Goal: Feedback & Contribution: Submit feedback/report problem

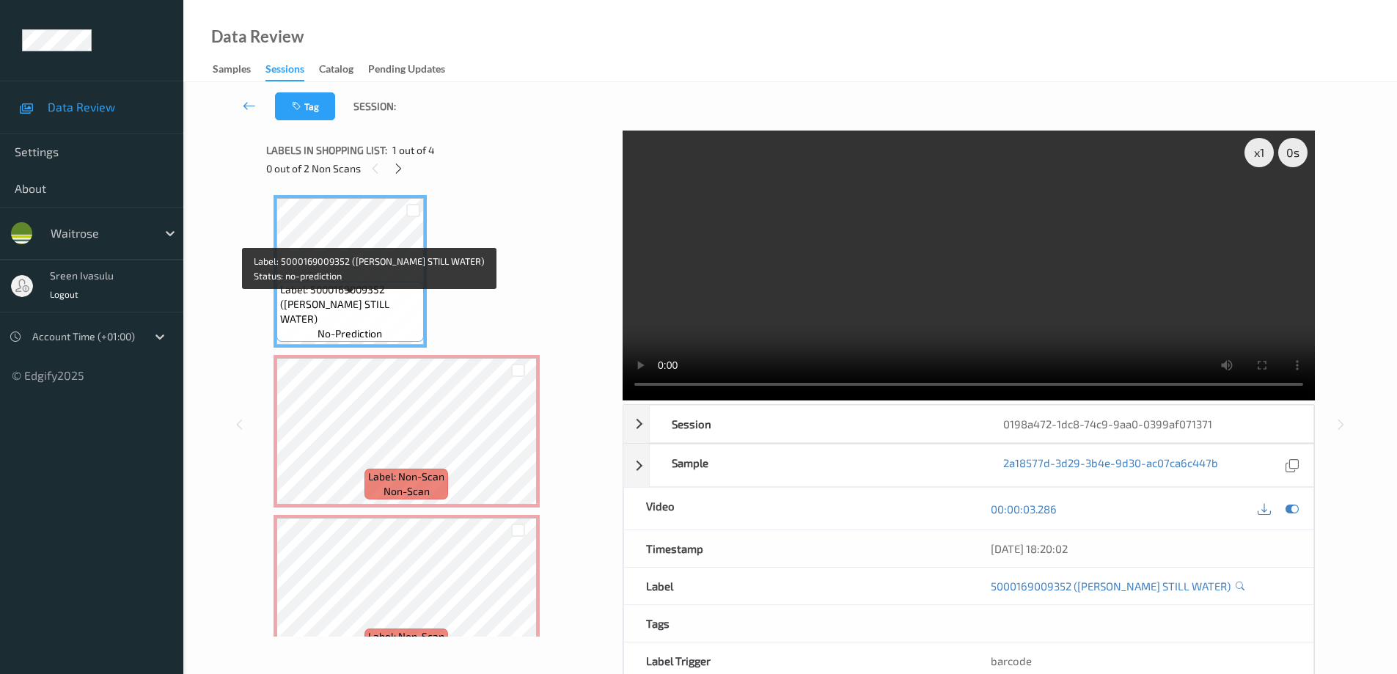
click at [356, 299] on span "Label: 5000169009352 (WR ESS STILL WATER)" at bounding box center [350, 304] width 140 height 44
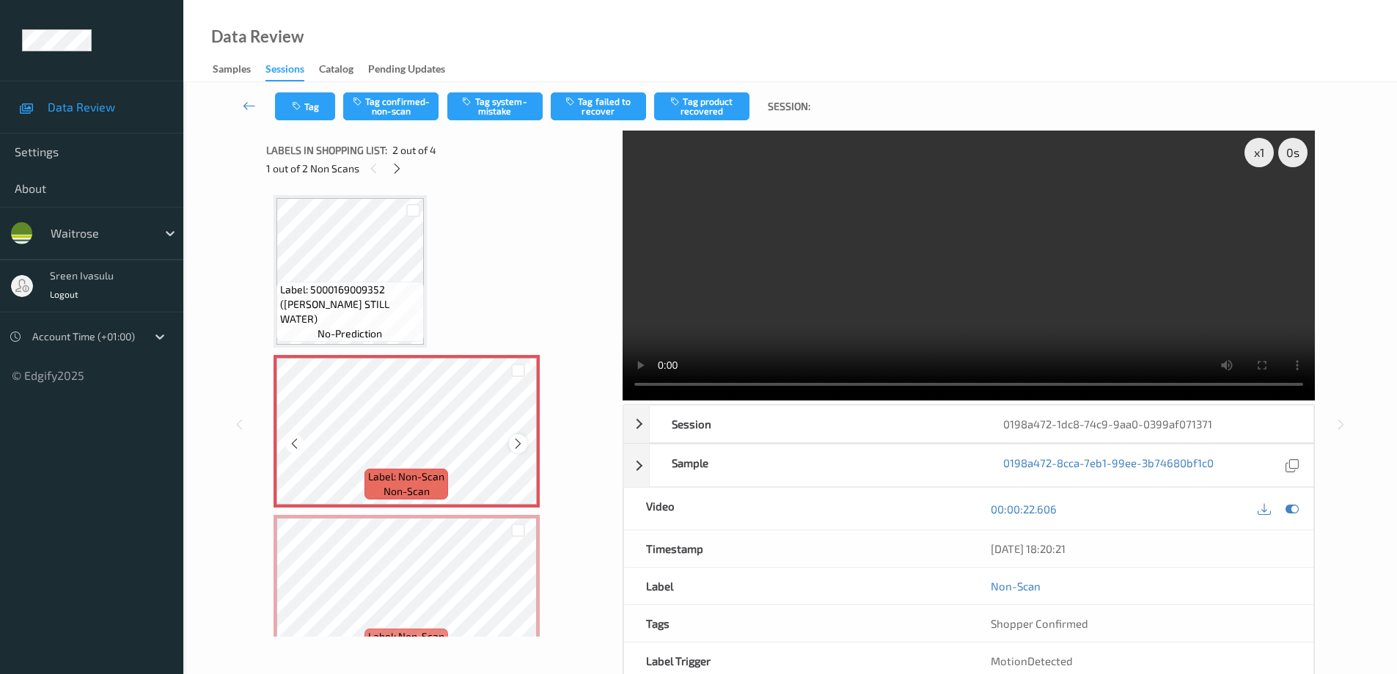
click at [520, 444] on icon at bounding box center [518, 443] width 12 height 13
click at [399, 174] on icon at bounding box center [397, 168] width 12 height 13
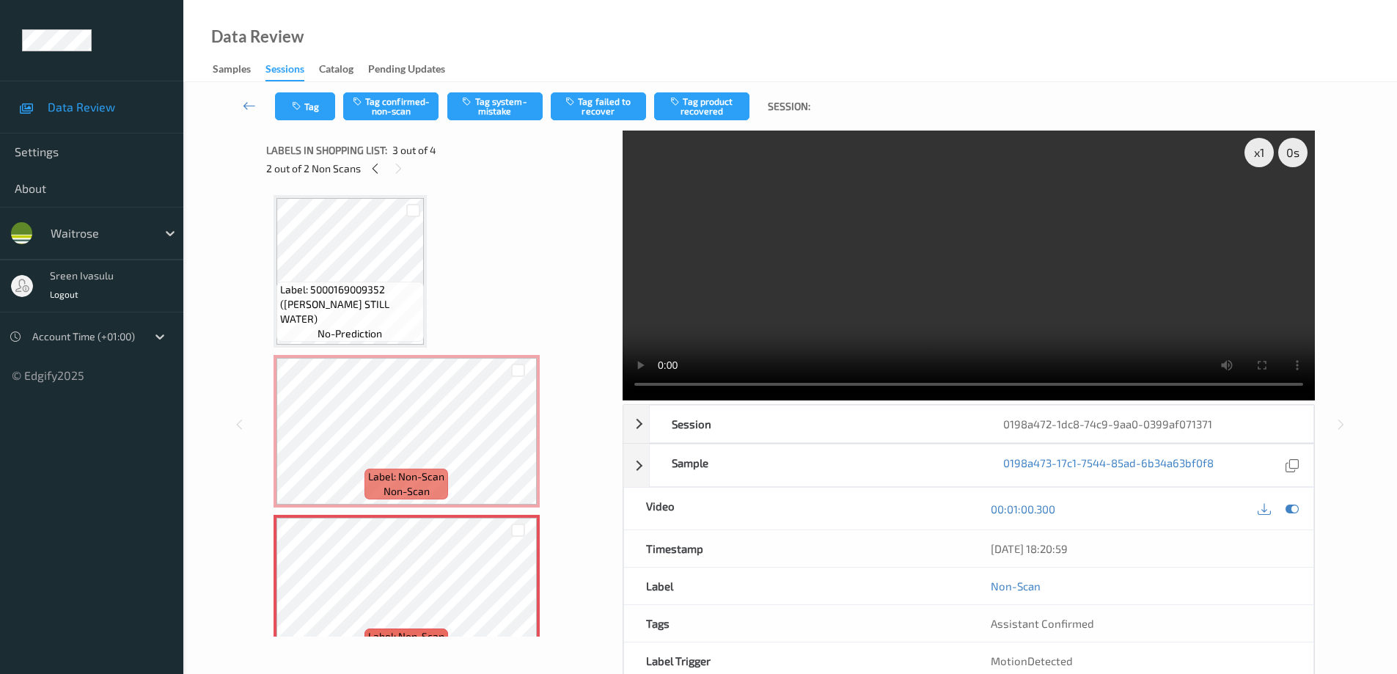
scroll to position [167, 0]
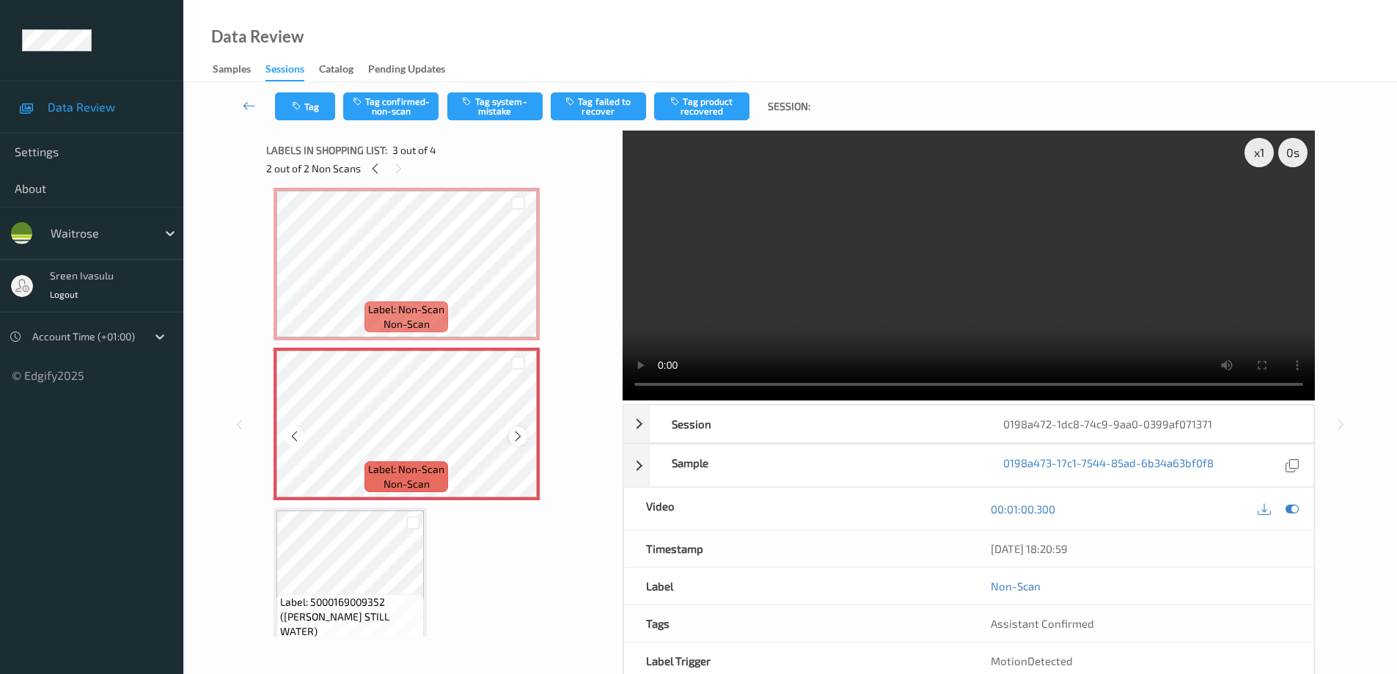
click at [521, 436] on icon at bounding box center [518, 436] width 12 height 13
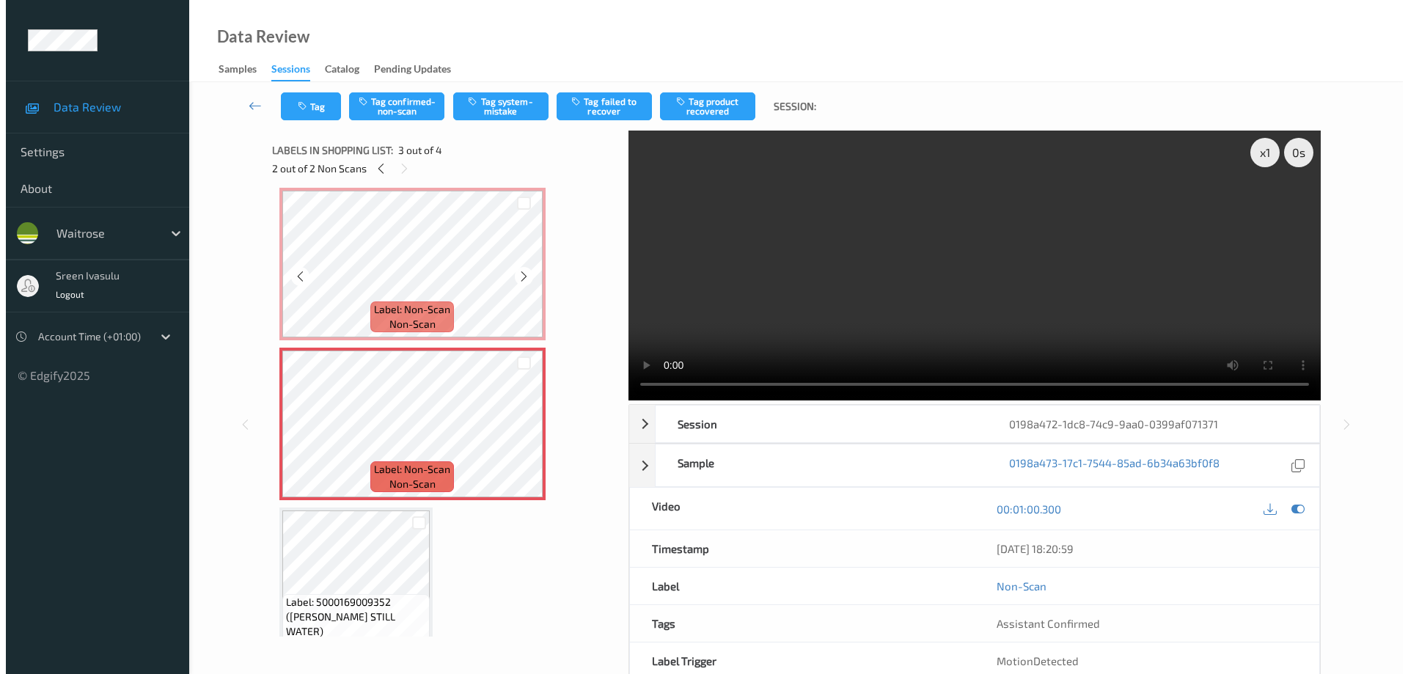
scroll to position [0, 0]
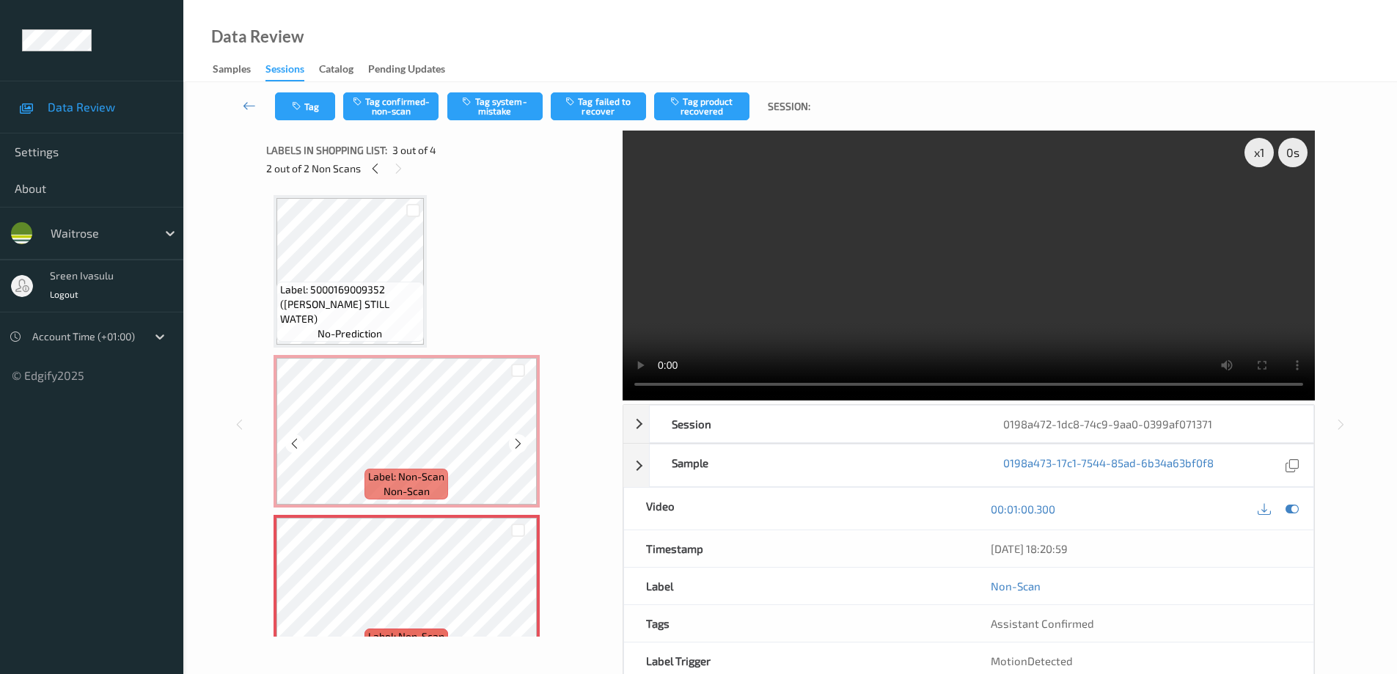
click at [432, 483] on span "Label: Non-Scan" at bounding box center [406, 476] width 76 height 15
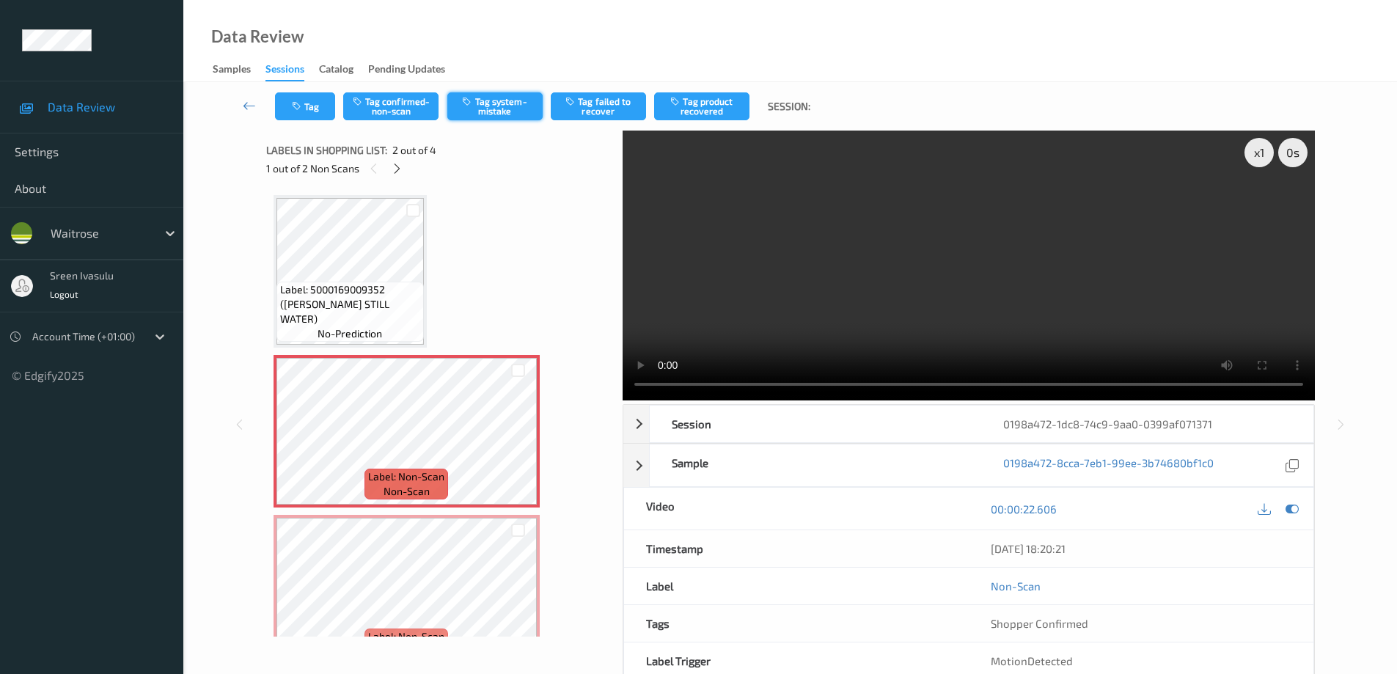
click at [498, 109] on button "Tag system-mistake" at bounding box center [494, 106] width 95 height 28
click at [319, 108] on button "Tag" at bounding box center [305, 106] width 60 height 28
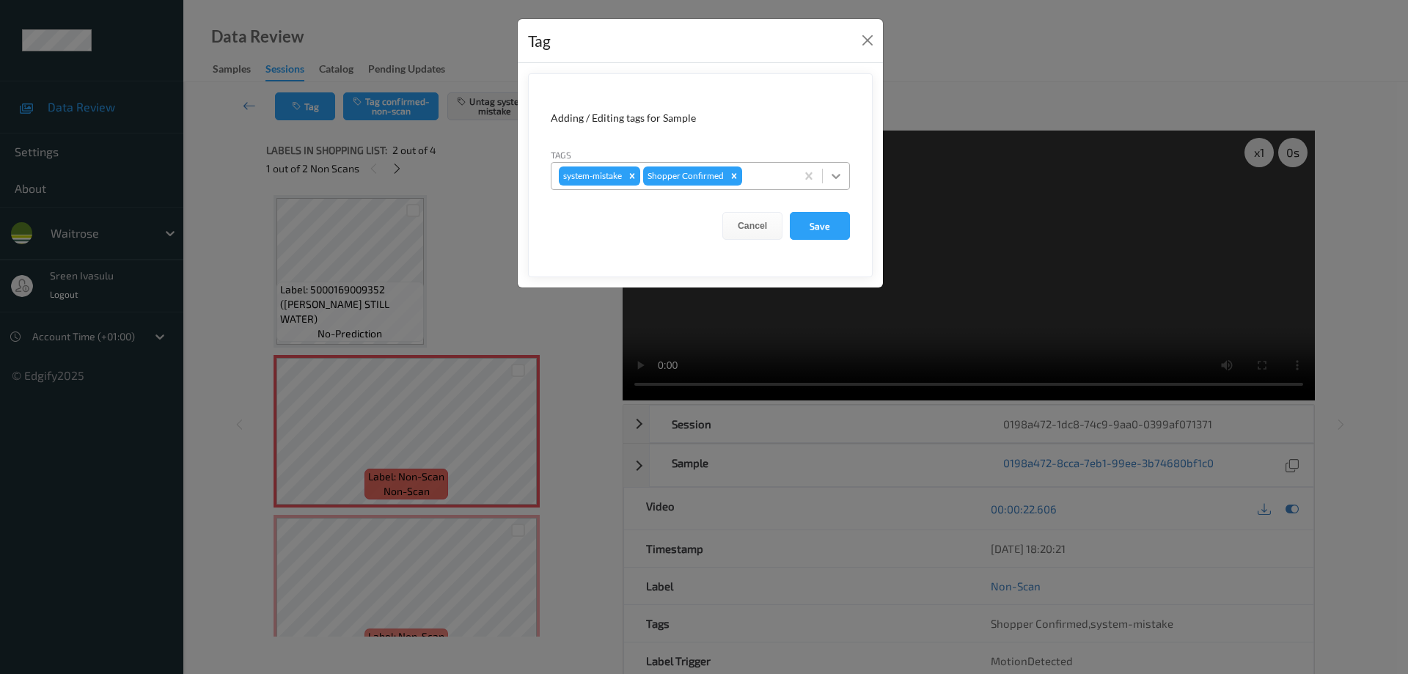
click at [836, 177] on icon at bounding box center [836, 176] width 9 height 5
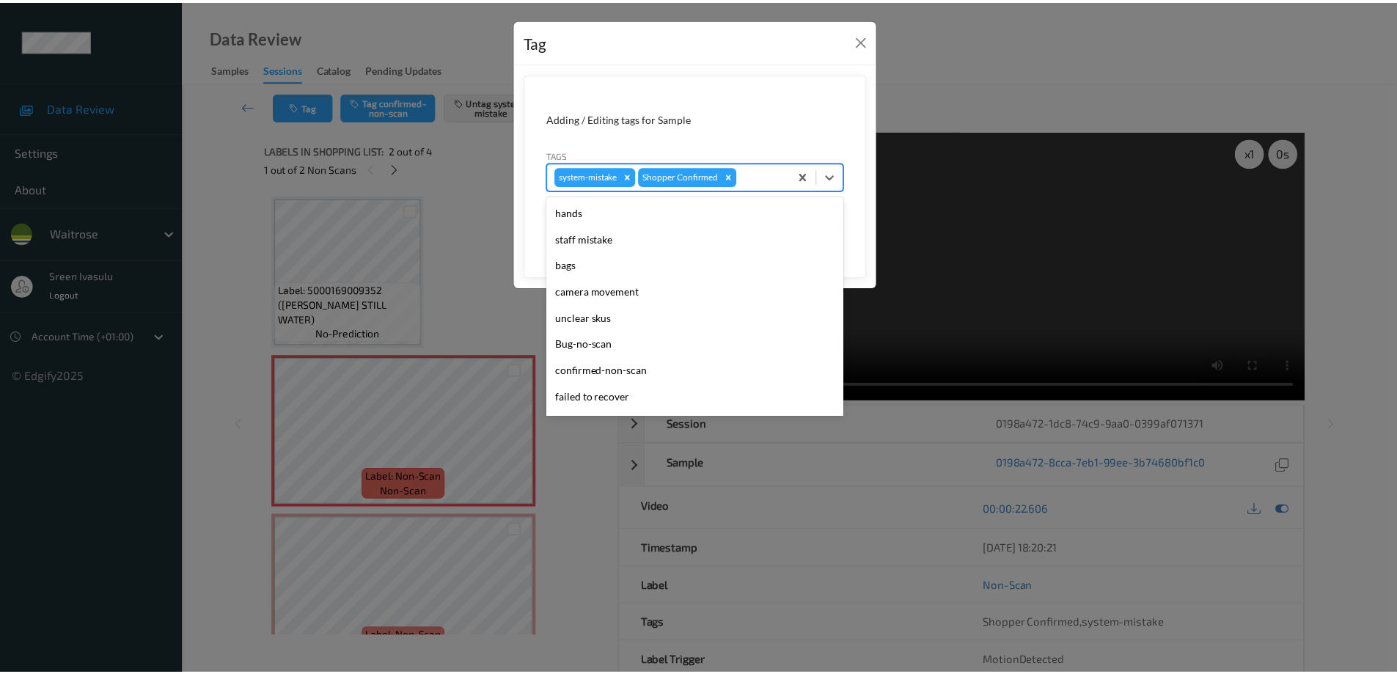
scroll to position [287, 0]
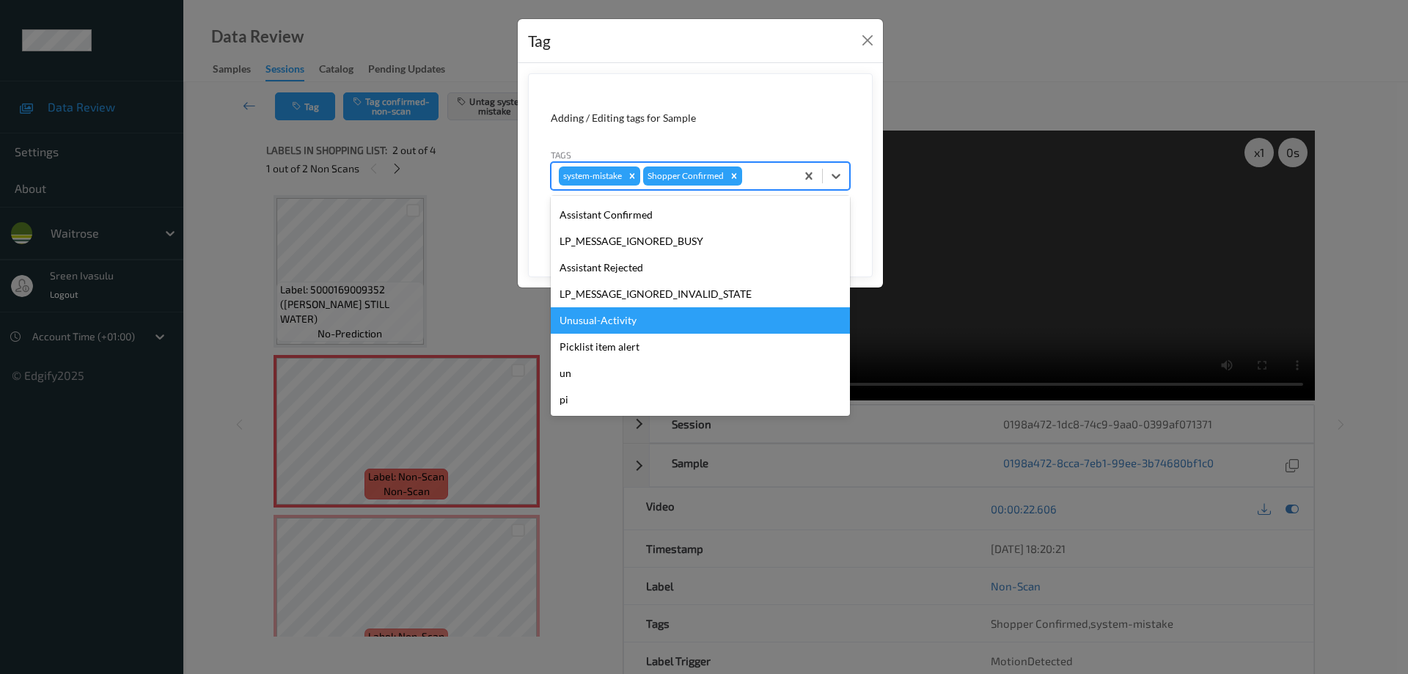
click at [637, 319] on div "Unusual-Activity" at bounding box center [700, 320] width 299 height 26
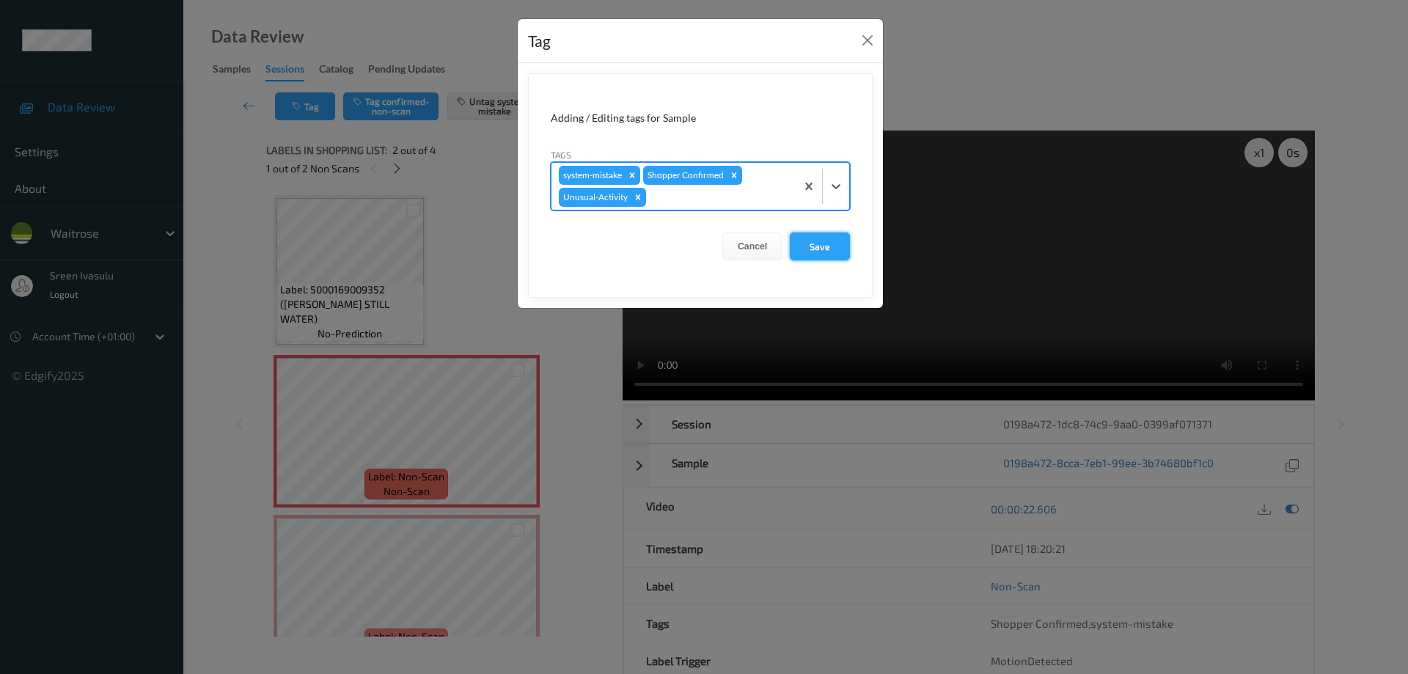
click at [807, 246] on button "Save" at bounding box center [820, 246] width 60 height 28
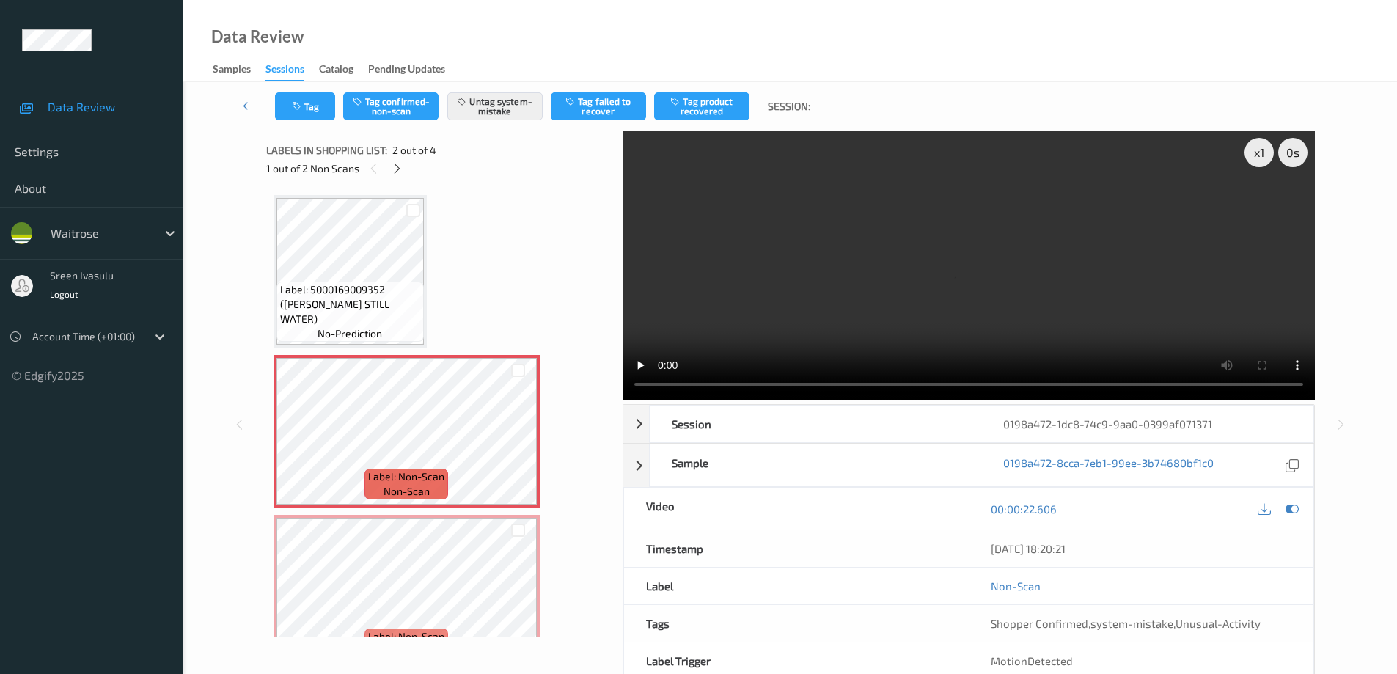
click at [397, 180] on div "Labels in shopping list: 2 out of 4 1 out of 2 Non Scans" at bounding box center [439, 159] width 346 height 57
drag, startPoint x: 395, startPoint y: 164, endPoint x: 472, endPoint y: 123, distance: 86.3
click at [396, 164] on icon at bounding box center [397, 168] width 12 height 13
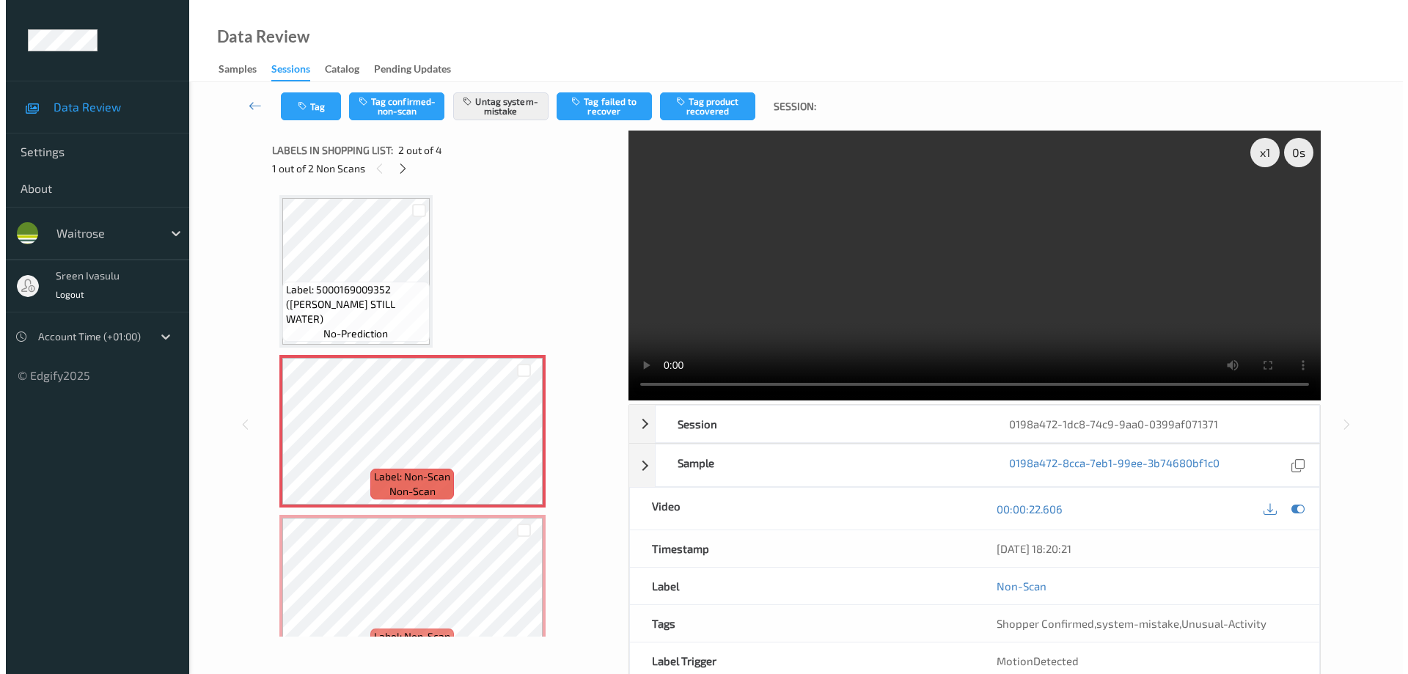
scroll to position [167, 0]
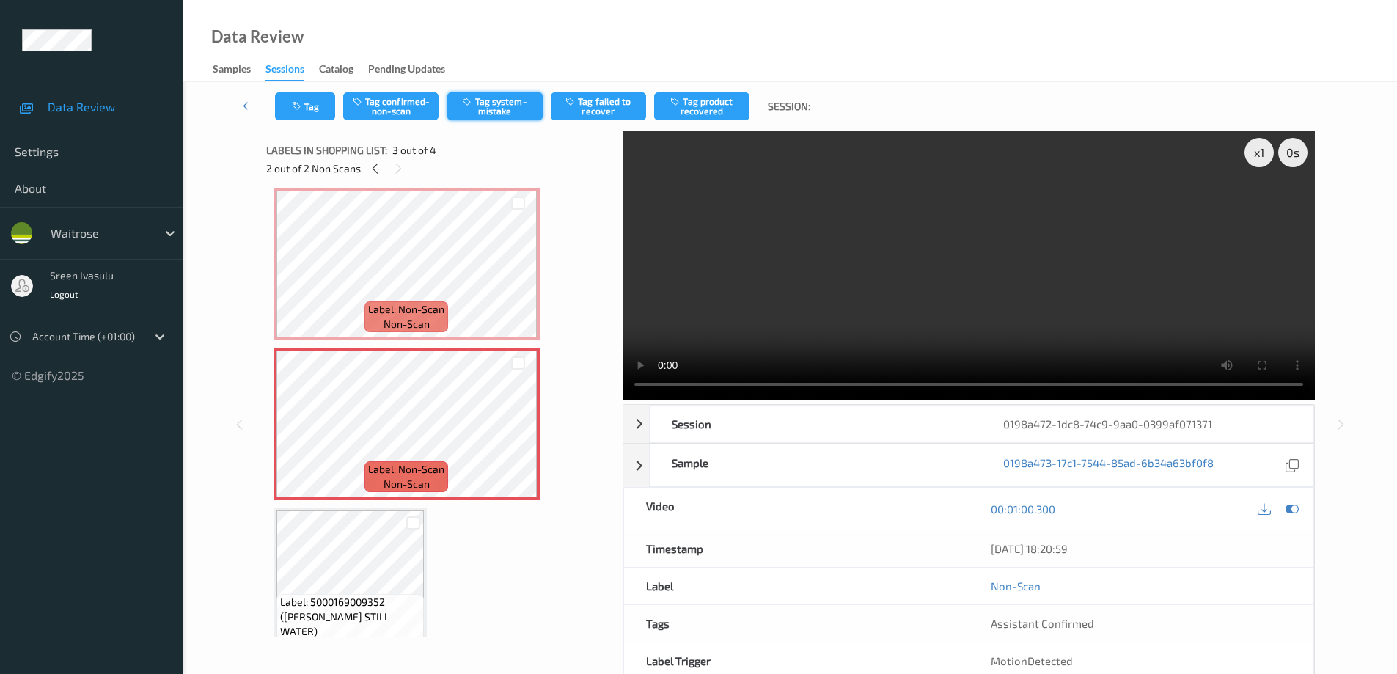
click at [518, 99] on button "Tag system-mistake" at bounding box center [494, 106] width 95 height 28
click at [321, 108] on button "Tag" at bounding box center [305, 106] width 60 height 28
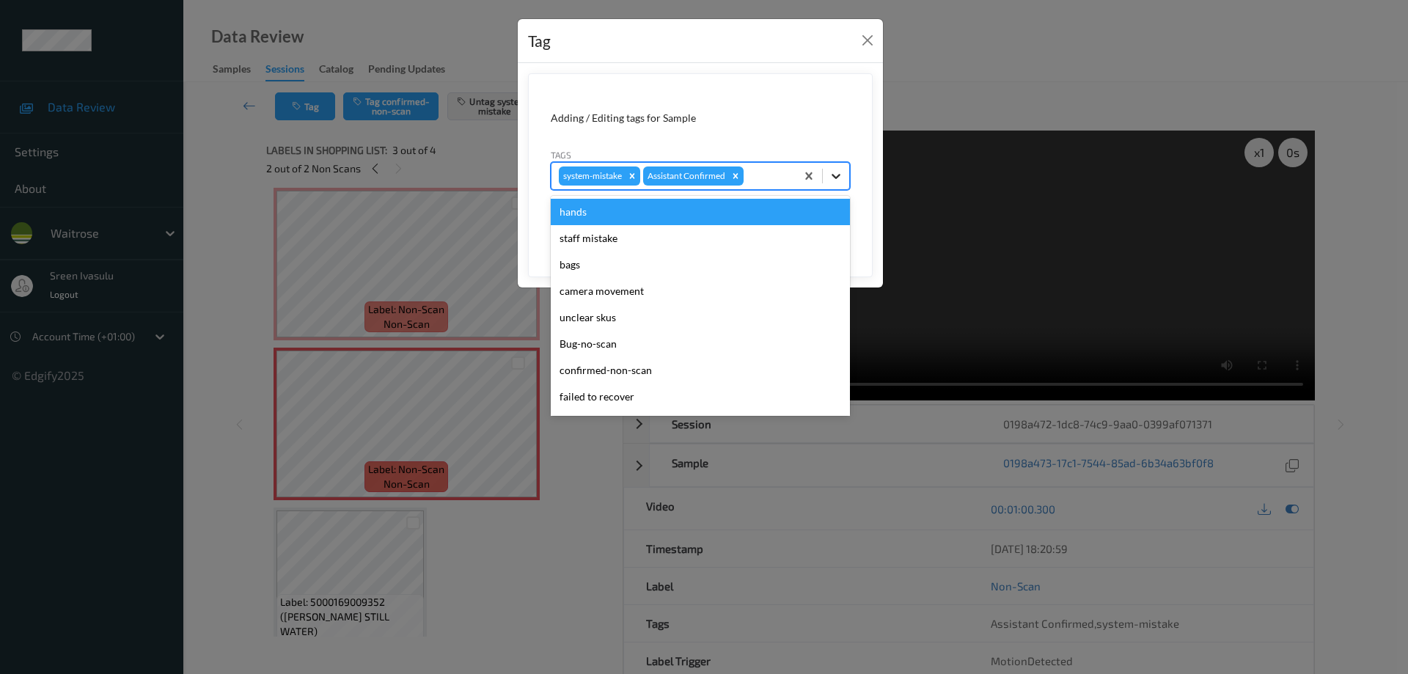
drag, startPoint x: 834, startPoint y: 175, endPoint x: 747, endPoint y: 212, distance: 94.3
click at [834, 175] on icon at bounding box center [836, 176] width 15 height 15
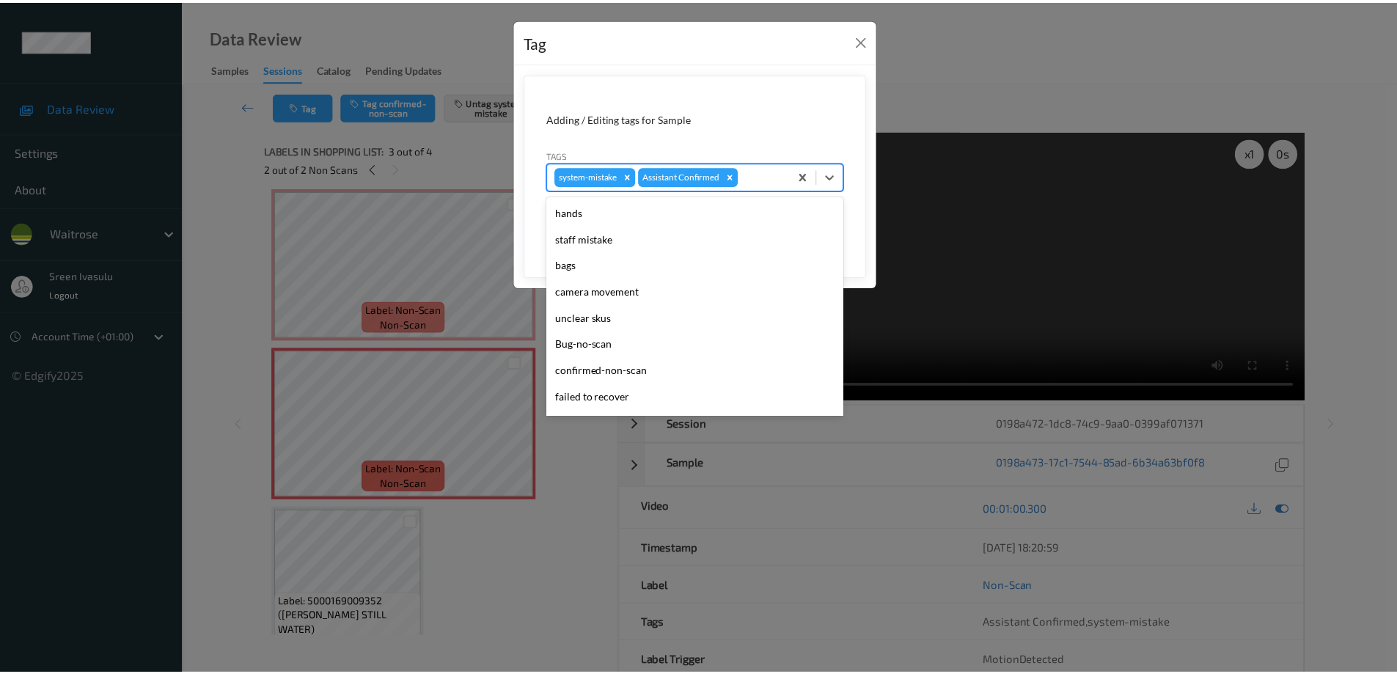
scroll to position [287, 0]
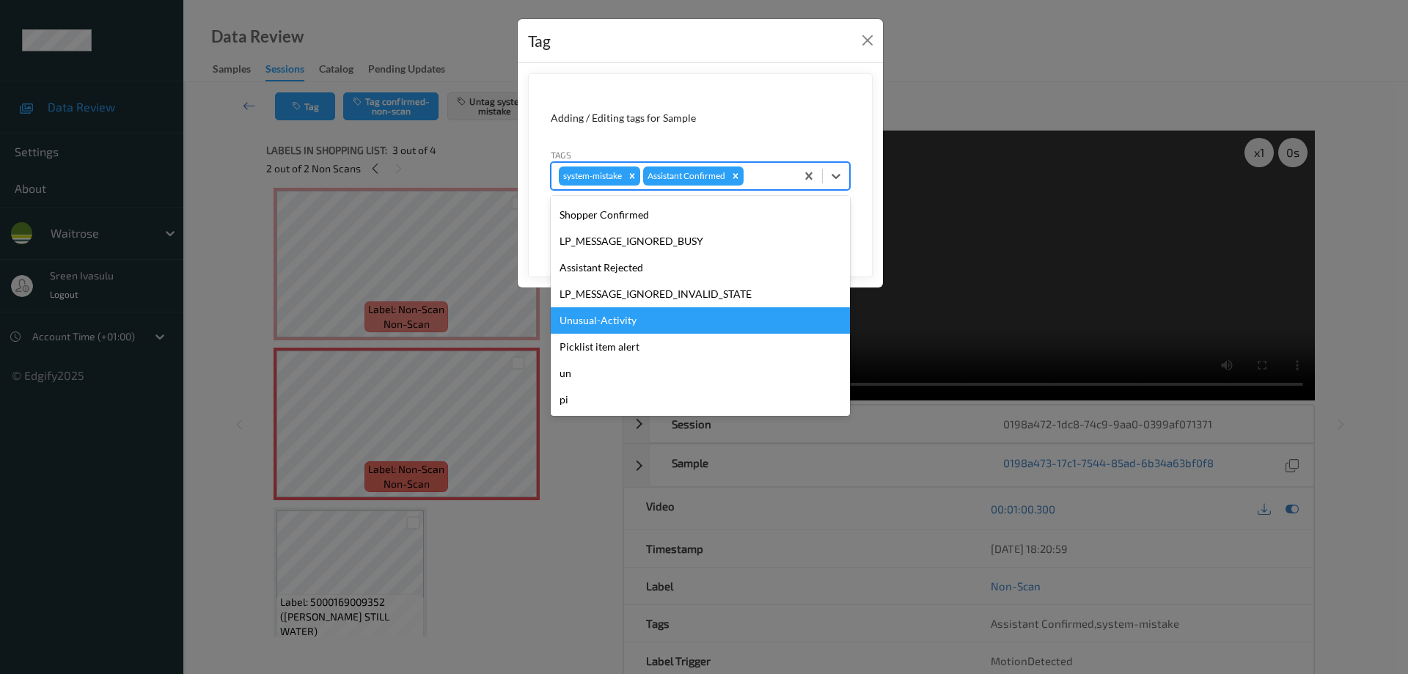
click at [611, 318] on div "Unusual-Activity" at bounding box center [700, 320] width 299 height 26
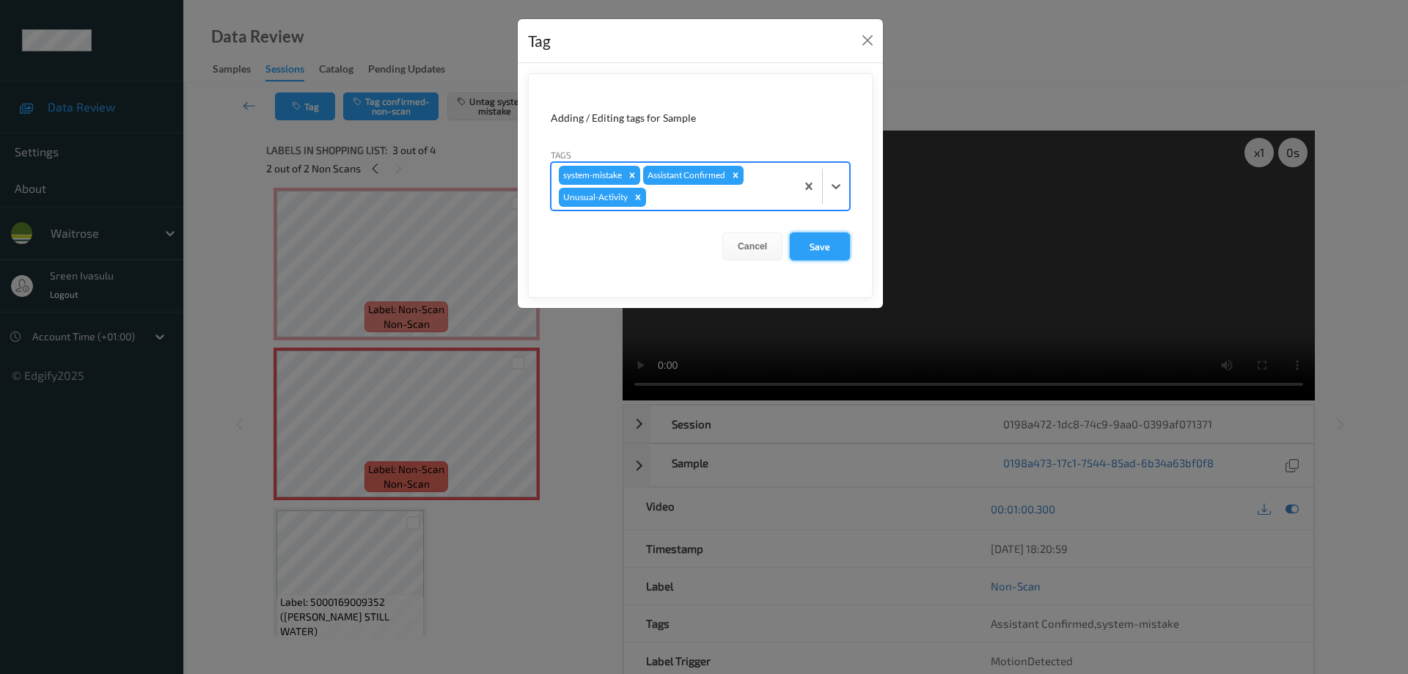
click at [836, 241] on button "Save" at bounding box center [820, 246] width 60 height 28
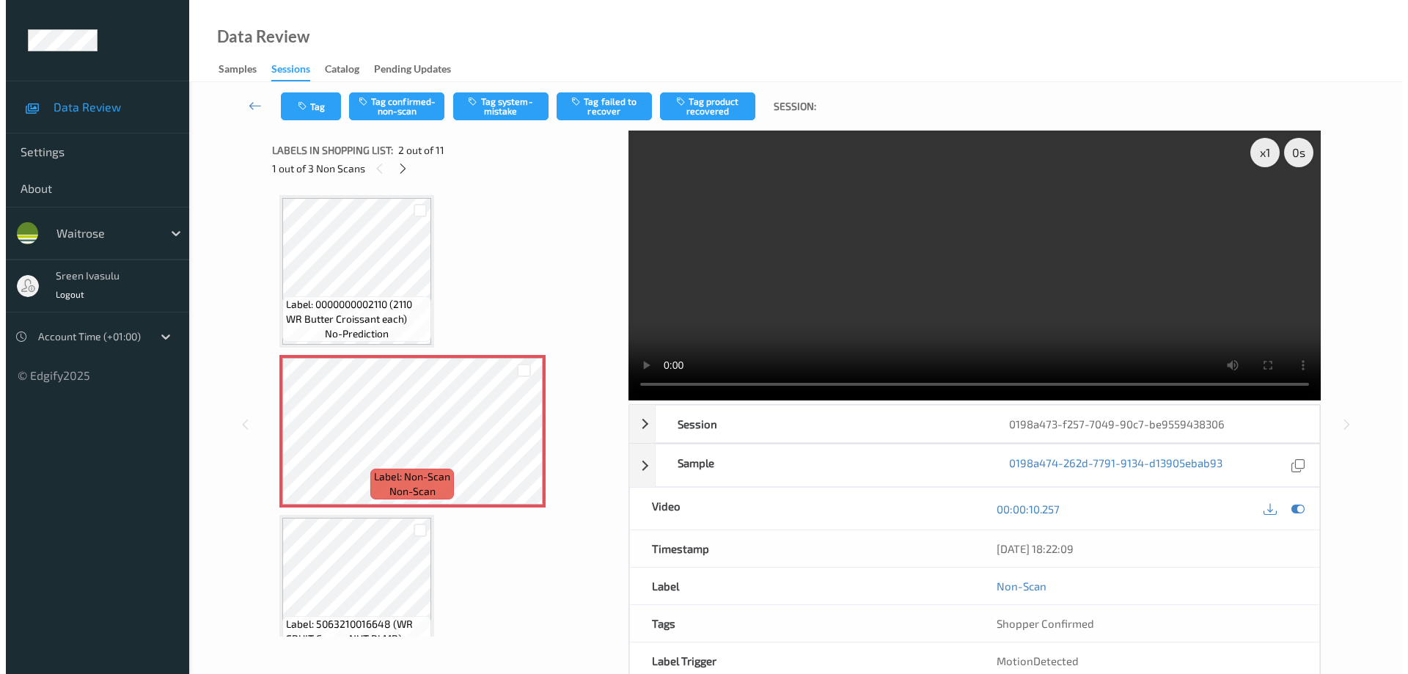
scroll to position [7, 0]
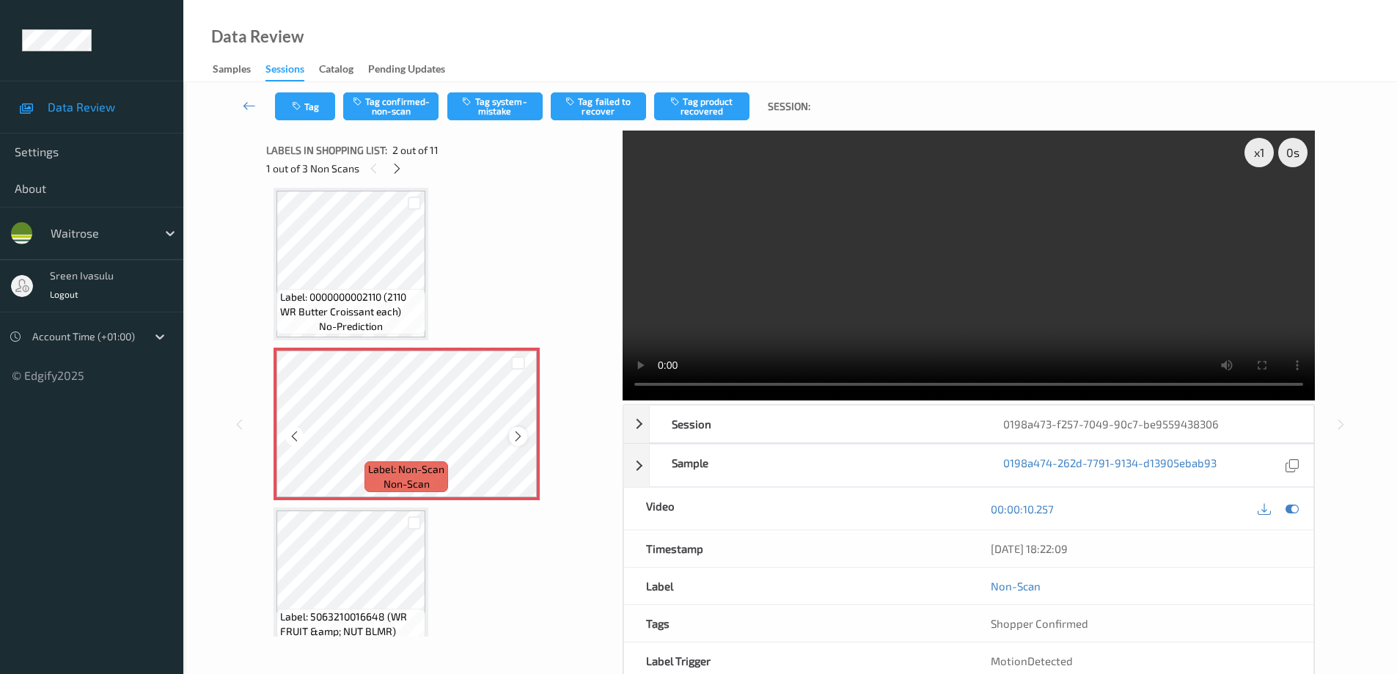
click at [512, 433] on icon at bounding box center [518, 436] width 12 height 13
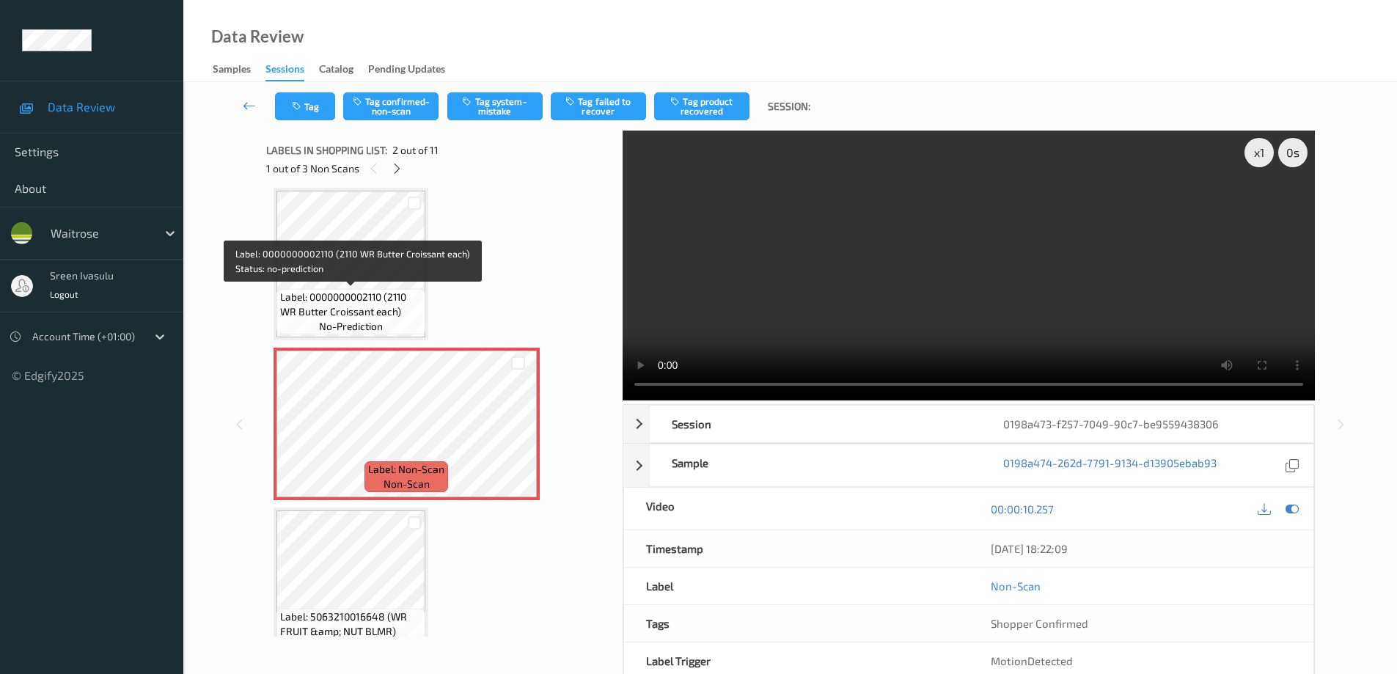
click at [339, 290] on span "Label: 0000000002110 (2110 WR Butter Croissant each)" at bounding box center [351, 304] width 142 height 29
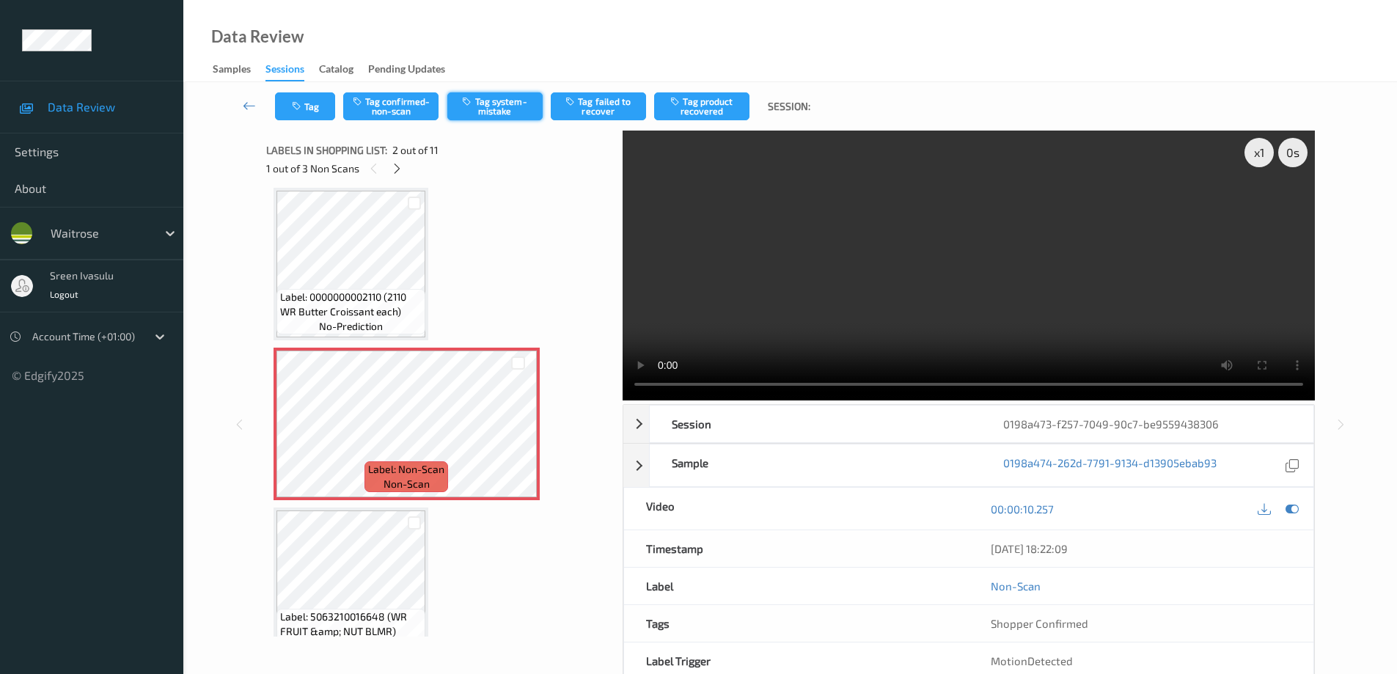
click at [502, 107] on button "Tag system-mistake" at bounding box center [494, 106] width 95 height 28
click at [291, 111] on button "Tag" at bounding box center [305, 106] width 60 height 28
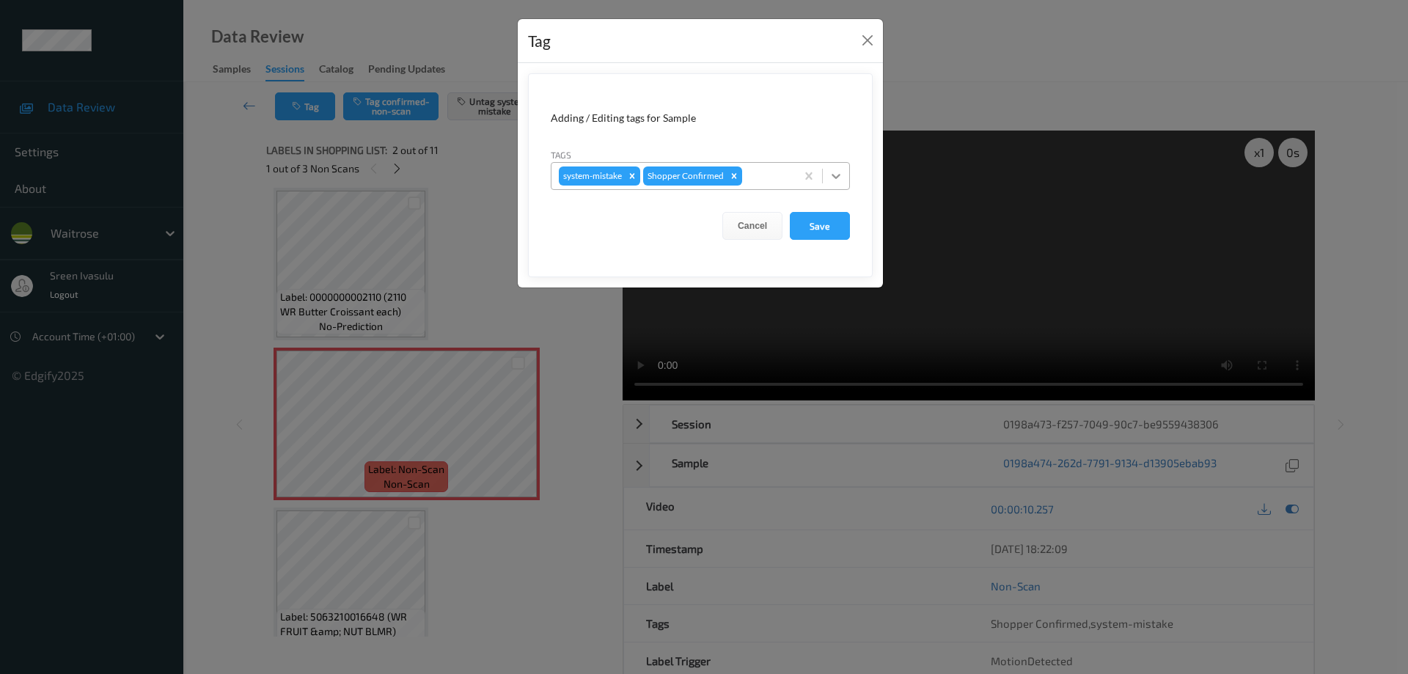
click at [843, 178] on div at bounding box center [836, 176] width 26 height 26
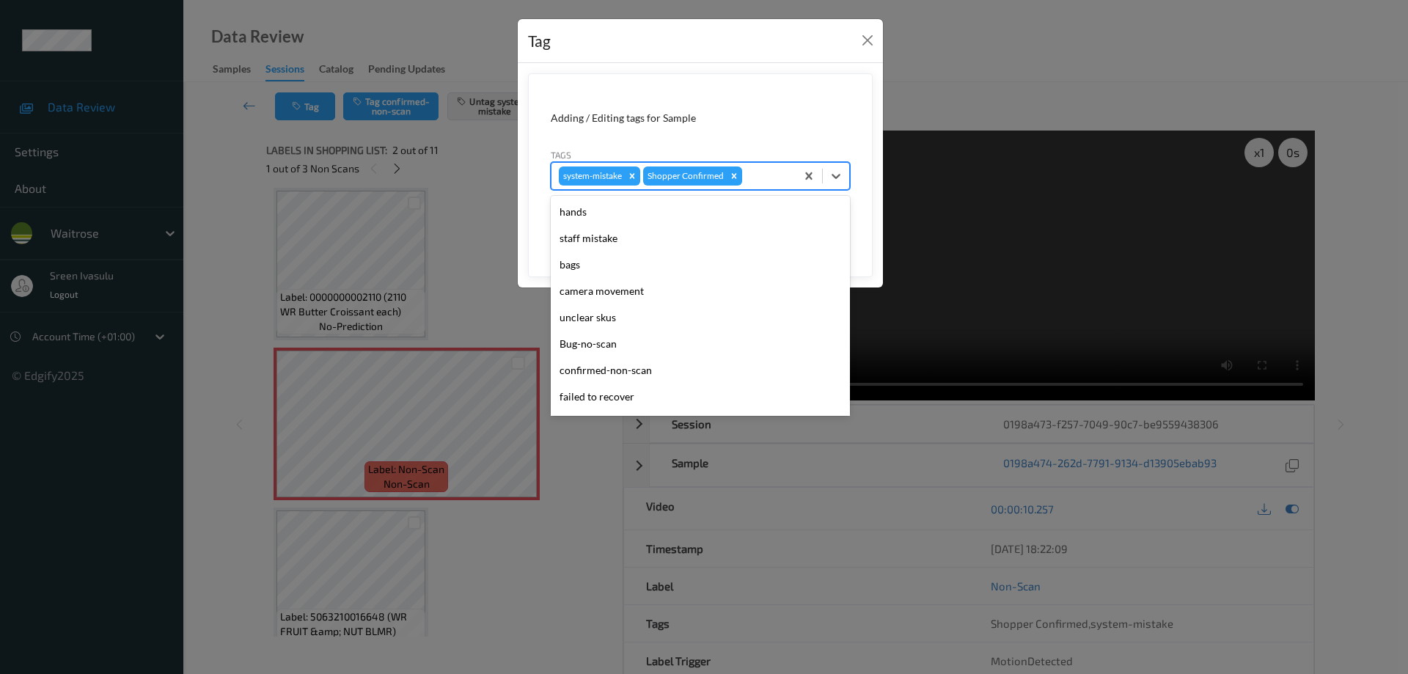
scroll to position [287, 0]
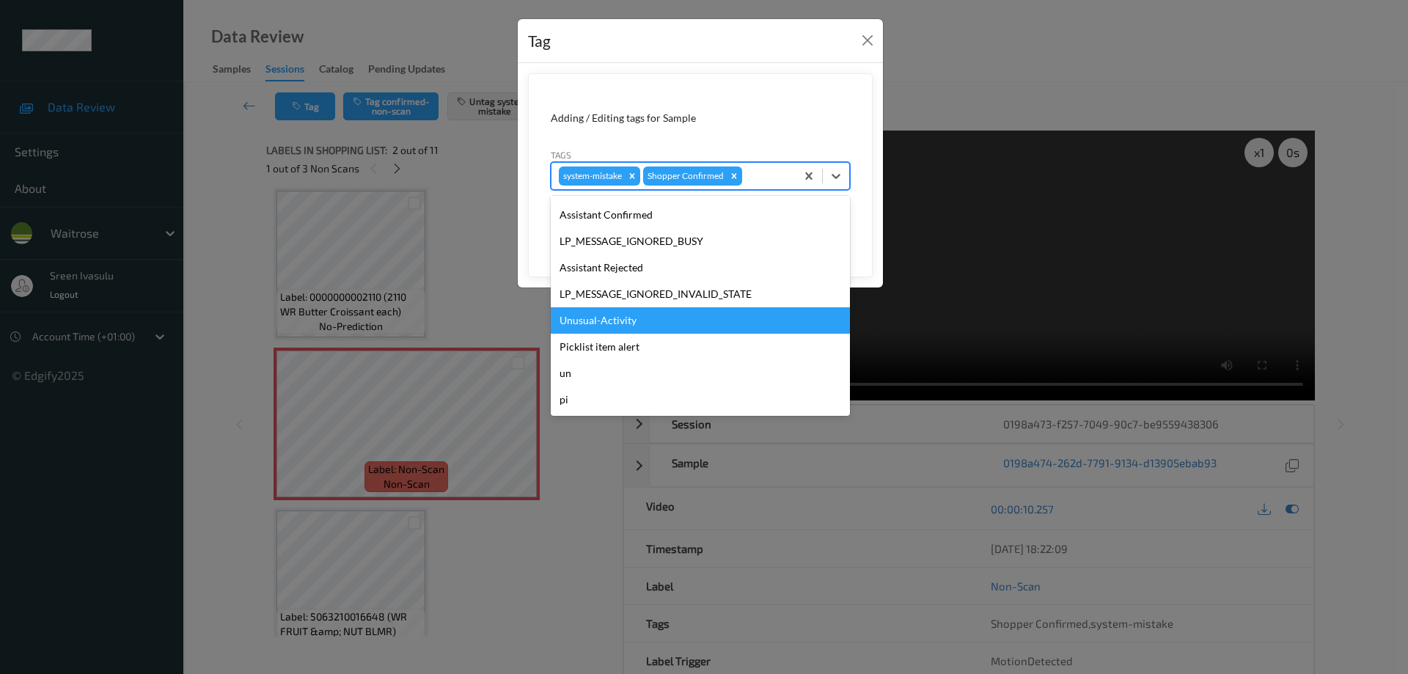
click at [621, 312] on div "Unusual-Activity" at bounding box center [700, 320] width 299 height 26
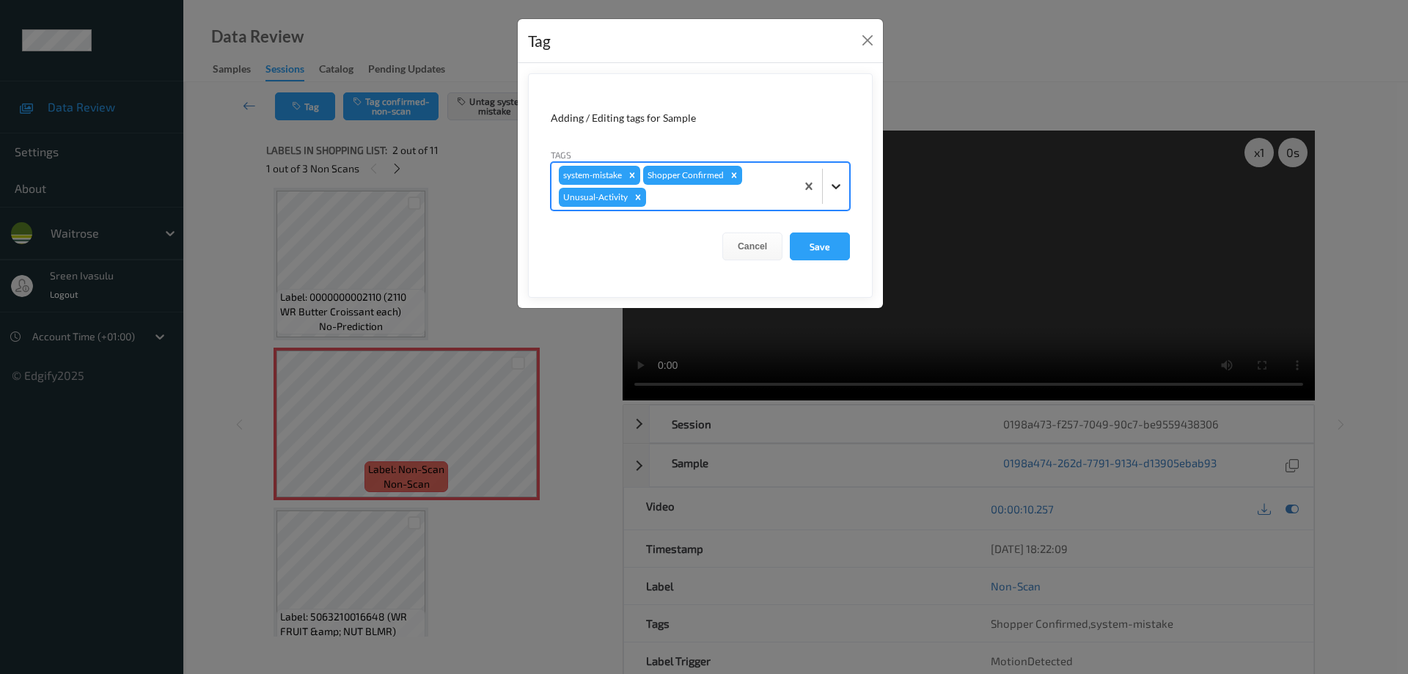
click at [837, 184] on icon at bounding box center [836, 186] width 15 height 15
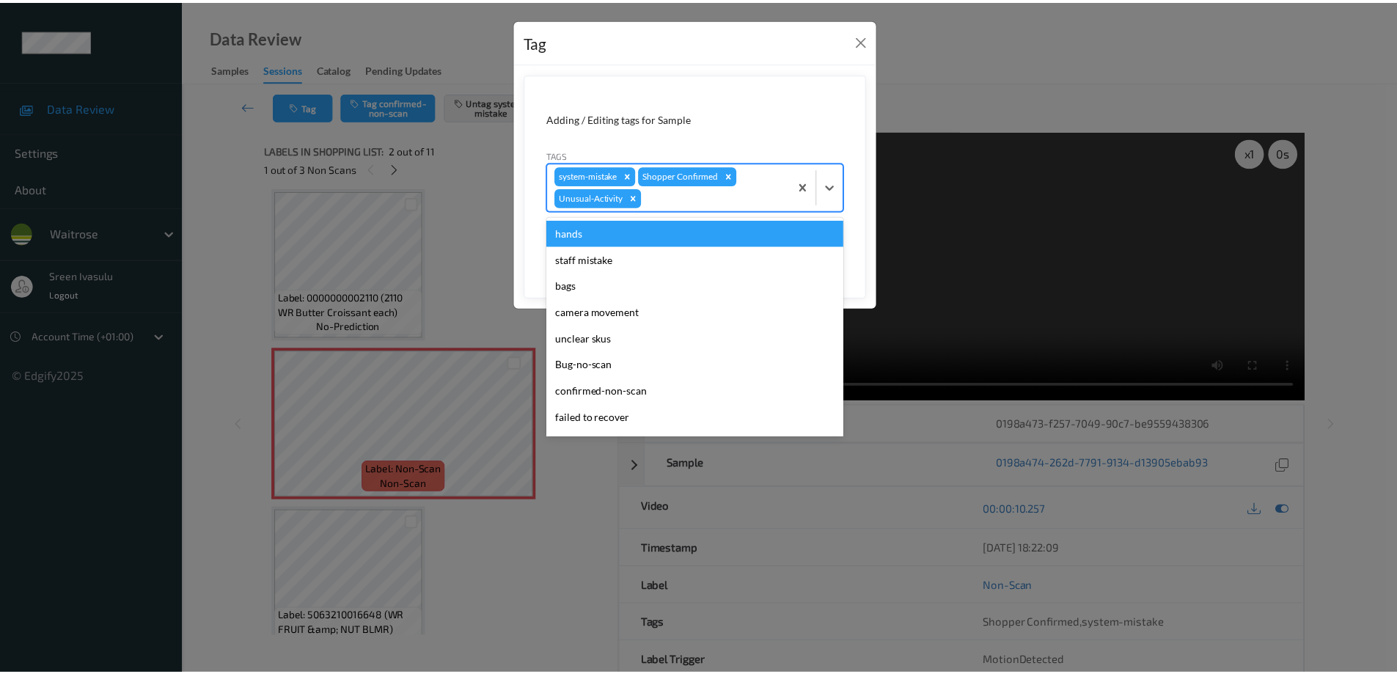
scroll to position [261, 0]
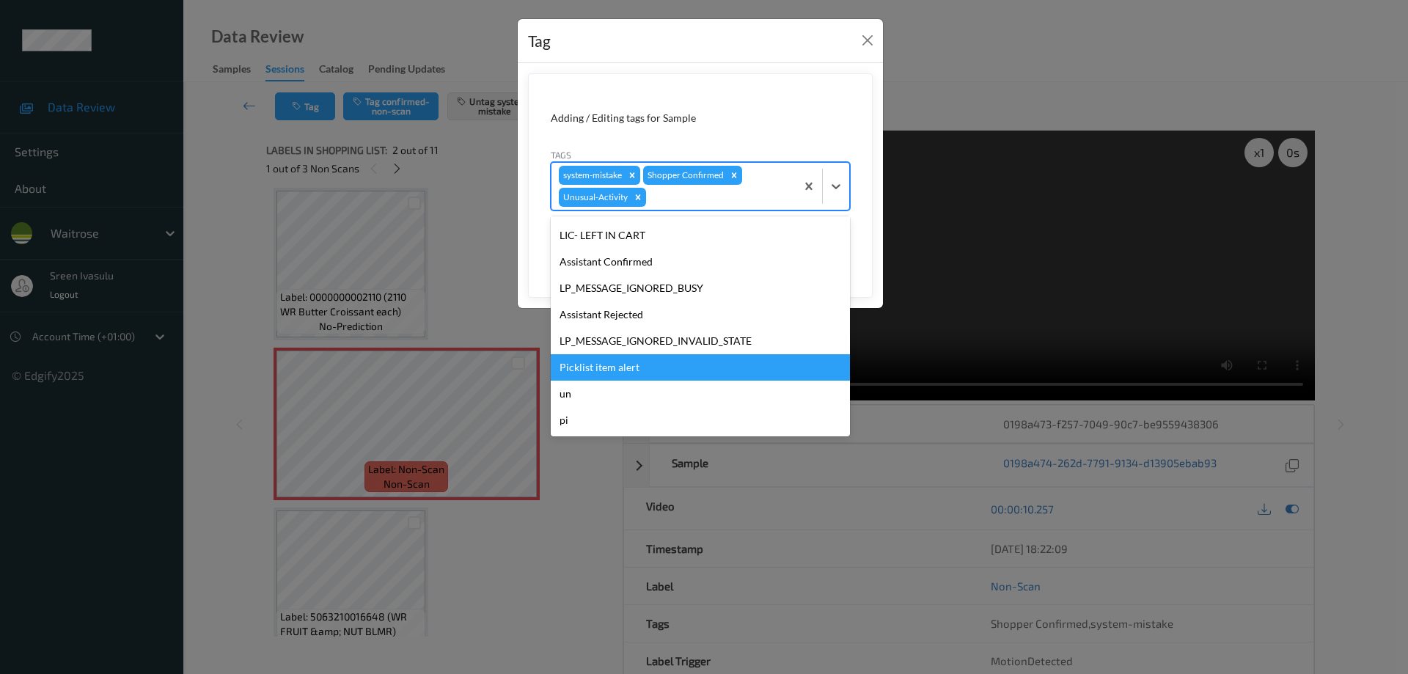
click at [655, 365] on div "Picklist item alert" at bounding box center [700, 367] width 299 height 26
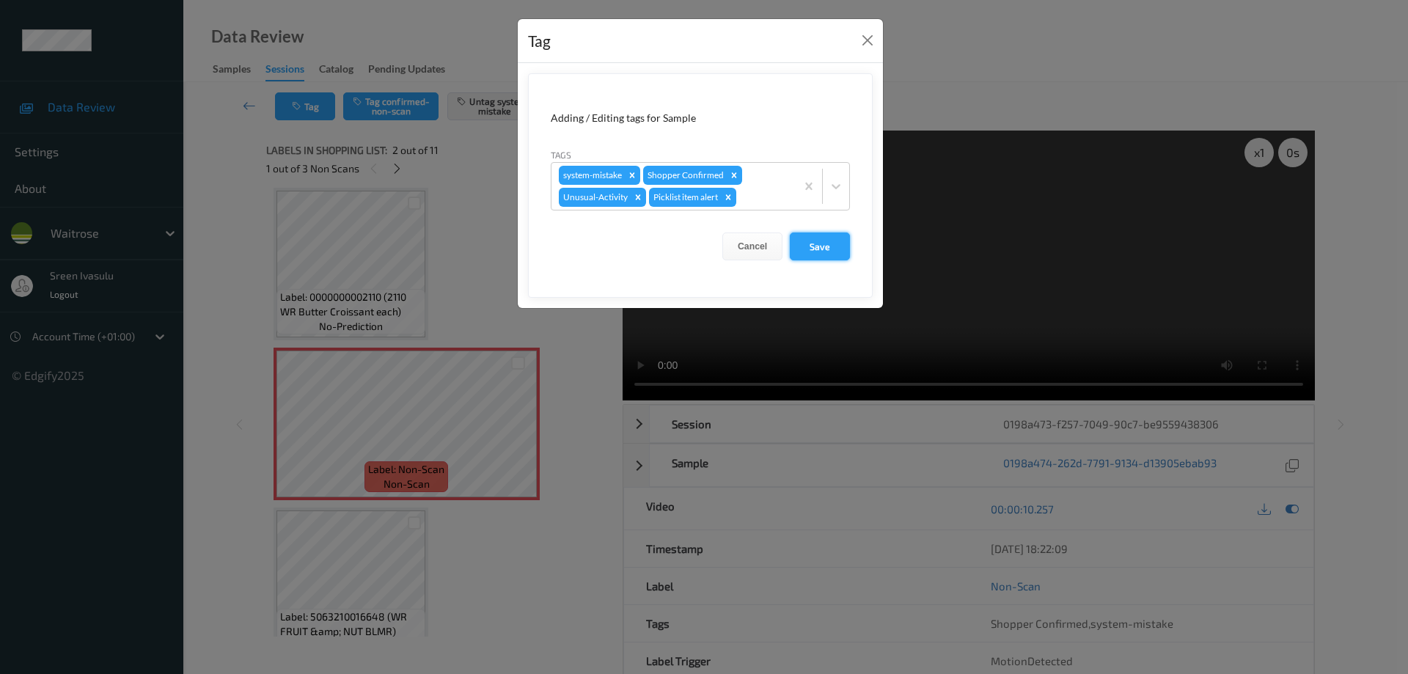
click at [843, 250] on button "Save" at bounding box center [820, 246] width 60 height 28
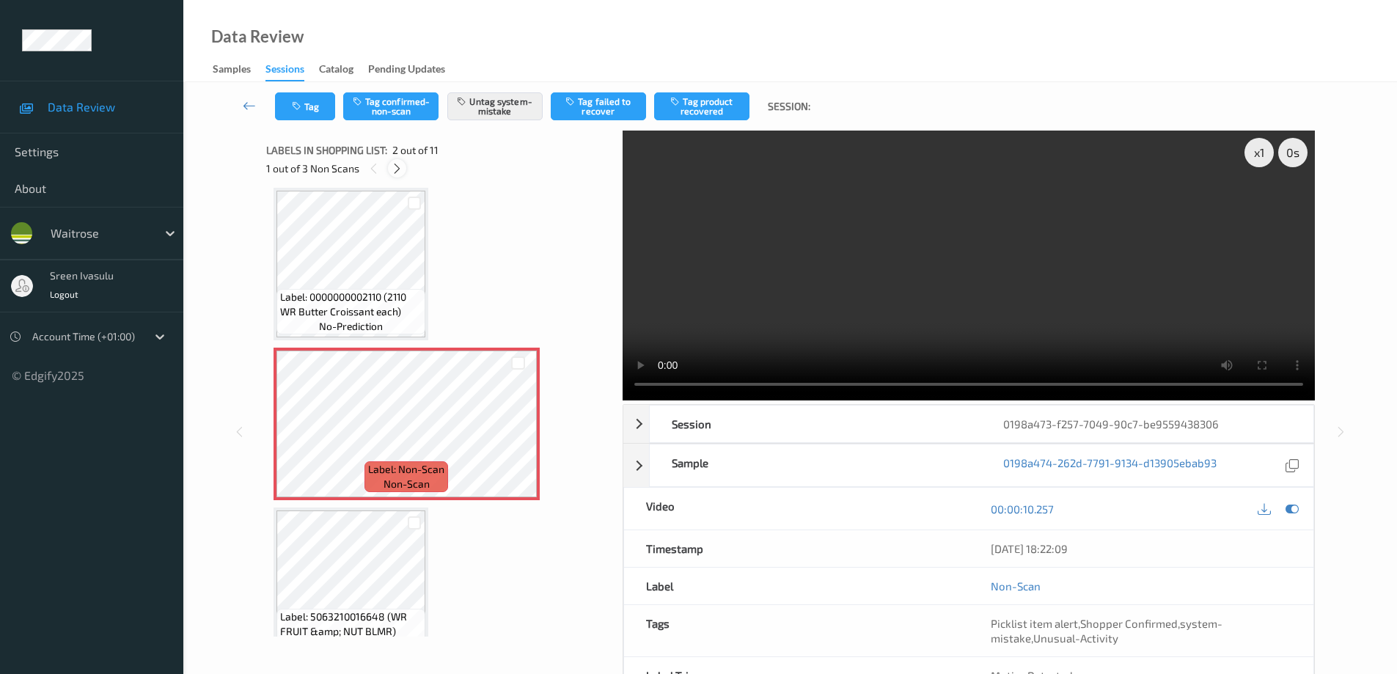
click at [396, 169] on icon at bounding box center [397, 168] width 12 height 13
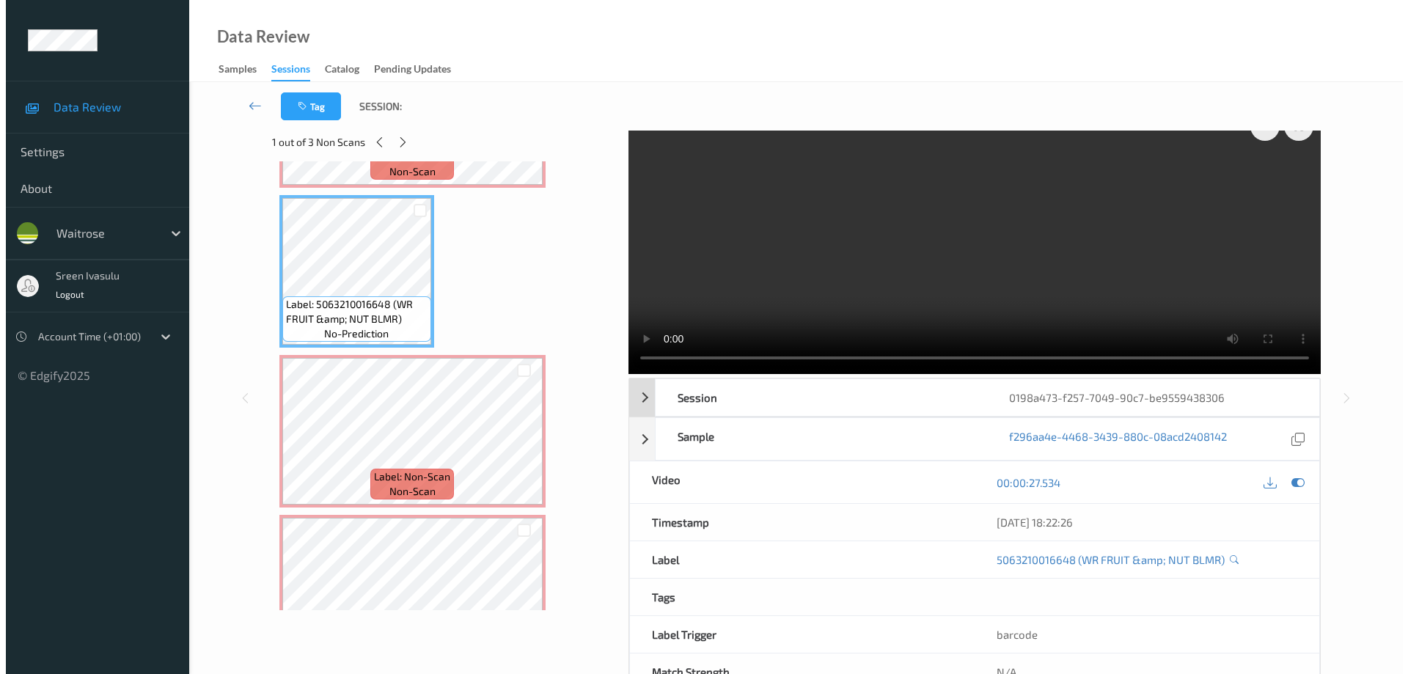
scroll to position [0, 0]
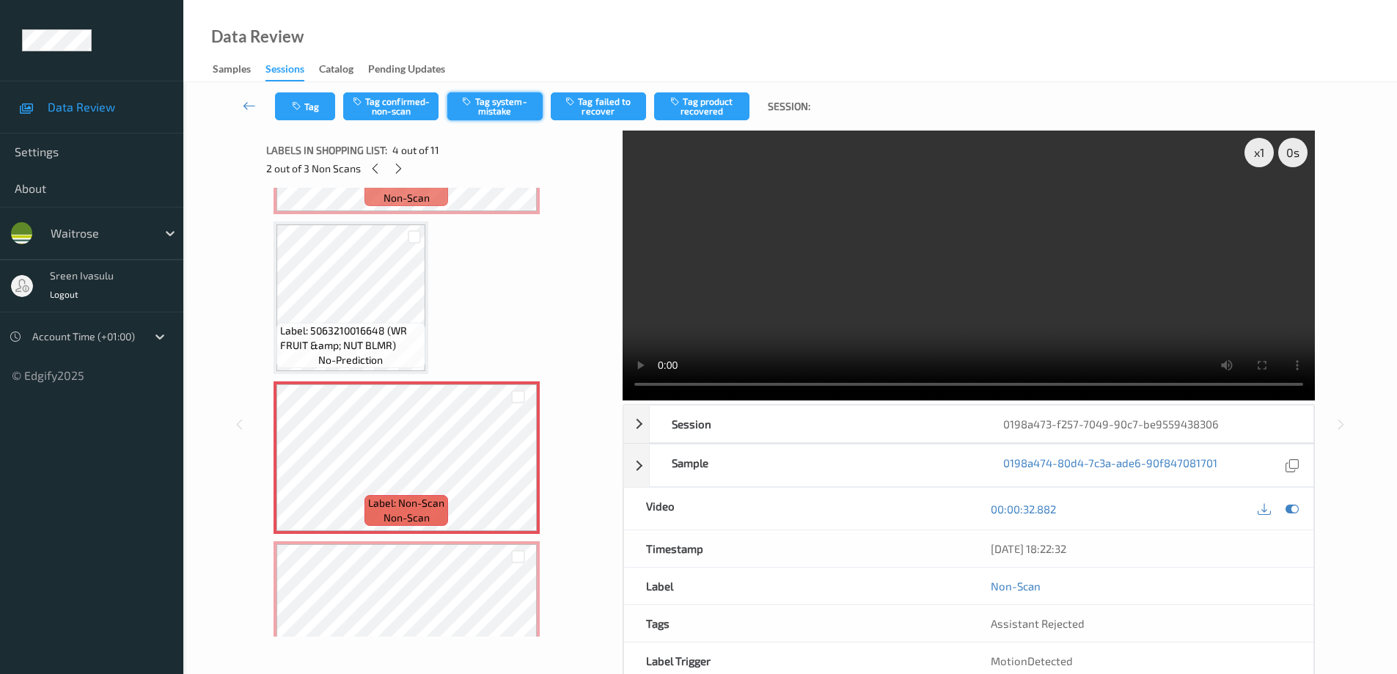
click at [499, 111] on button "Tag system-mistake" at bounding box center [494, 106] width 95 height 28
click at [306, 108] on button "Tag" at bounding box center [305, 106] width 60 height 28
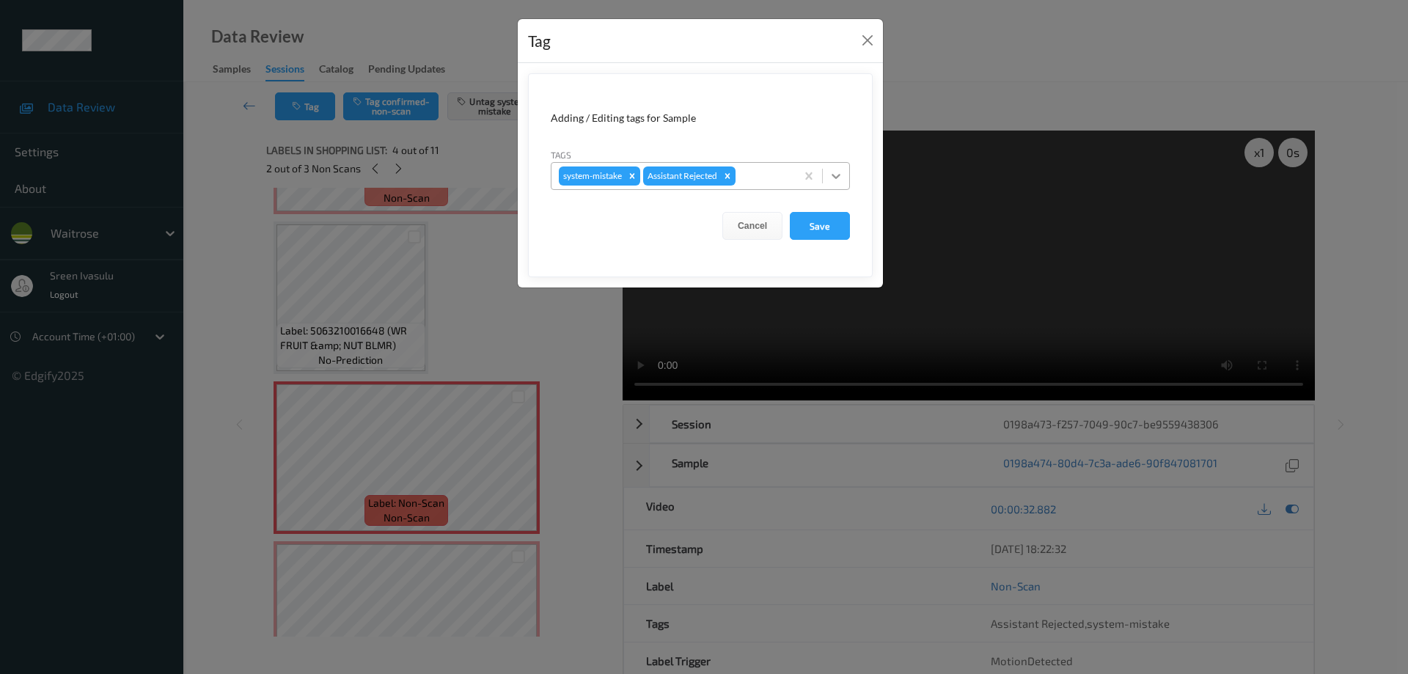
click at [843, 172] on div at bounding box center [836, 176] width 26 height 26
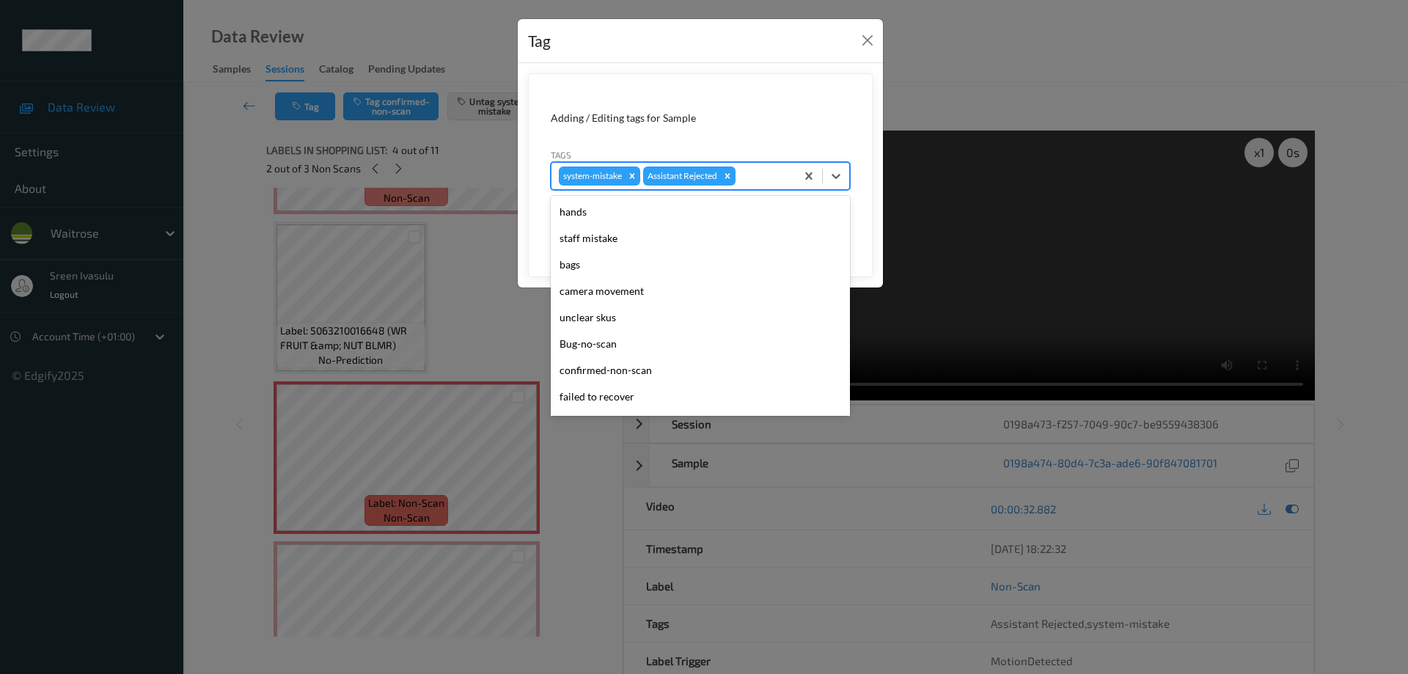
scroll to position [287, 0]
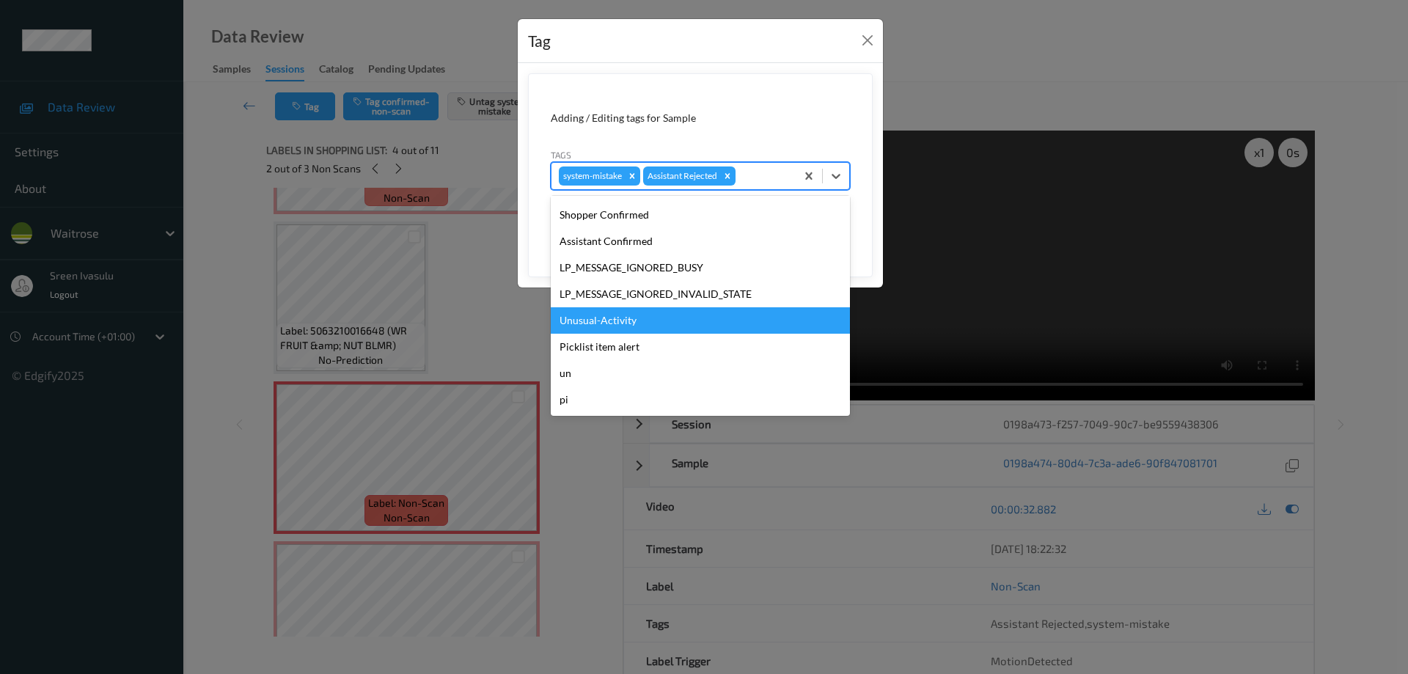
click at [596, 317] on div "Unusual-Activity" at bounding box center [700, 320] width 299 height 26
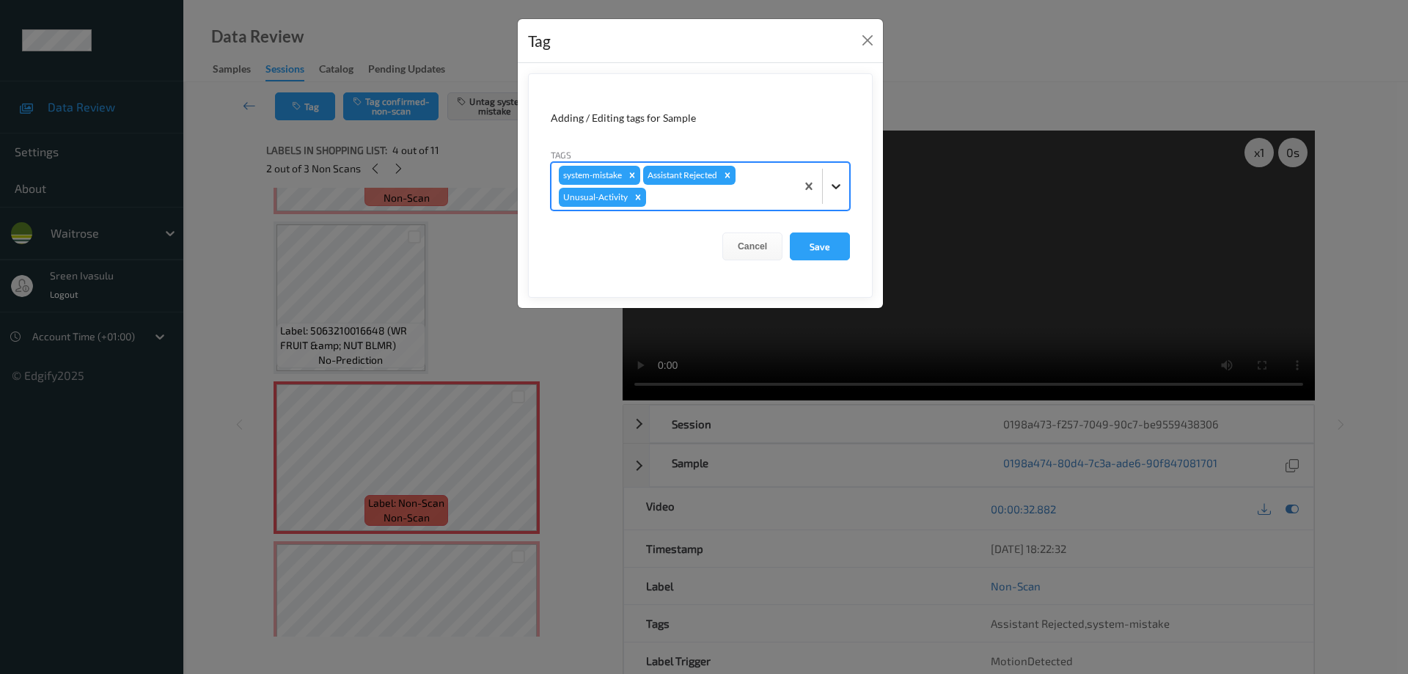
click at [831, 179] on icon at bounding box center [836, 186] width 15 height 15
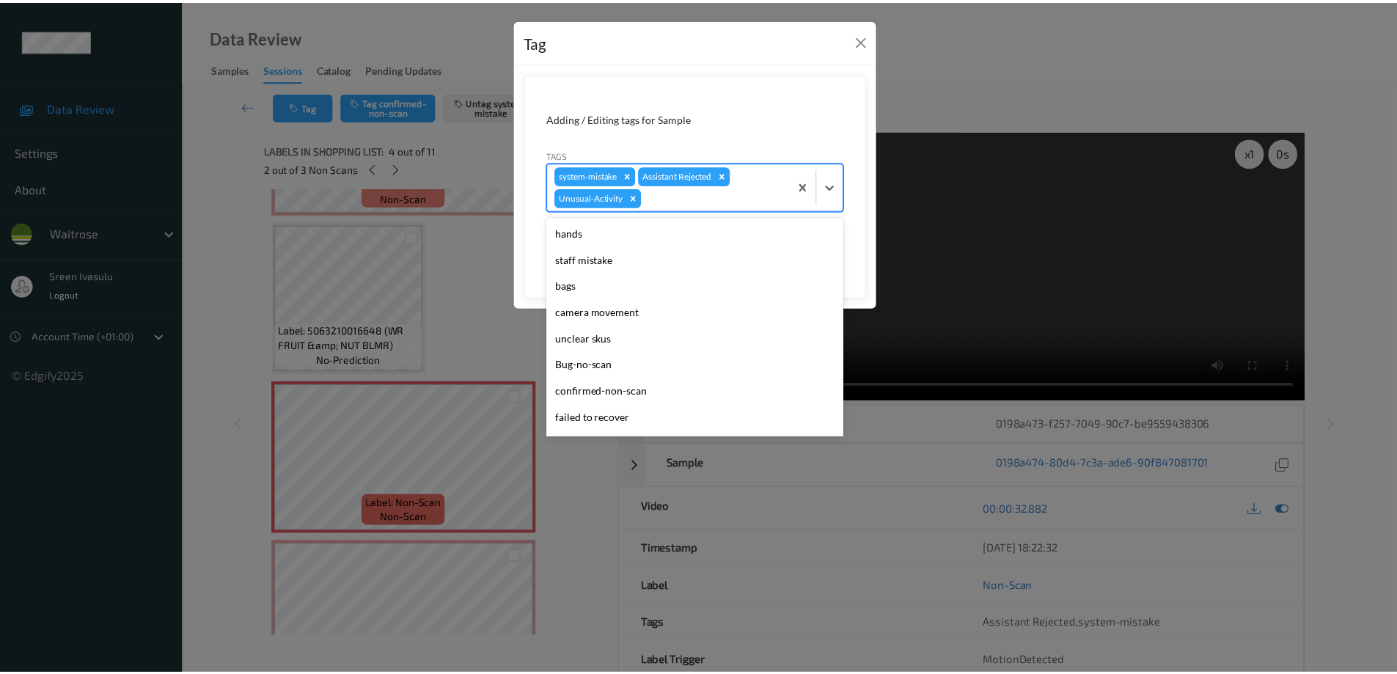
scroll to position [261, 0]
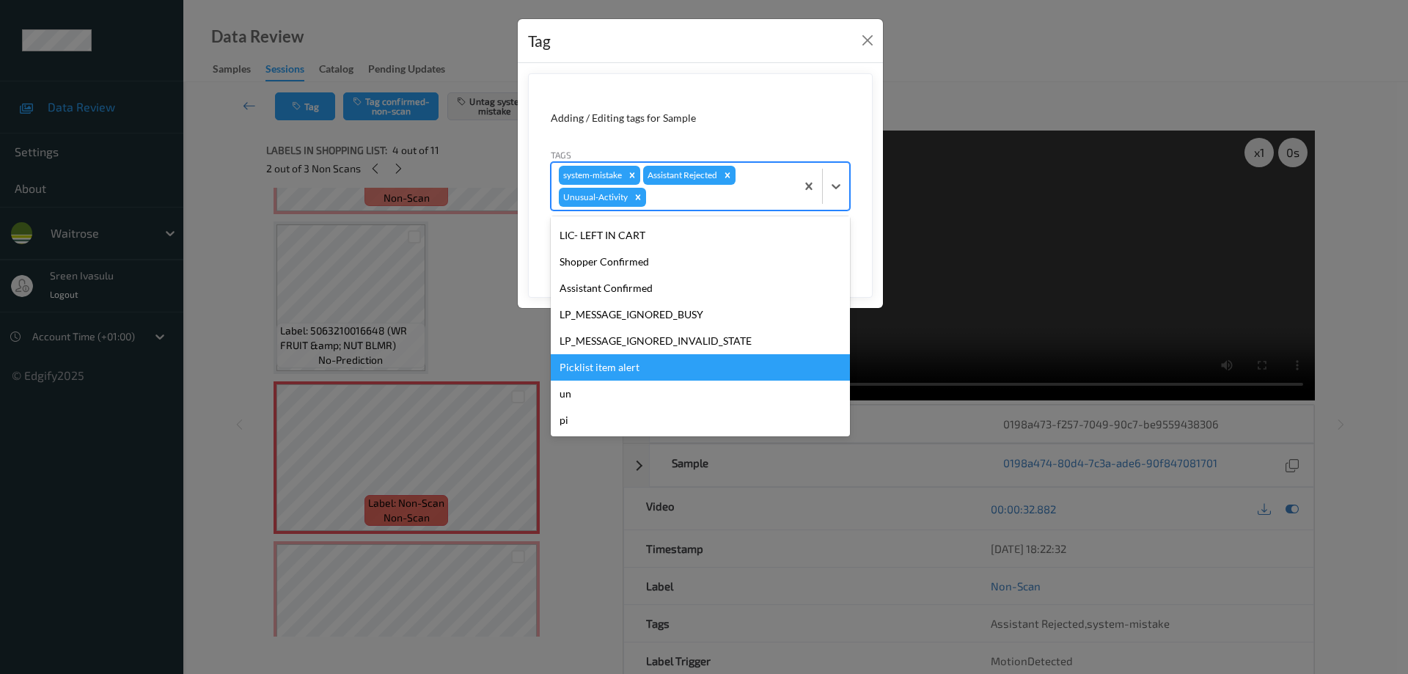
click at [631, 363] on div "Picklist item alert" at bounding box center [700, 367] width 299 height 26
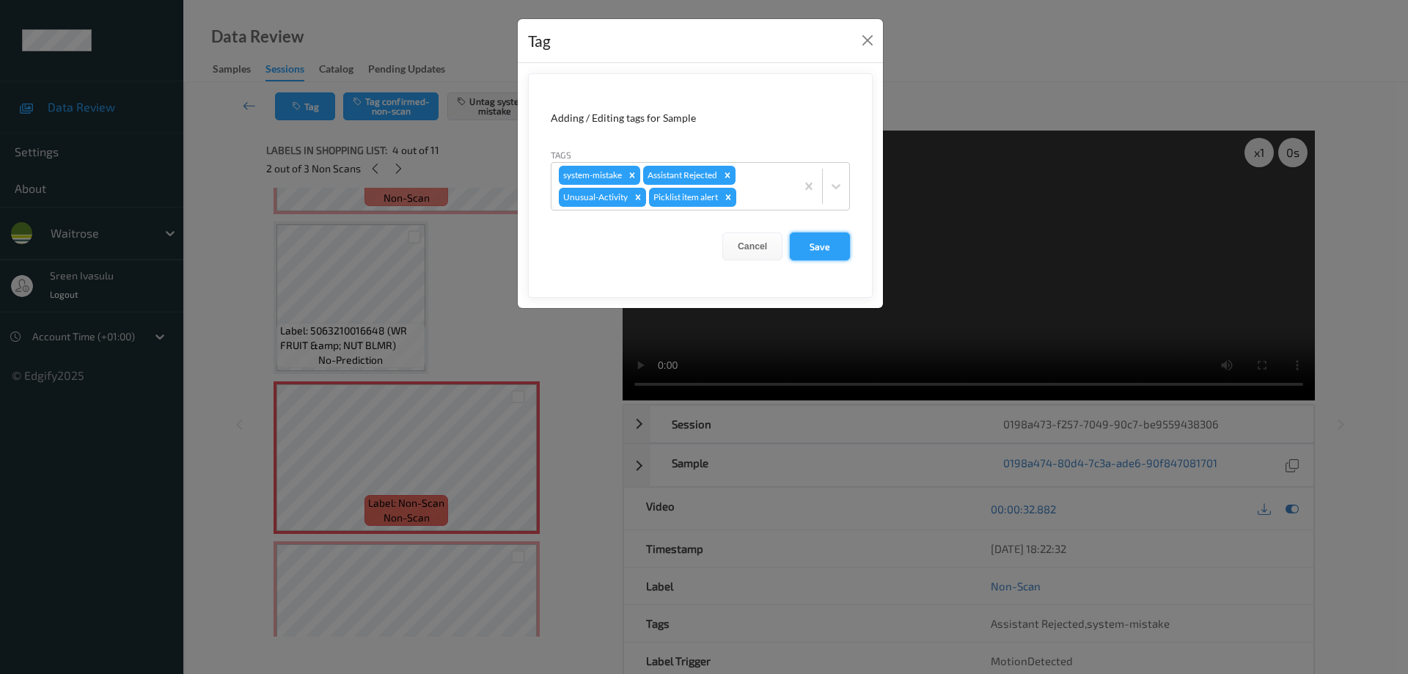
click at [819, 238] on button "Save" at bounding box center [820, 246] width 60 height 28
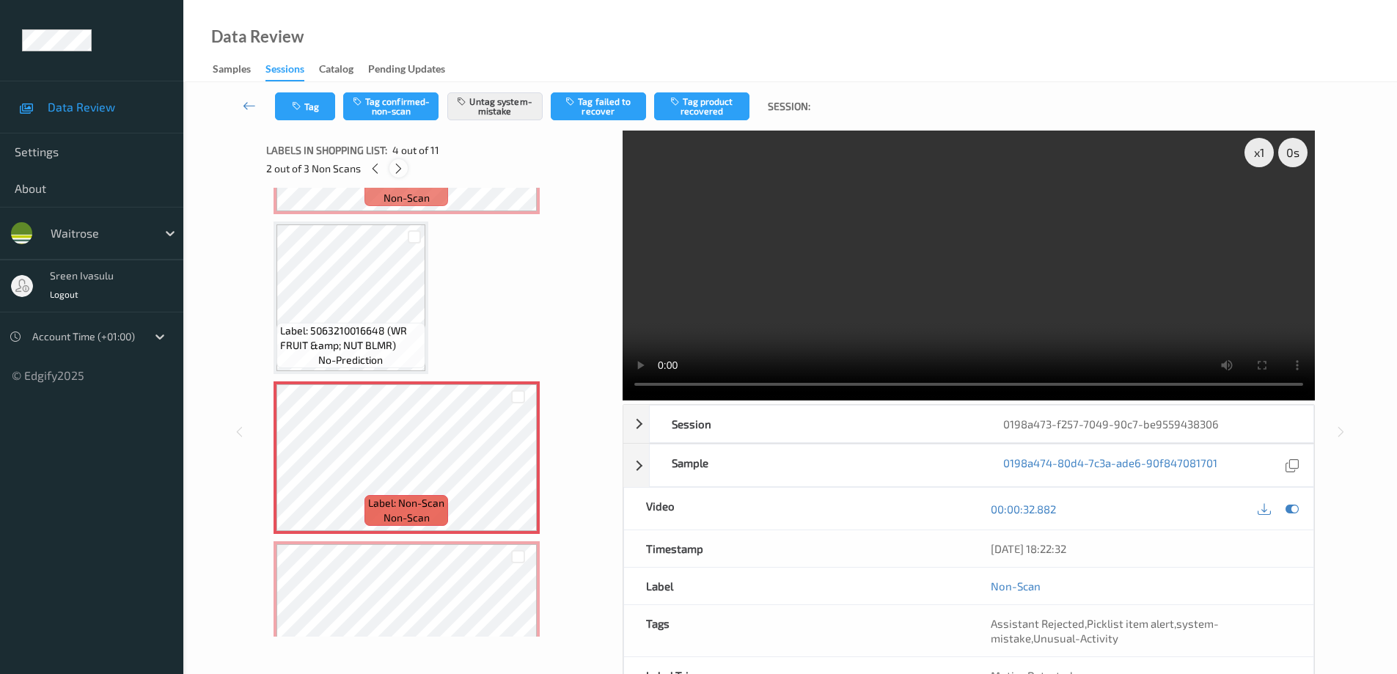
click at [397, 174] on icon at bounding box center [398, 168] width 12 height 13
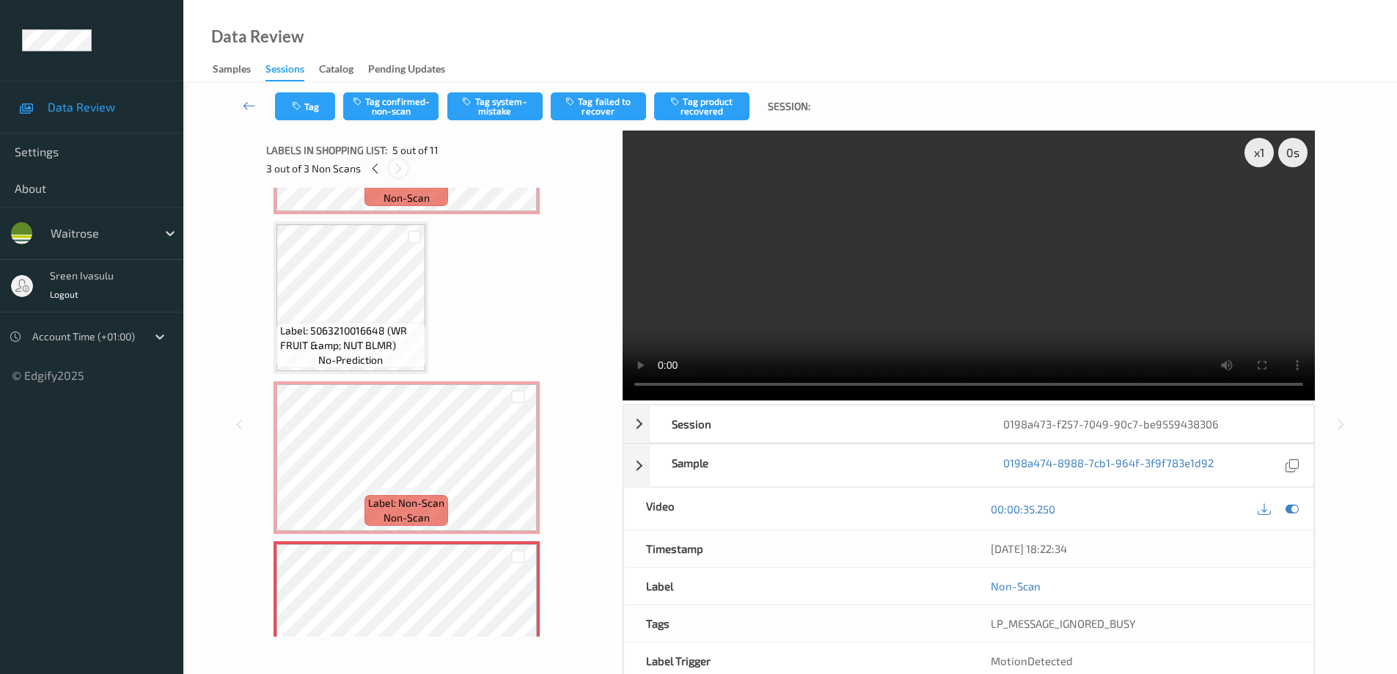
scroll to position [487, 0]
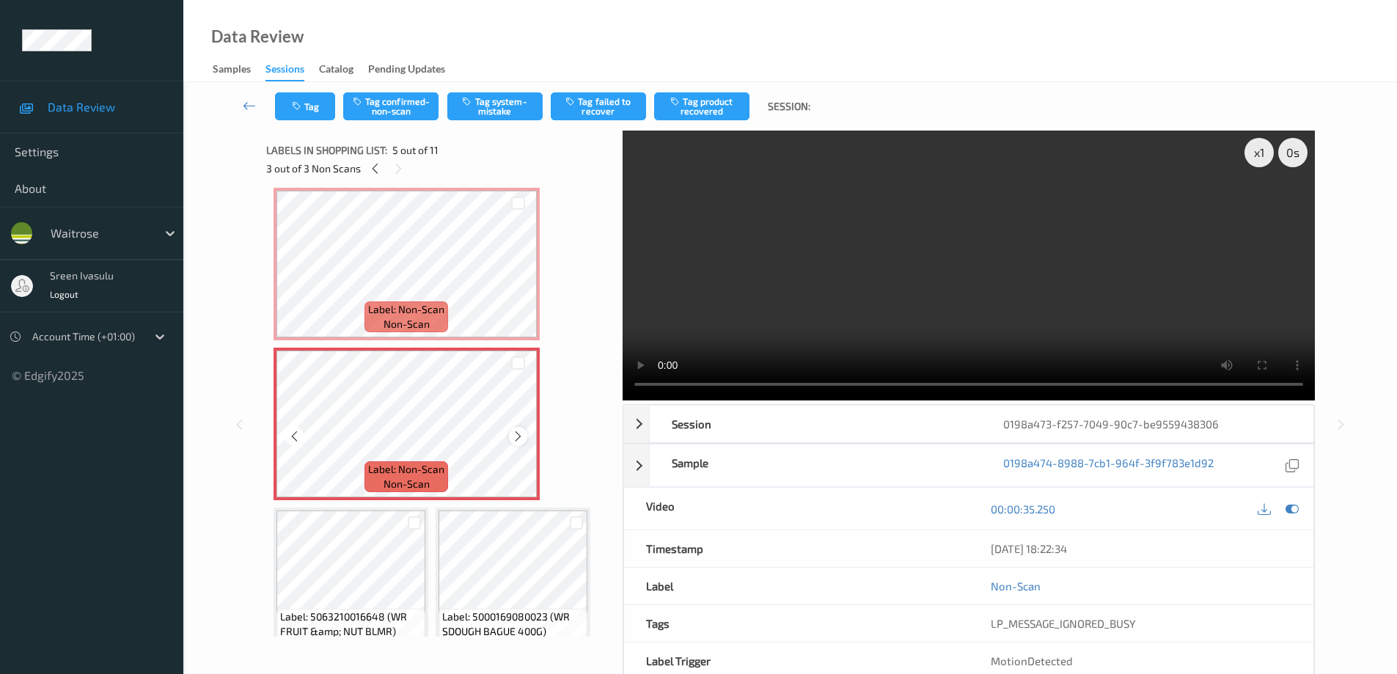
click at [510, 438] on div at bounding box center [518, 436] width 18 height 18
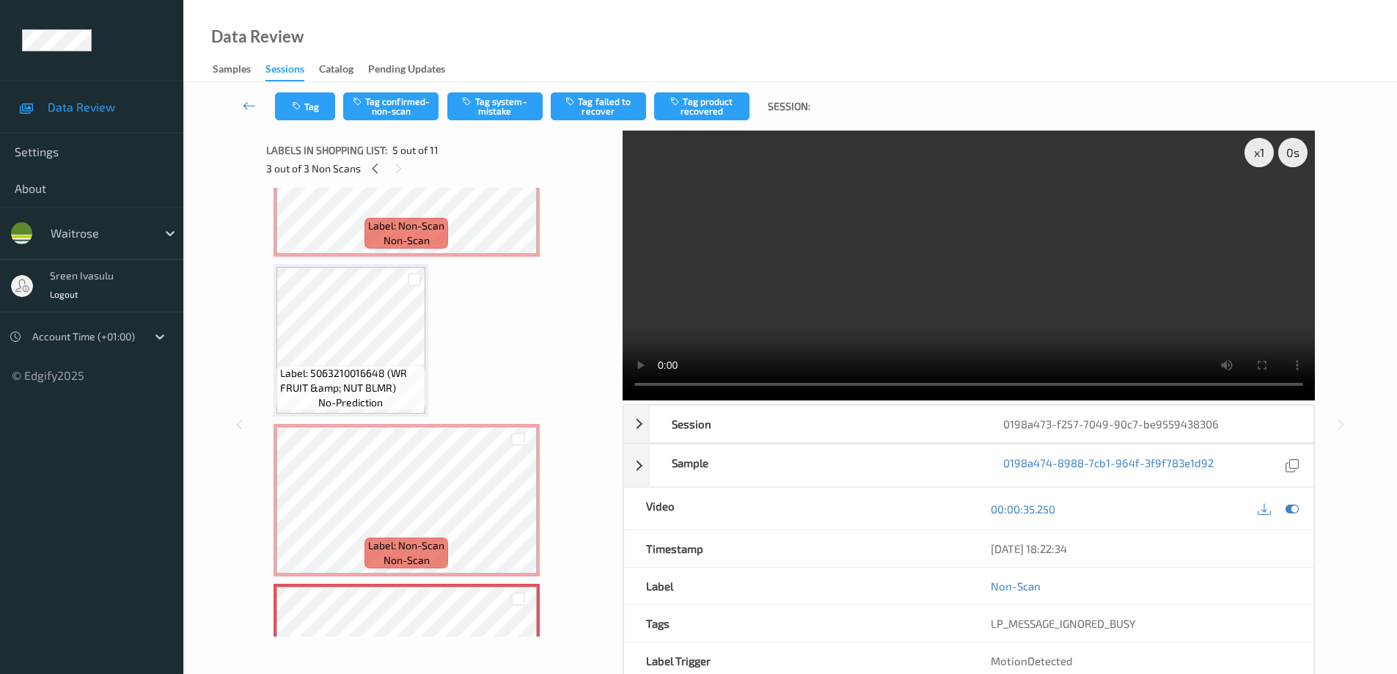
scroll to position [544, 0]
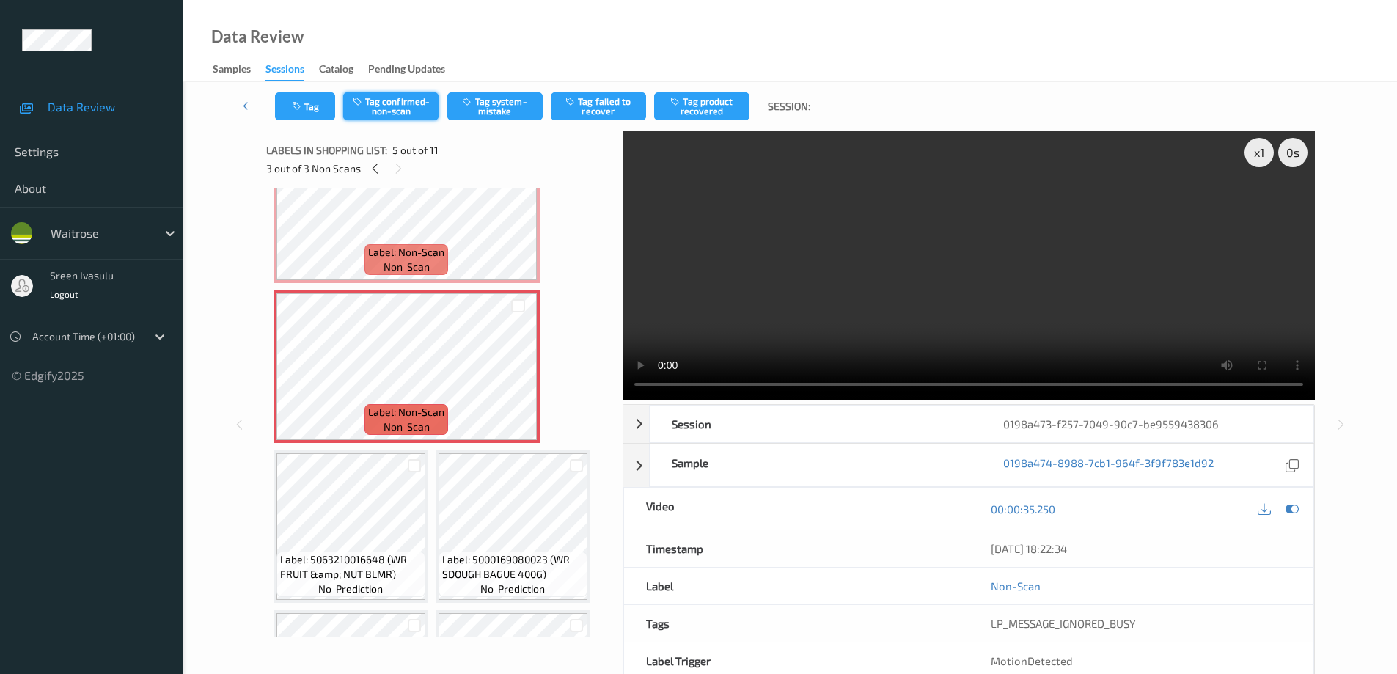
click at [388, 102] on button "Tag confirmed-non-scan" at bounding box center [390, 106] width 95 height 28
click at [709, 106] on button "Tag product recovered" at bounding box center [701, 106] width 95 height 28
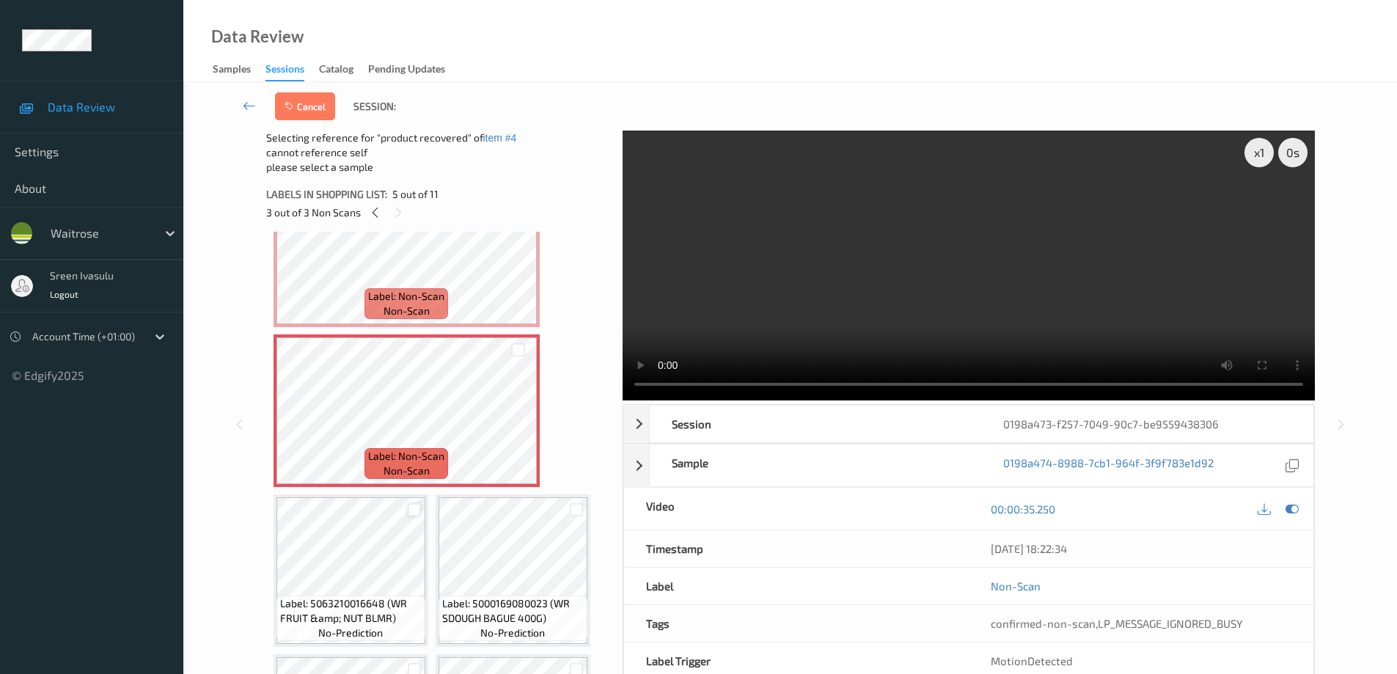
click at [411, 514] on div at bounding box center [415, 510] width 14 height 14
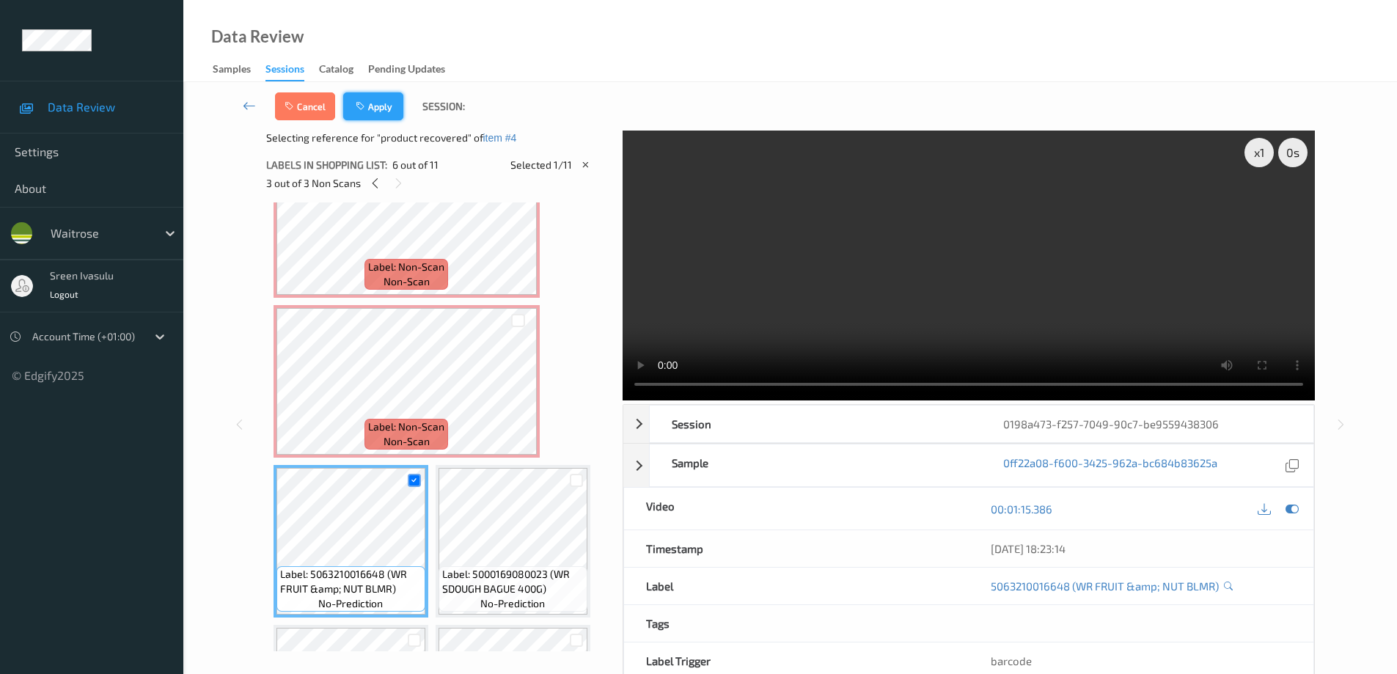
click at [374, 103] on button "Apply" at bounding box center [373, 106] width 60 height 28
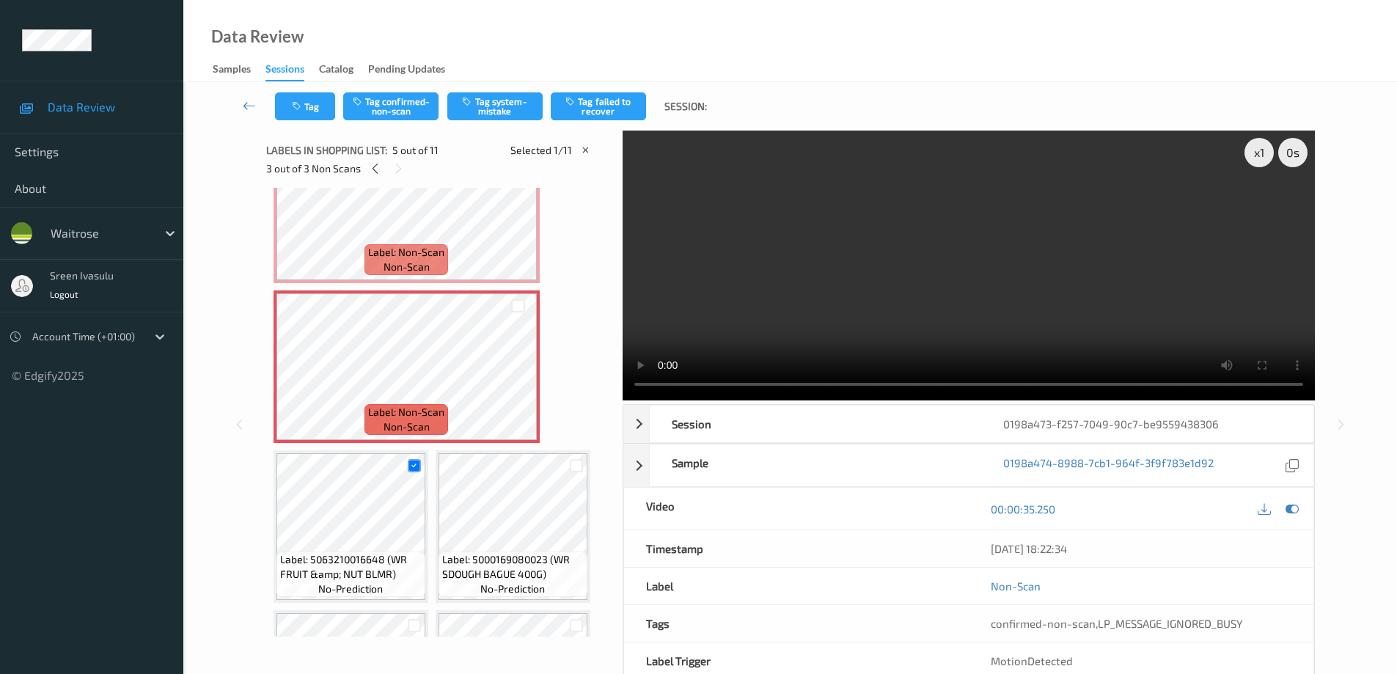
scroll to position [487, 0]
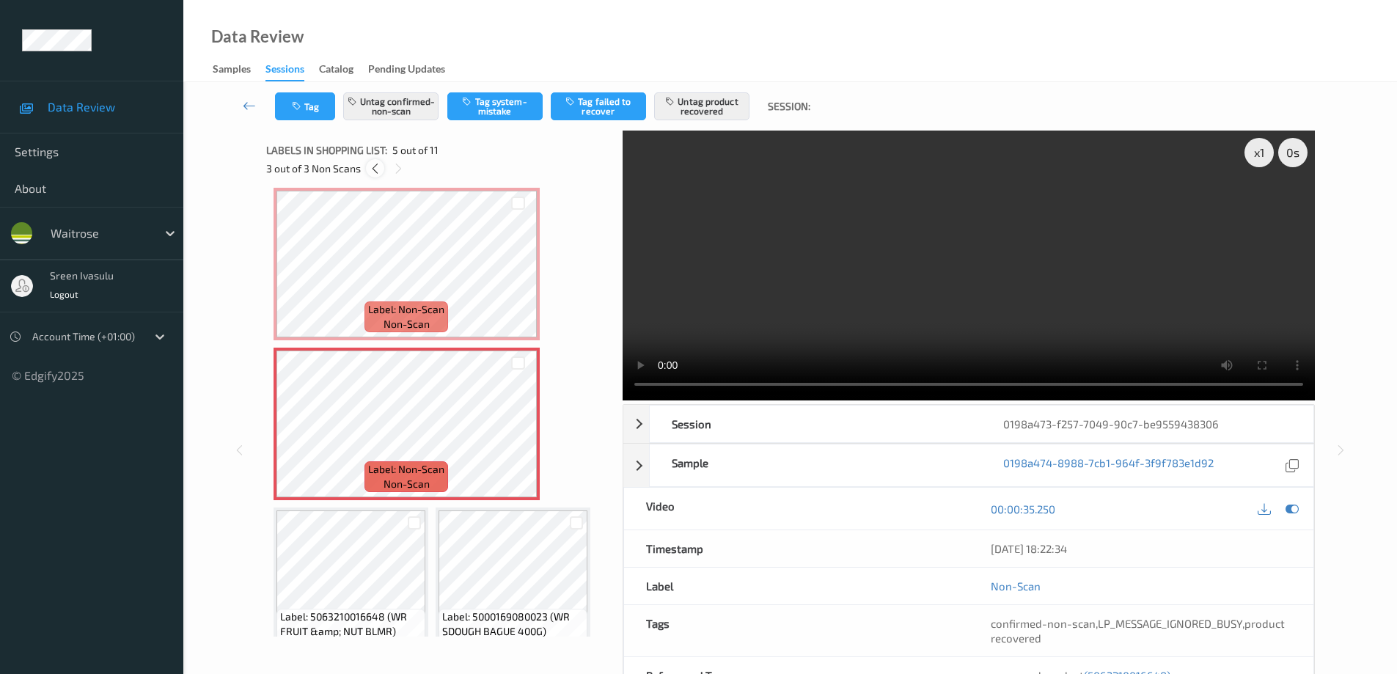
click at [374, 166] on icon at bounding box center [375, 168] width 12 height 13
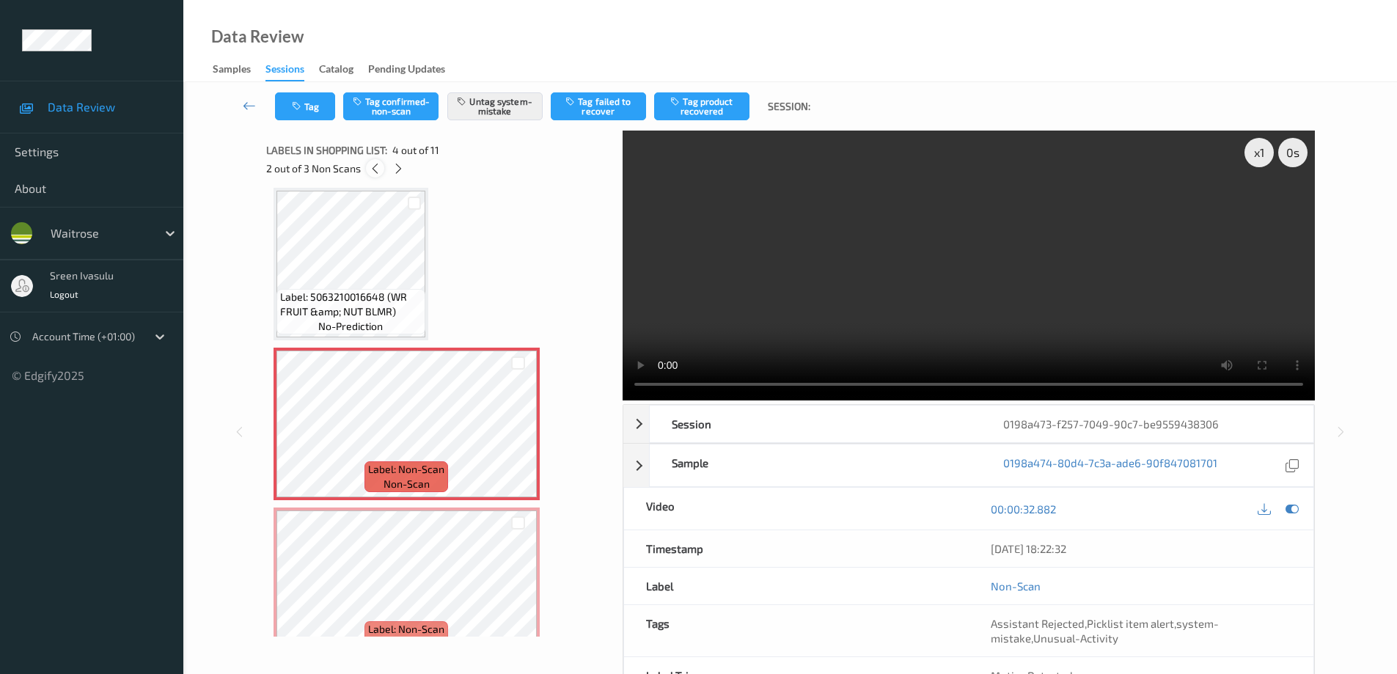
click at [373, 169] on icon at bounding box center [375, 168] width 12 height 13
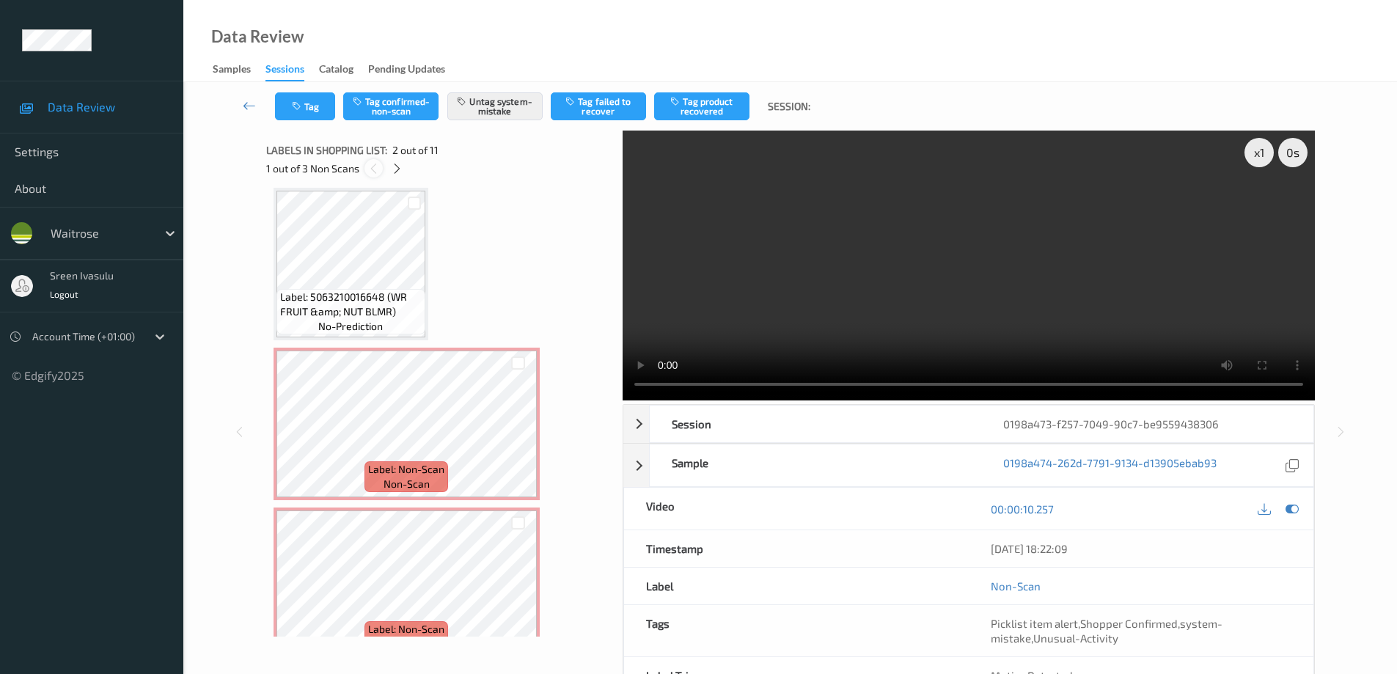
scroll to position [7, 0]
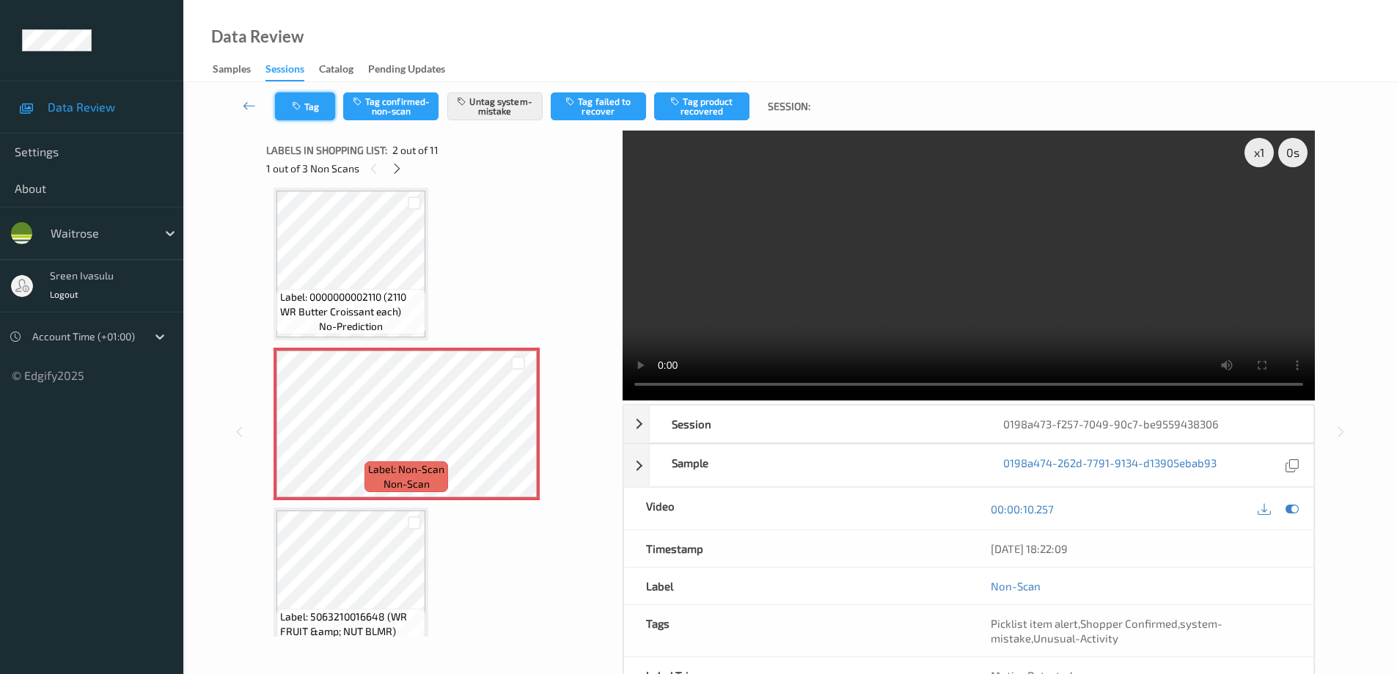
click at [311, 106] on button "Tag" at bounding box center [305, 106] width 60 height 28
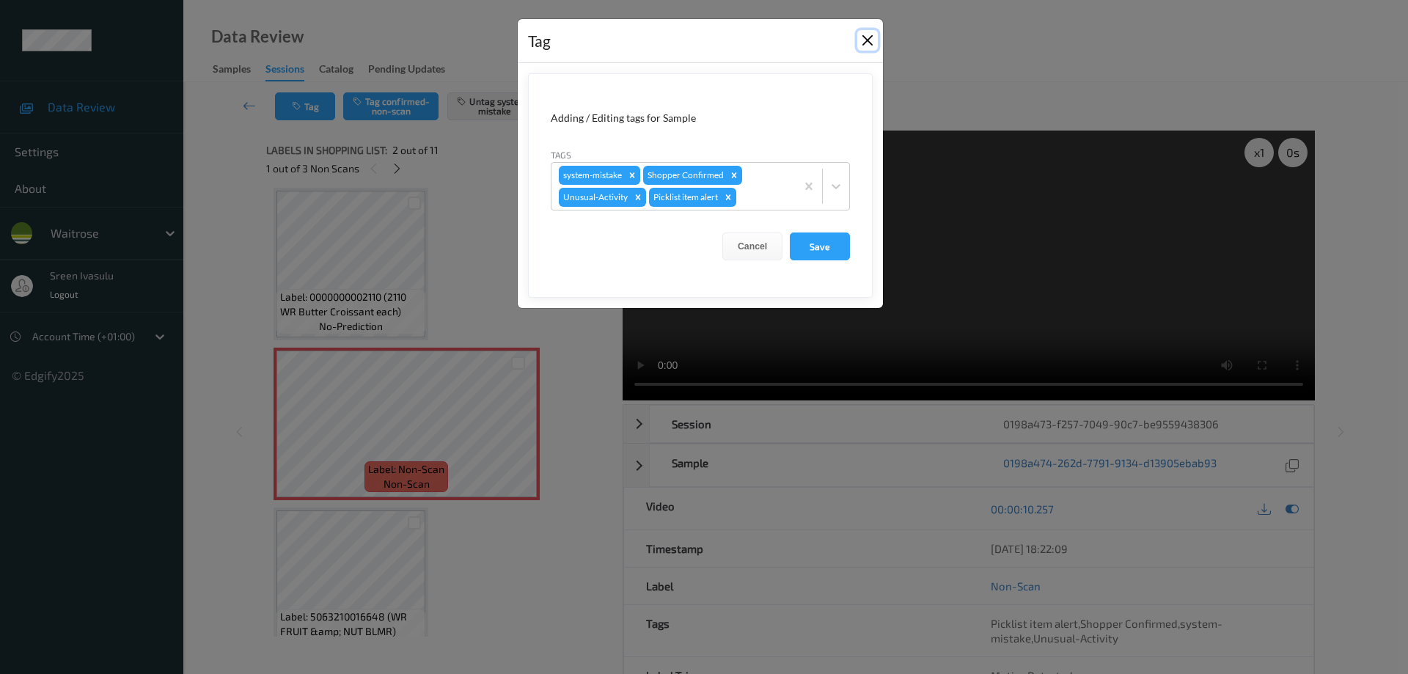
click at [874, 40] on button "Close" at bounding box center [867, 40] width 21 height 21
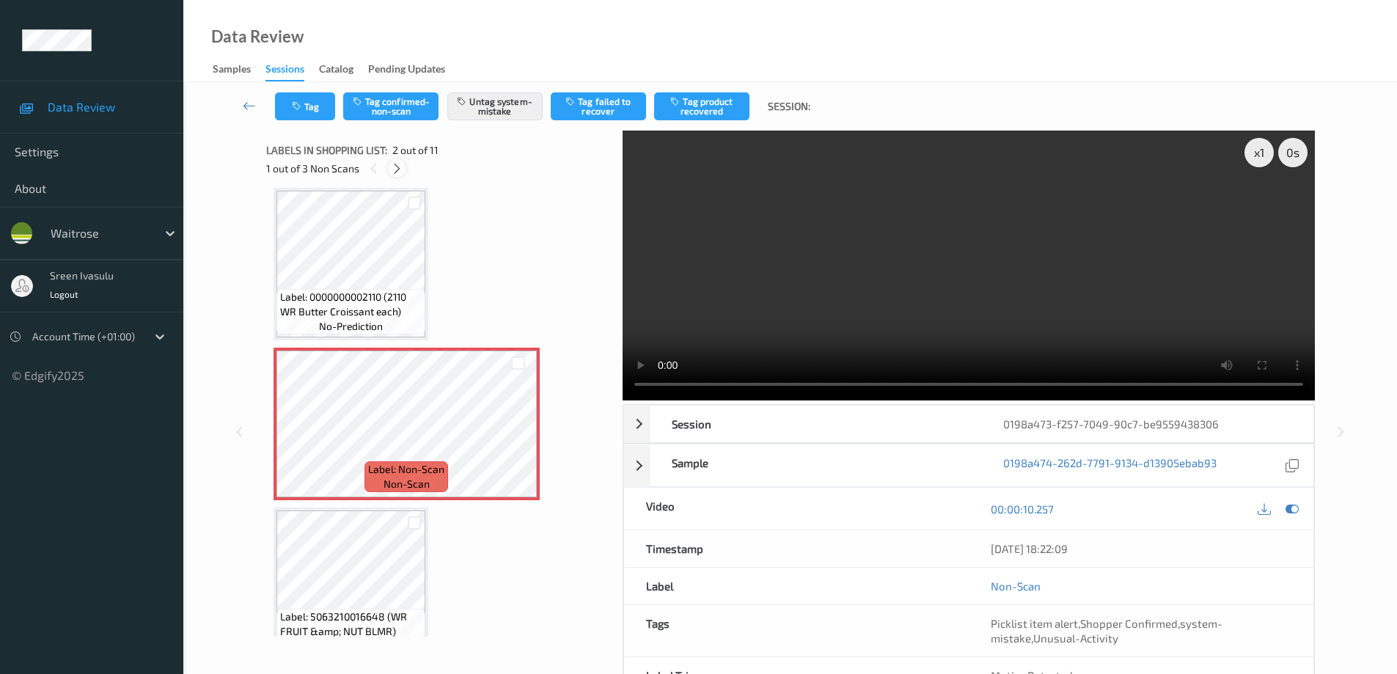
click at [399, 166] on icon at bounding box center [397, 168] width 12 height 13
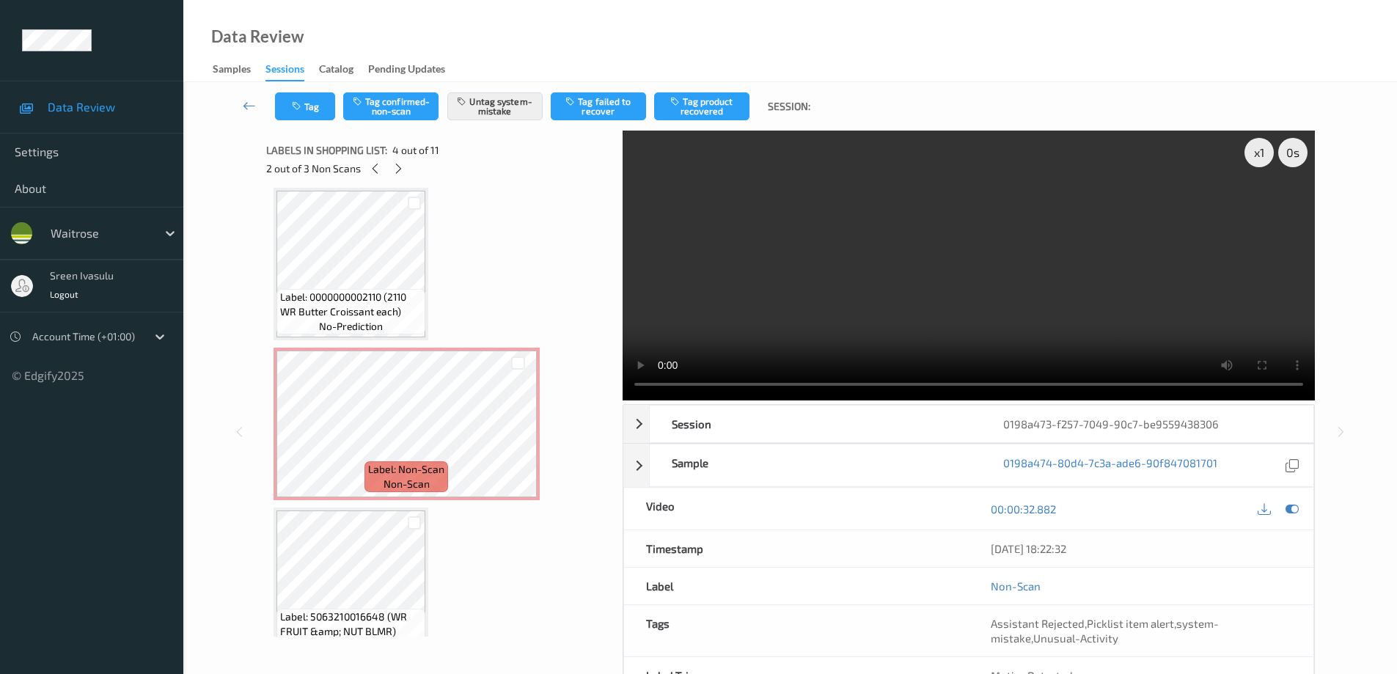
scroll to position [327, 0]
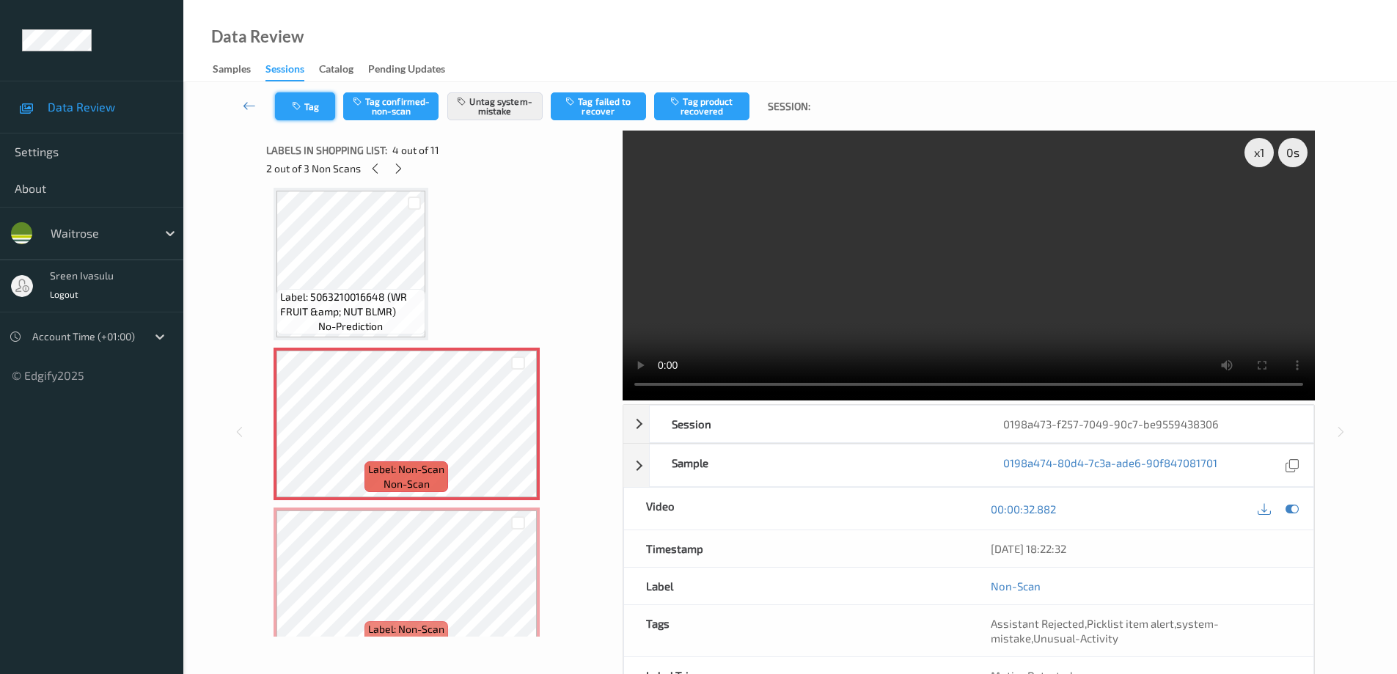
click at [330, 109] on button "Tag" at bounding box center [305, 106] width 60 height 28
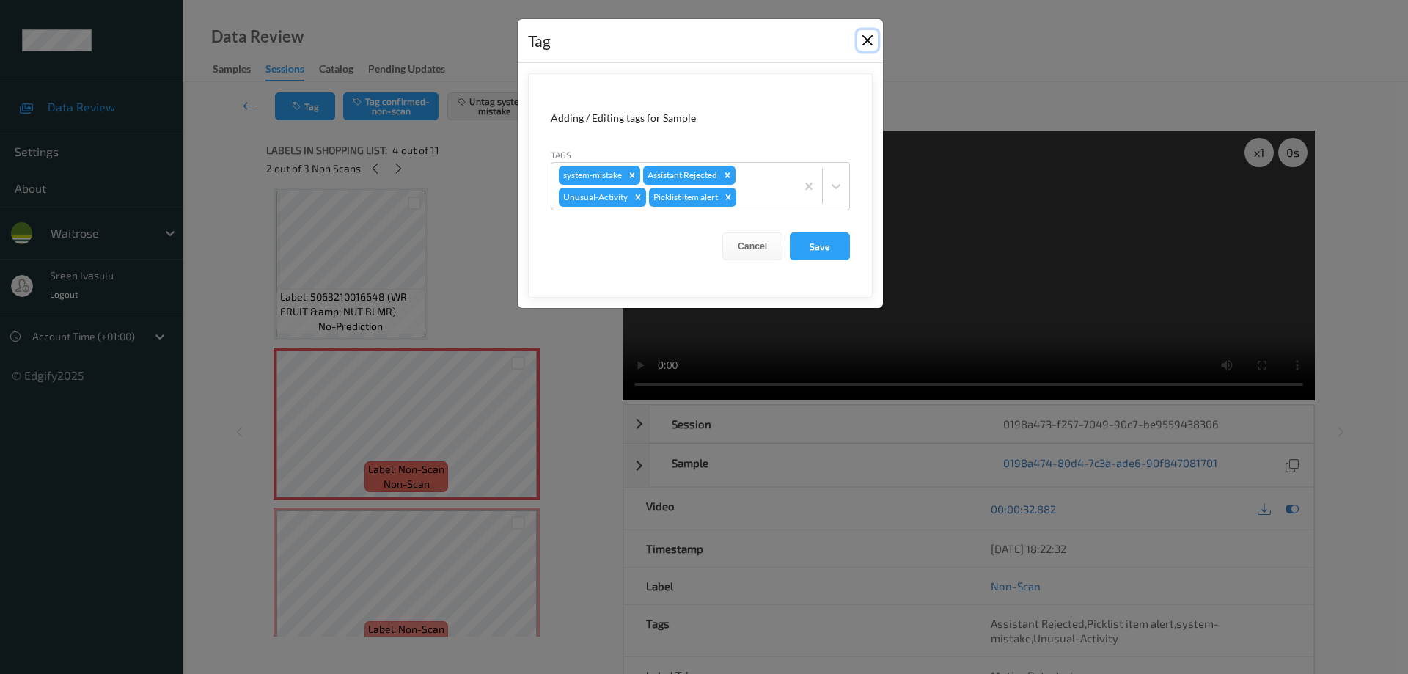
click at [868, 37] on button "Close" at bounding box center [867, 40] width 21 height 21
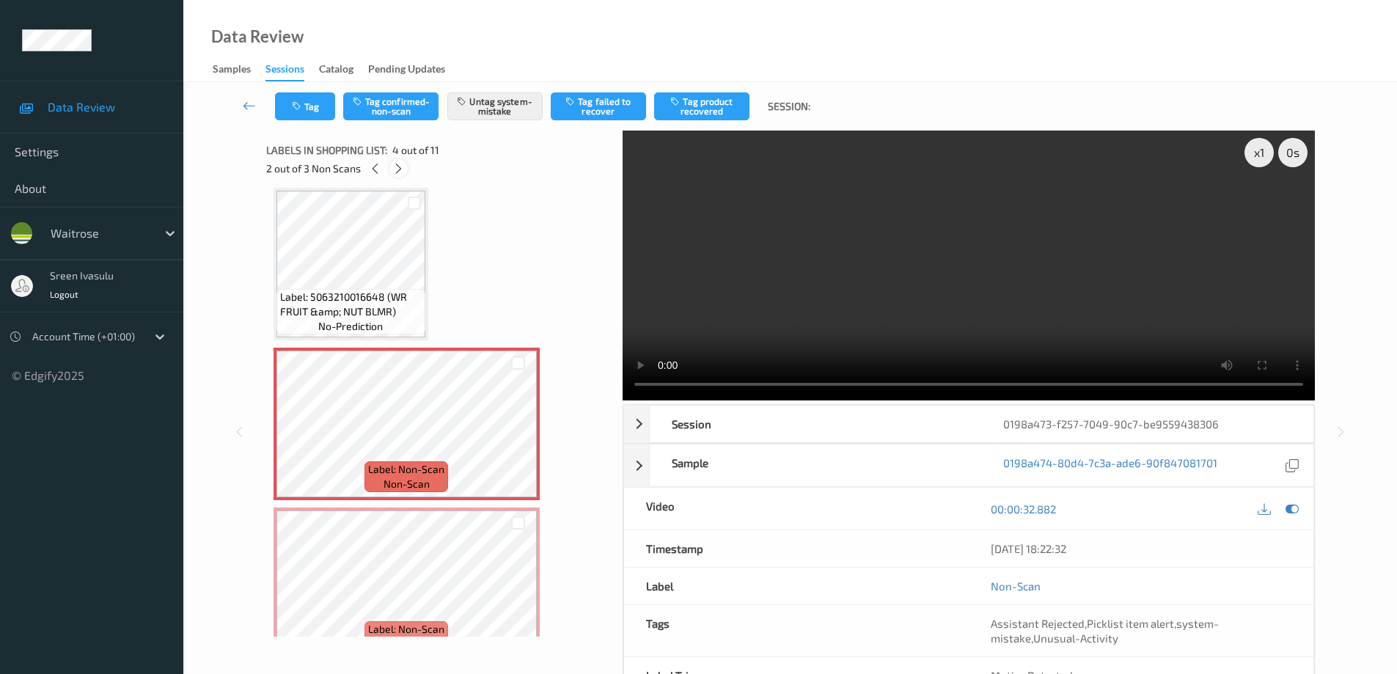
click at [399, 166] on icon at bounding box center [398, 168] width 12 height 13
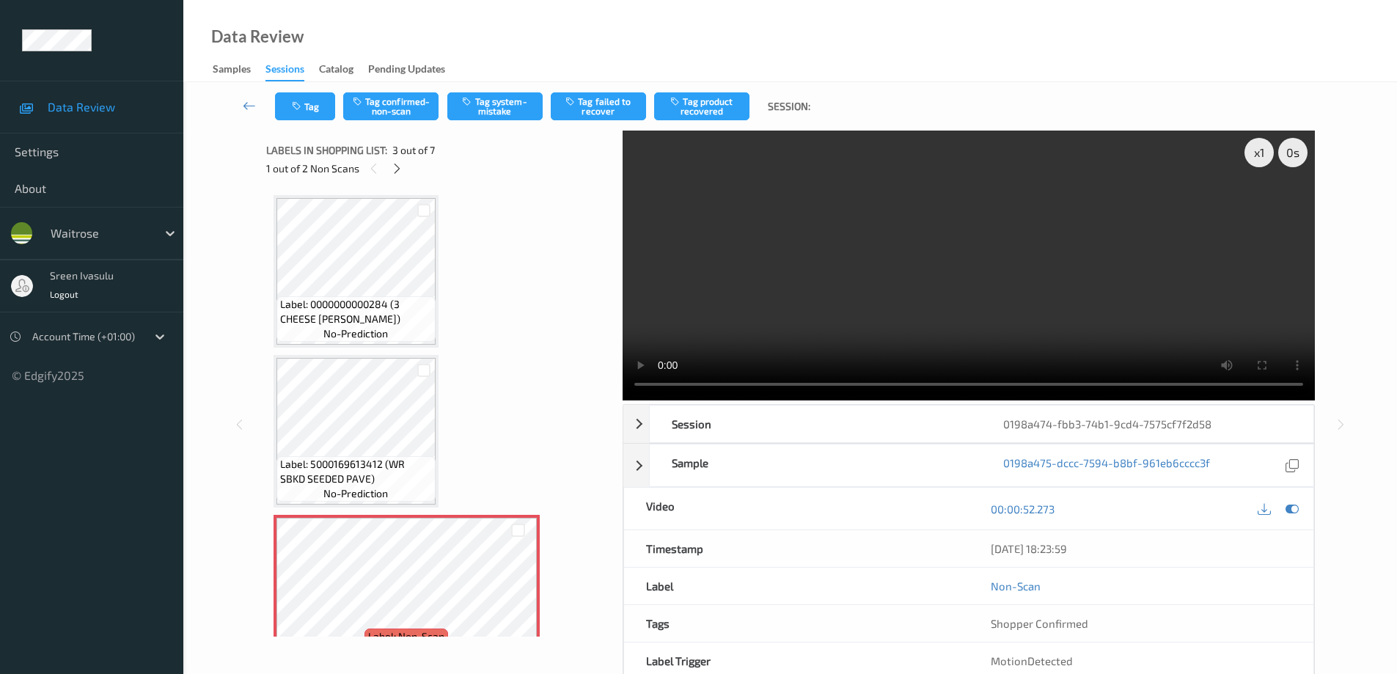
scroll to position [167, 0]
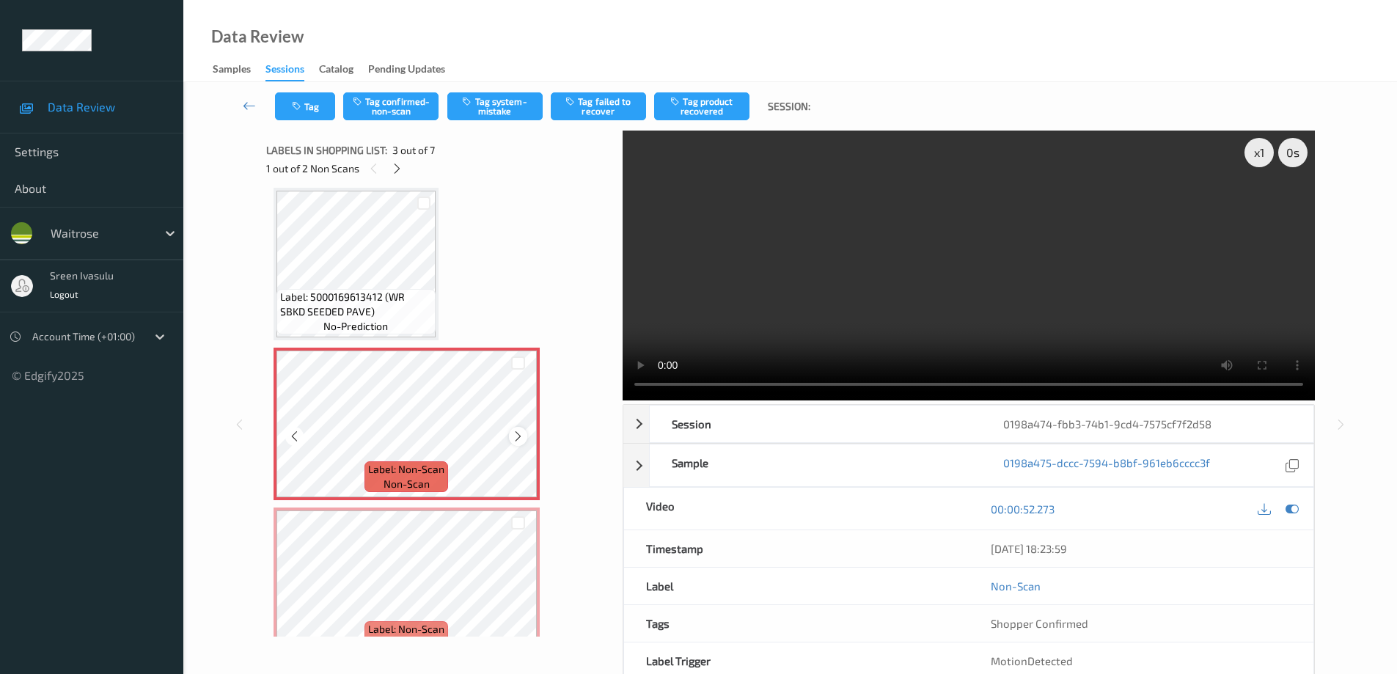
click at [518, 429] on div at bounding box center [518, 436] width 18 height 18
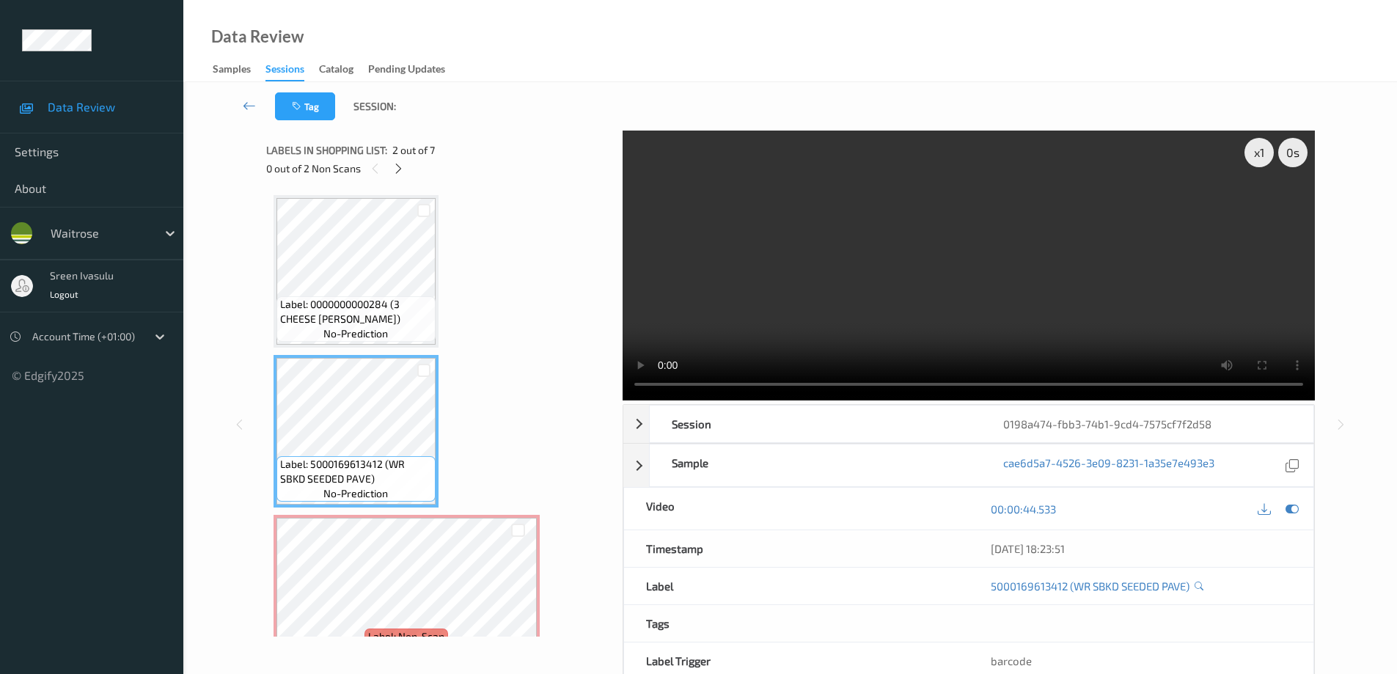
scroll to position [293, 0]
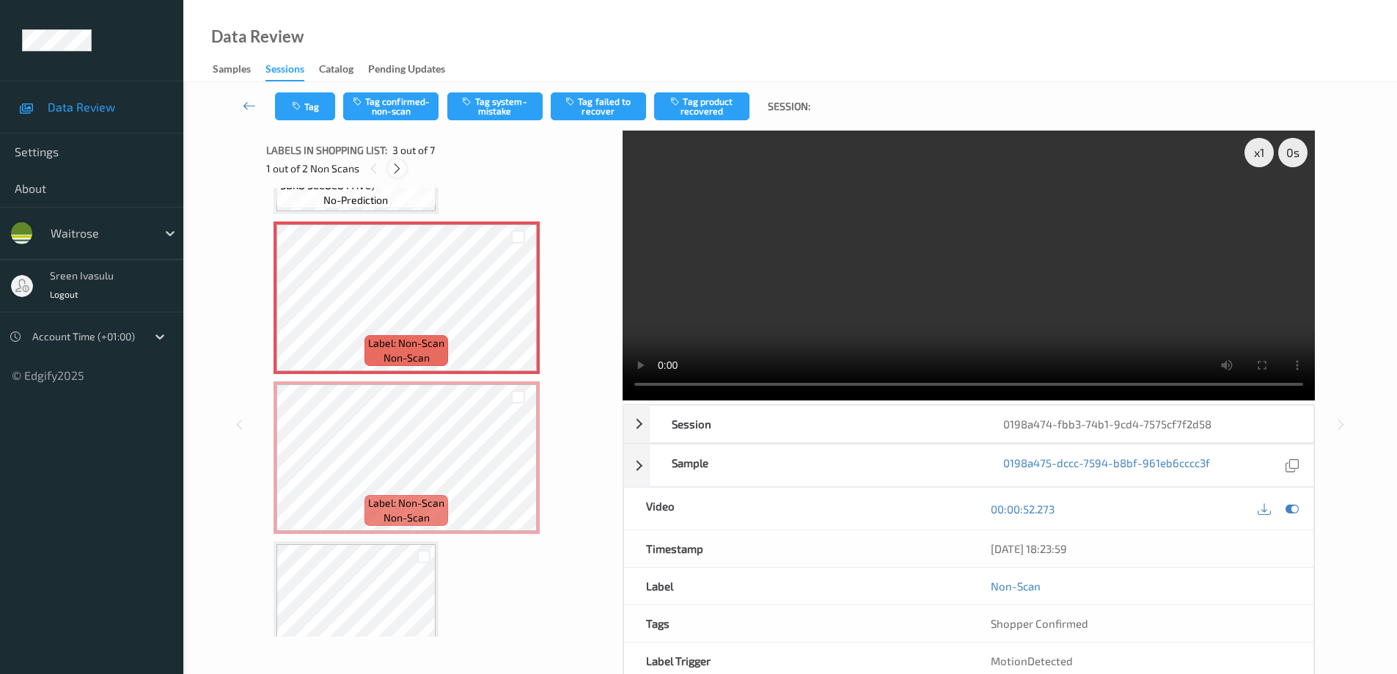
click at [394, 166] on icon at bounding box center [397, 168] width 12 height 13
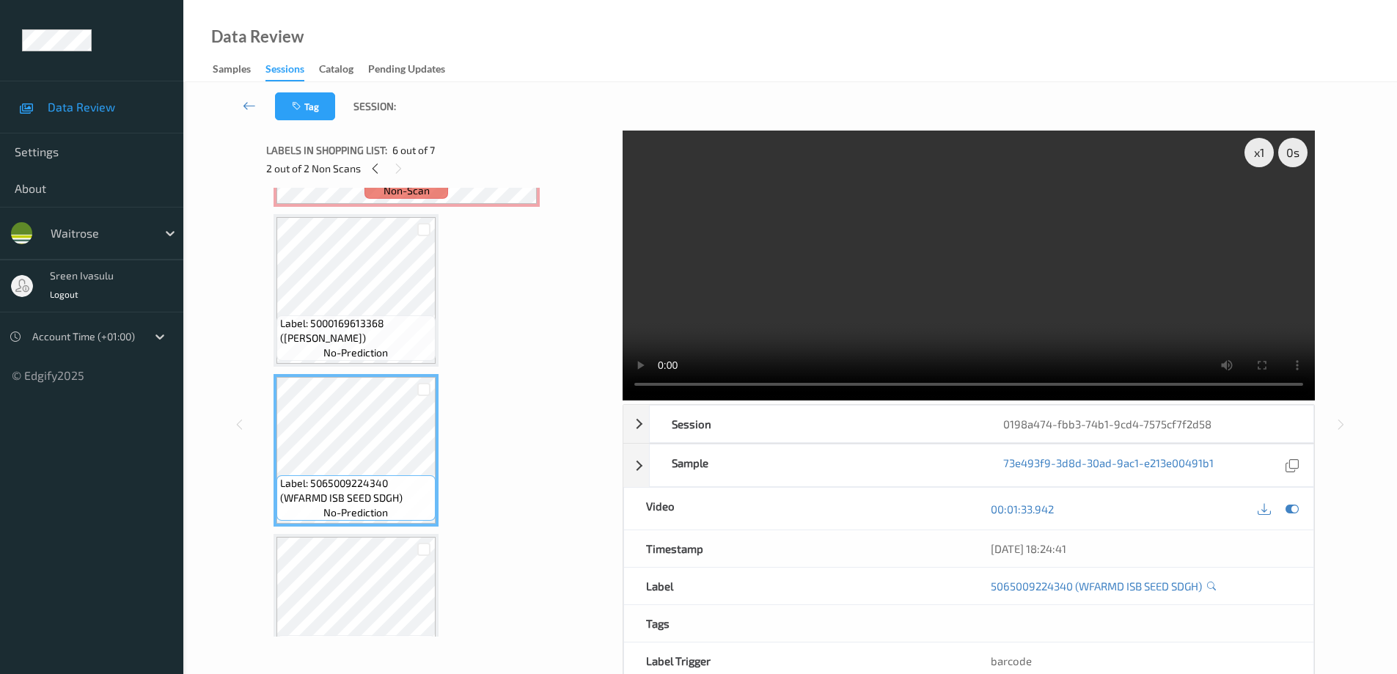
scroll to position [678, 0]
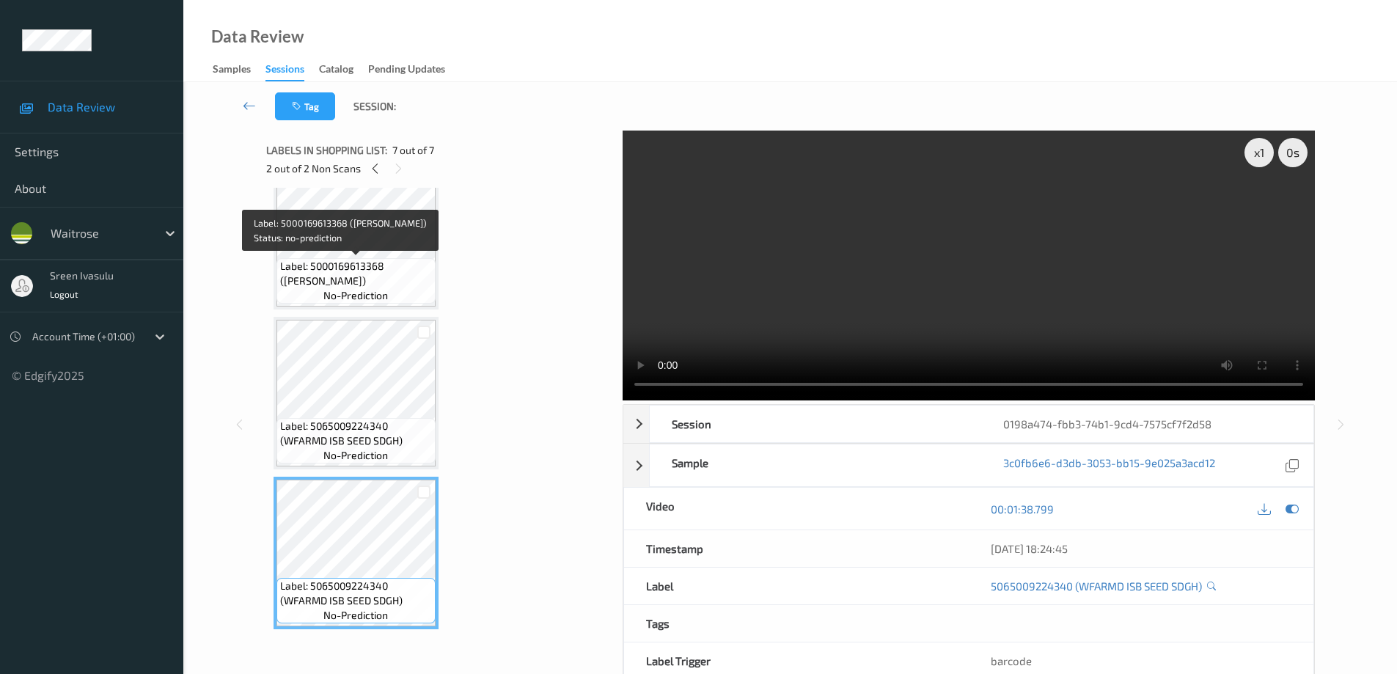
click at [395, 283] on span "Label: 5000169613368 (DORG BROWN BLOOMER)" at bounding box center [356, 273] width 152 height 29
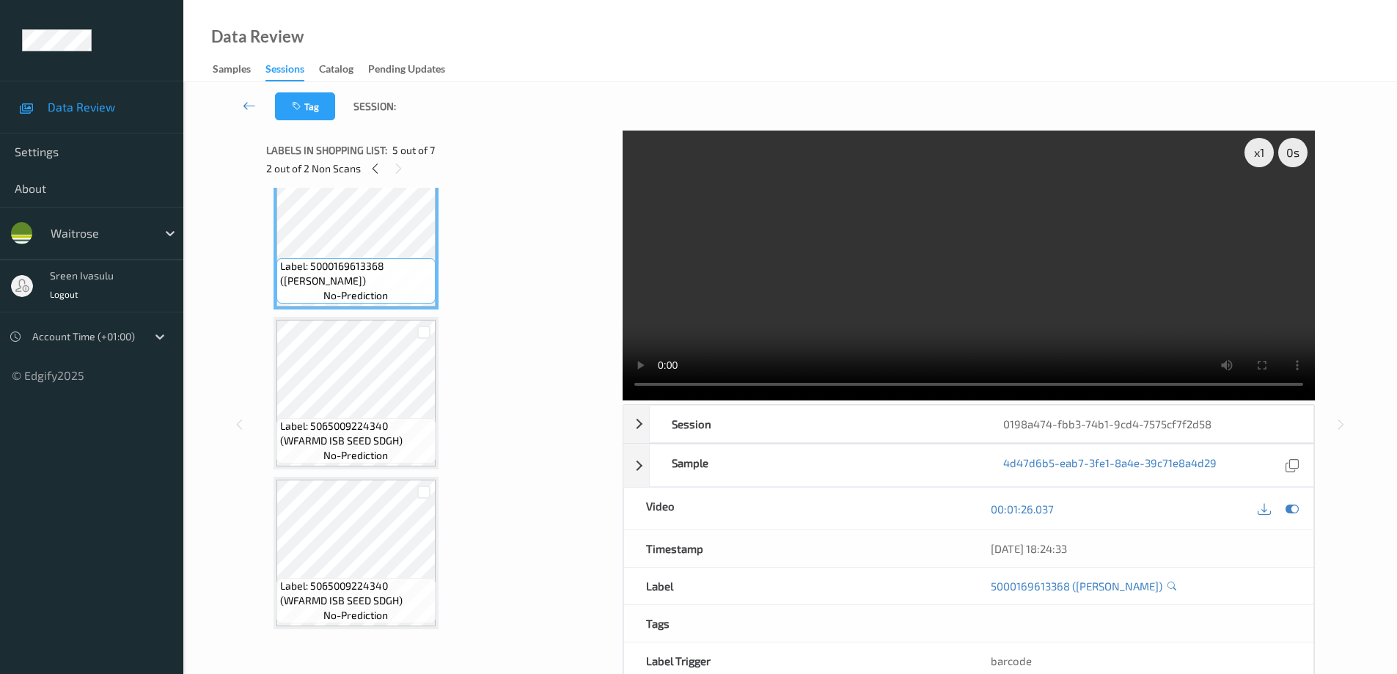
scroll to position [384, 0]
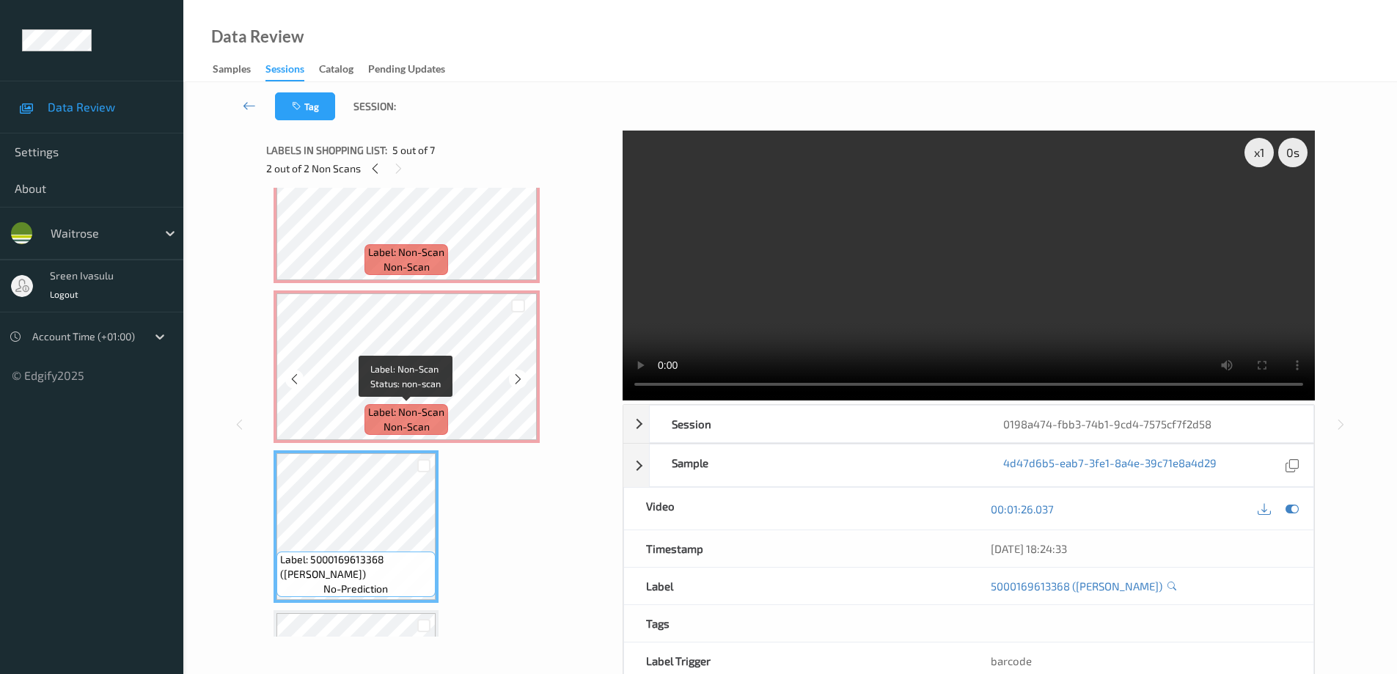
click at [427, 408] on span "Label: Non-Scan" at bounding box center [406, 412] width 76 height 15
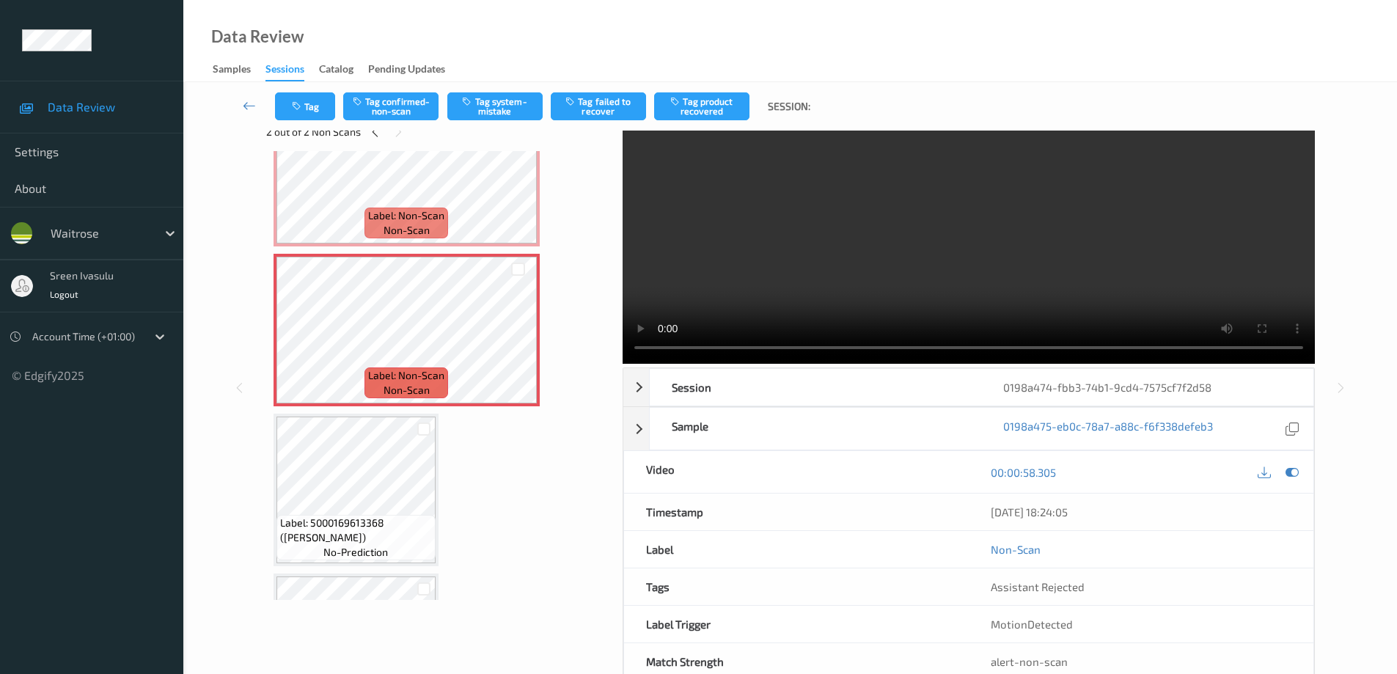
scroll to position [0, 0]
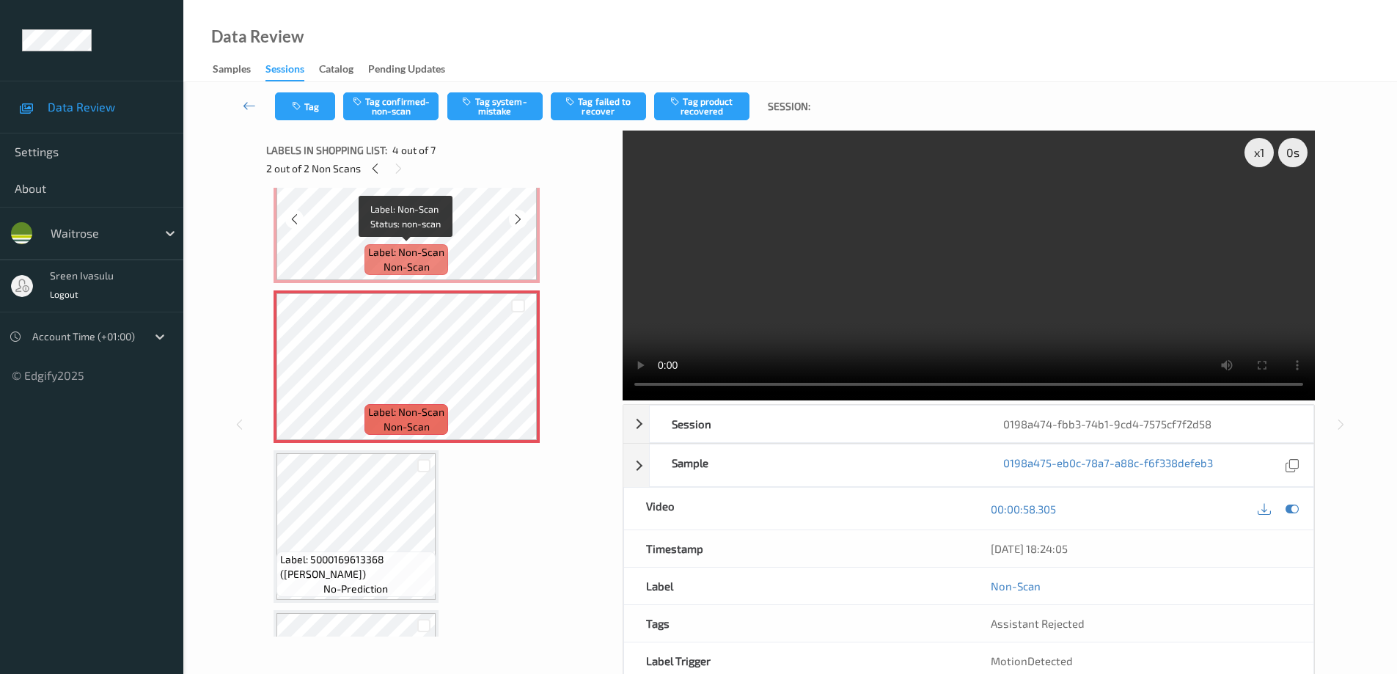
click at [429, 246] on span "Label: Non-Scan" at bounding box center [406, 252] width 76 height 15
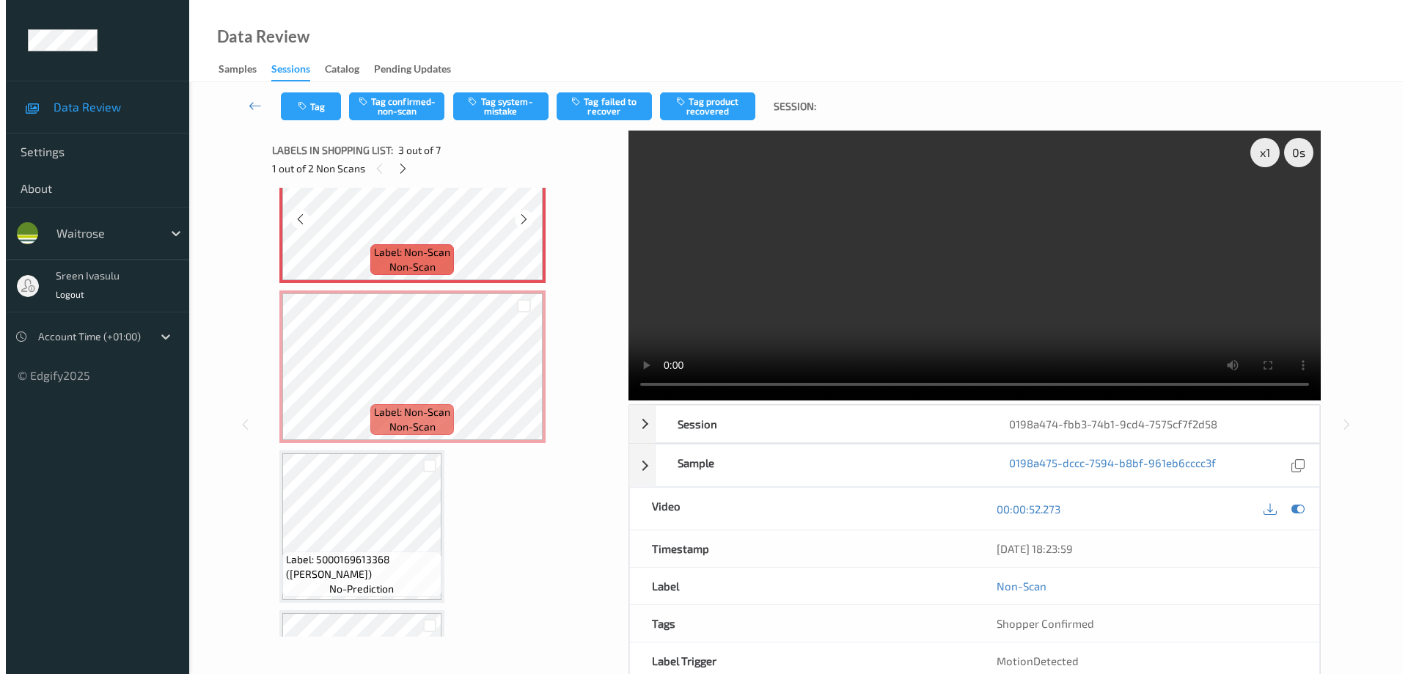
scroll to position [91, 0]
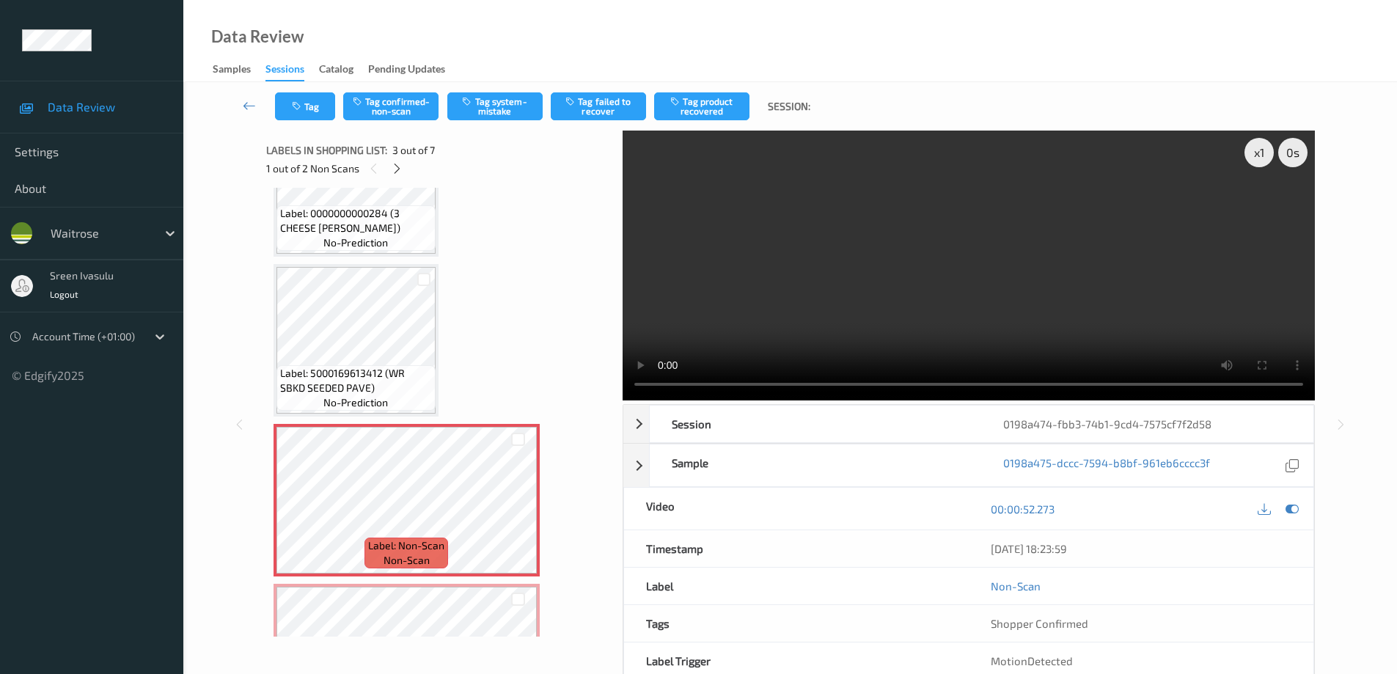
click at [504, 89] on div "Tag Tag confirmed-non-scan Tag system-mistake Tag failed to recover Tag product…" at bounding box center [789, 106] width 1153 height 48
click at [504, 95] on button "Tag system-mistake" at bounding box center [494, 106] width 95 height 28
click at [289, 98] on button "Tag" at bounding box center [305, 106] width 60 height 28
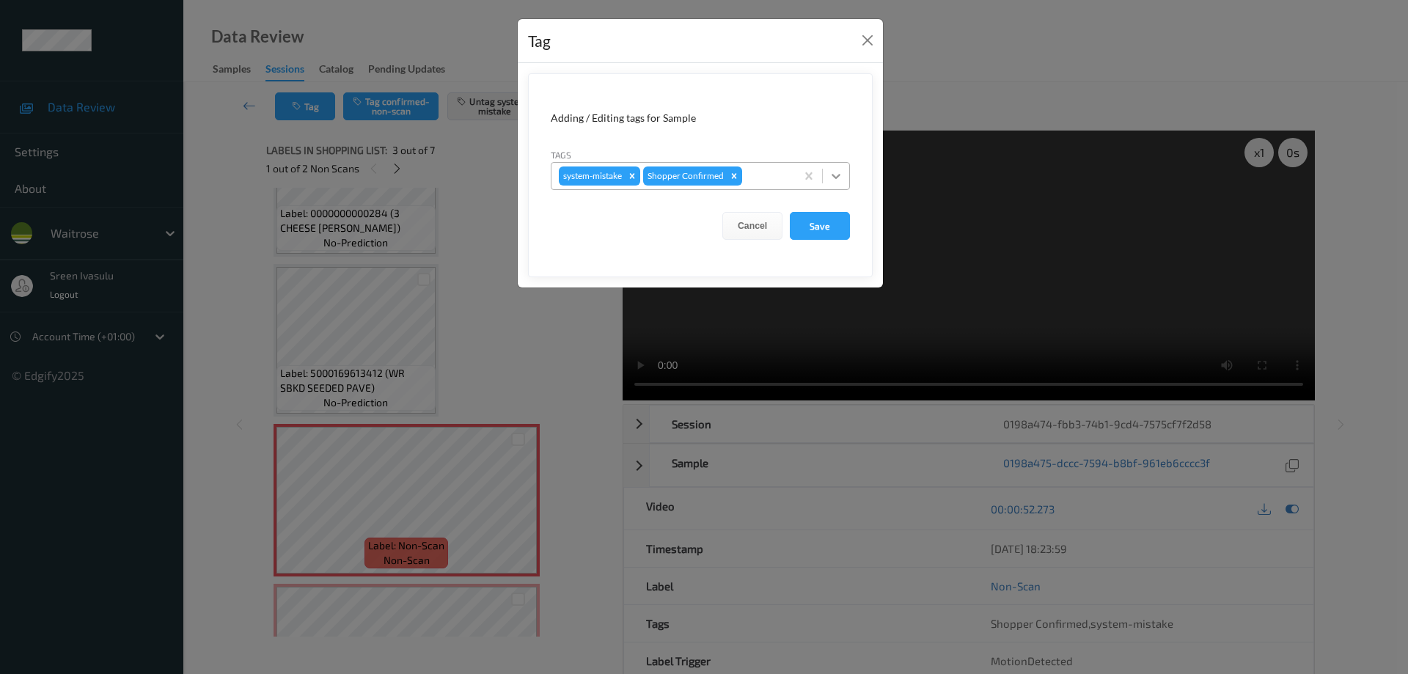
click at [828, 188] on div at bounding box center [836, 176] width 26 height 26
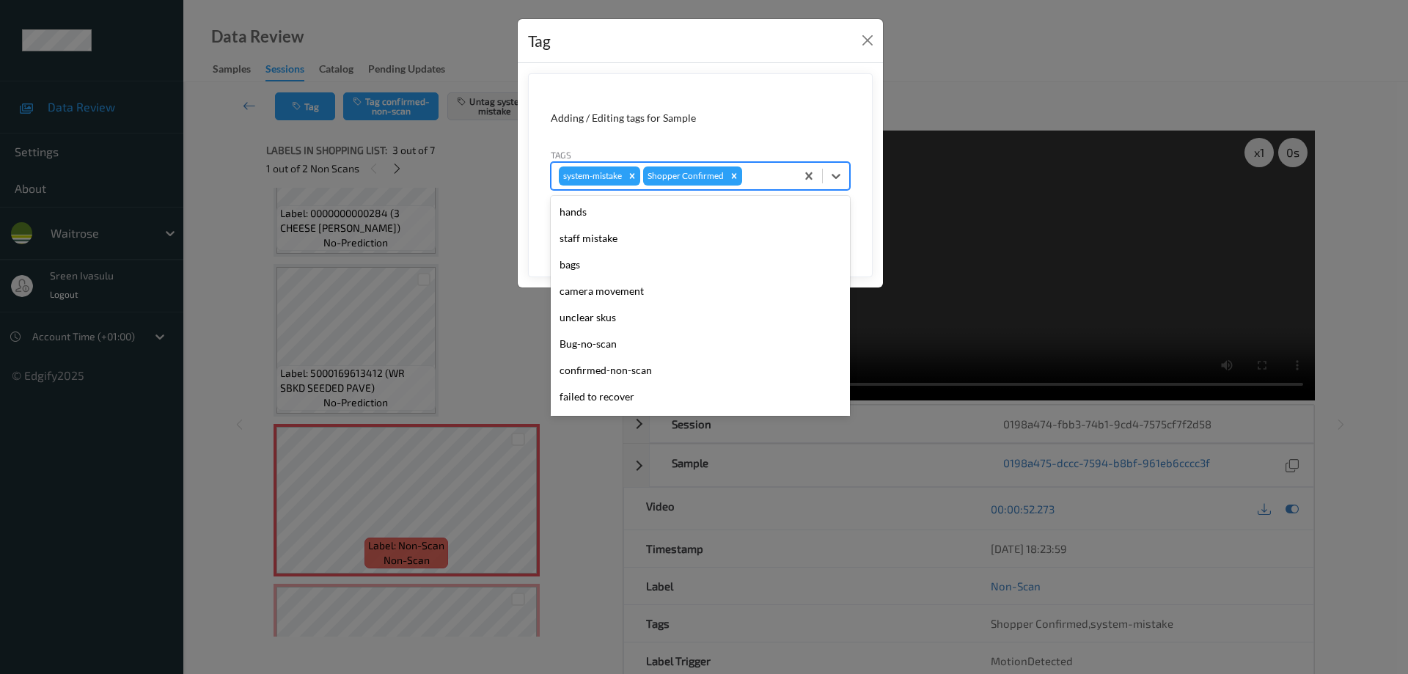
scroll to position [287, 0]
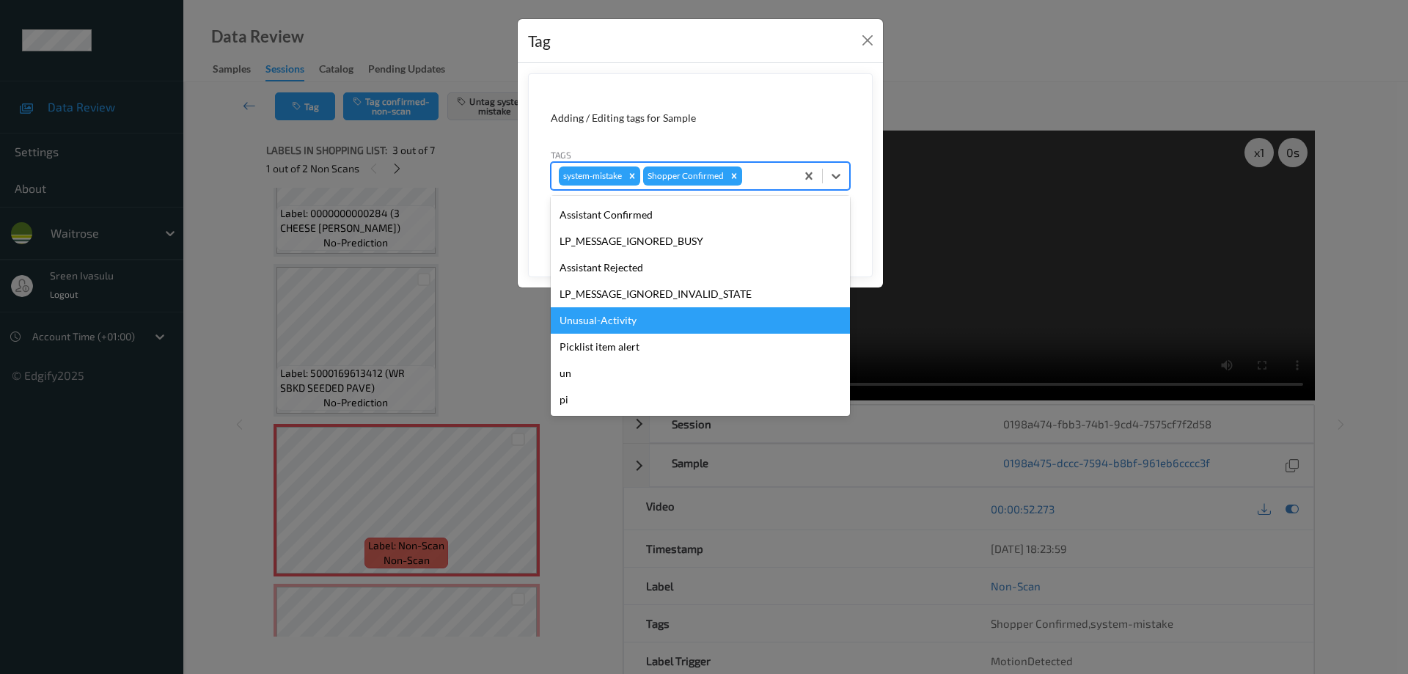
click at [600, 320] on div "Unusual-Activity" at bounding box center [700, 320] width 299 height 26
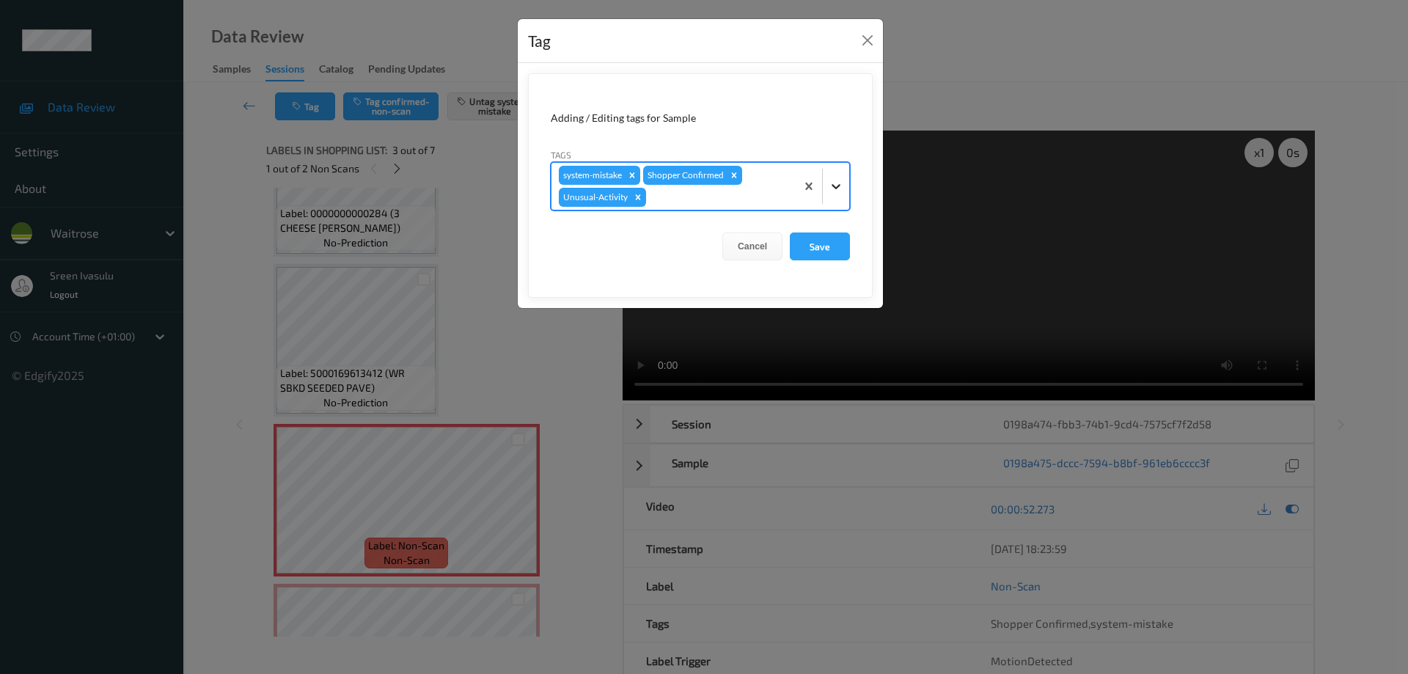
click at [835, 178] on div at bounding box center [836, 186] width 26 height 26
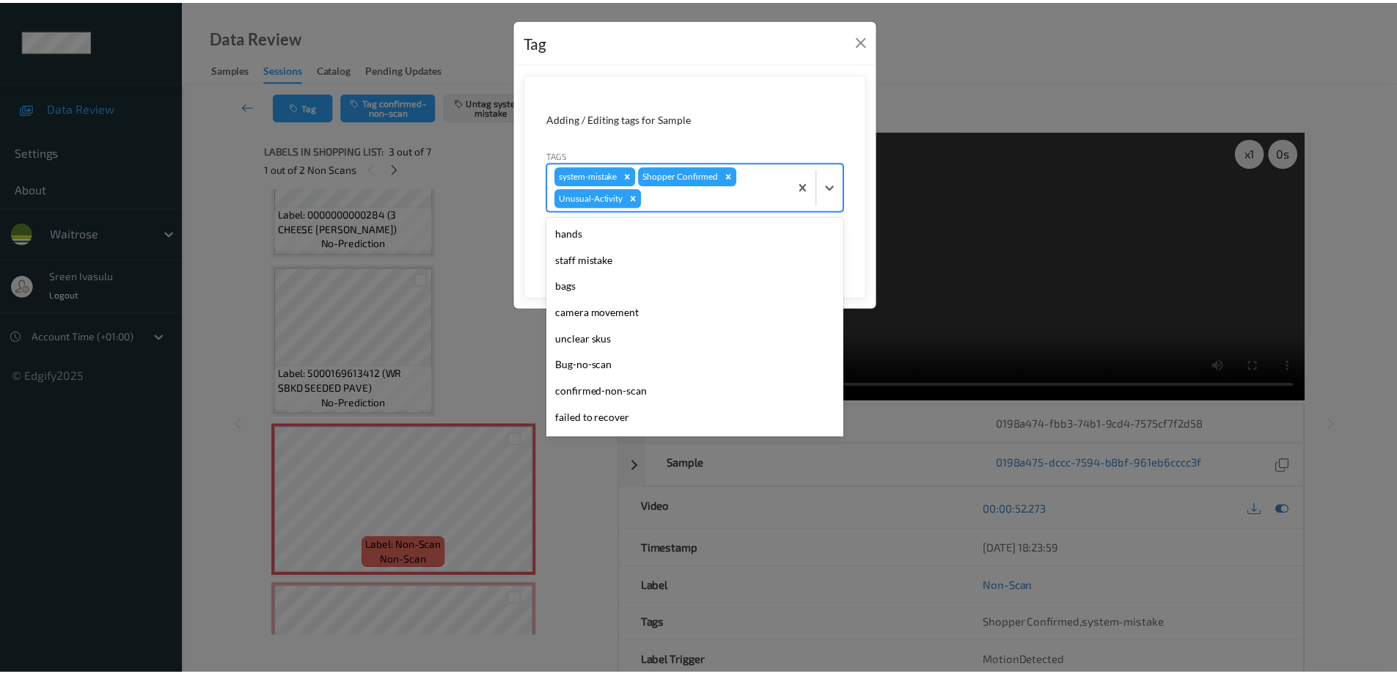
scroll to position [261, 0]
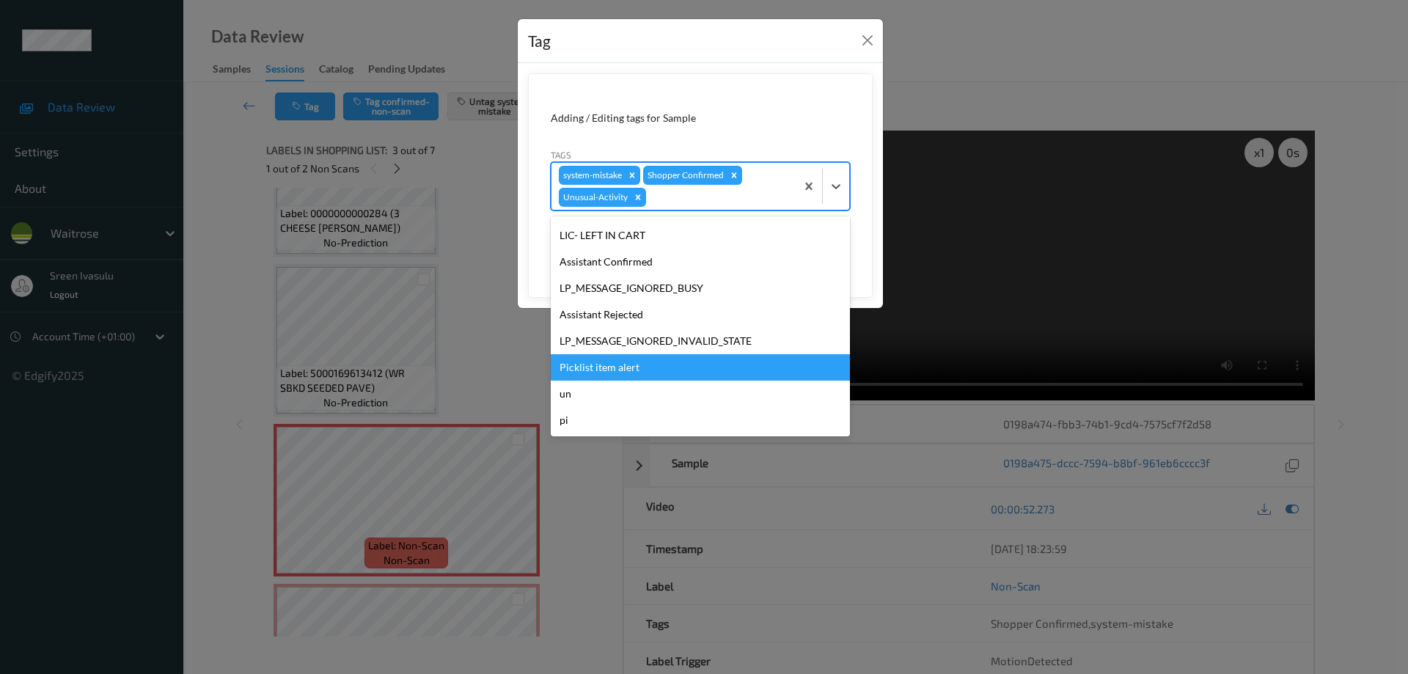
click at [598, 367] on div "Picklist item alert" at bounding box center [700, 367] width 299 height 26
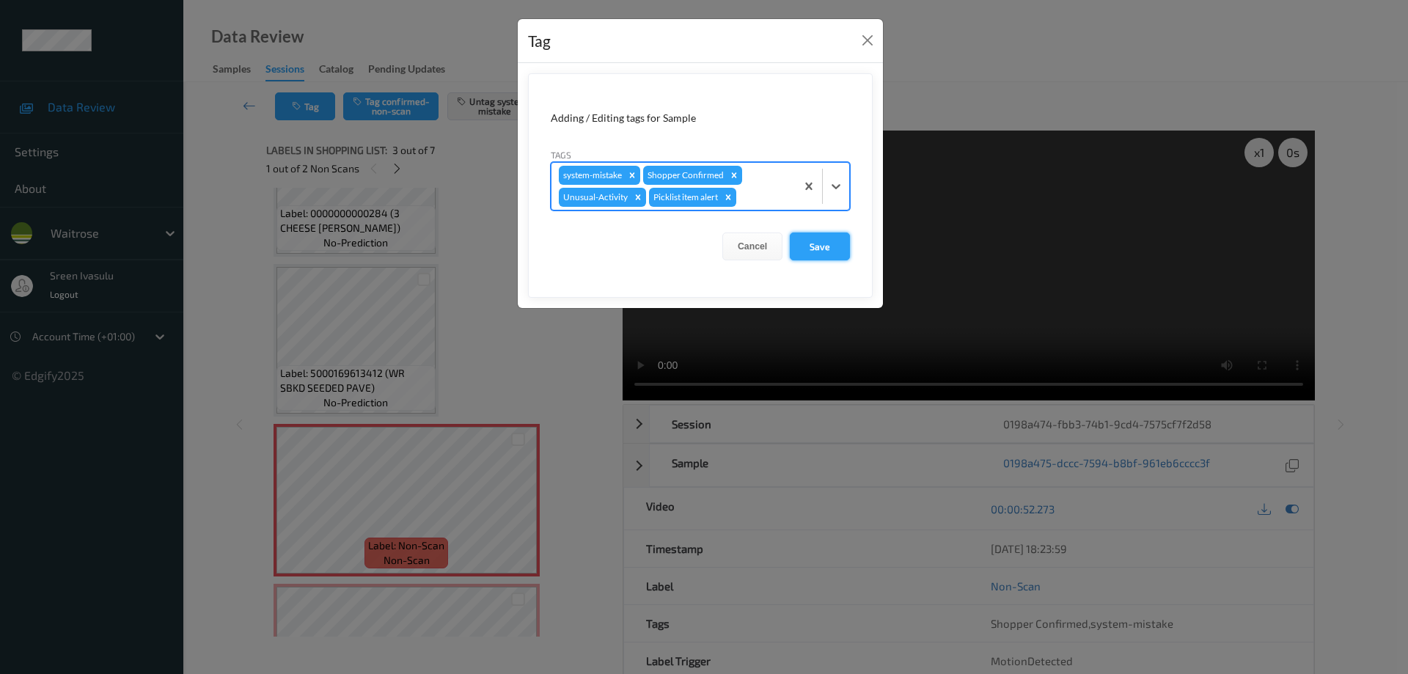
click at [845, 249] on button "Save" at bounding box center [820, 246] width 60 height 28
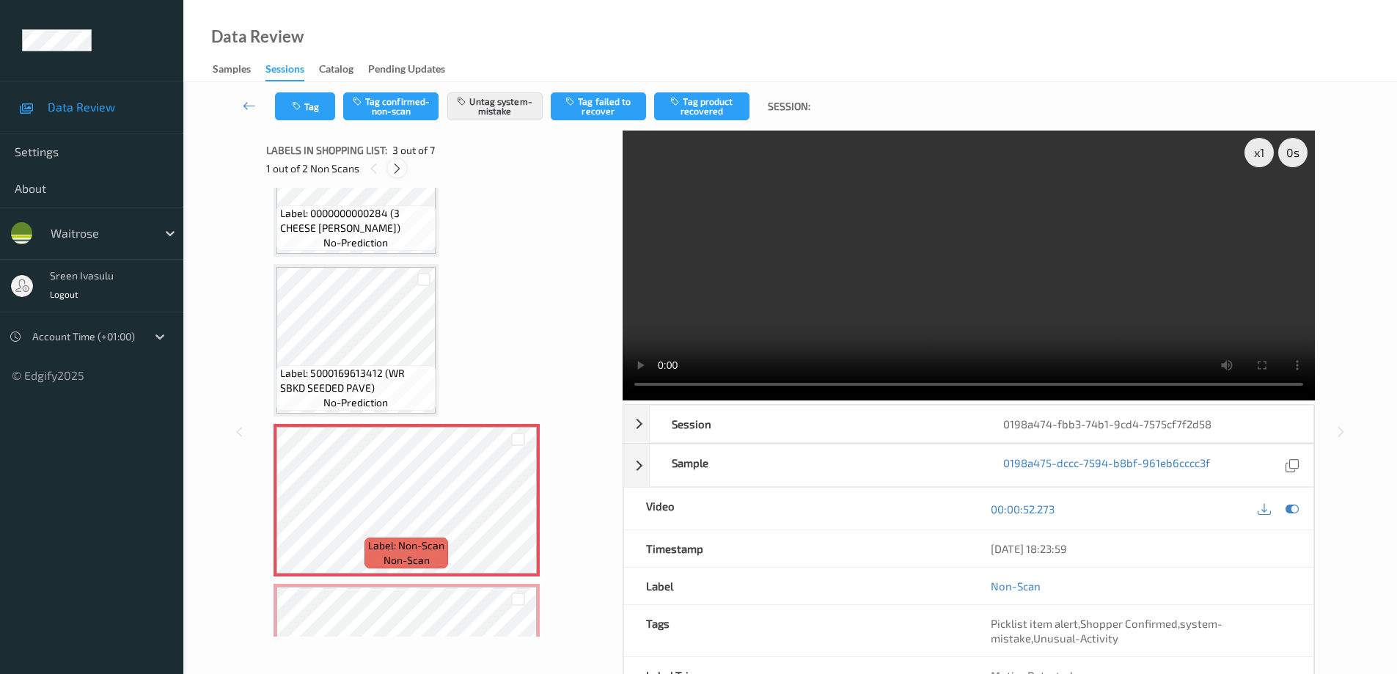
click at [395, 166] on icon at bounding box center [397, 168] width 12 height 13
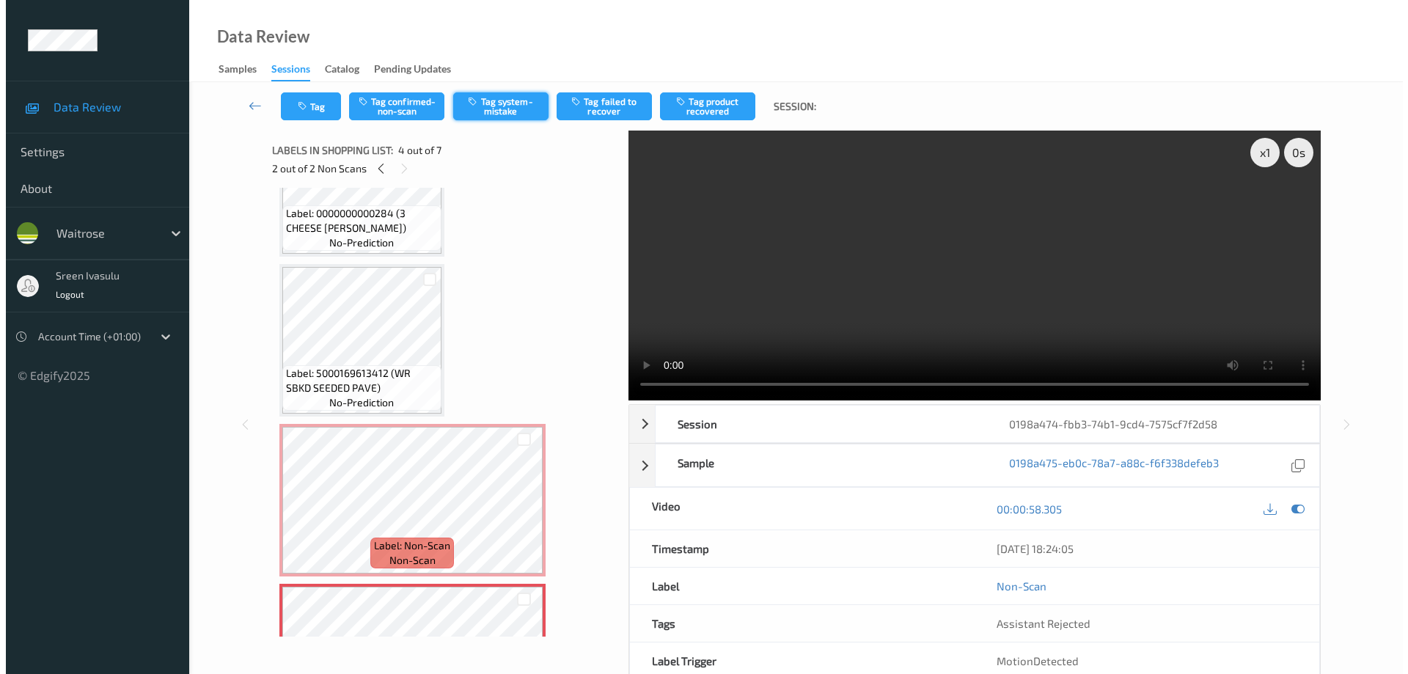
scroll to position [327, 0]
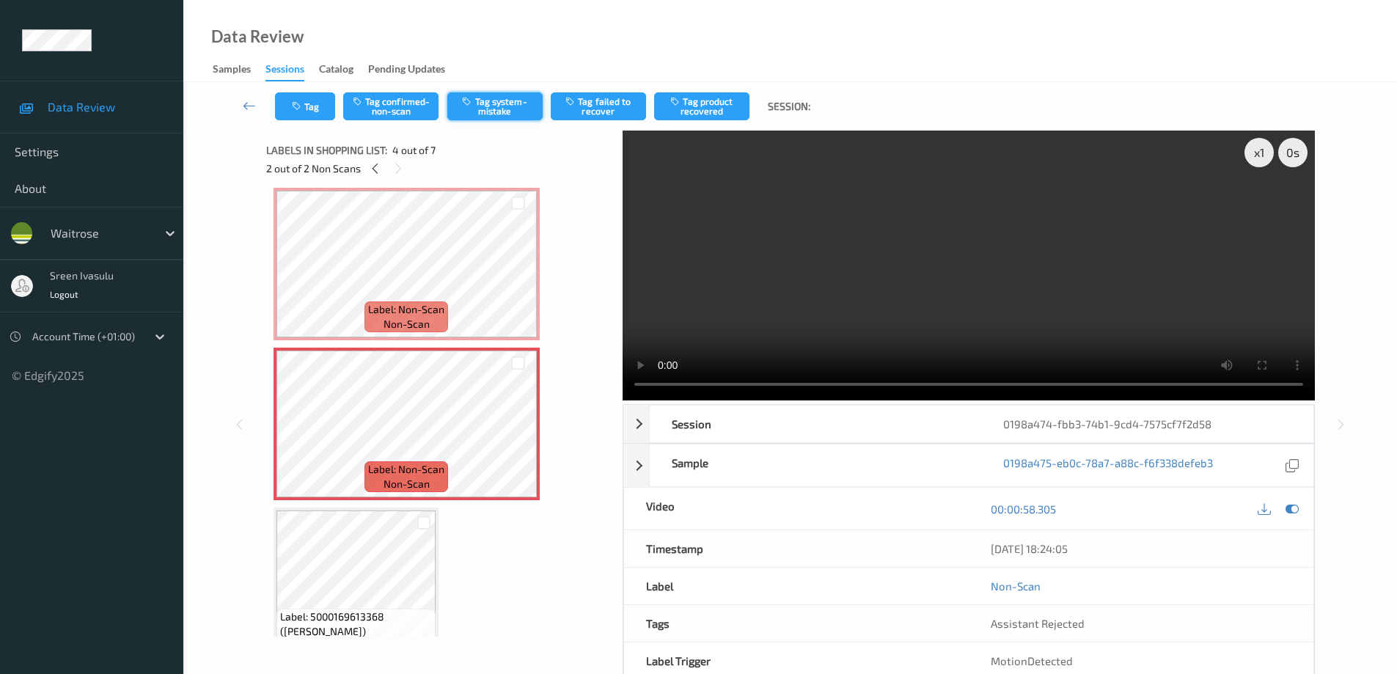
click at [524, 101] on button "Tag system-mistake" at bounding box center [494, 106] width 95 height 28
click at [308, 111] on button "Tag" at bounding box center [305, 106] width 60 height 28
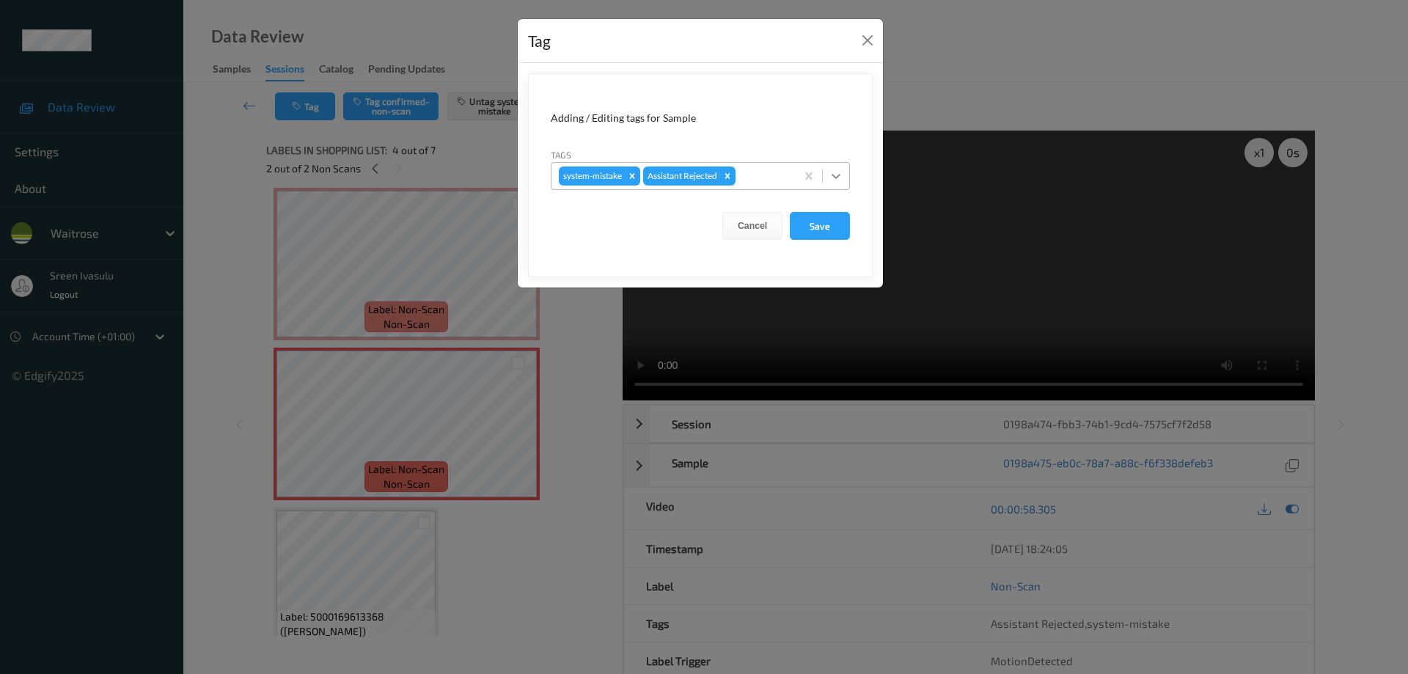
click at [840, 177] on icon at bounding box center [836, 176] width 15 height 15
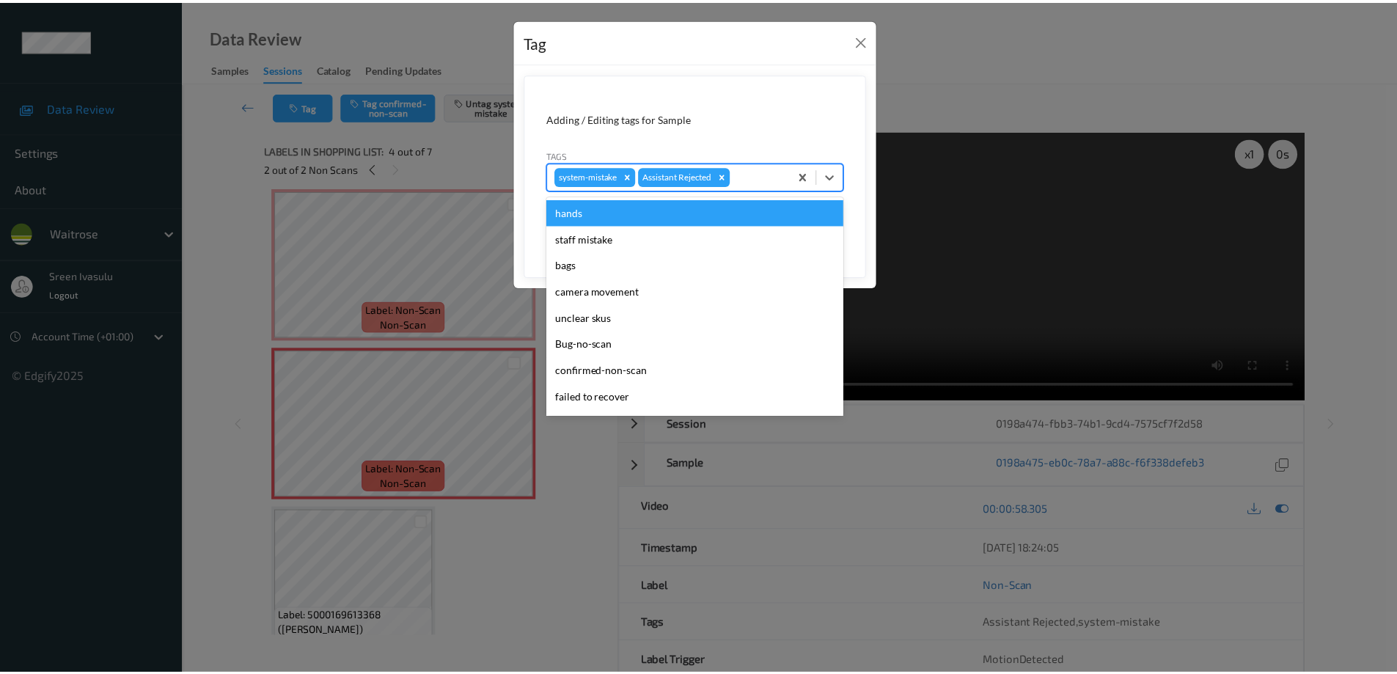
scroll to position [287, 0]
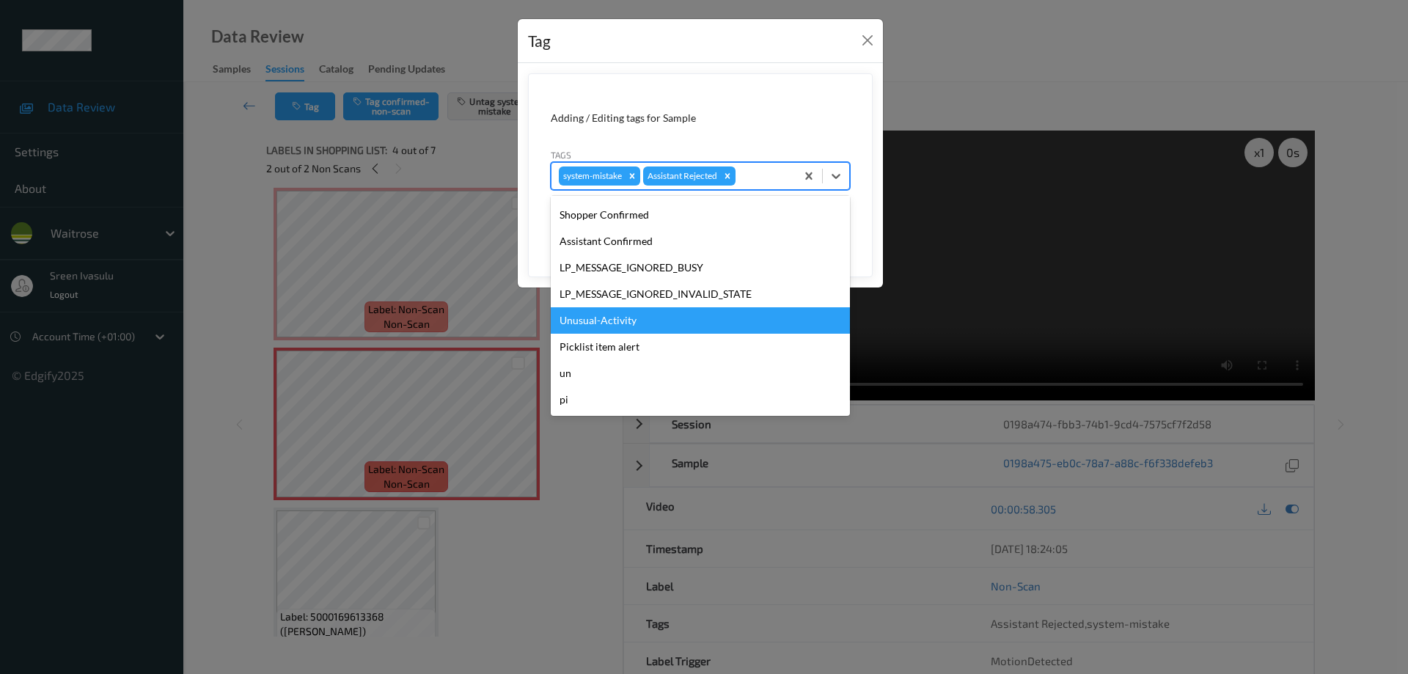
click at [601, 326] on div "Unusual-Activity" at bounding box center [700, 320] width 299 height 26
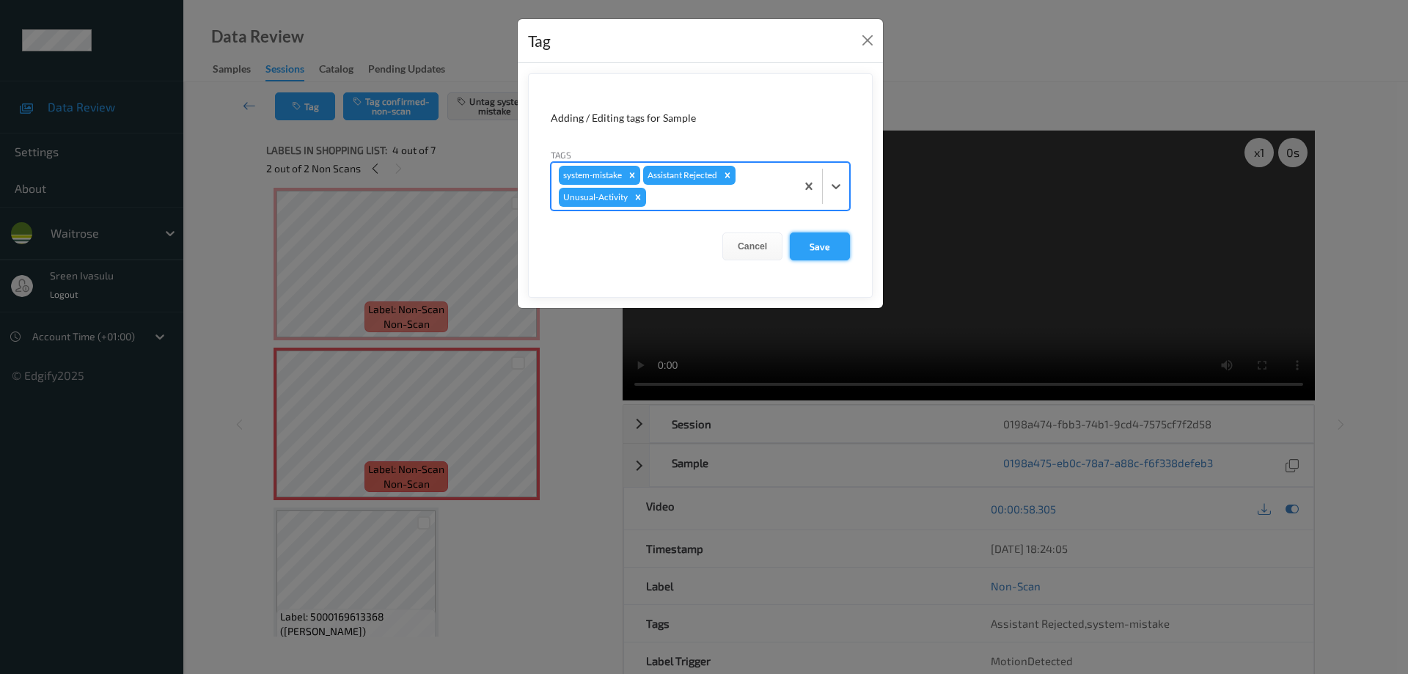
click at [839, 254] on button "Save" at bounding box center [820, 246] width 60 height 28
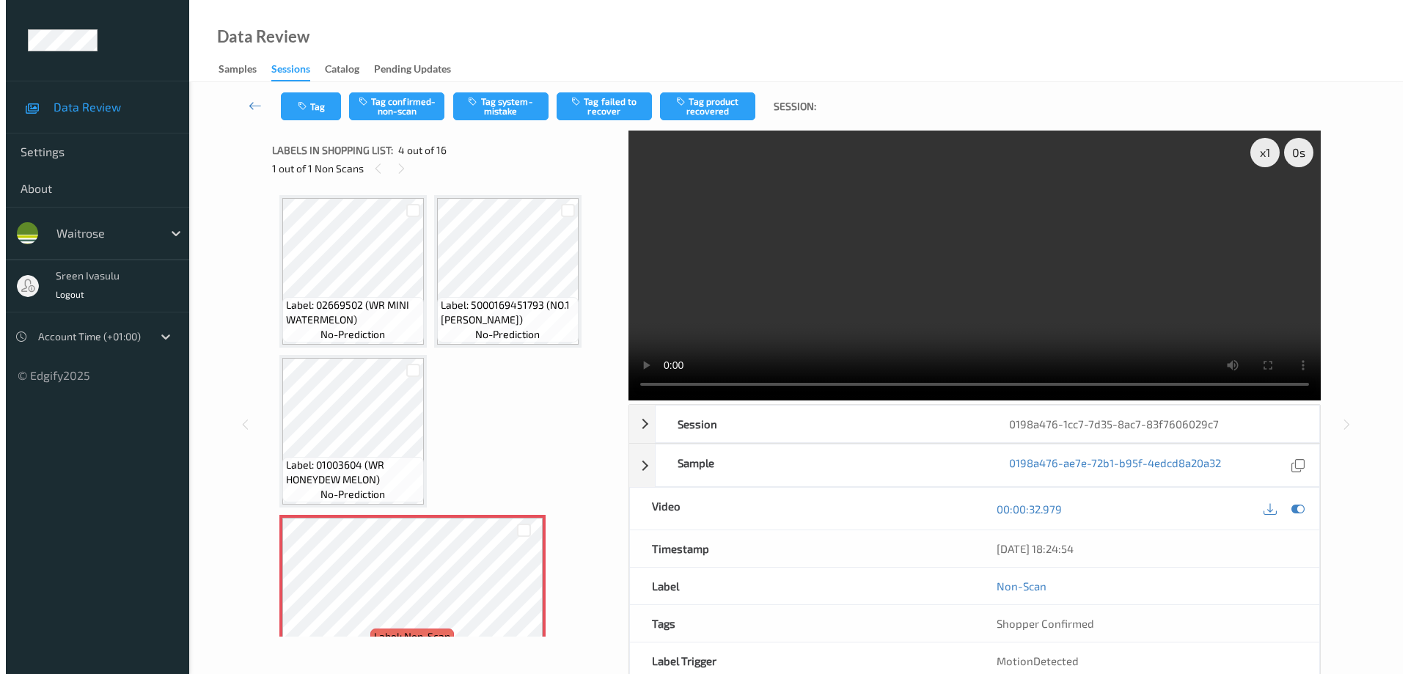
scroll to position [167, 0]
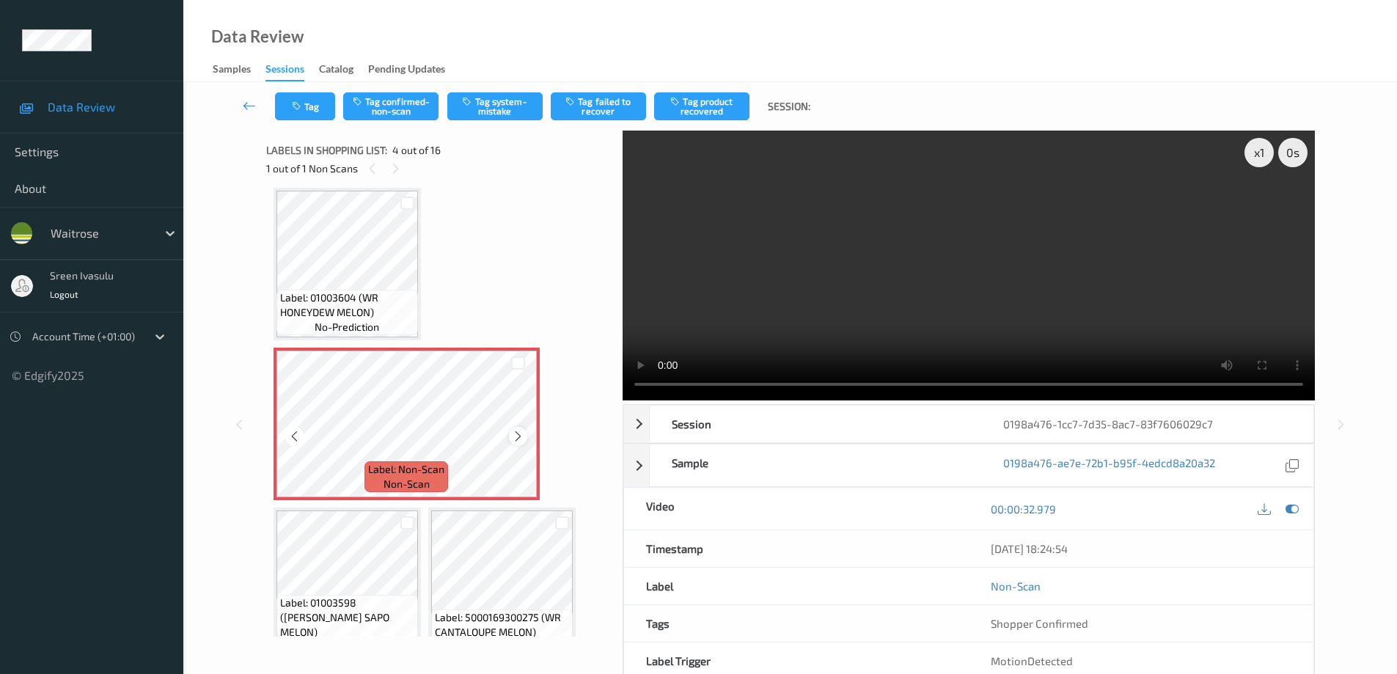
click at [517, 436] on icon at bounding box center [518, 436] width 12 height 13
click at [484, 108] on button "Tag system-mistake" at bounding box center [494, 106] width 95 height 28
click at [312, 117] on button "Tag" at bounding box center [305, 106] width 60 height 28
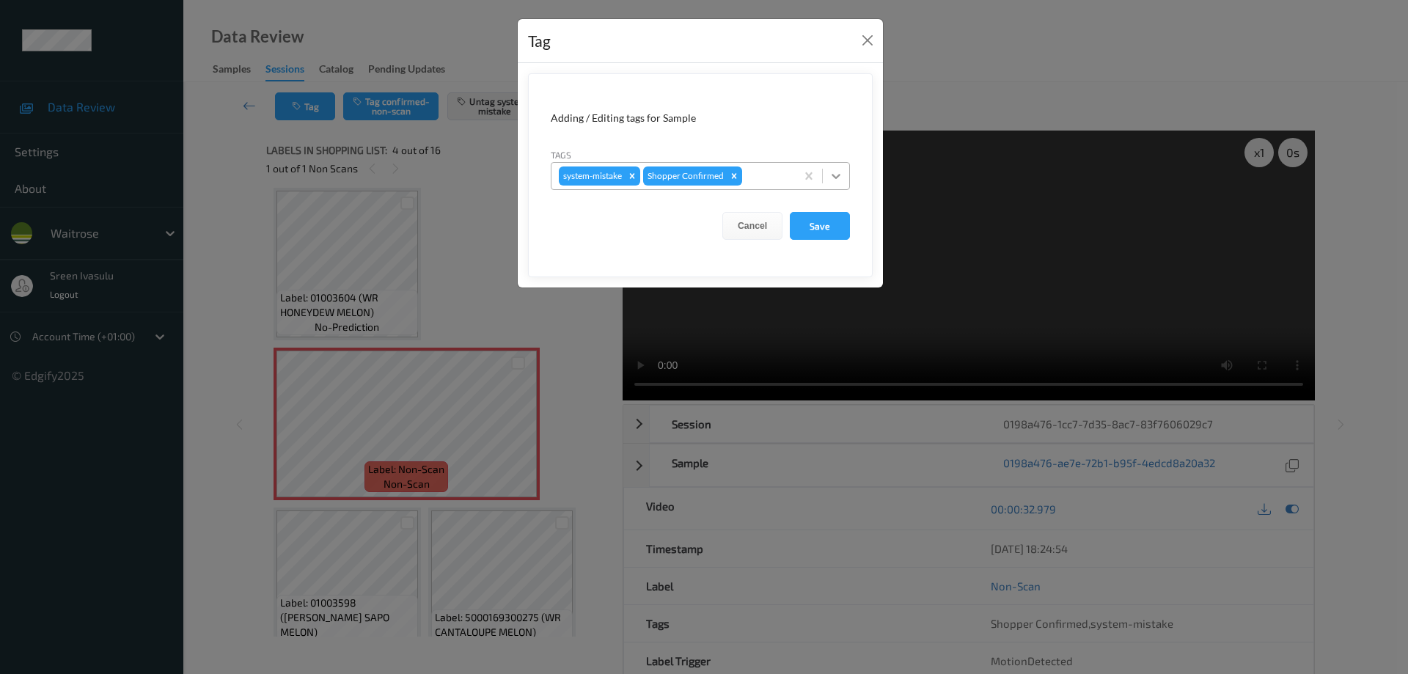
click at [840, 176] on icon at bounding box center [836, 176] width 15 height 15
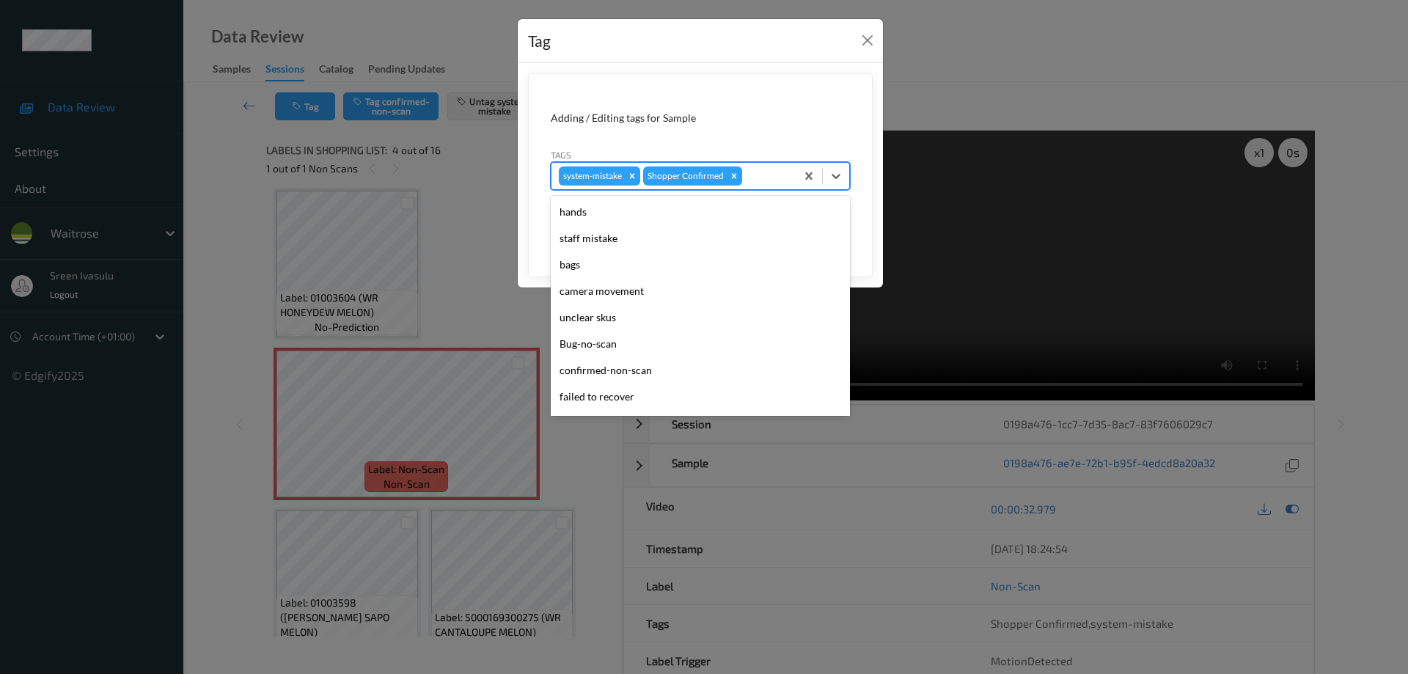
scroll to position [287, 0]
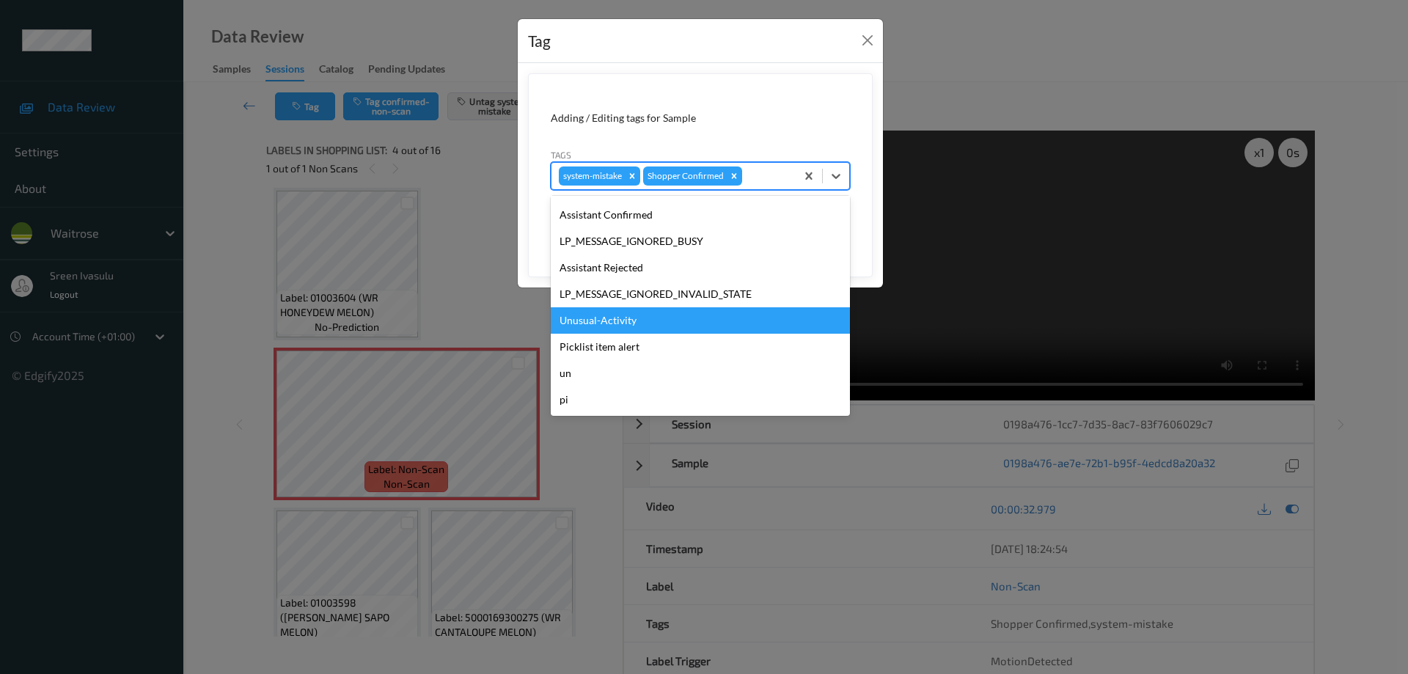
click at [620, 317] on div "Unusual-Activity" at bounding box center [700, 320] width 299 height 26
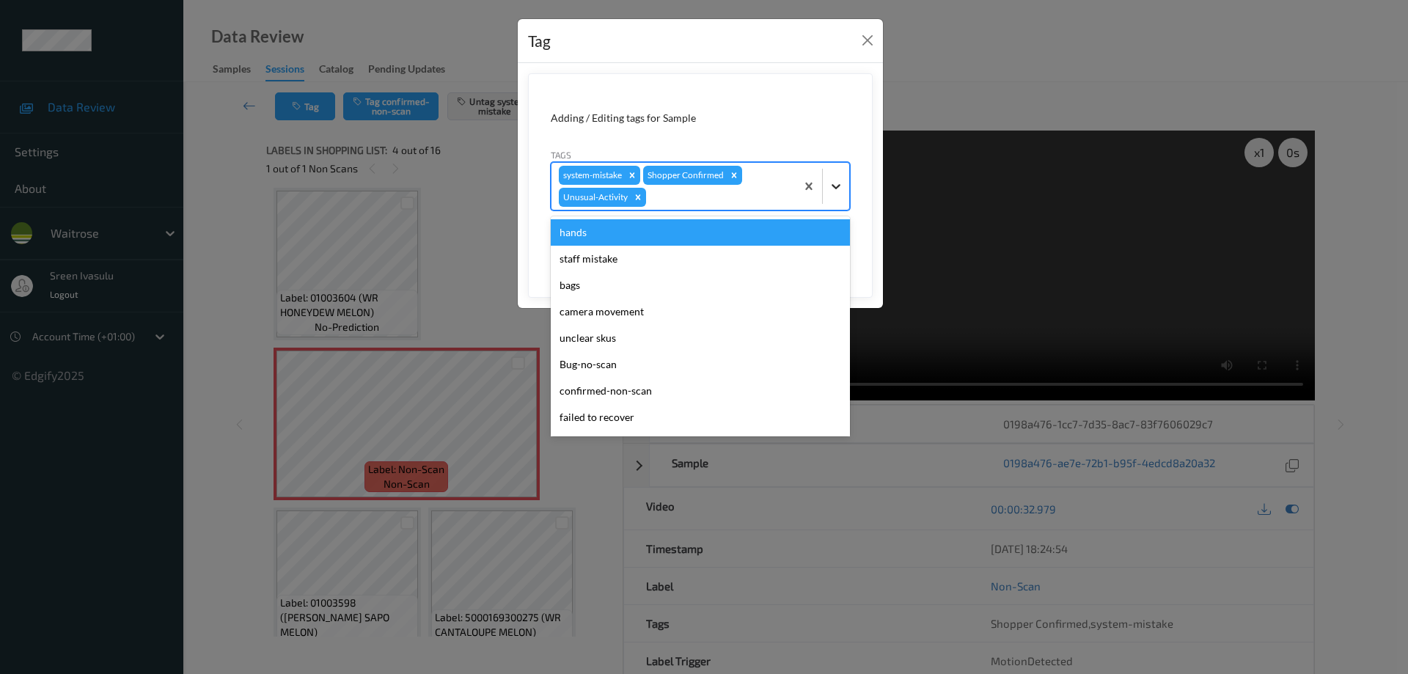
click at [836, 179] on icon at bounding box center [836, 186] width 15 height 15
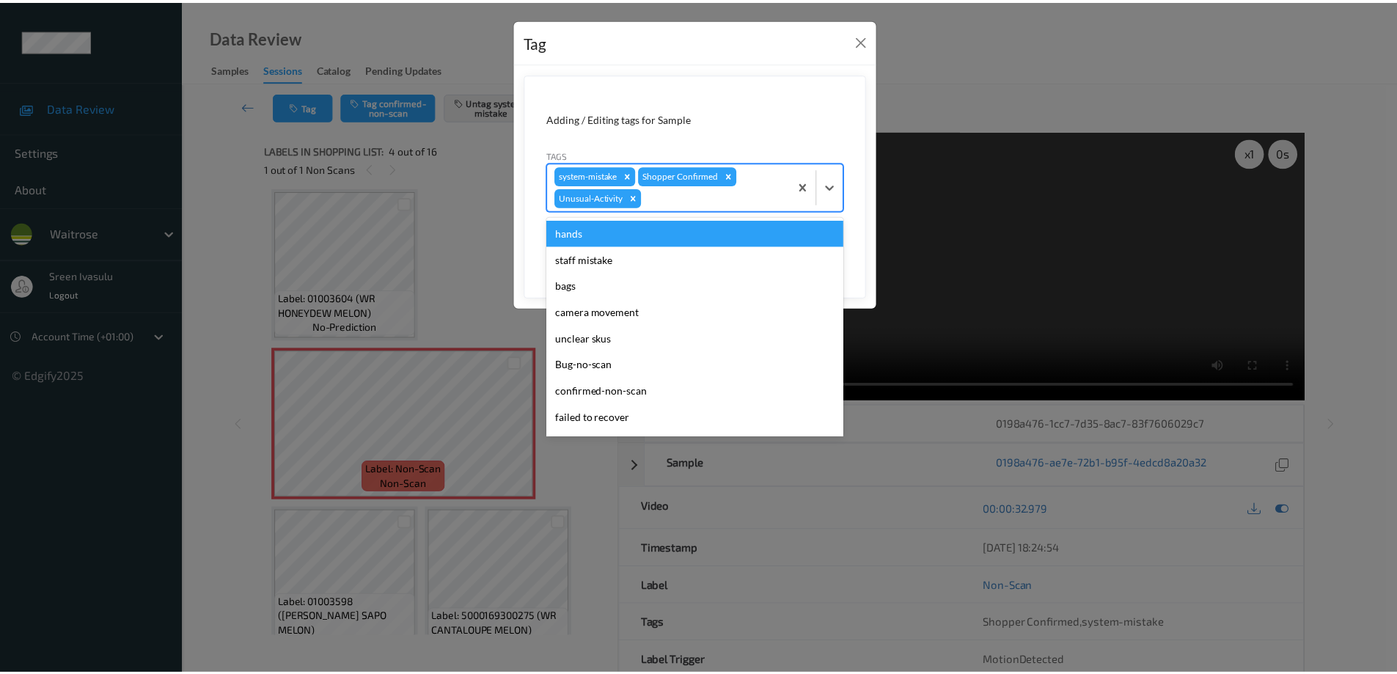
scroll to position [261, 0]
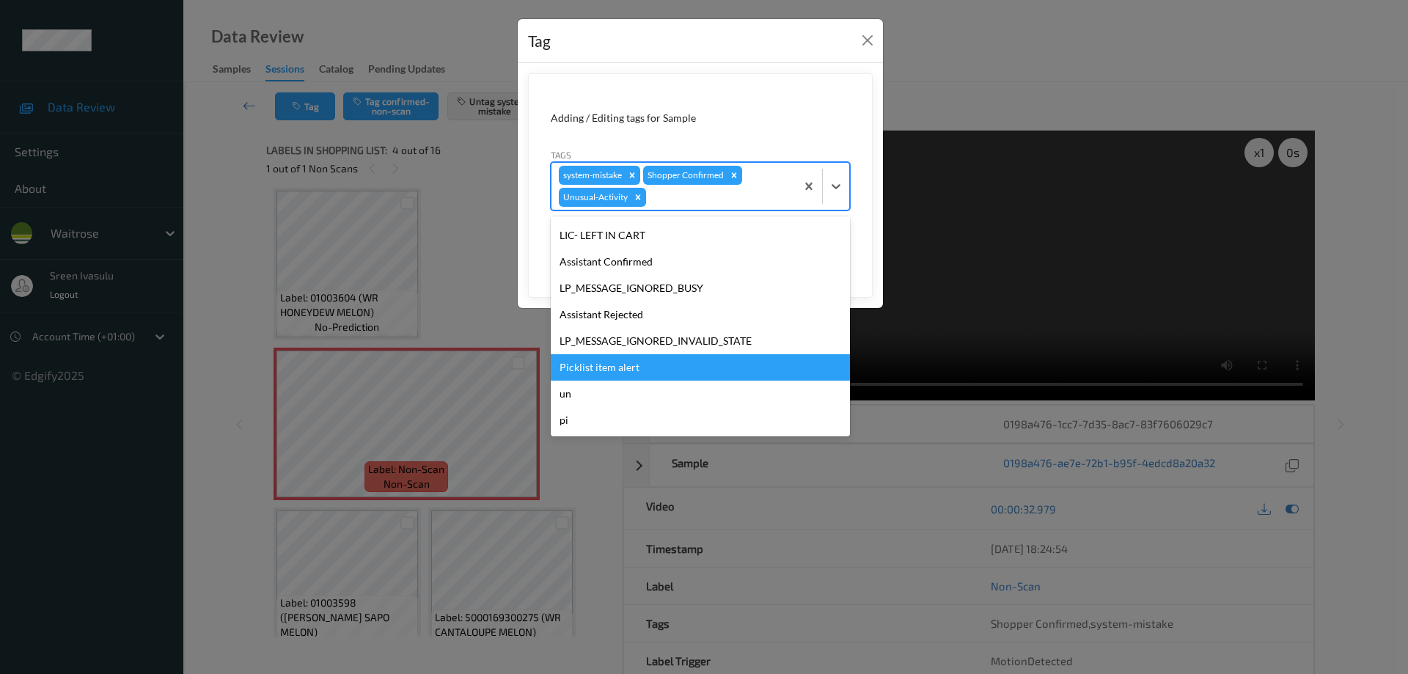
click at [621, 372] on div "Picklist item alert" at bounding box center [700, 367] width 299 height 26
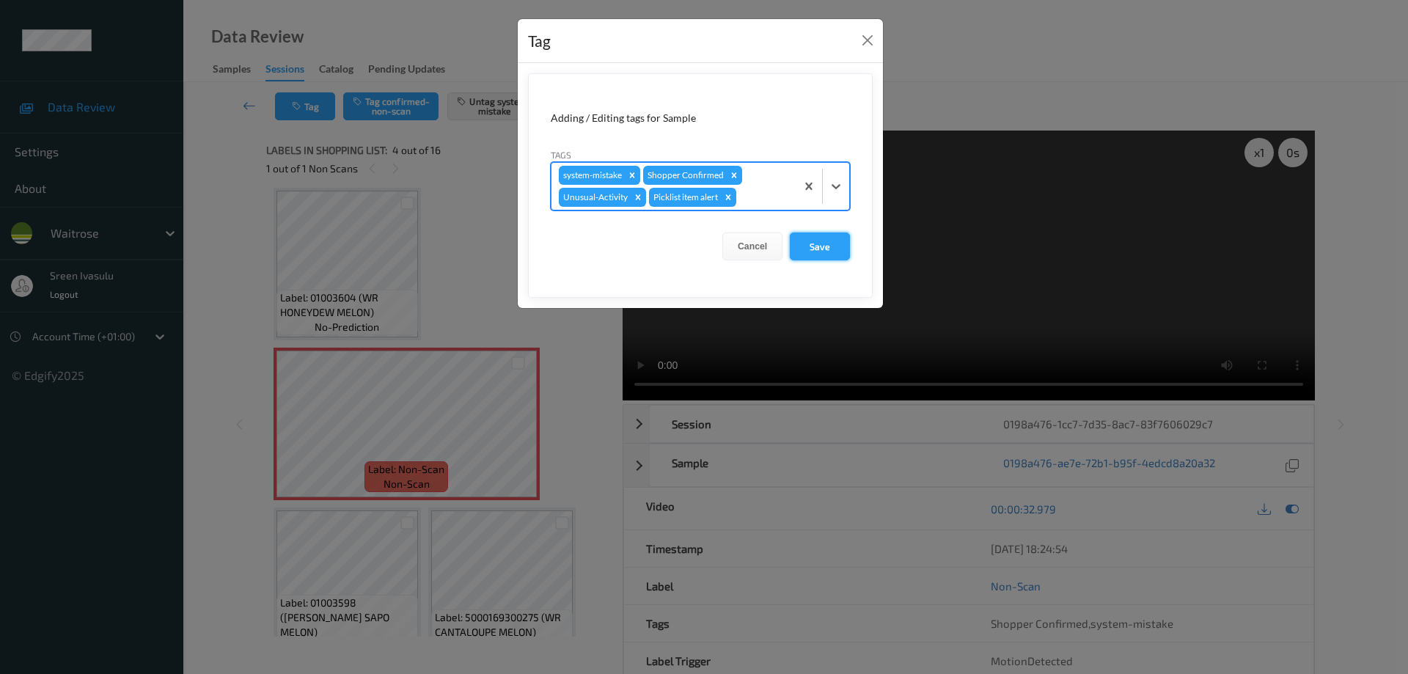
click at [809, 254] on button "Save" at bounding box center [820, 246] width 60 height 28
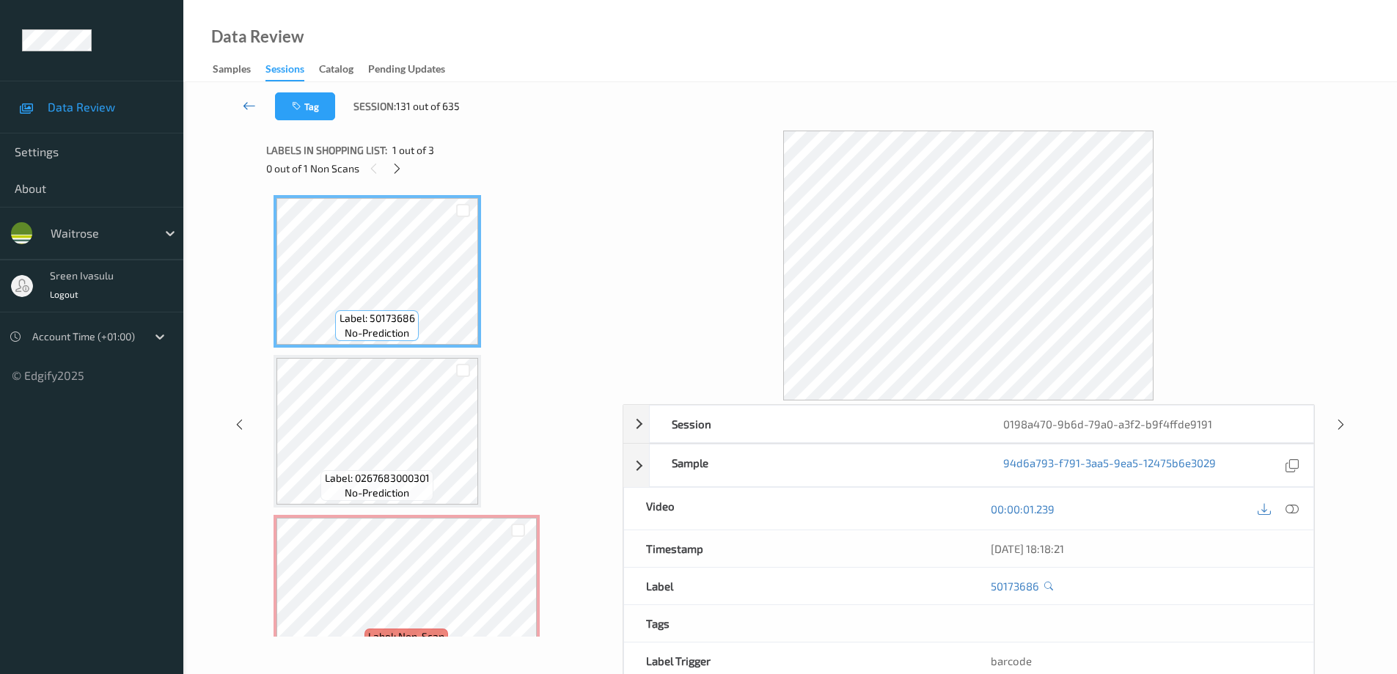
click at [245, 104] on icon at bounding box center [249, 105] width 13 height 15
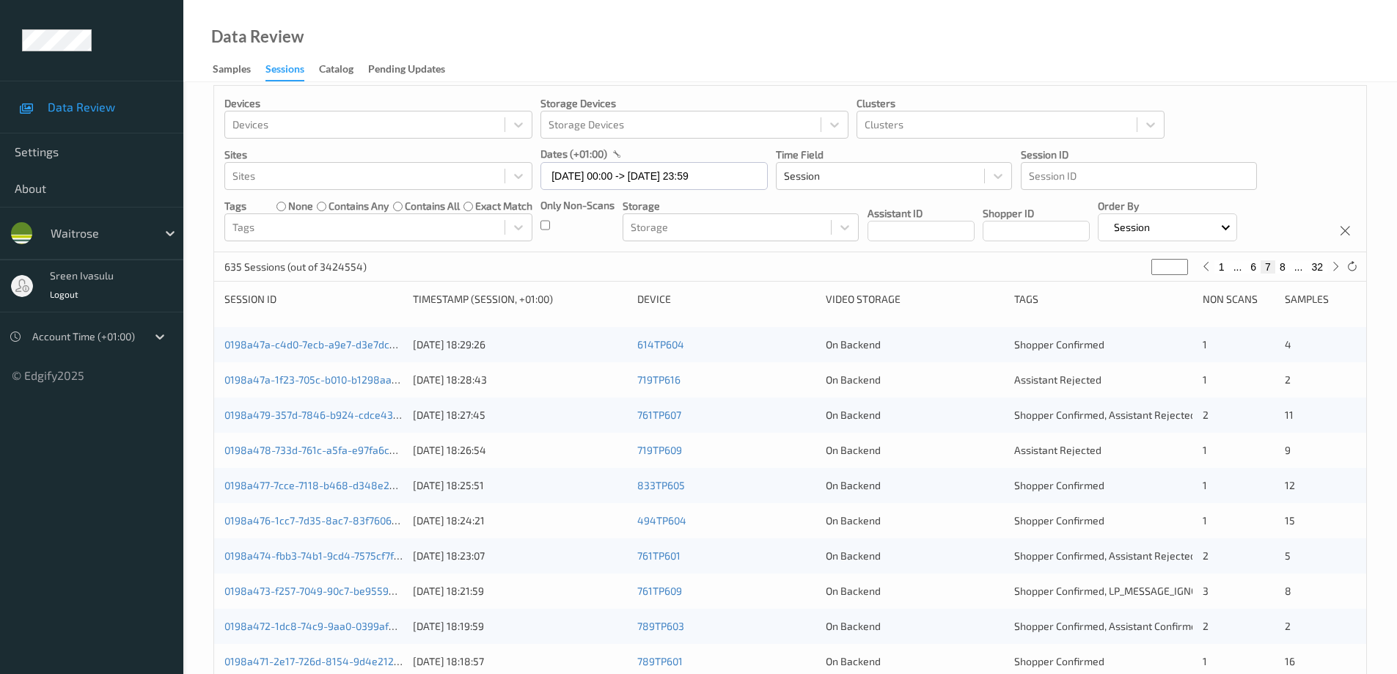
scroll to position [430, 0]
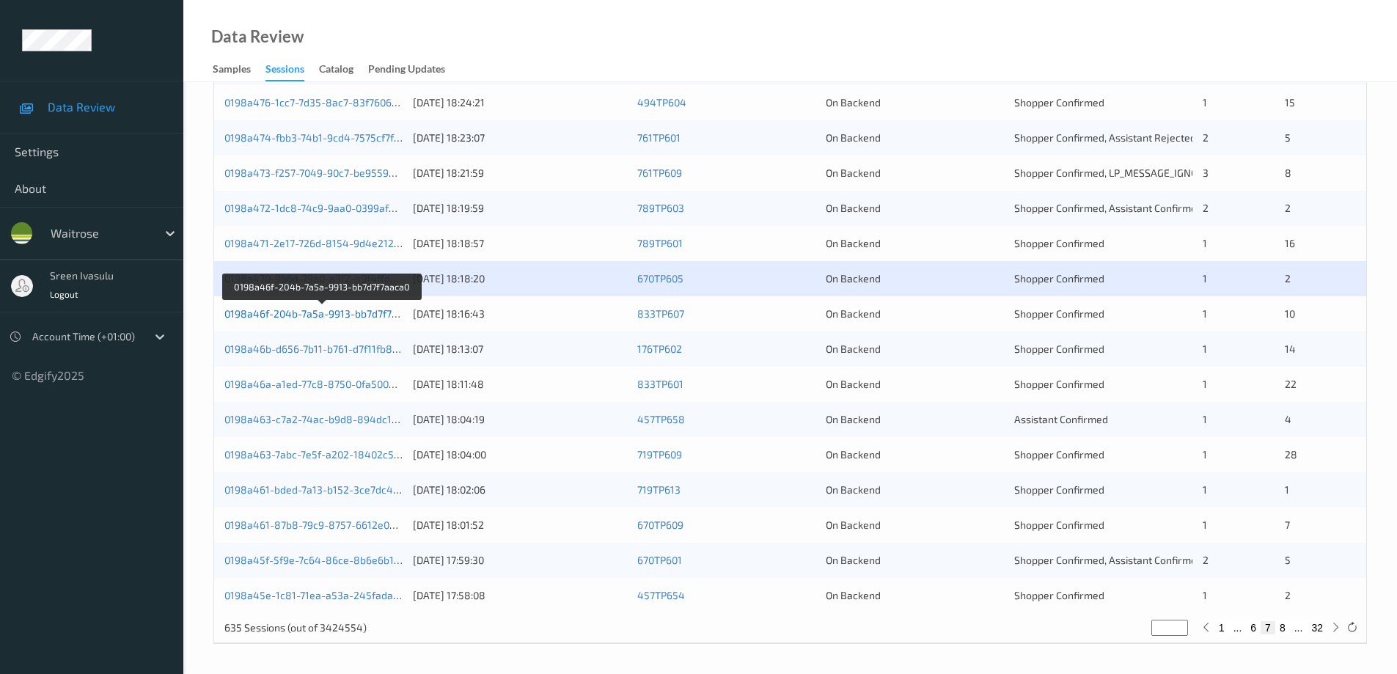
click at [390, 312] on link "0198a46f-204b-7a5a-9913-bb7d7f7aaca0" at bounding box center [322, 313] width 196 height 12
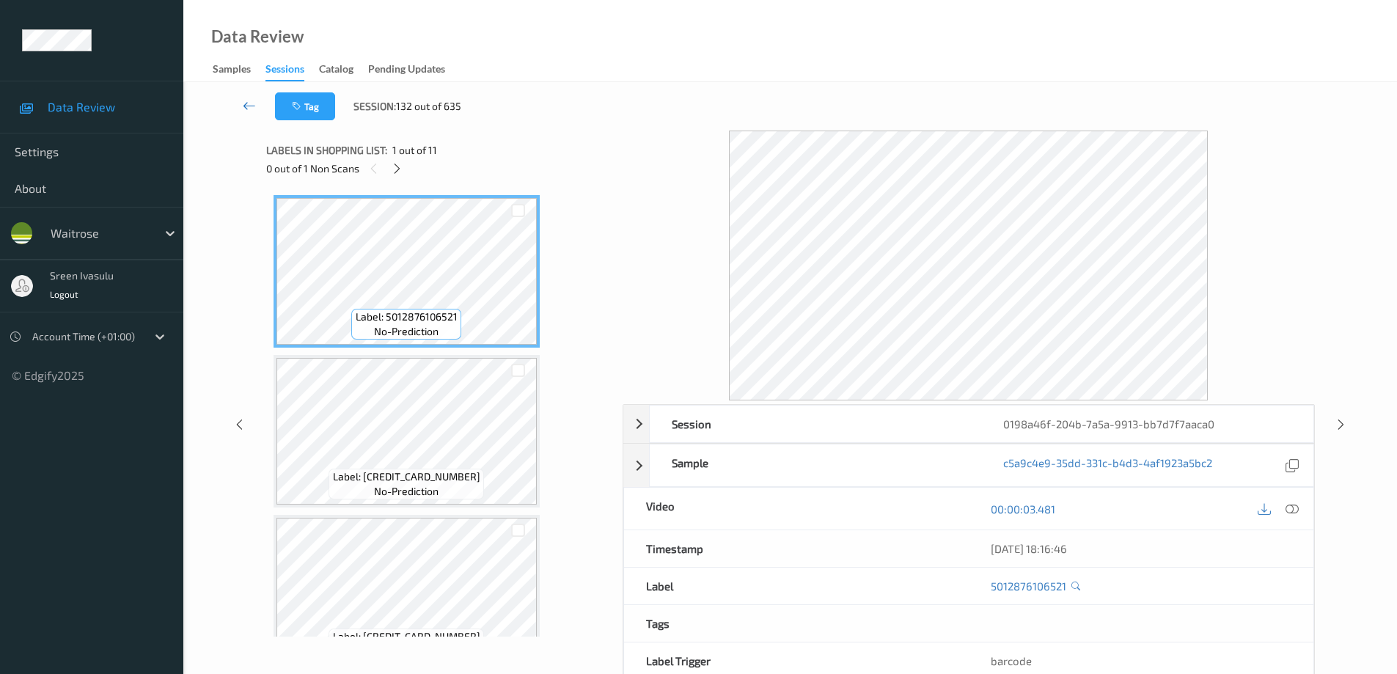
click at [243, 98] on link at bounding box center [249, 106] width 51 height 28
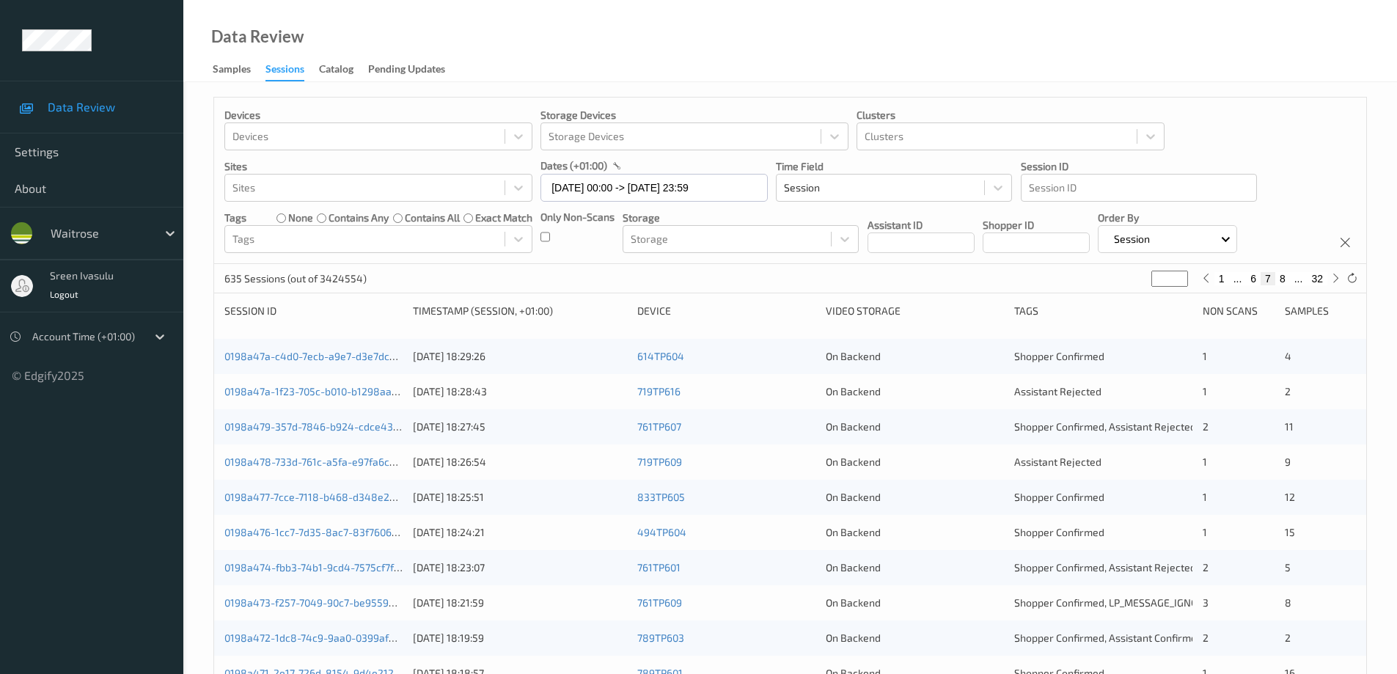
scroll to position [430, 0]
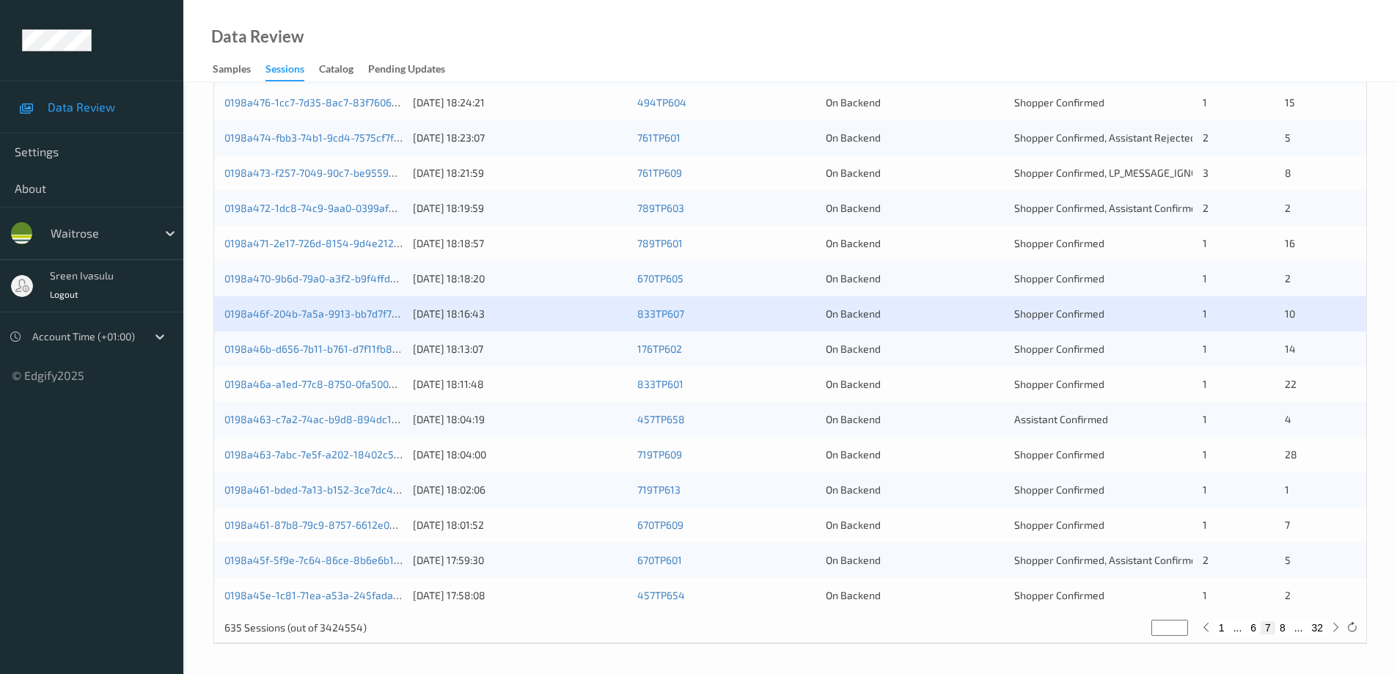
click at [371, 338] on div "0198a46b-d656-7b11-b761-d7f11fb811db 13/08/2025 18:13:07 176TP602 On Backend Sh…" at bounding box center [790, 348] width 1152 height 35
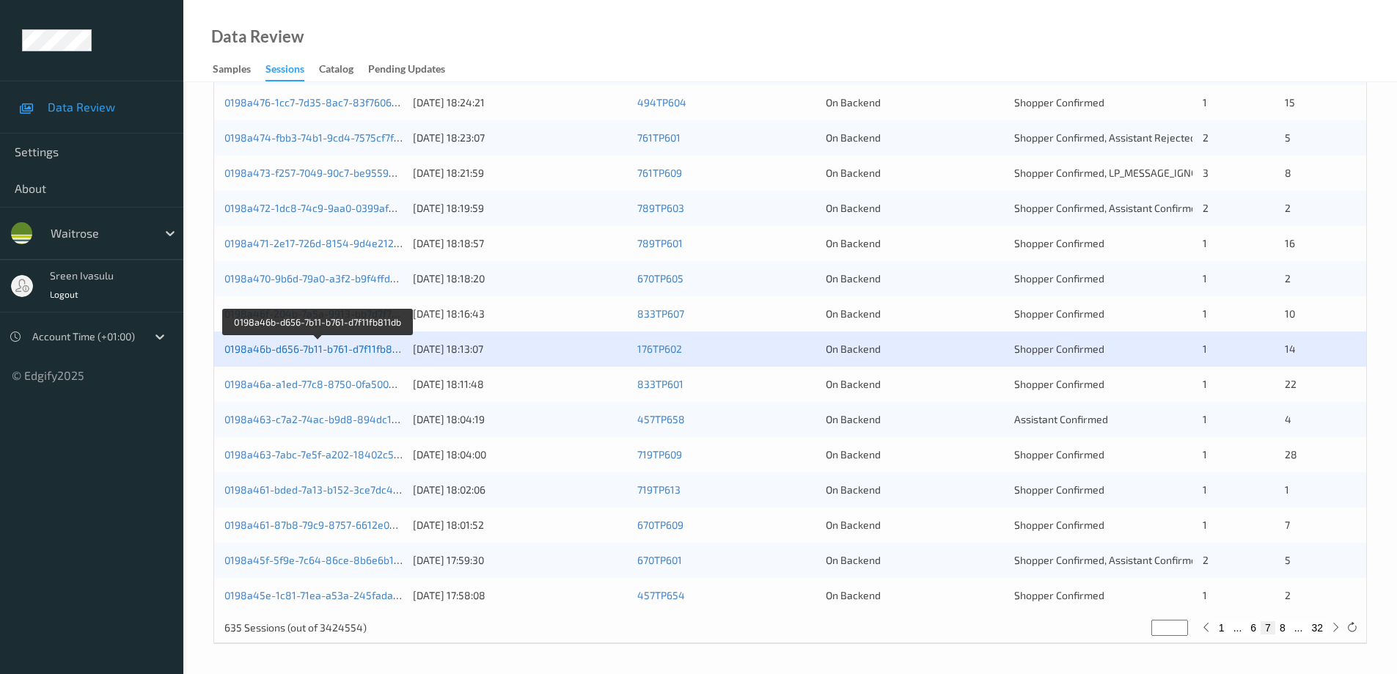
click at [354, 347] on link "0198a46b-d656-7b11-b761-d7f11fb811db" at bounding box center [318, 348] width 188 height 12
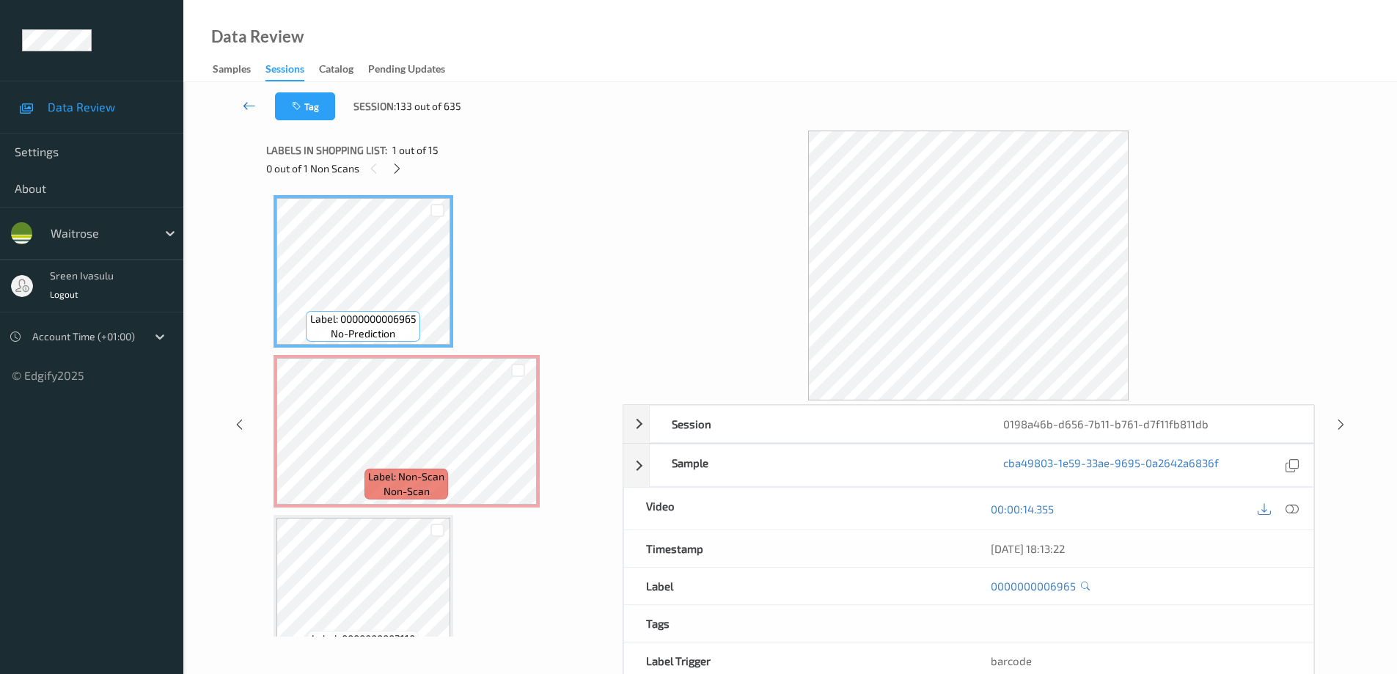
click at [252, 110] on icon at bounding box center [249, 105] width 13 height 15
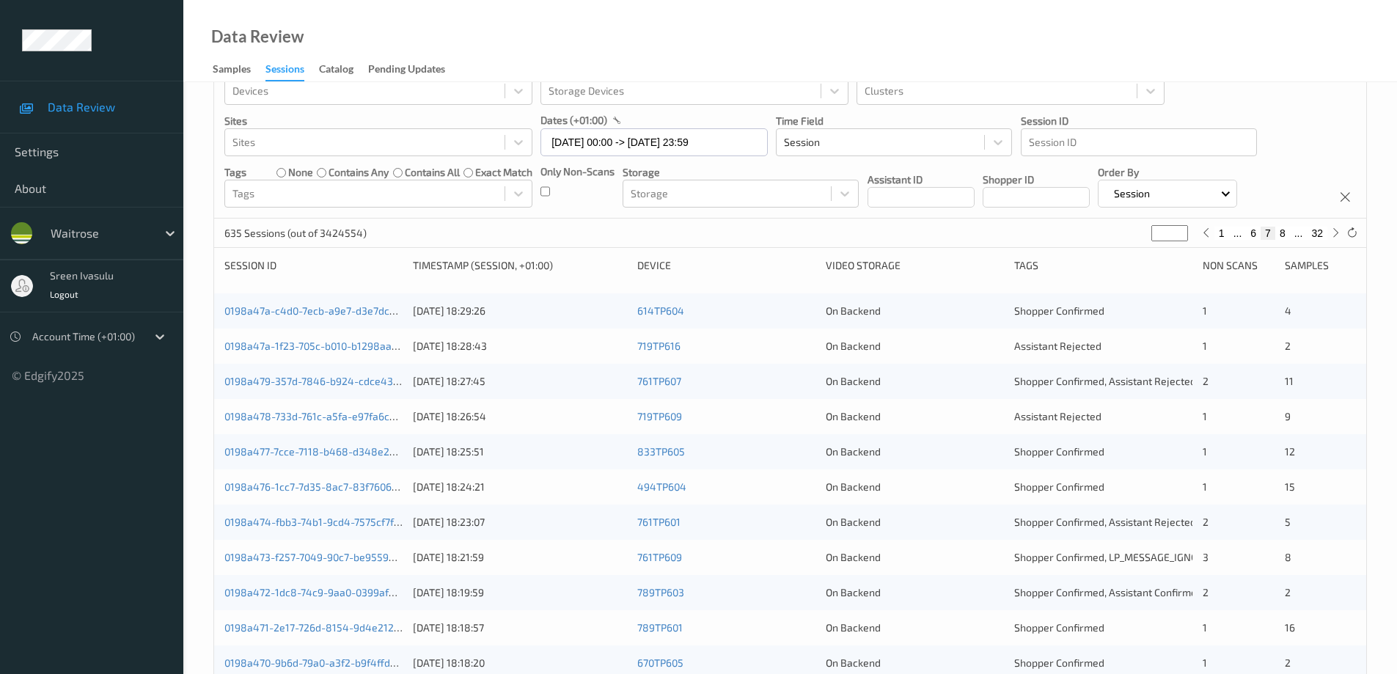
scroll to position [430, 0]
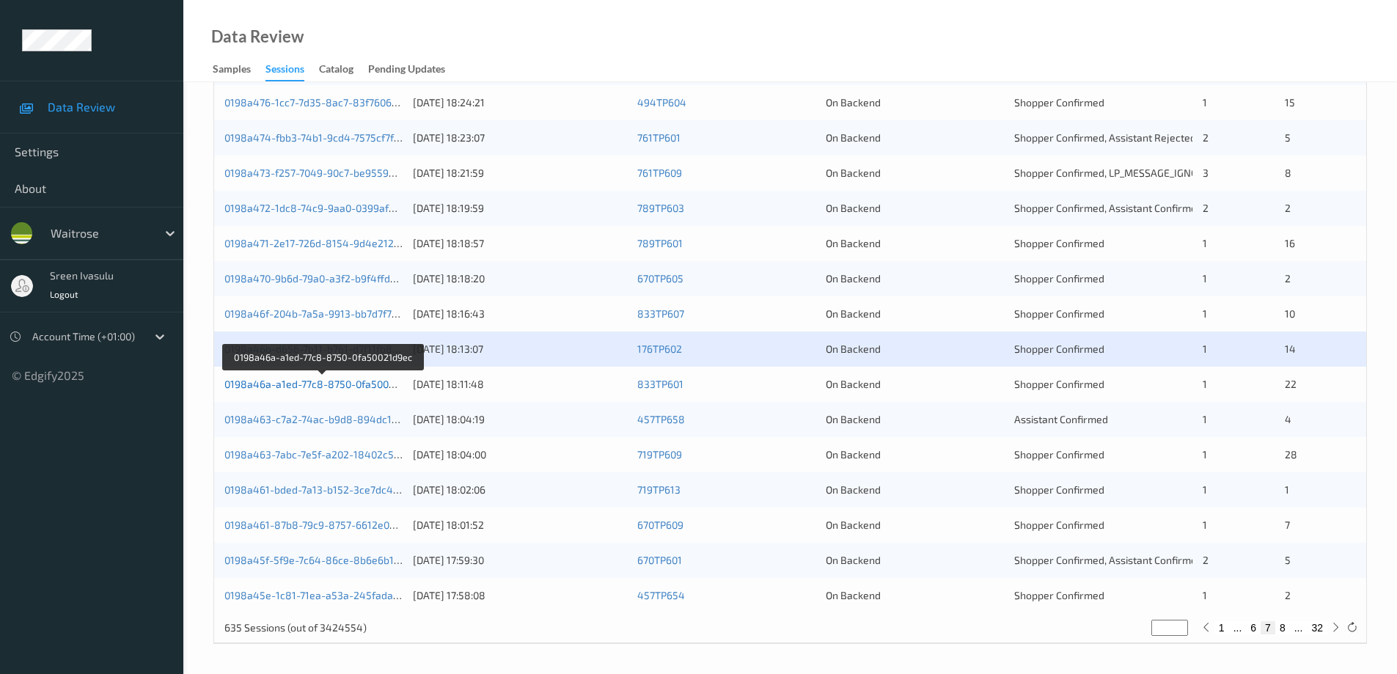
click at [372, 383] on link "0198a46a-a1ed-77c8-8750-0fa50021d9ec" at bounding box center [322, 384] width 197 height 12
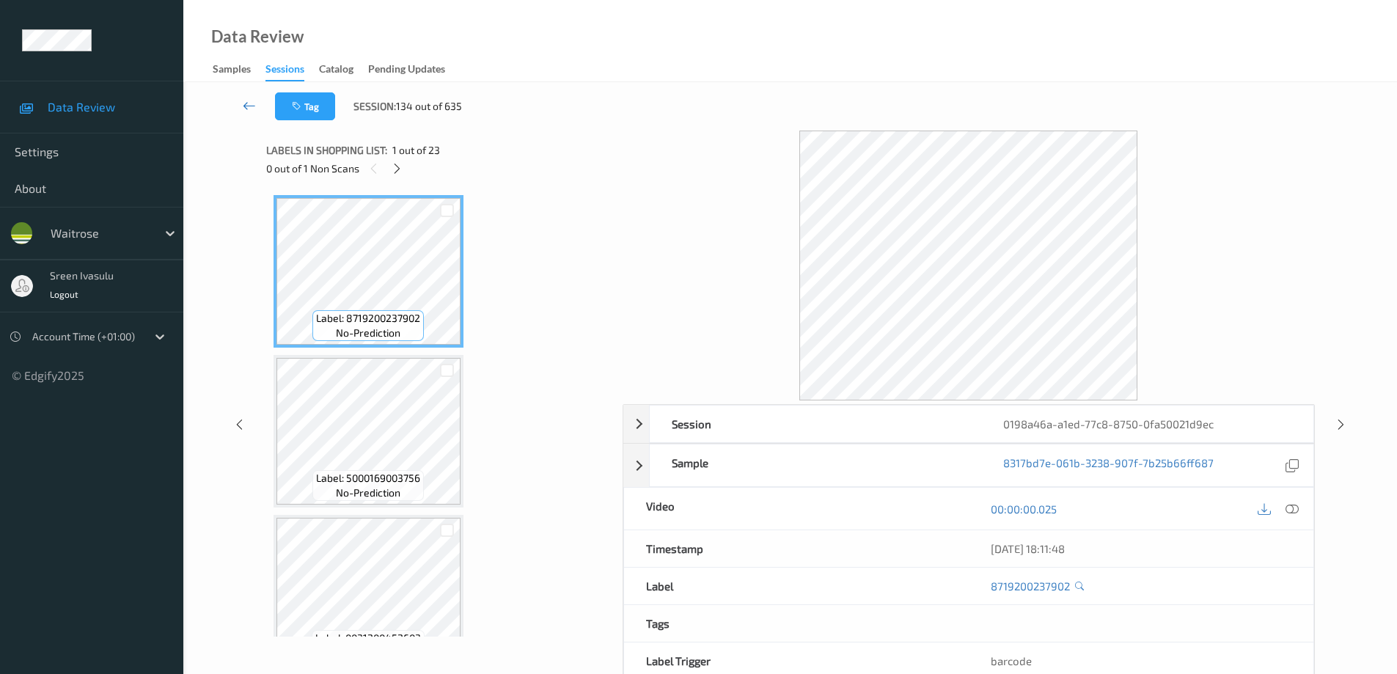
click at [244, 102] on icon at bounding box center [249, 105] width 13 height 15
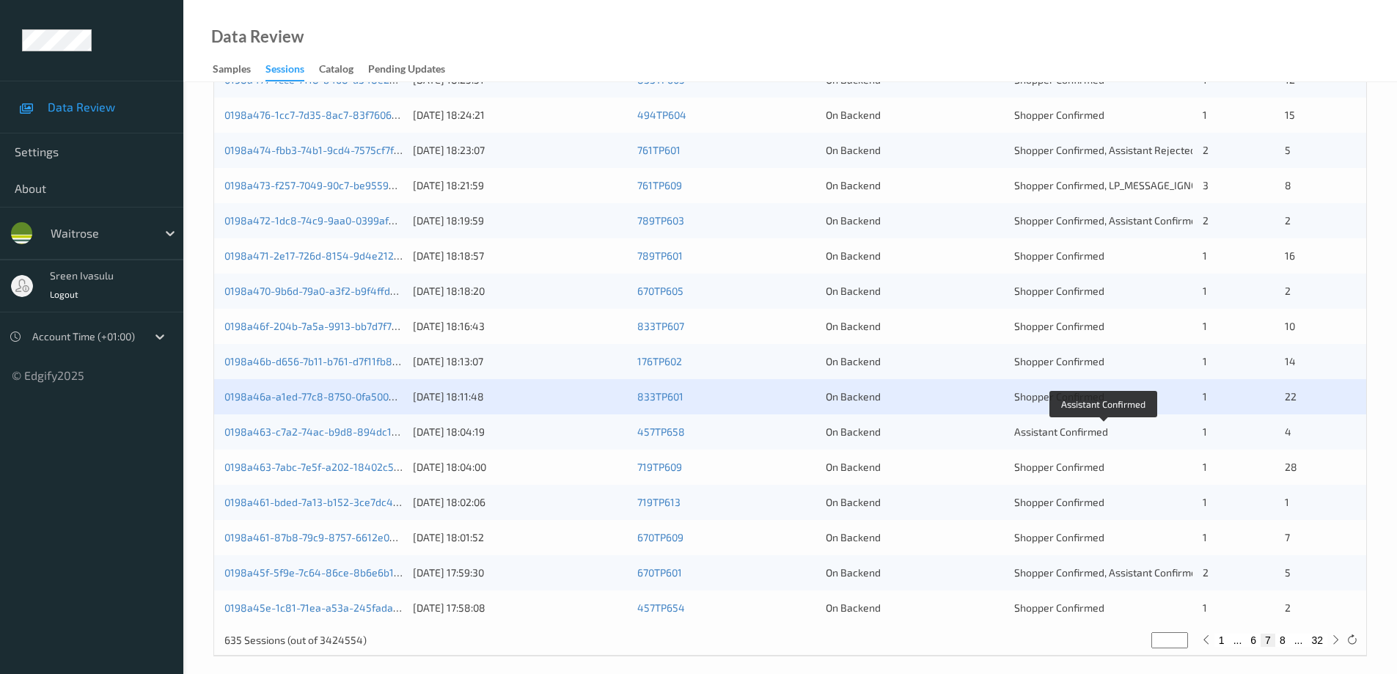
scroll to position [430, 0]
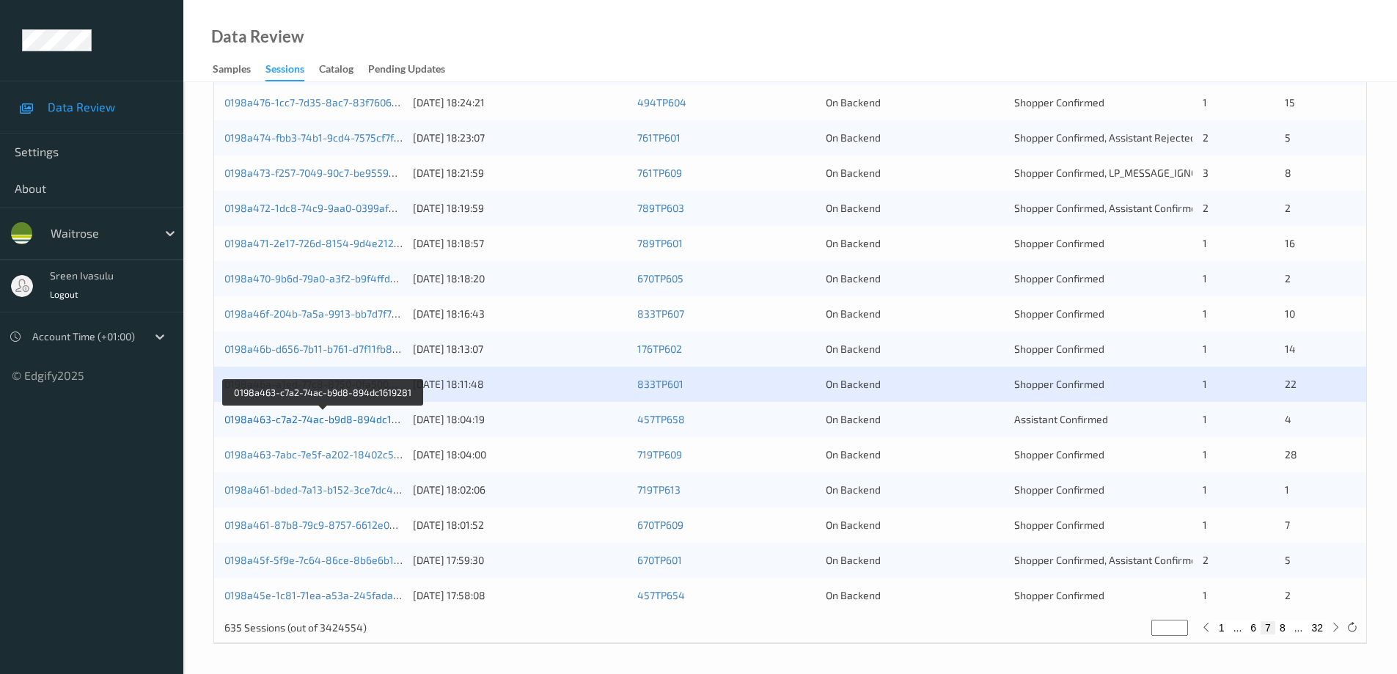
click at [391, 424] on link "0198a463-c7a2-74ac-b9d8-894dc1619281" at bounding box center [324, 419] width 200 height 12
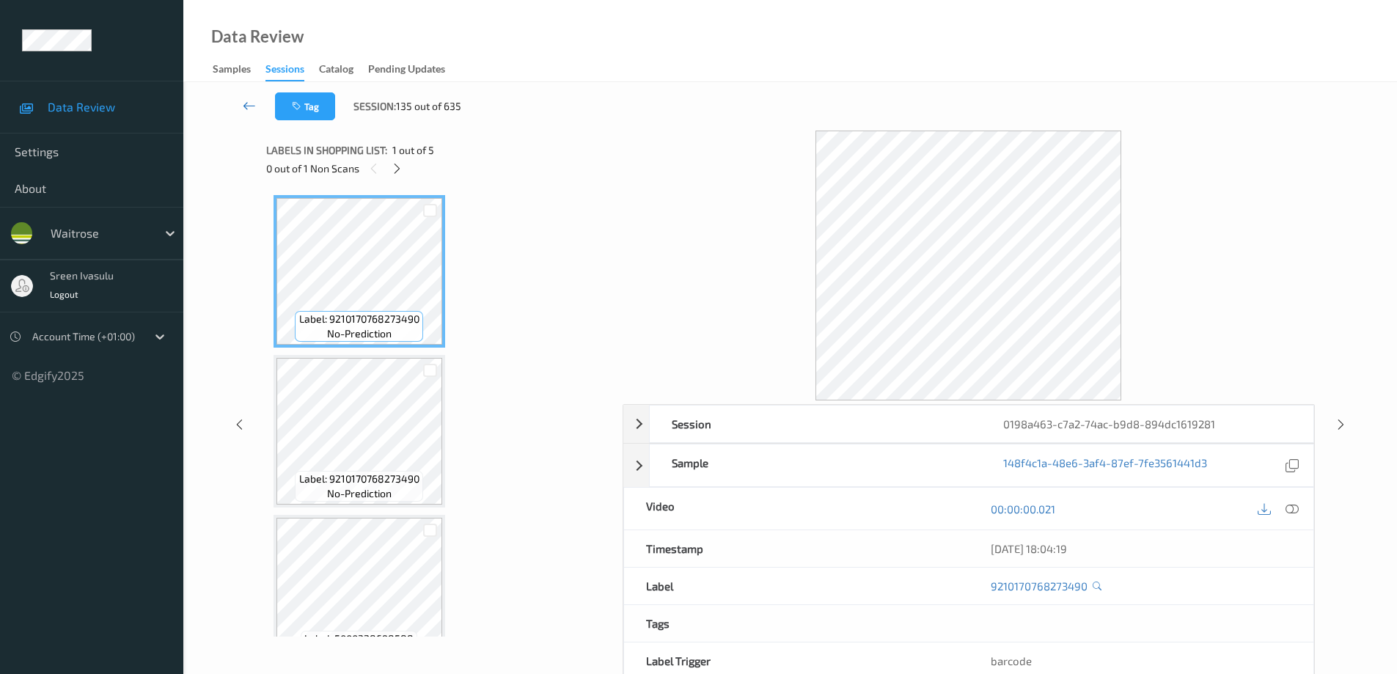
click at [247, 98] on icon at bounding box center [249, 105] width 13 height 15
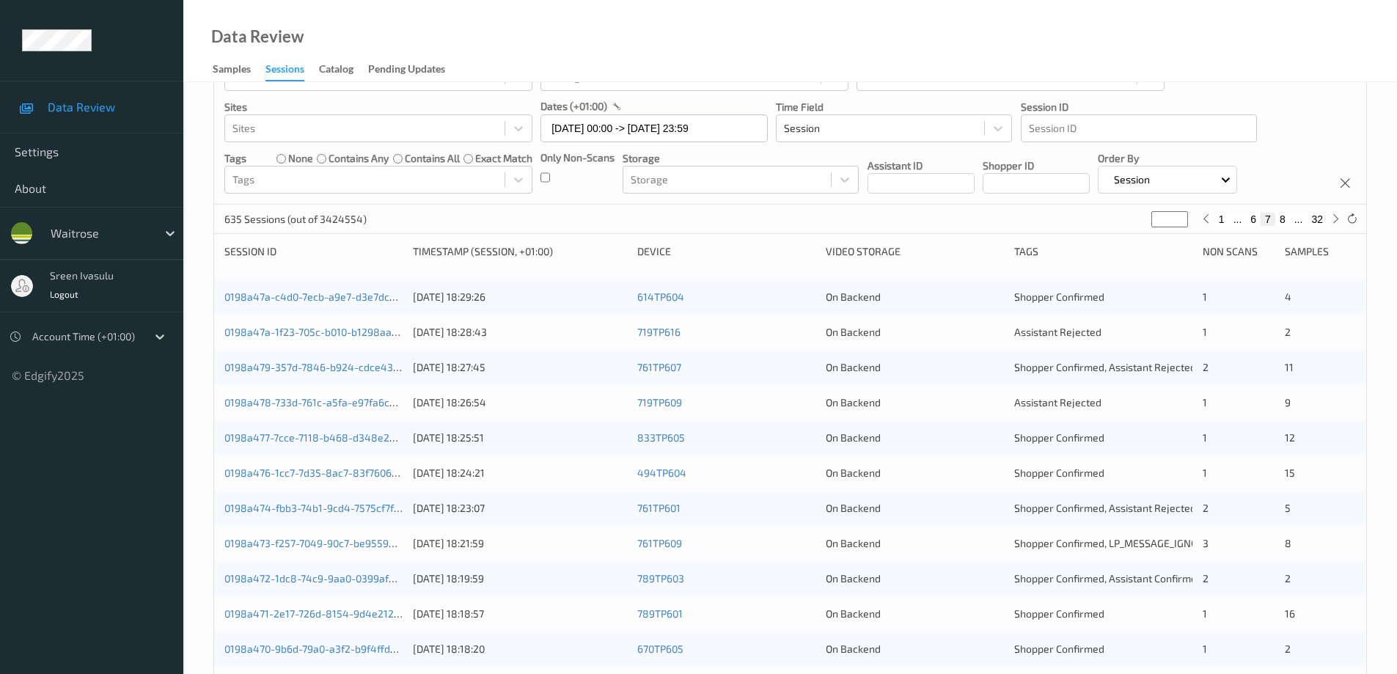
scroll to position [430, 0]
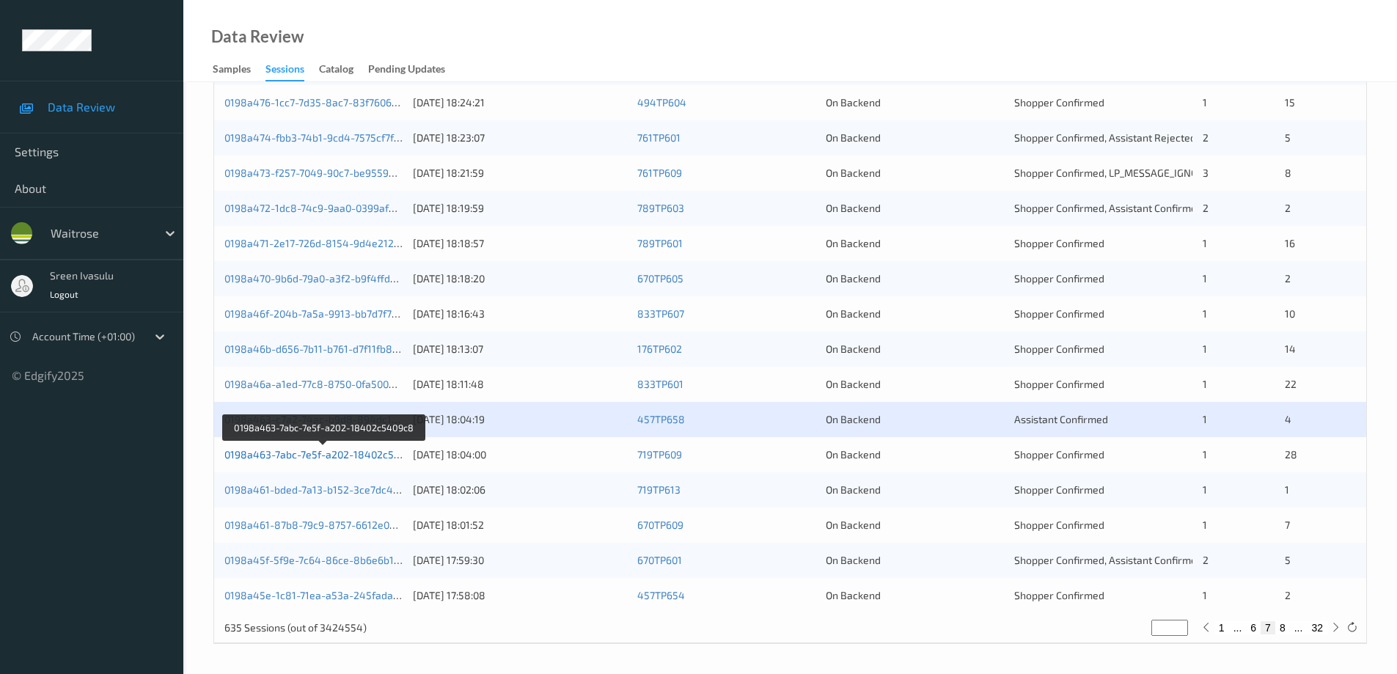
click at [371, 454] on link "0198a463-7abc-7e5f-a202-18402c5409c8" at bounding box center [323, 454] width 199 height 12
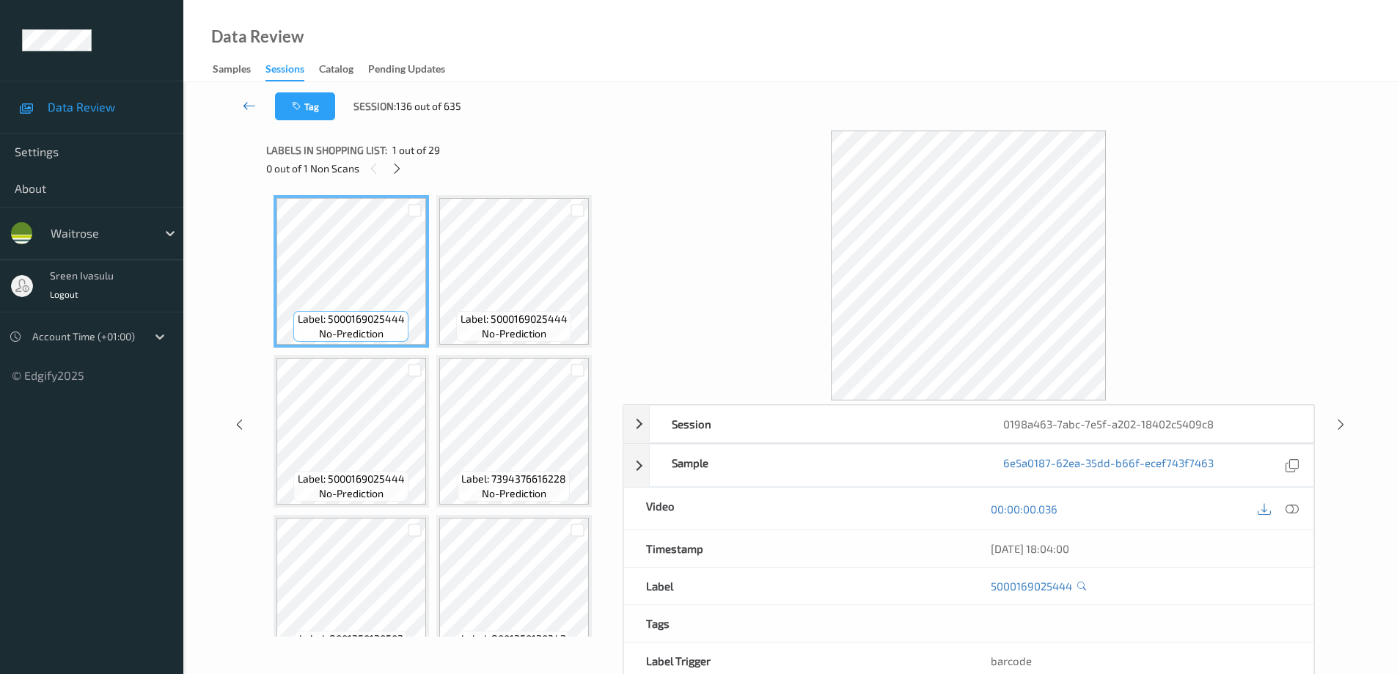
click at [241, 106] on link at bounding box center [249, 106] width 51 height 28
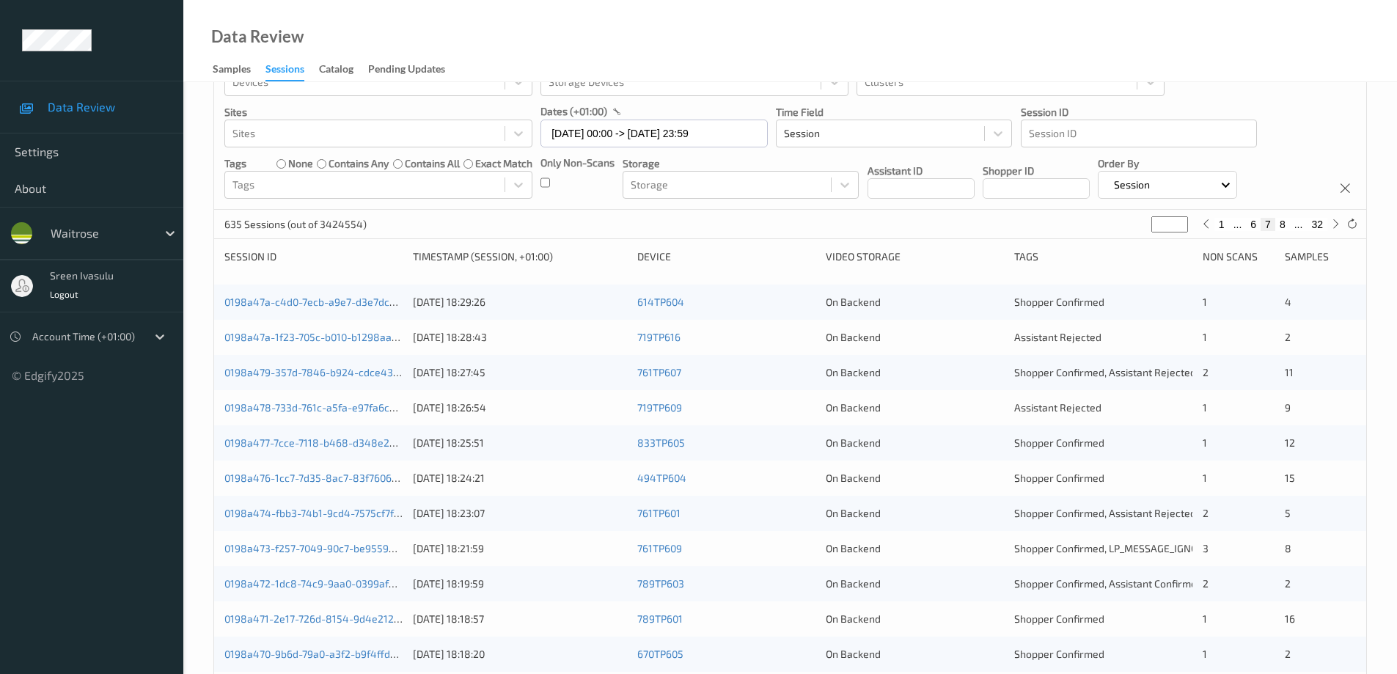
scroll to position [430, 0]
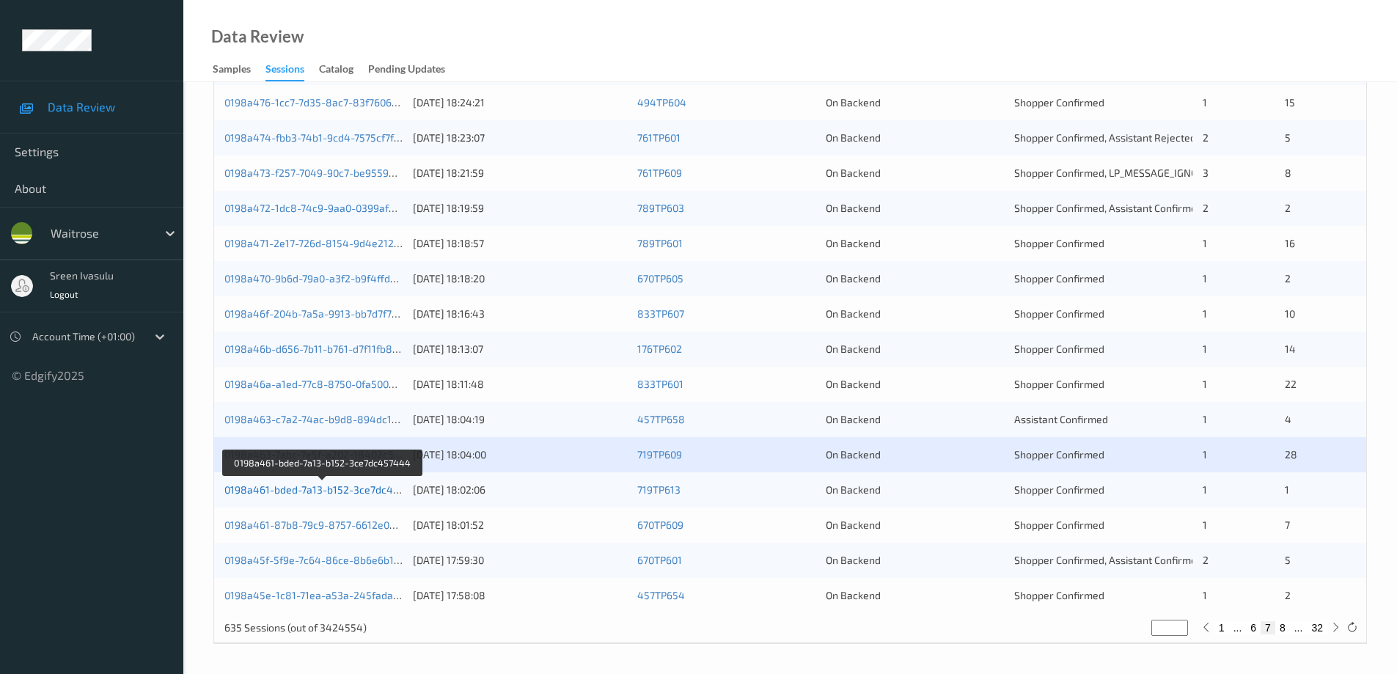
click at [384, 489] on link "0198a461-bded-7a13-b152-3ce7dc457444" at bounding box center [323, 489] width 199 height 12
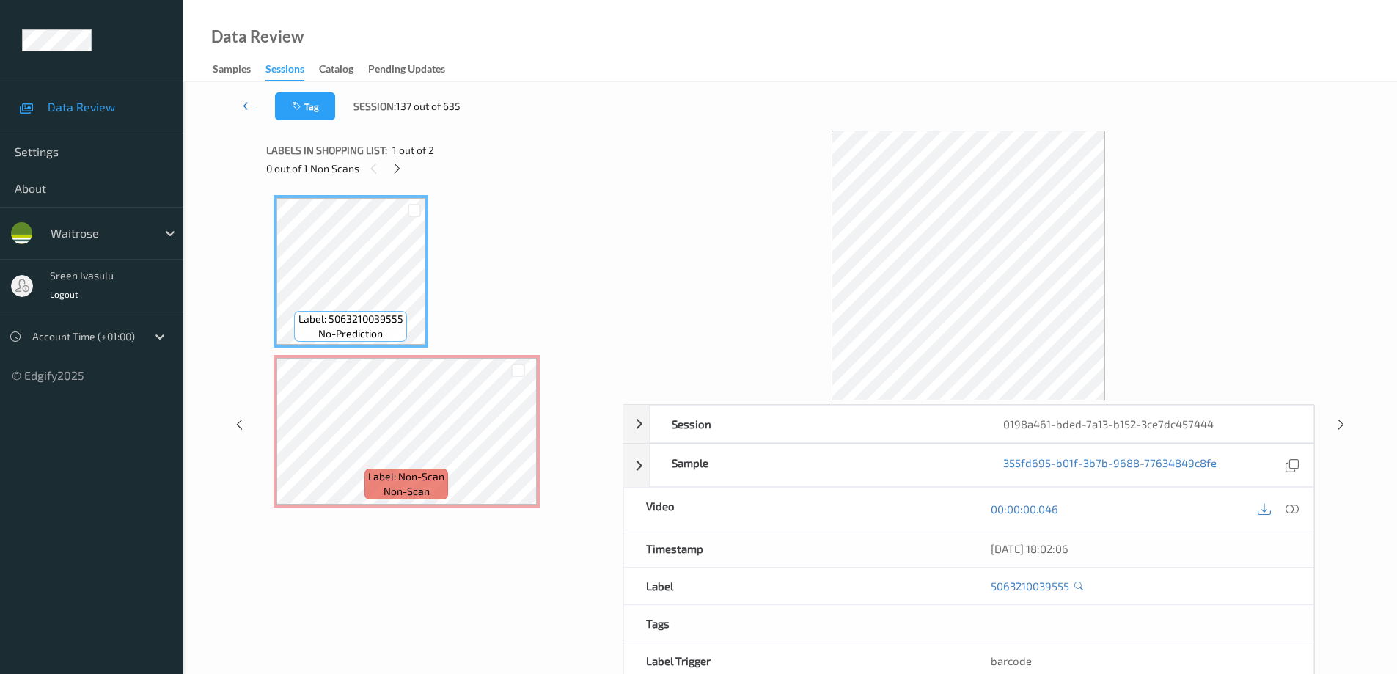
click at [251, 98] on icon at bounding box center [249, 105] width 13 height 15
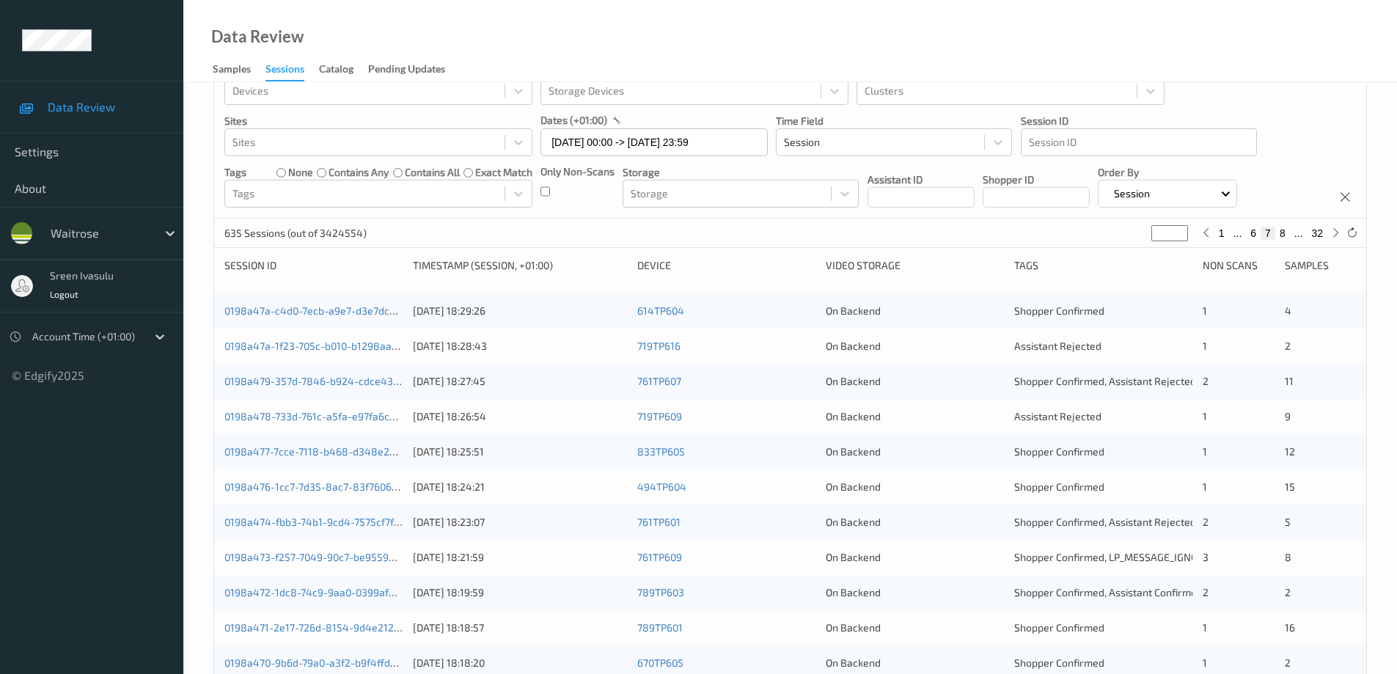
scroll to position [430, 0]
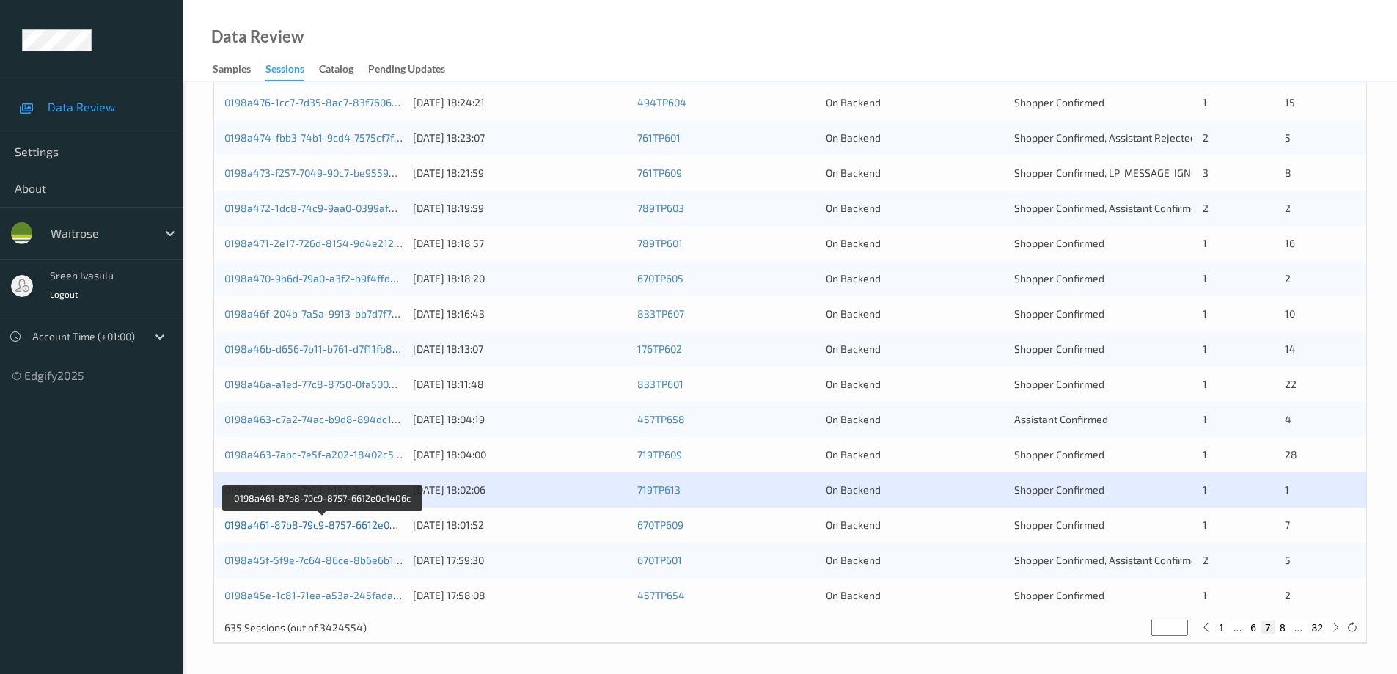
click at [375, 524] on link "0198a461-87b8-79c9-8757-6612e0c1406c" at bounding box center [323, 524] width 198 height 12
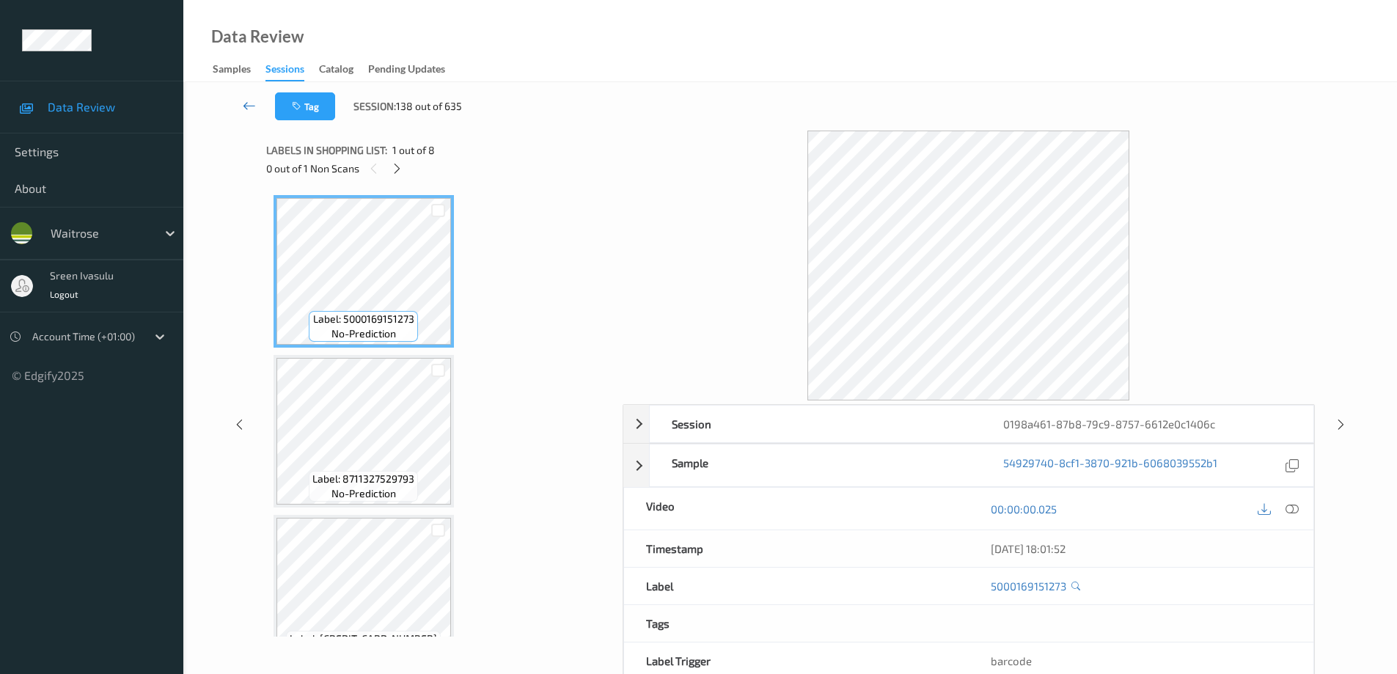
click at [249, 106] on icon at bounding box center [249, 105] width 13 height 15
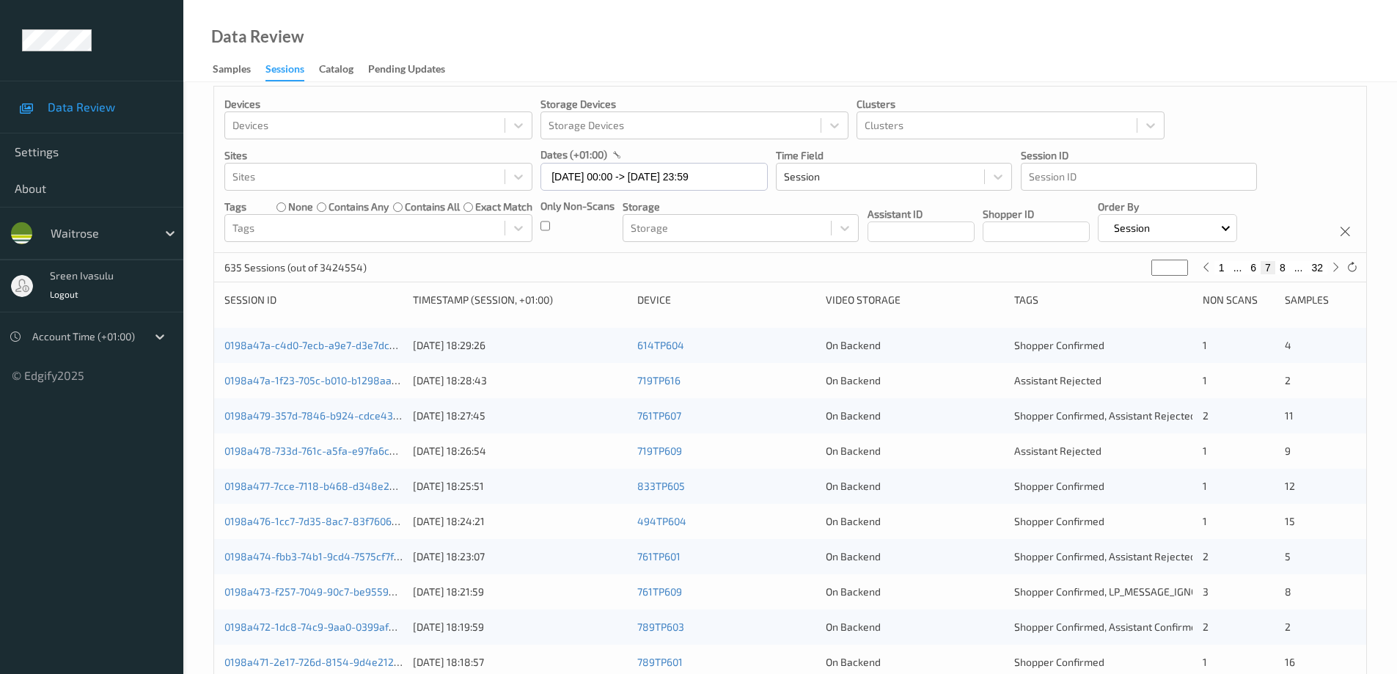
scroll to position [430, 0]
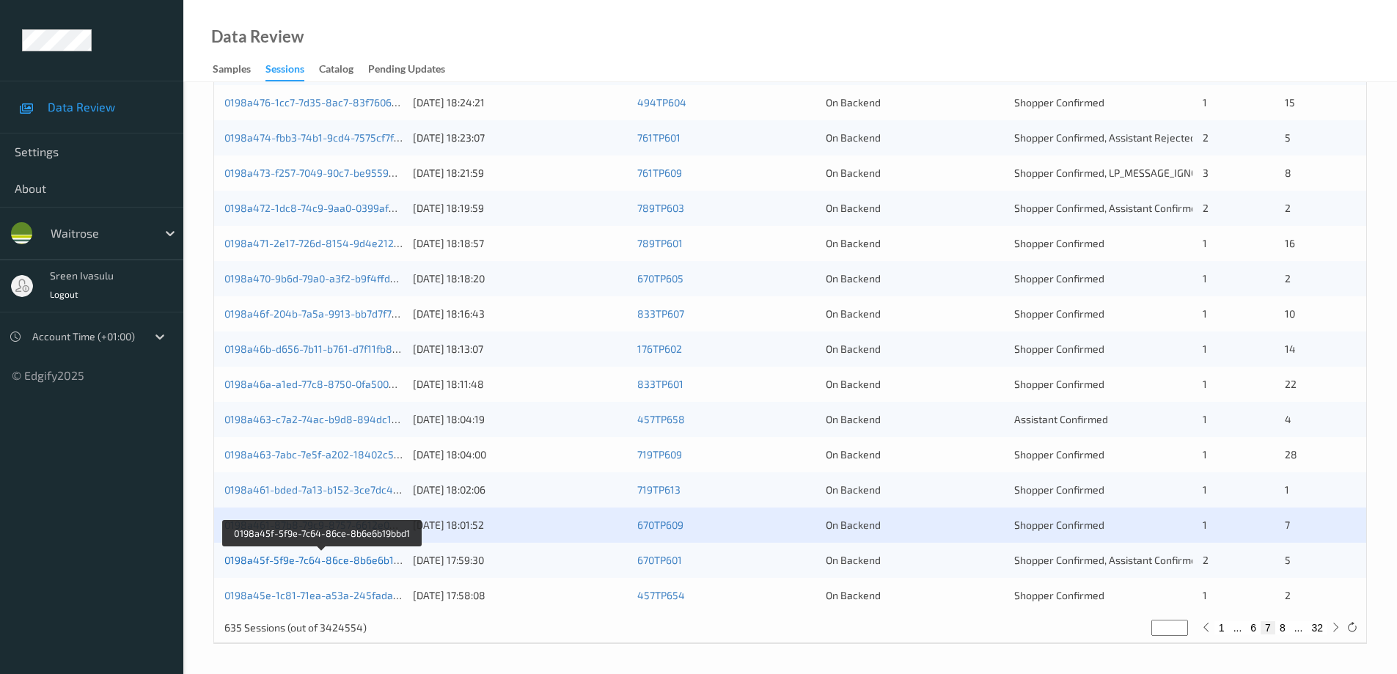
click at [382, 563] on link "0198a45f-5f9e-7c64-86ce-8b6e6b19bbd1" at bounding box center [322, 560] width 197 height 12
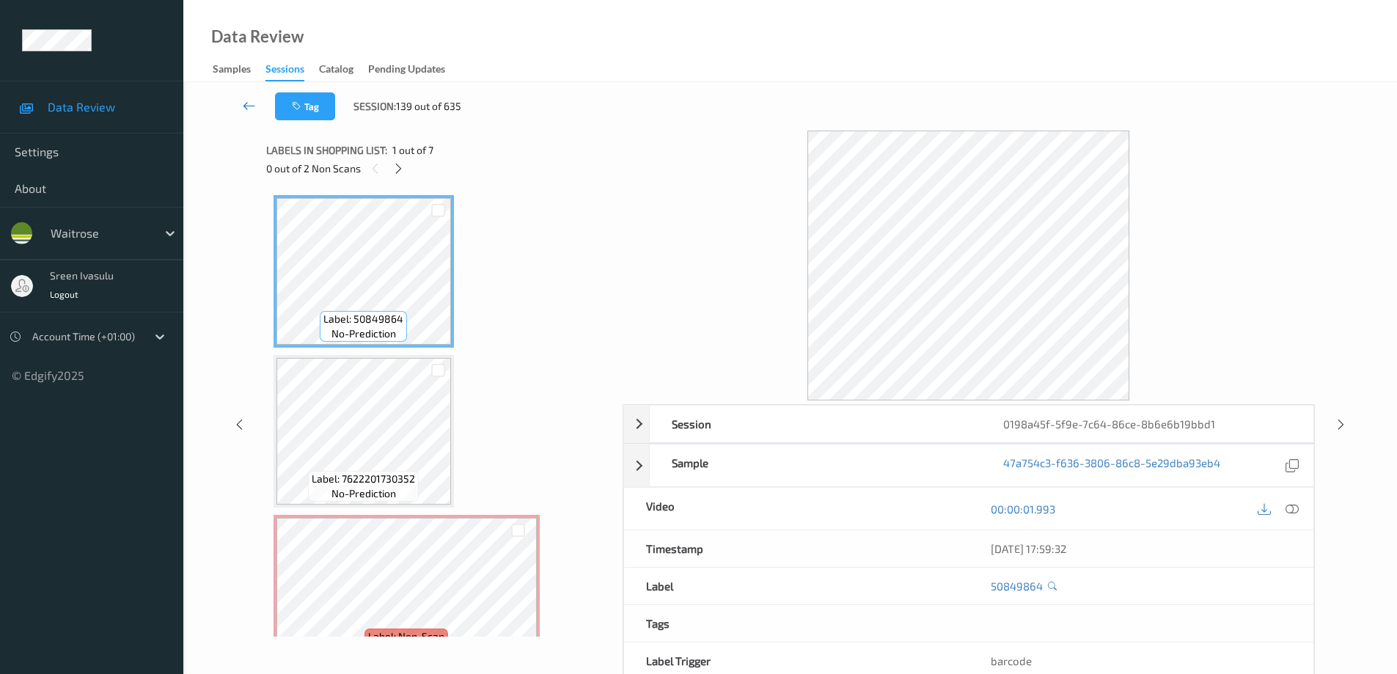
click at [246, 100] on icon at bounding box center [249, 105] width 13 height 15
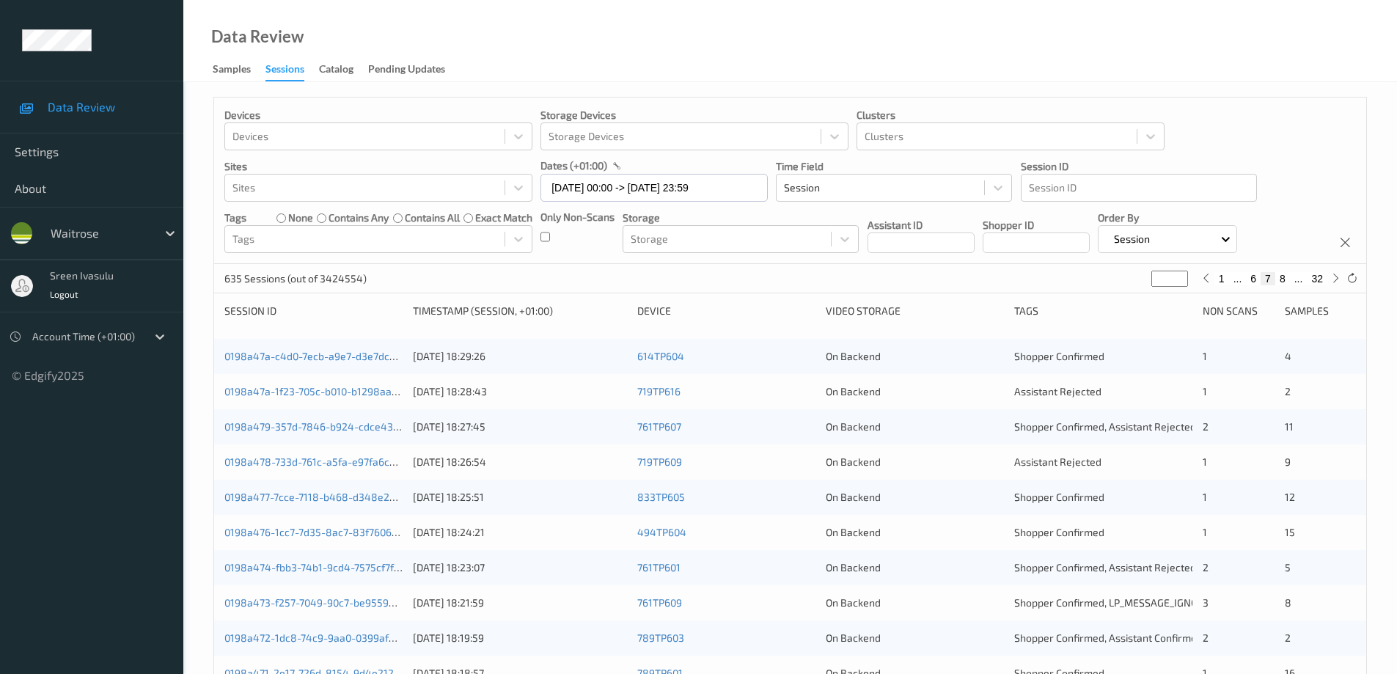
scroll to position [430, 0]
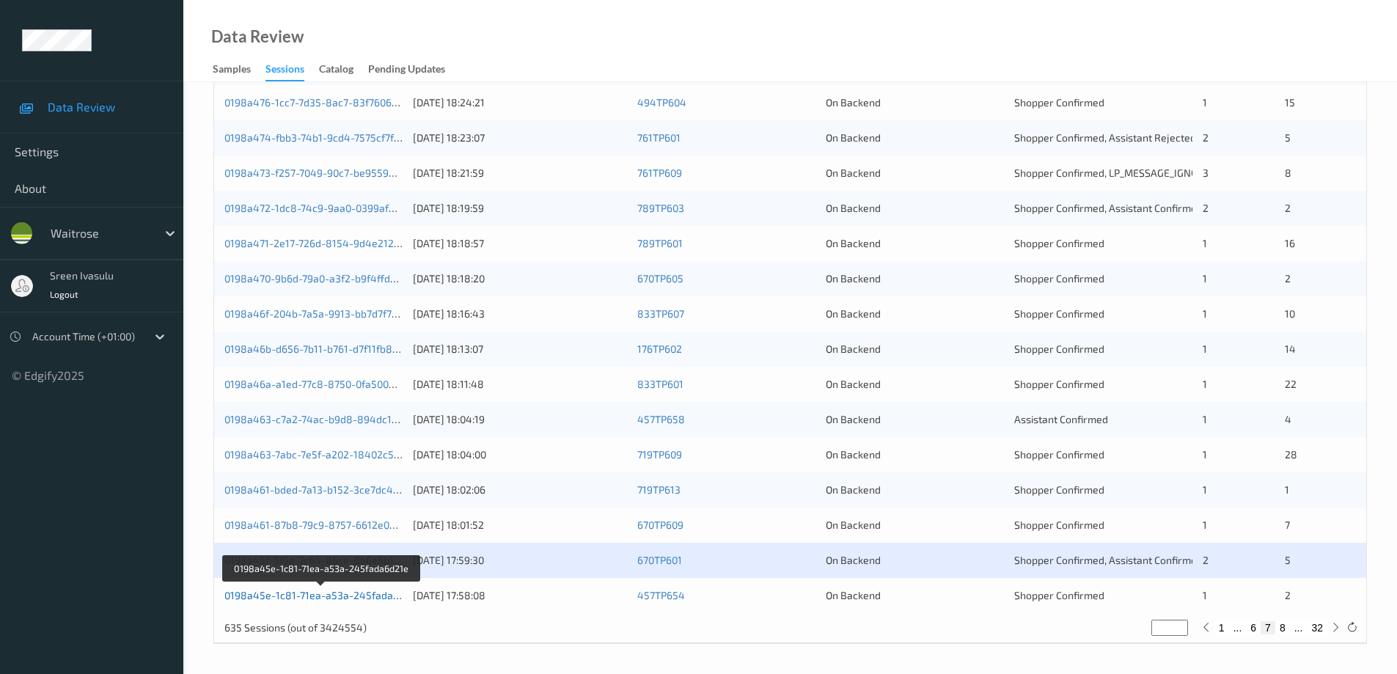
click at [376, 596] on link "0198a45e-1c81-71ea-a53a-245fada6d21e" at bounding box center [322, 595] width 197 height 12
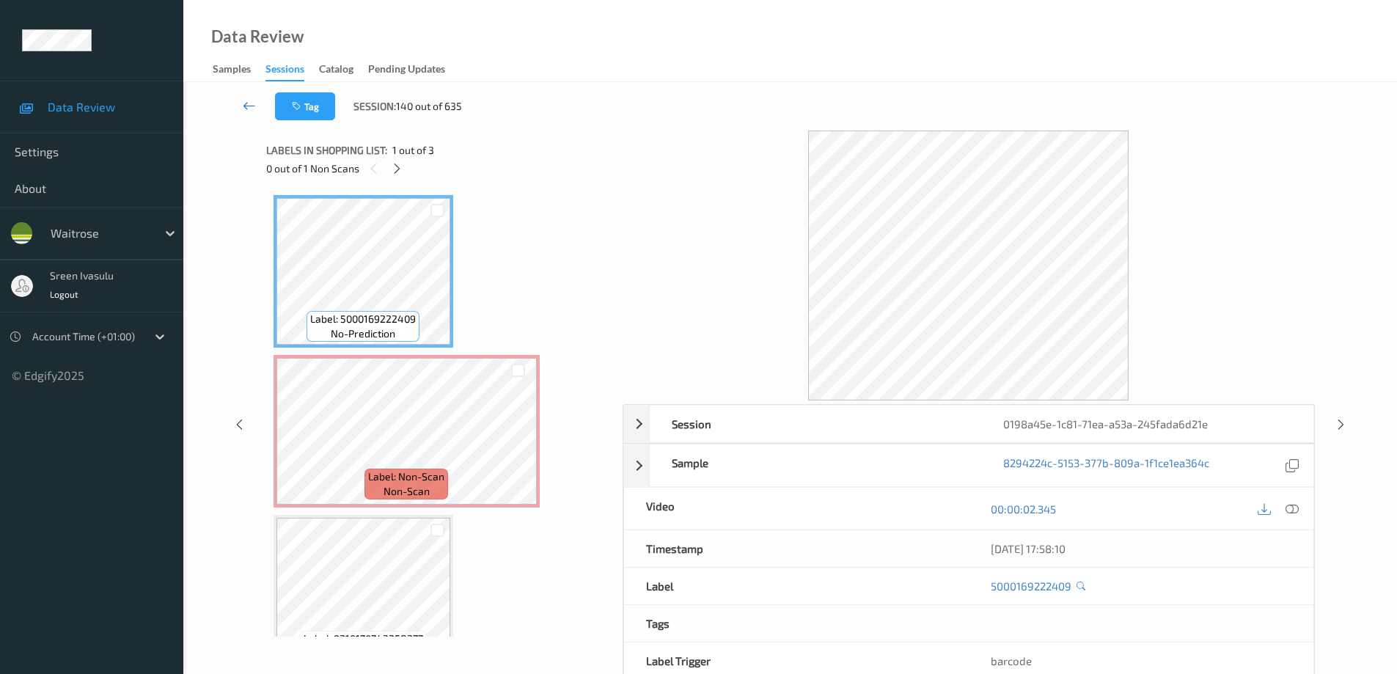
click at [246, 106] on icon at bounding box center [249, 105] width 13 height 15
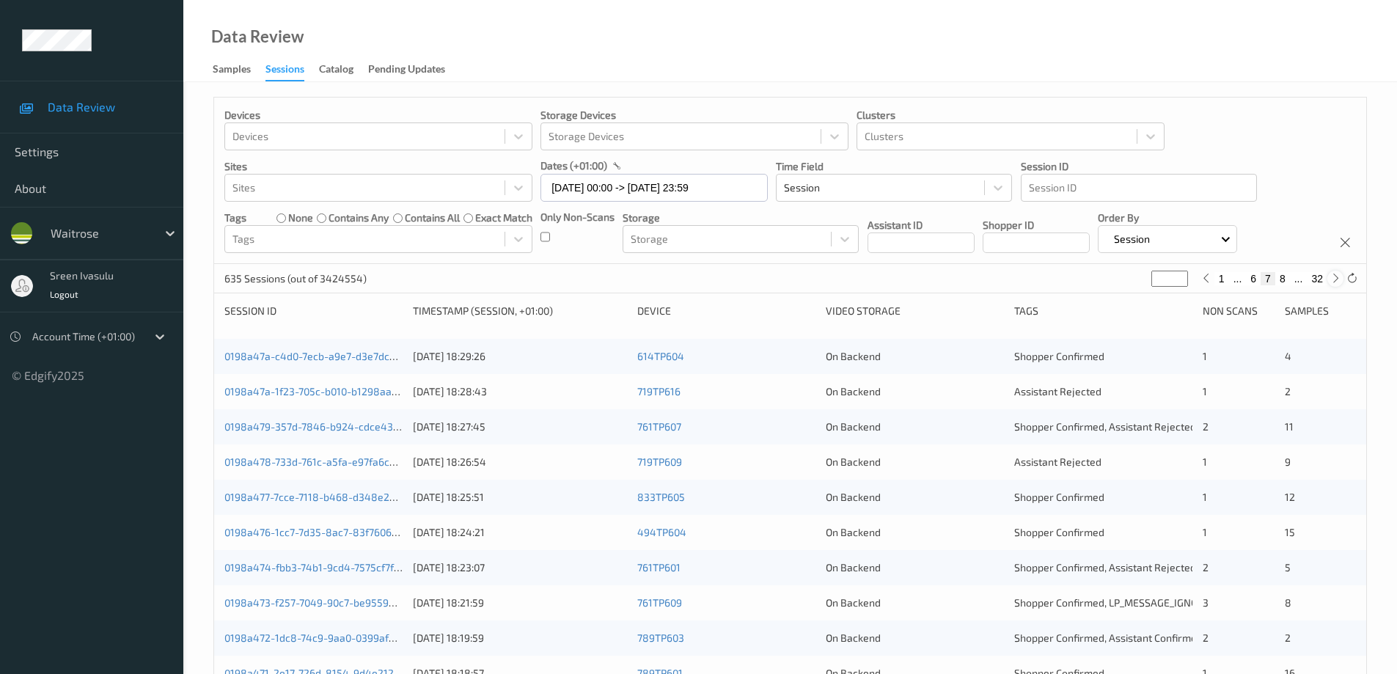
click at [1335, 279] on icon at bounding box center [1335, 278] width 11 height 11
type input "*"
click at [1208, 278] on icon at bounding box center [1205, 278] width 11 height 11
type input "*"
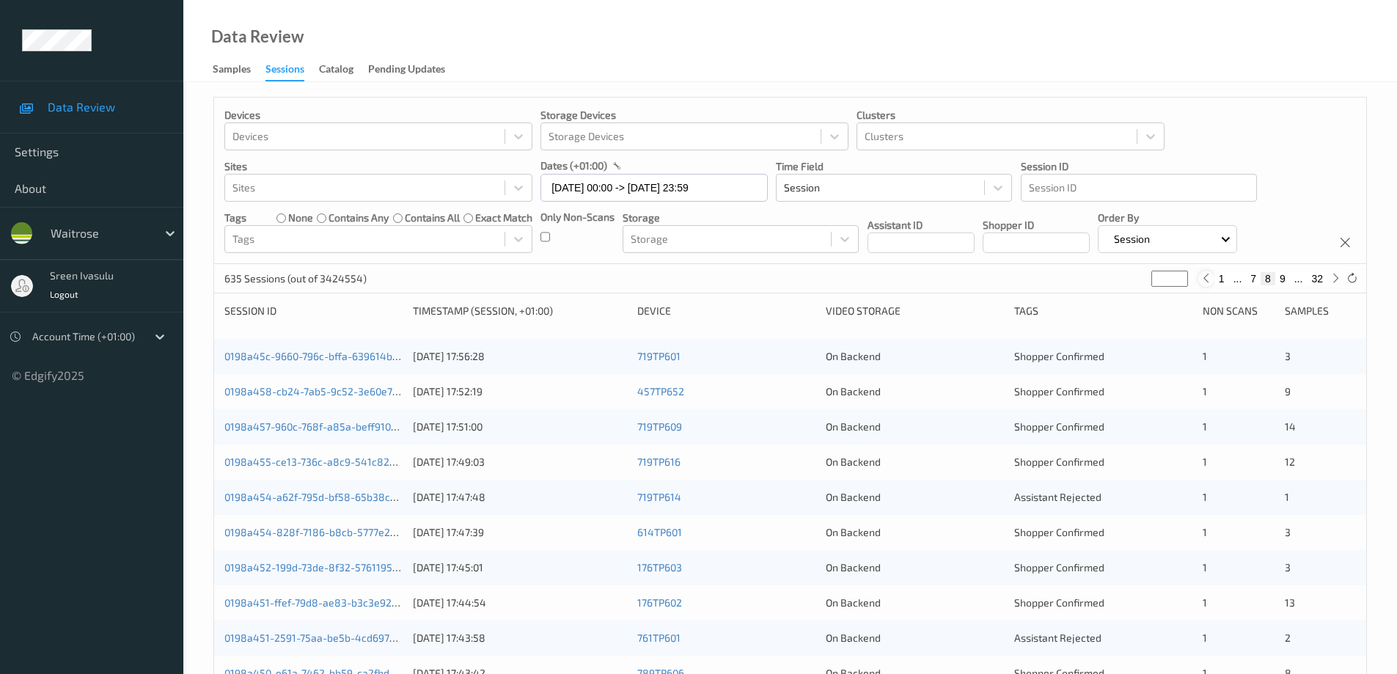
type input "*"
click at [1335, 274] on icon at bounding box center [1335, 278] width 11 height 11
type input "*"
click at [355, 354] on link "0198a45c-9660-796c-bffa-639614b8492e" at bounding box center [323, 356] width 199 height 12
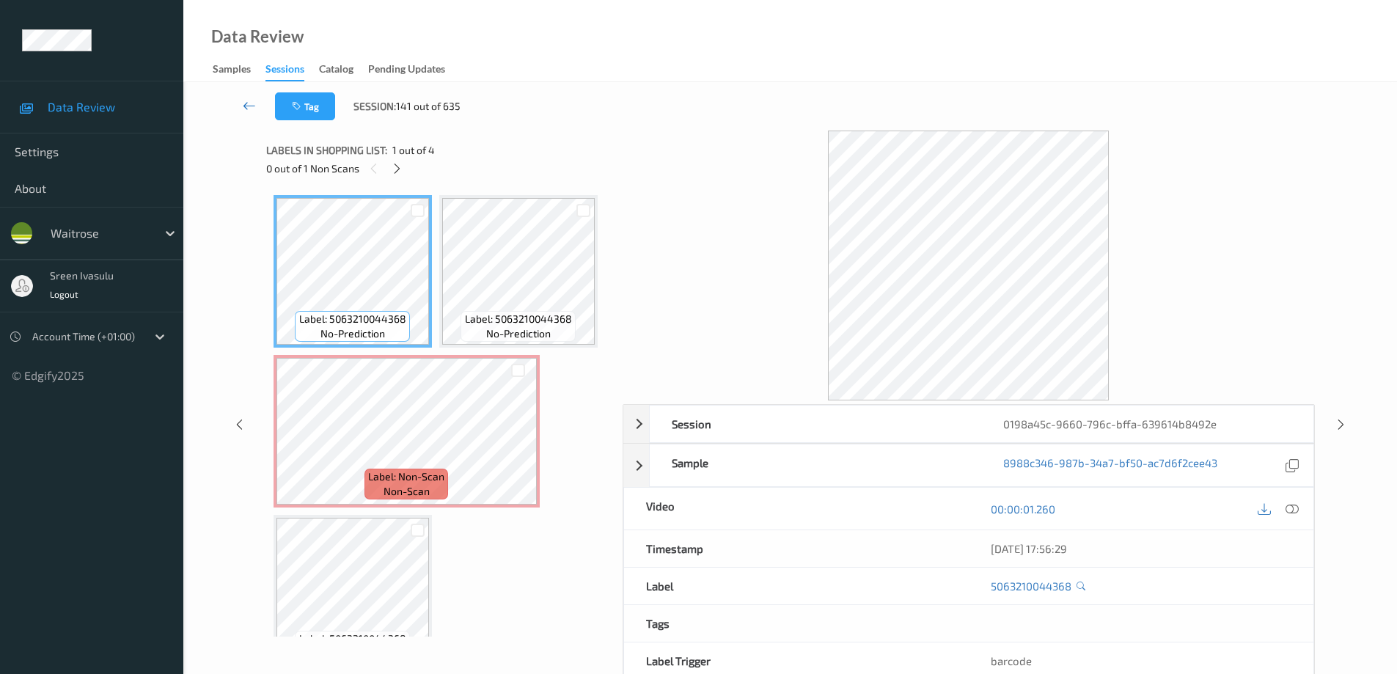
click at [247, 103] on icon at bounding box center [249, 105] width 13 height 15
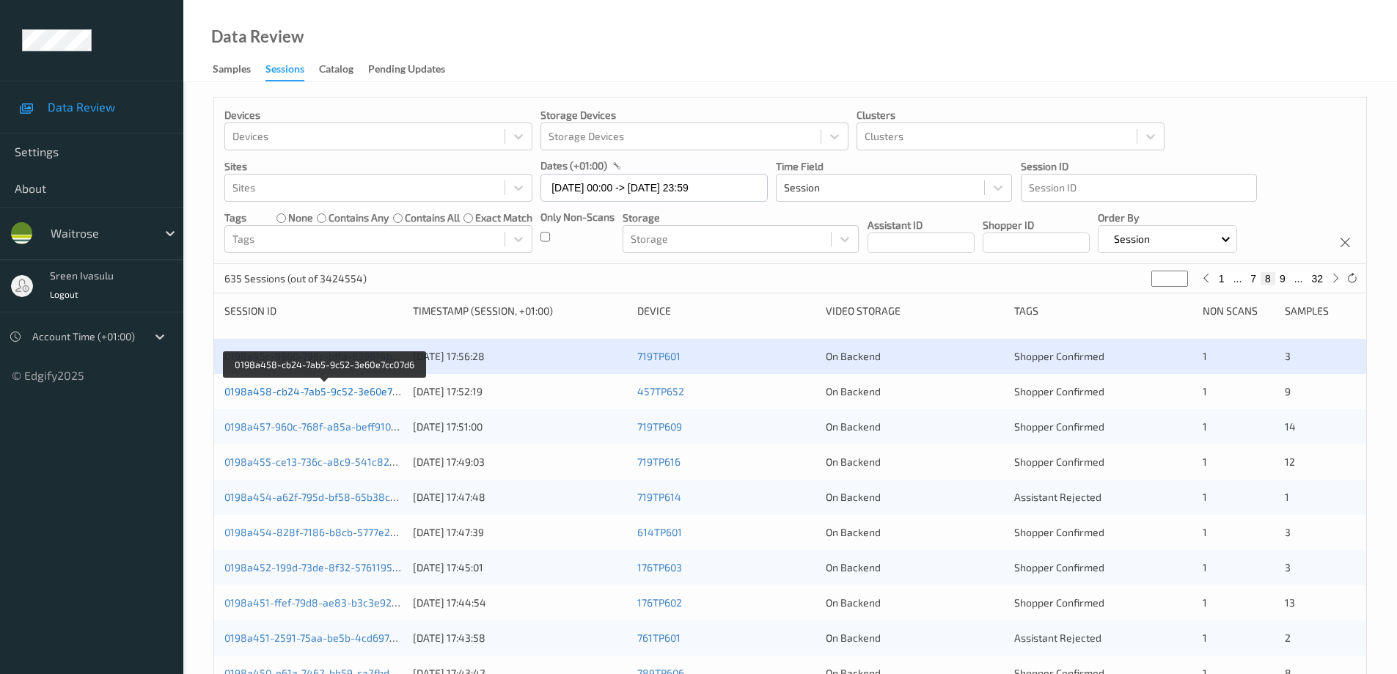
click at [382, 392] on link "0198a458-cb24-7ab5-9c52-3e60e7cc07d6" at bounding box center [324, 391] width 201 height 12
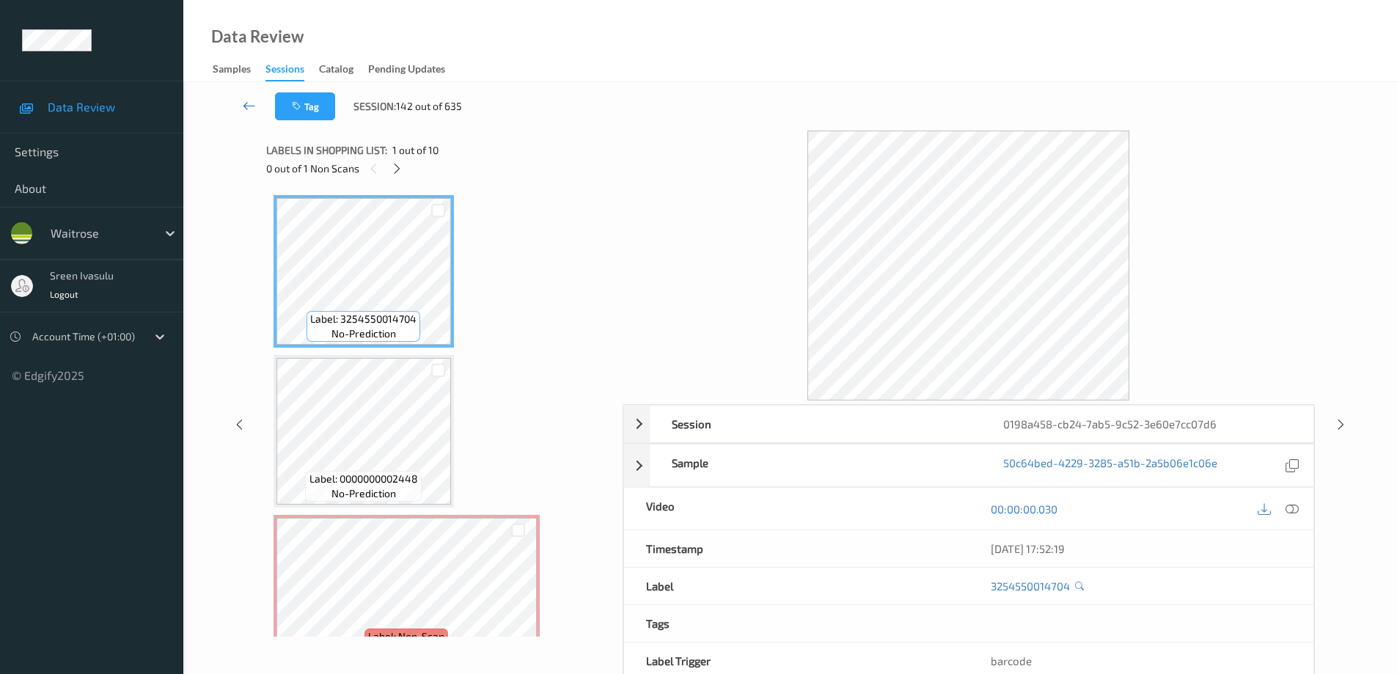
click at [266, 97] on link at bounding box center [249, 106] width 51 height 28
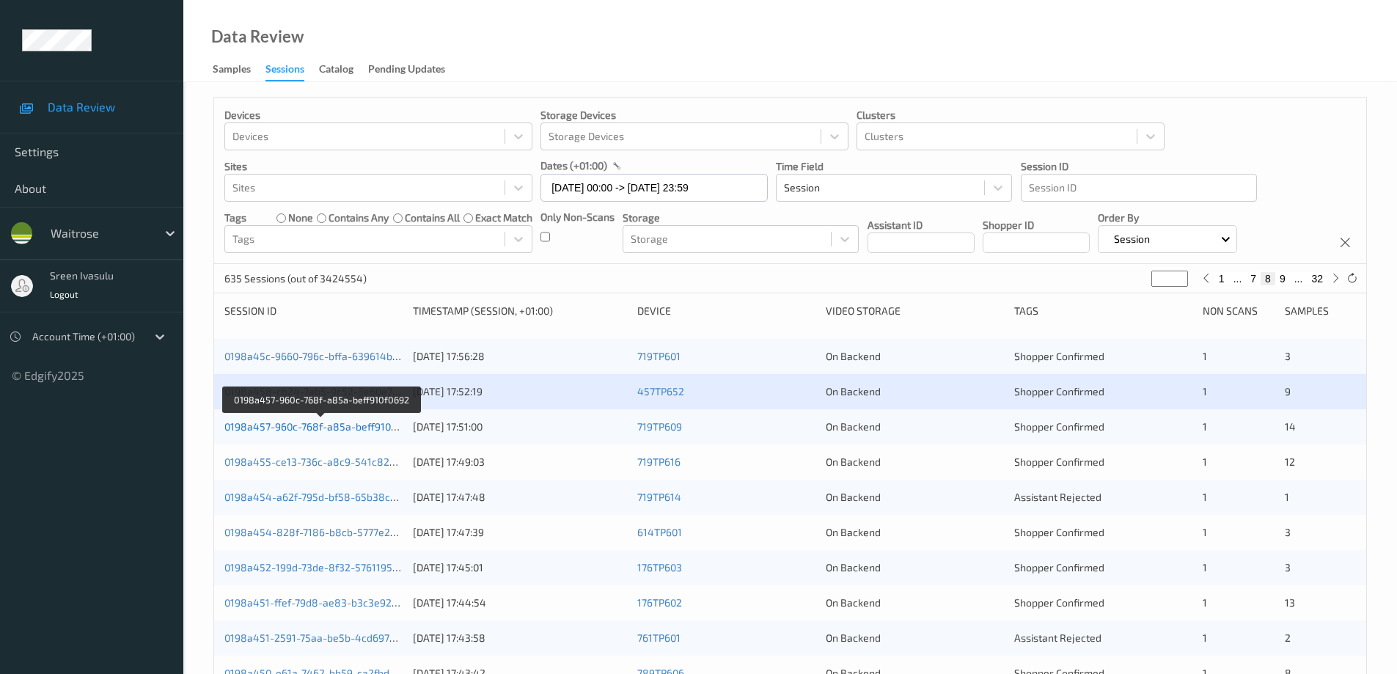
click at [361, 429] on link "0198a457-960c-768f-a85a-beff910f0692" at bounding box center [321, 426] width 194 height 12
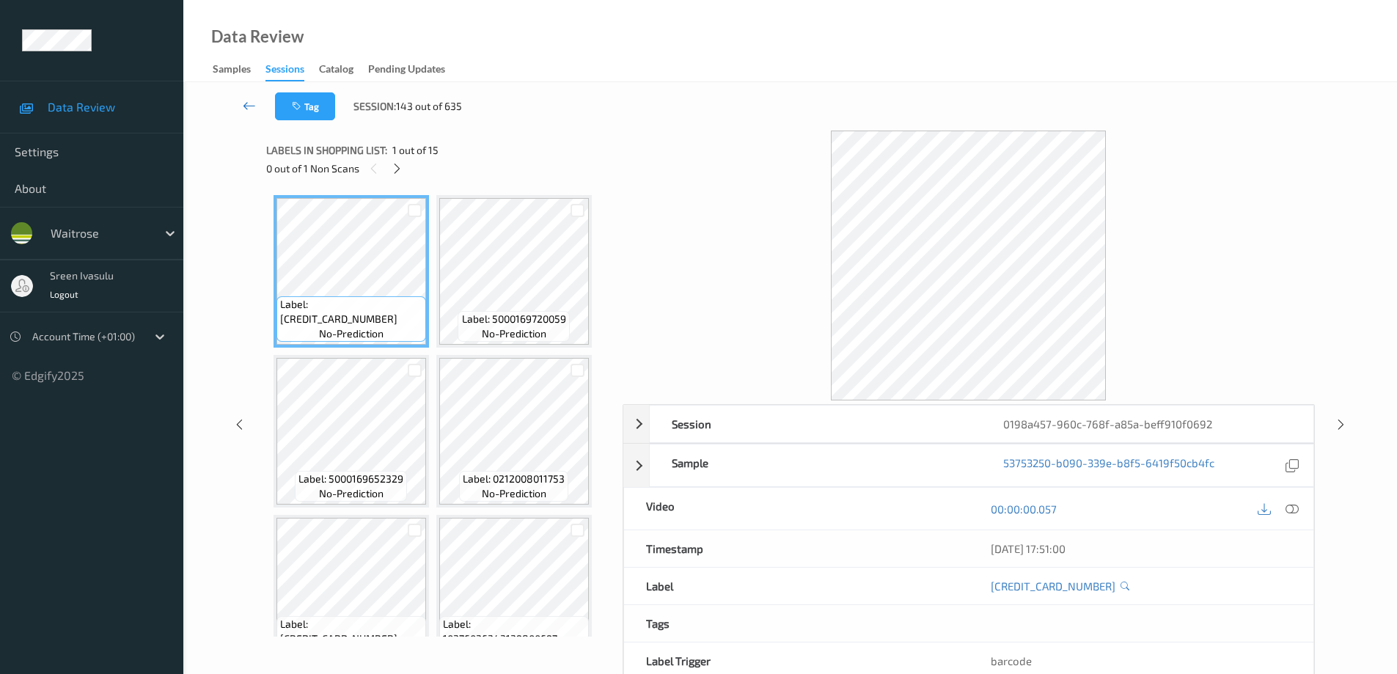
click at [248, 102] on icon at bounding box center [249, 105] width 13 height 15
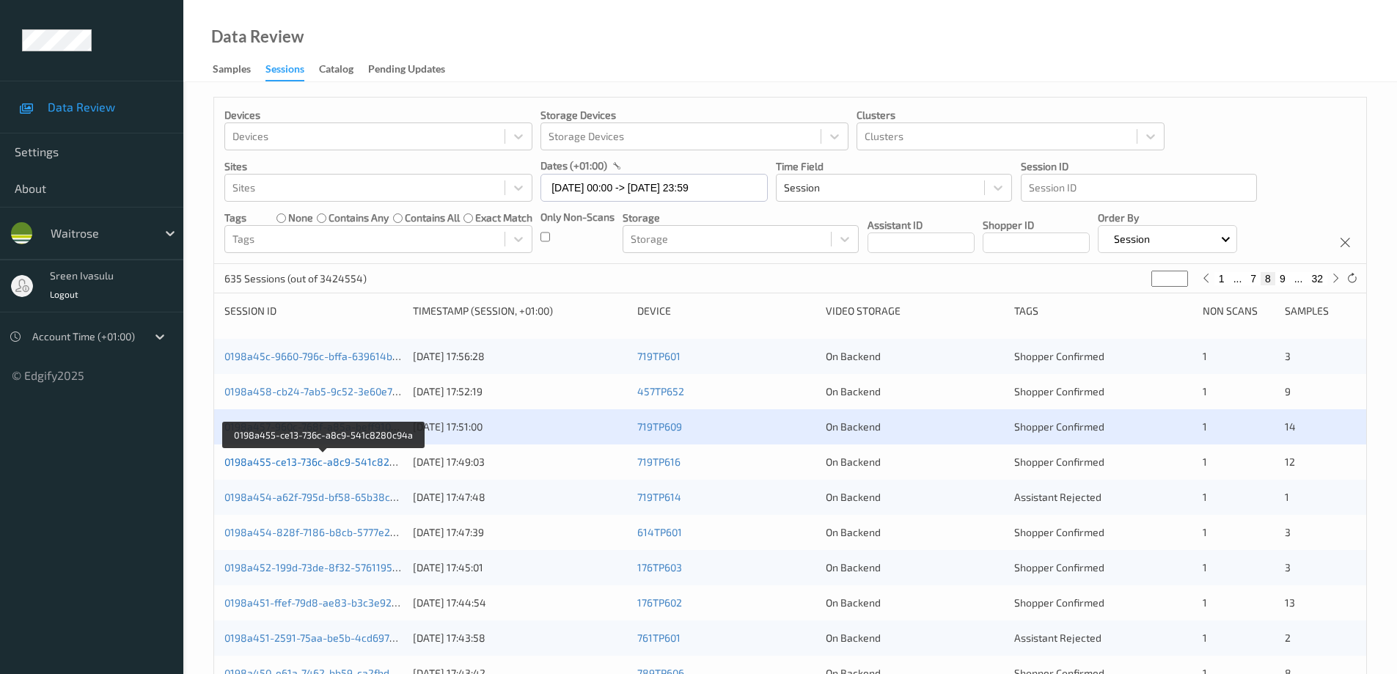
click at [381, 462] on link "0198a455-ce13-736c-a8c9-541c8280c94a" at bounding box center [324, 461] width 201 height 12
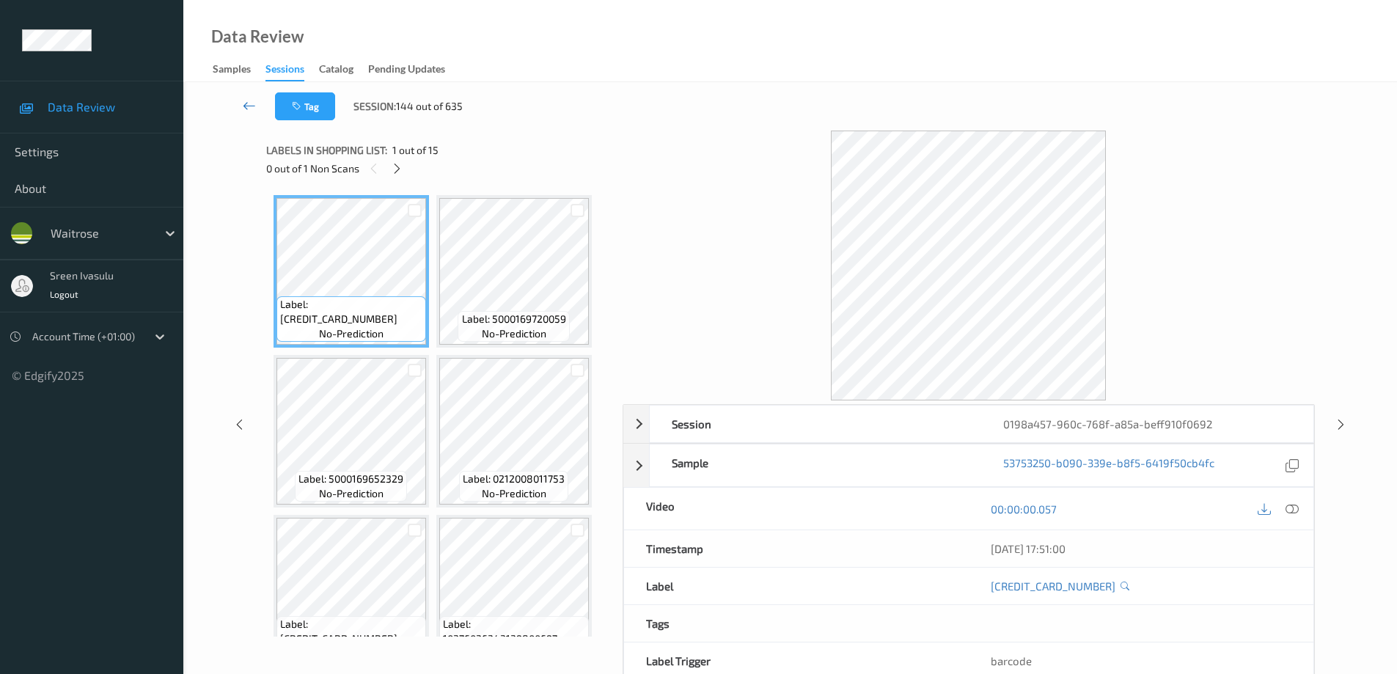
click at [245, 103] on icon at bounding box center [249, 105] width 13 height 15
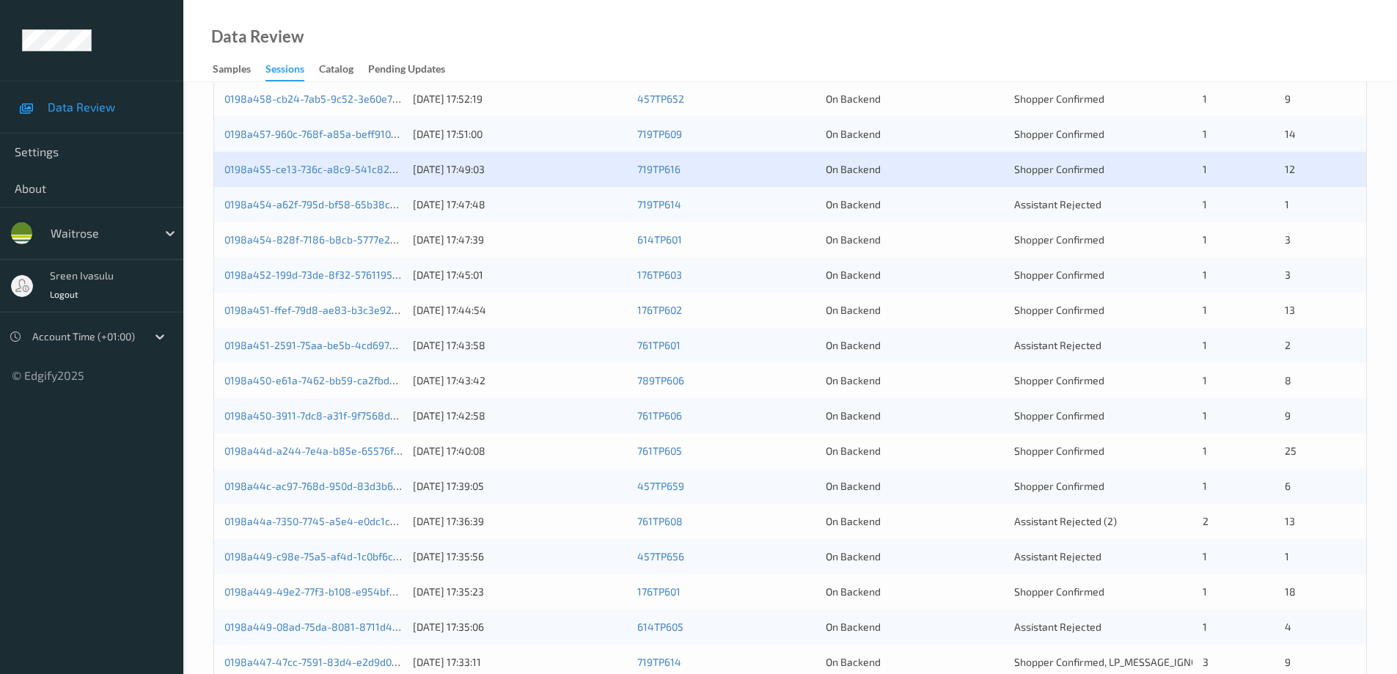
scroll to position [293, 0]
click at [382, 168] on link "0198a455-ce13-736c-a8c9-541c8280c94a" at bounding box center [324, 168] width 201 height 12
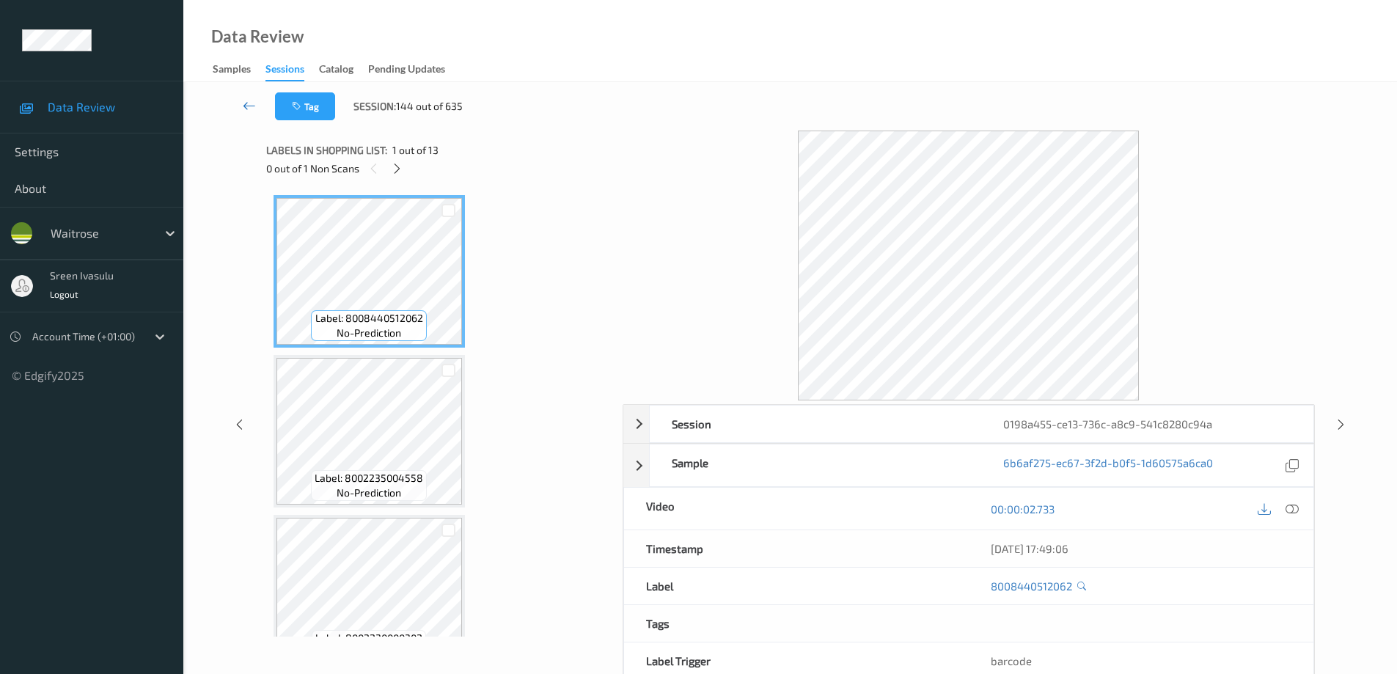
click at [252, 98] on link at bounding box center [249, 106] width 51 height 28
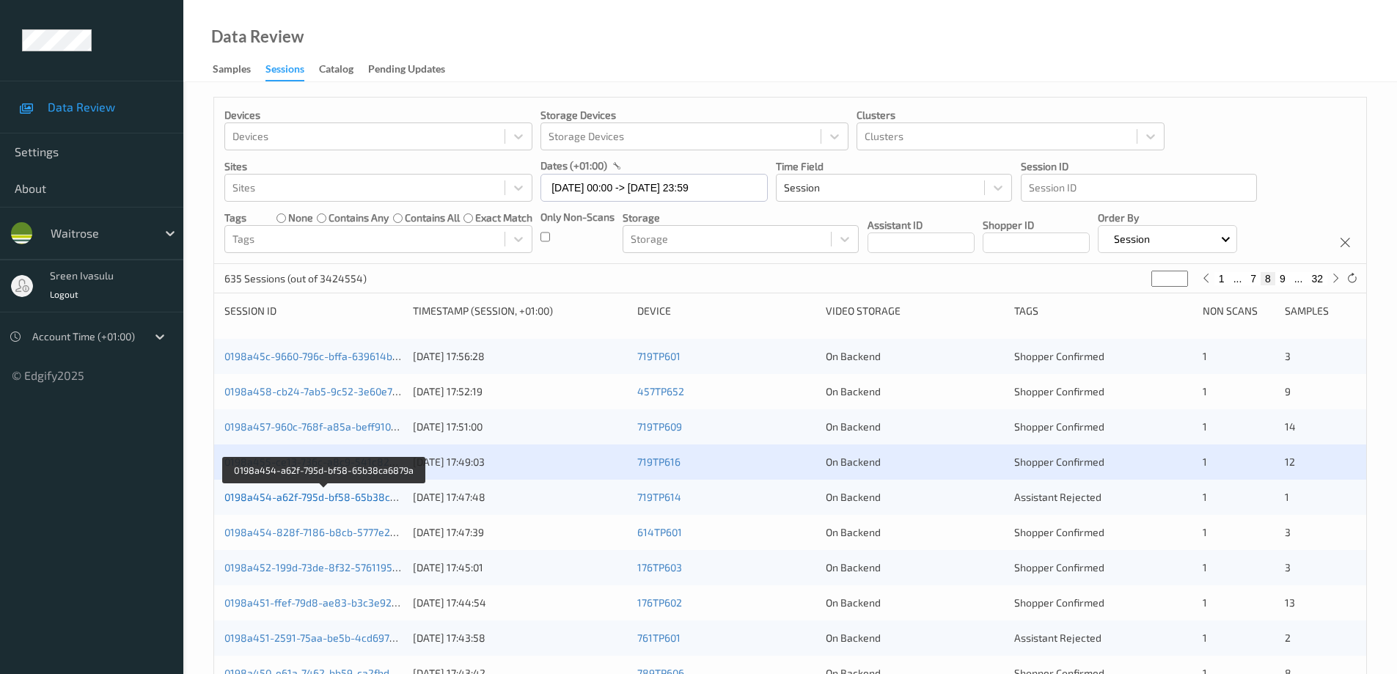
click at [362, 493] on link "0198a454-a62f-795d-bf58-65b38ca6879a" at bounding box center [324, 497] width 201 height 12
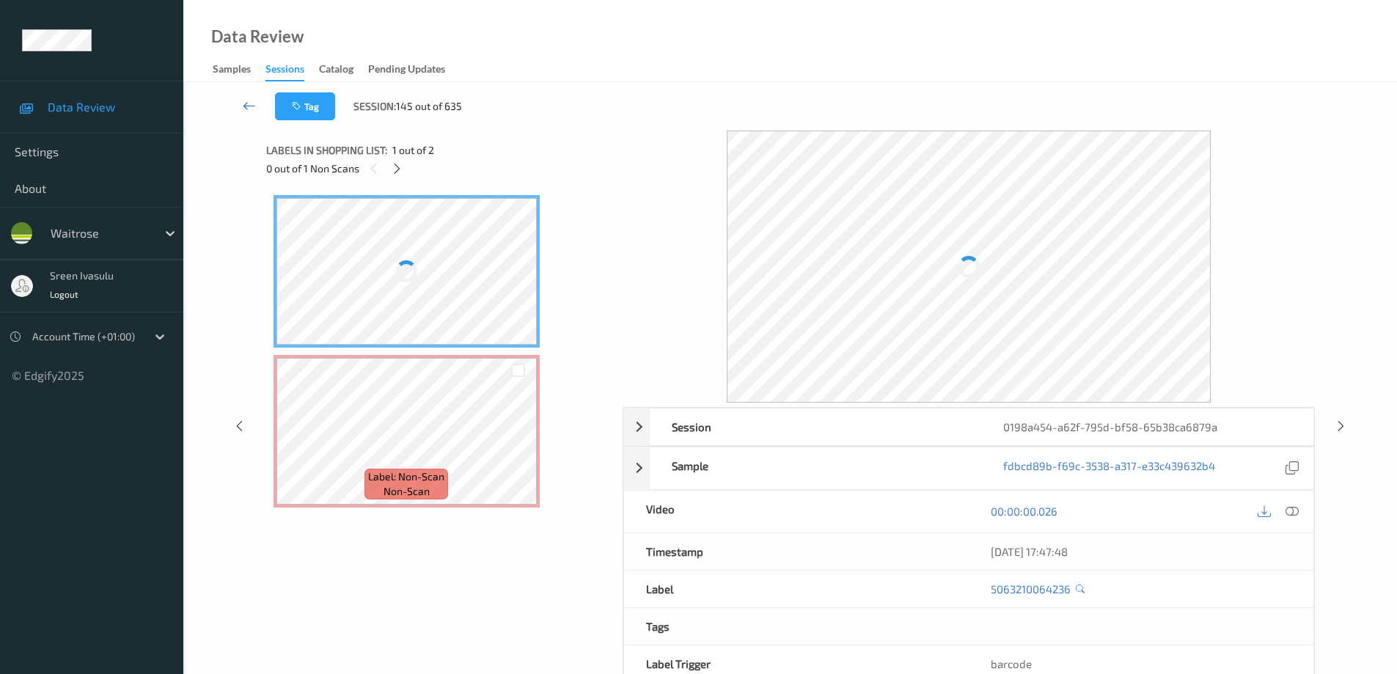
click at [246, 109] on icon at bounding box center [249, 105] width 13 height 15
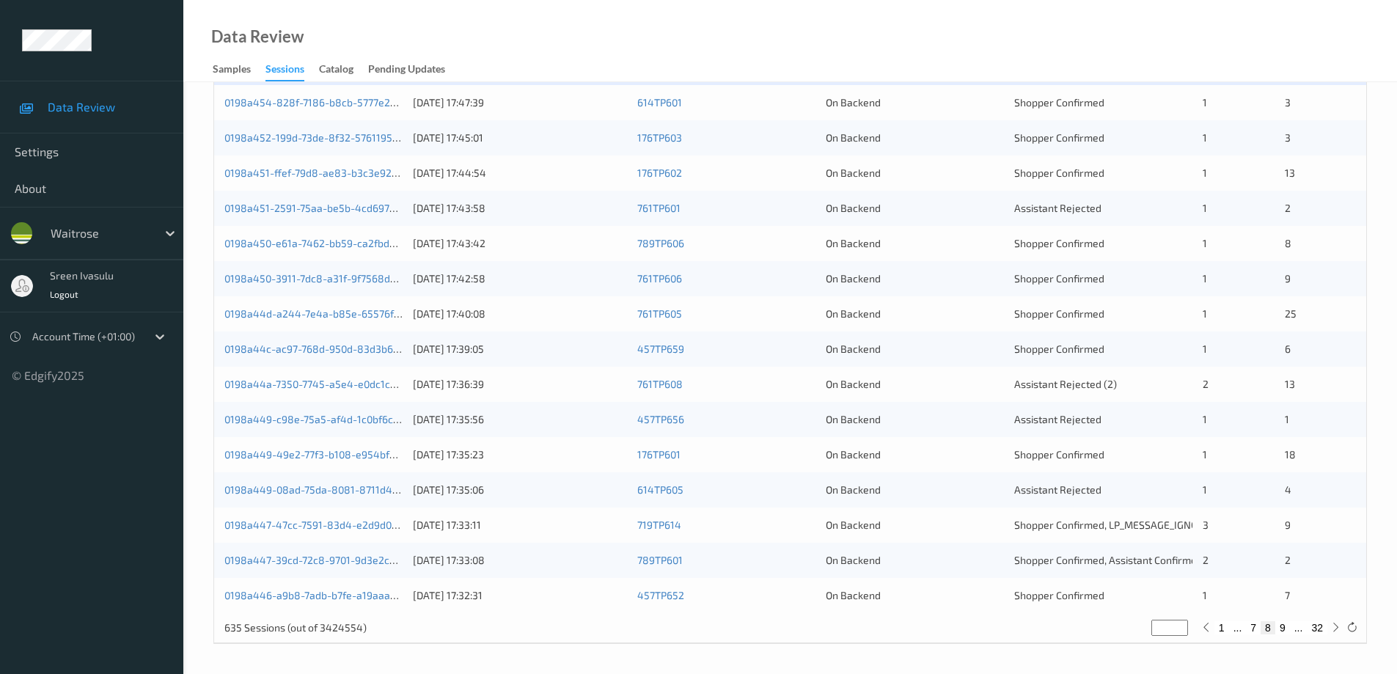
scroll to position [136, 0]
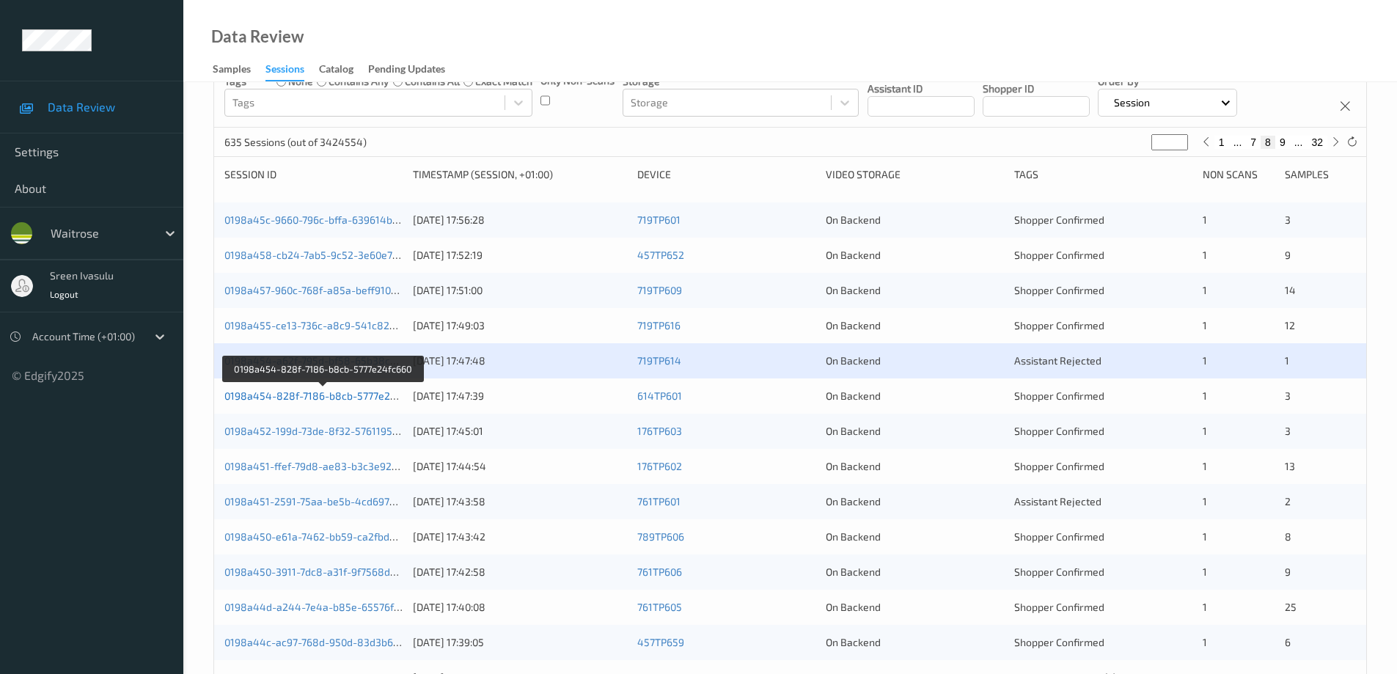
click at [382, 396] on link "0198a454-828f-7186-b8cb-5777e24fc660" at bounding box center [323, 395] width 199 height 12
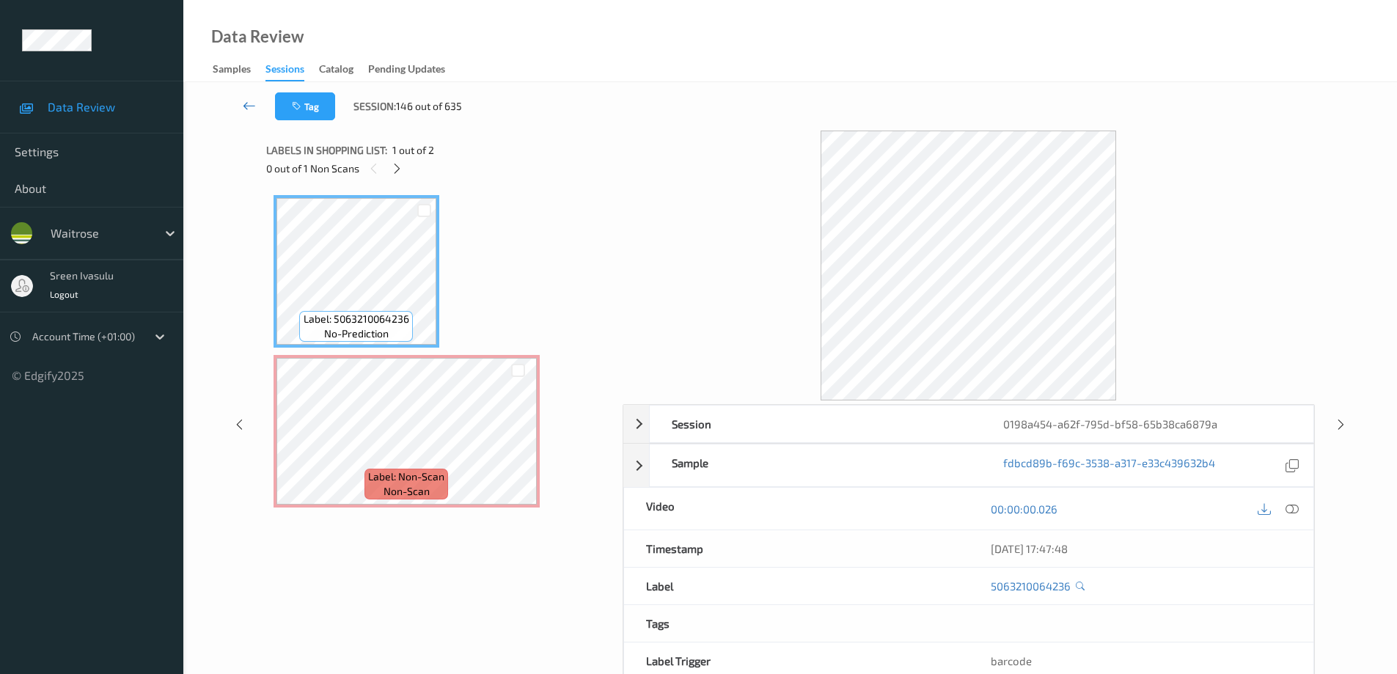
click at [250, 113] on link at bounding box center [249, 106] width 51 height 28
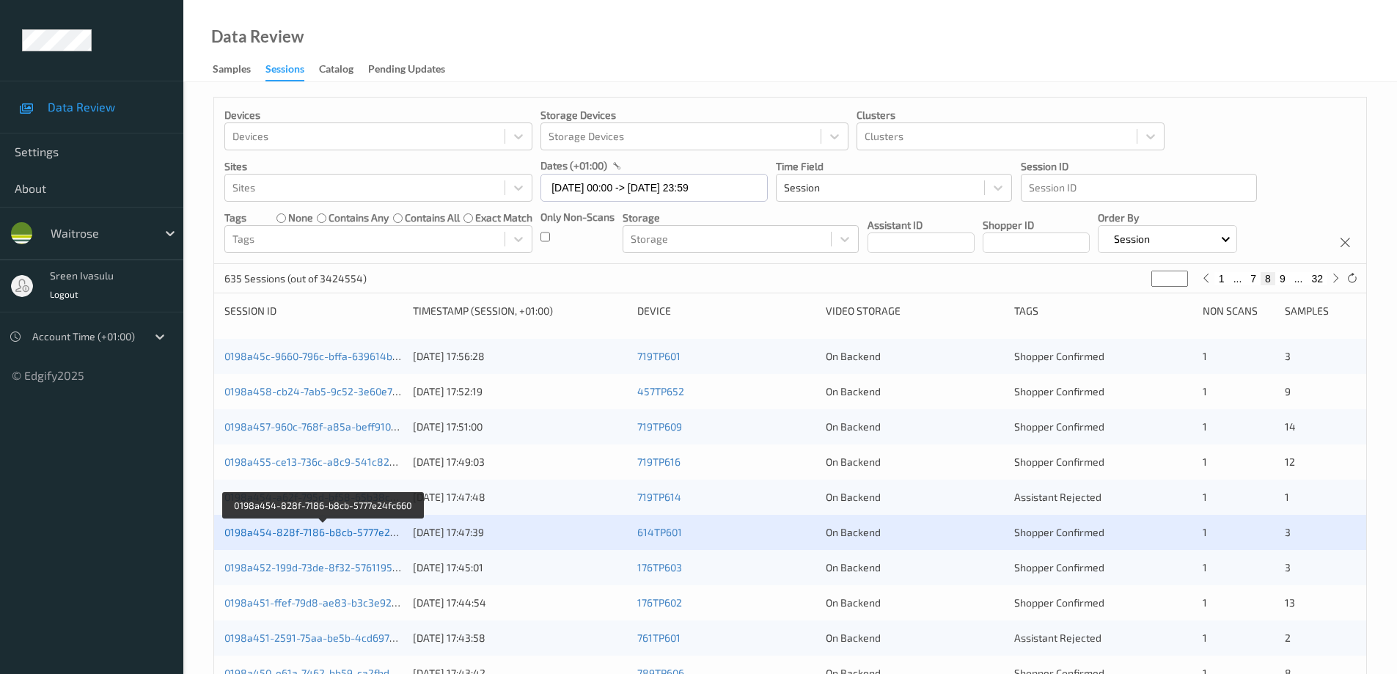
click at [391, 532] on link "0198a454-828f-7186-b8cb-5777e24fc660" at bounding box center [323, 532] width 199 height 12
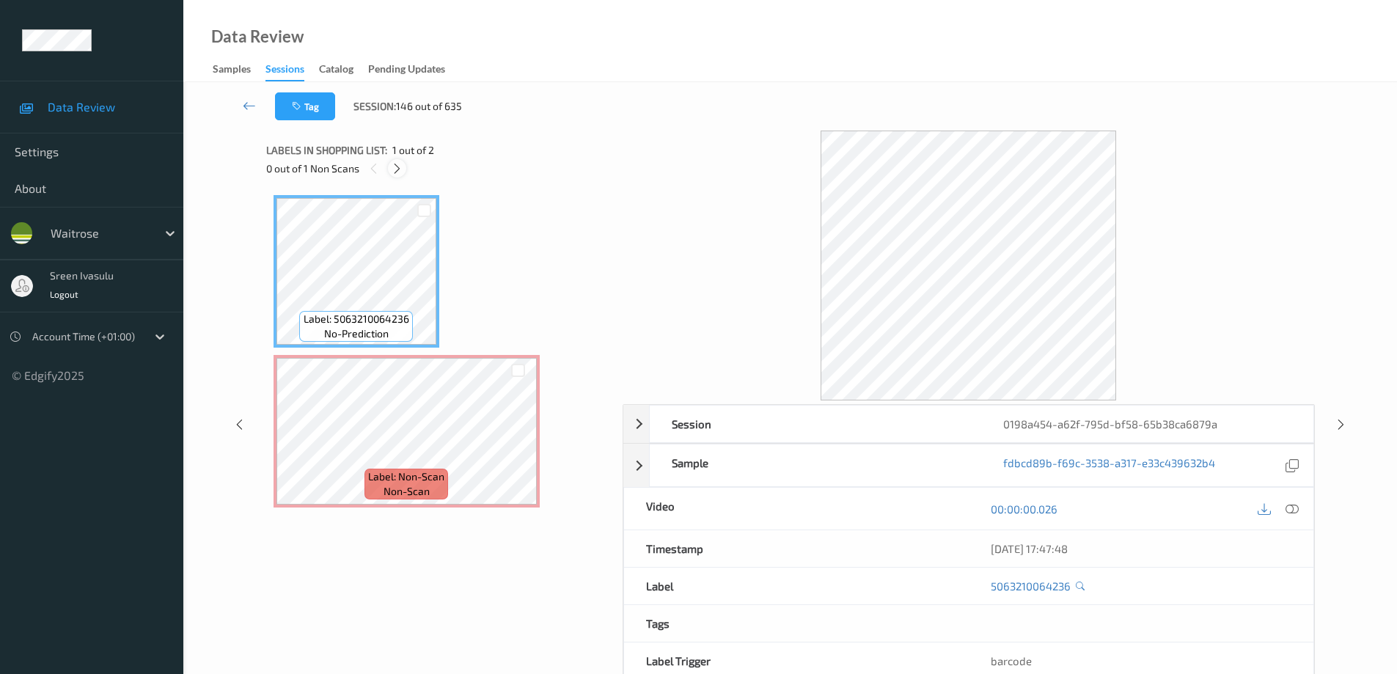
click at [395, 173] on icon at bounding box center [397, 168] width 12 height 13
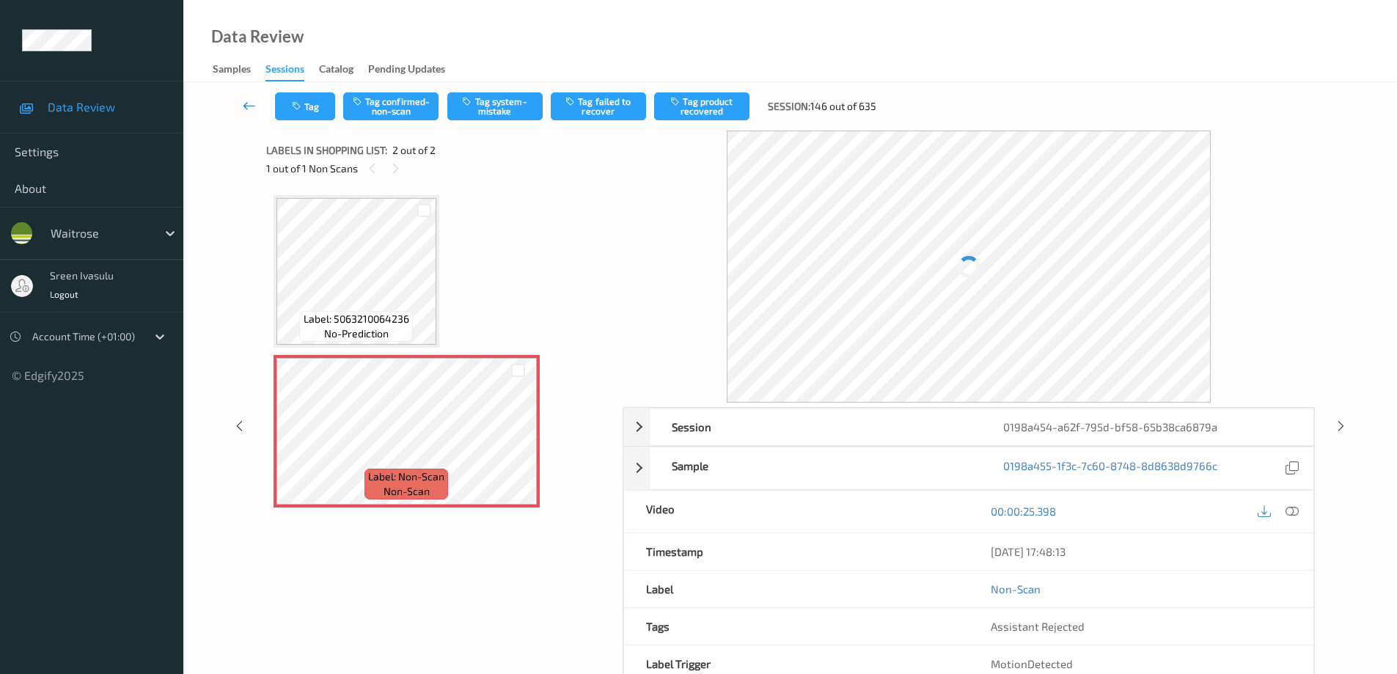
click at [249, 103] on icon at bounding box center [249, 105] width 13 height 15
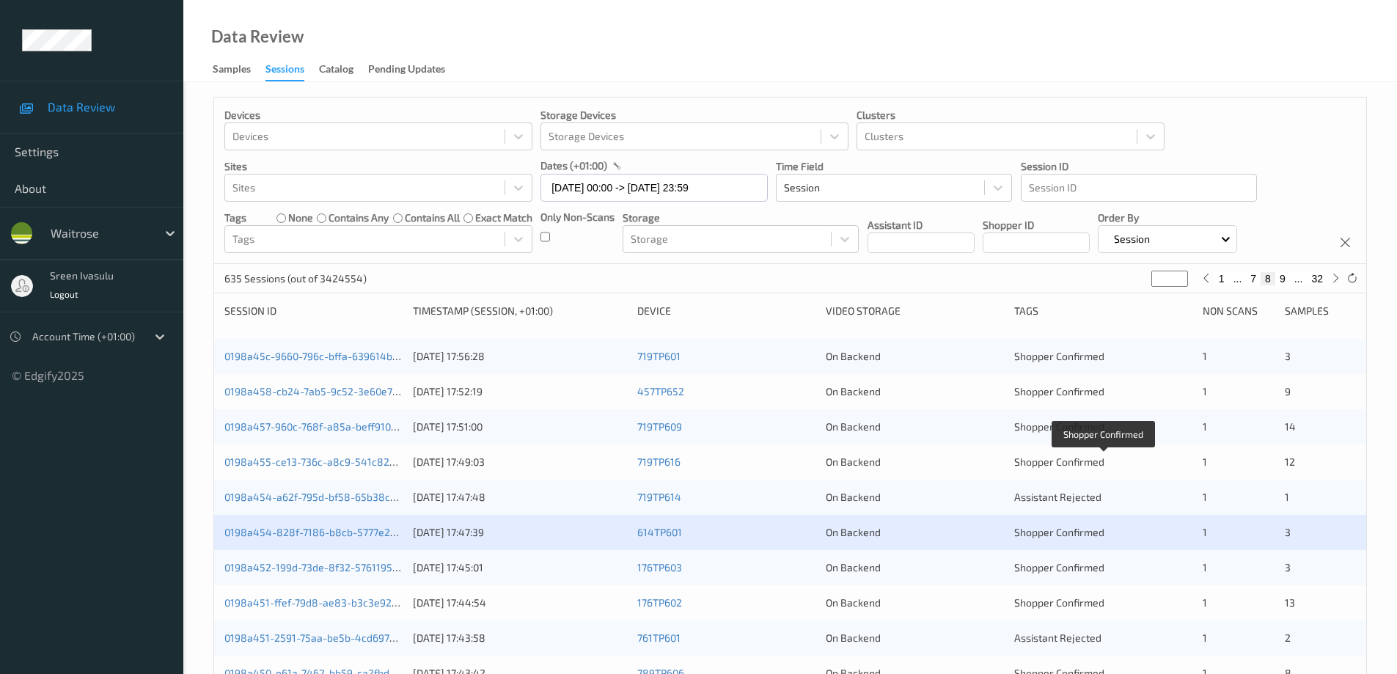
scroll to position [293, 0]
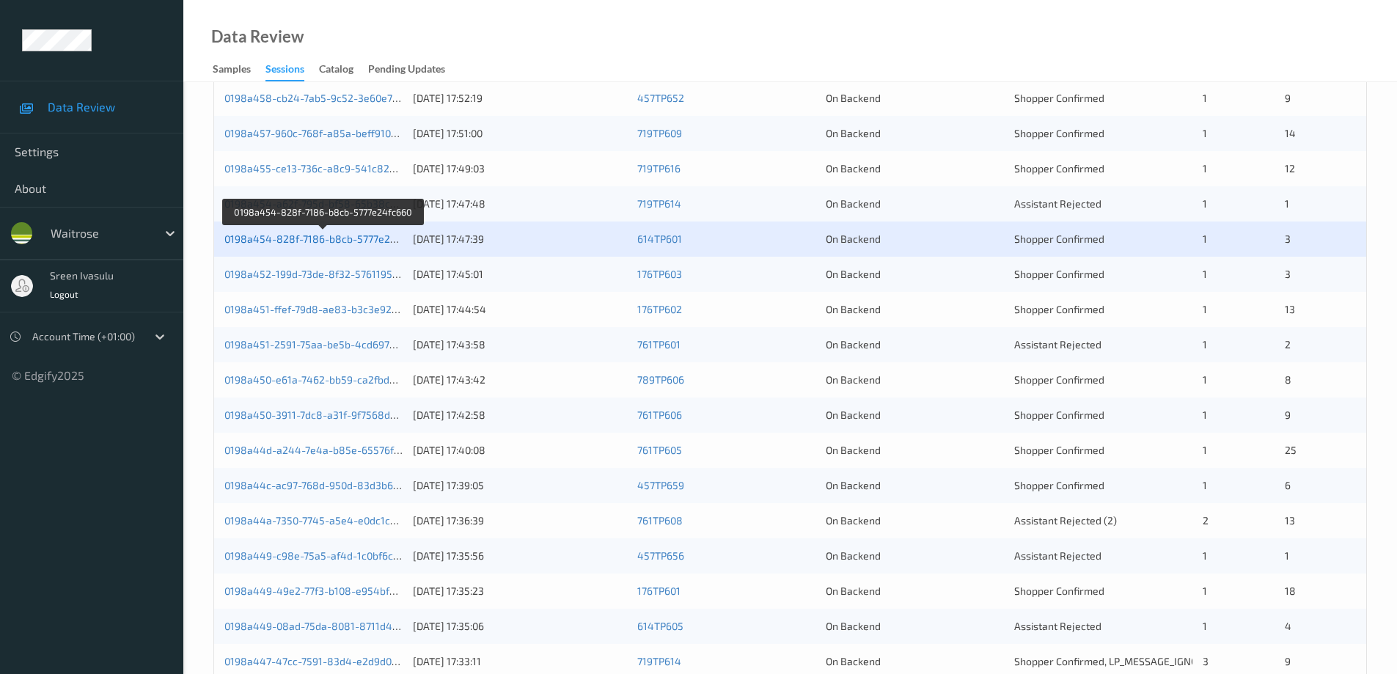
click at [370, 241] on link "0198a454-828f-7186-b8cb-5777e24fc660" at bounding box center [323, 238] width 199 height 12
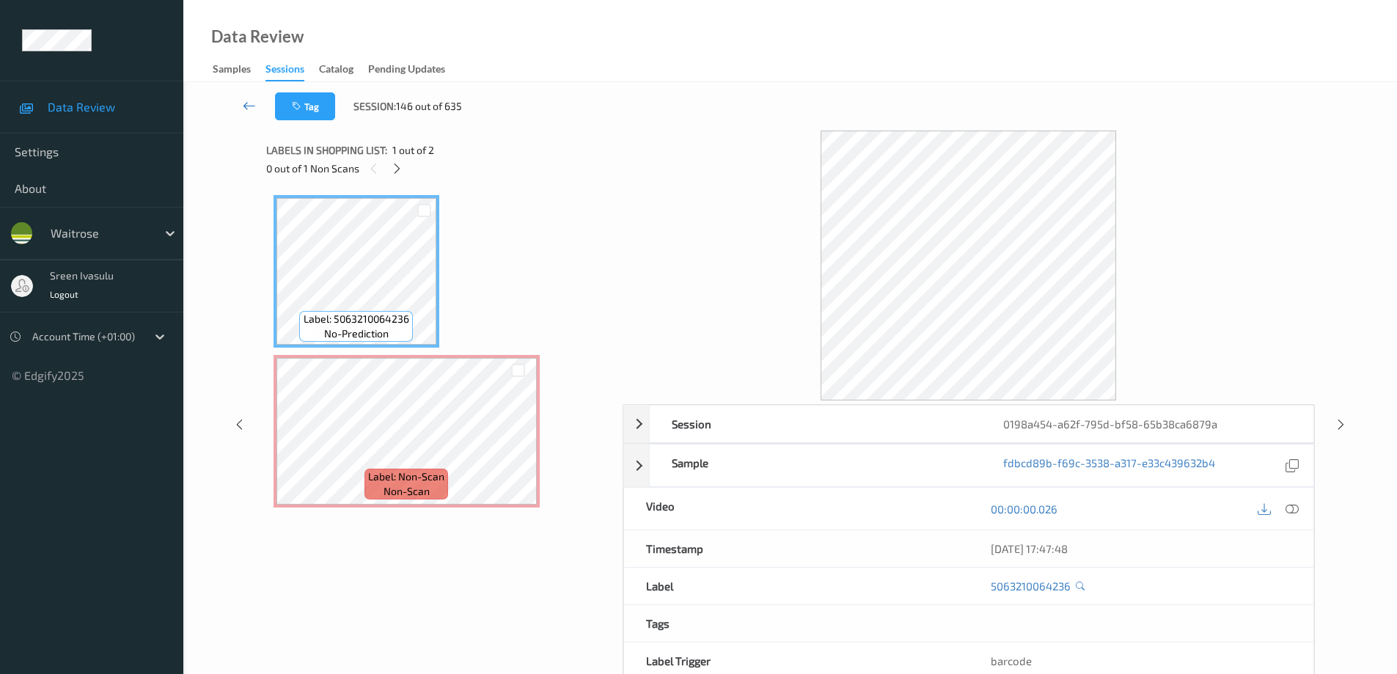
click at [246, 105] on icon at bounding box center [249, 105] width 13 height 15
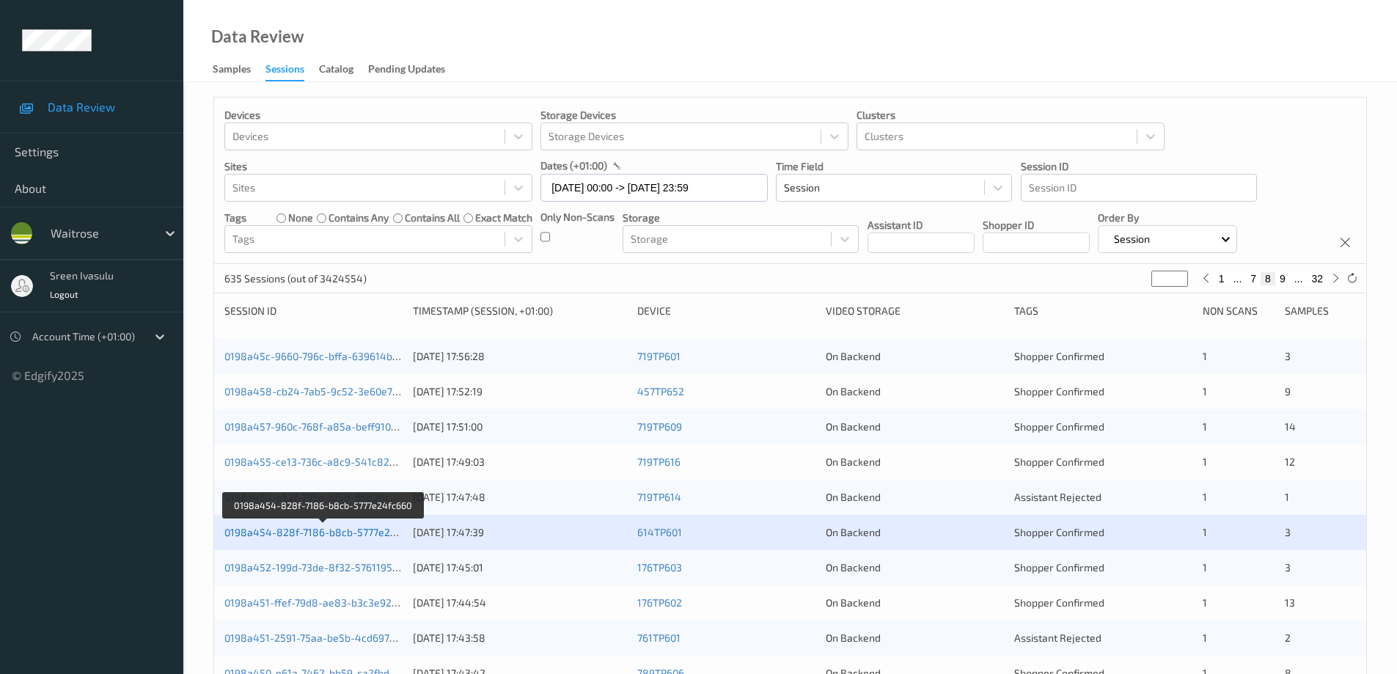
click at [397, 532] on link "0198a454-828f-7186-b8cb-5777e24fc660" at bounding box center [323, 532] width 199 height 12
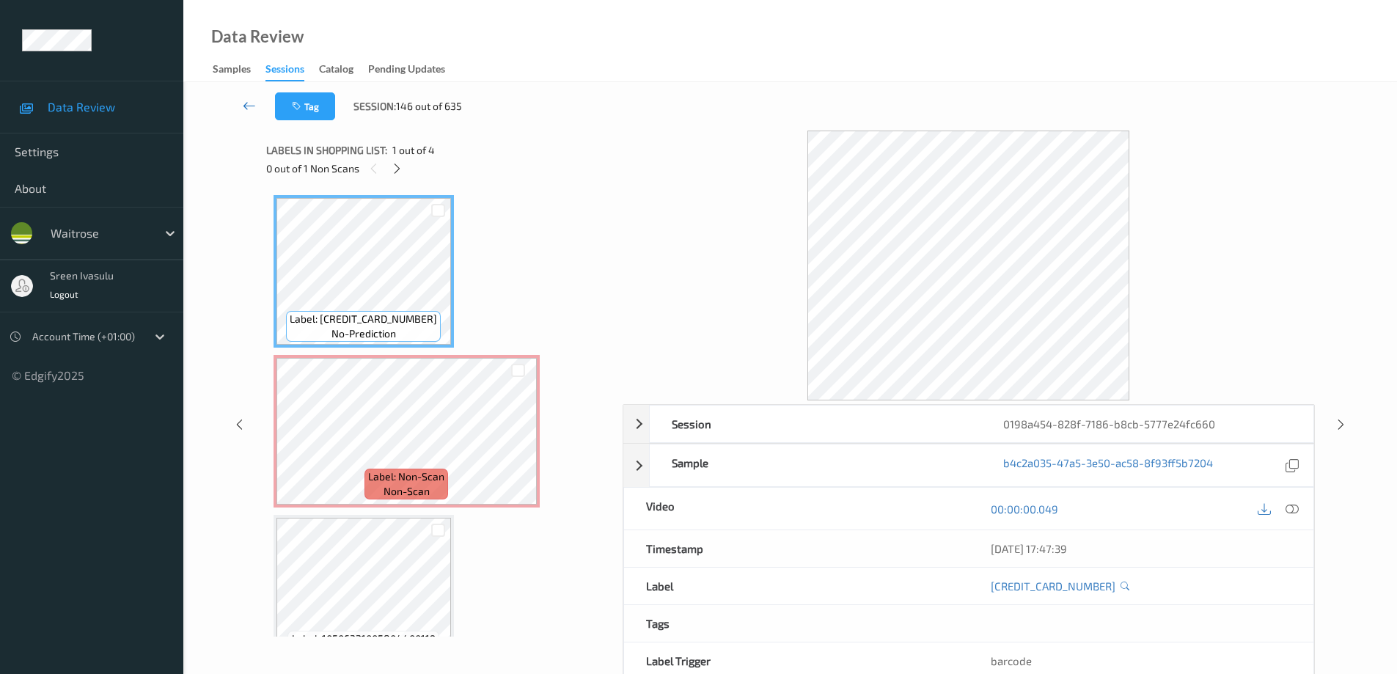
click at [254, 97] on link at bounding box center [249, 106] width 51 height 28
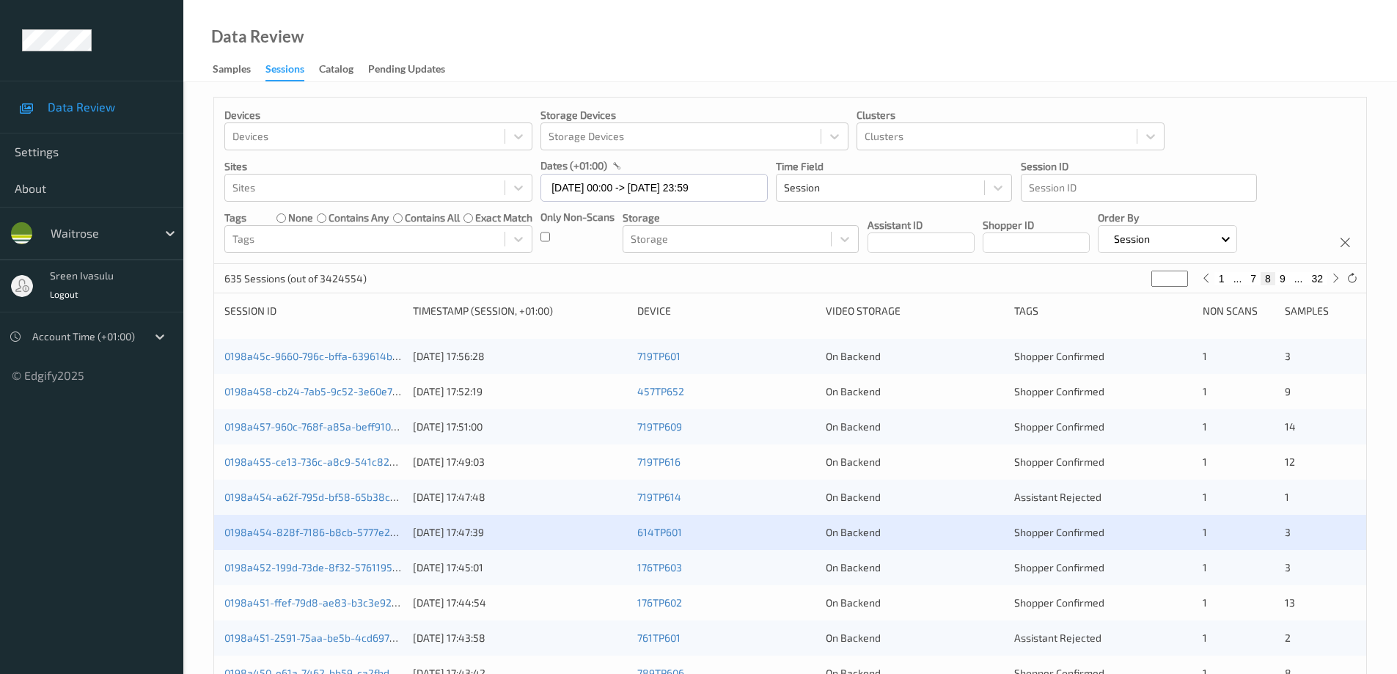
scroll to position [293, 0]
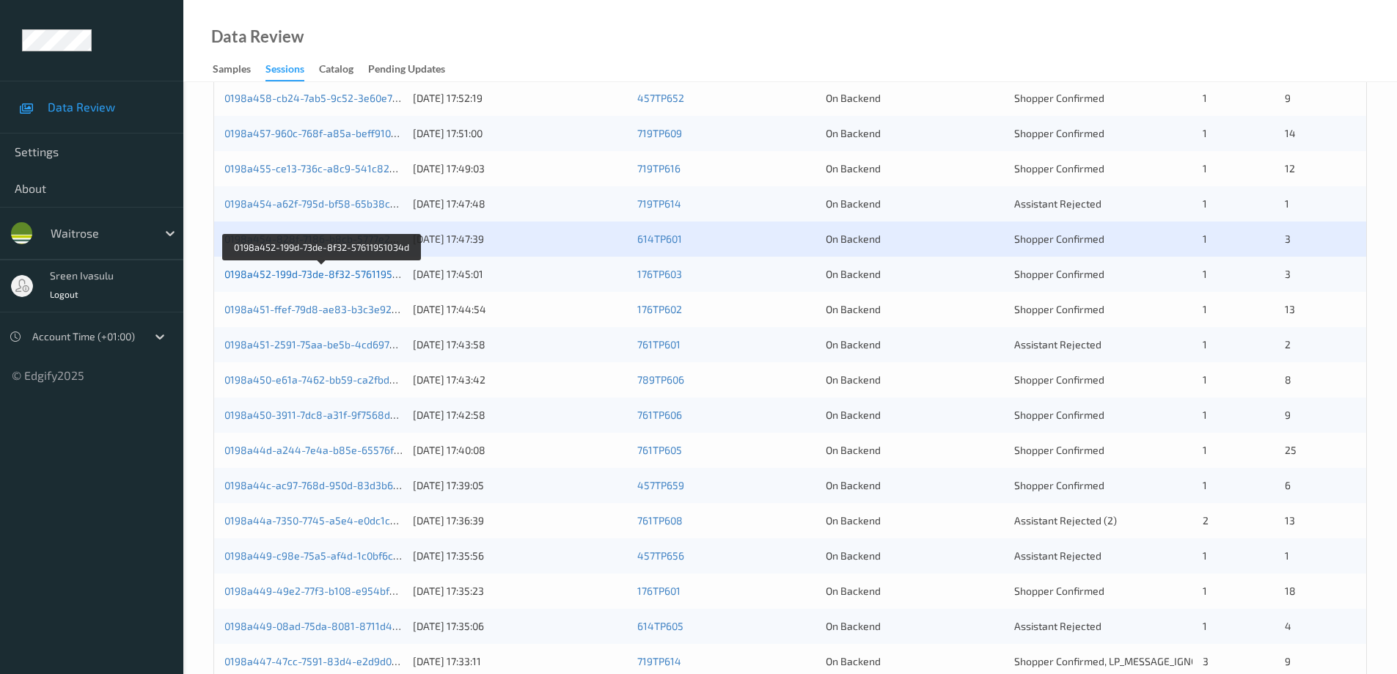
click at [389, 276] on link "0198a452-199d-73de-8f32-57611951034d" at bounding box center [322, 274] width 197 height 12
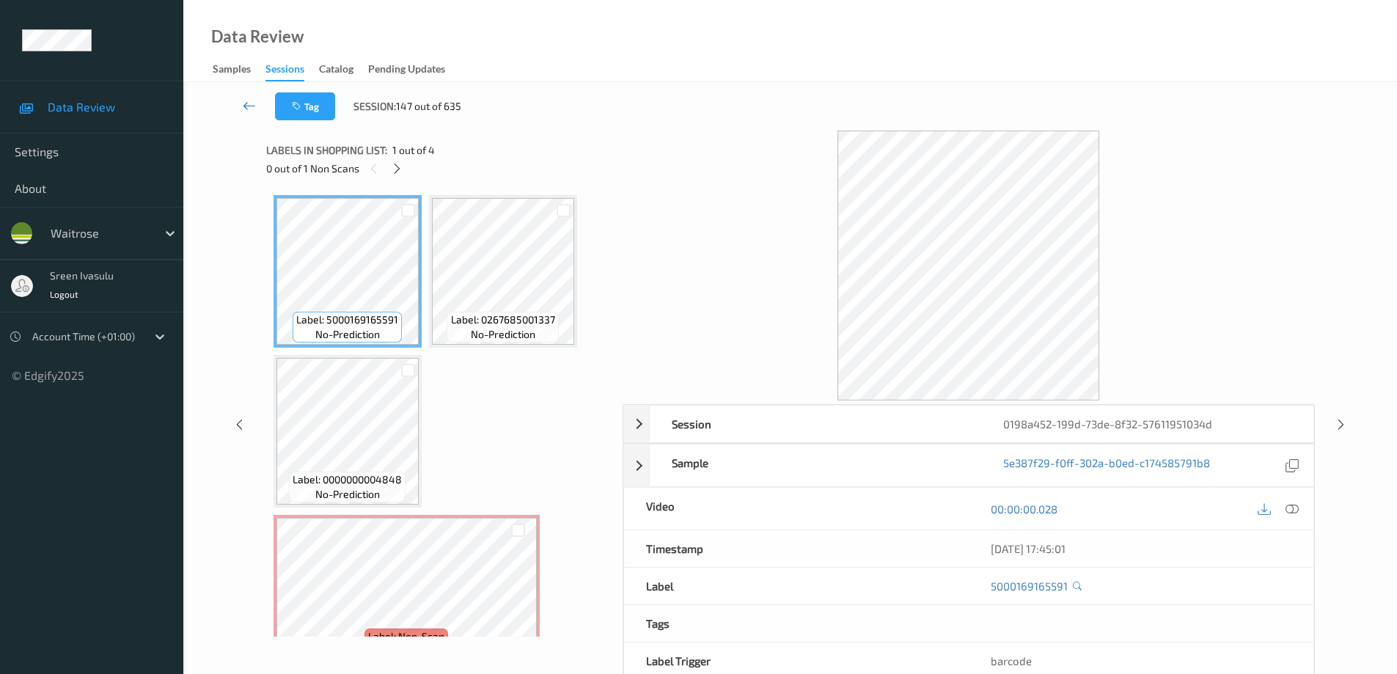
click at [248, 107] on icon at bounding box center [249, 105] width 13 height 15
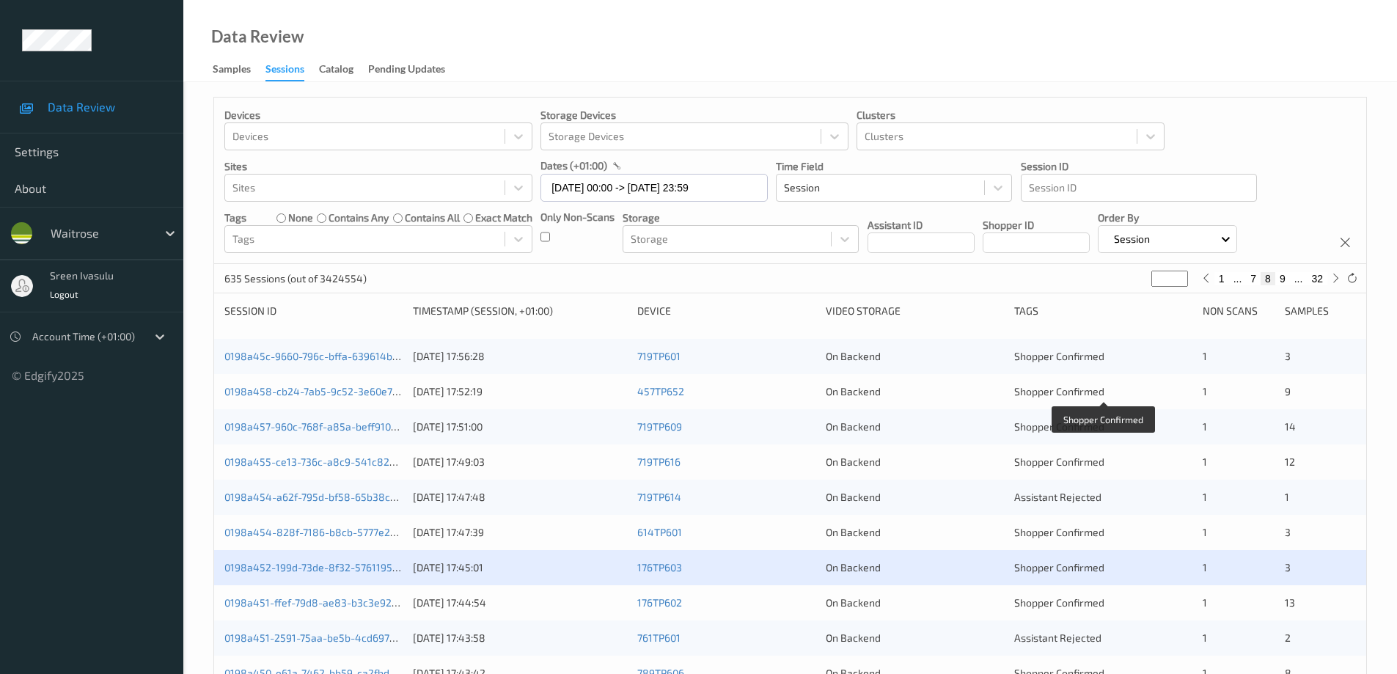
scroll to position [430, 0]
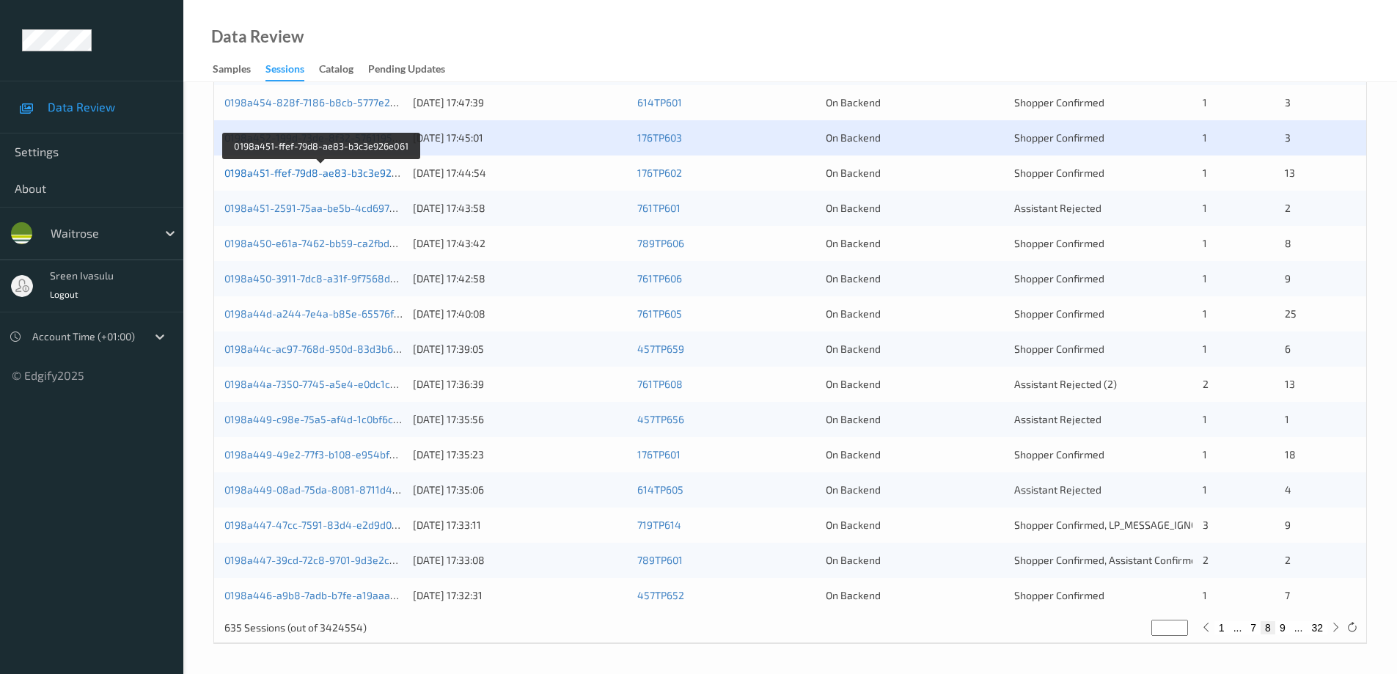
click at [365, 173] on link "0198a451-ffef-79d8-ae83-b3c3e926e061" at bounding box center [321, 172] width 195 height 12
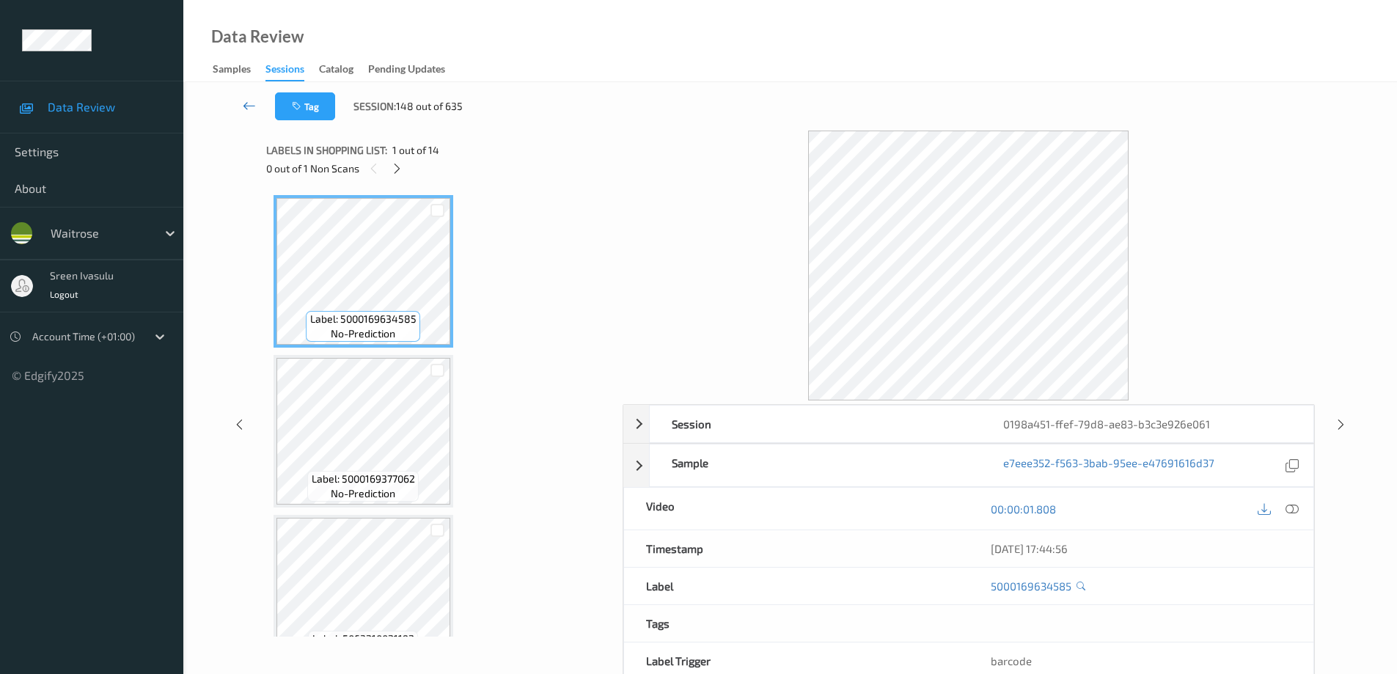
click at [252, 103] on icon at bounding box center [249, 105] width 13 height 15
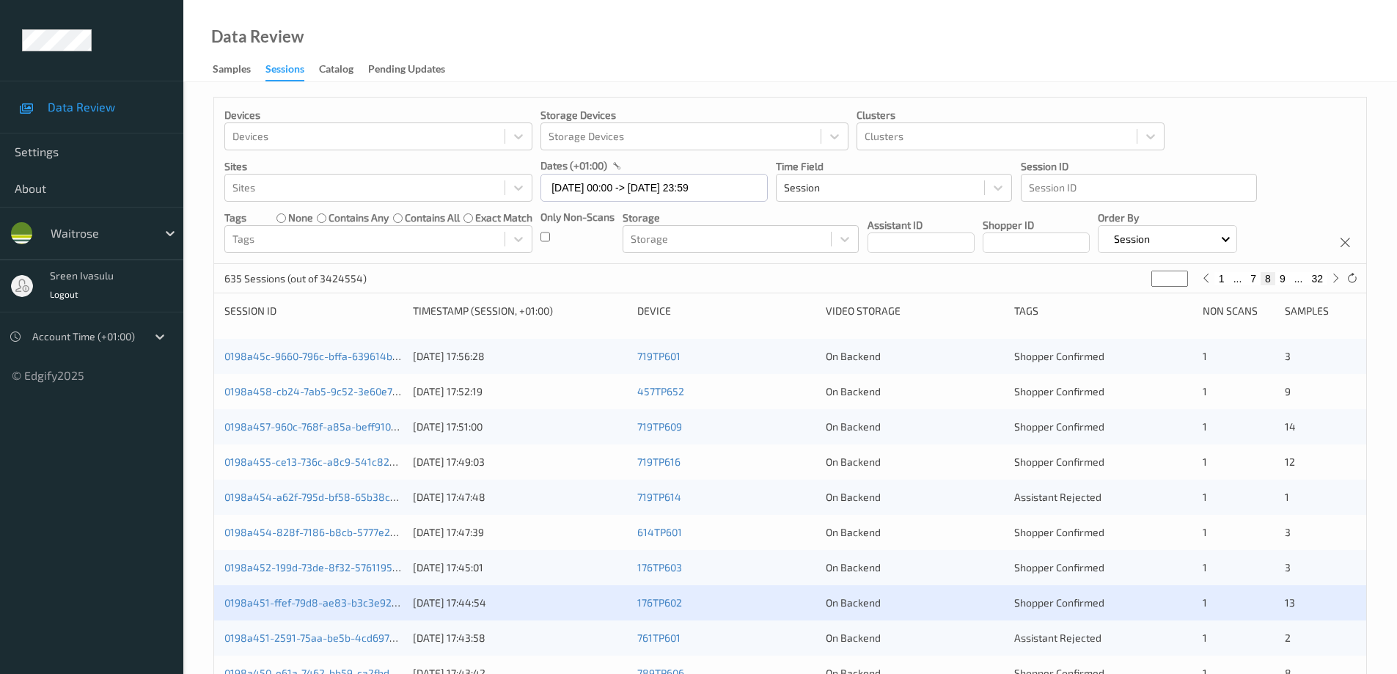
scroll to position [430, 0]
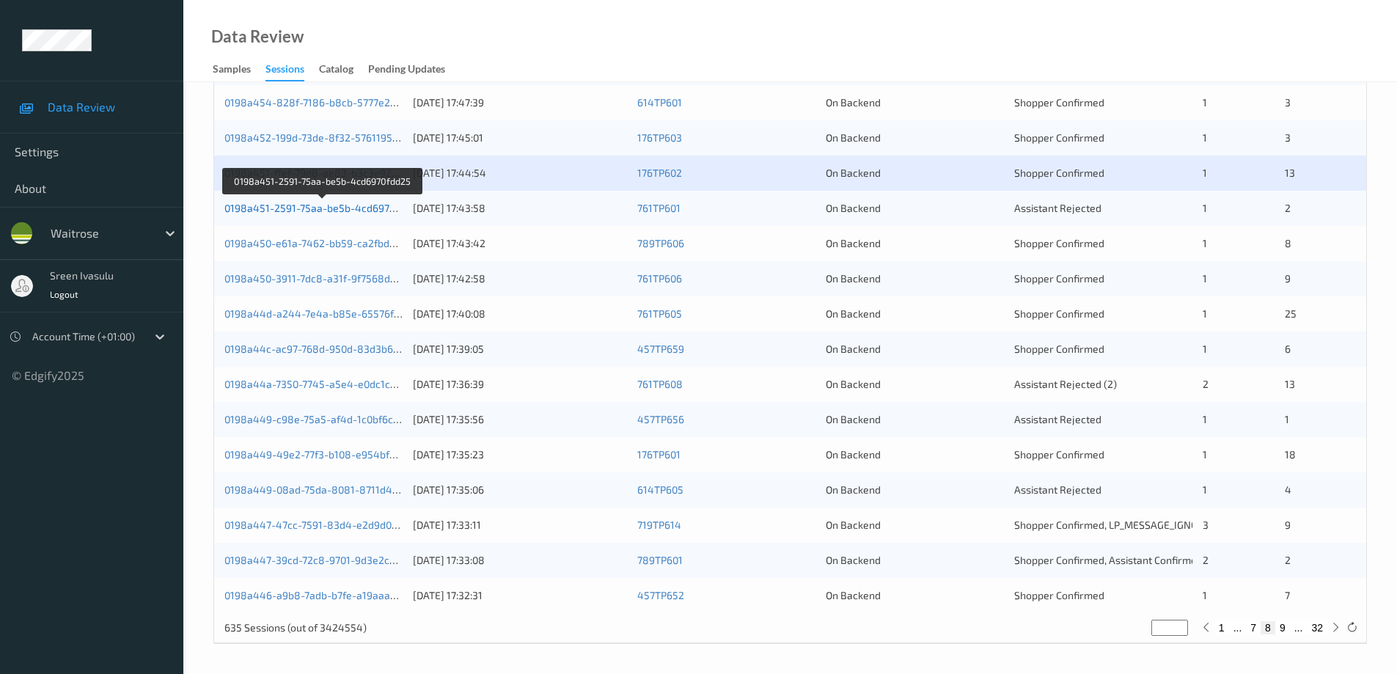
click at [389, 210] on link "0198a451-2591-75aa-be5b-4cd6970fdd25" at bounding box center [323, 208] width 198 height 12
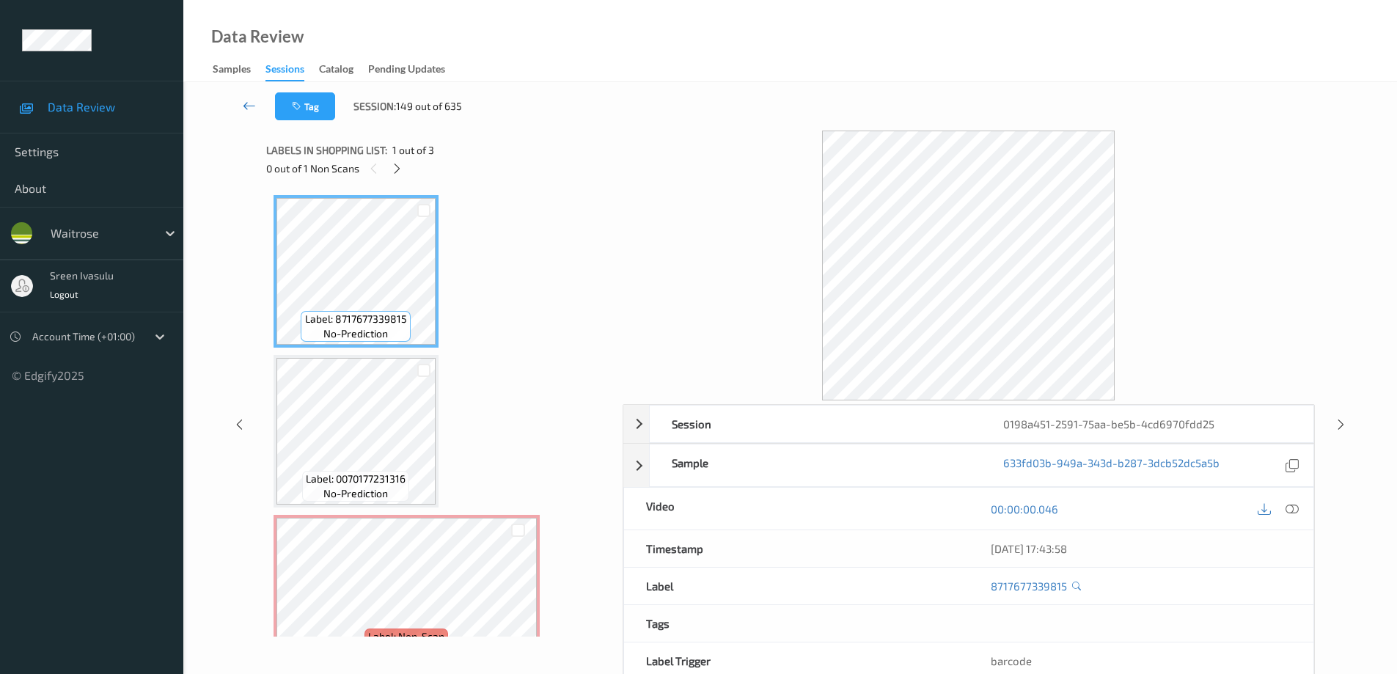
click at [251, 102] on icon at bounding box center [249, 105] width 13 height 15
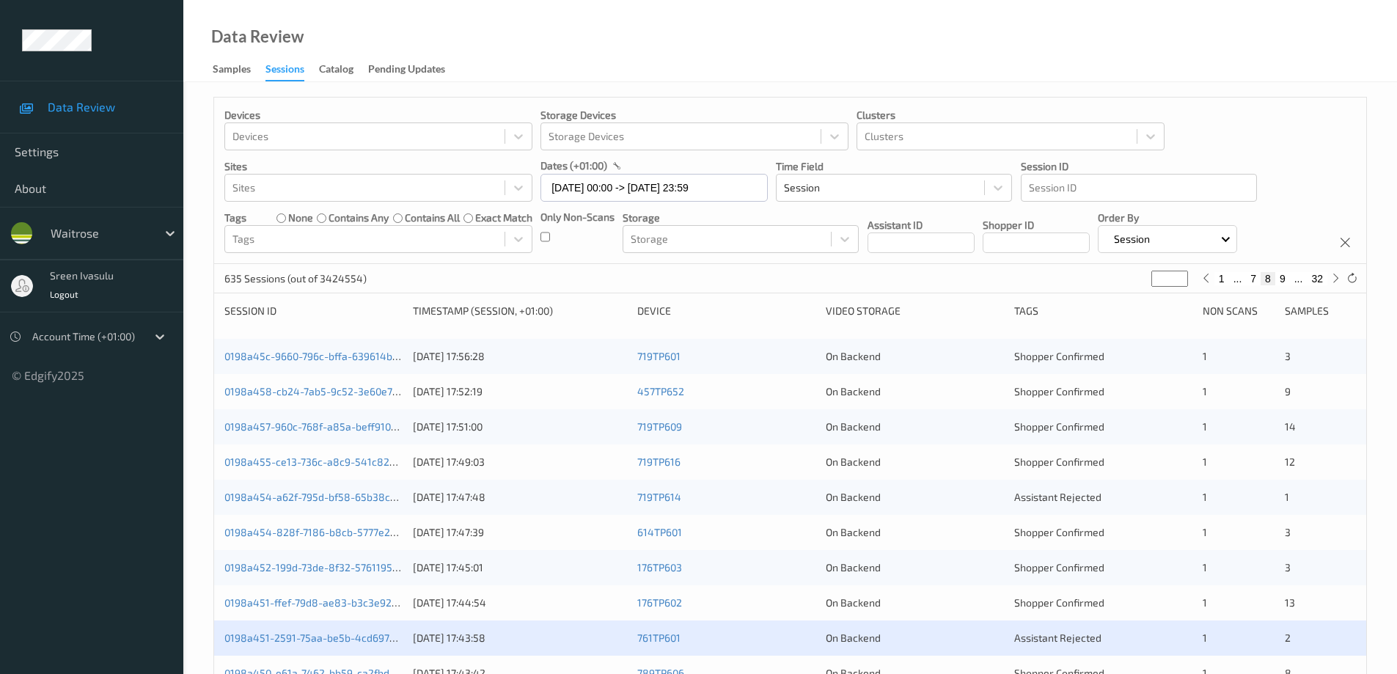
scroll to position [430, 0]
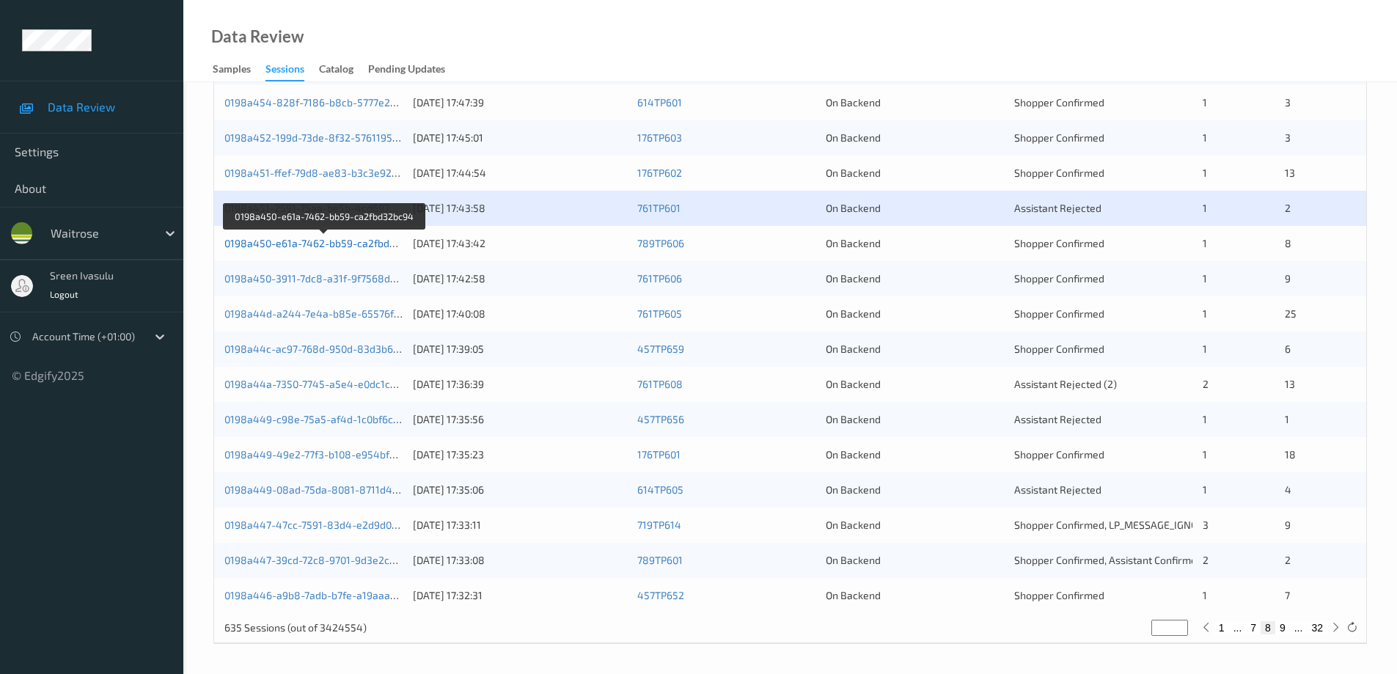
click at [386, 247] on link "0198a450-e61a-7462-bb59-ca2fbd32bc94" at bounding box center [324, 243] width 200 height 12
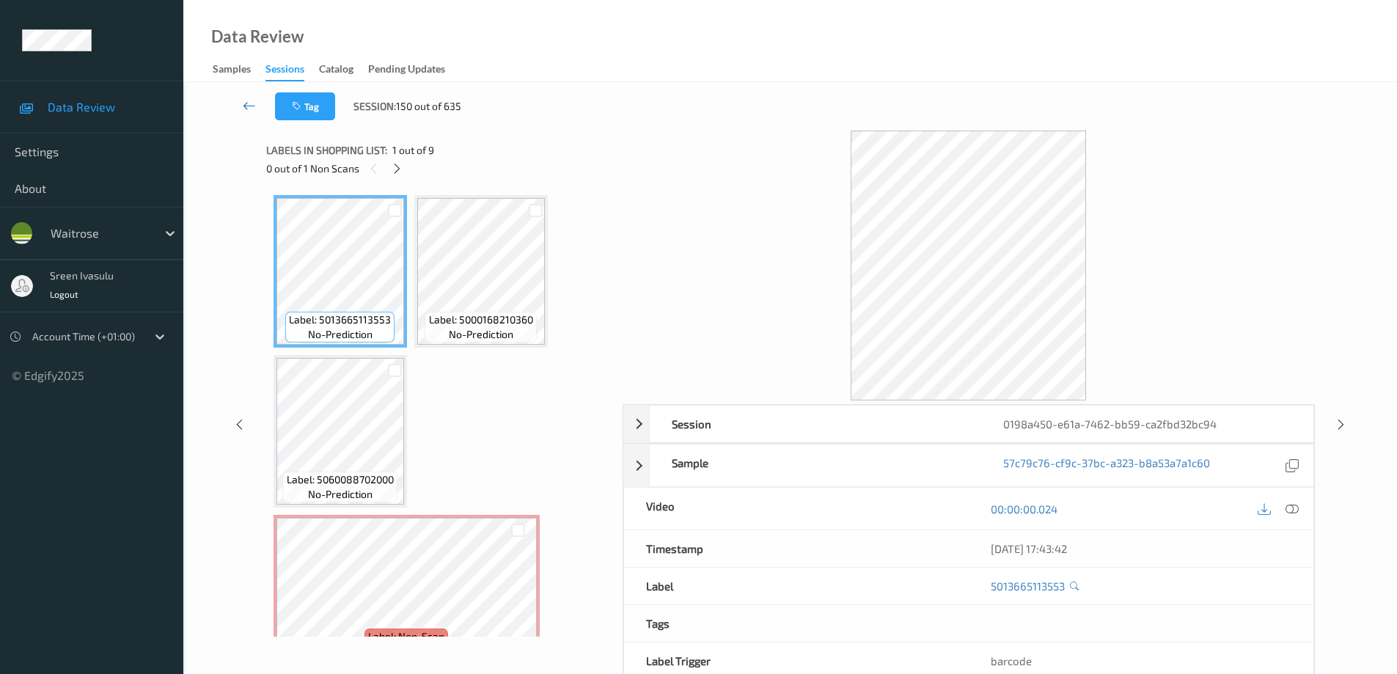
click at [250, 96] on link at bounding box center [249, 106] width 51 height 28
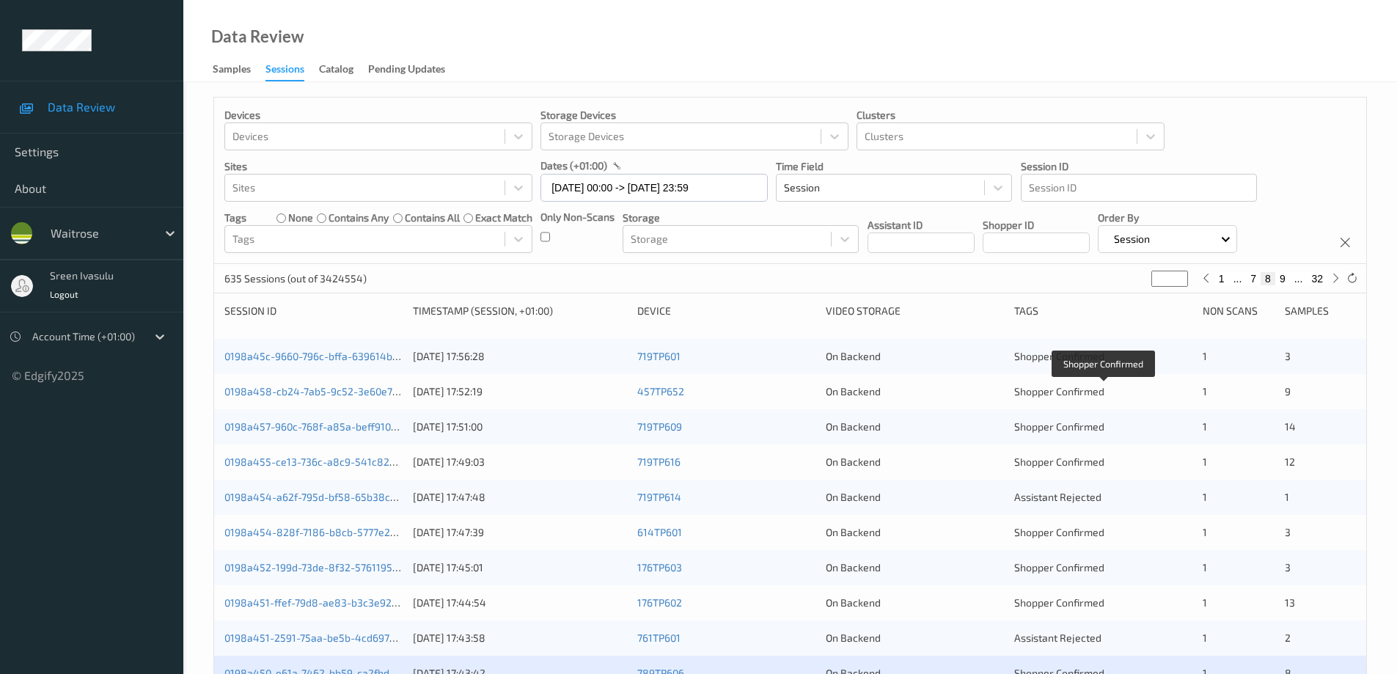
scroll to position [430, 0]
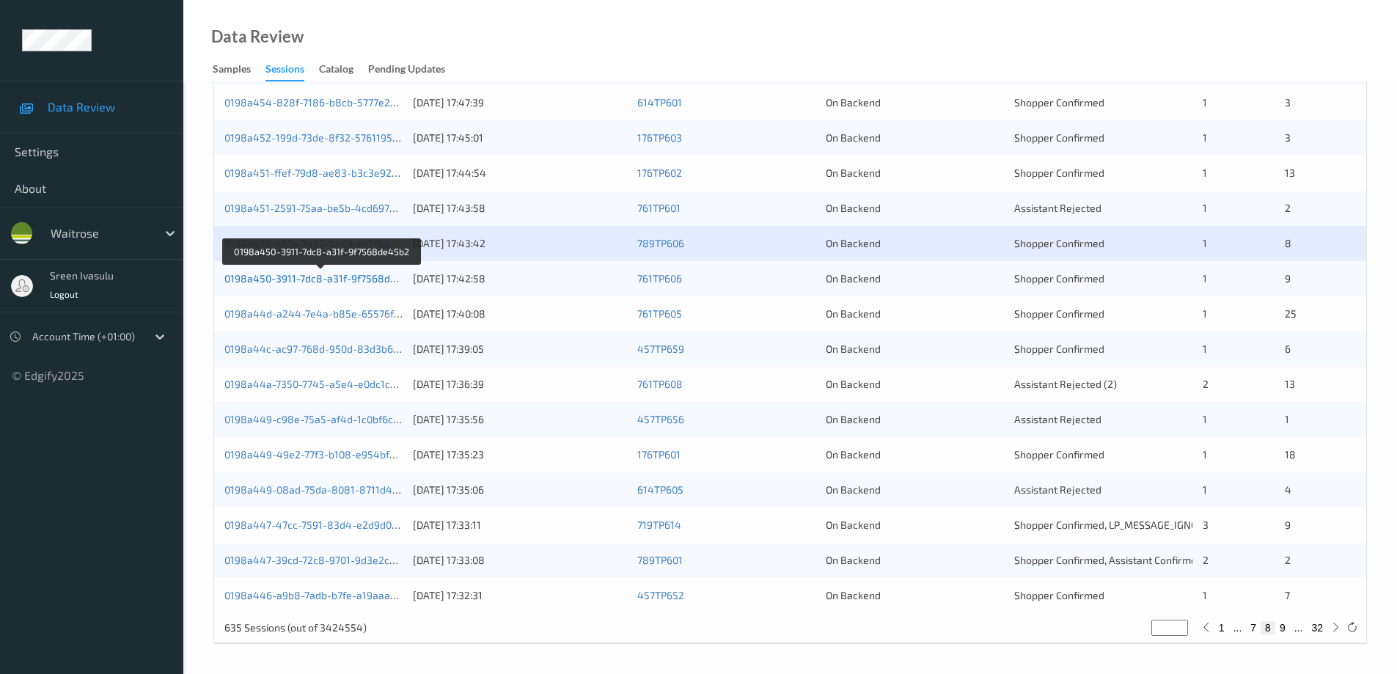
click at [386, 282] on link "0198a450-3911-7dc8-a31f-9f7568de45b2" at bounding box center [322, 278] width 196 height 12
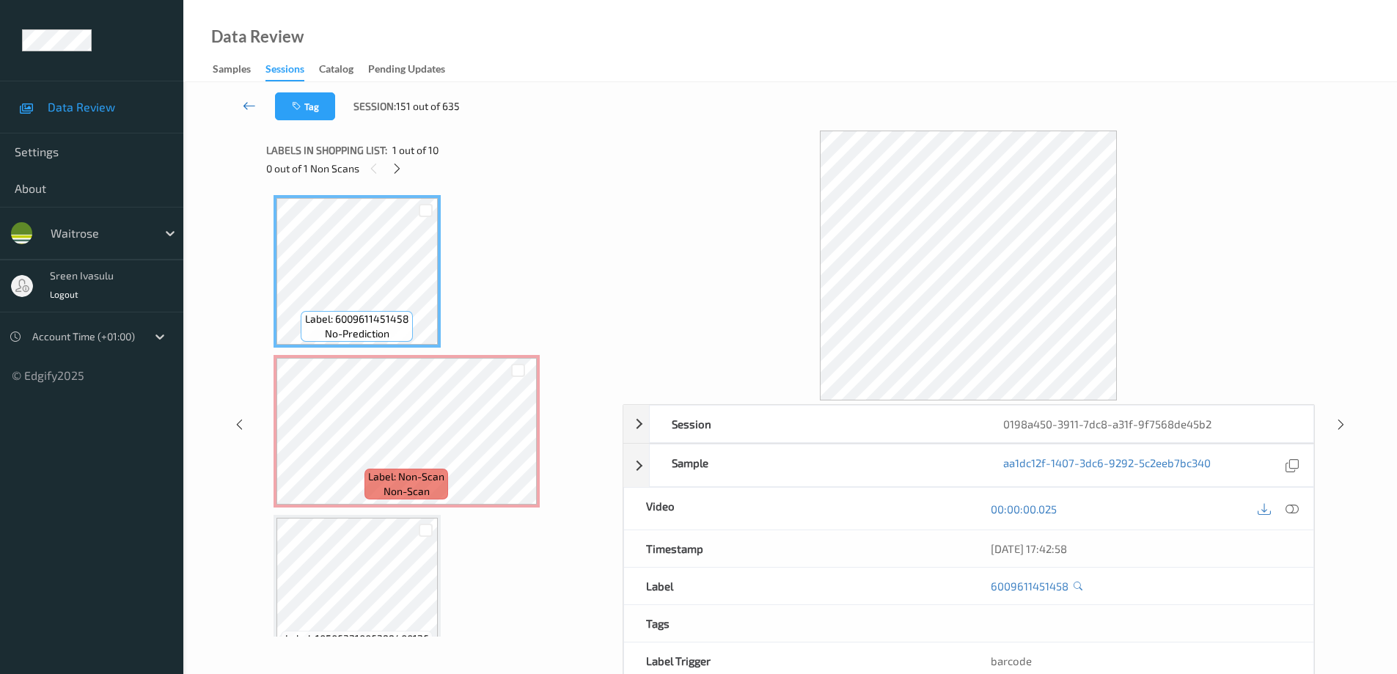
click at [254, 101] on icon at bounding box center [249, 105] width 13 height 15
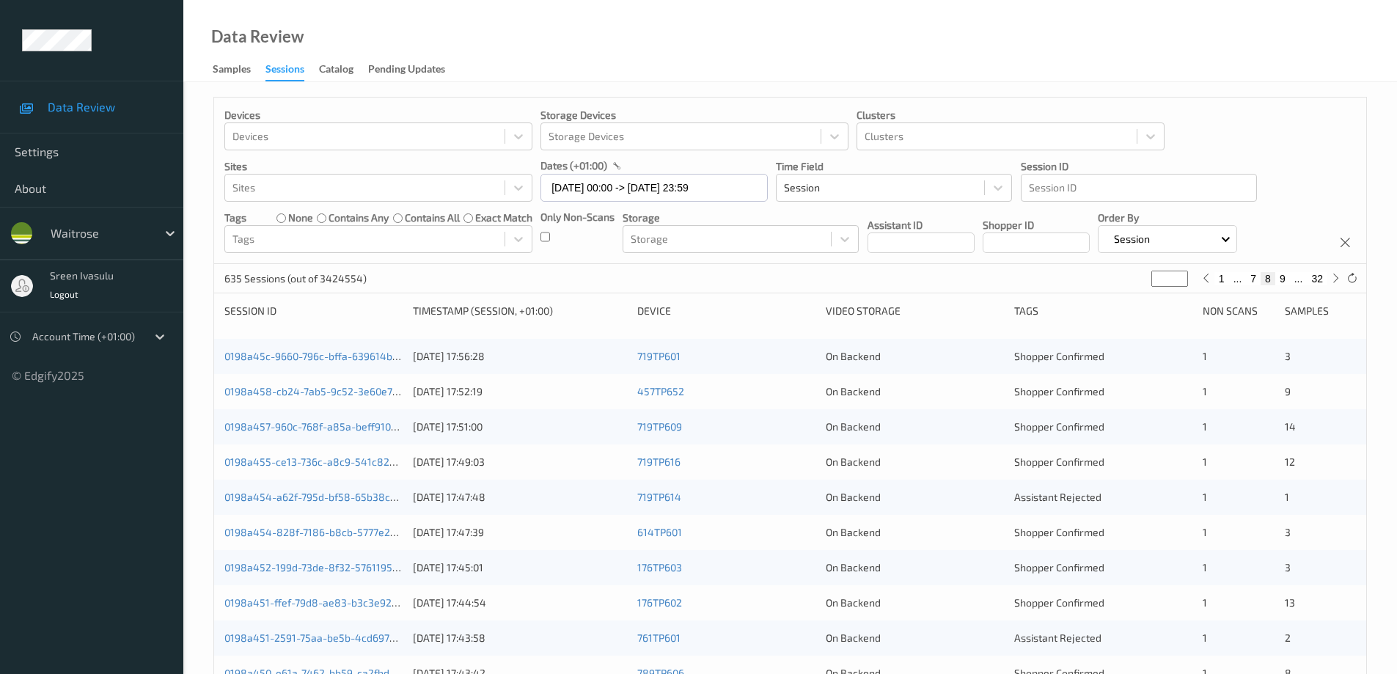
scroll to position [293, 0]
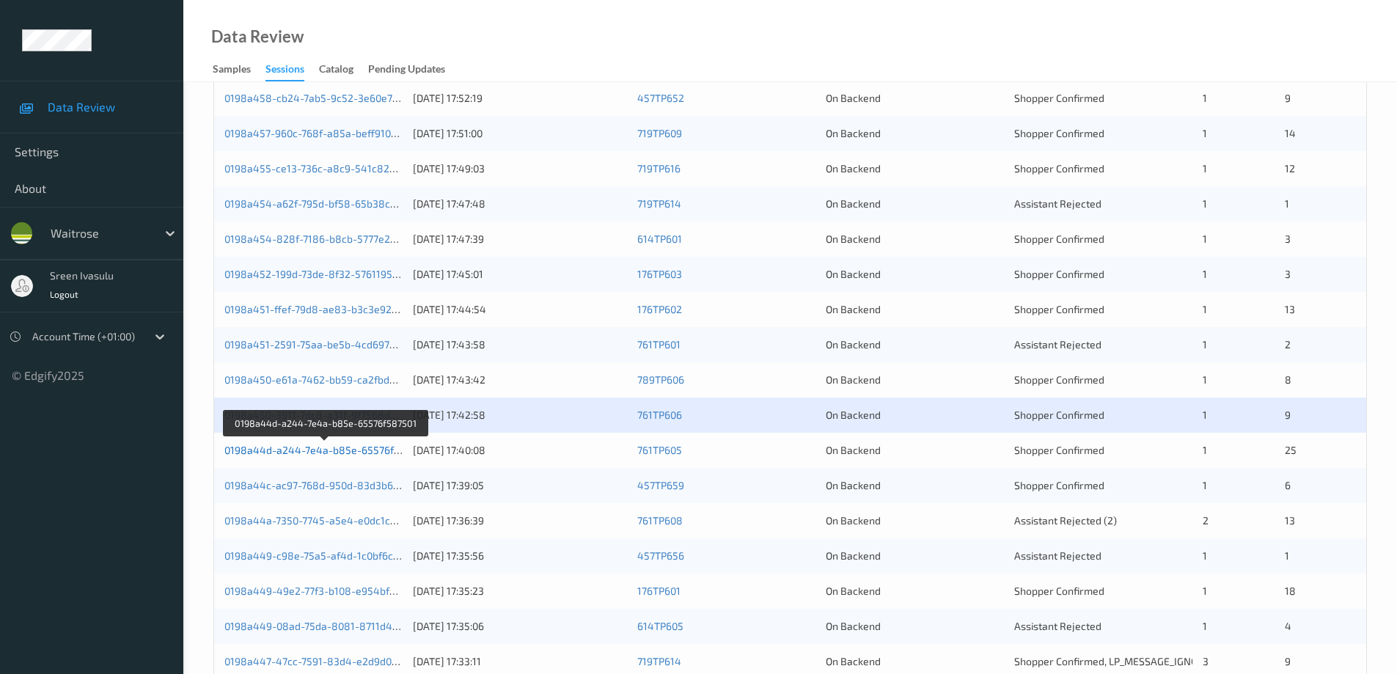
click at [370, 448] on link "0198a44d-a244-7e4a-b85e-65576f587501" at bounding box center [325, 450] width 203 height 12
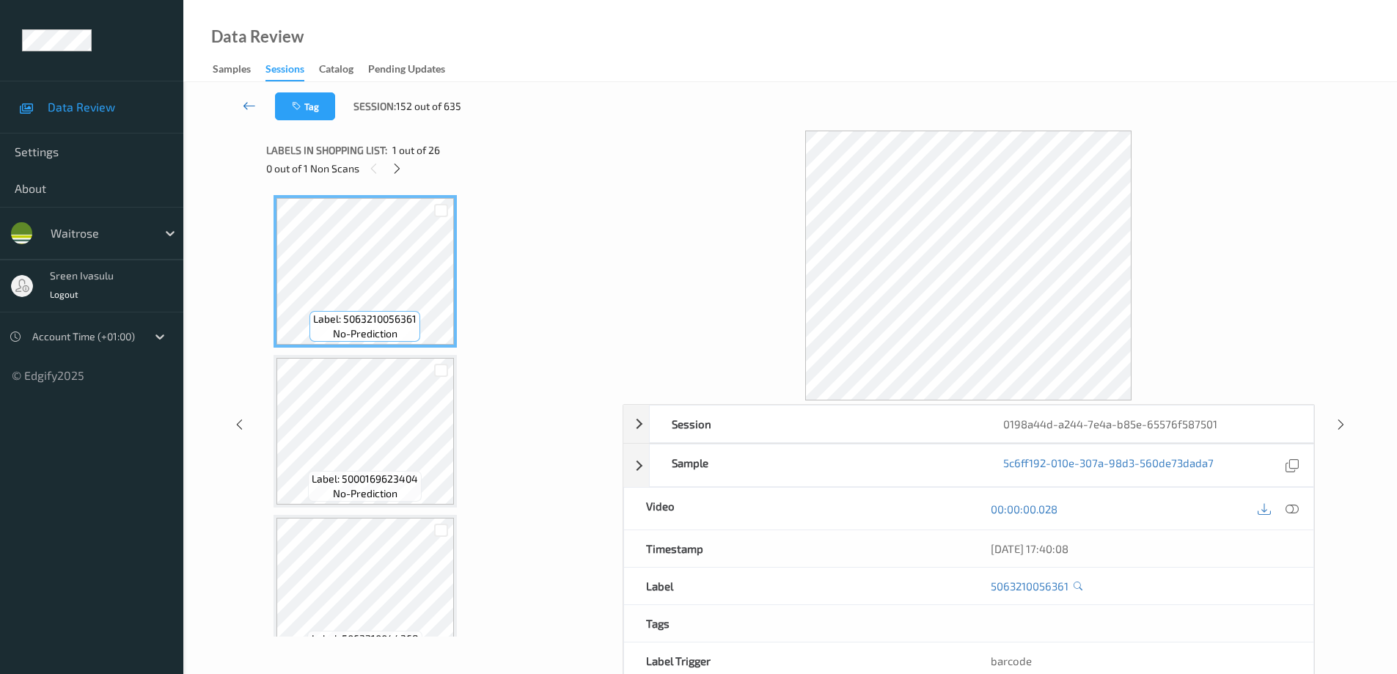
click at [254, 103] on icon at bounding box center [249, 105] width 13 height 15
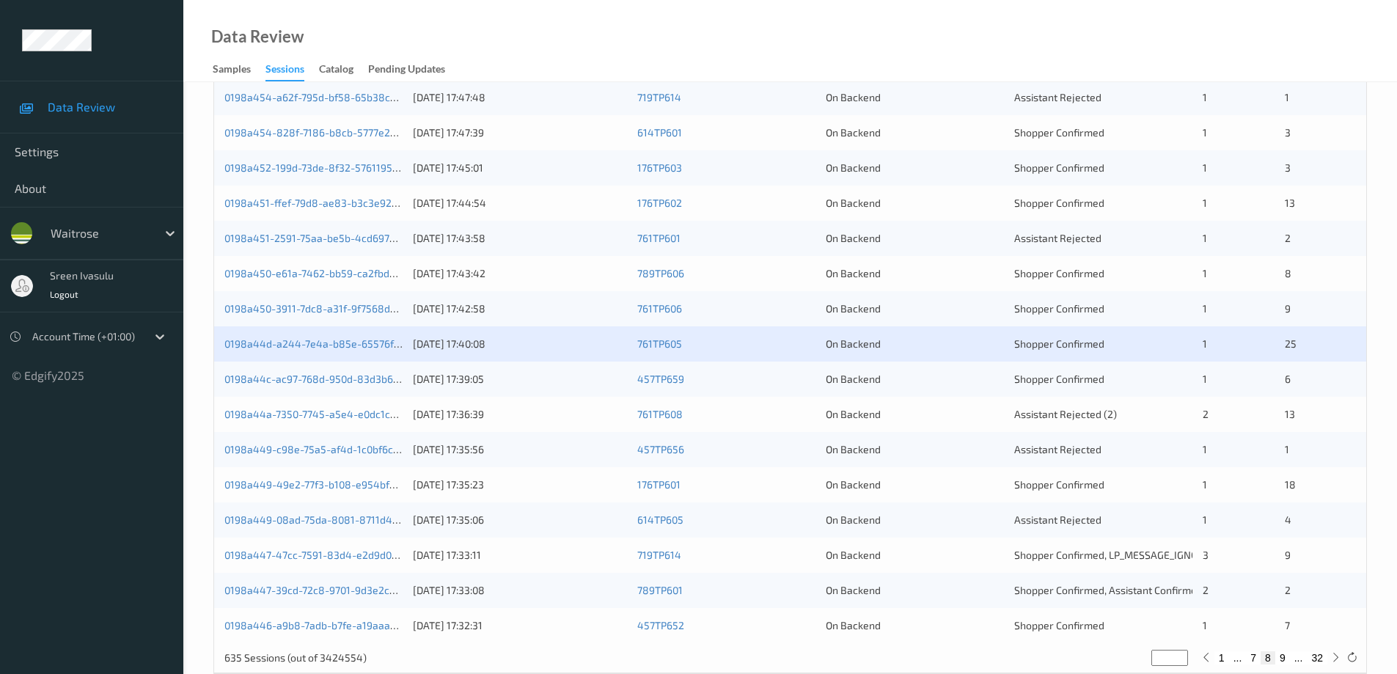
scroll to position [430, 0]
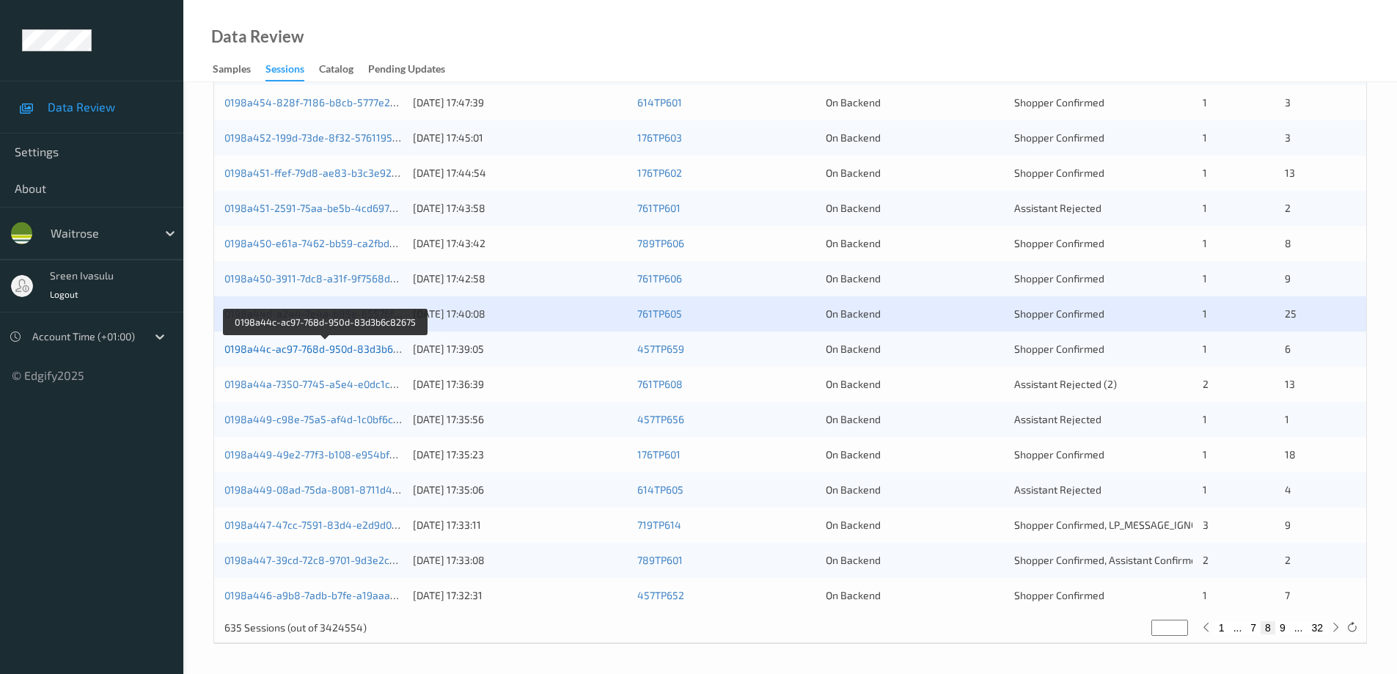
click at [382, 347] on link "0198a44c-ac97-768d-950d-83d3b6c82675" at bounding box center [325, 348] width 203 height 12
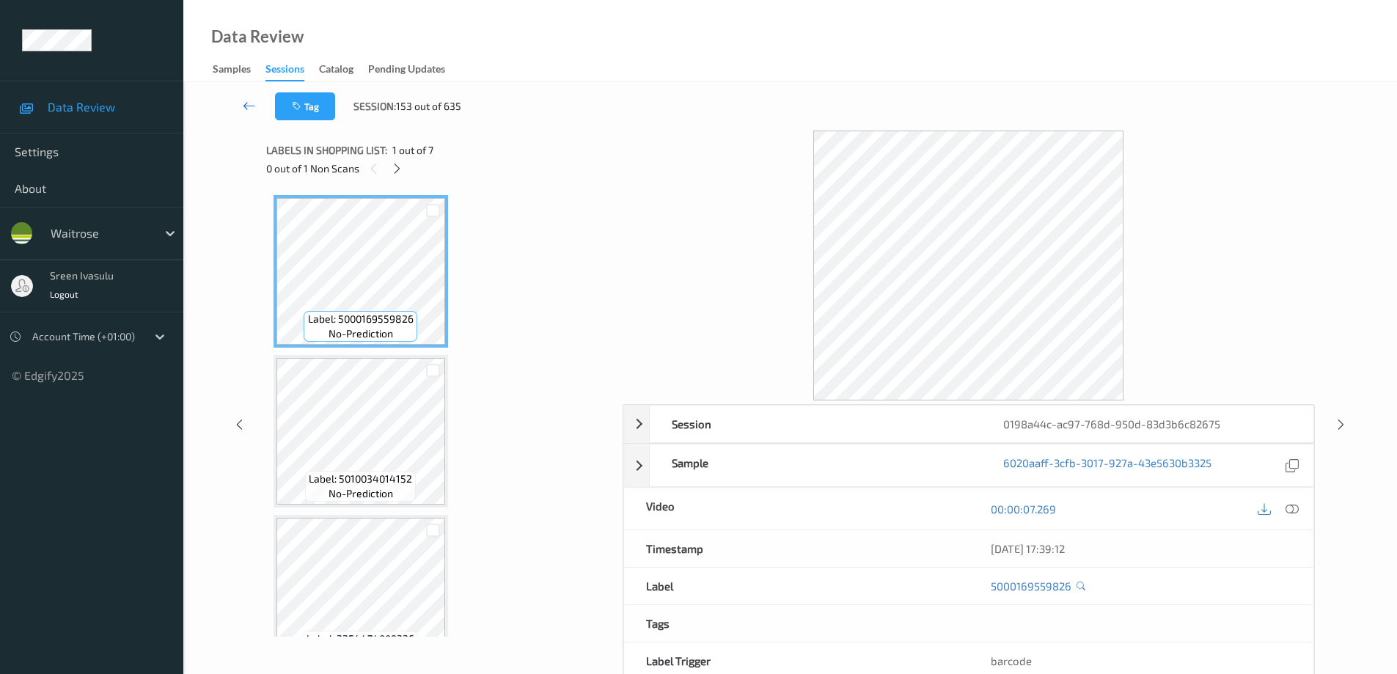
click at [247, 106] on icon at bounding box center [249, 105] width 13 height 15
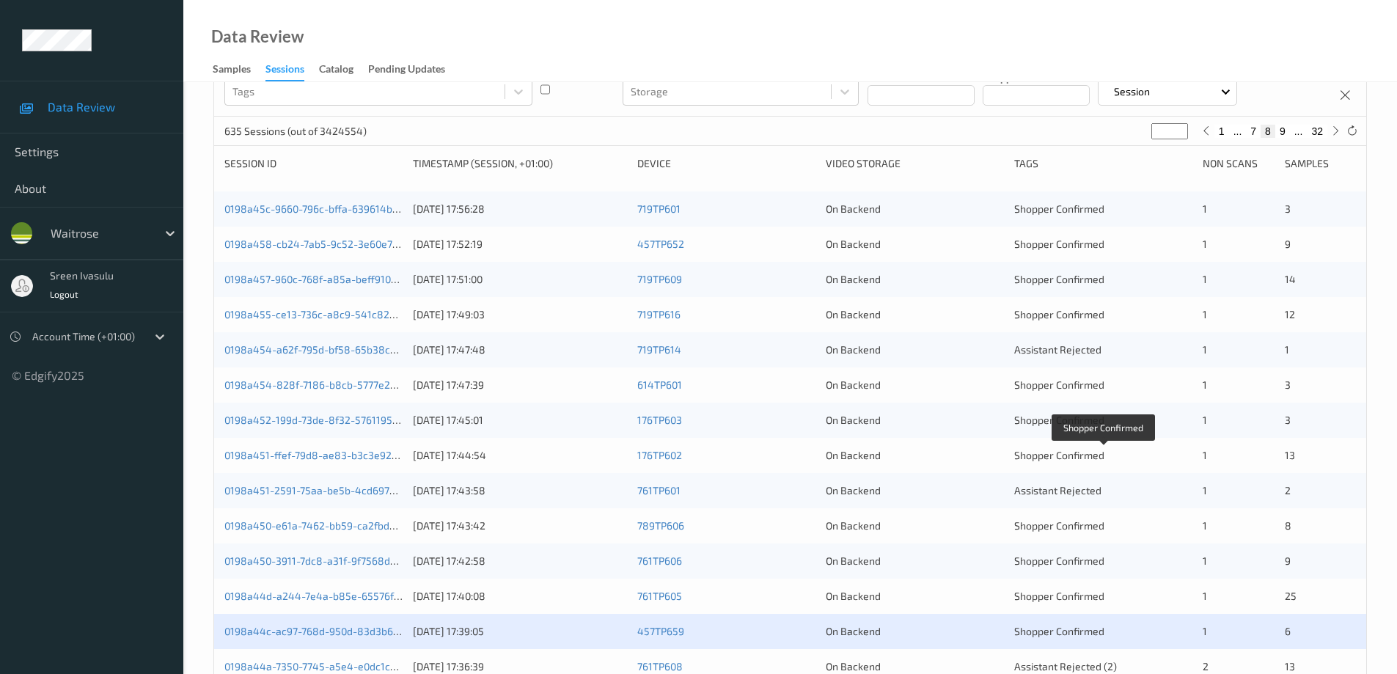
scroll to position [430, 0]
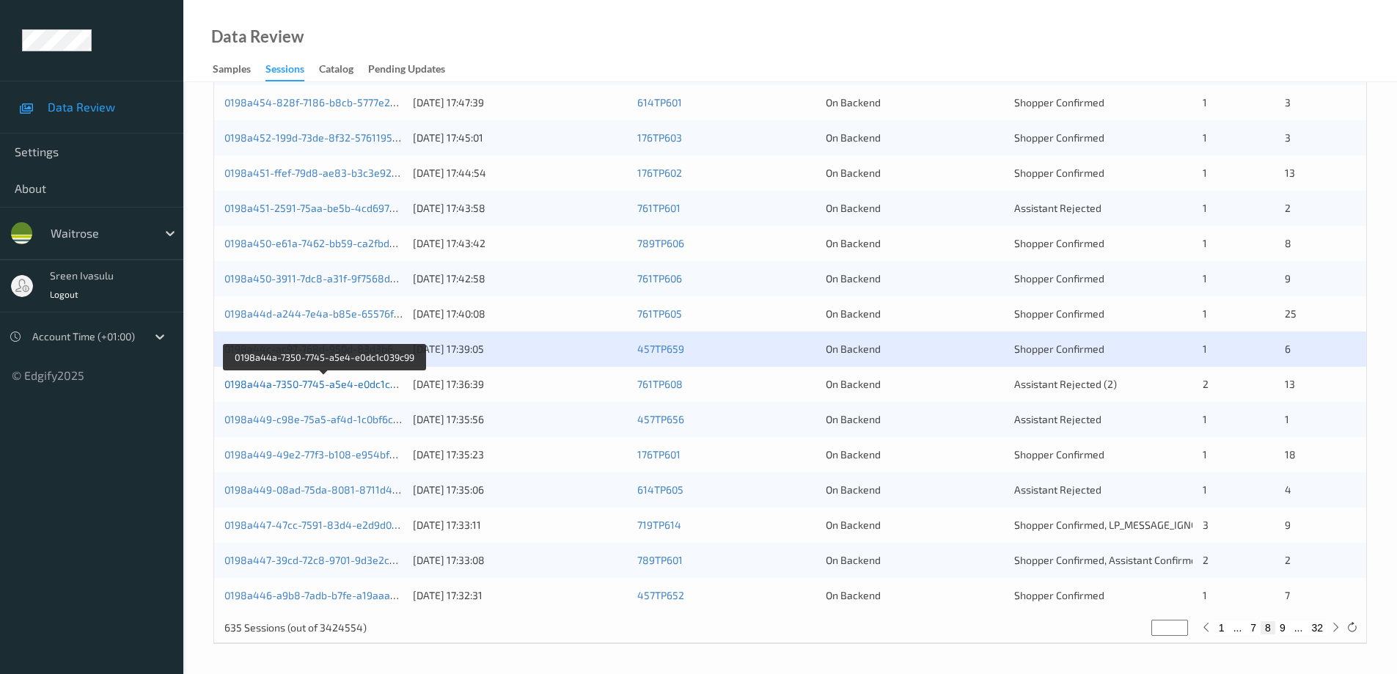
click at [381, 384] on link "0198a44a-7350-7745-a5e4-e0dc1c039c99" at bounding box center [324, 384] width 200 height 12
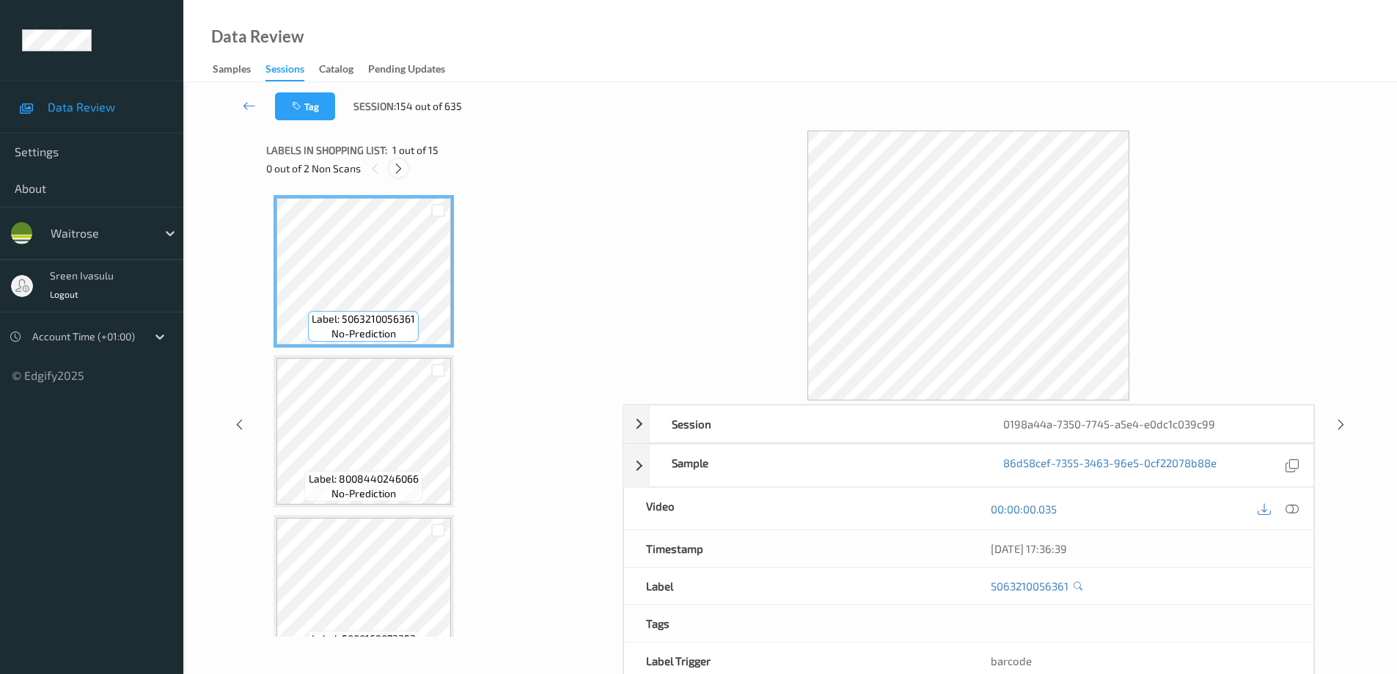
click at [402, 171] on icon at bounding box center [398, 168] width 12 height 13
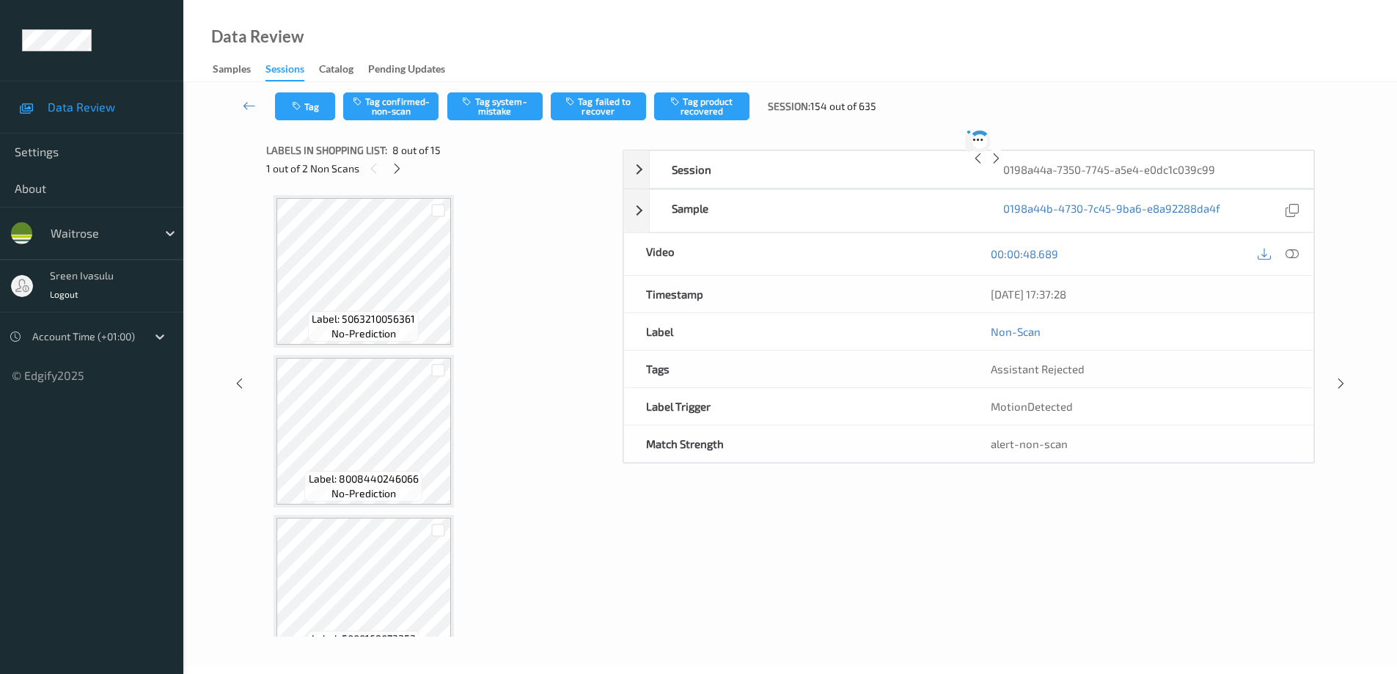
scroll to position [966, 0]
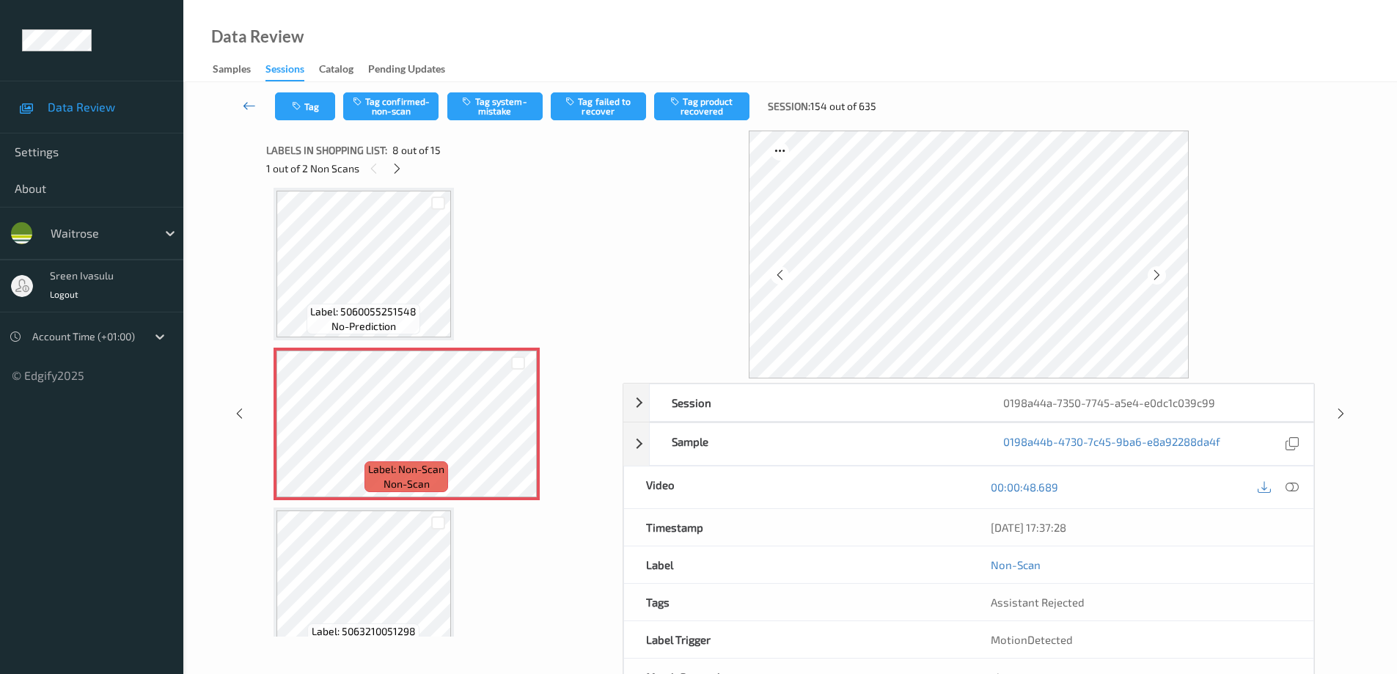
click at [244, 106] on icon at bounding box center [249, 105] width 13 height 15
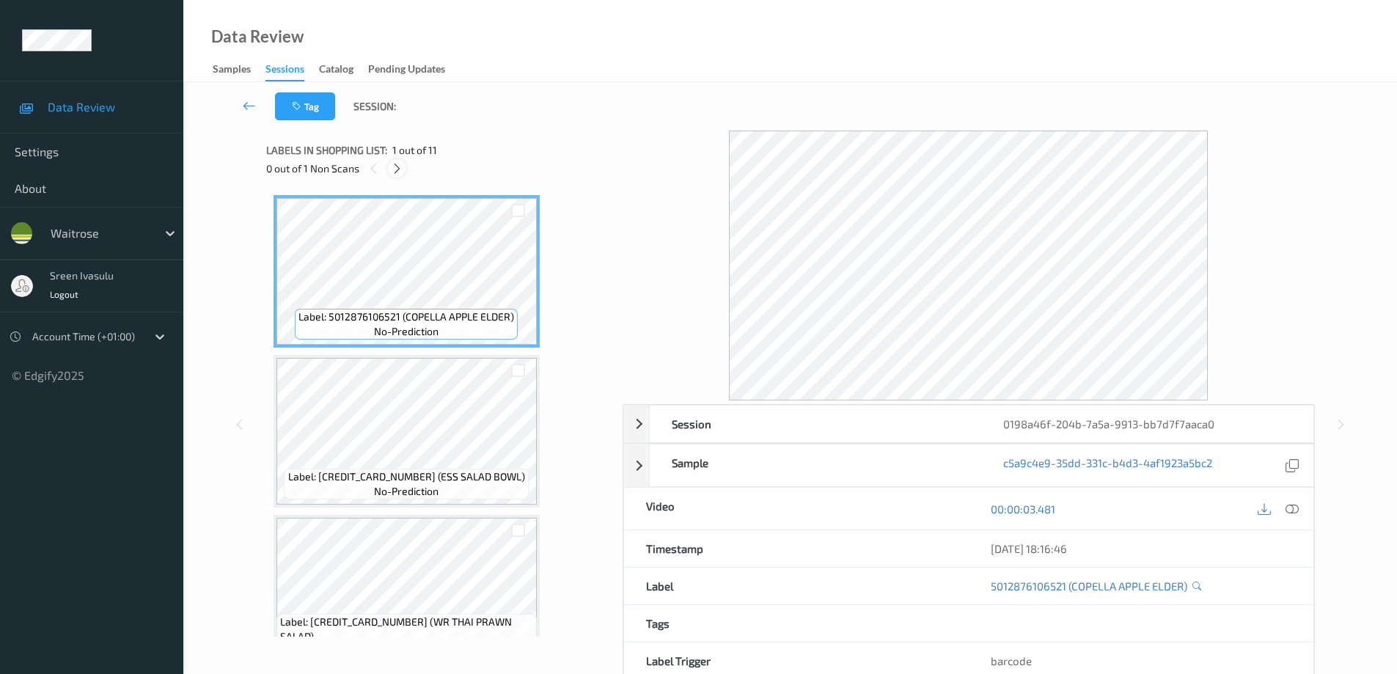
click at [398, 169] on icon at bounding box center [397, 168] width 12 height 13
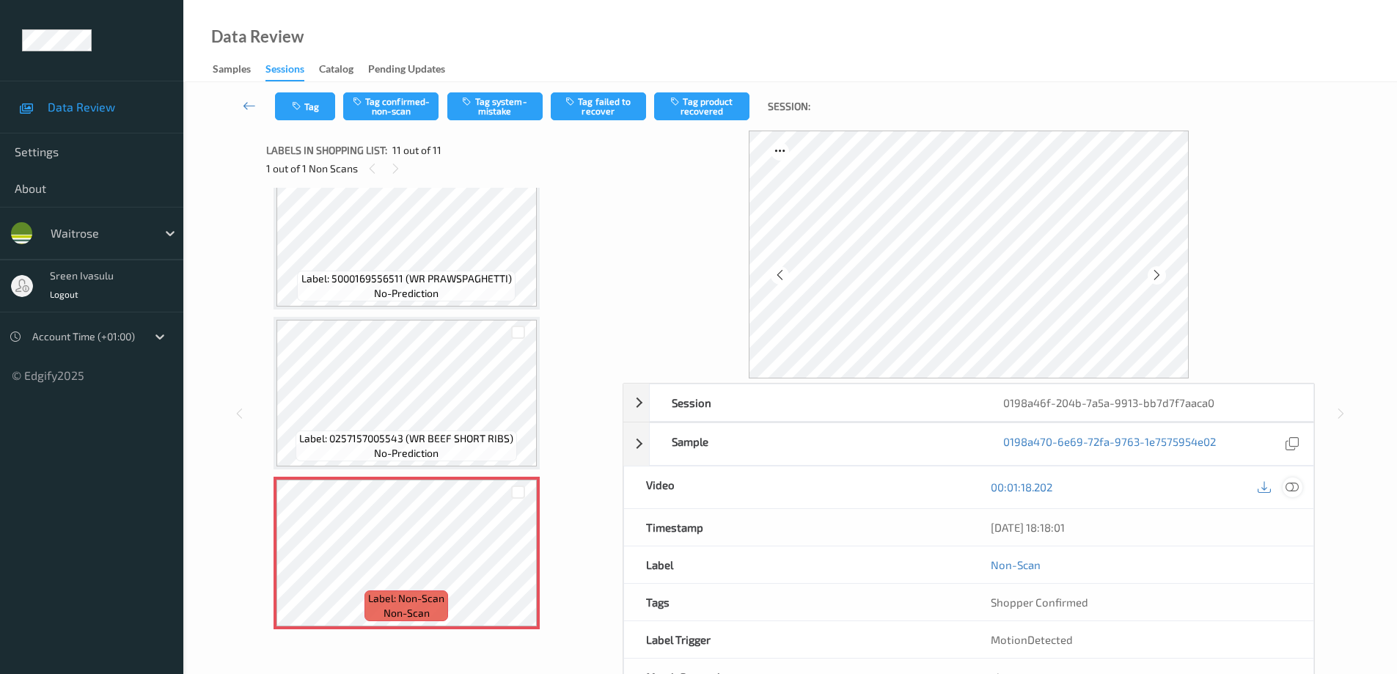
click at [1285, 490] on icon at bounding box center [1291, 486] width 13 height 13
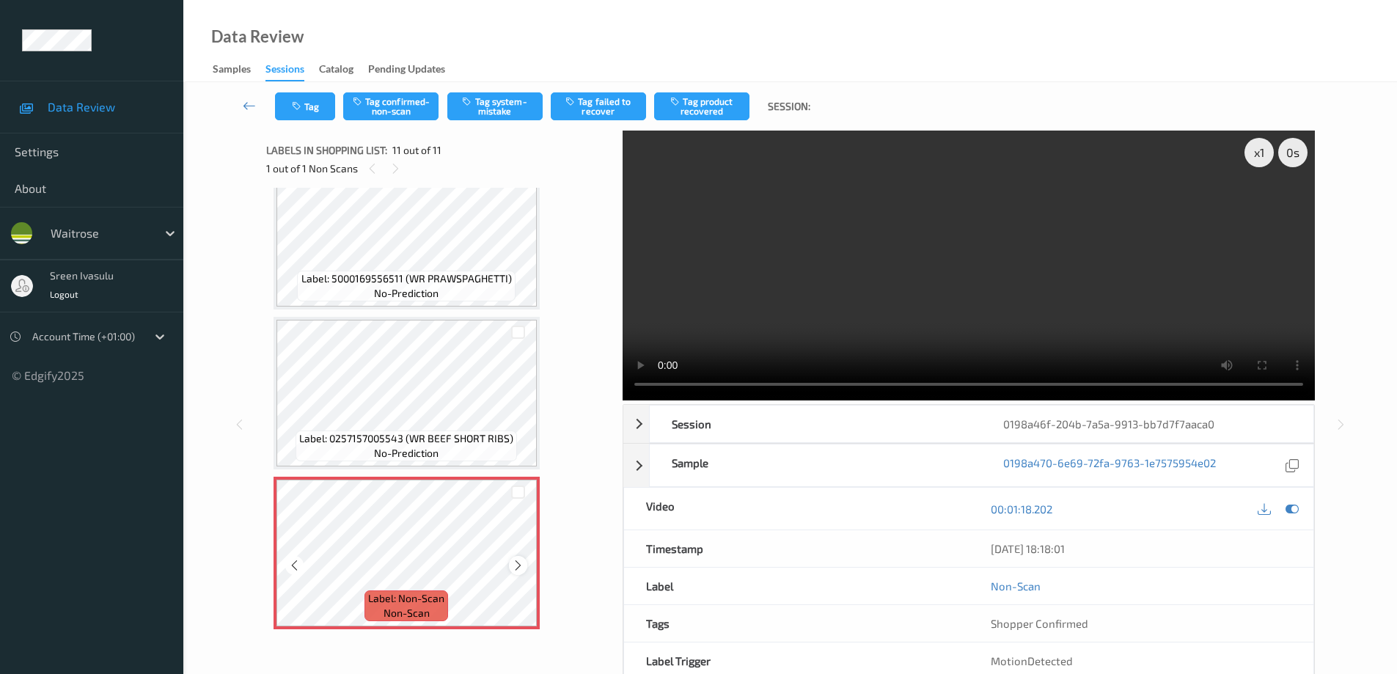
click at [513, 568] on icon at bounding box center [518, 565] width 12 height 13
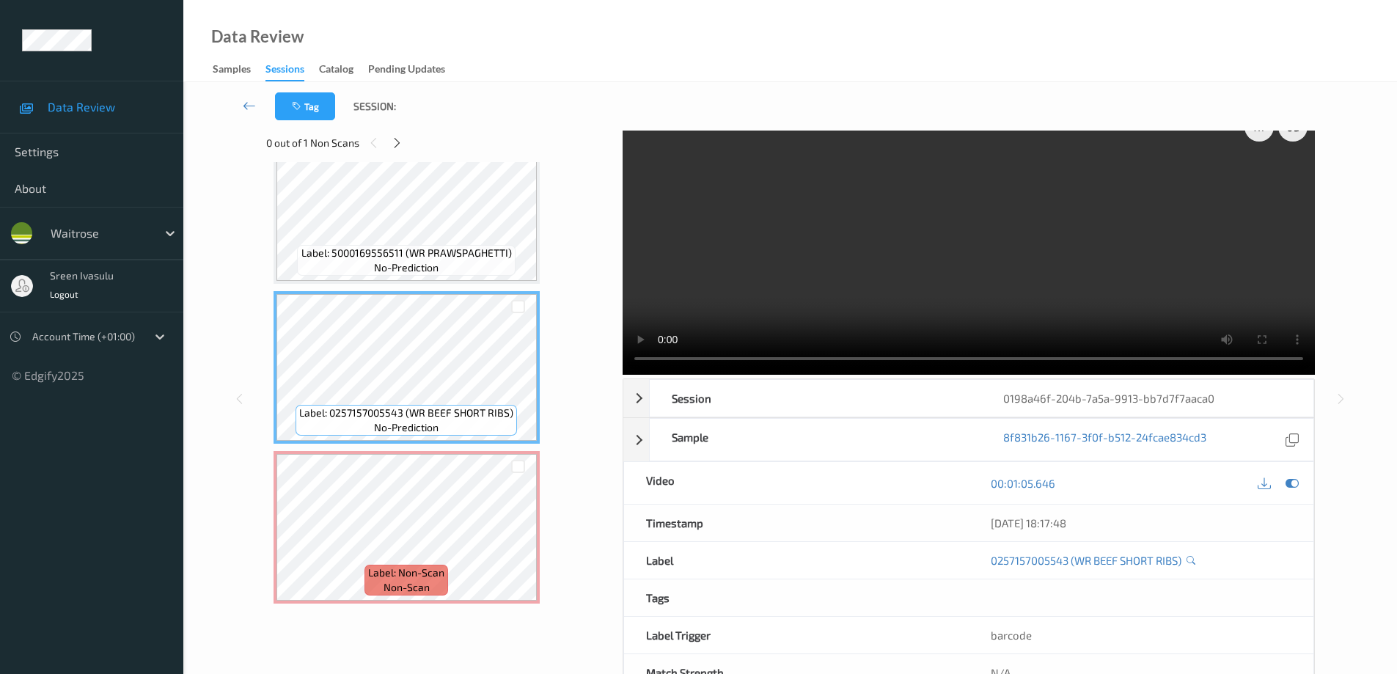
scroll to position [0, 0]
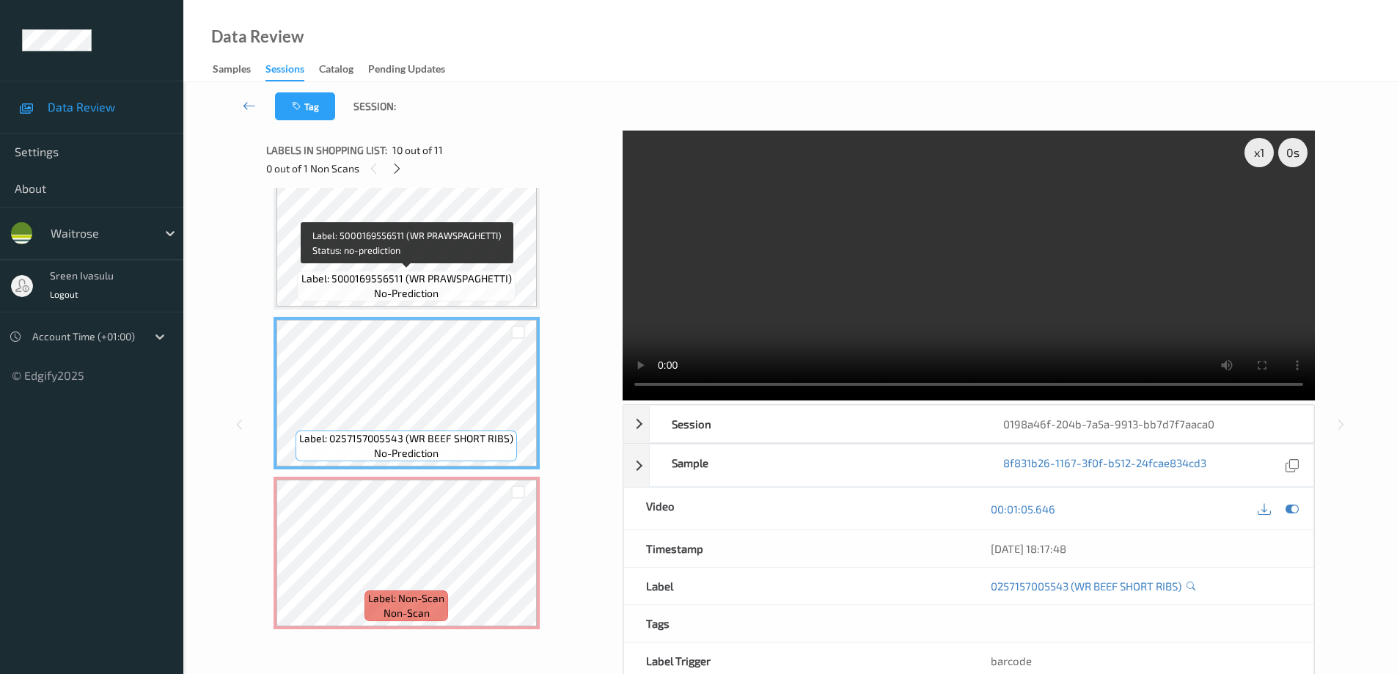
click at [480, 278] on span "Label: 5000169556511 (WR PRAWSPAGHETTI)" at bounding box center [406, 278] width 210 height 15
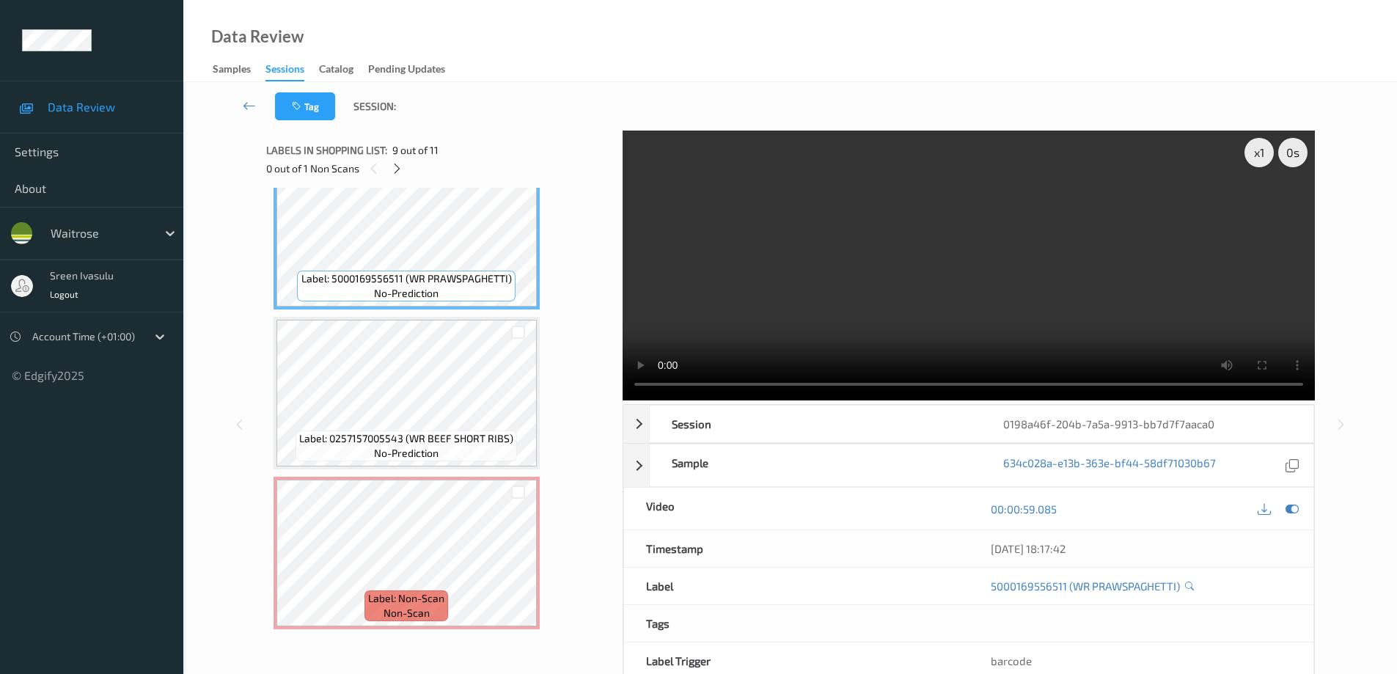
scroll to position [1024, 0]
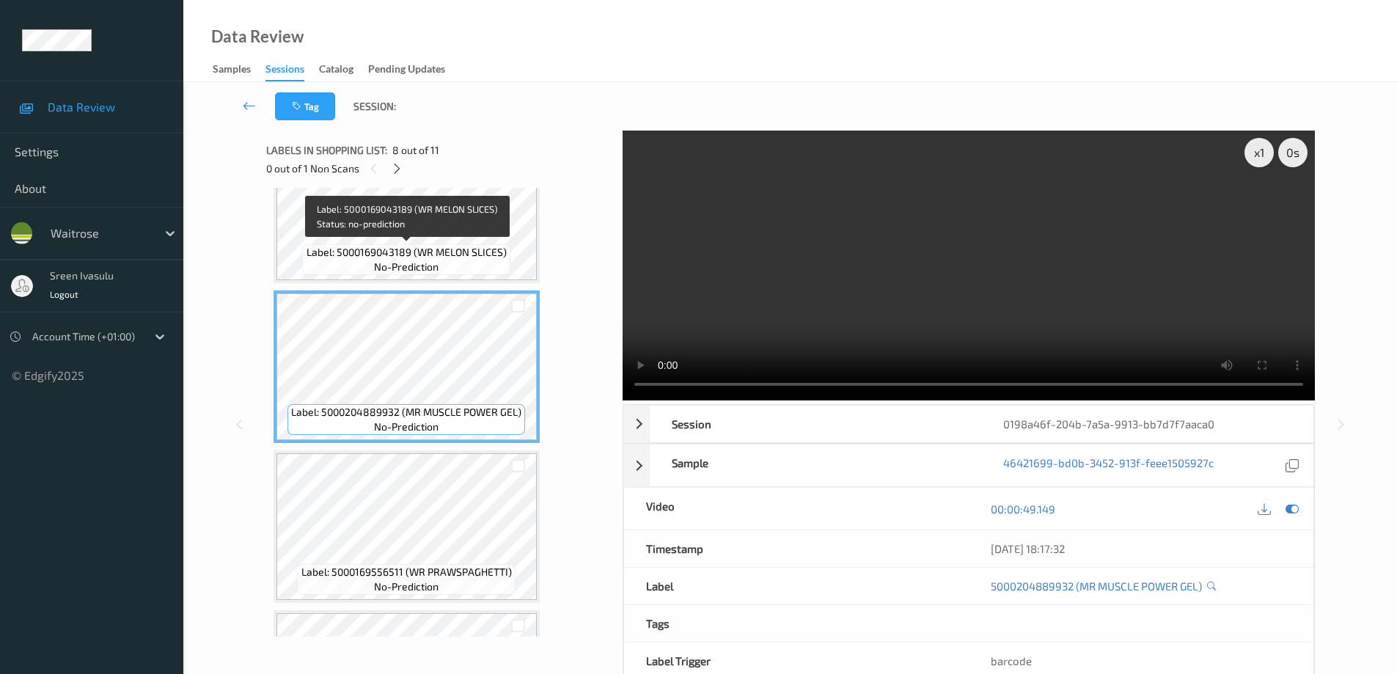
drag, startPoint x: 480, startPoint y: 249, endPoint x: 487, endPoint y: 253, distance: 7.9
click at [480, 249] on span "Label: 5000169043189 (WR MELON SLICES)" at bounding box center [407, 252] width 200 height 15
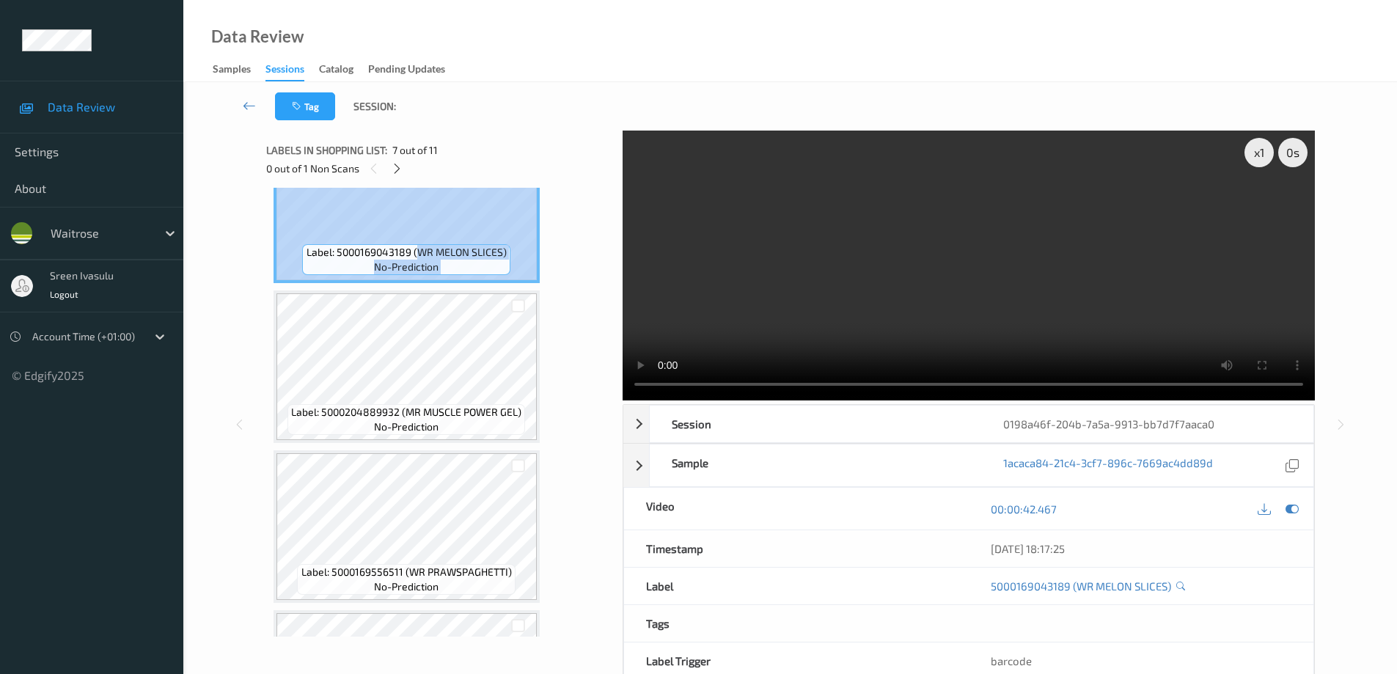
click at [510, 256] on div "Label: 5000169043189 (WR MELON SLICES) no-prediction" at bounding box center [407, 207] width 266 height 153
copy div "WR MELON SLICES) no-prediction"
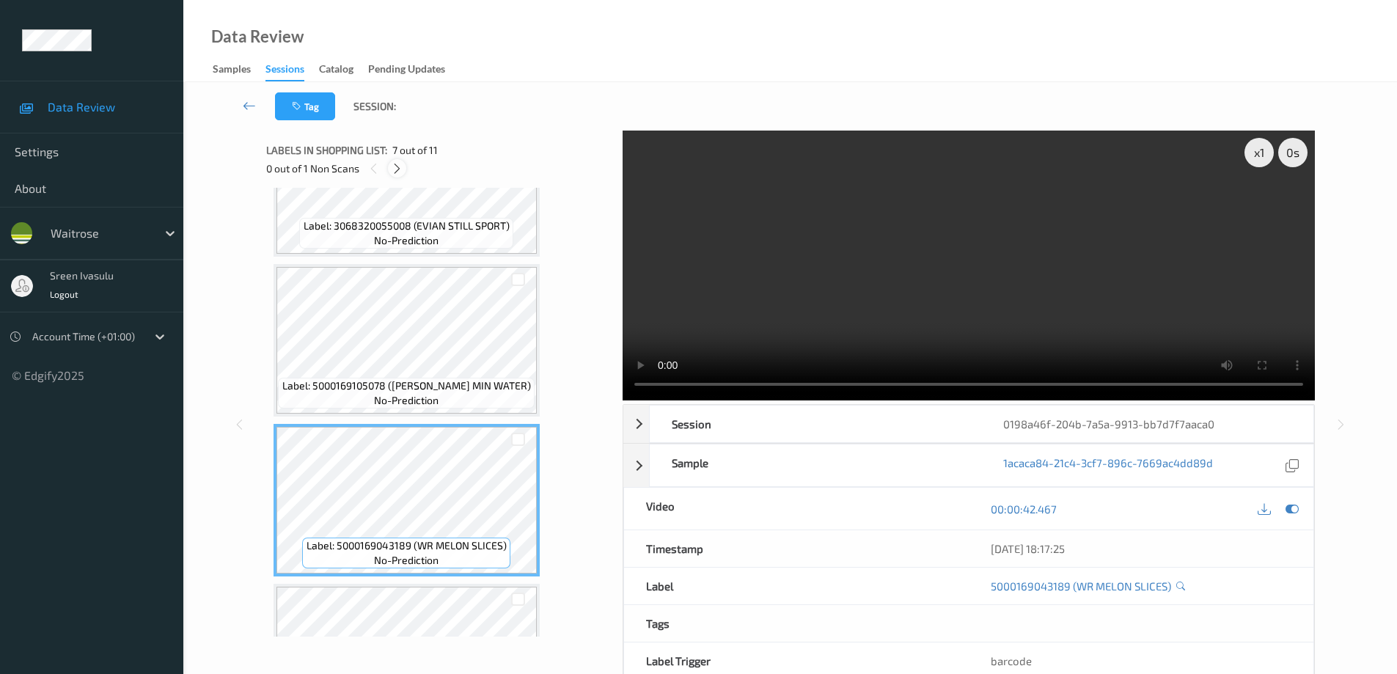
click at [399, 167] on icon at bounding box center [397, 168] width 12 height 13
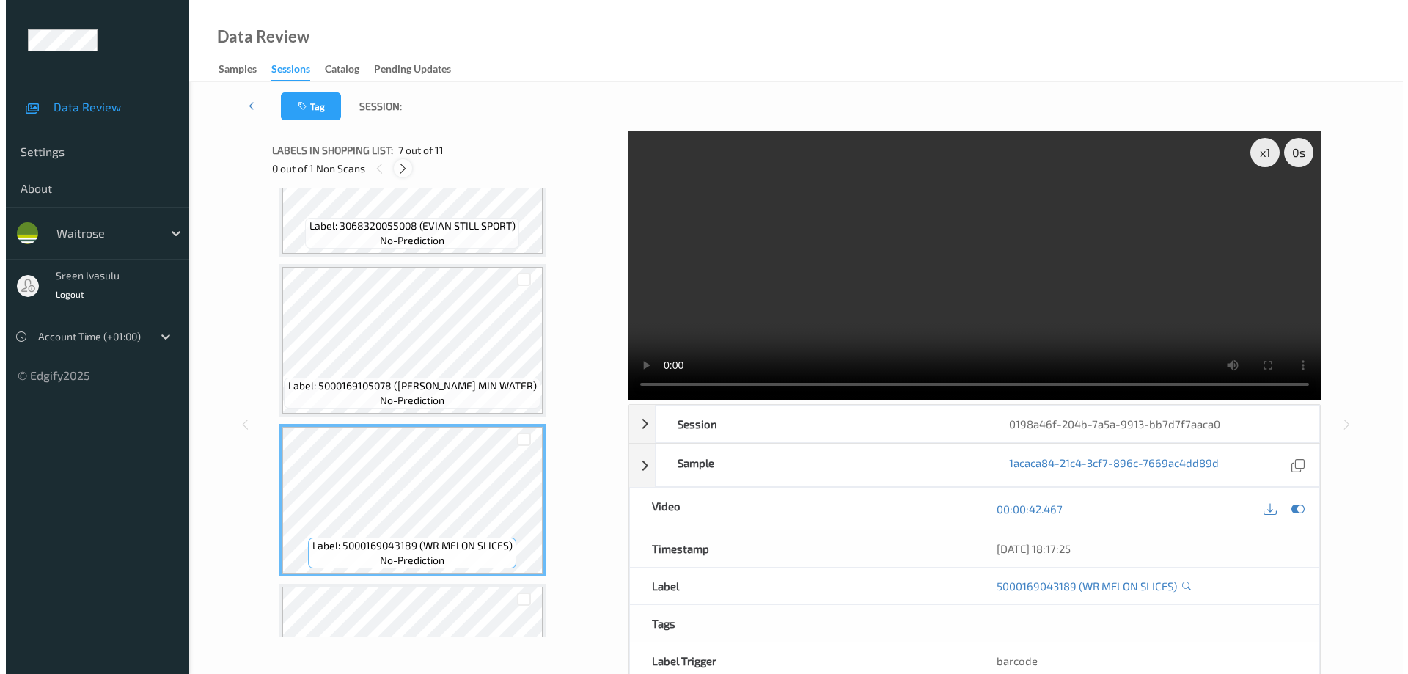
scroll to position [1317, 0]
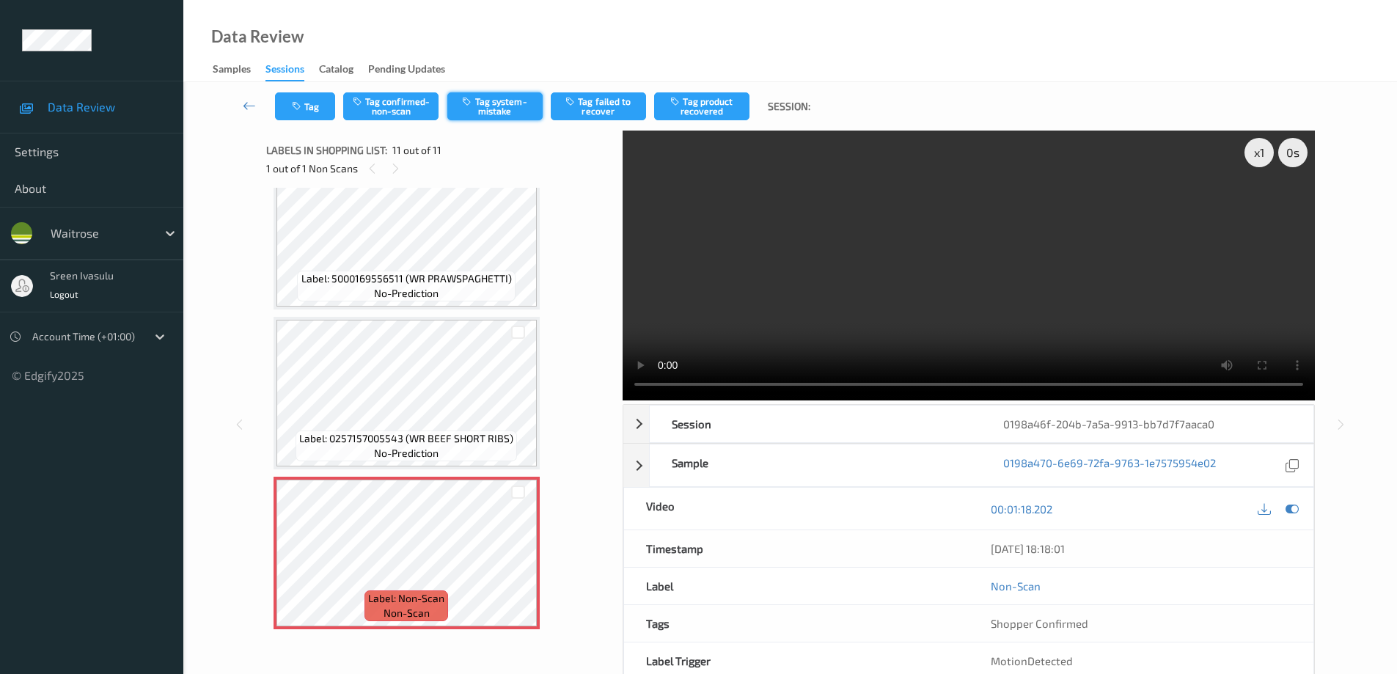
click at [516, 116] on button "Tag system-mistake" at bounding box center [494, 106] width 95 height 28
click at [309, 107] on button "Tag" at bounding box center [305, 106] width 60 height 28
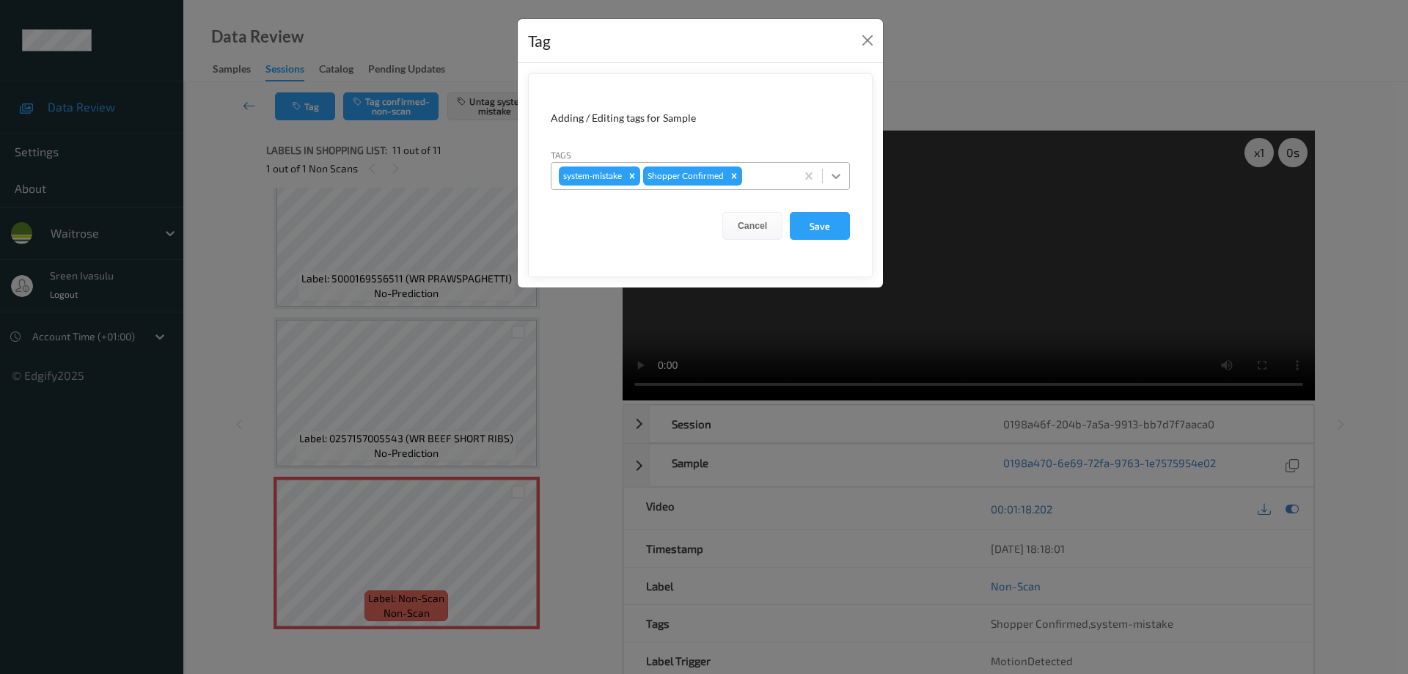
click at [842, 181] on icon at bounding box center [836, 176] width 15 height 15
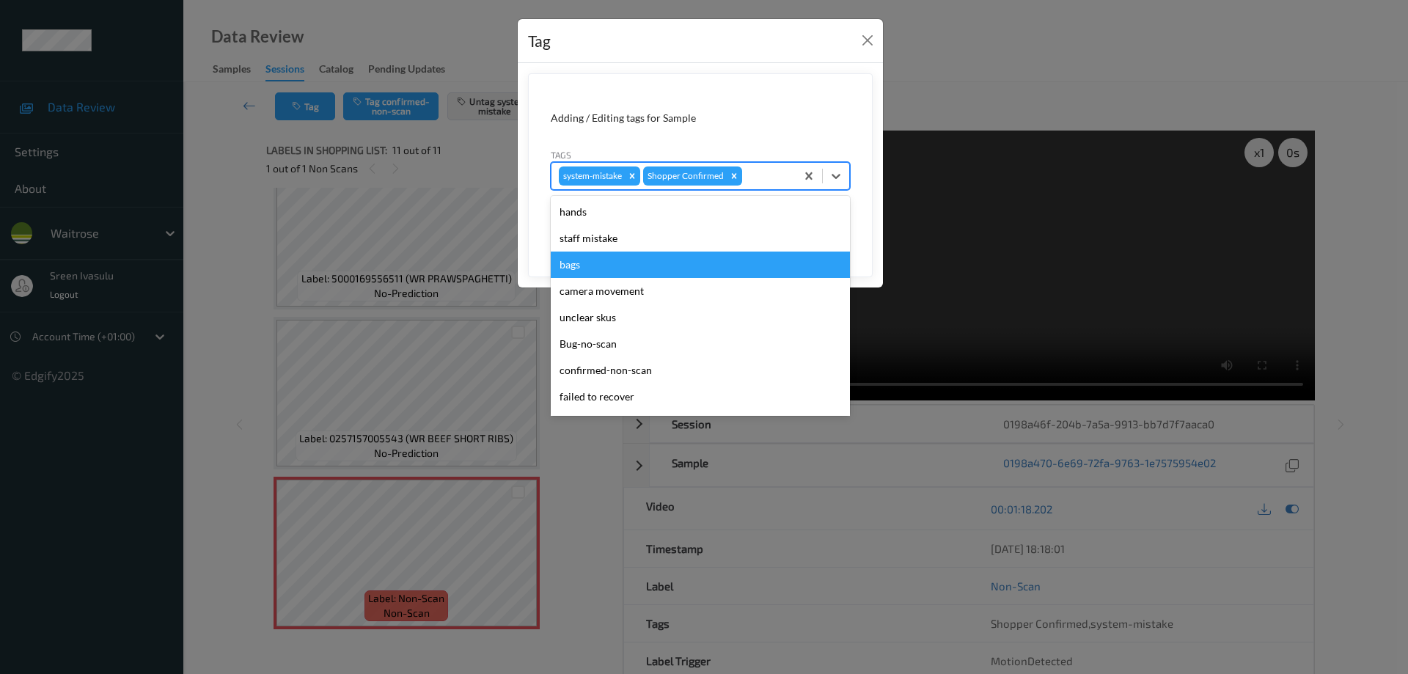
scroll to position [287, 0]
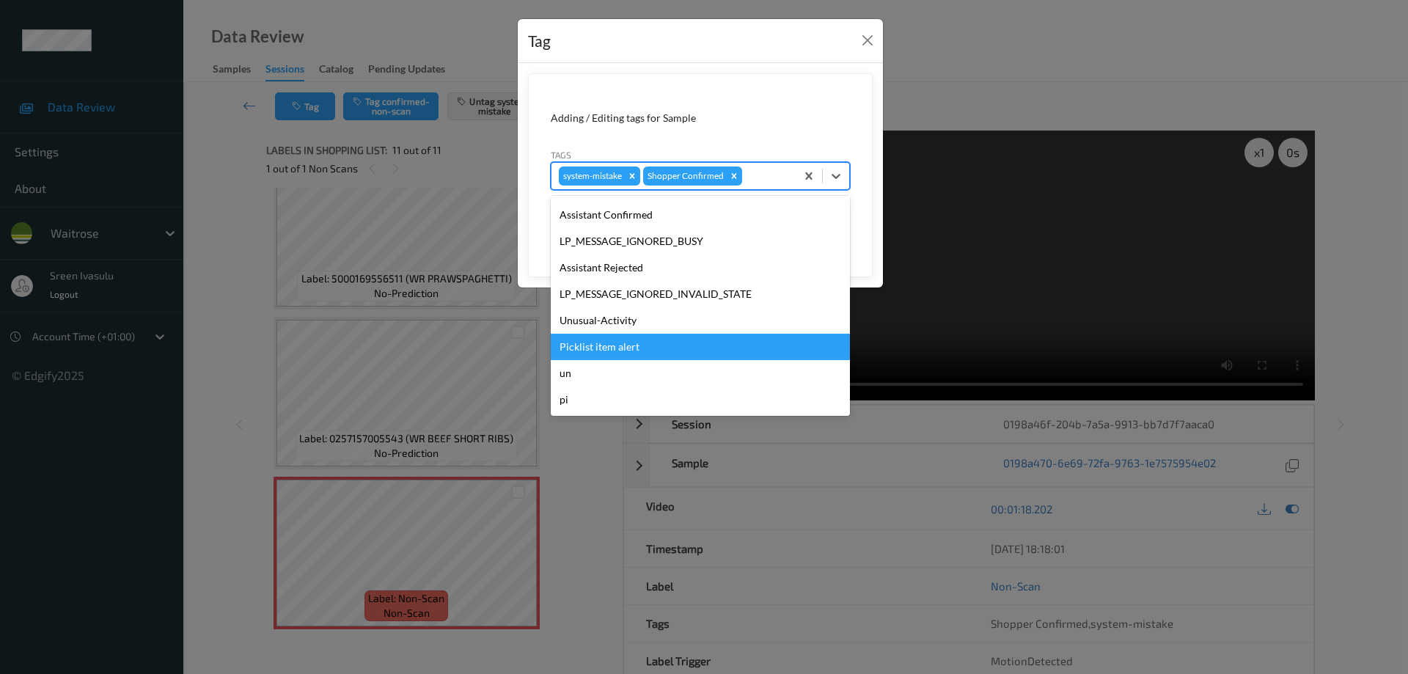
click at [600, 334] on div "Picklist item alert" at bounding box center [700, 347] width 299 height 26
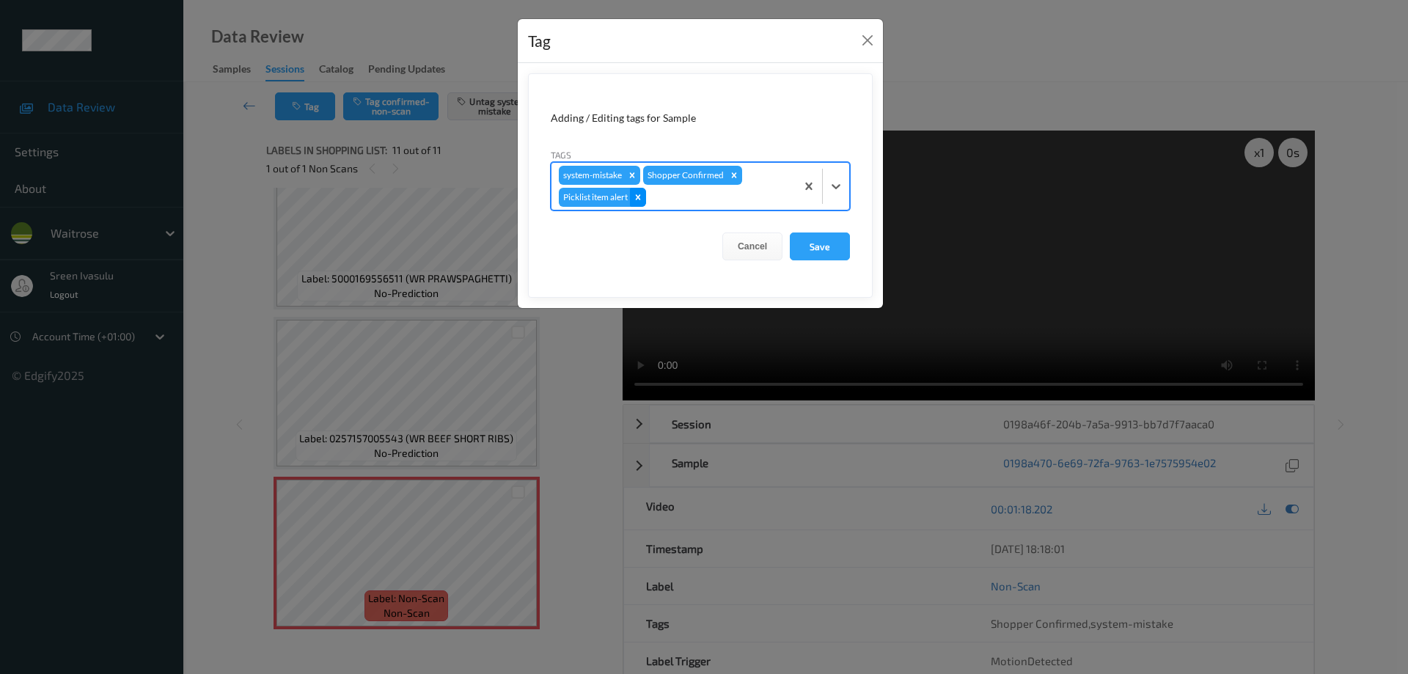
click at [638, 201] on icon "Remove Picklist item alert" at bounding box center [638, 197] width 10 height 10
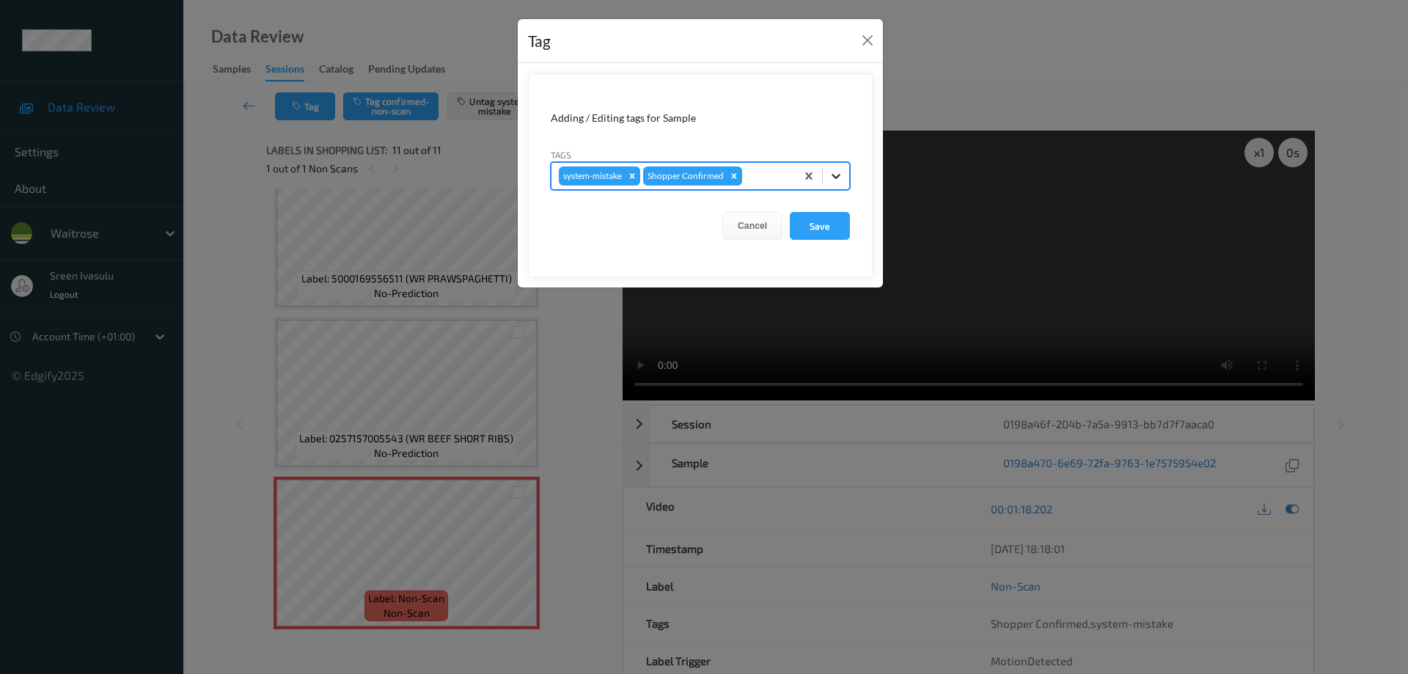
click at [841, 178] on icon at bounding box center [836, 176] width 15 height 15
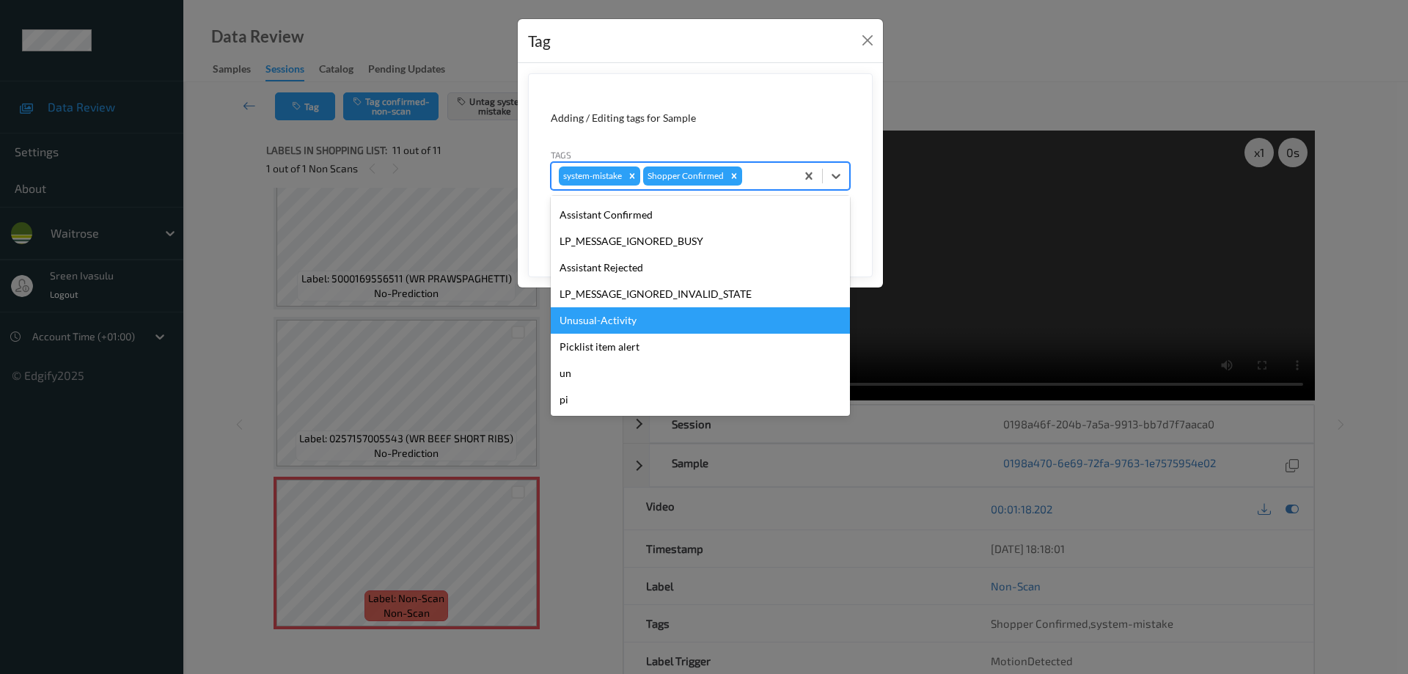
click at [606, 316] on div "Unusual-Activity" at bounding box center [700, 320] width 299 height 26
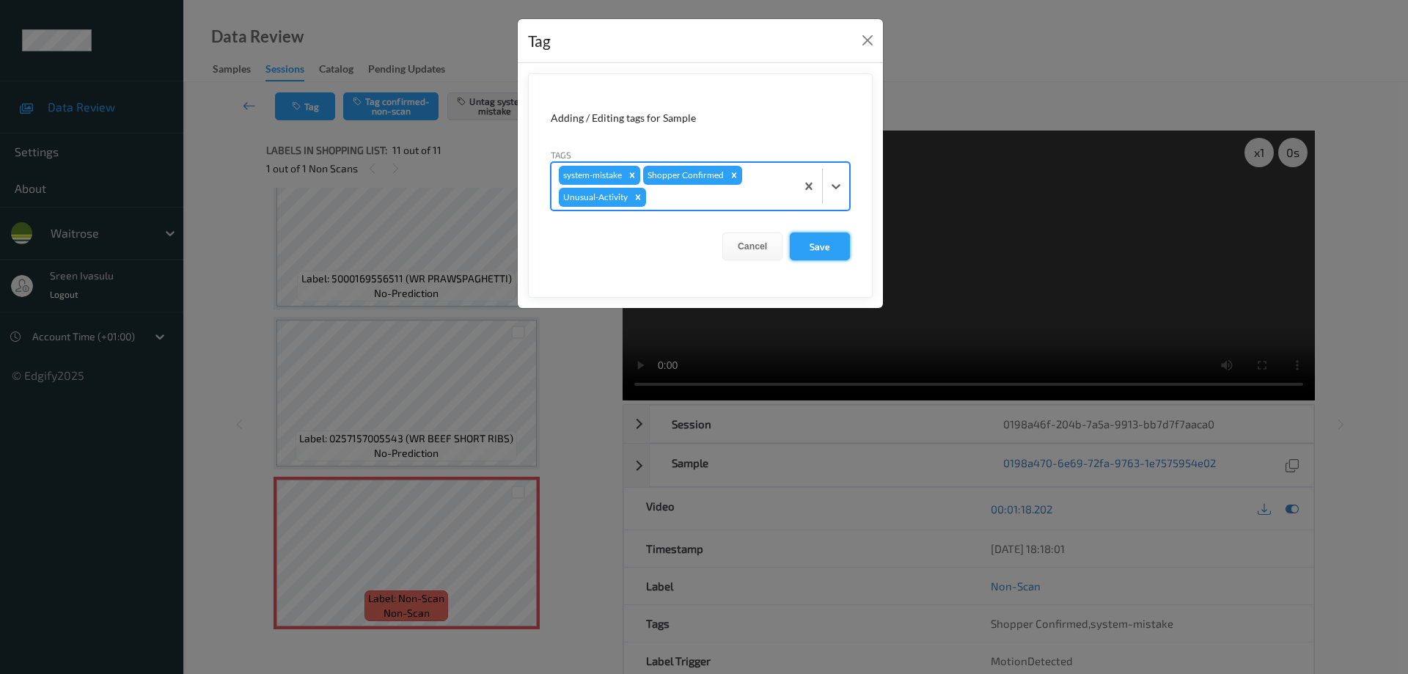
click at [801, 242] on button "Save" at bounding box center [820, 246] width 60 height 28
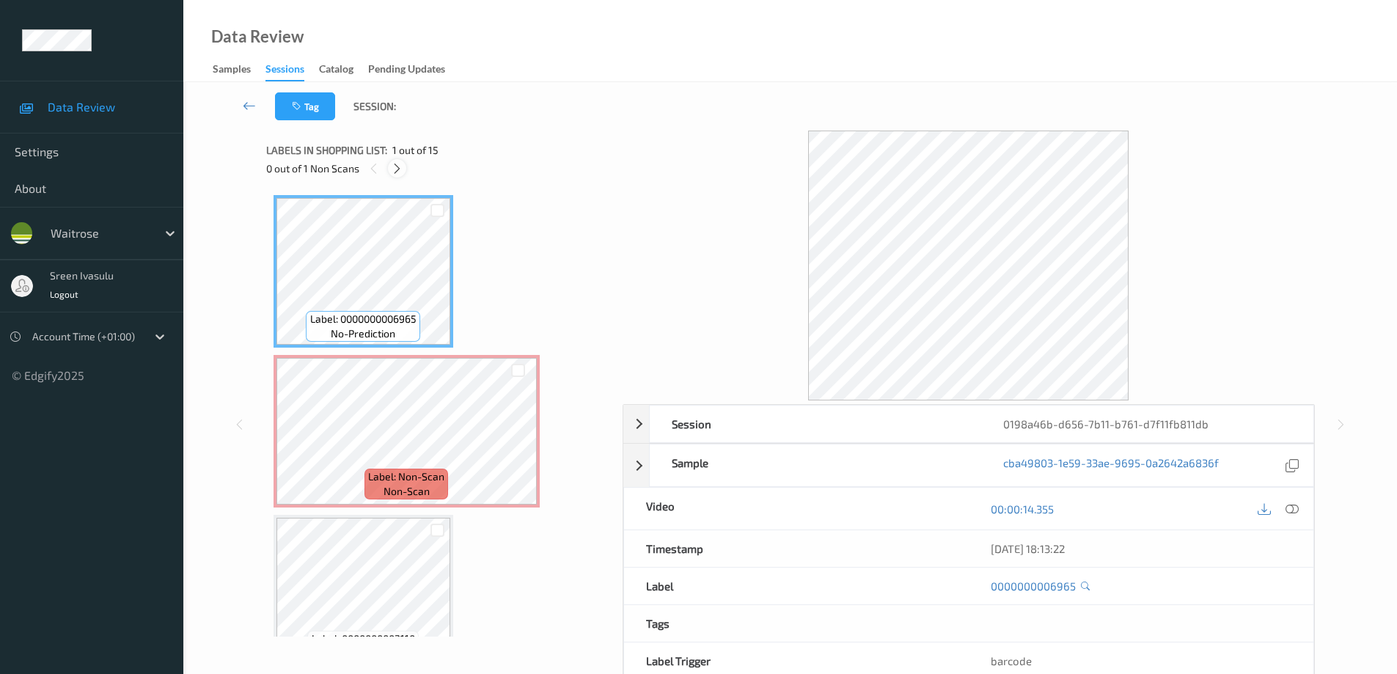
click at [394, 166] on icon at bounding box center [397, 168] width 12 height 13
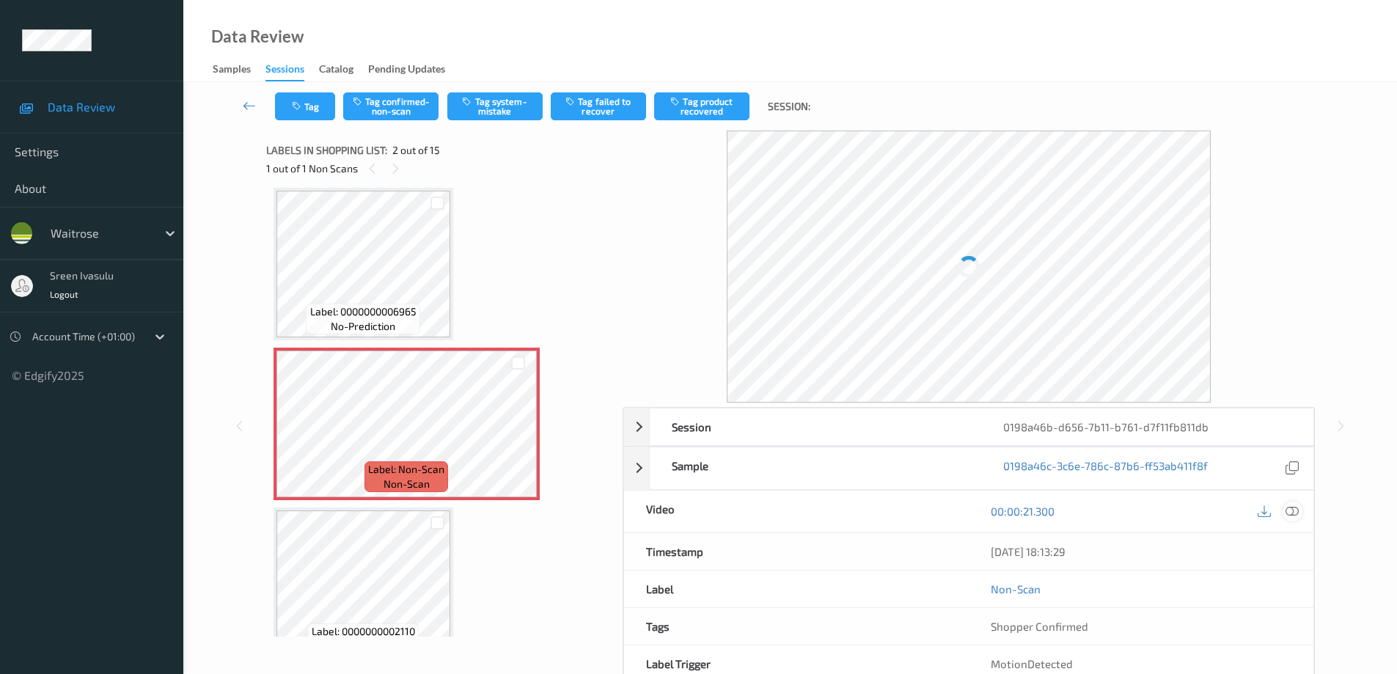
click at [1291, 509] on icon at bounding box center [1291, 511] width 13 height 13
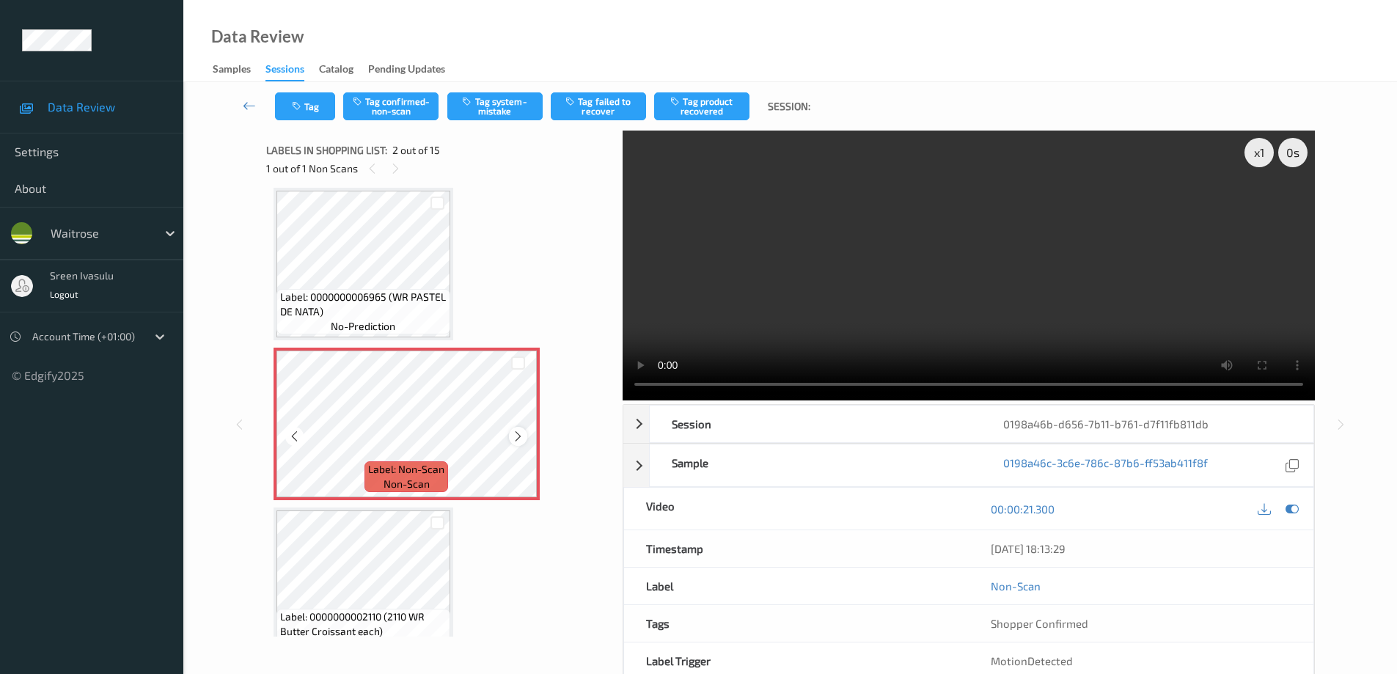
click at [510, 436] on div at bounding box center [518, 436] width 18 height 18
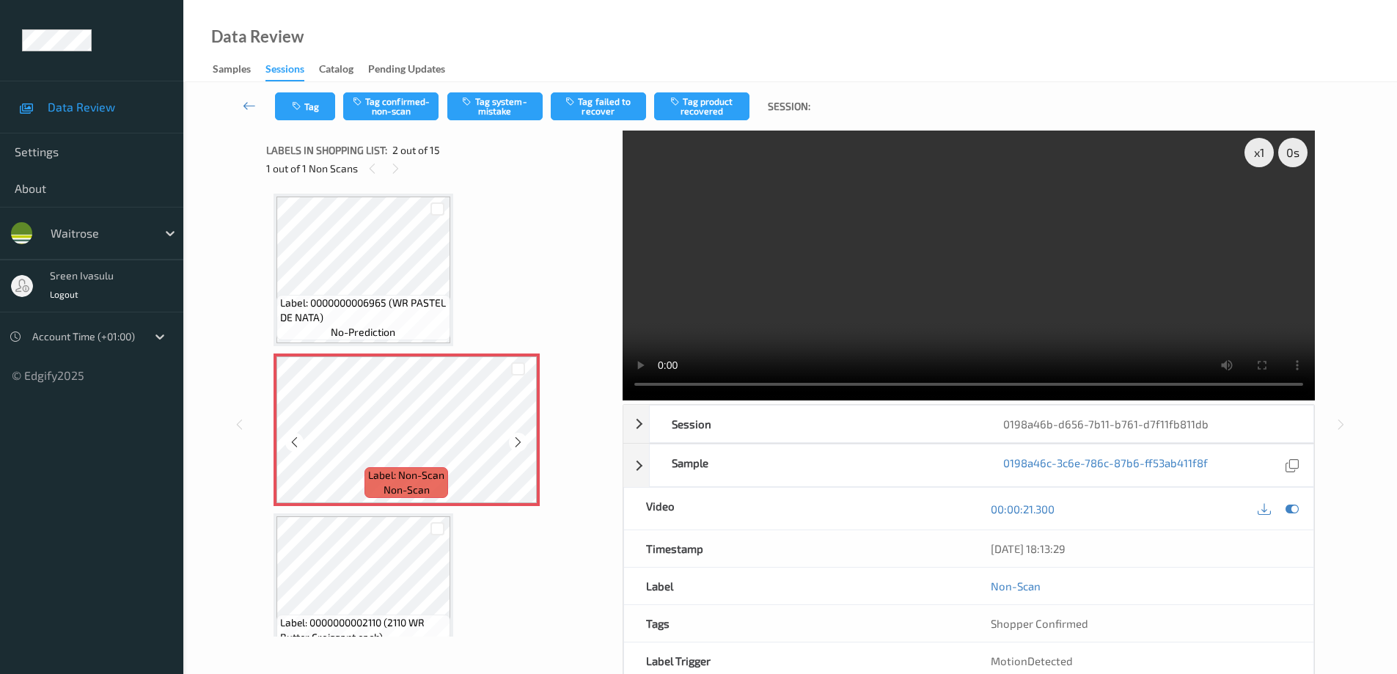
scroll to position [0, 0]
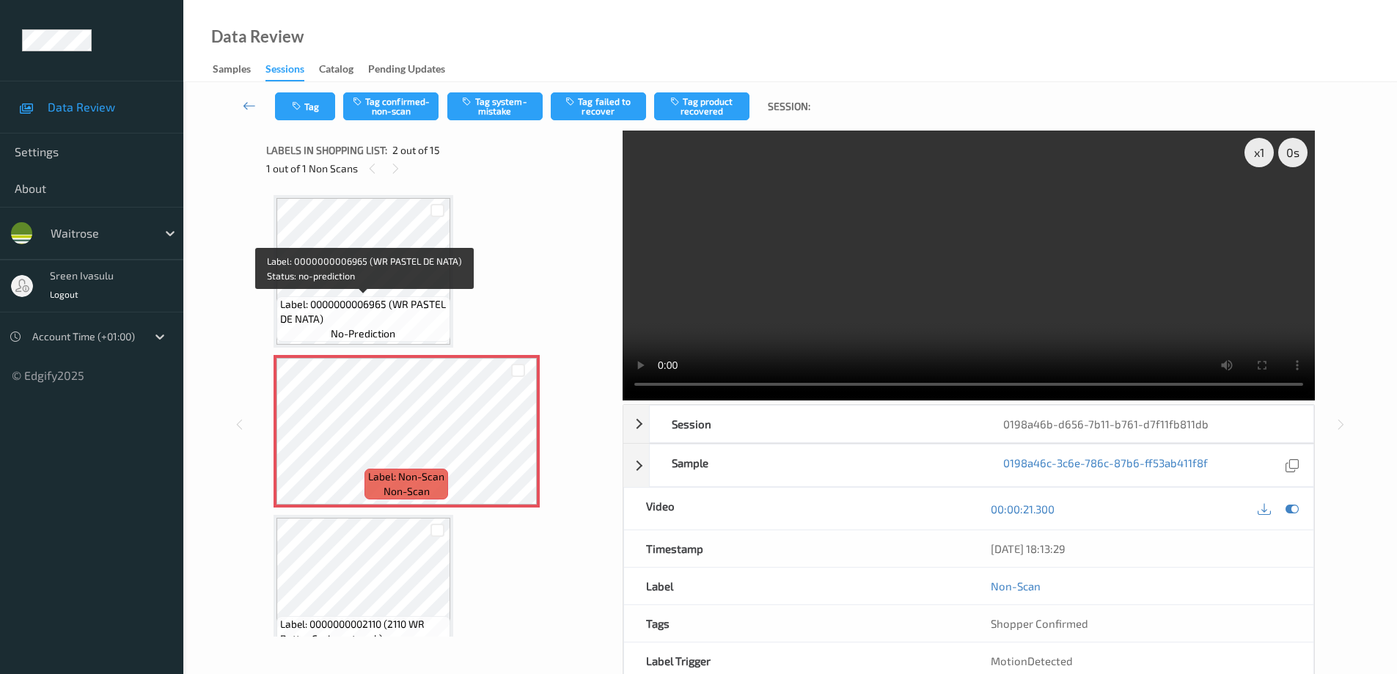
click at [400, 306] on span "Label: 0000000006965 (WR PASTEL DE NATA)" at bounding box center [363, 311] width 166 height 29
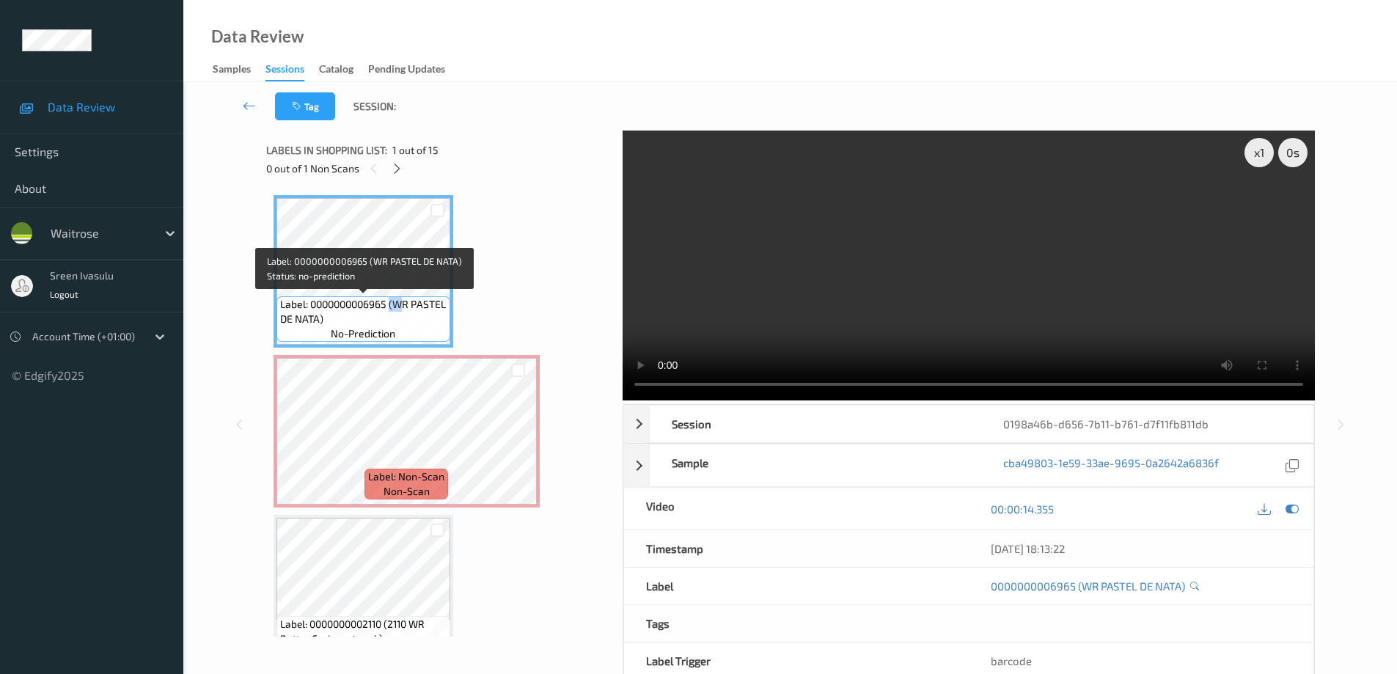
drag, startPoint x: 392, startPoint y: 300, endPoint x: 406, endPoint y: 310, distance: 17.3
click at [406, 310] on span "Label: 0000000006965 (WR PASTEL DE NATA)" at bounding box center [363, 311] width 166 height 29
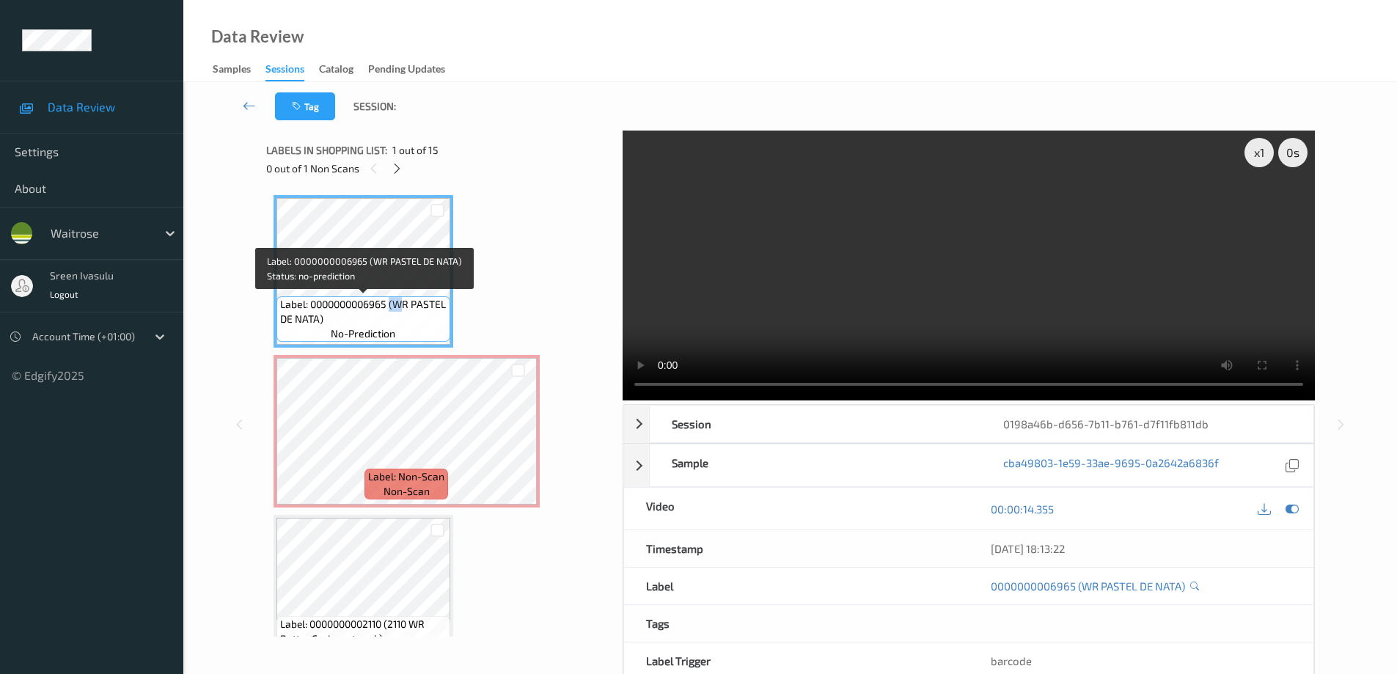
drag, startPoint x: 391, startPoint y: 301, endPoint x: 404, endPoint y: 311, distance: 16.7
click at [404, 311] on span "Label: 0000000006965 (WR PASTEL DE NATA)" at bounding box center [363, 311] width 166 height 29
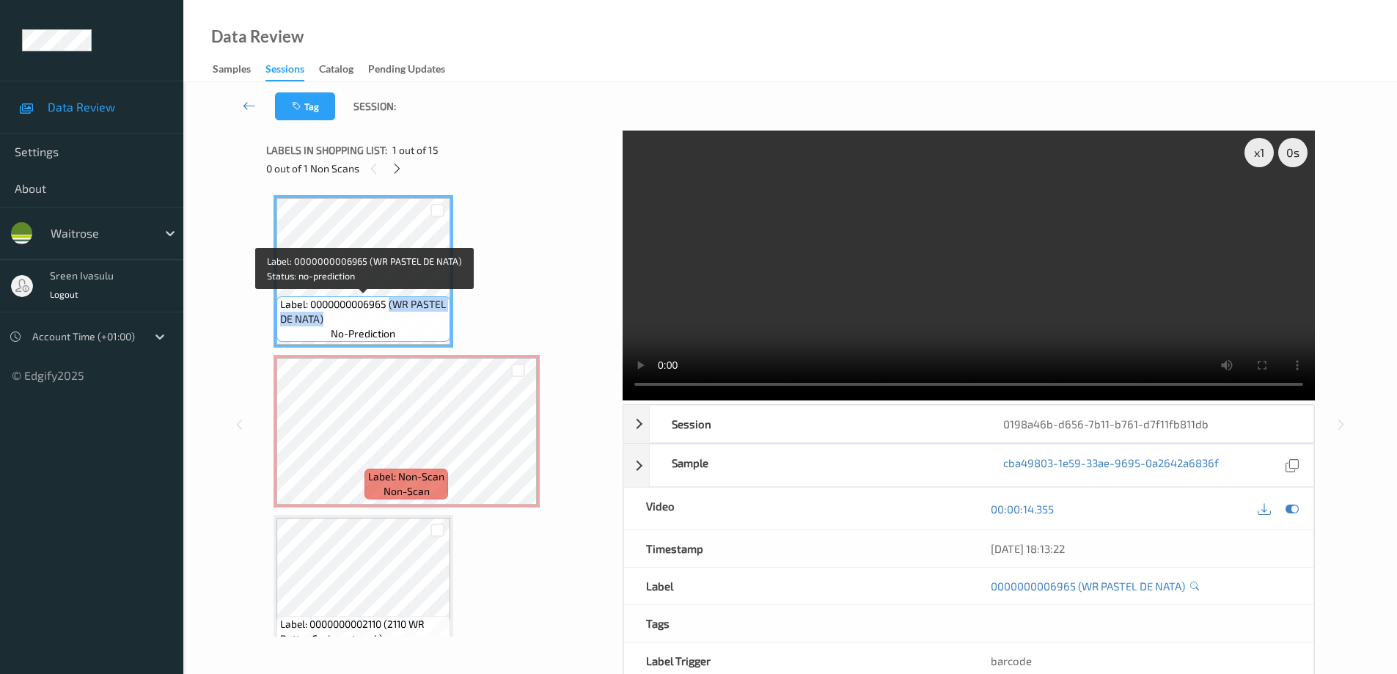
drag, startPoint x: 393, startPoint y: 307, endPoint x: 401, endPoint y: 316, distance: 11.9
click at [401, 316] on span "Label: 0000000006965 (WR PASTEL DE NATA)" at bounding box center [363, 311] width 166 height 29
copy span "(WR PASTEL DE NATA)"
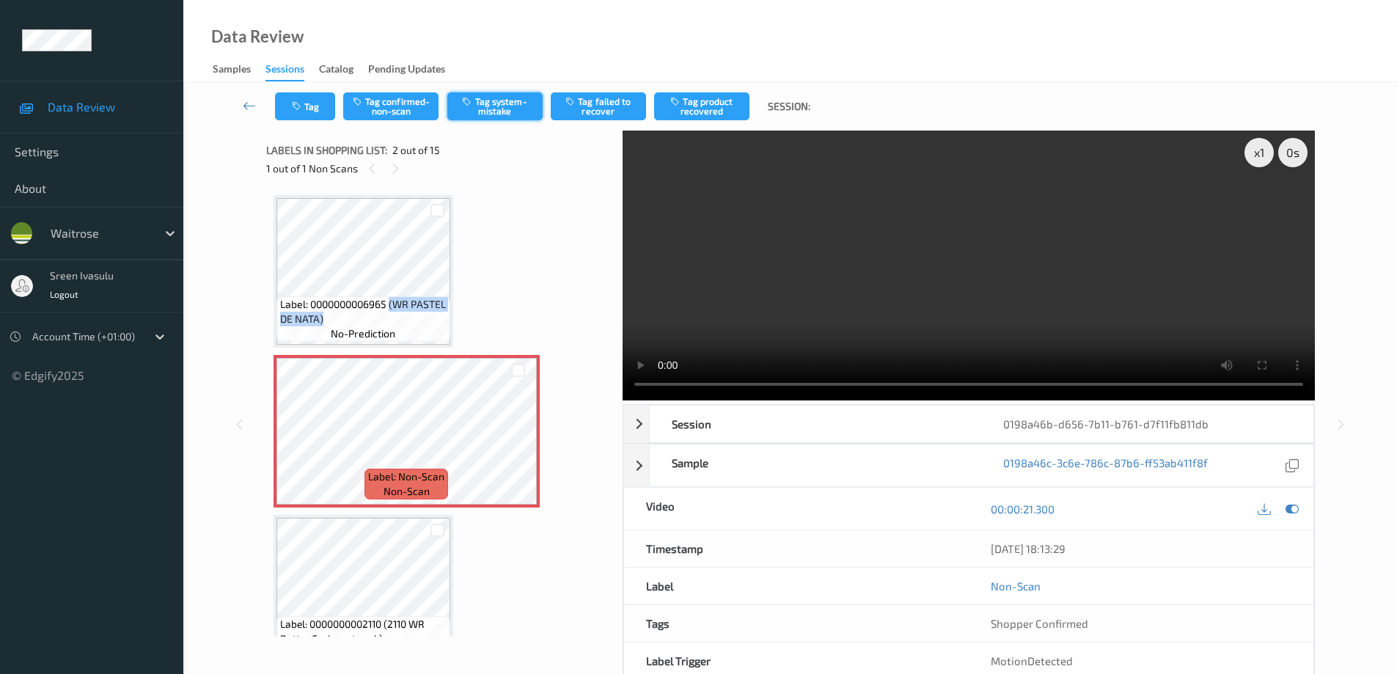
click at [483, 102] on button "Tag system-mistake" at bounding box center [494, 106] width 95 height 28
click at [307, 105] on button "Tag" at bounding box center [305, 106] width 60 height 28
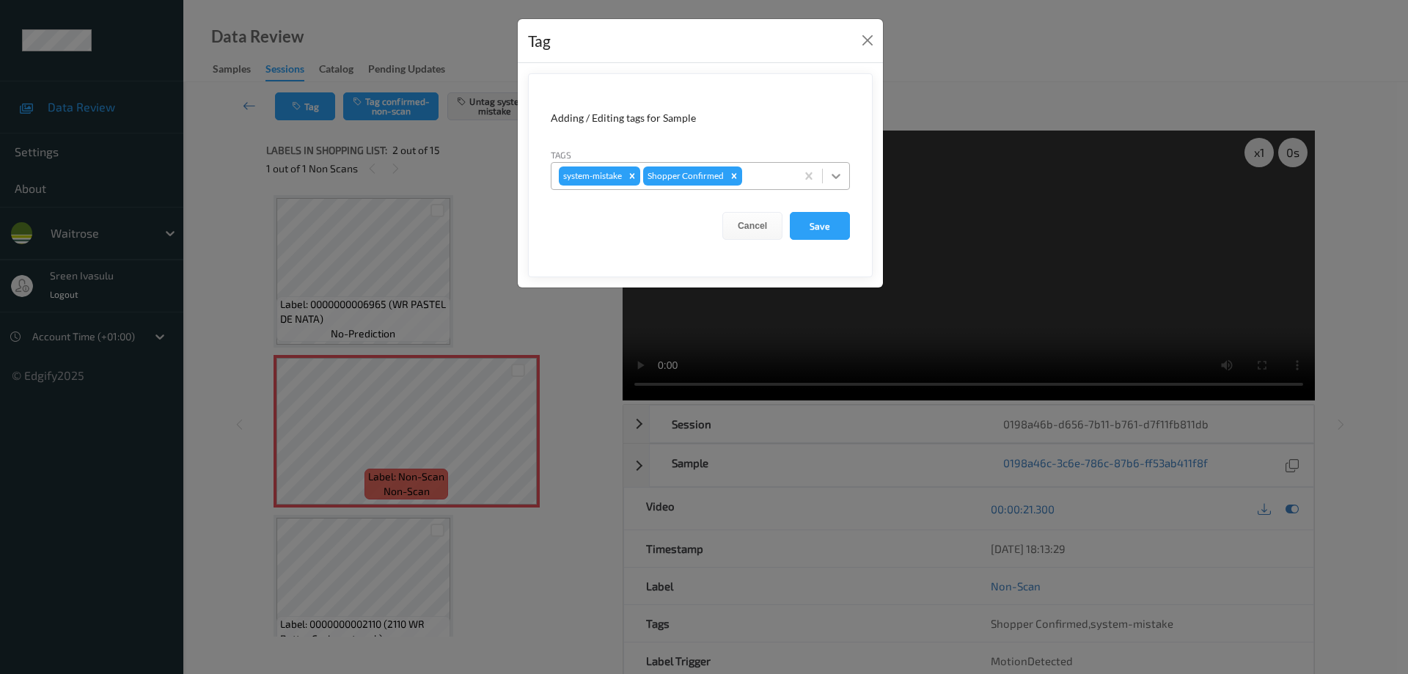
click at [834, 178] on icon at bounding box center [836, 176] width 15 height 15
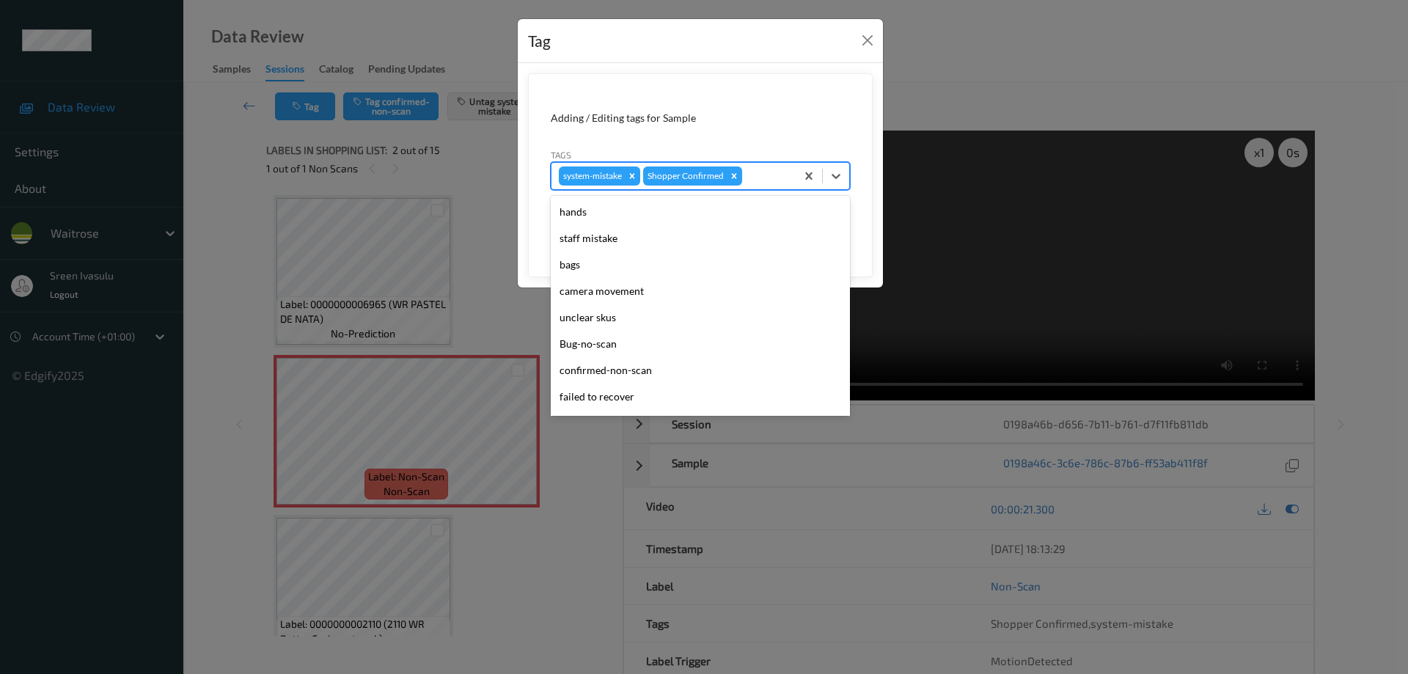
scroll to position [287, 0]
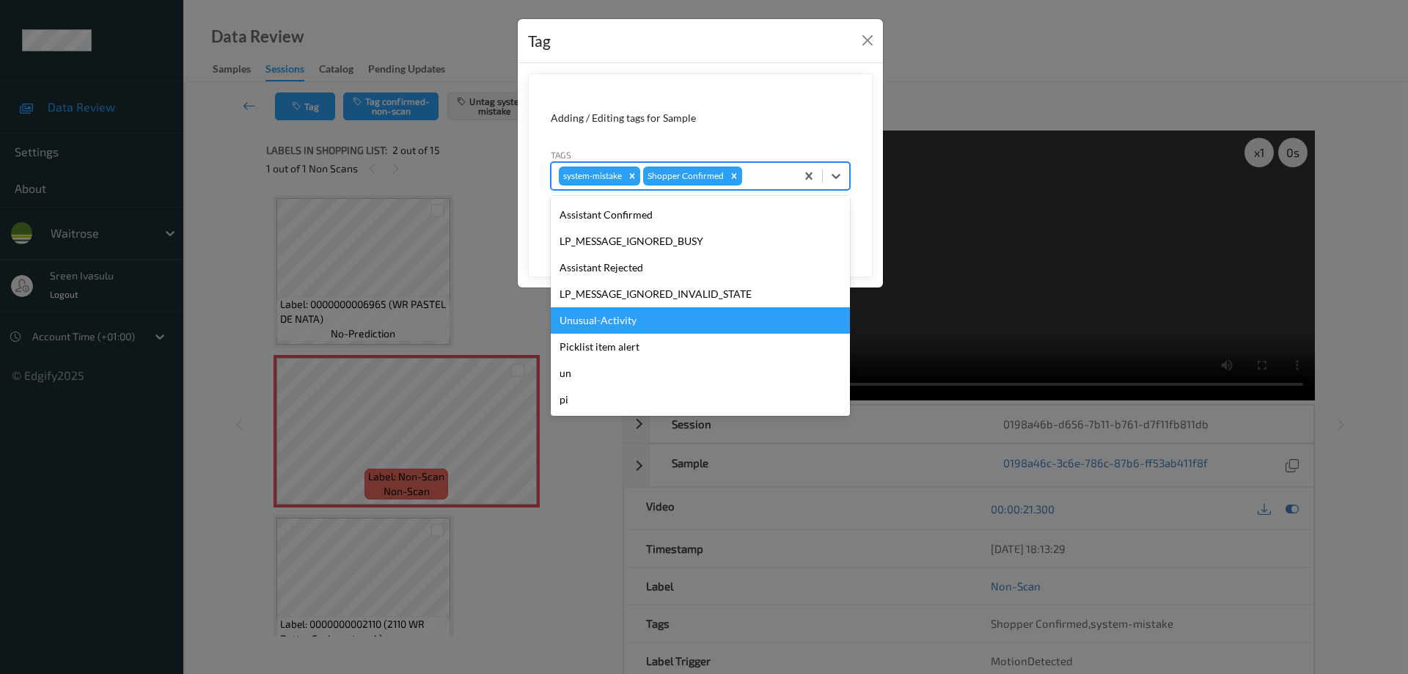
click at [602, 319] on div "Unusual-Activity" at bounding box center [700, 320] width 299 height 26
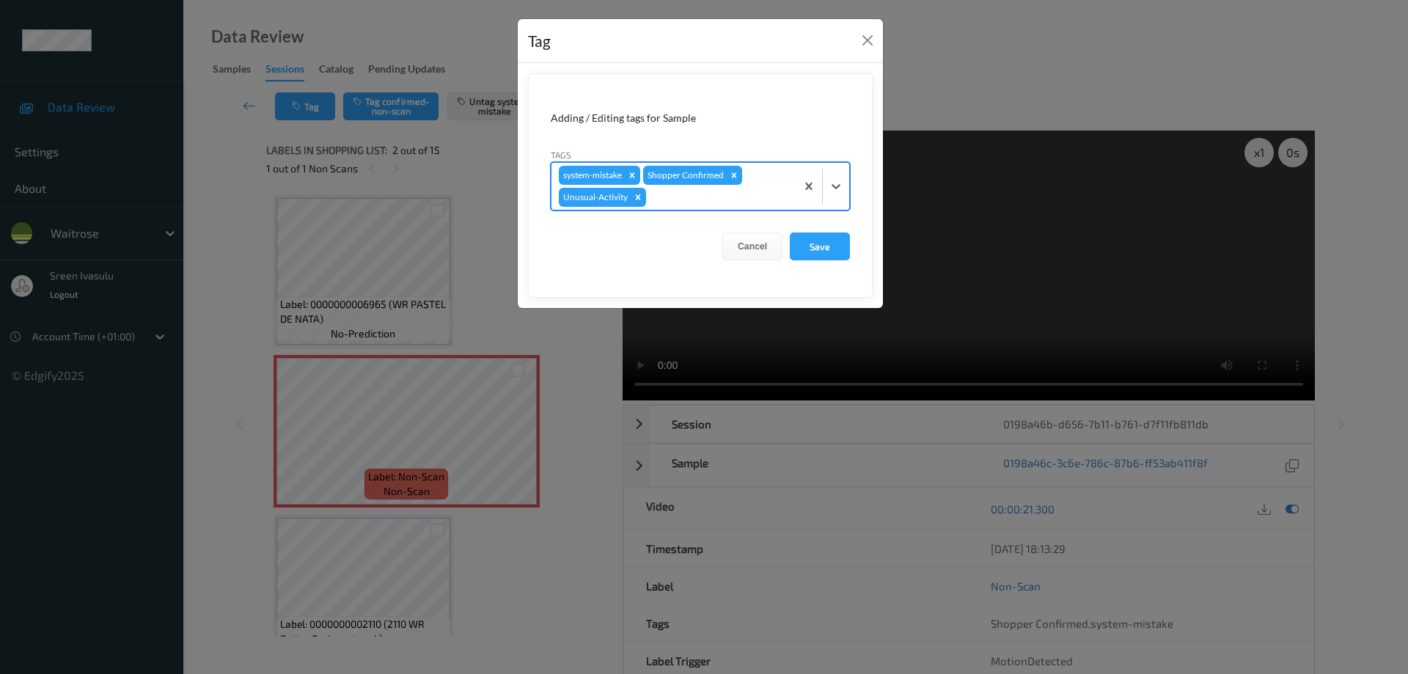
drag, startPoint x: 830, startPoint y: 182, endPoint x: 760, endPoint y: 213, distance: 76.2
click at [832, 182] on icon at bounding box center [836, 186] width 15 height 15
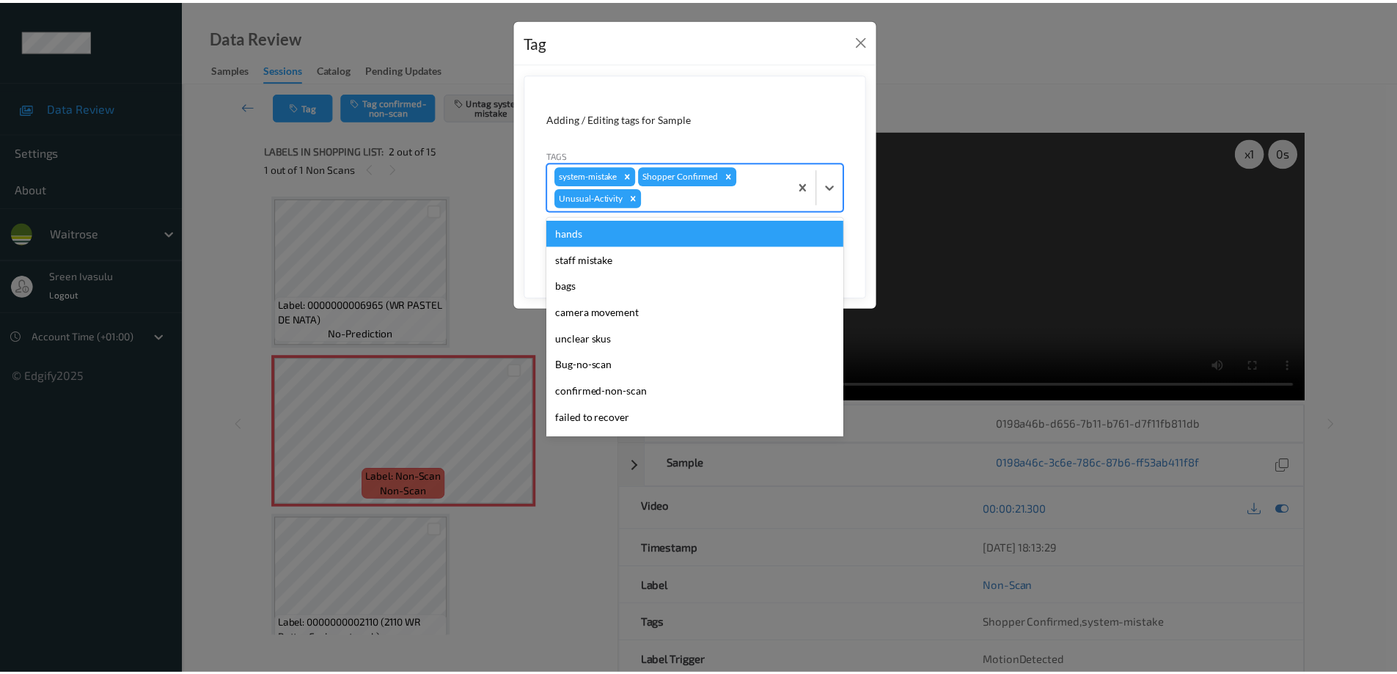
scroll to position [261, 0]
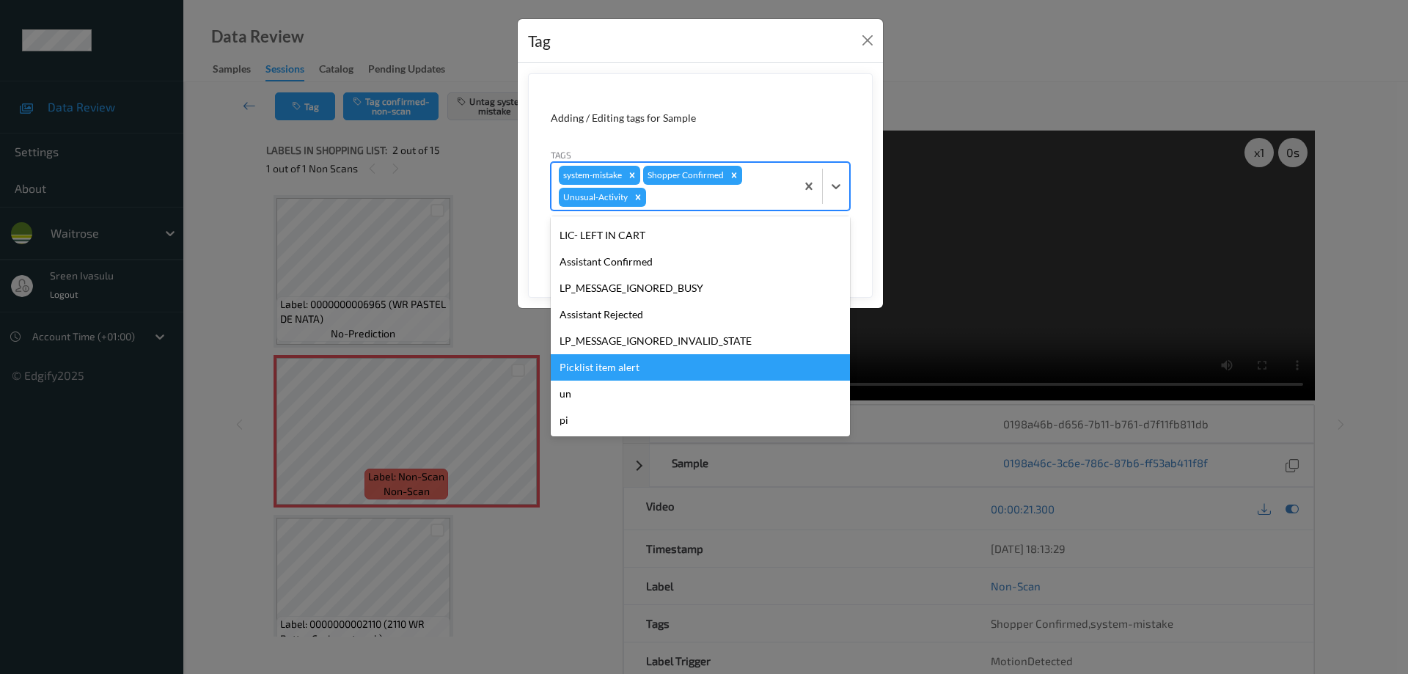
click at [594, 364] on div "Picklist item alert" at bounding box center [700, 367] width 299 height 26
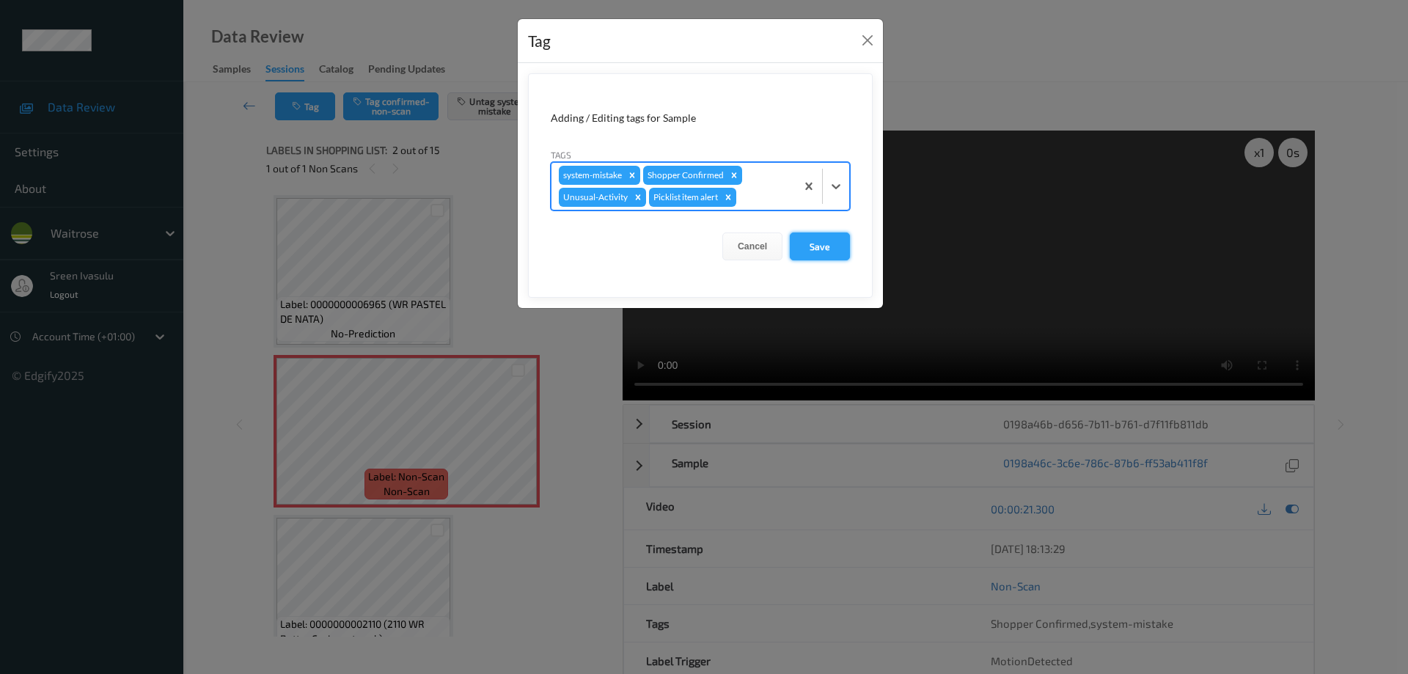
click at [807, 245] on button "Save" at bounding box center [820, 246] width 60 height 28
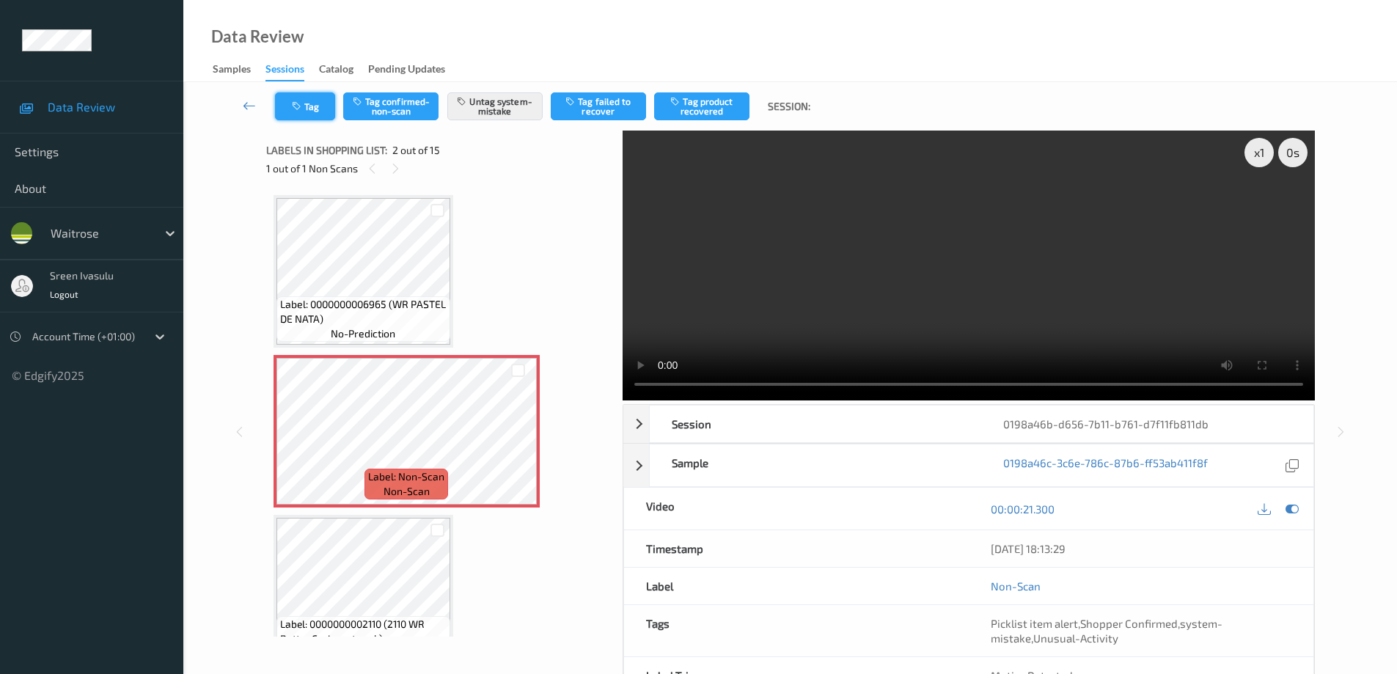
click at [301, 107] on icon "button" at bounding box center [298, 106] width 12 height 10
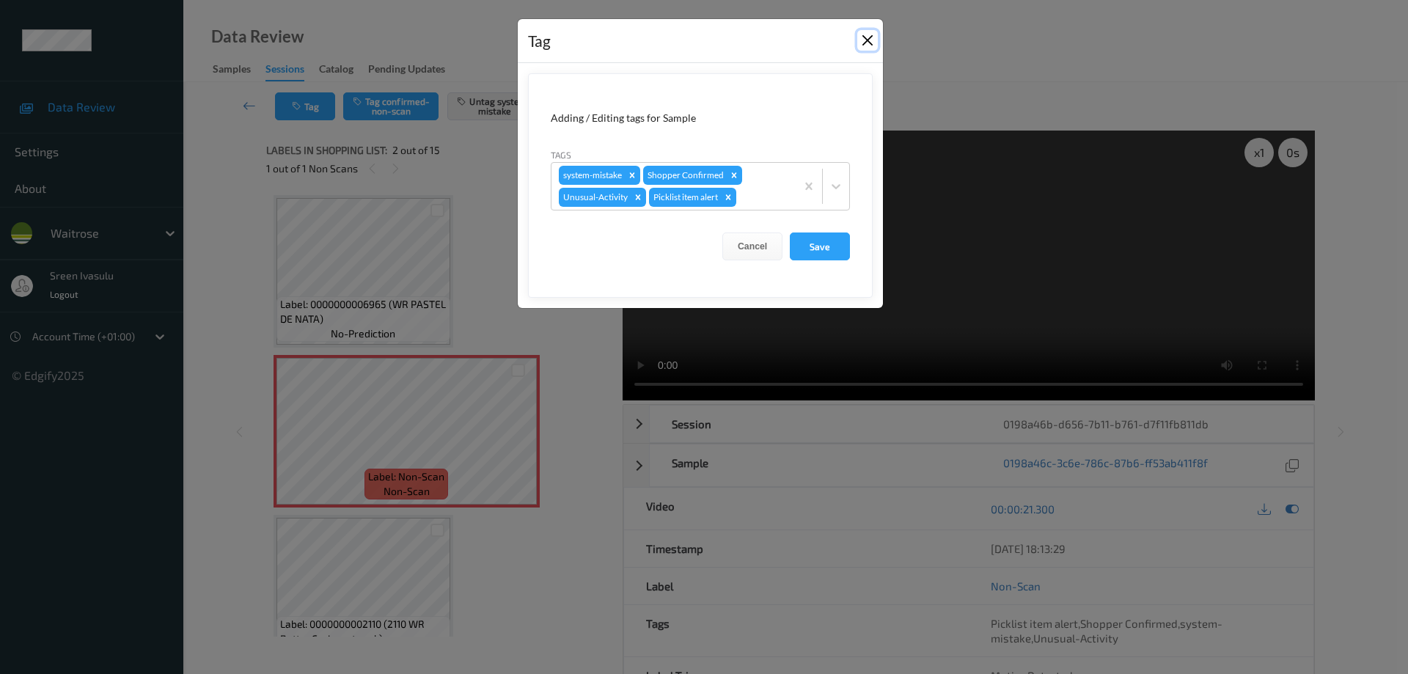
click at [877, 35] on button "Close" at bounding box center [867, 40] width 21 height 21
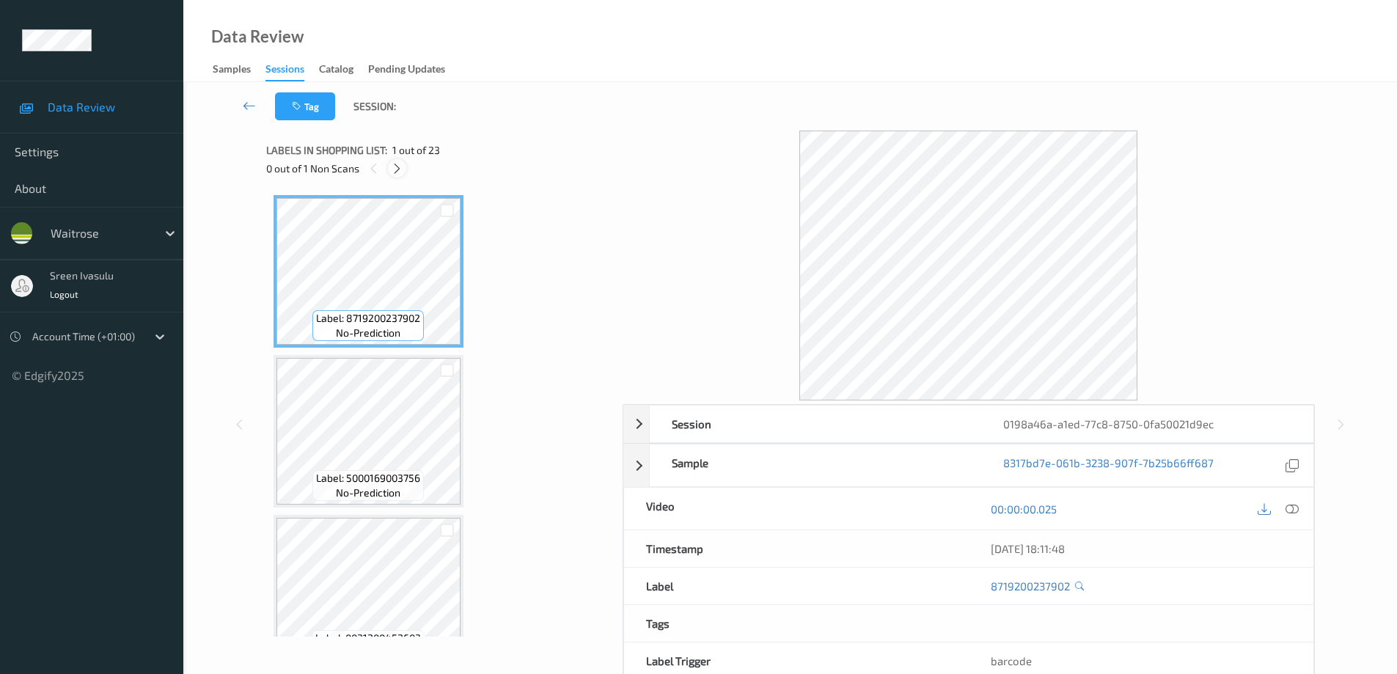
click at [395, 175] on div at bounding box center [397, 168] width 18 height 18
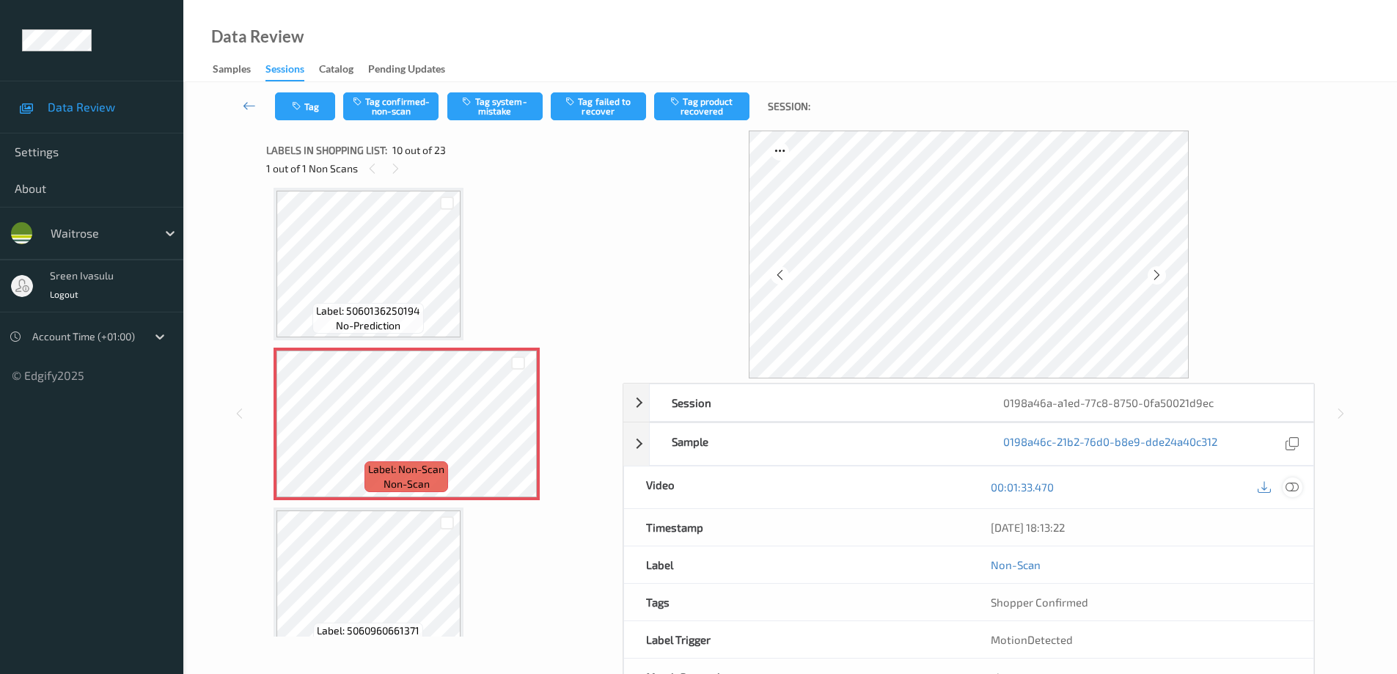
click at [1291, 488] on icon at bounding box center [1291, 486] width 13 height 13
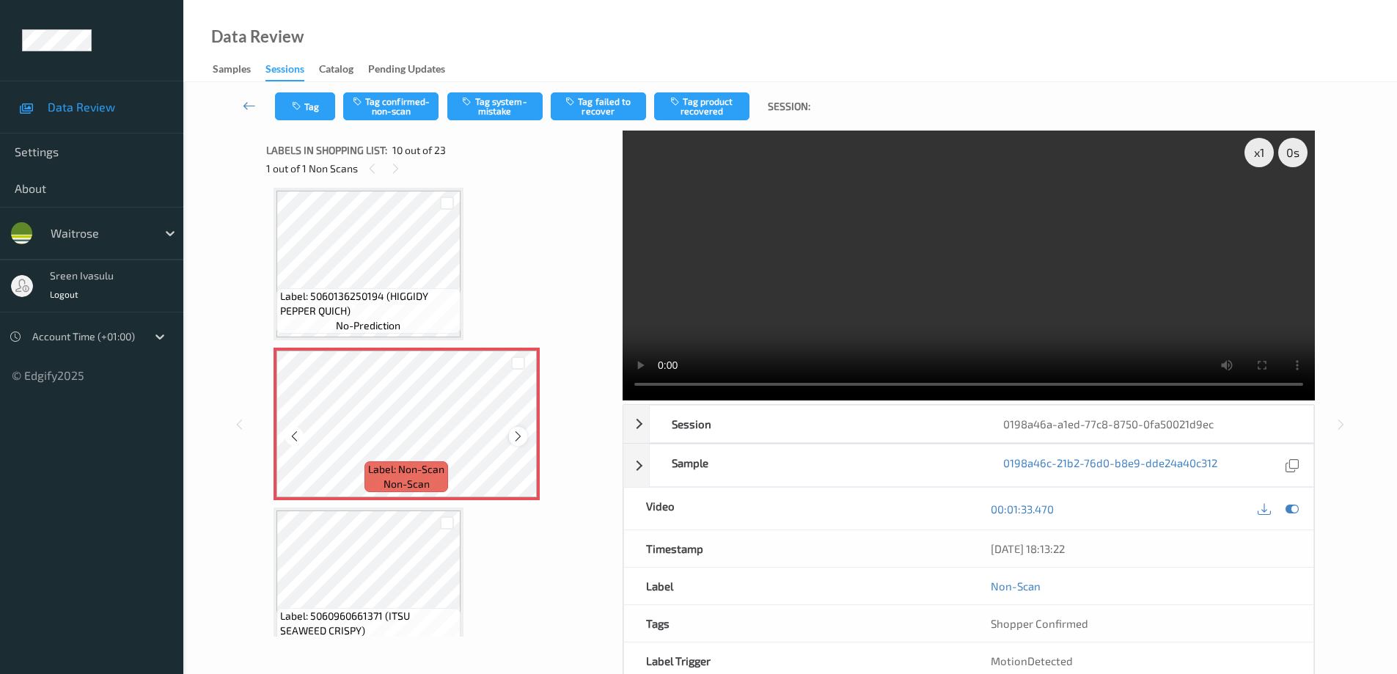
click at [518, 433] on icon at bounding box center [518, 436] width 12 height 13
click at [513, 434] on icon at bounding box center [518, 436] width 12 height 13
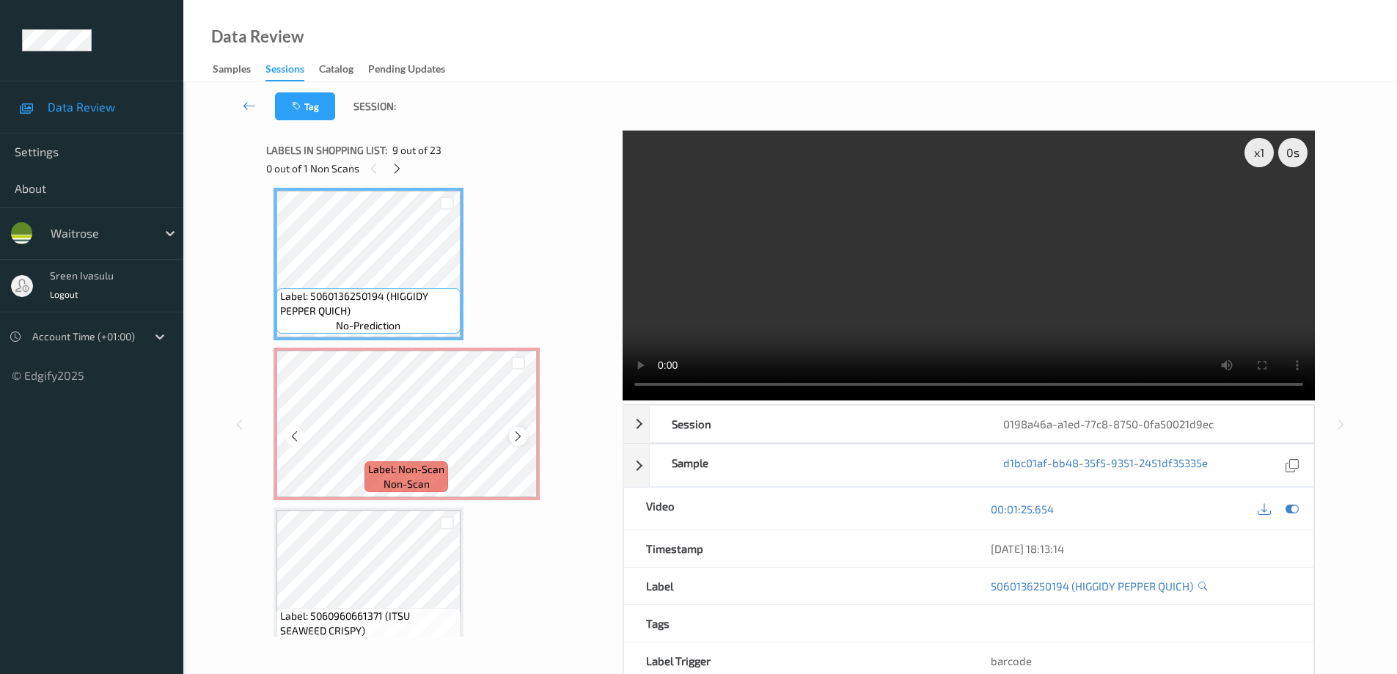
click at [512, 443] on div at bounding box center [518, 436] width 18 height 18
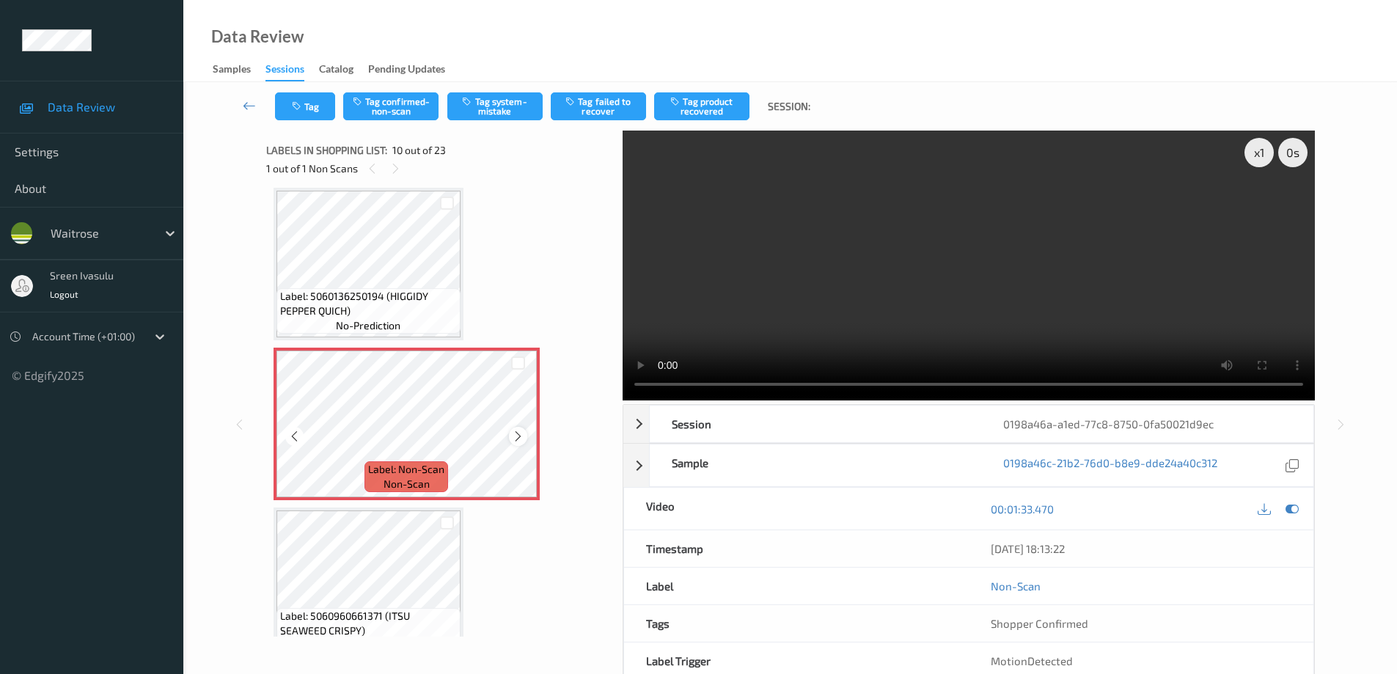
click at [513, 438] on icon at bounding box center [518, 436] width 12 height 13
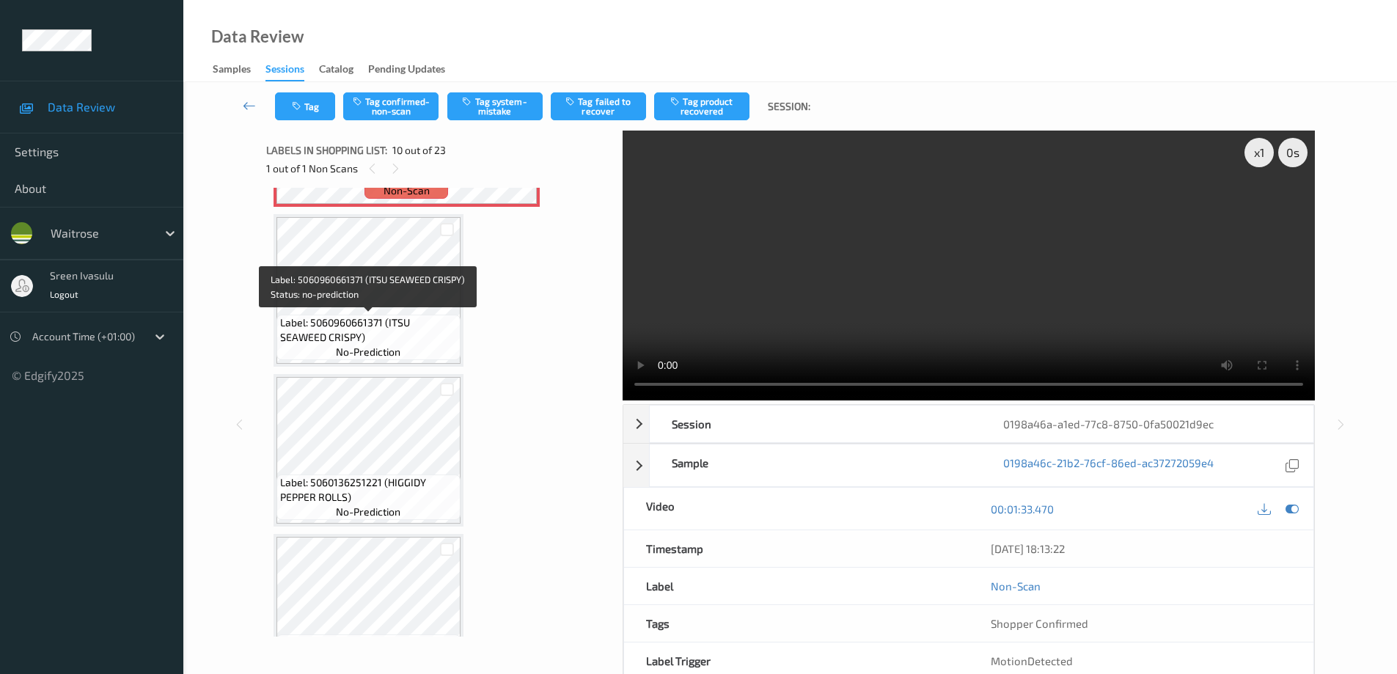
click at [422, 326] on span "Label: 5060960661371 (ITSU SEAWEED CRISPY)" at bounding box center [368, 329] width 177 height 29
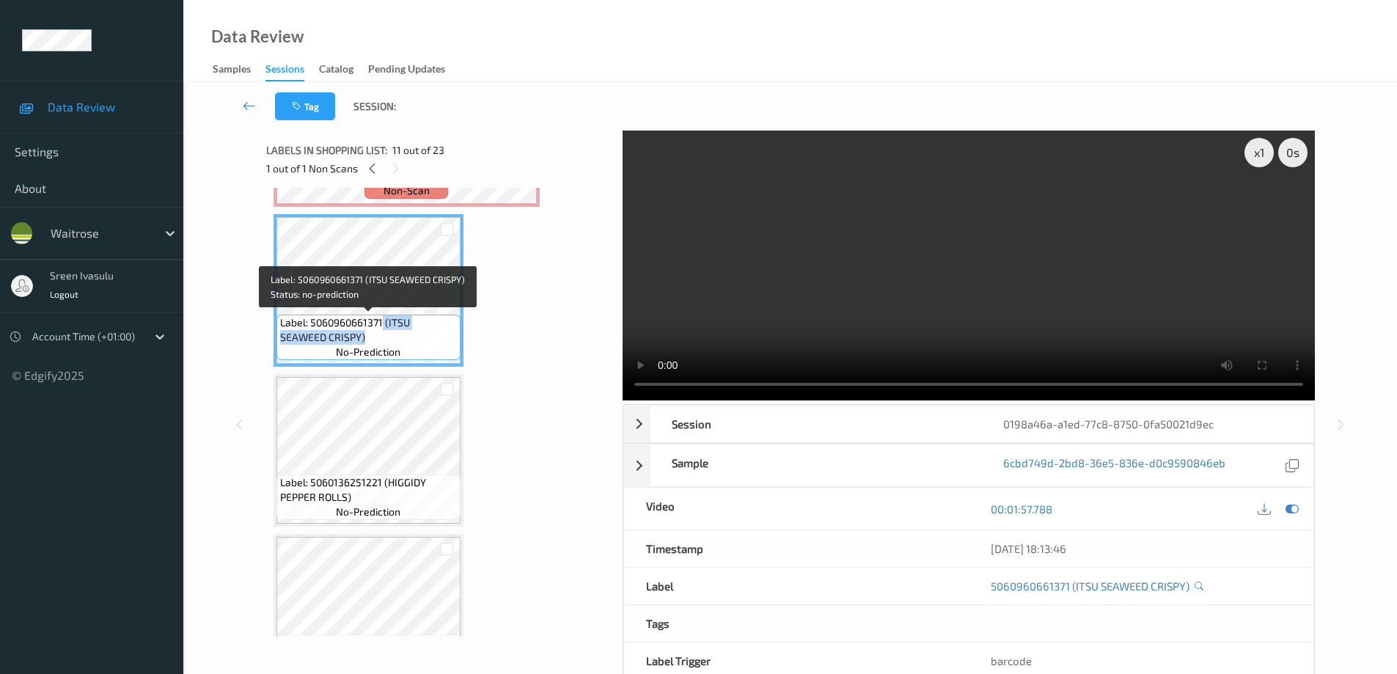
drag, startPoint x: 384, startPoint y: 325, endPoint x: 406, endPoint y: 337, distance: 25.3
click at [406, 337] on span "Label: 5060960661371 (ITSU SEAWEED CRISPY)" at bounding box center [368, 329] width 177 height 29
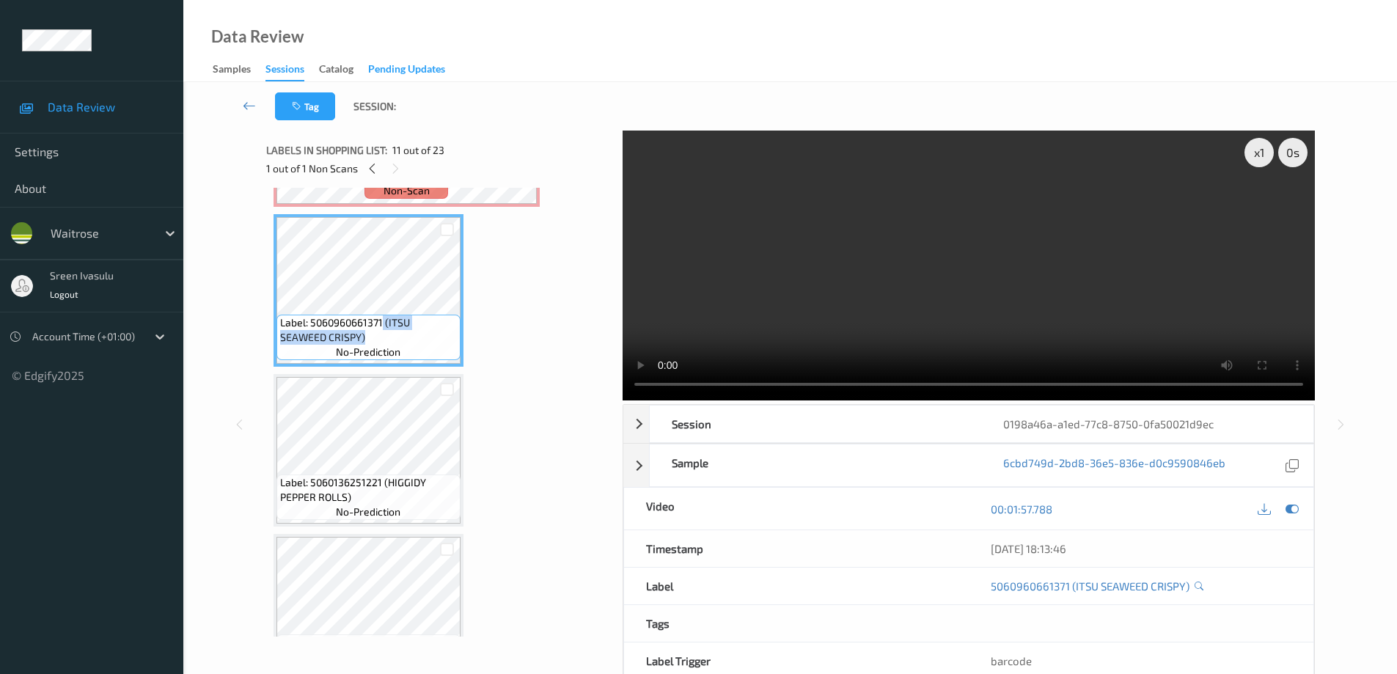
copy span "(ITSU SEAWEED CRISPY)"
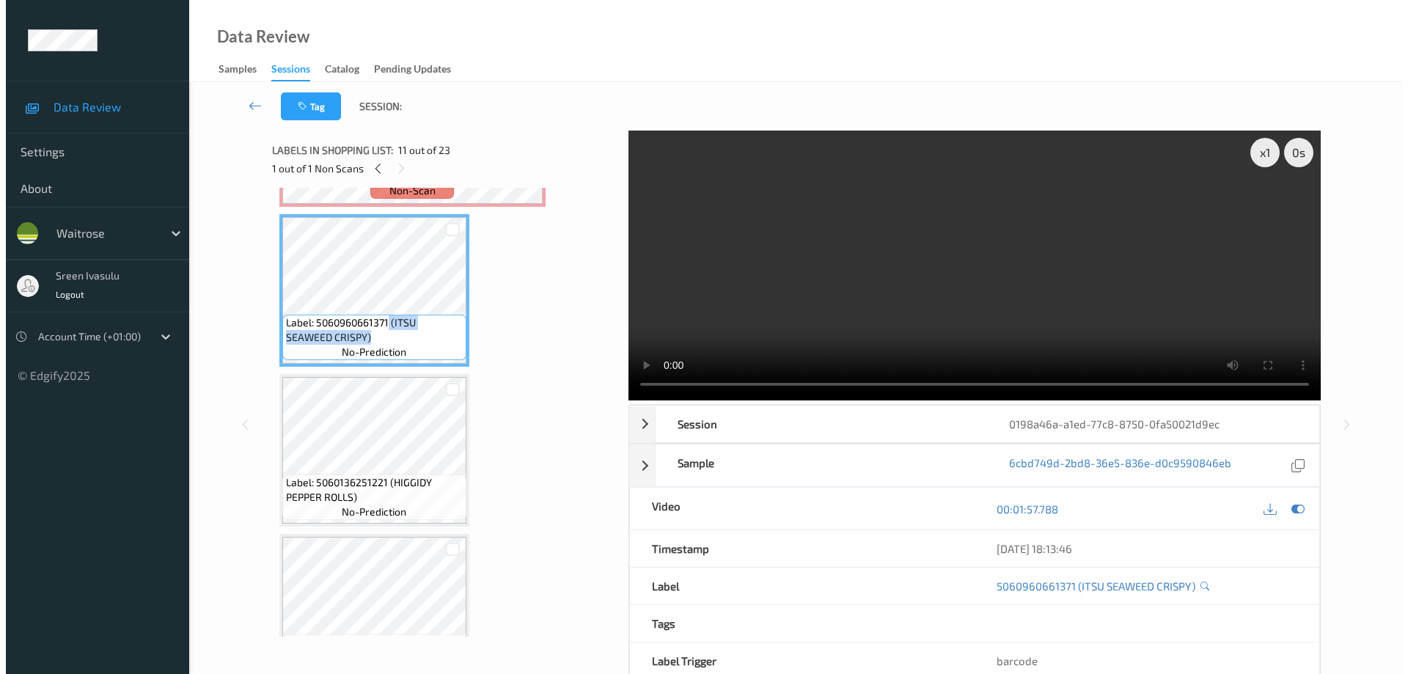
scroll to position [1286, 0]
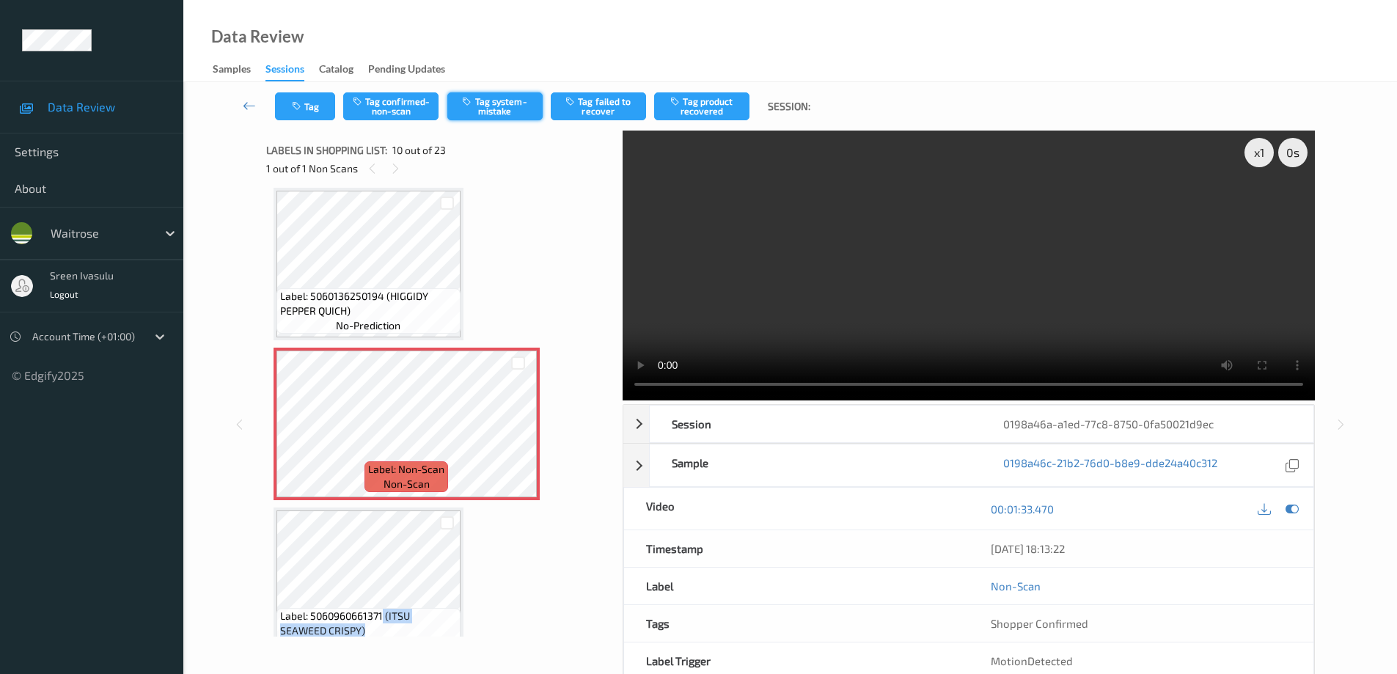
click at [493, 95] on button "Tag system-mistake" at bounding box center [494, 106] width 95 height 28
click at [314, 104] on button "Tag" at bounding box center [305, 106] width 60 height 28
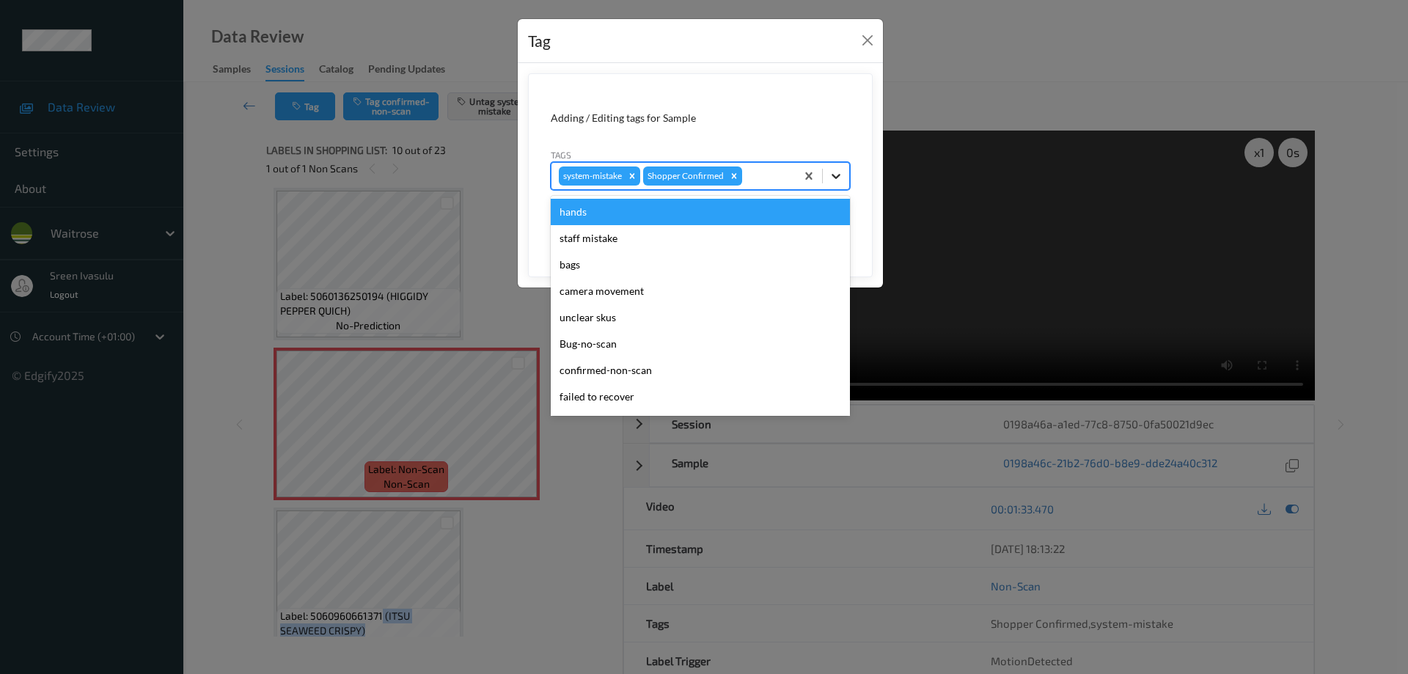
click at [838, 175] on icon at bounding box center [836, 176] width 9 height 5
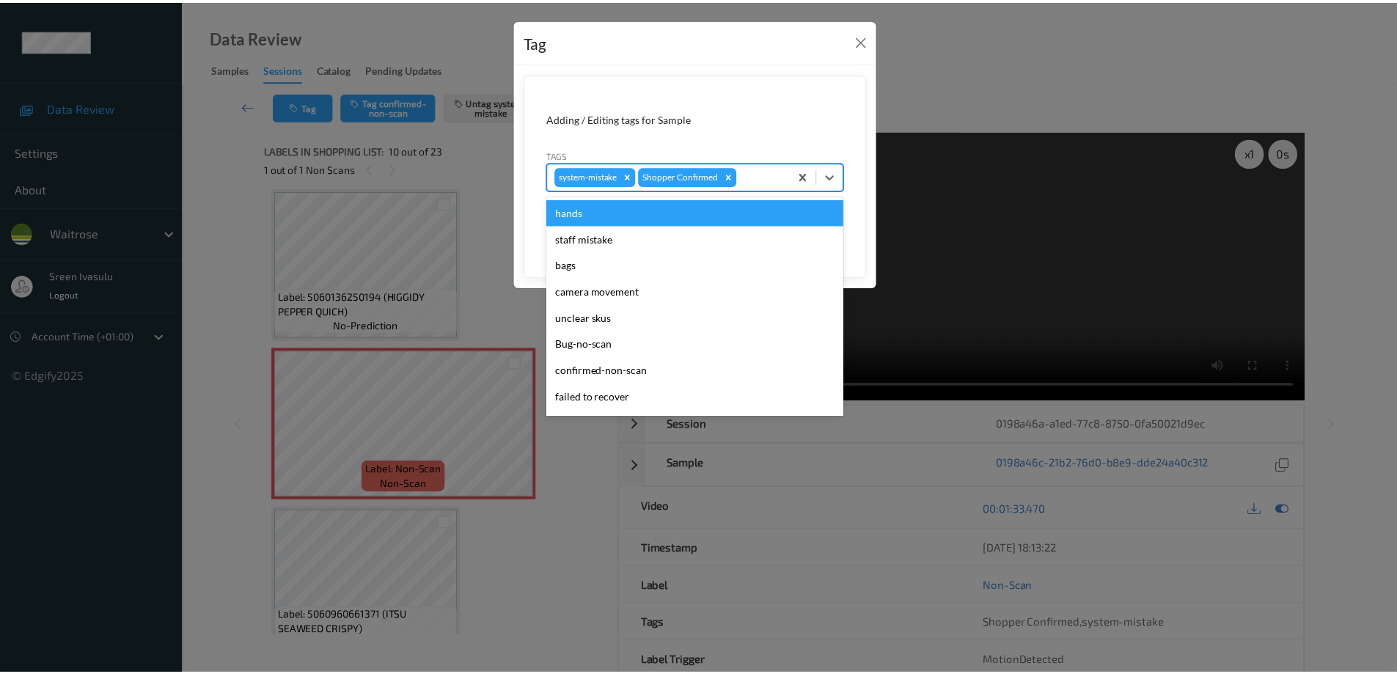
scroll to position [287, 0]
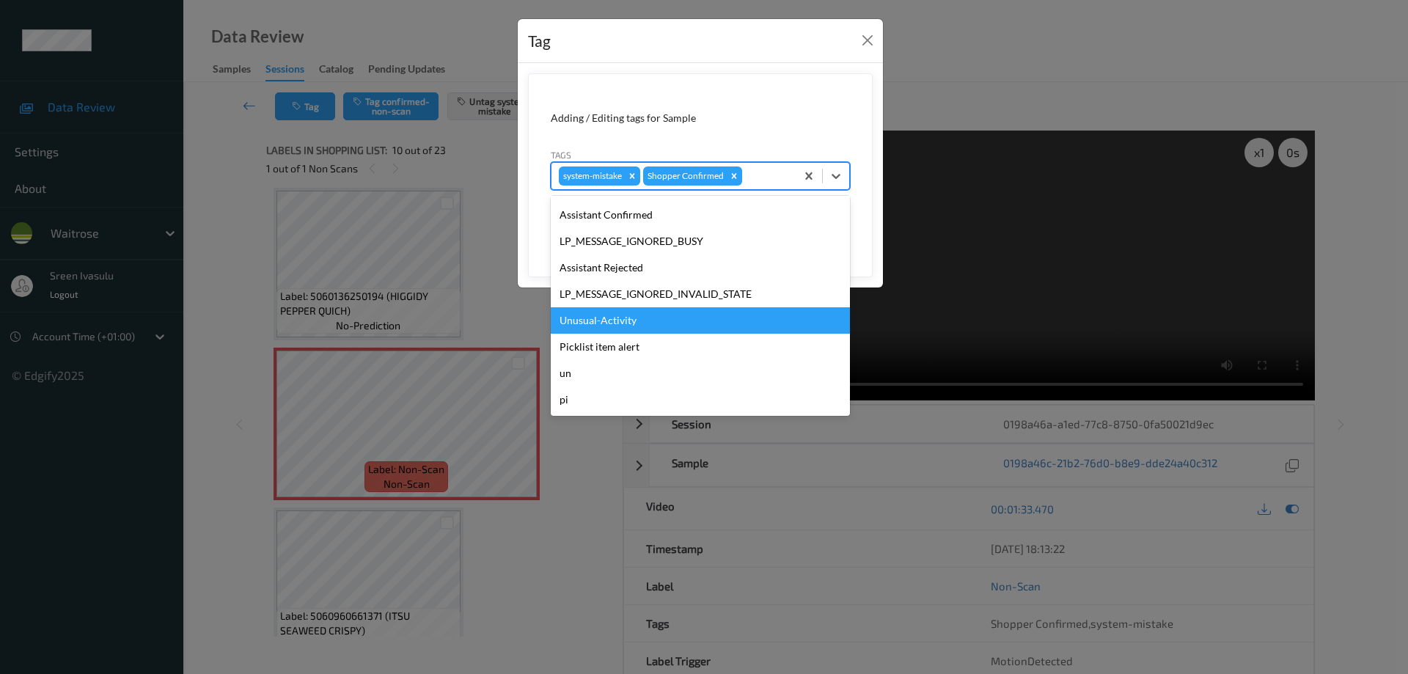
click at [642, 317] on div "Unusual-Activity" at bounding box center [700, 320] width 299 height 26
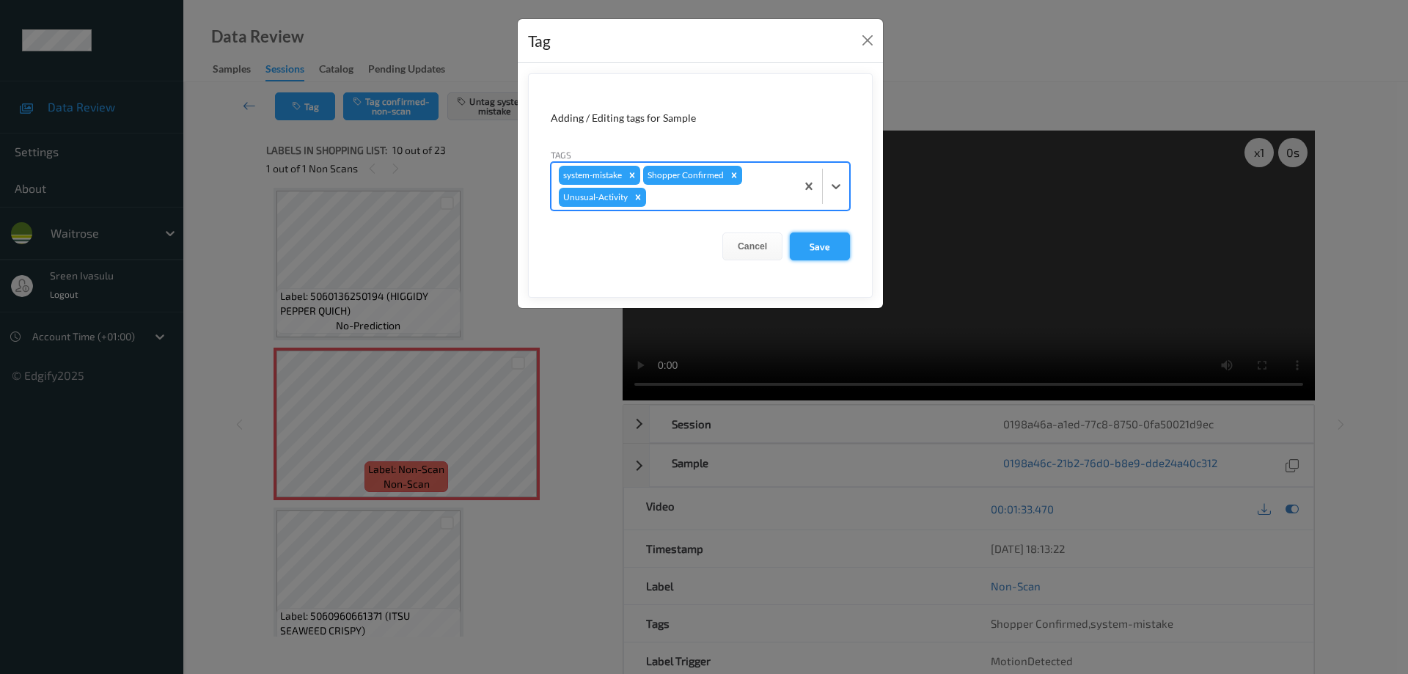
click at [815, 252] on button "Save" at bounding box center [820, 246] width 60 height 28
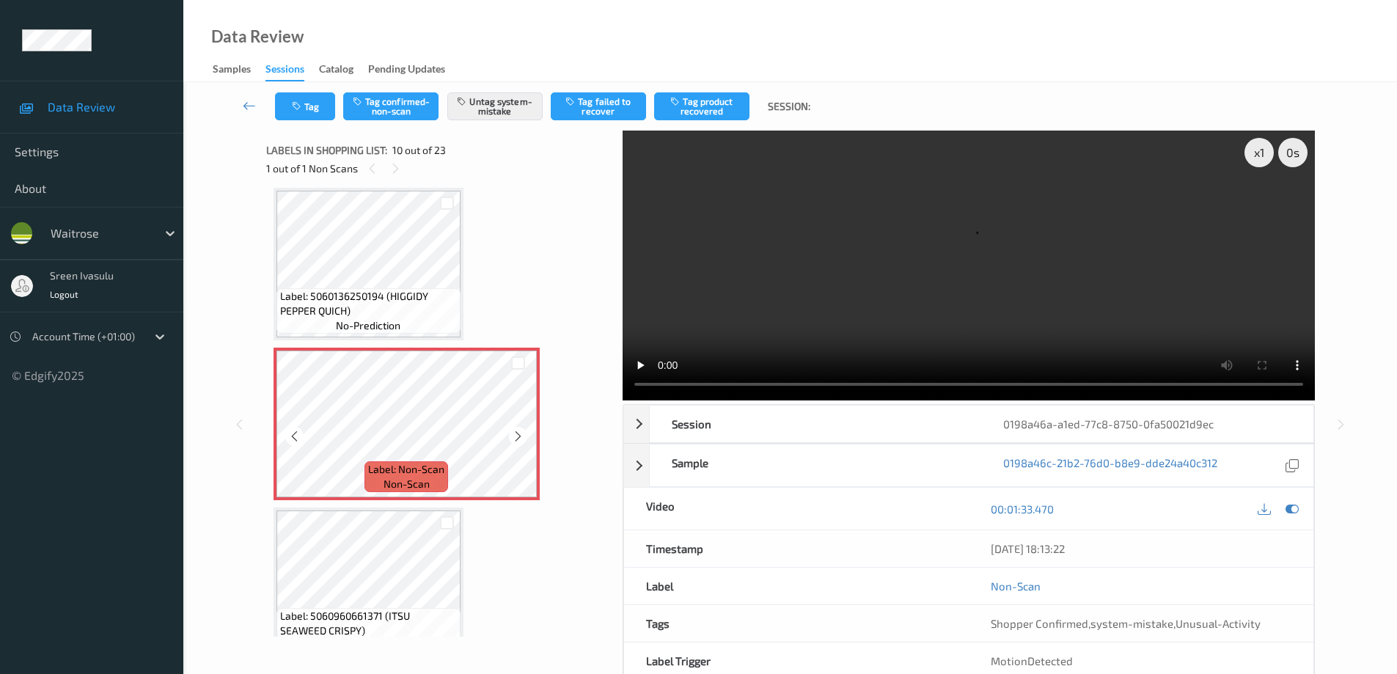
scroll to position [1580, 0]
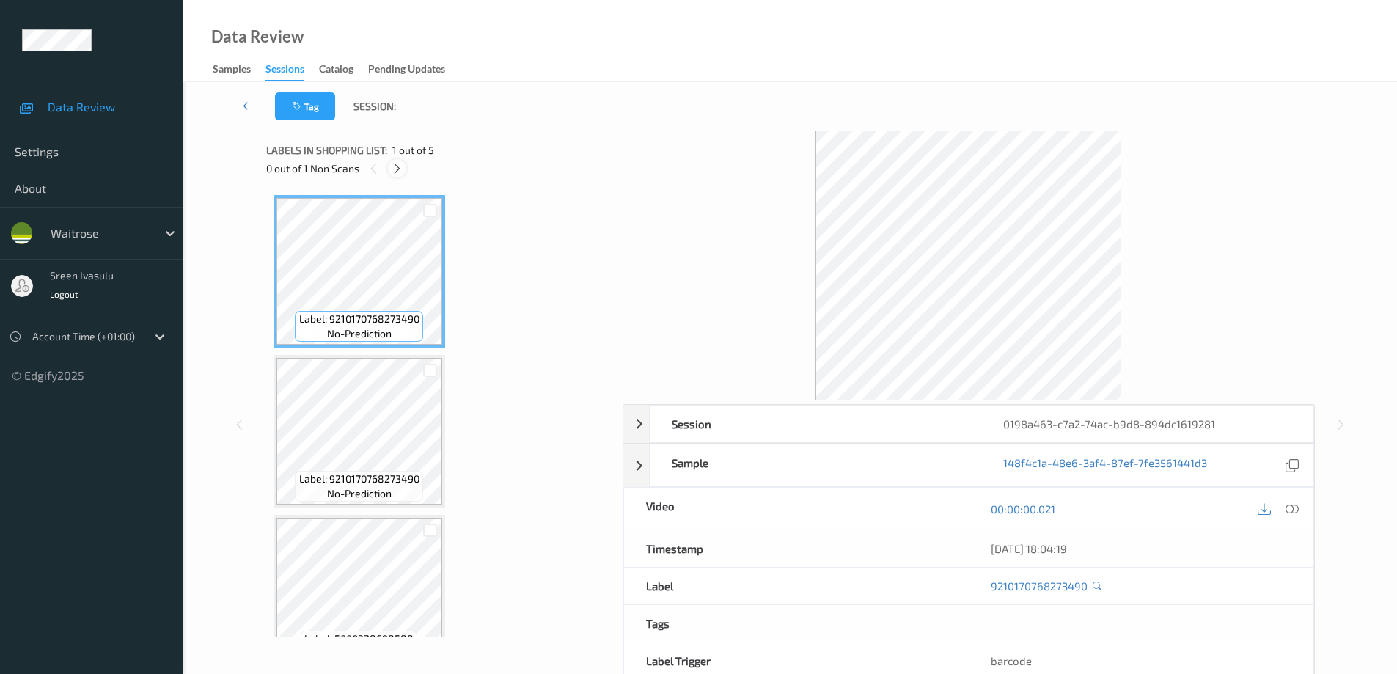
click at [403, 169] on icon at bounding box center [397, 168] width 12 height 13
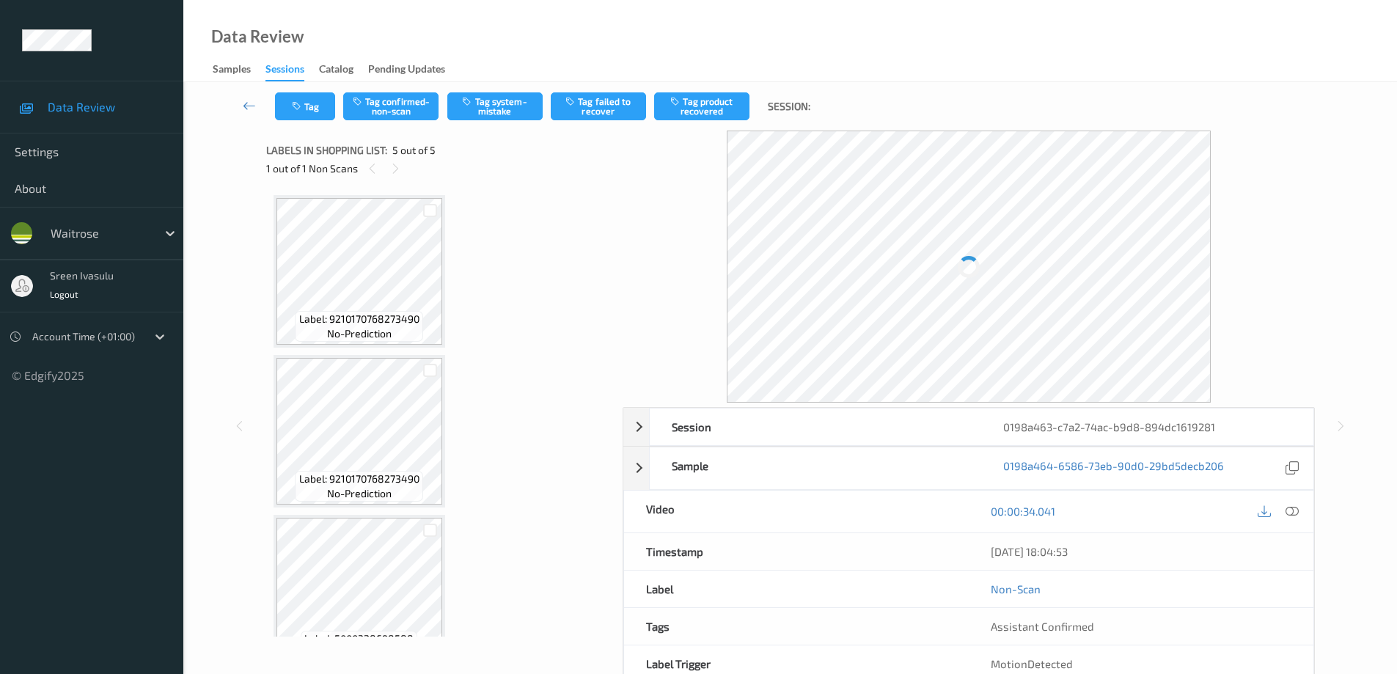
scroll to position [358, 0]
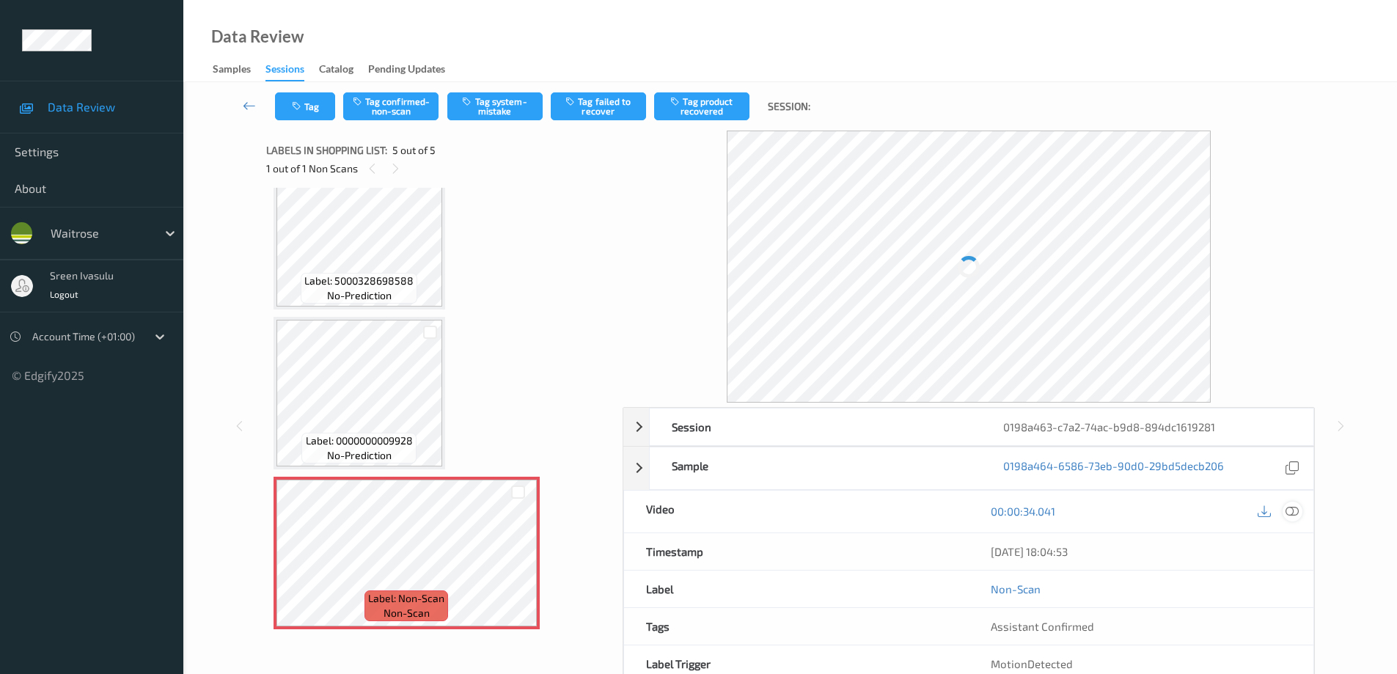
click at [1292, 511] on icon at bounding box center [1291, 511] width 13 height 13
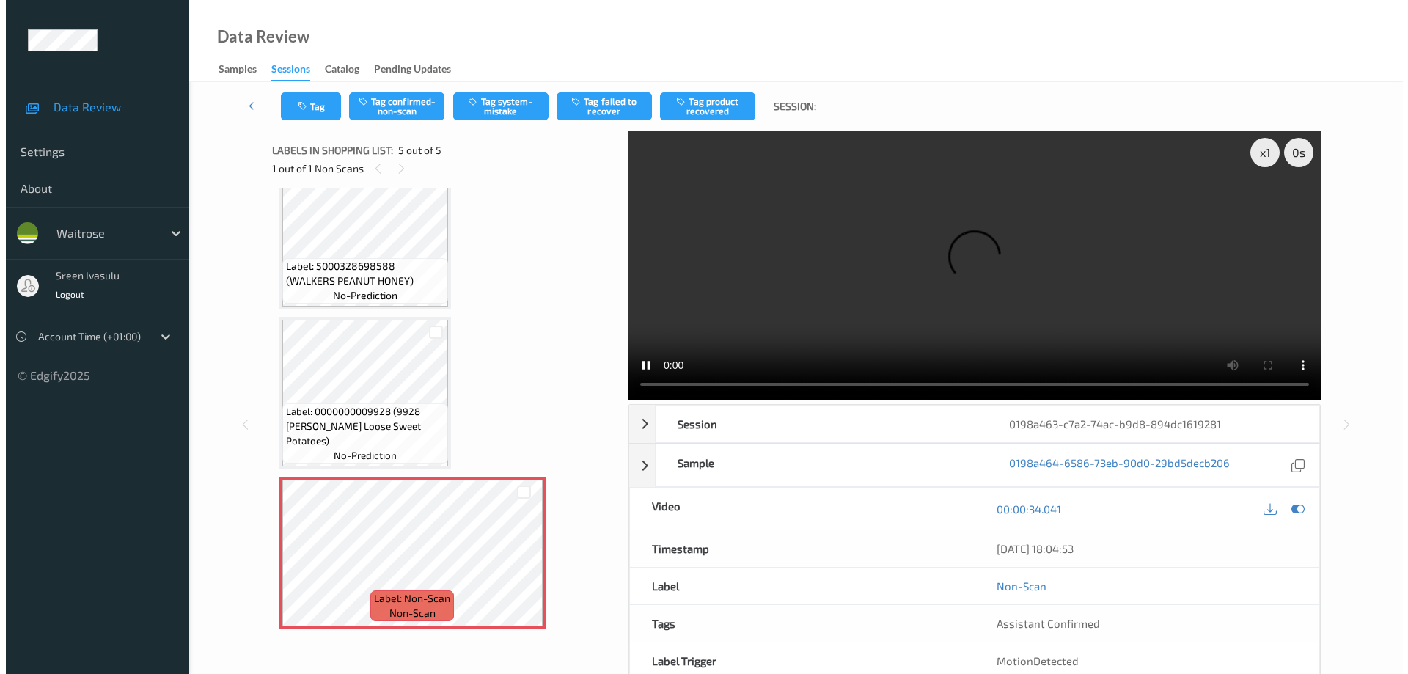
scroll to position [343, 0]
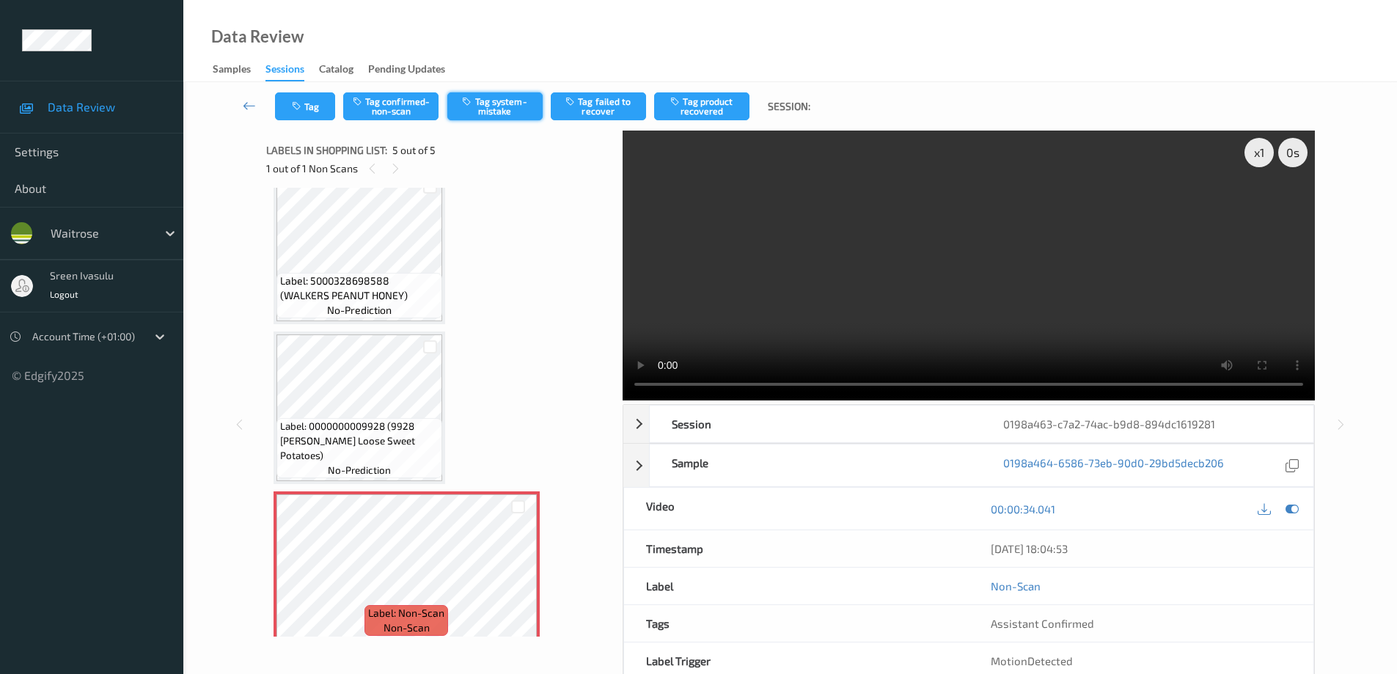
click at [485, 106] on button "Tag system-mistake" at bounding box center [494, 106] width 95 height 28
click at [304, 113] on button "Tag" at bounding box center [305, 106] width 60 height 28
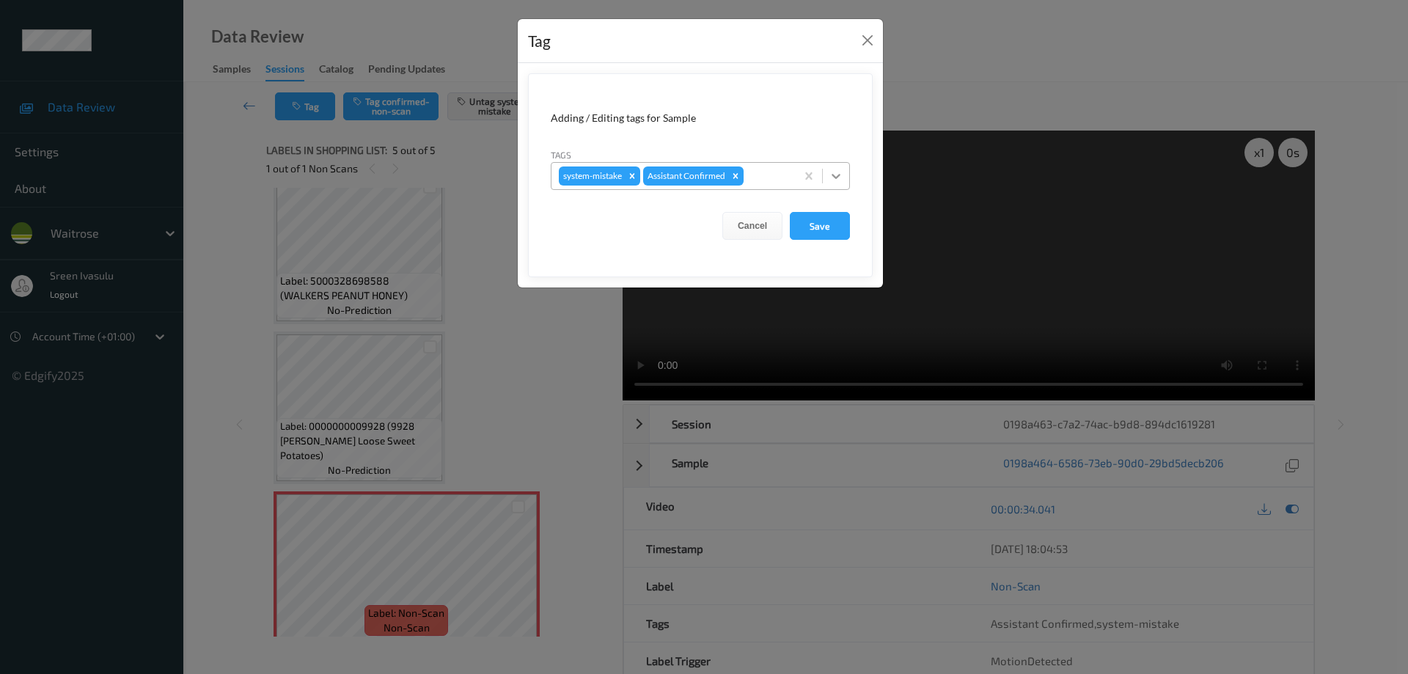
click at [841, 177] on icon at bounding box center [836, 176] width 15 height 15
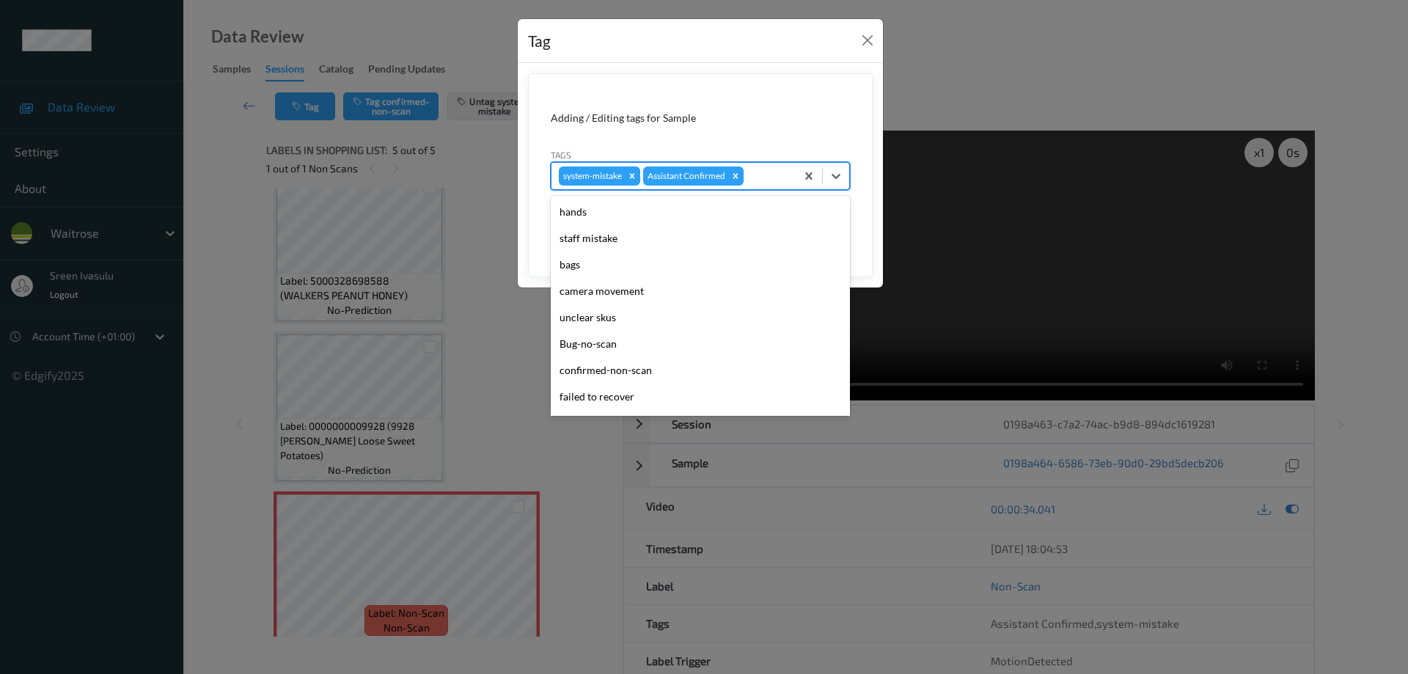
scroll to position [287, 0]
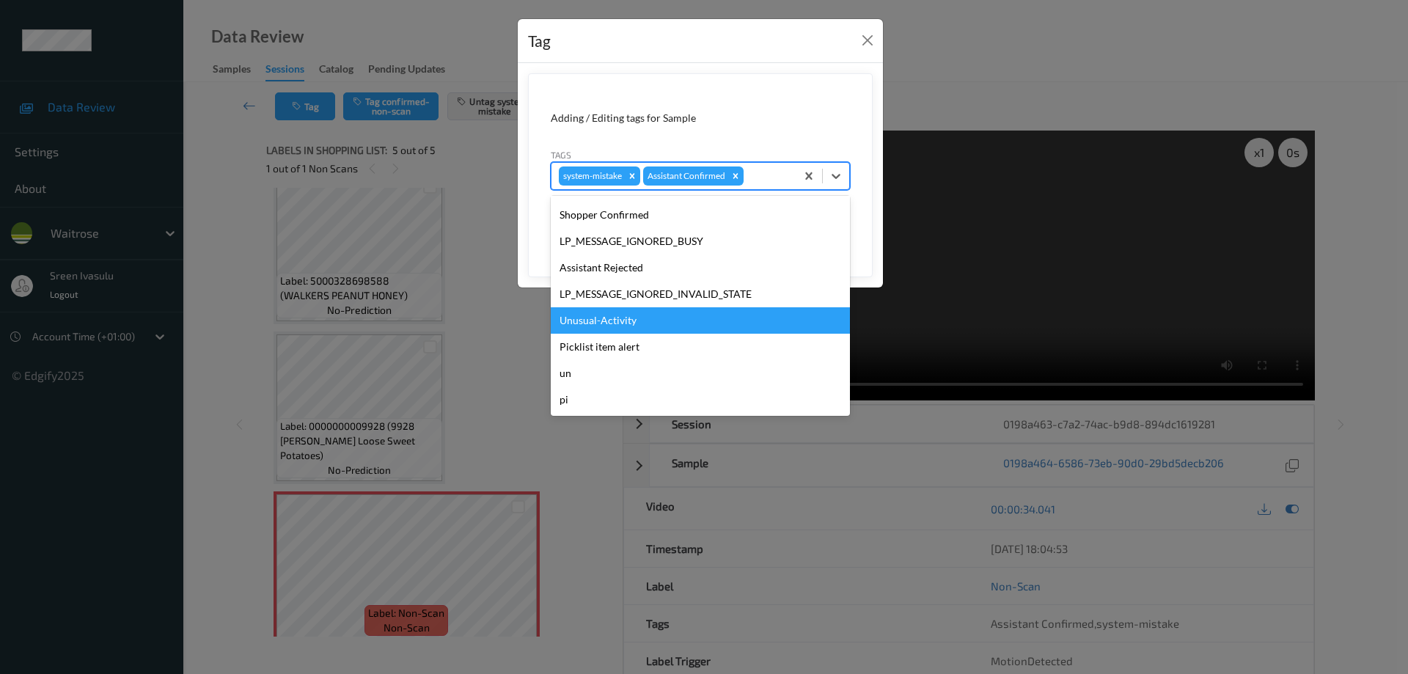
click at [616, 320] on div "Unusual-Activity" at bounding box center [700, 320] width 299 height 26
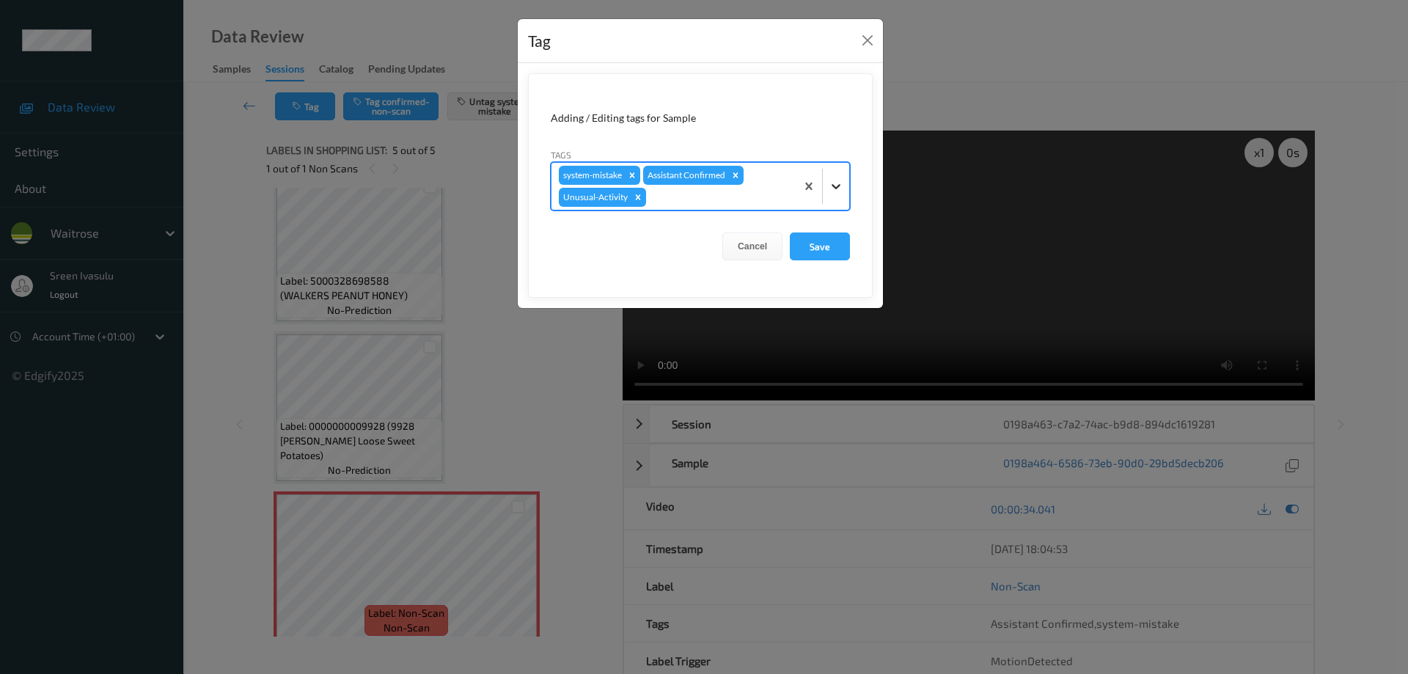
click at [829, 178] on div at bounding box center [836, 186] width 26 height 26
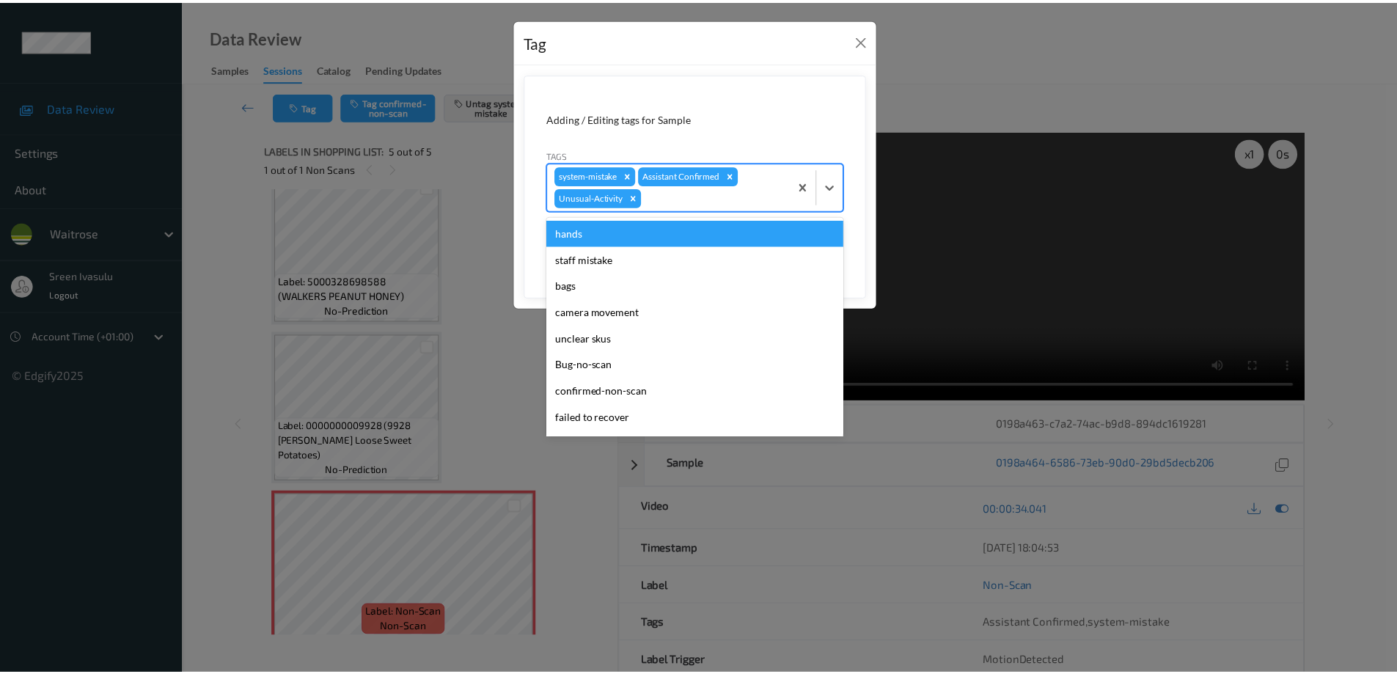
scroll to position [261, 0]
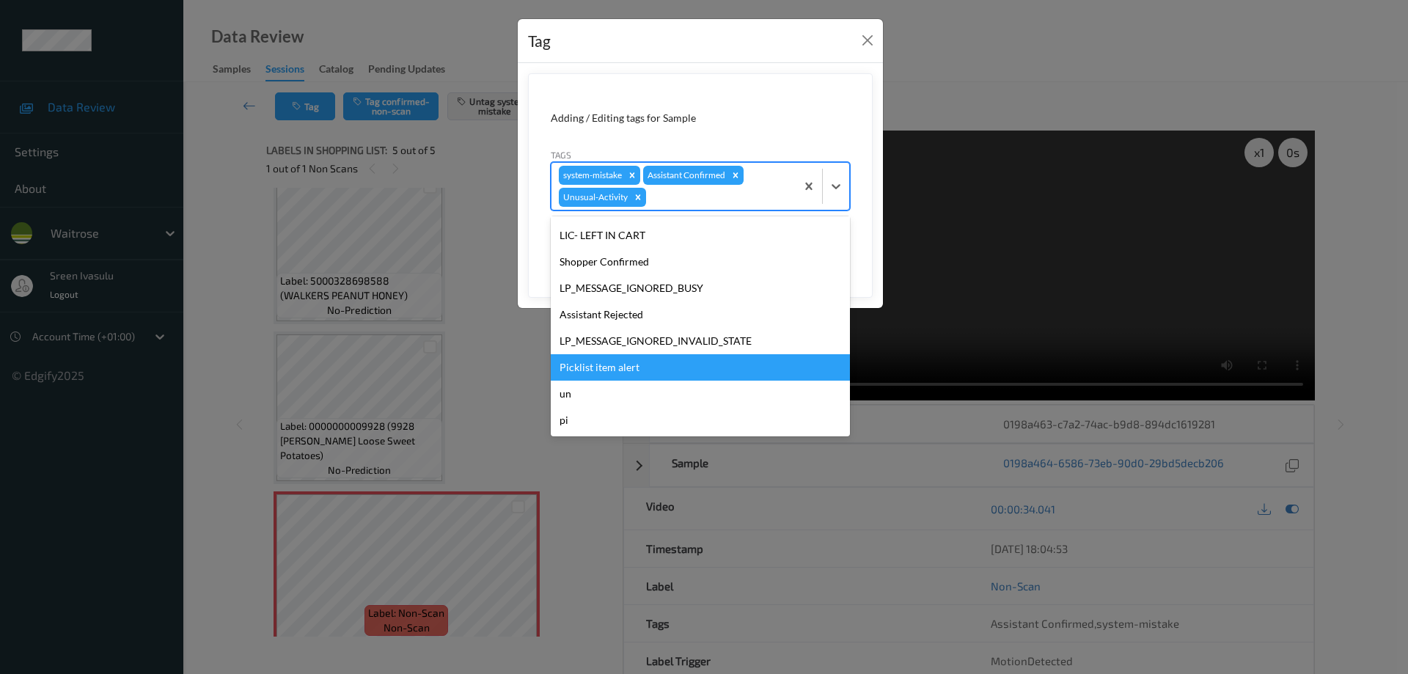
click at [601, 370] on div "Picklist item alert" at bounding box center [700, 367] width 299 height 26
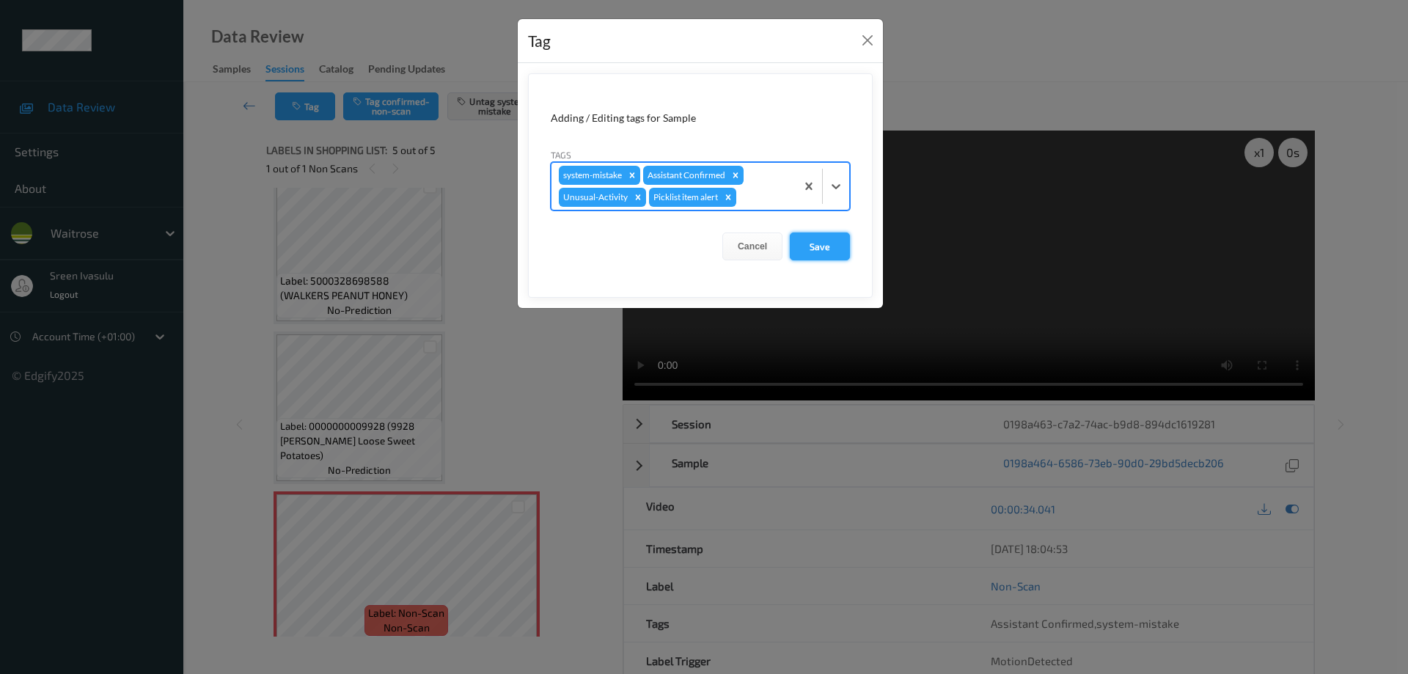
click at [815, 249] on button "Save" at bounding box center [820, 246] width 60 height 28
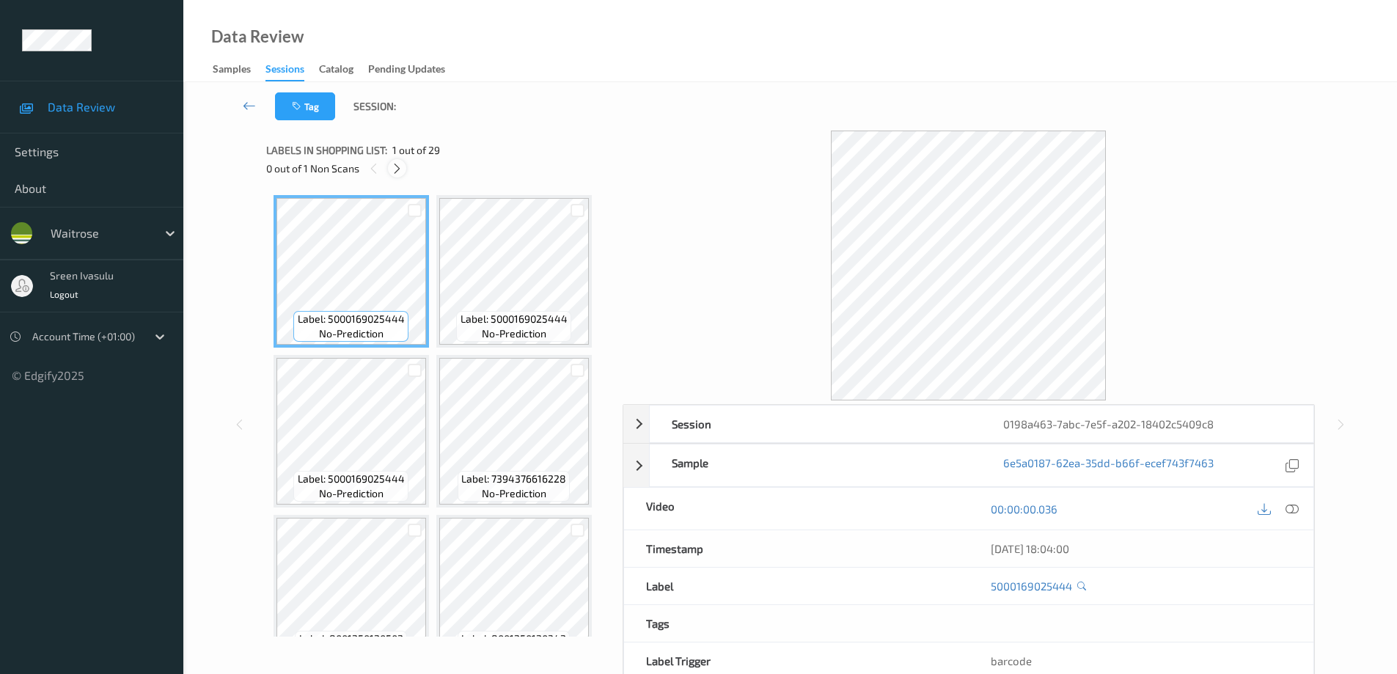
click at [395, 172] on icon at bounding box center [397, 168] width 12 height 13
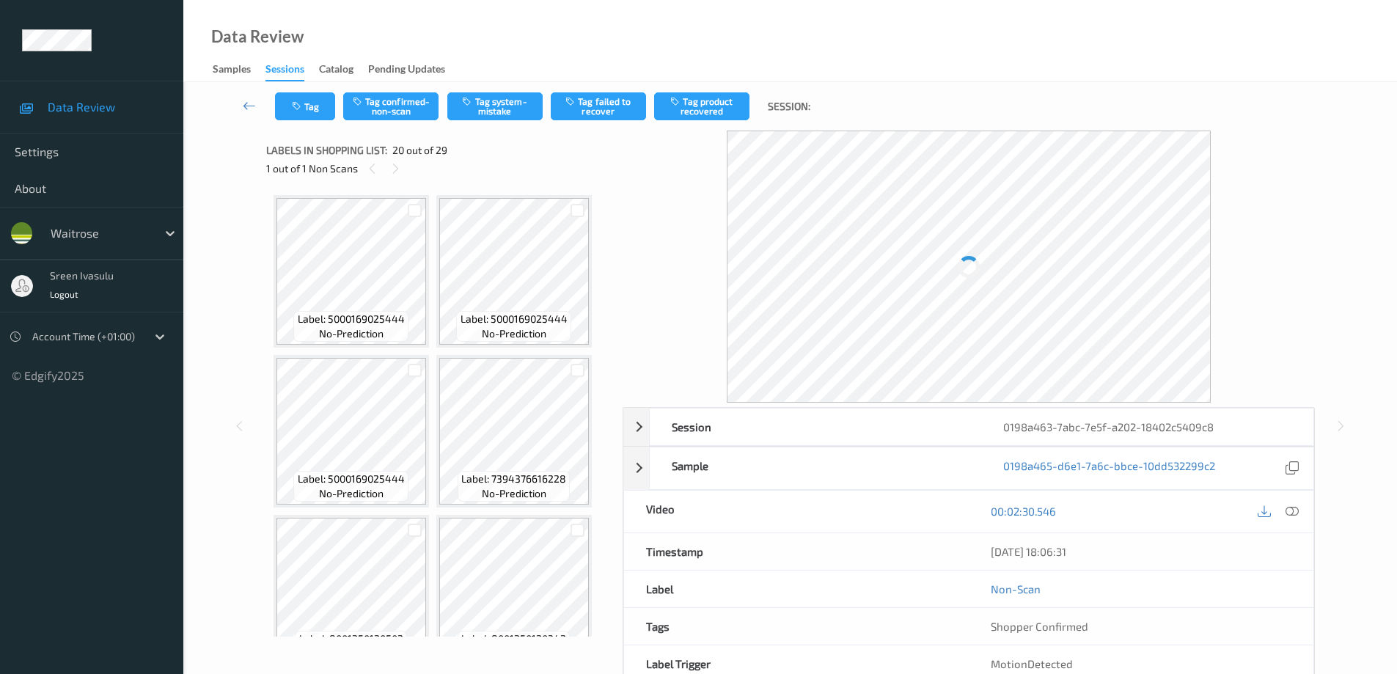
scroll to position [1446, 0]
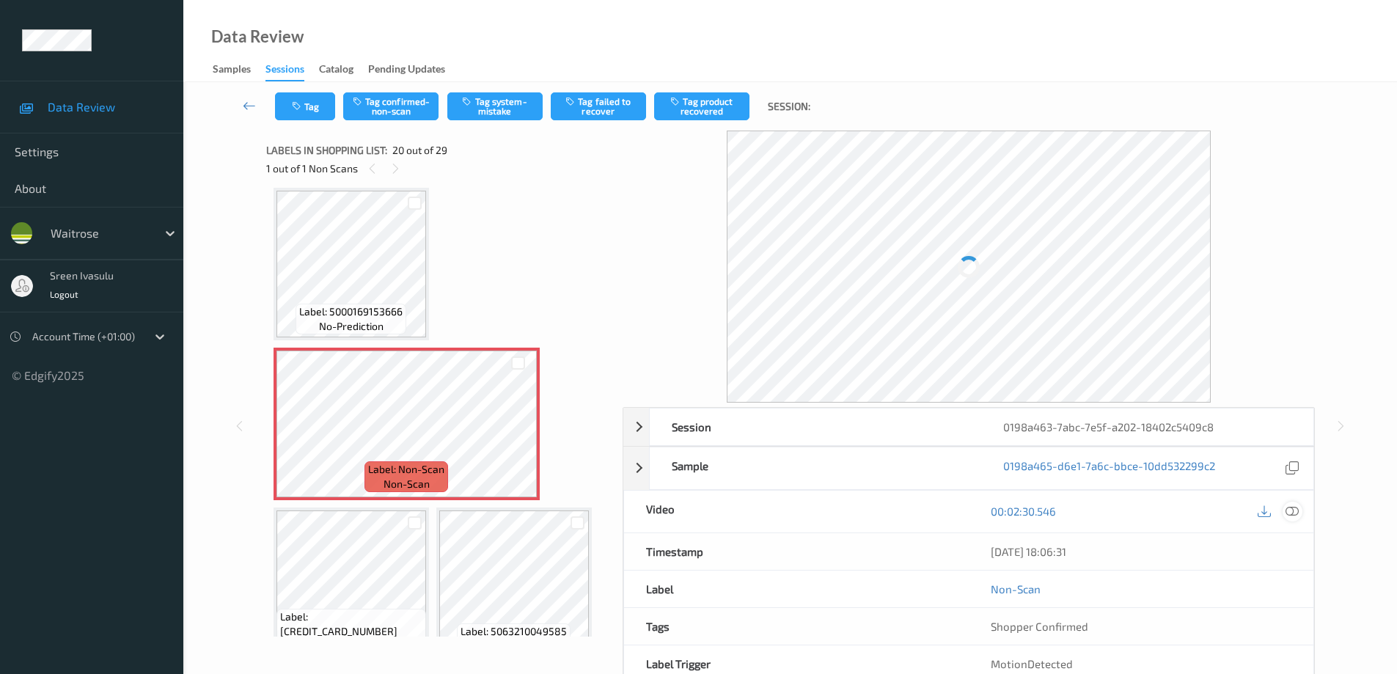
click at [1295, 514] on icon at bounding box center [1291, 511] width 13 height 13
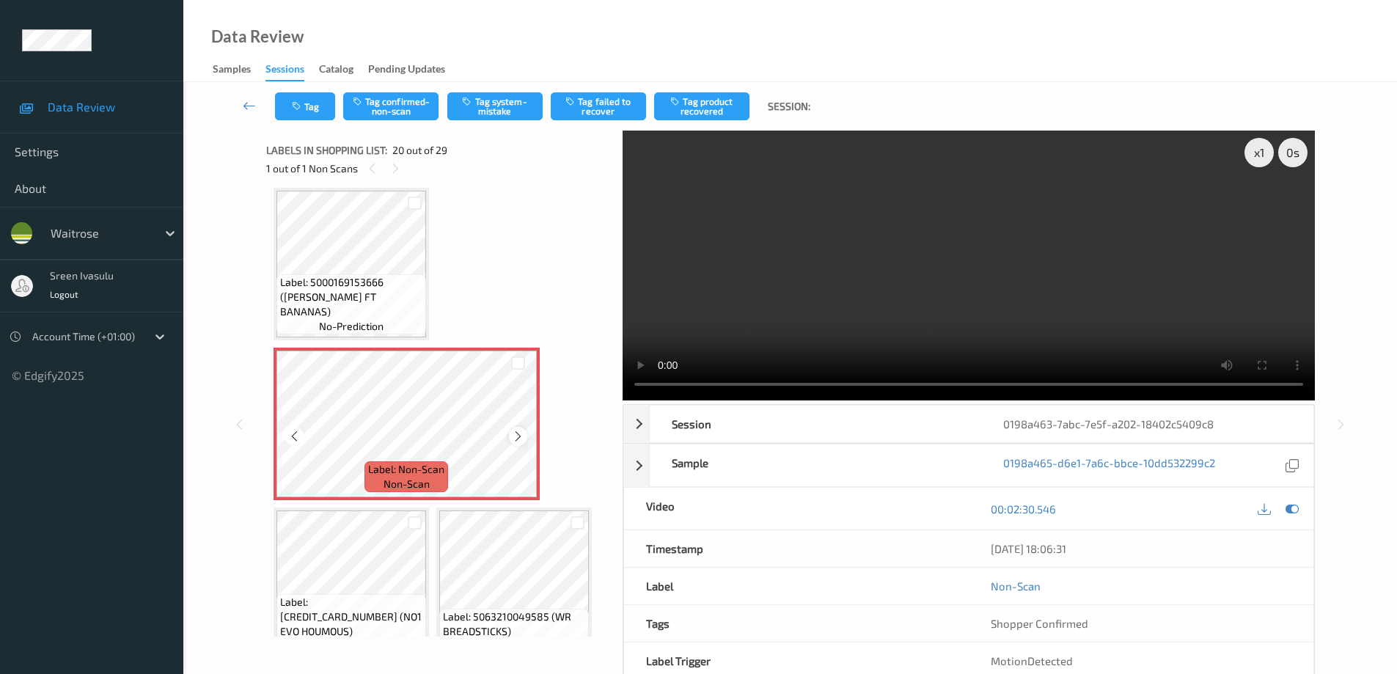
click at [513, 433] on icon at bounding box center [518, 436] width 12 height 13
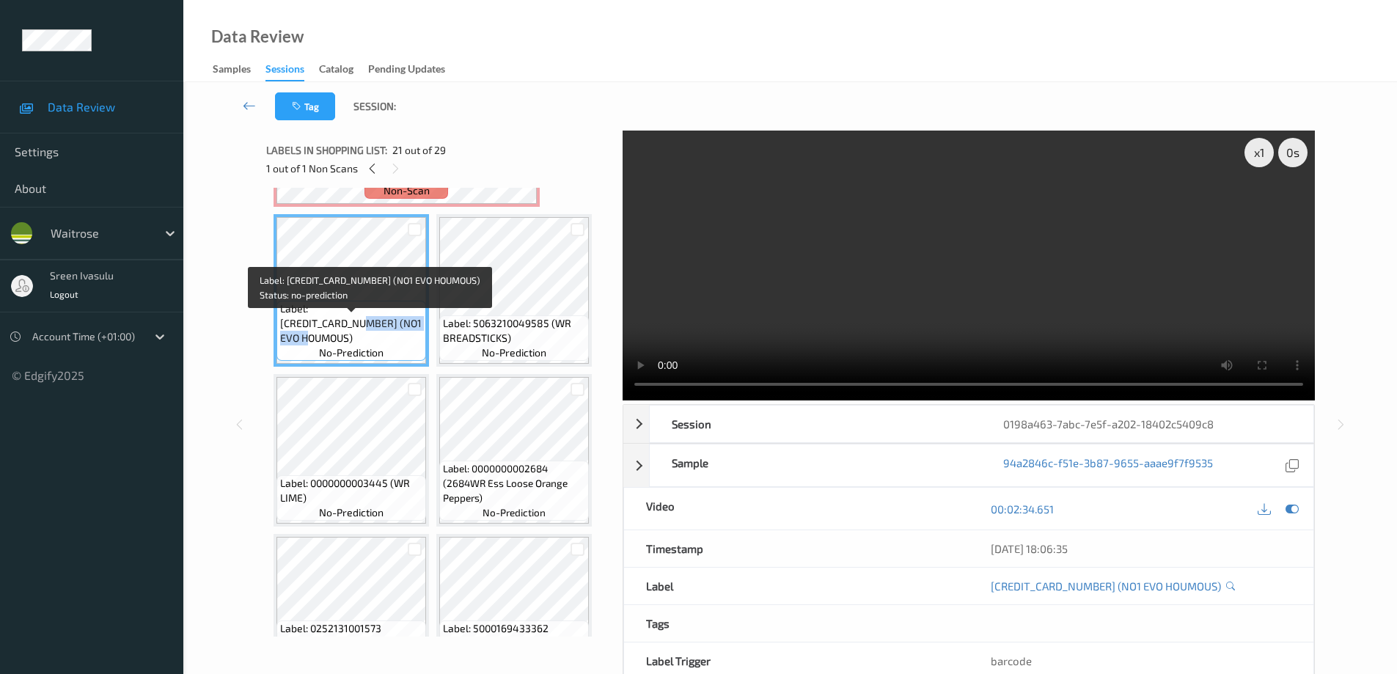
drag, startPoint x: 387, startPoint y: 323, endPoint x: 395, endPoint y: 335, distance: 14.8
click at [395, 335] on span "Label: [CREDIT_CARD_NUMBER] (NO1 EVO HOUMOUS)" at bounding box center [351, 323] width 142 height 44
copy span "NO1 EVO HOUMOUS)"
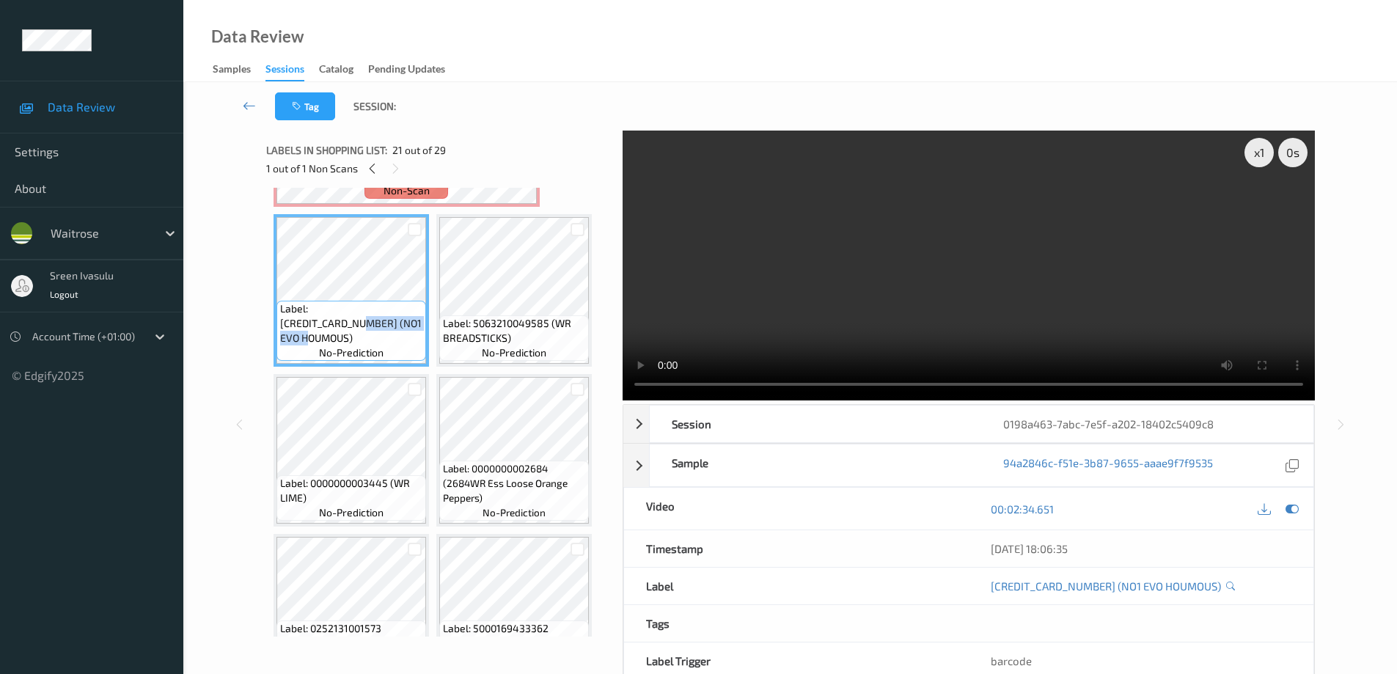
scroll to position [1446, 0]
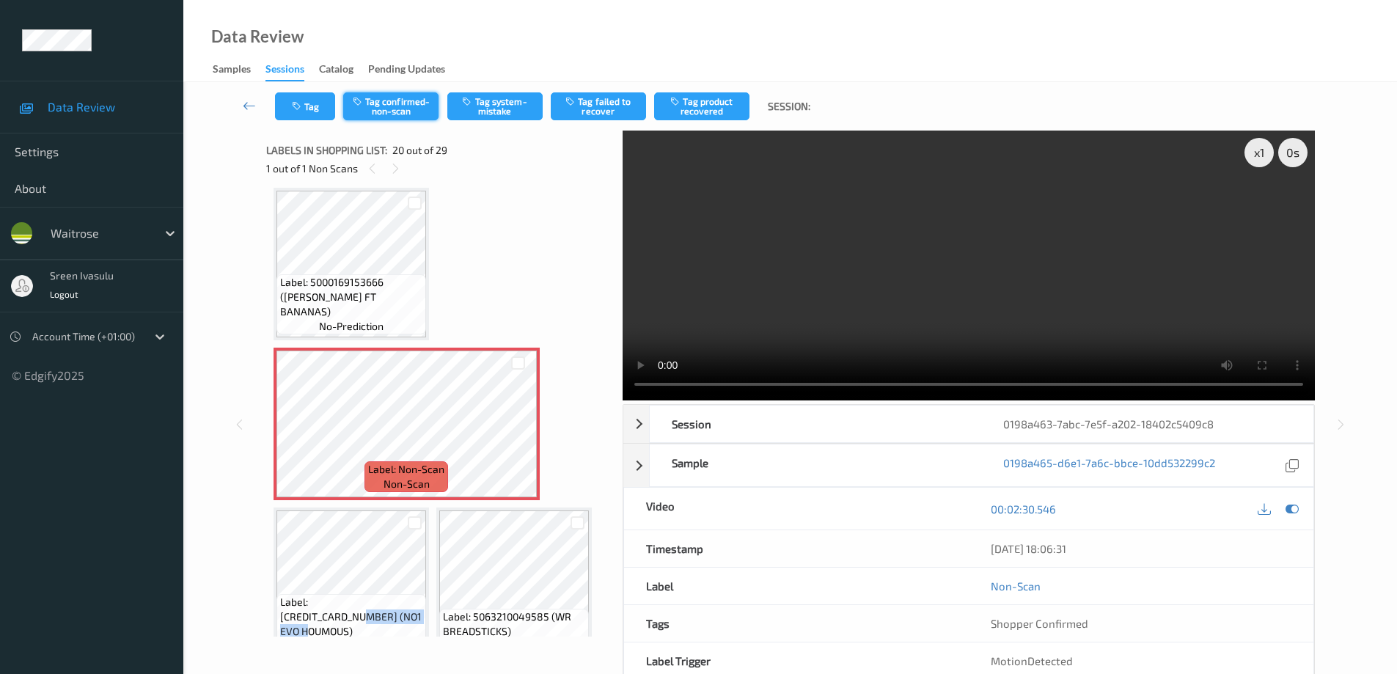
click at [418, 116] on button "Tag confirmed-non-scan" at bounding box center [390, 106] width 95 height 28
click at [712, 105] on button "Tag product recovered" at bounding box center [701, 106] width 95 height 28
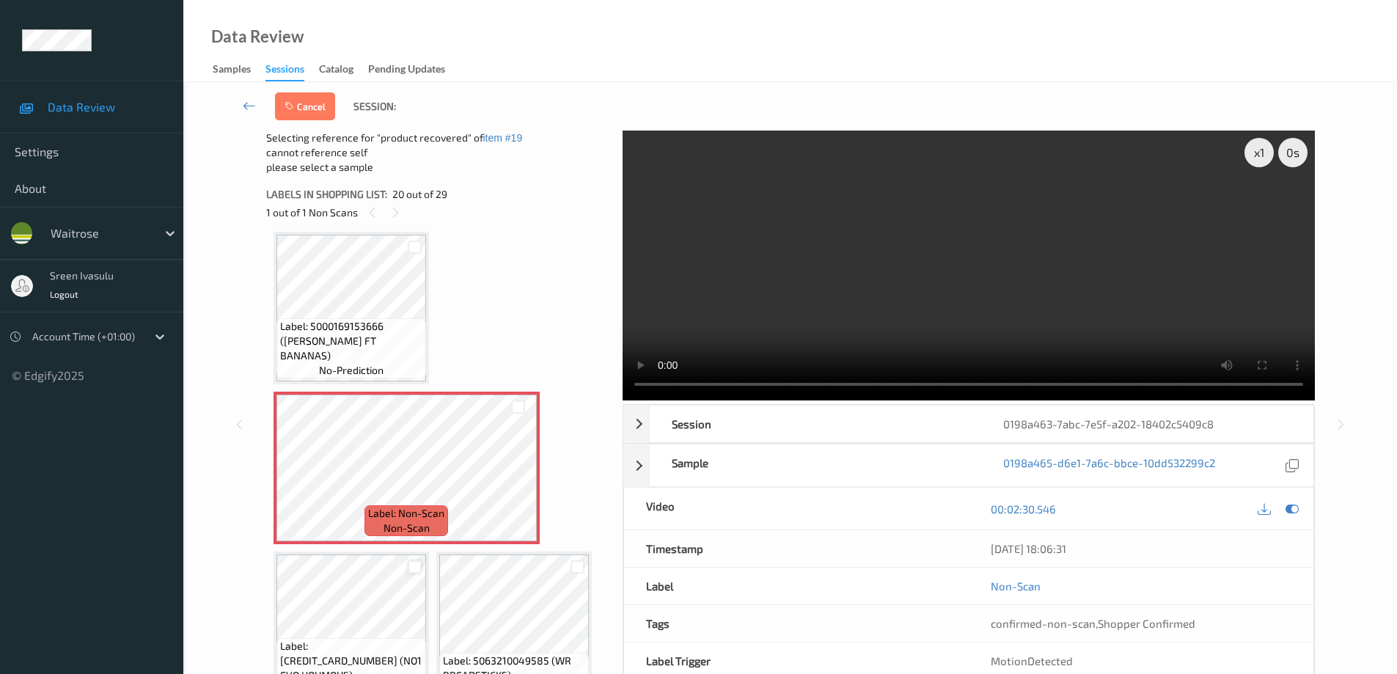
click at [420, 565] on div at bounding box center [415, 567] width 14 height 14
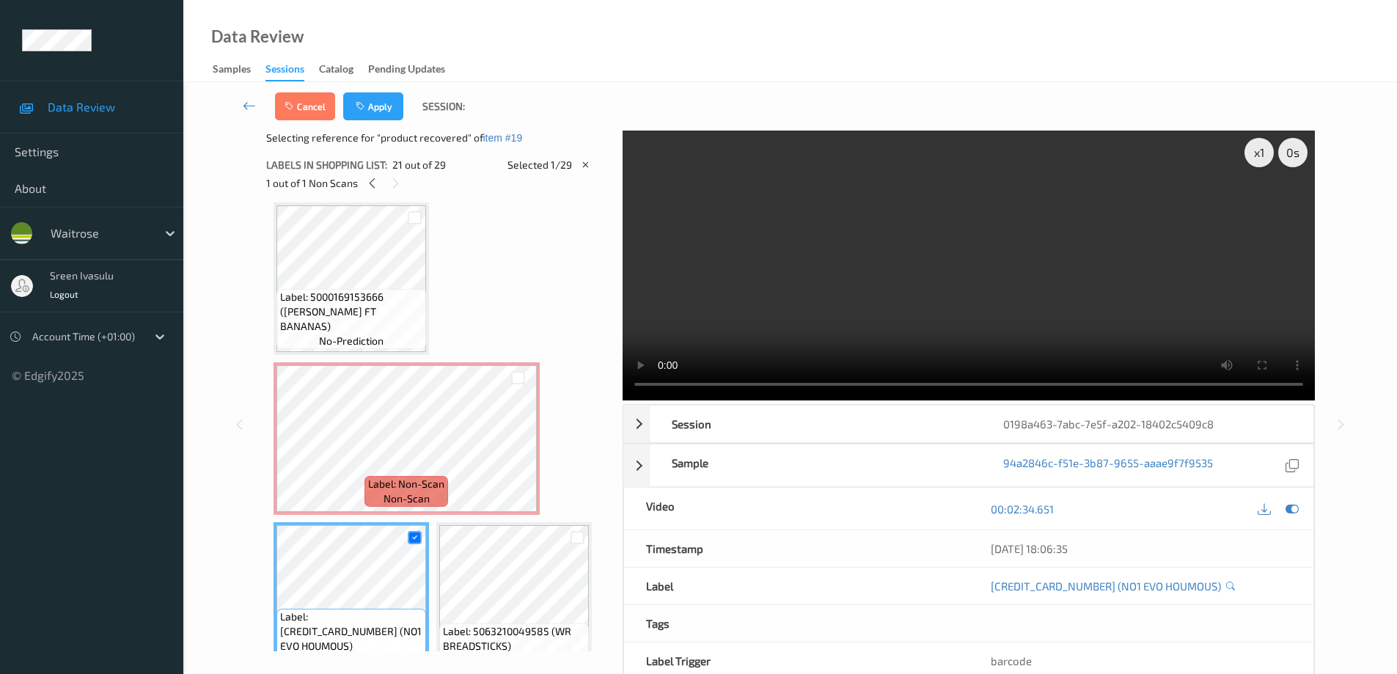
drag, startPoint x: 392, startPoint y: 111, endPoint x: 397, endPoint y: 129, distance: 18.9
click at [392, 111] on button "Apply" at bounding box center [373, 106] width 60 height 28
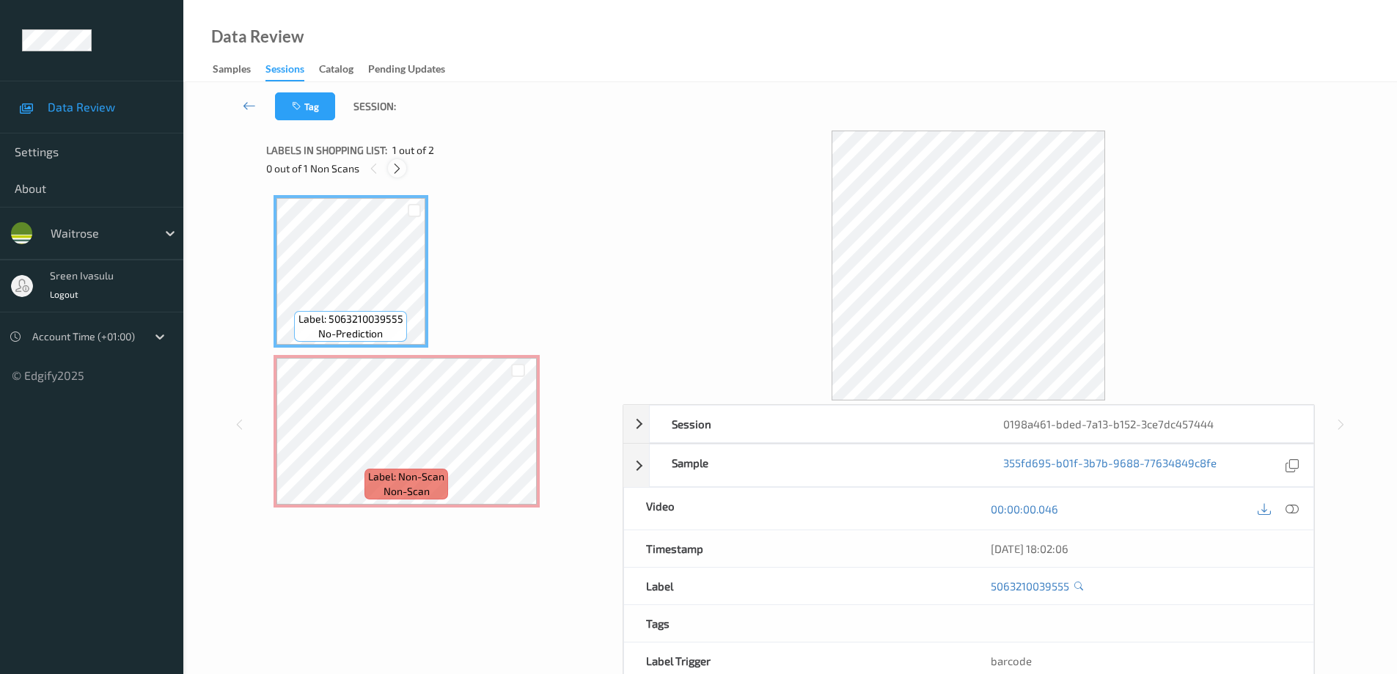
click at [397, 170] on icon at bounding box center [397, 168] width 12 height 13
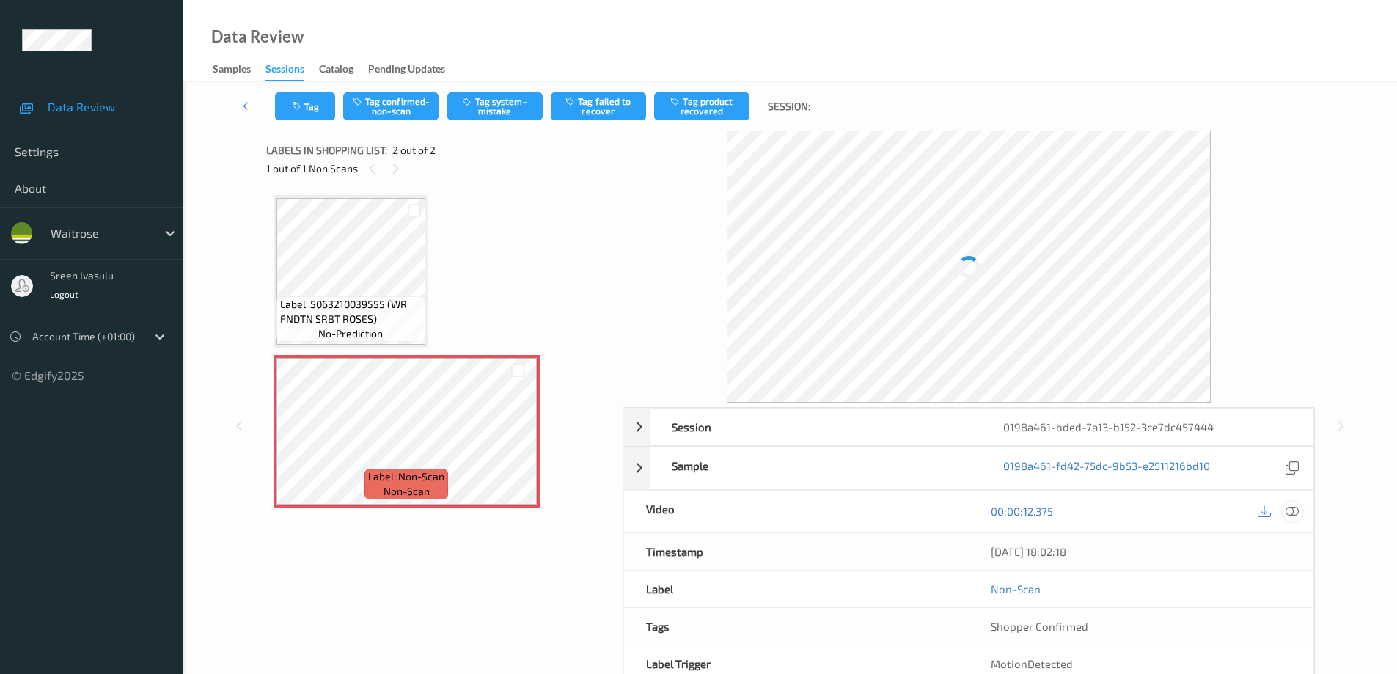
click at [1292, 510] on icon at bounding box center [1291, 511] width 13 height 13
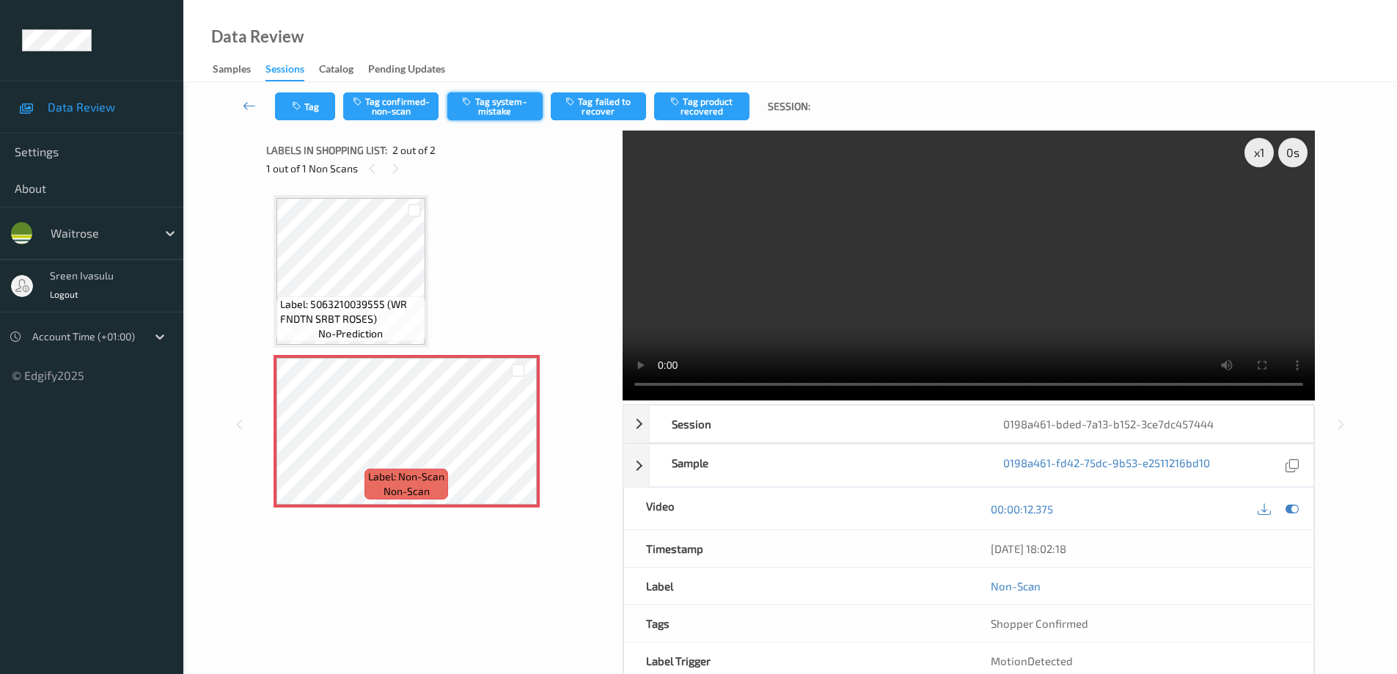
click at [491, 104] on button "Tag system-mistake" at bounding box center [494, 106] width 95 height 28
click at [316, 120] on button "Tag" at bounding box center [305, 106] width 60 height 28
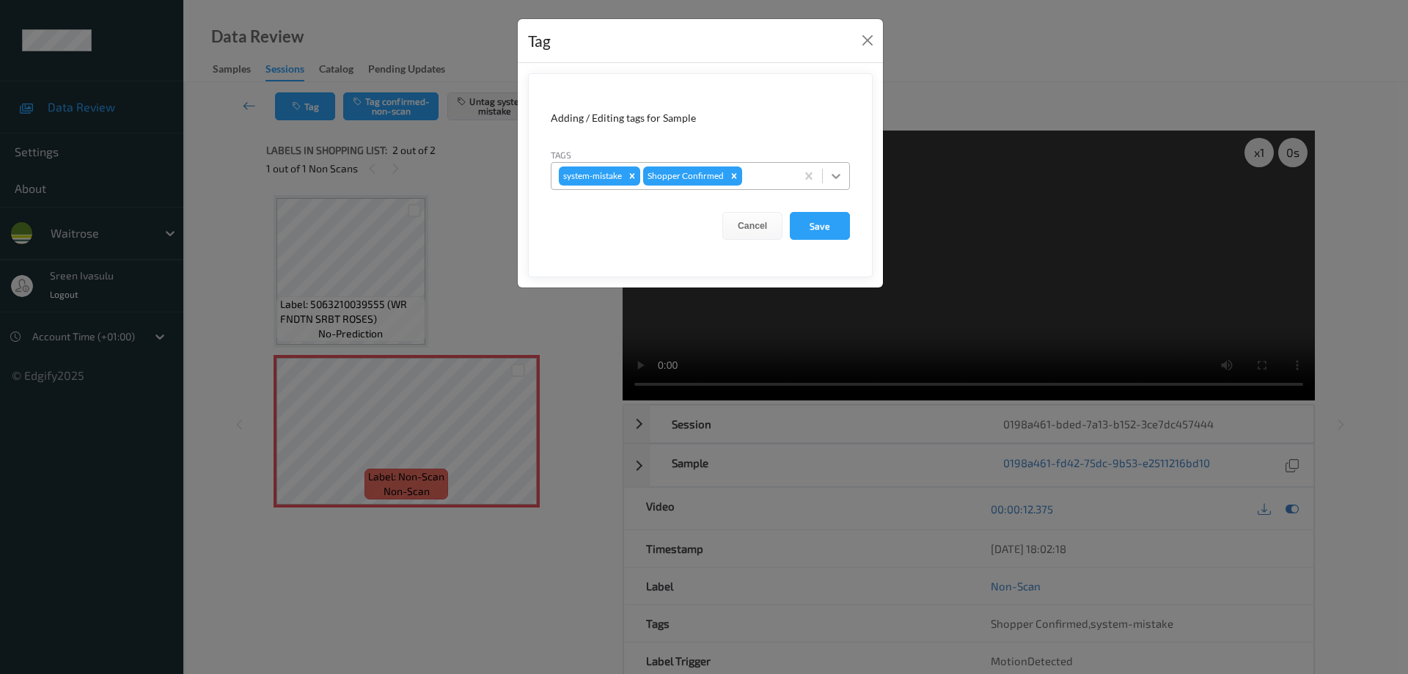
click at [841, 177] on icon at bounding box center [836, 176] width 15 height 15
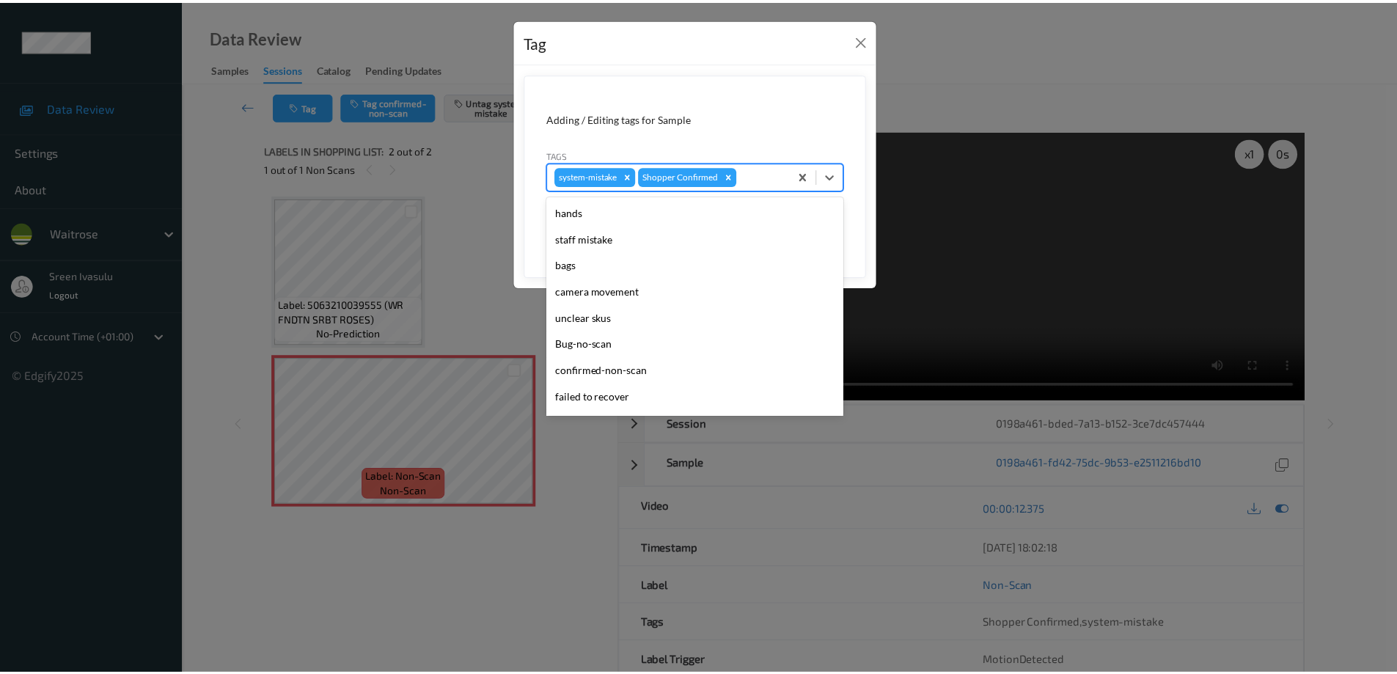
scroll to position [287, 0]
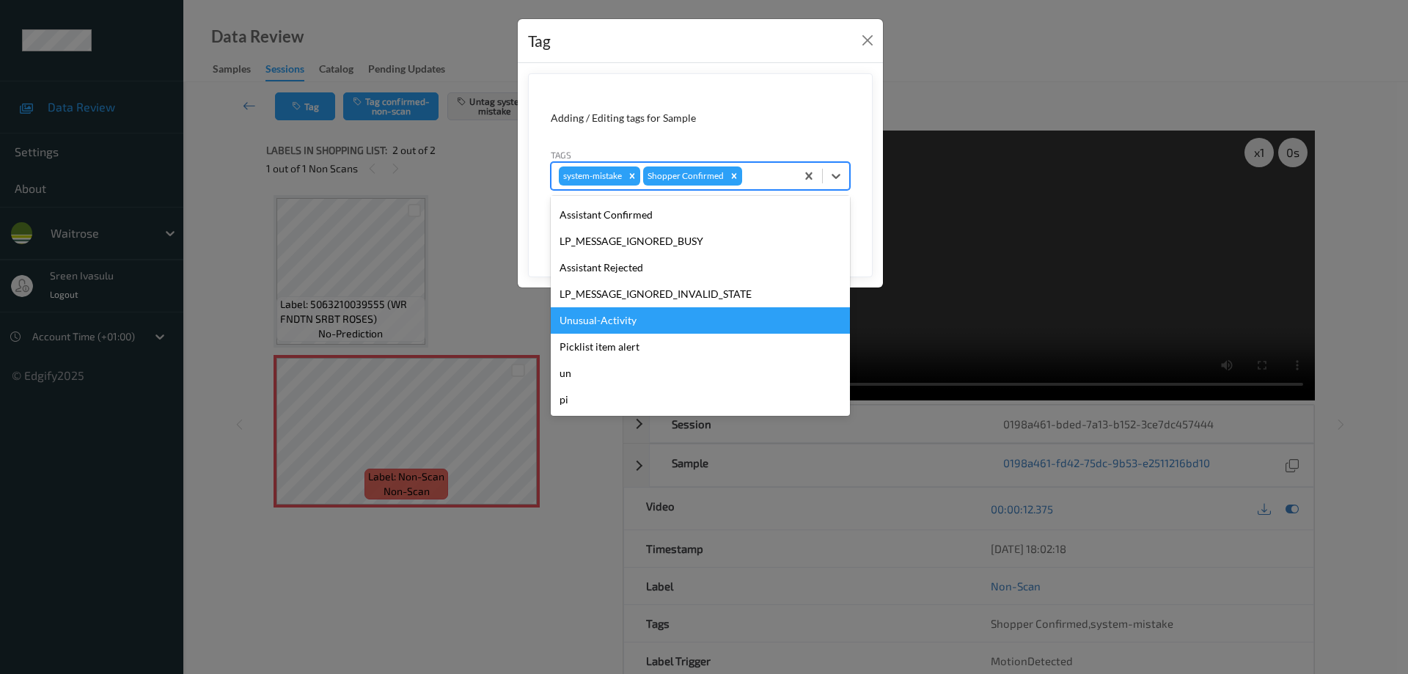
click at [628, 317] on div "Unusual-Activity" at bounding box center [700, 320] width 299 height 26
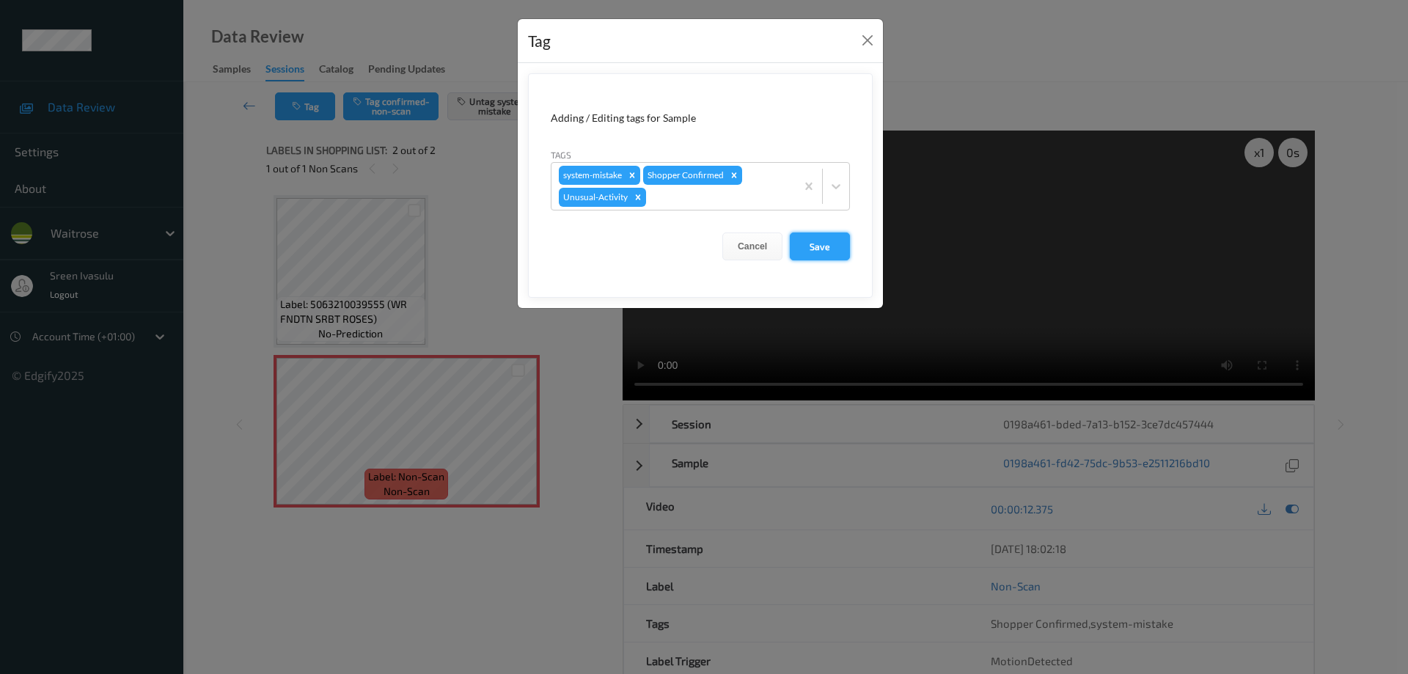
click at [821, 249] on button "Save" at bounding box center [820, 246] width 60 height 28
click at [829, 237] on button "Save" at bounding box center [820, 246] width 60 height 28
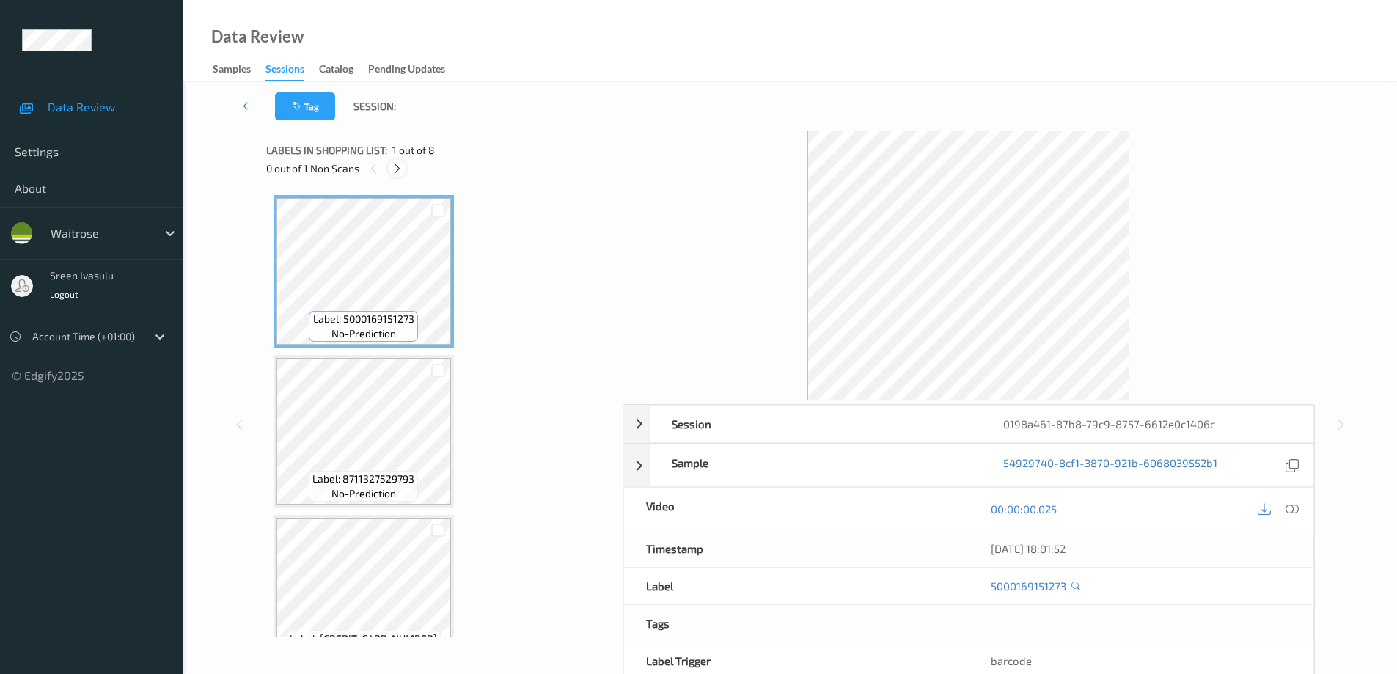
click at [395, 172] on icon at bounding box center [397, 168] width 12 height 13
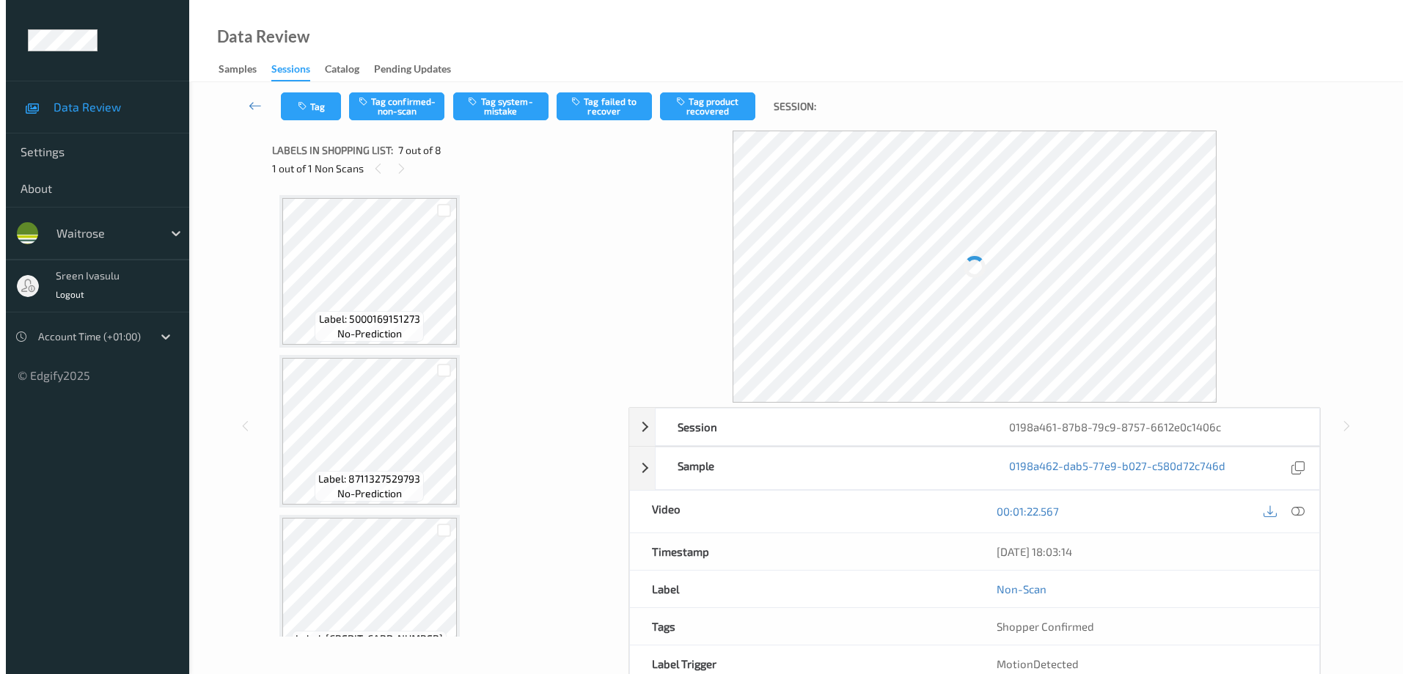
scroll to position [807, 0]
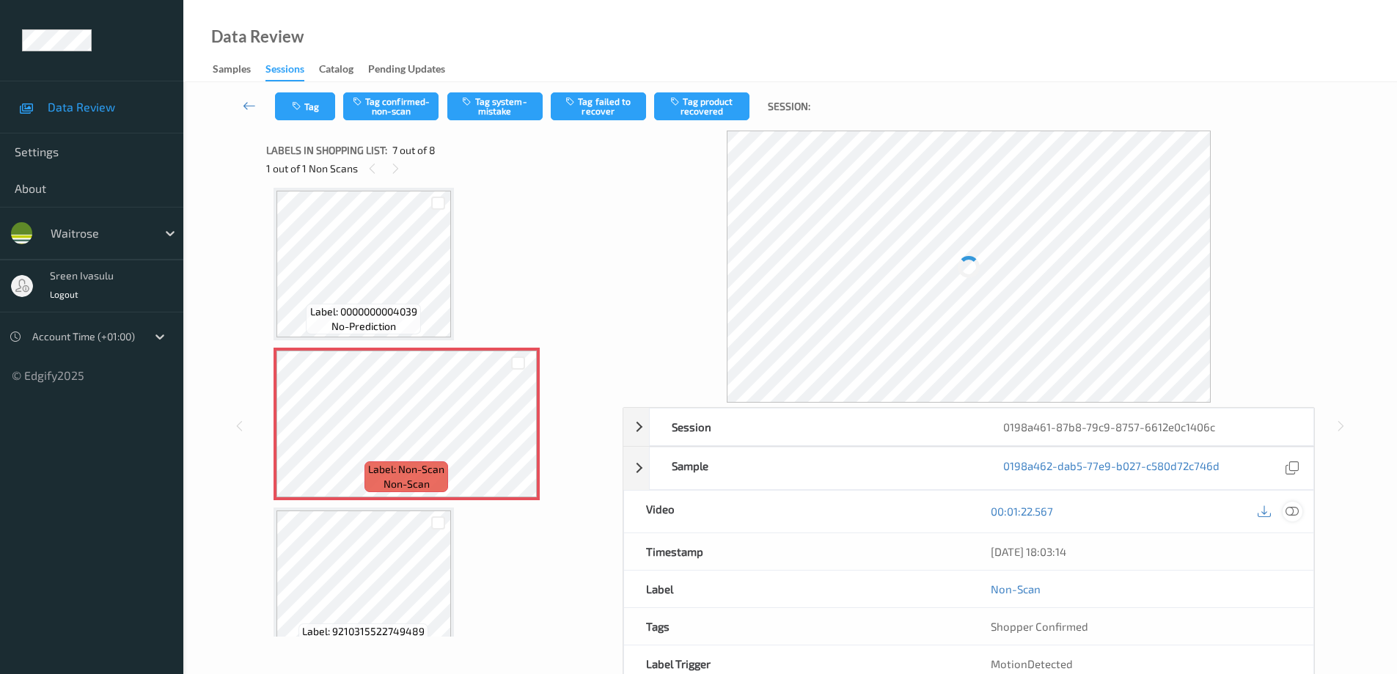
click at [1296, 508] on icon at bounding box center [1291, 511] width 13 height 13
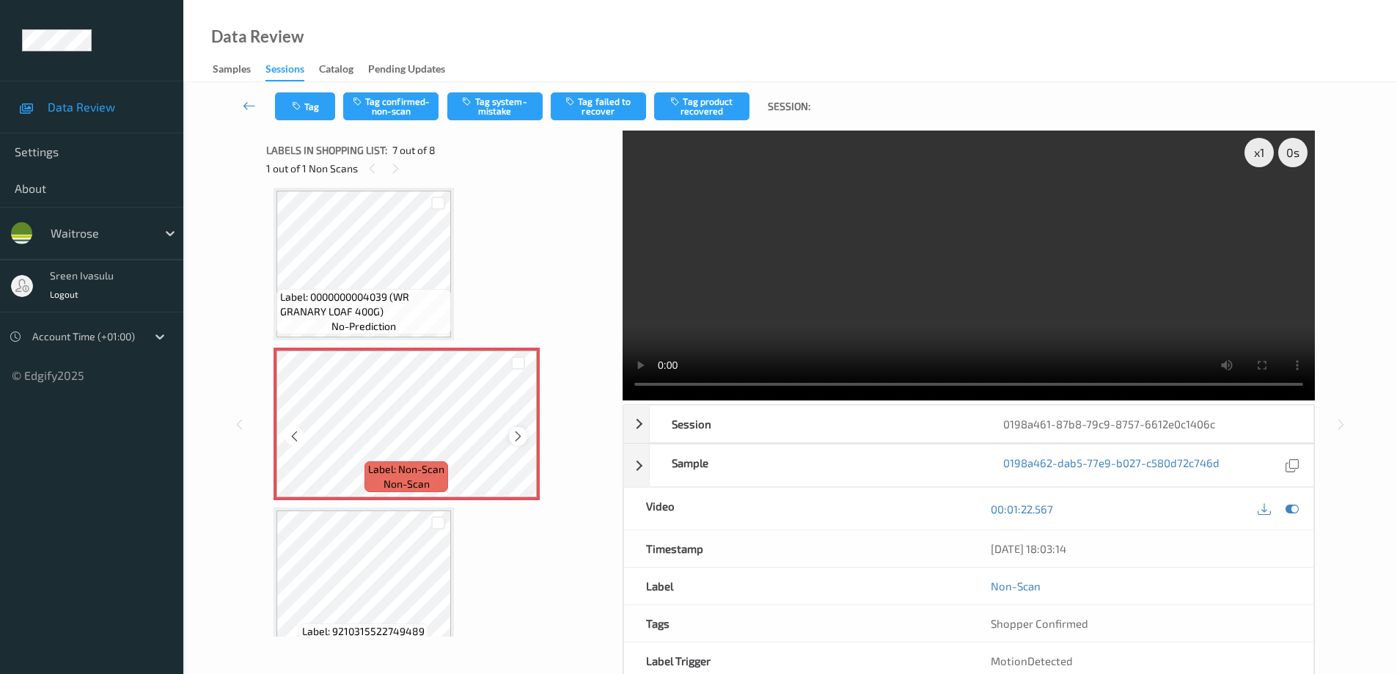
click at [520, 439] on icon at bounding box center [518, 436] width 12 height 13
click at [483, 108] on button "Tag system-mistake" at bounding box center [494, 106] width 95 height 28
click at [510, 103] on button "Tag system-mistake" at bounding box center [494, 106] width 95 height 28
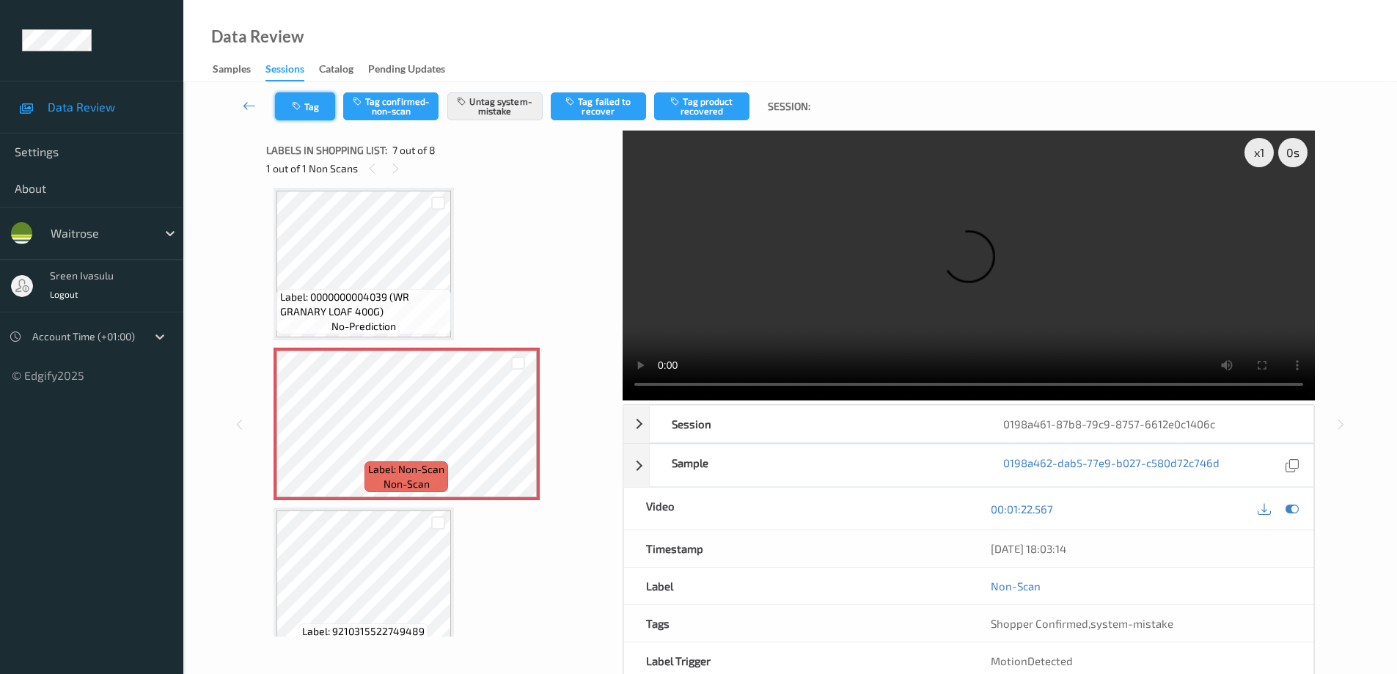
click at [315, 105] on button "Tag" at bounding box center [305, 106] width 60 height 28
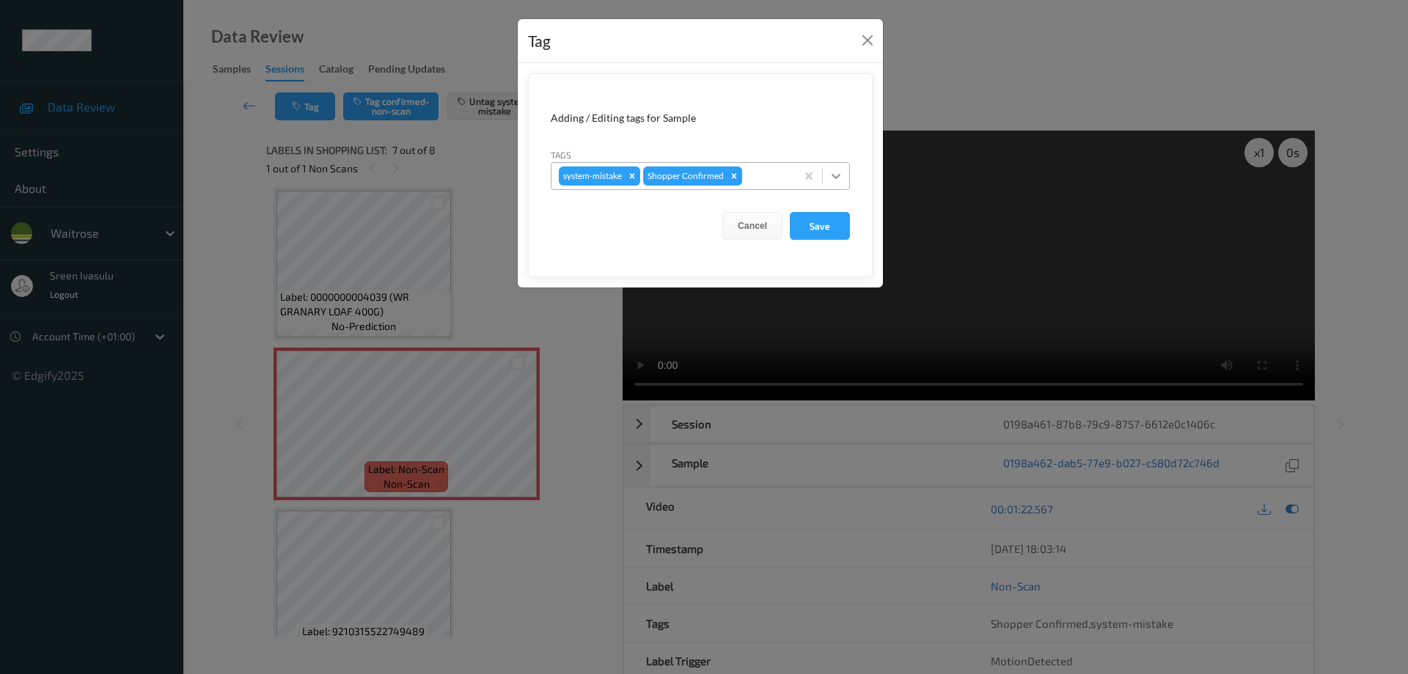
click at [841, 180] on icon at bounding box center [836, 176] width 15 height 15
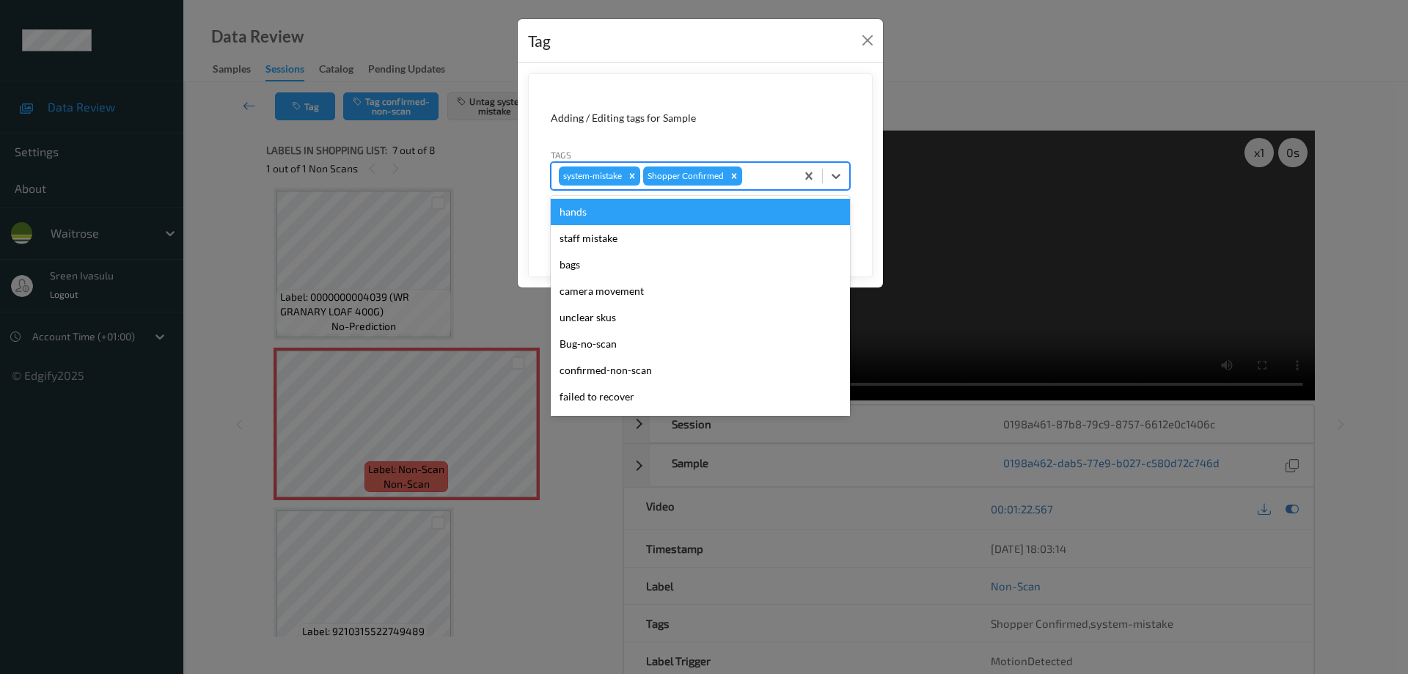
scroll to position [287, 0]
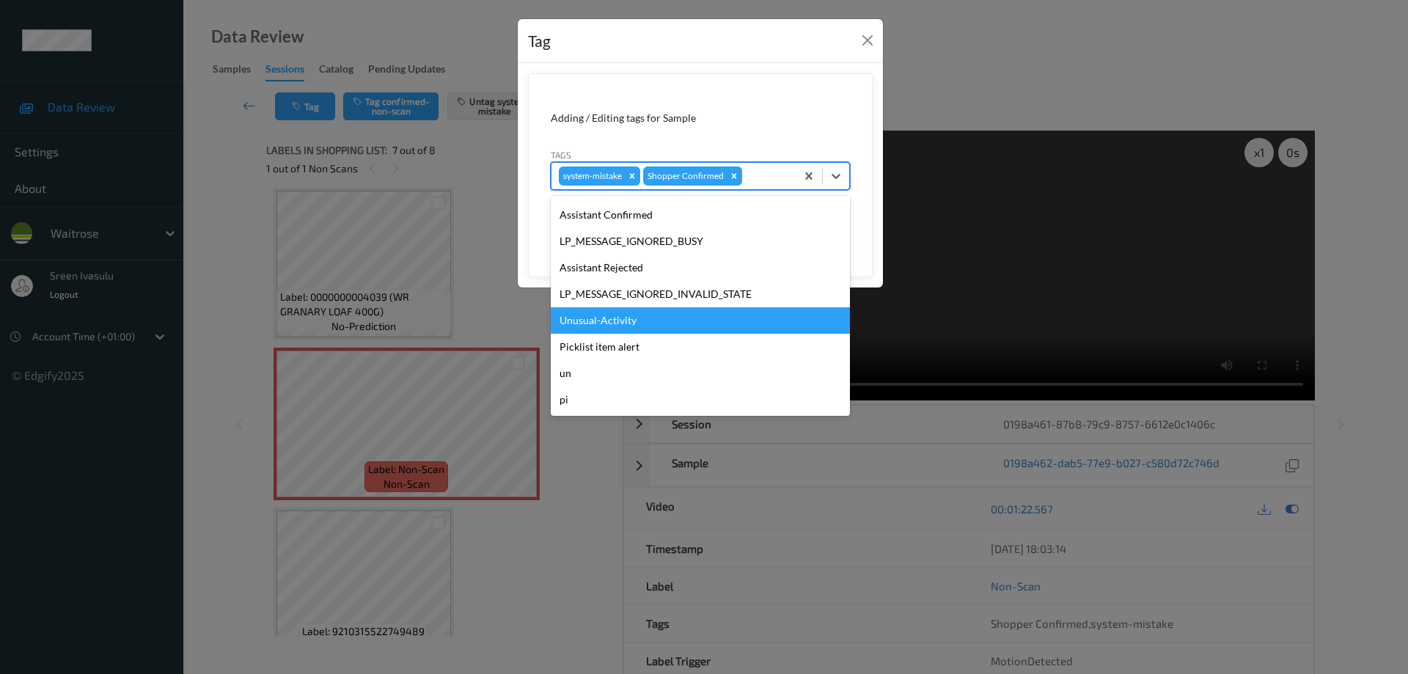
drag, startPoint x: 634, startPoint y: 320, endPoint x: 648, endPoint y: 315, distance: 14.8
click at [634, 321] on div "Unusual-Activity" at bounding box center [700, 320] width 299 height 26
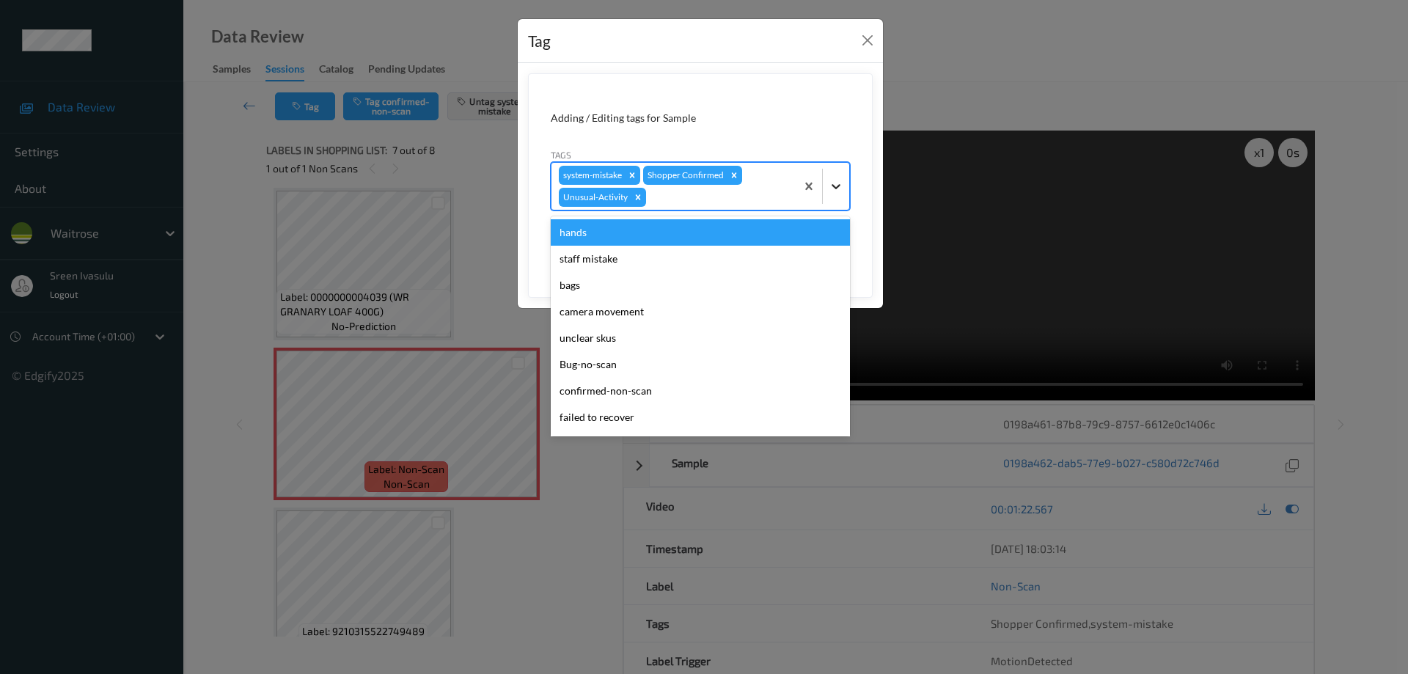
click at [829, 187] on icon at bounding box center [836, 186] width 15 height 15
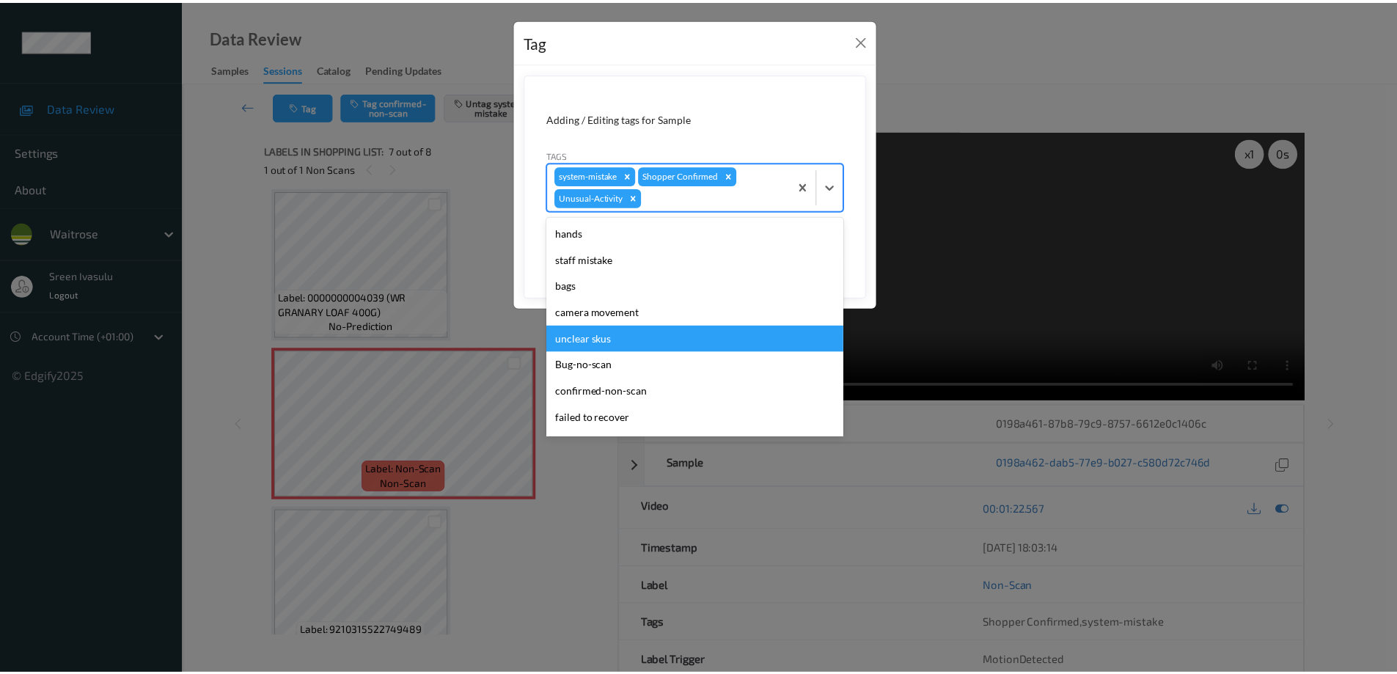
scroll to position [261, 0]
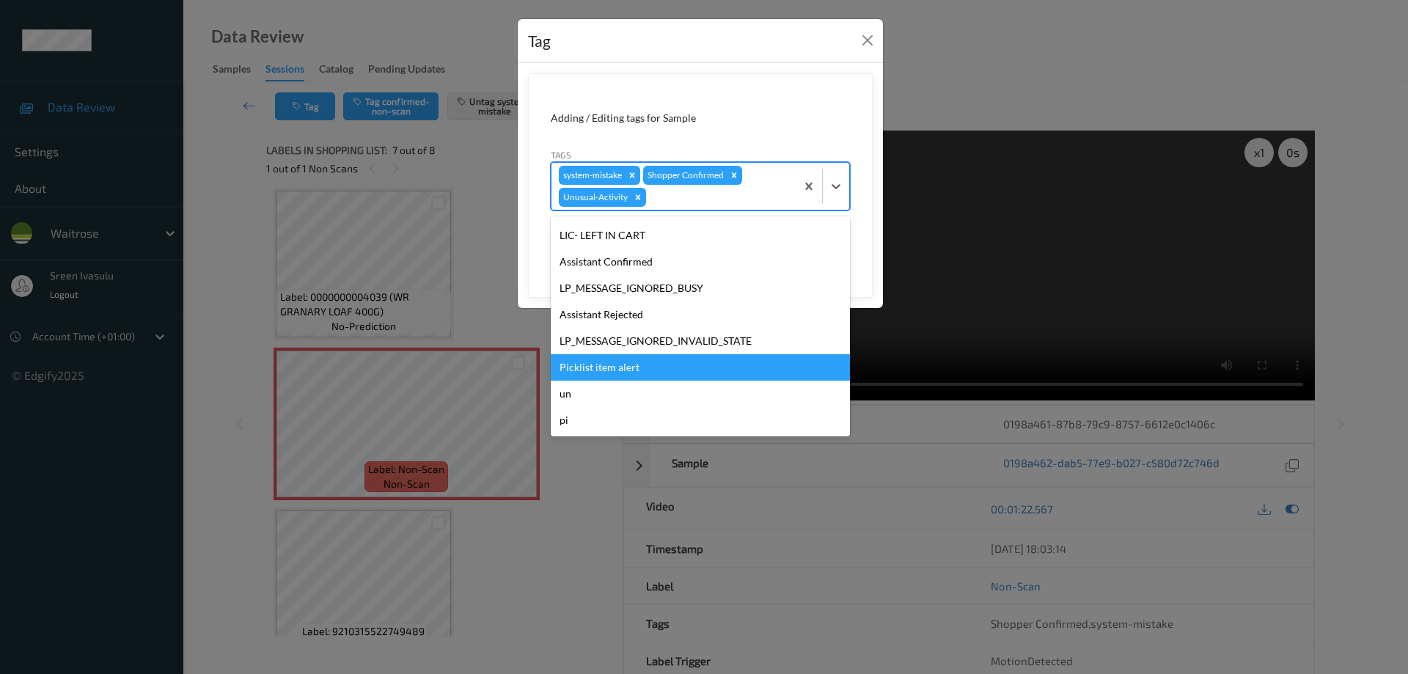
click at [620, 371] on div "Picklist item alert" at bounding box center [700, 367] width 299 height 26
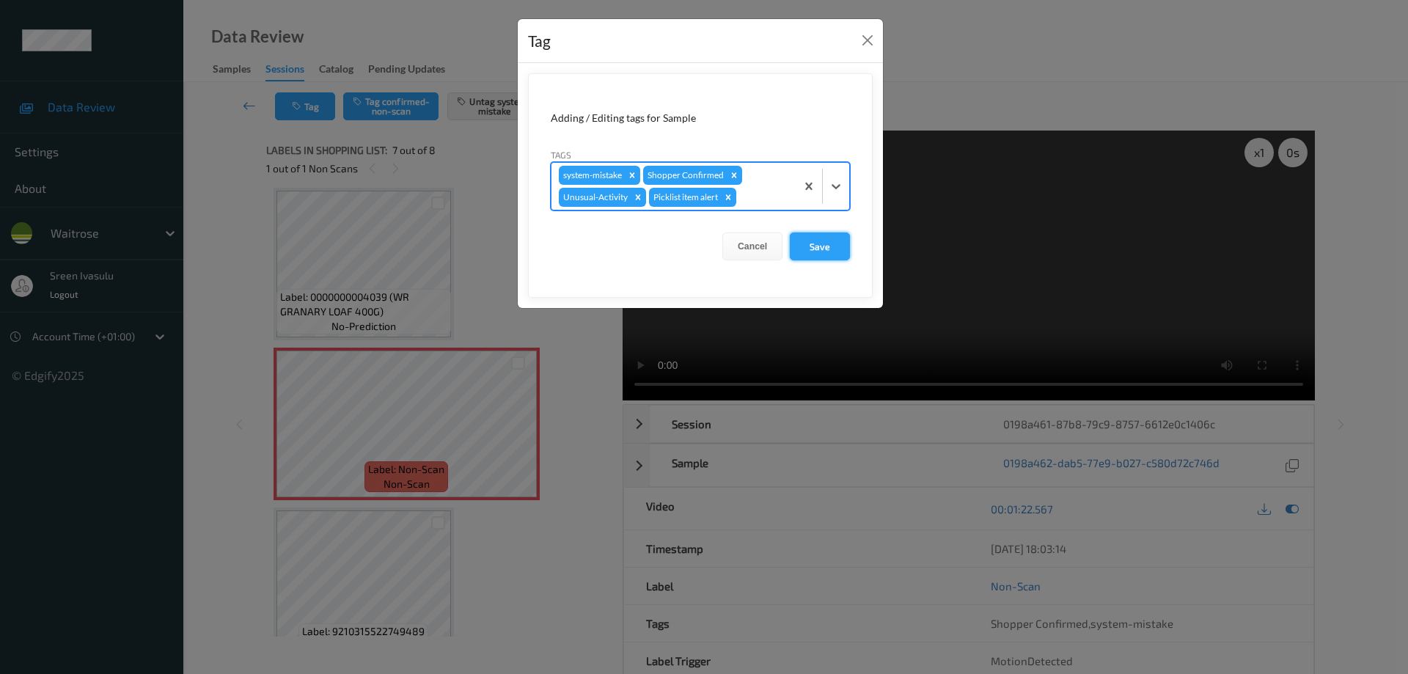
click at [818, 249] on button "Save" at bounding box center [820, 246] width 60 height 28
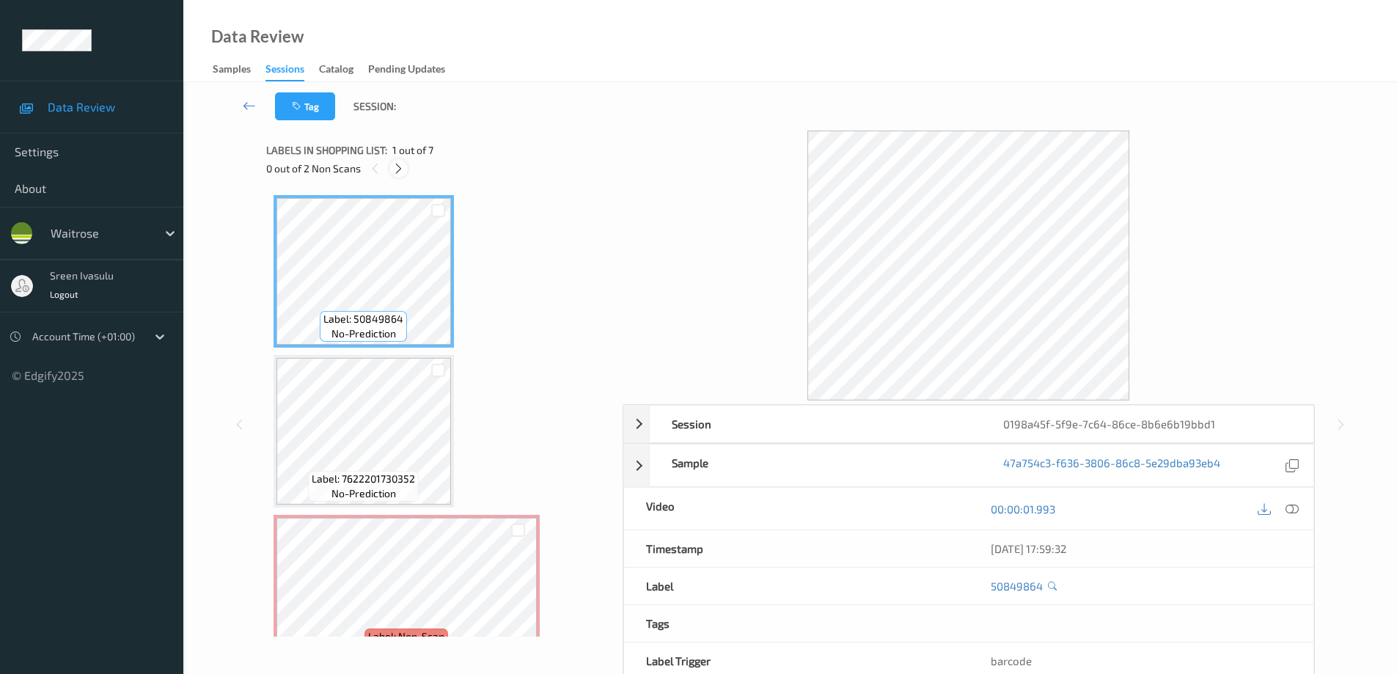
click at [397, 163] on icon at bounding box center [398, 168] width 12 height 13
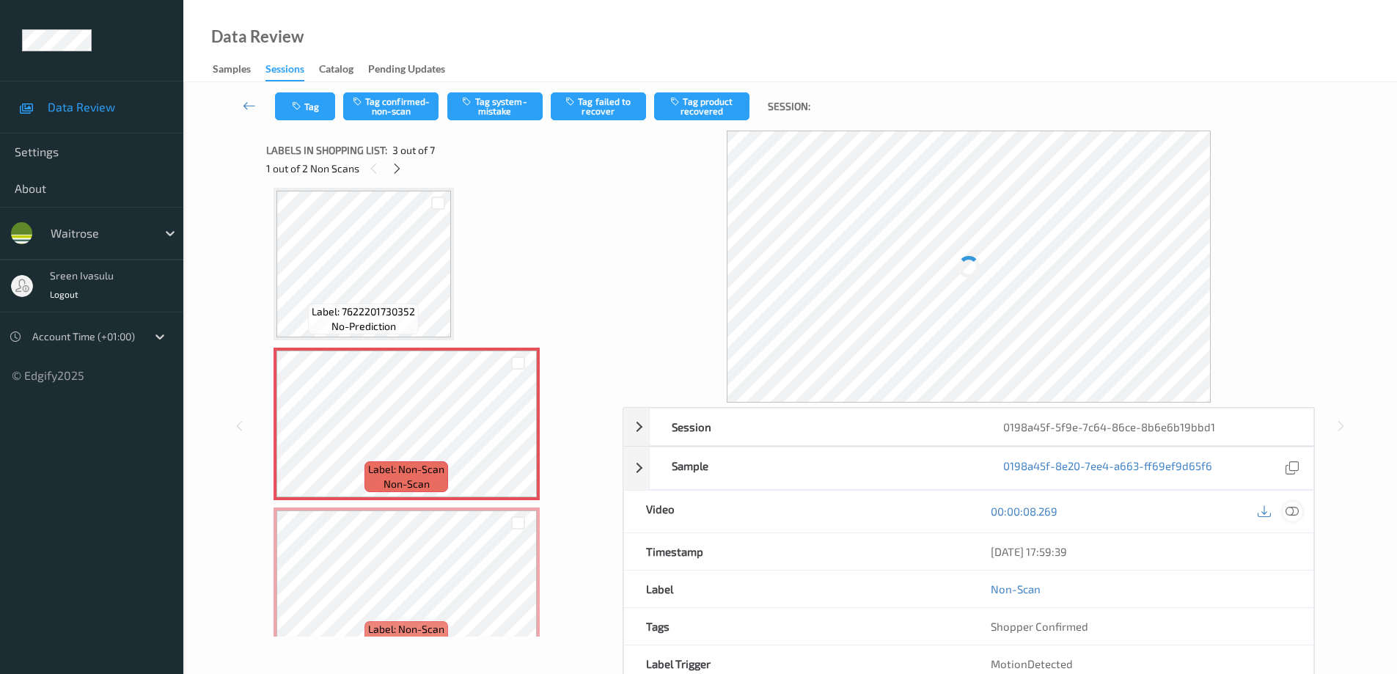
click at [1294, 513] on icon at bounding box center [1291, 511] width 13 height 13
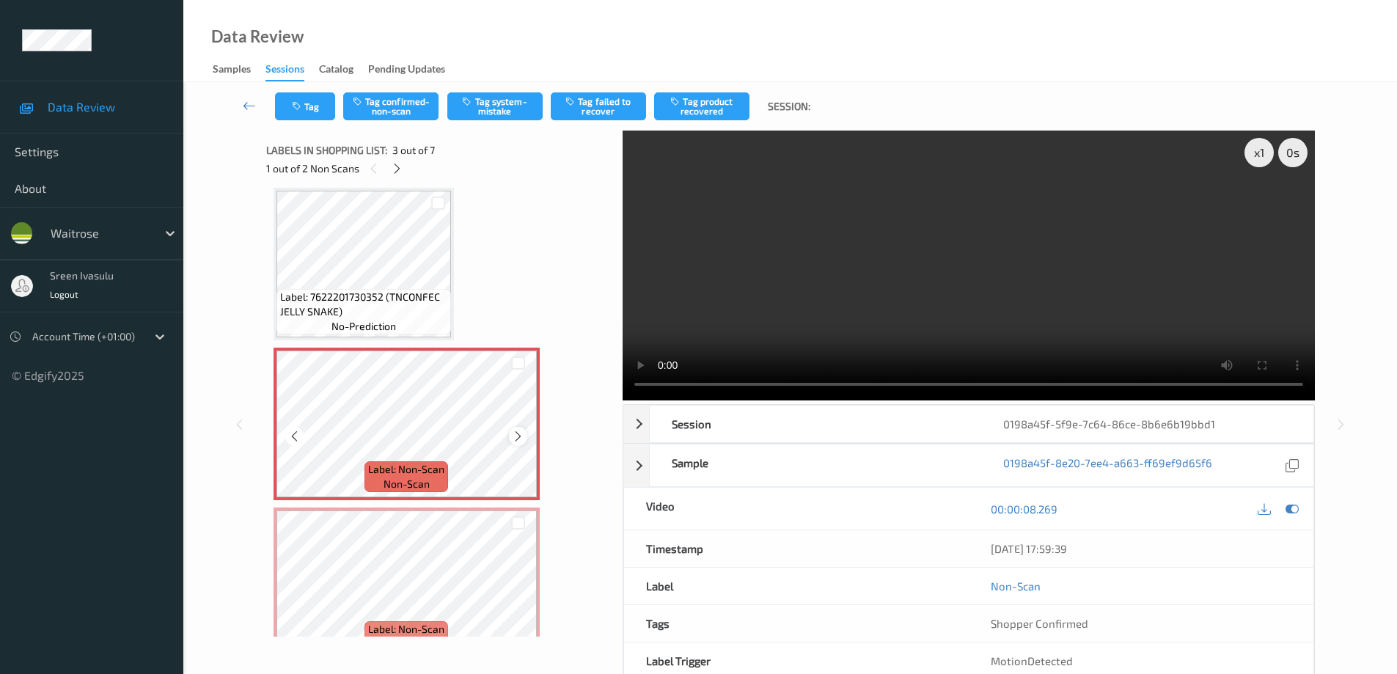
click at [512, 436] on icon at bounding box center [518, 436] width 12 height 13
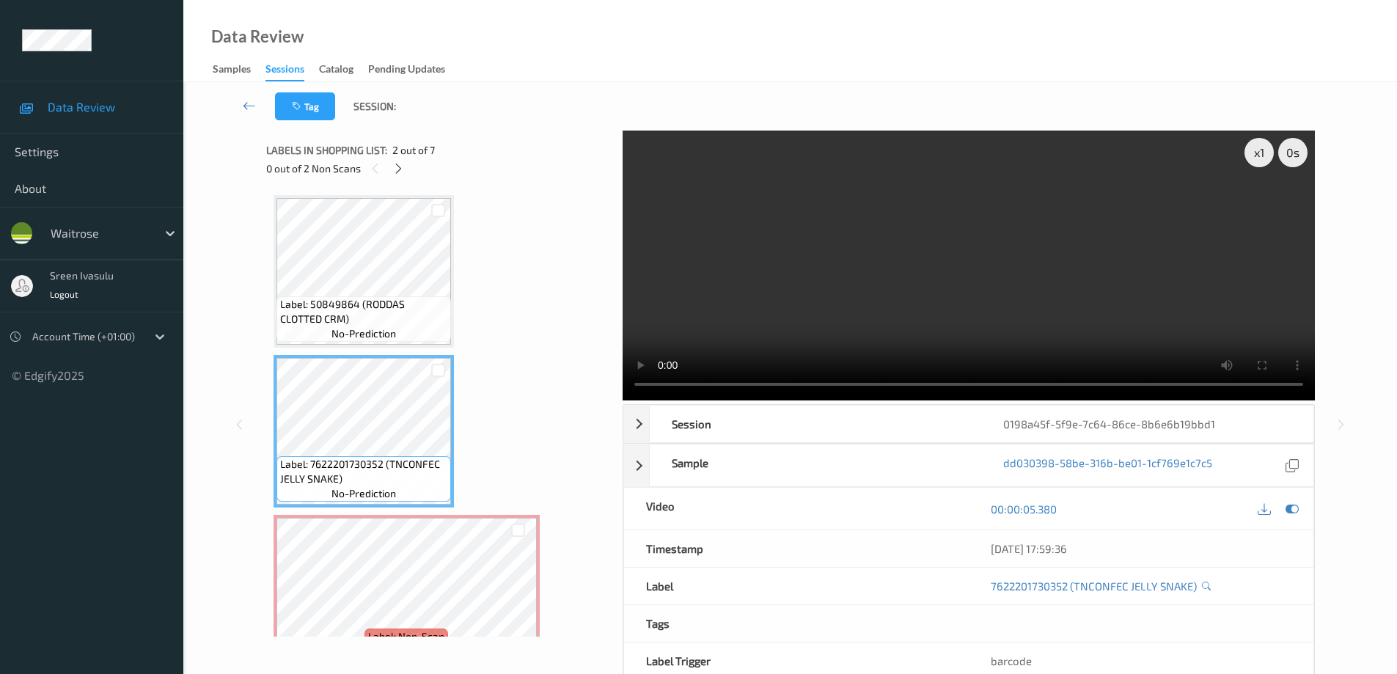
scroll to position [293, 0]
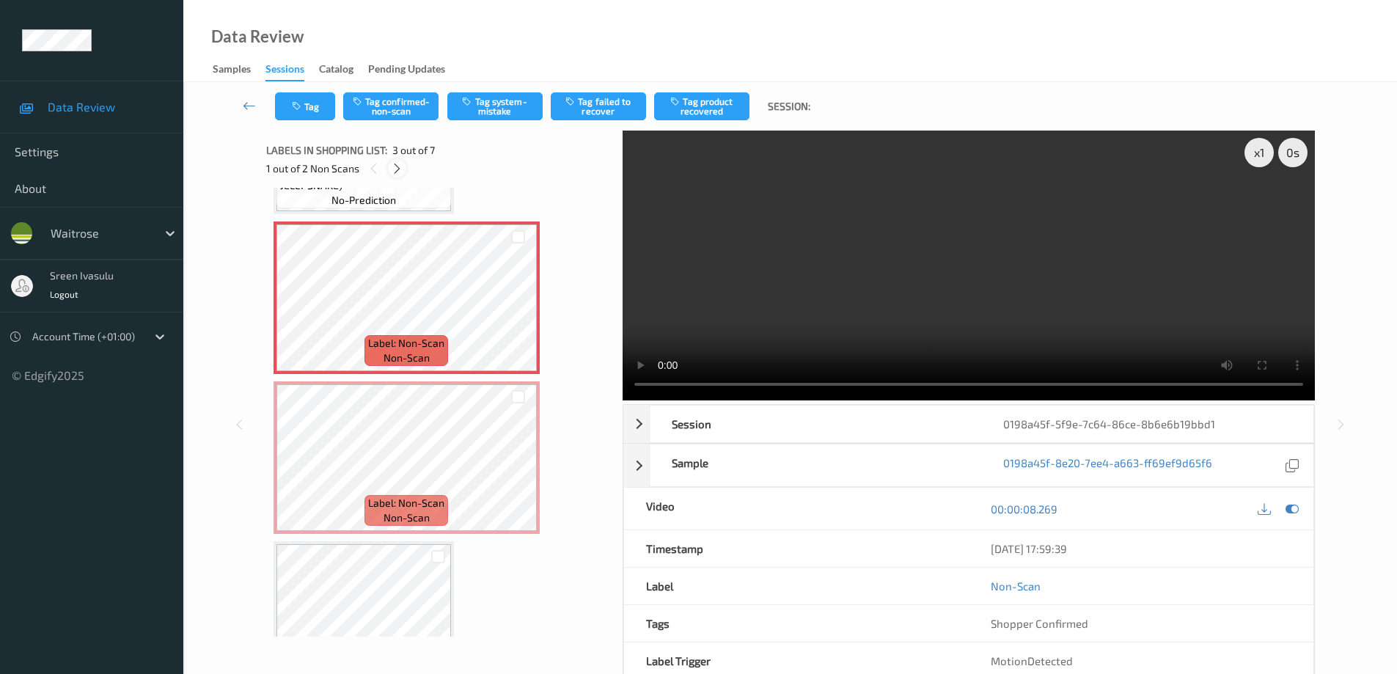
click at [395, 167] on icon at bounding box center [397, 168] width 12 height 13
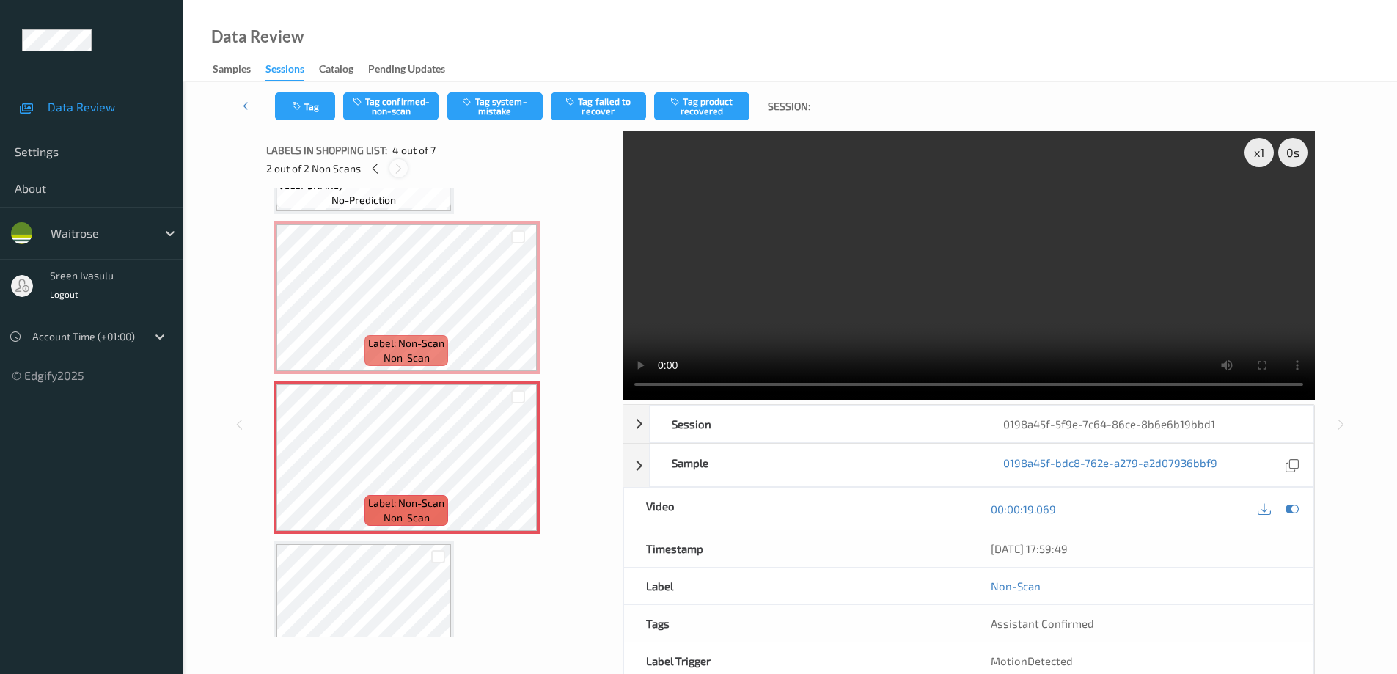
scroll to position [327, 0]
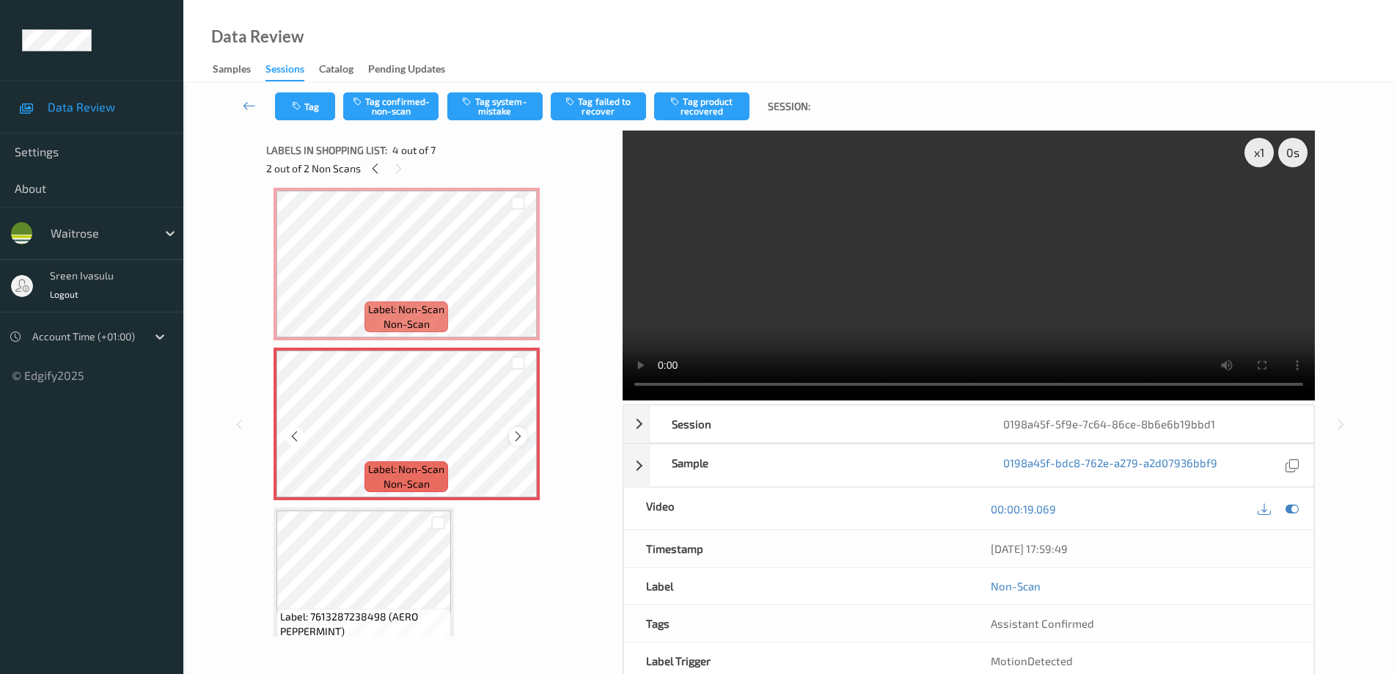
click at [521, 437] on icon at bounding box center [518, 436] width 12 height 13
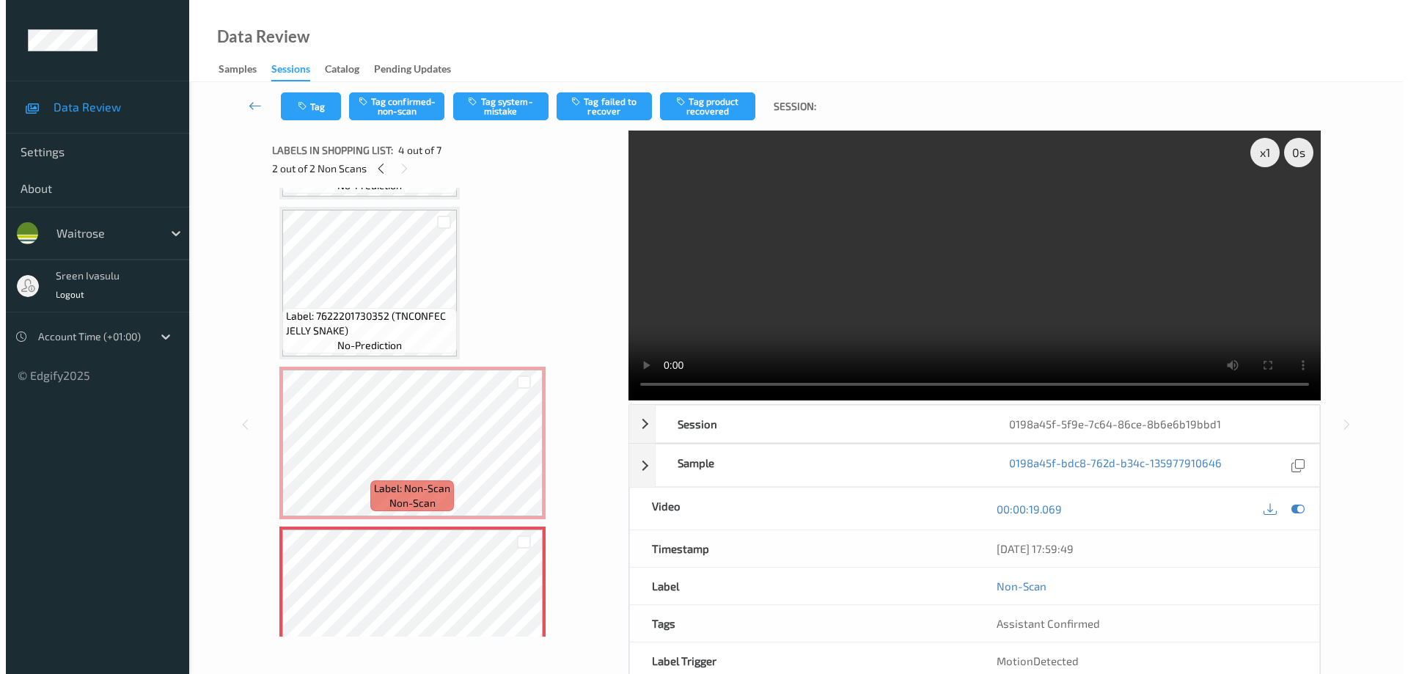
scroll to position [34, 0]
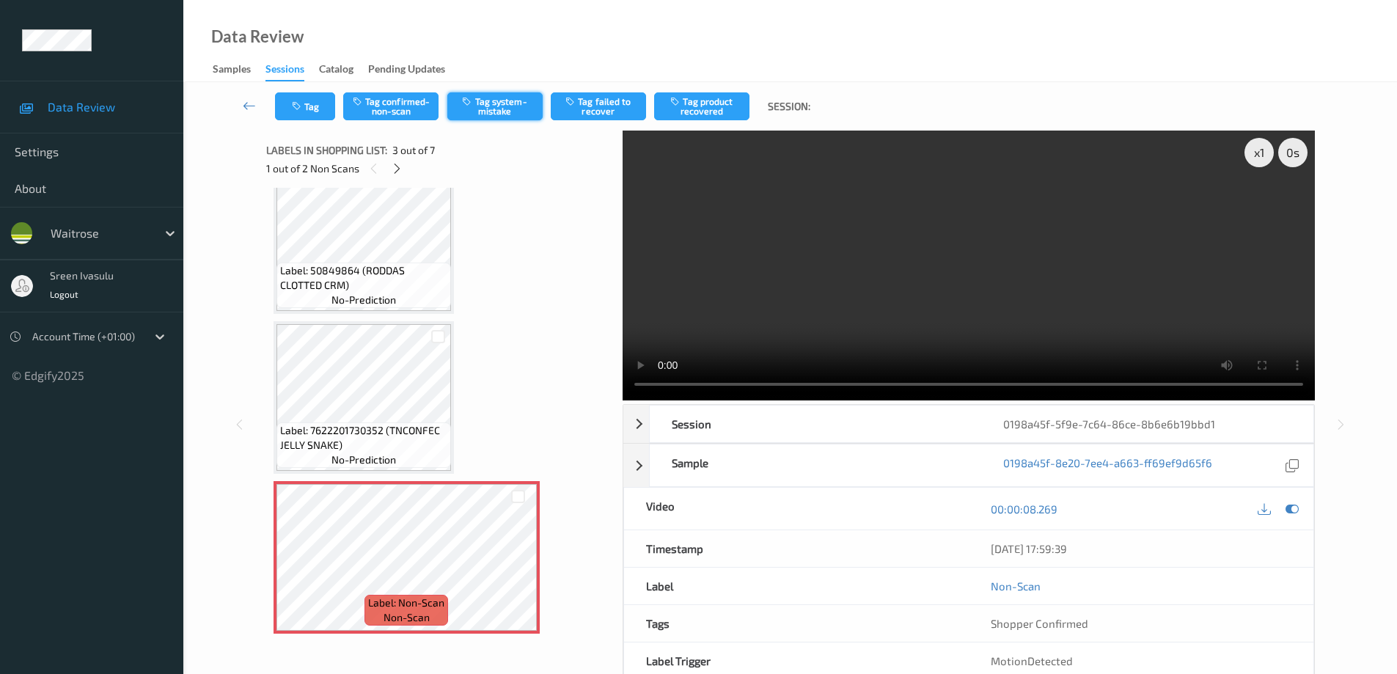
click at [512, 107] on button "Tag system-mistake" at bounding box center [494, 106] width 95 height 28
click at [319, 114] on button "Tag" at bounding box center [305, 106] width 60 height 28
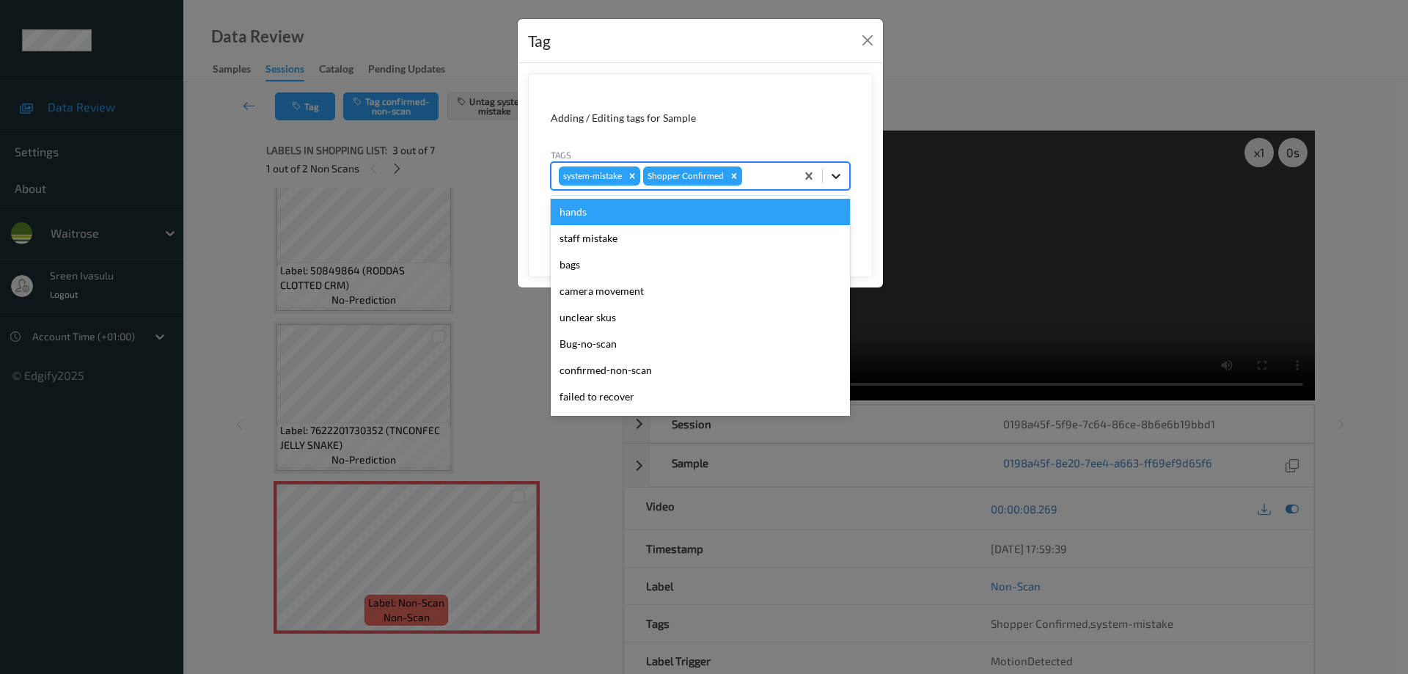
click at [835, 177] on icon at bounding box center [836, 176] width 9 height 5
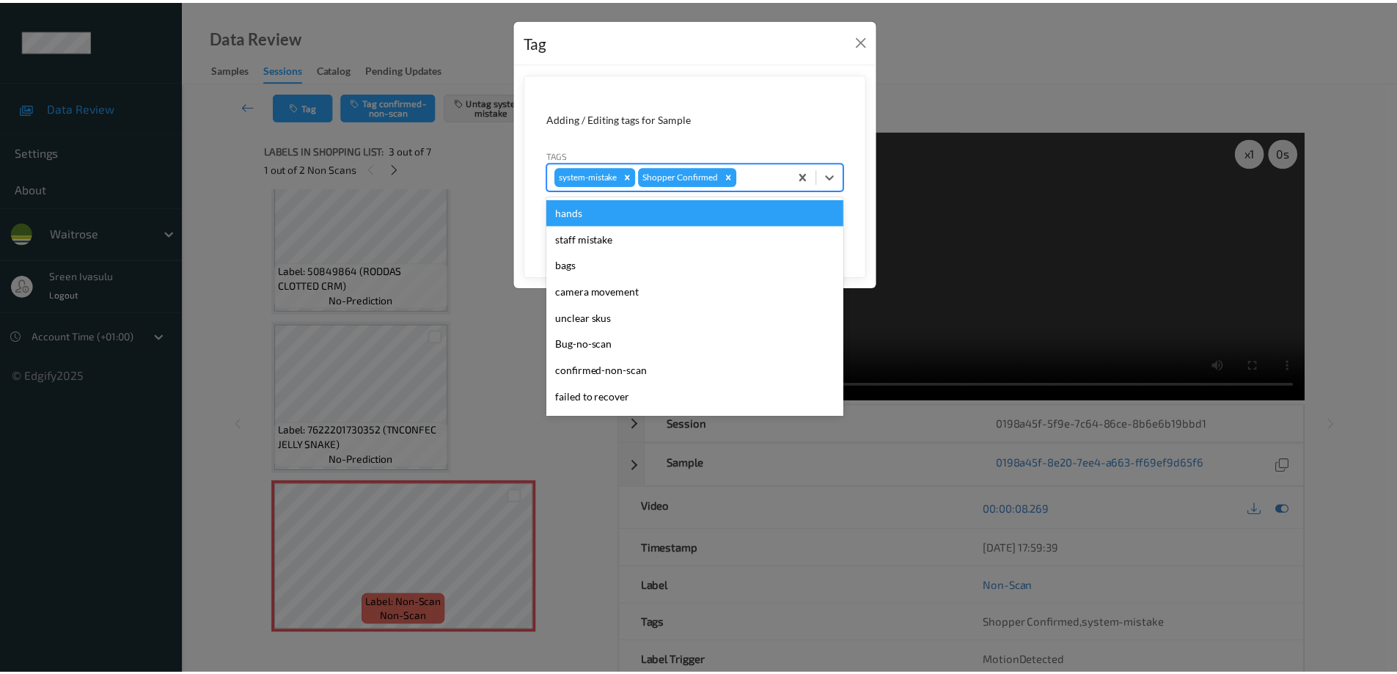
scroll to position [287, 0]
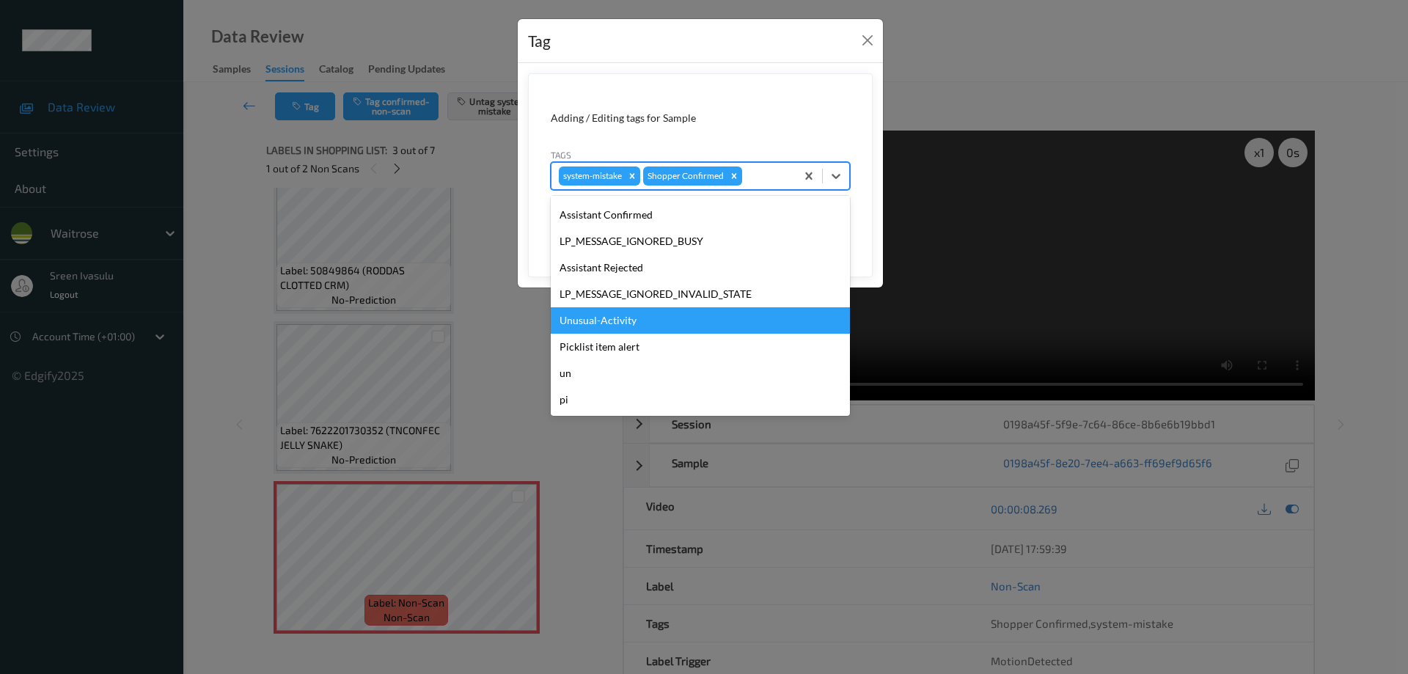
click at [629, 314] on div "Unusual-Activity" at bounding box center [700, 320] width 299 height 26
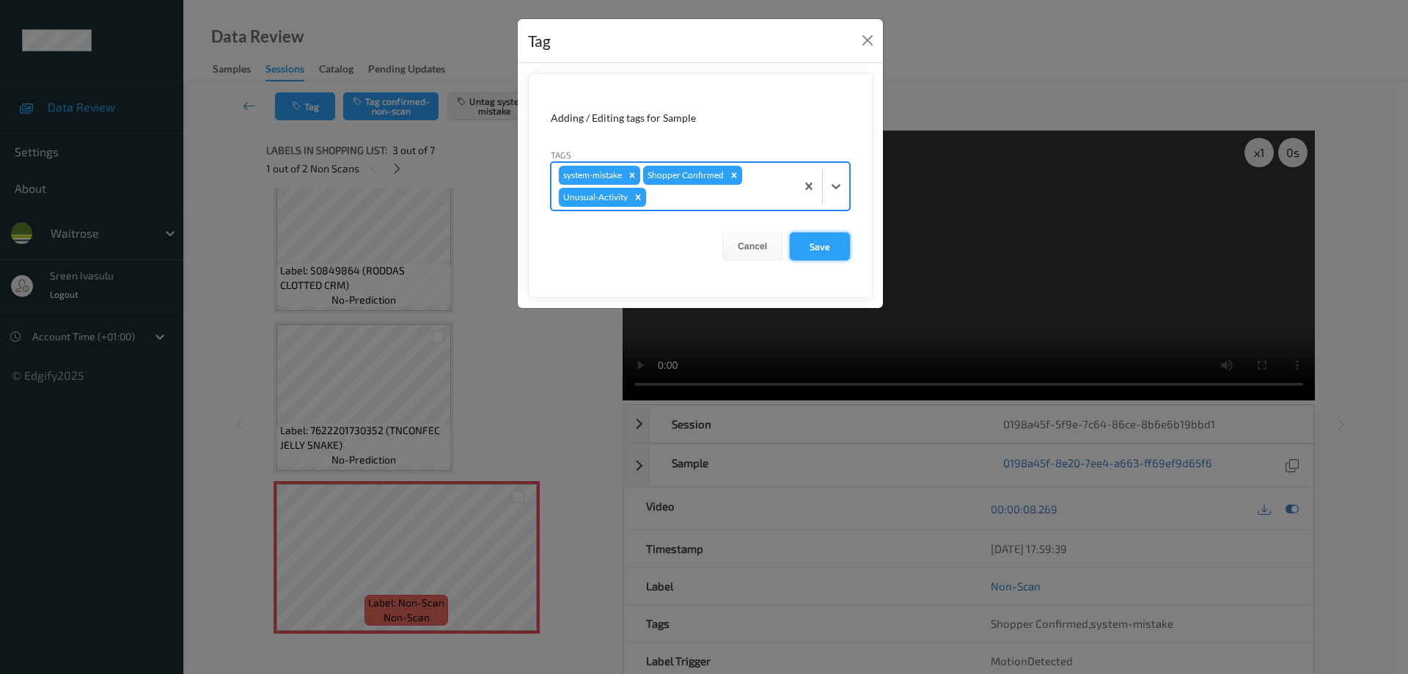
click at [816, 248] on button "Save" at bounding box center [820, 246] width 60 height 28
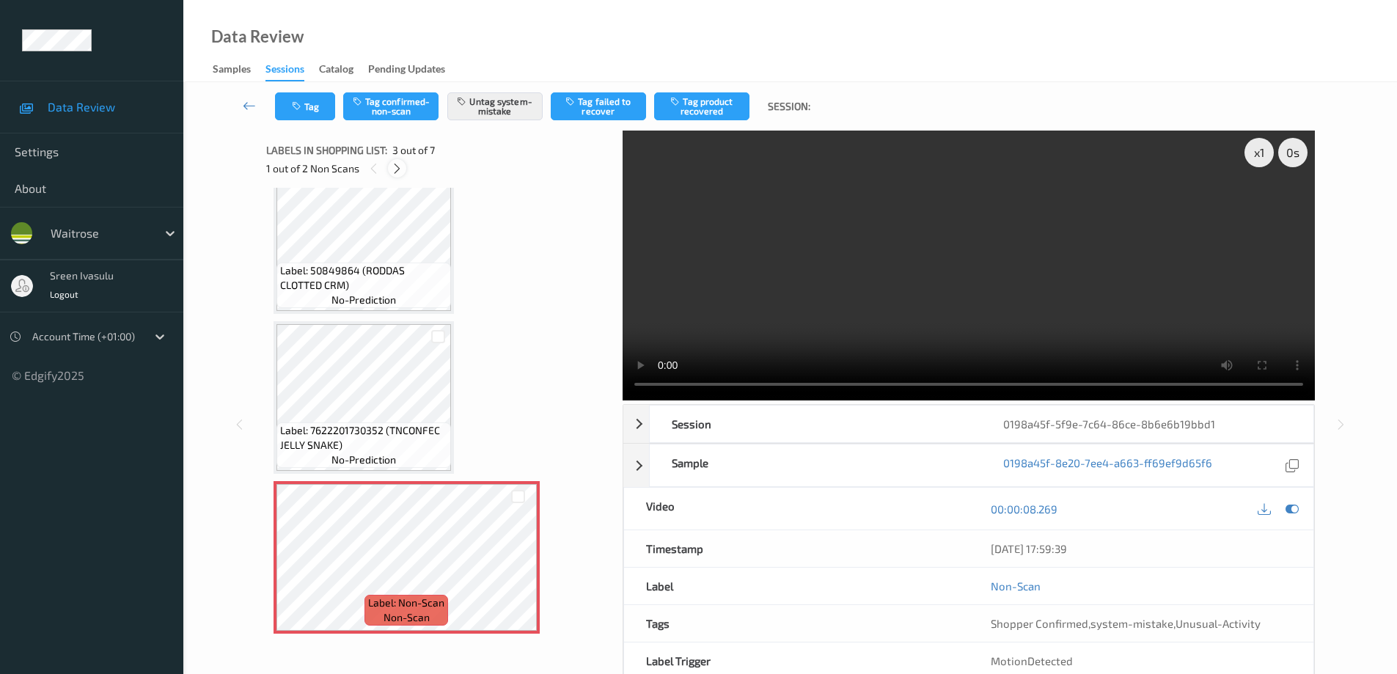
click at [394, 170] on icon at bounding box center [397, 168] width 12 height 13
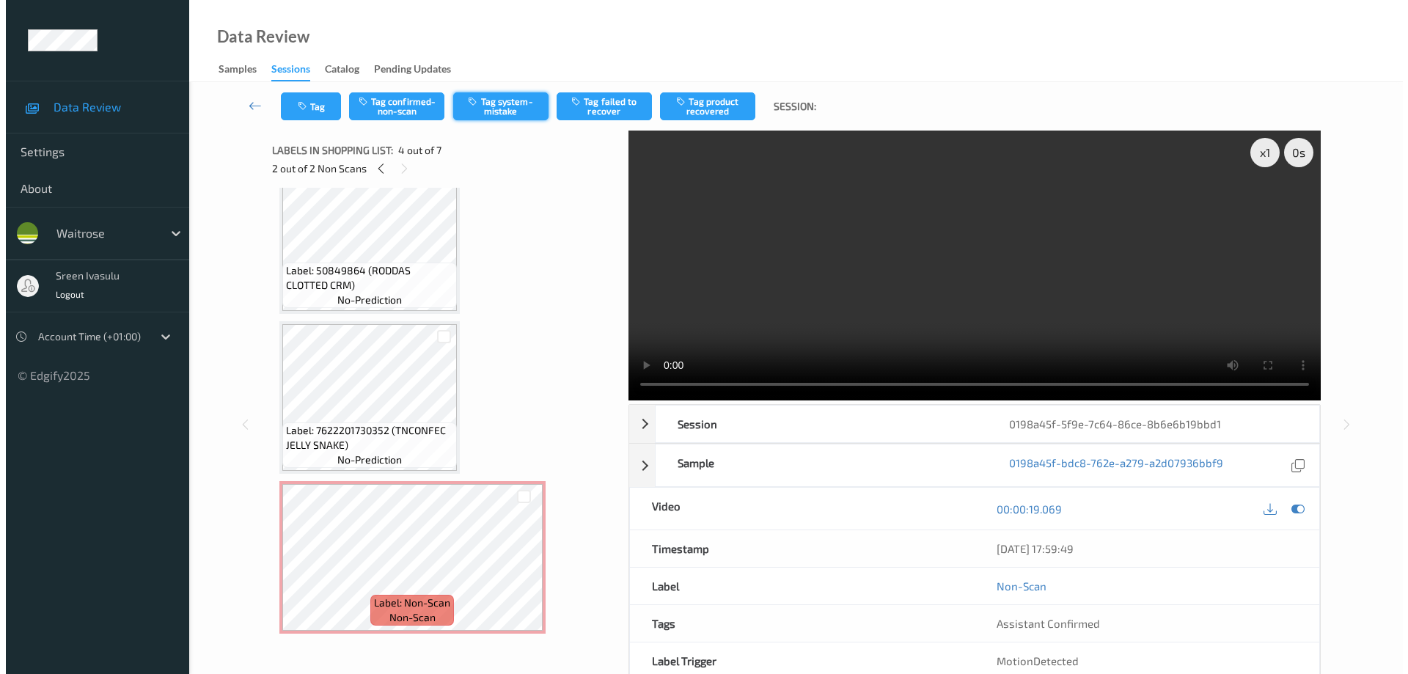
scroll to position [327, 0]
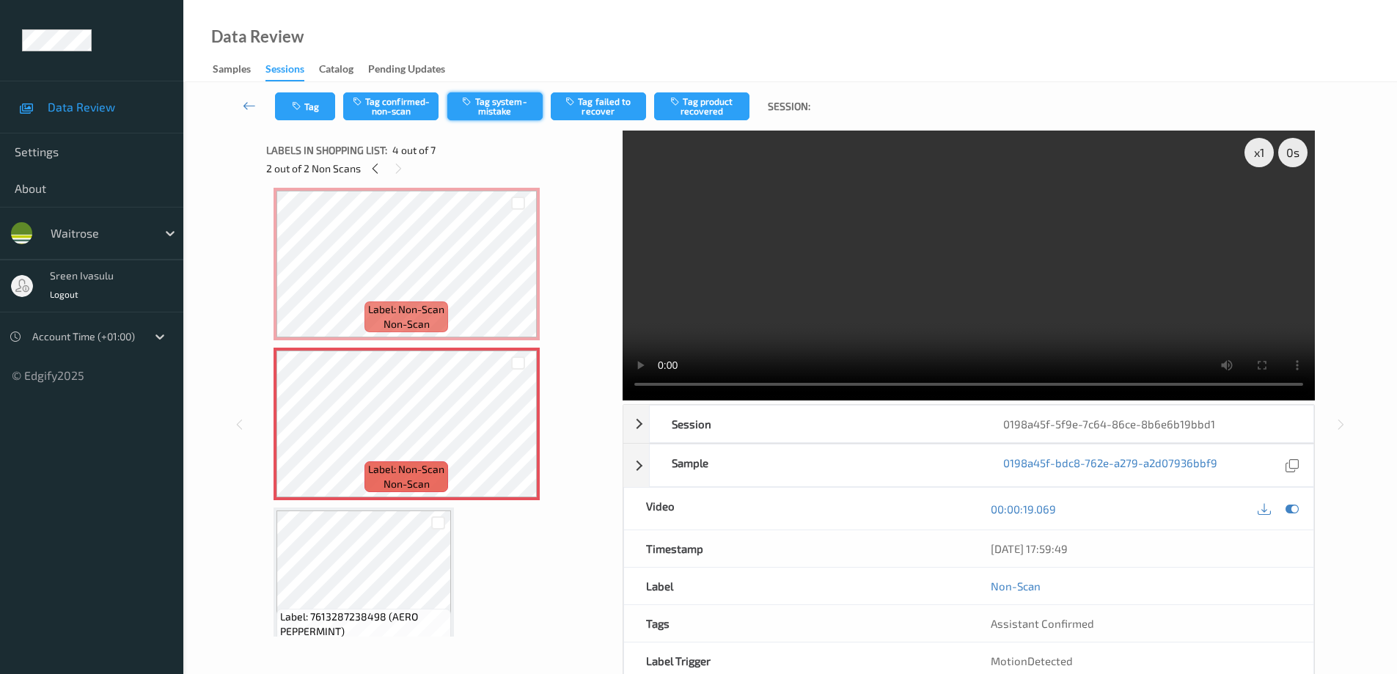
click at [507, 103] on button "Tag system-mistake" at bounding box center [494, 106] width 95 height 28
click at [316, 115] on button "Tag" at bounding box center [305, 106] width 60 height 28
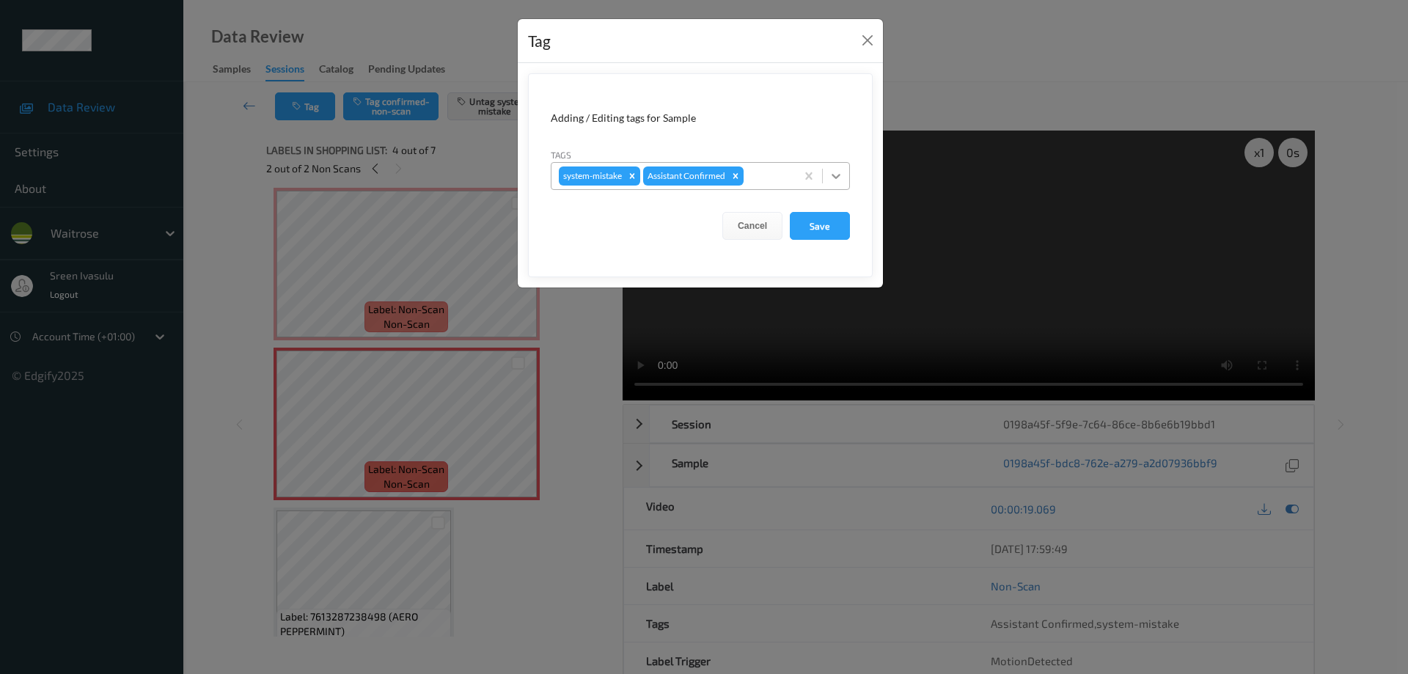
click at [836, 175] on icon at bounding box center [836, 176] width 15 height 15
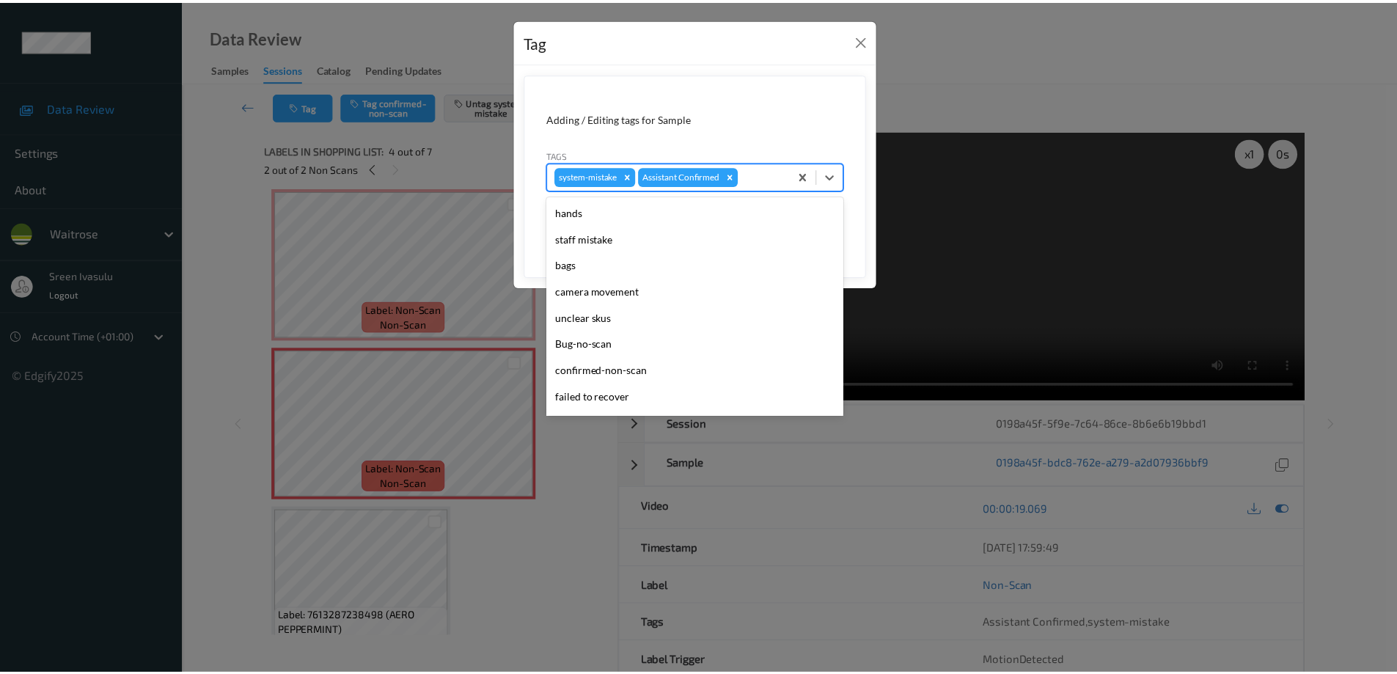
scroll to position [287, 0]
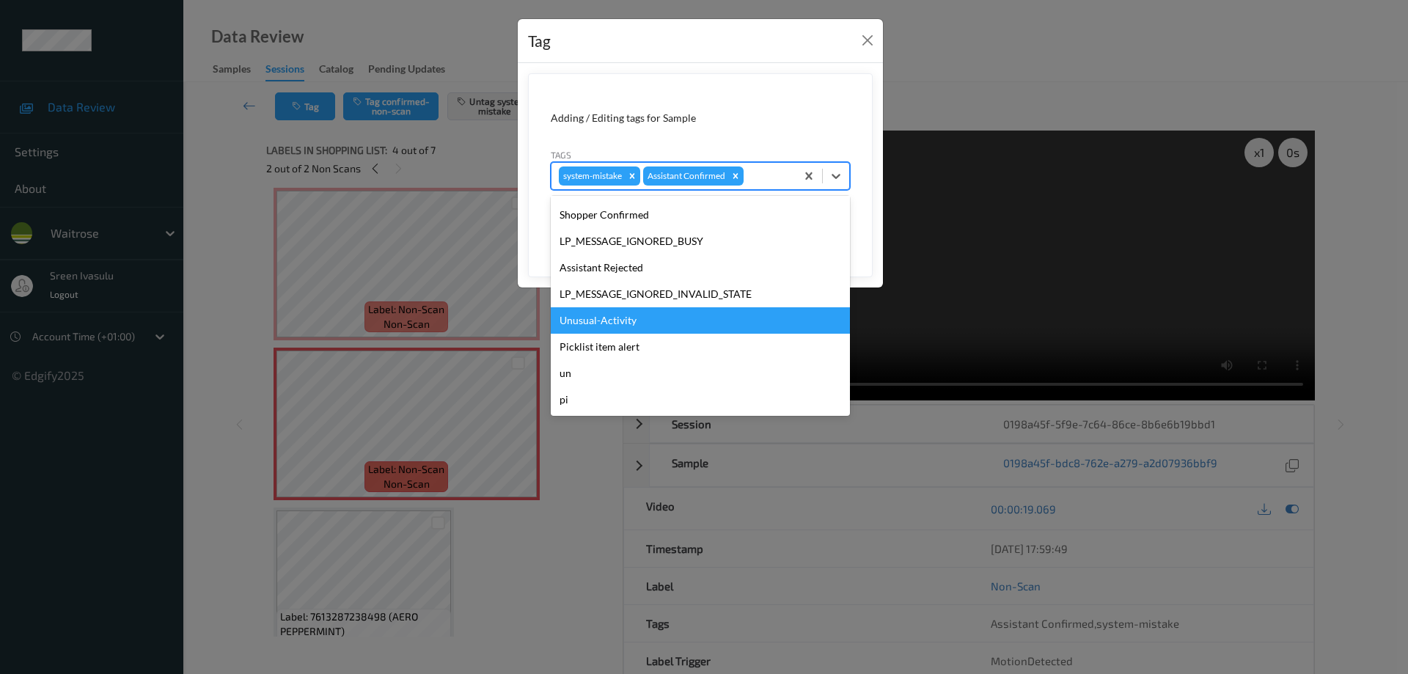
click at [629, 318] on div "Unusual-Activity" at bounding box center [700, 320] width 299 height 26
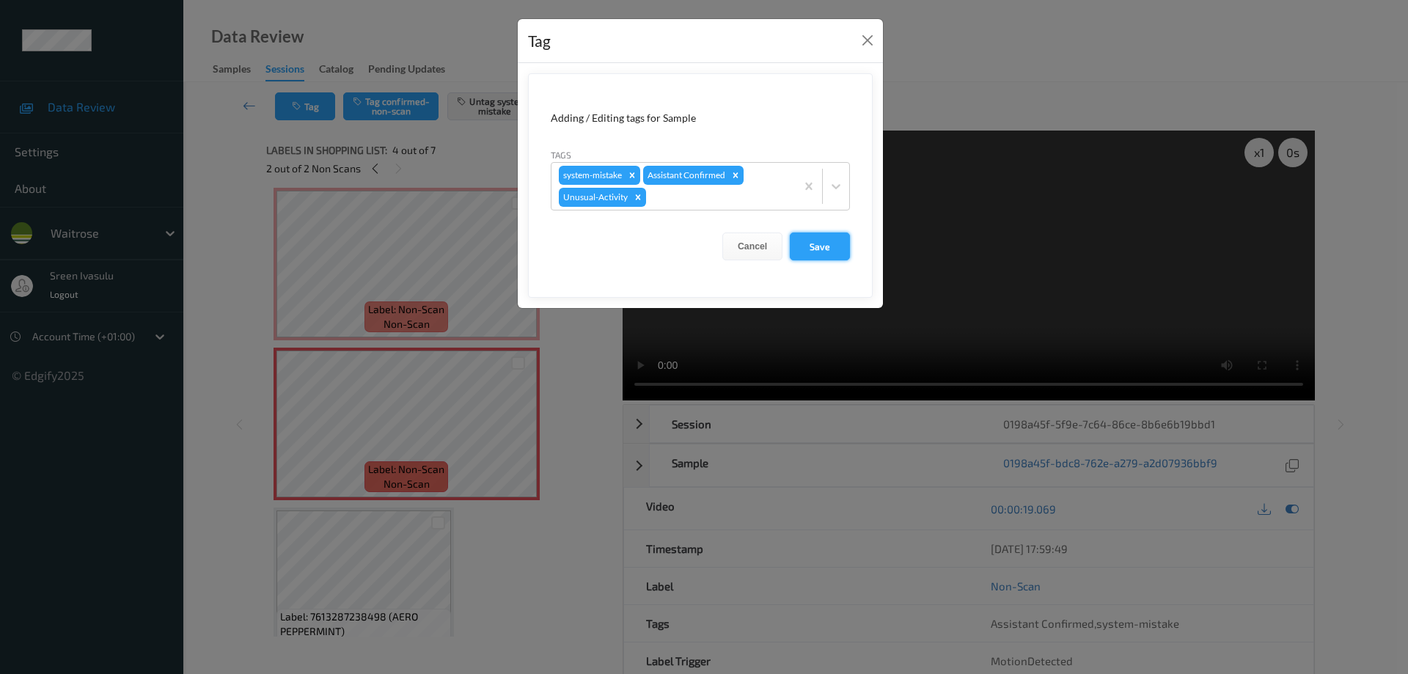
click at [799, 238] on button "Save" at bounding box center [820, 246] width 60 height 28
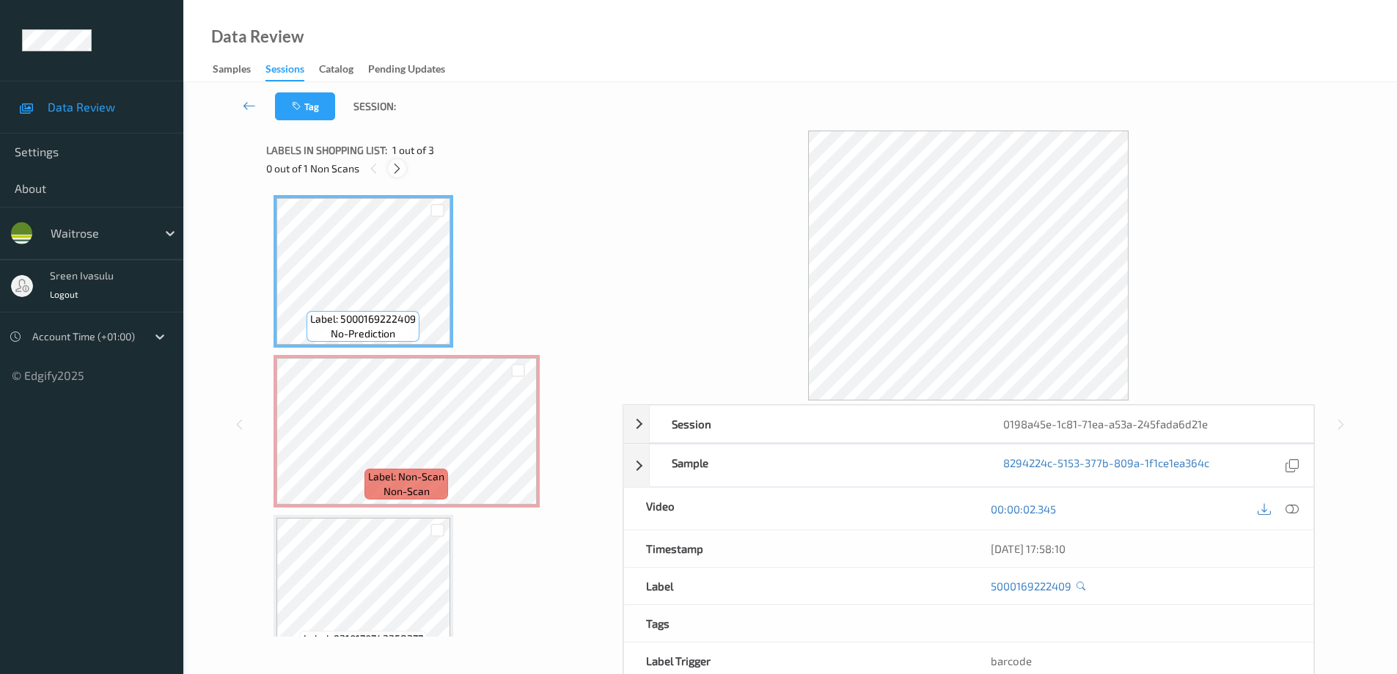
click at [393, 171] on icon at bounding box center [397, 168] width 12 height 13
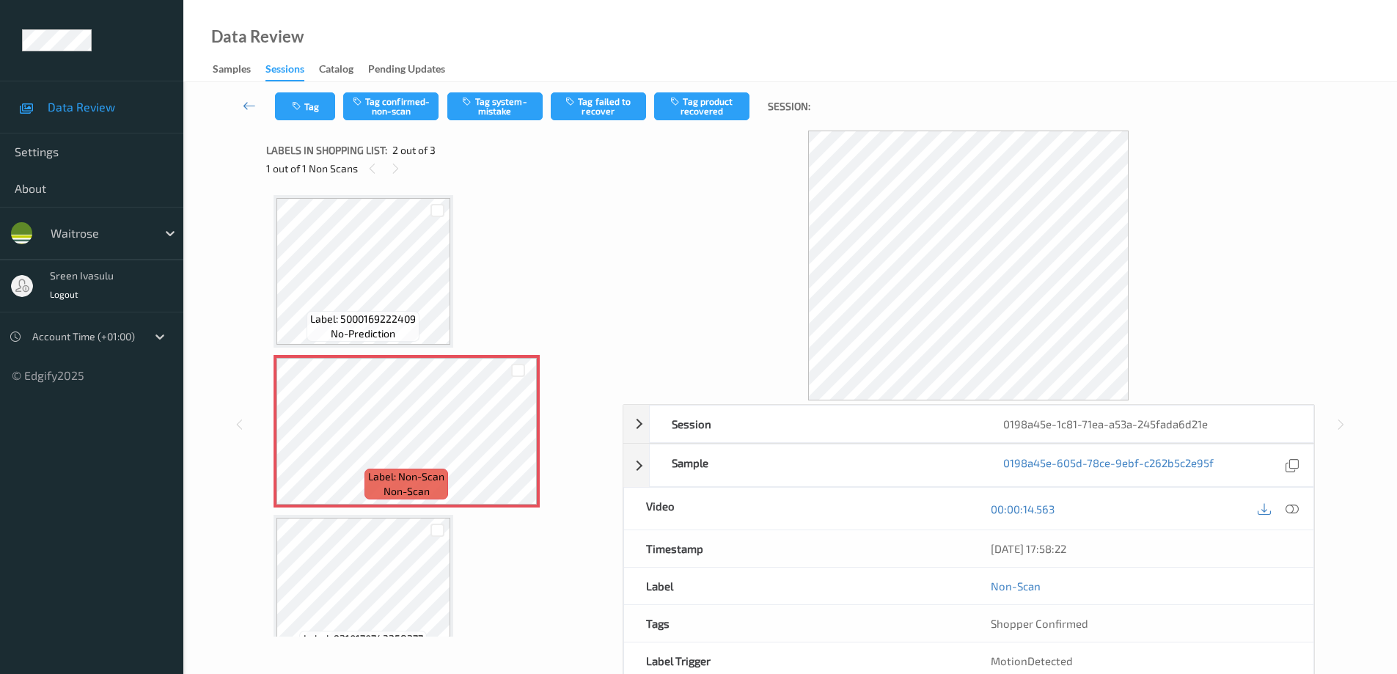
scroll to position [7, 0]
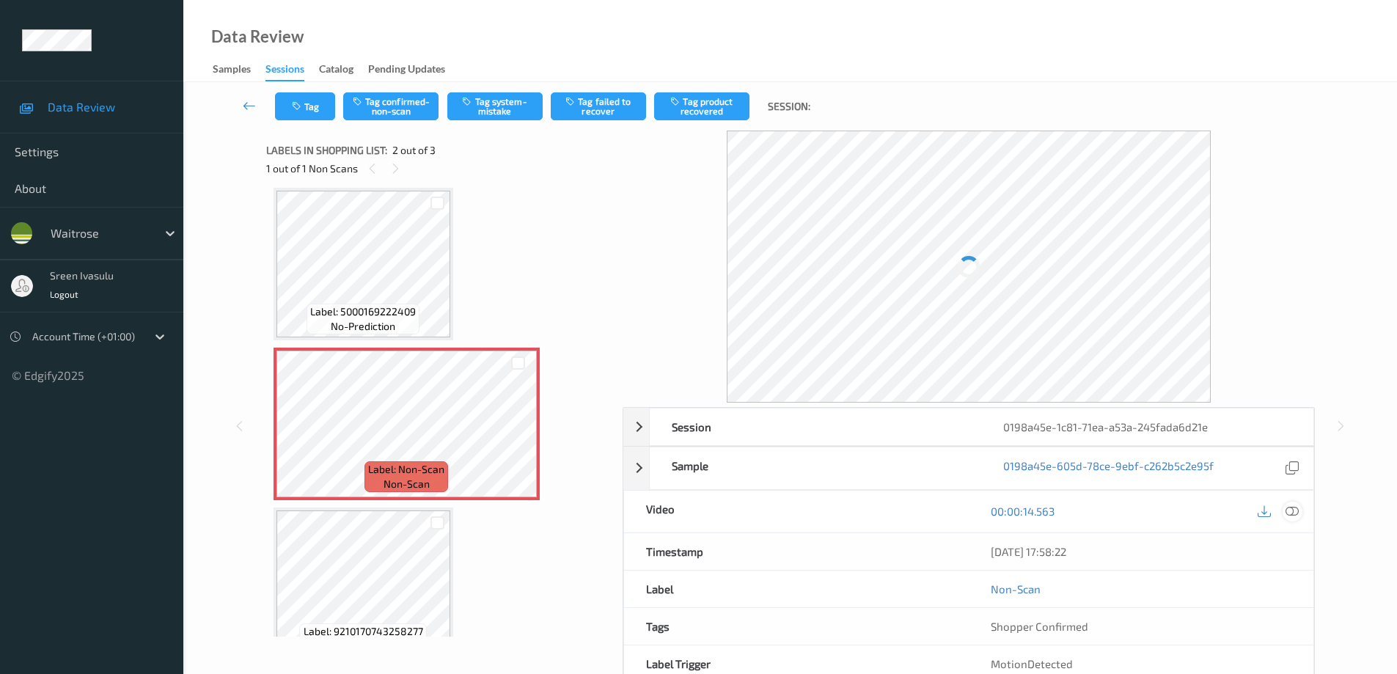
click at [1294, 509] on icon at bounding box center [1291, 511] width 13 height 13
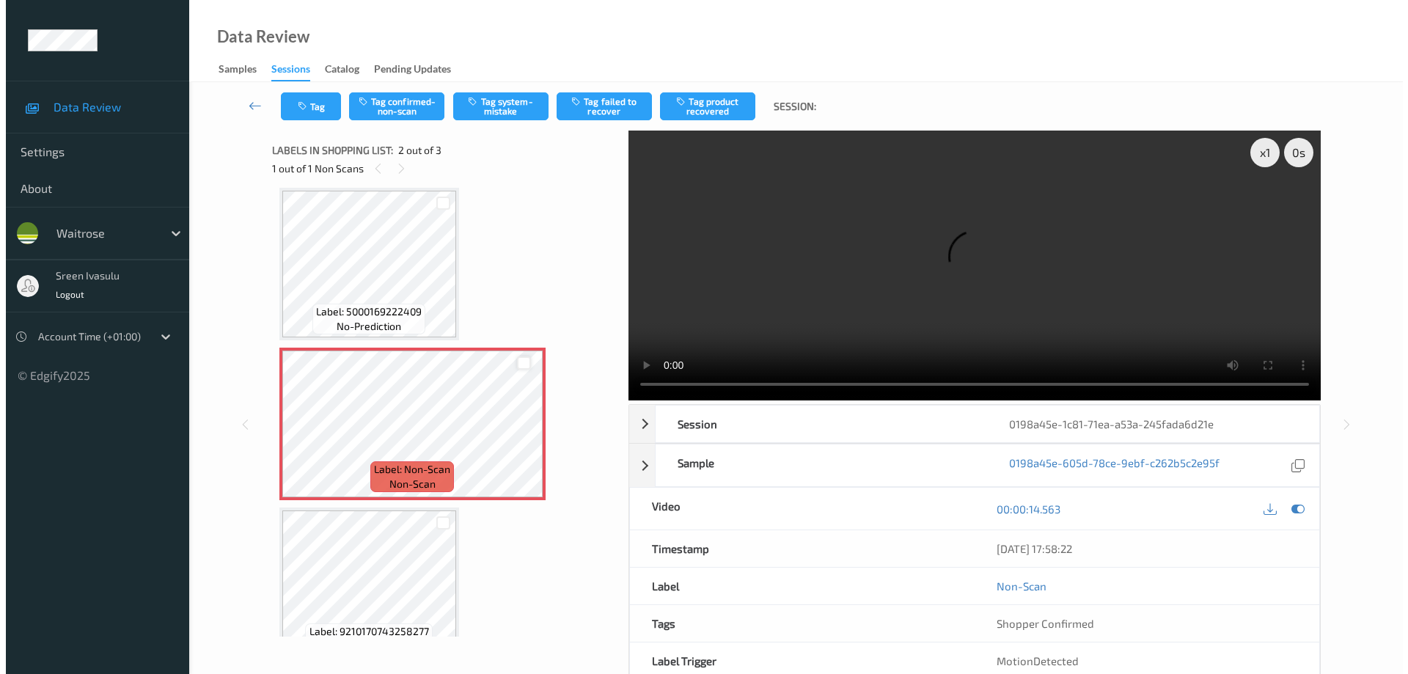
scroll to position [0, 0]
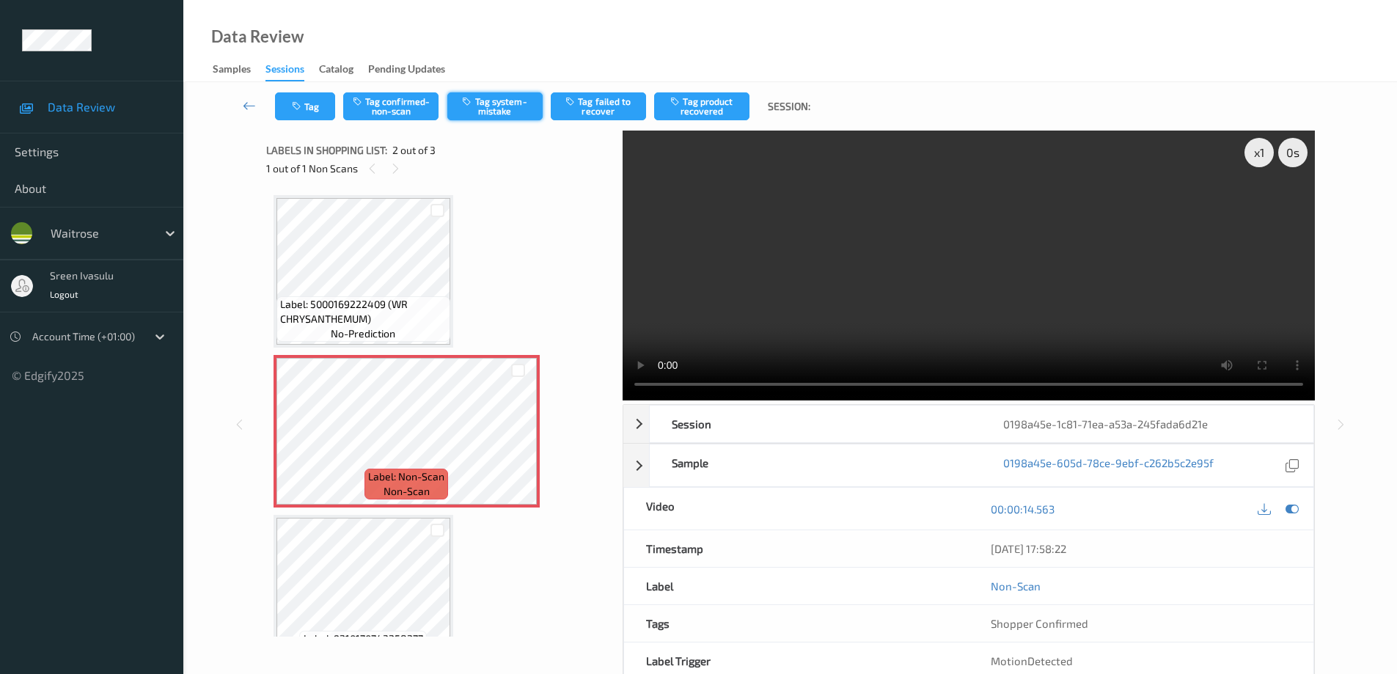
click at [493, 113] on button "Tag system-mistake" at bounding box center [494, 106] width 95 height 28
click at [305, 112] on button "Tag" at bounding box center [305, 106] width 60 height 28
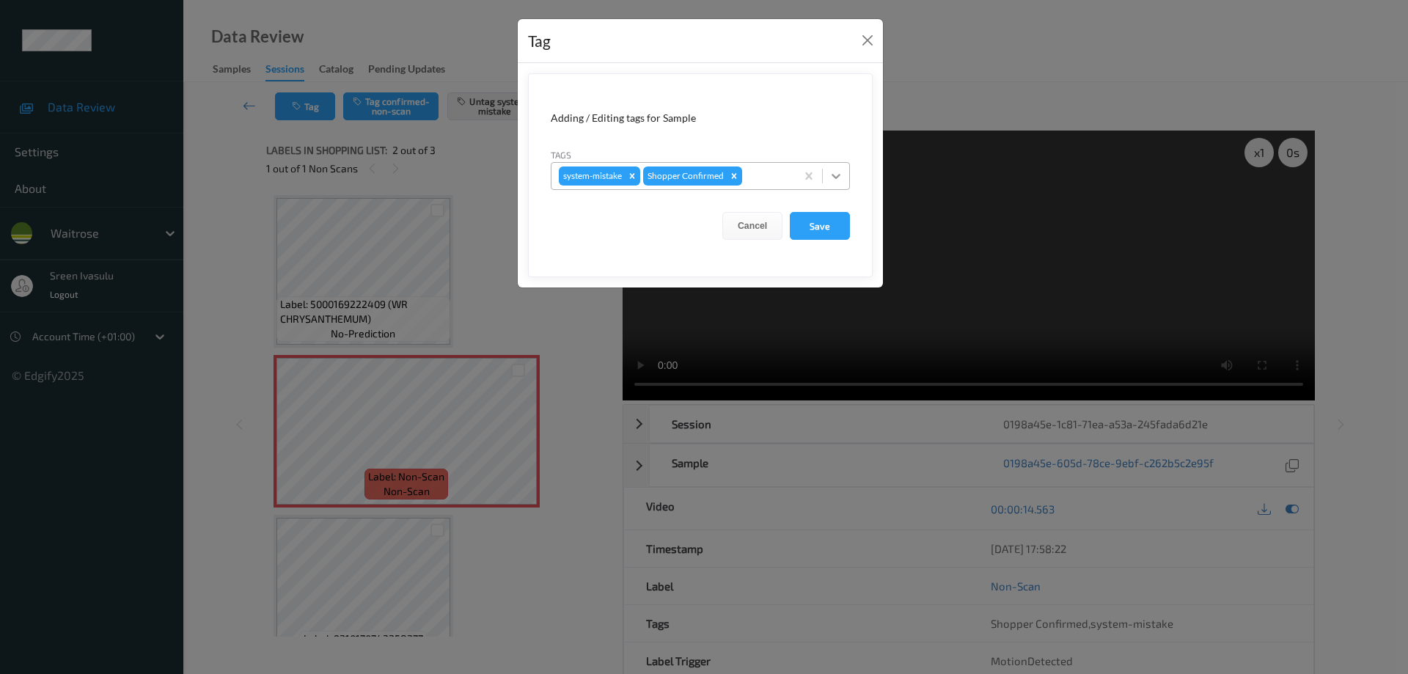
click at [836, 171] on icon at bounding box center [836, 176] width 15 height 15
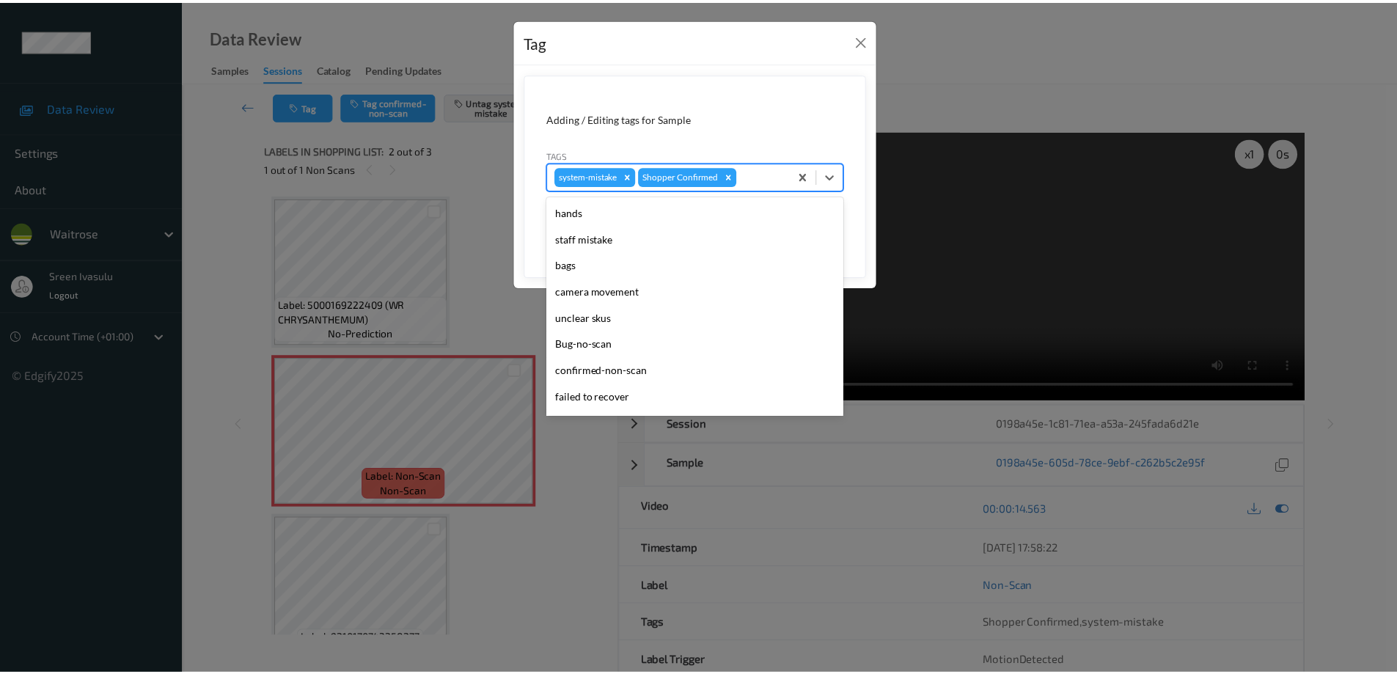
scroll to position [287, 0]
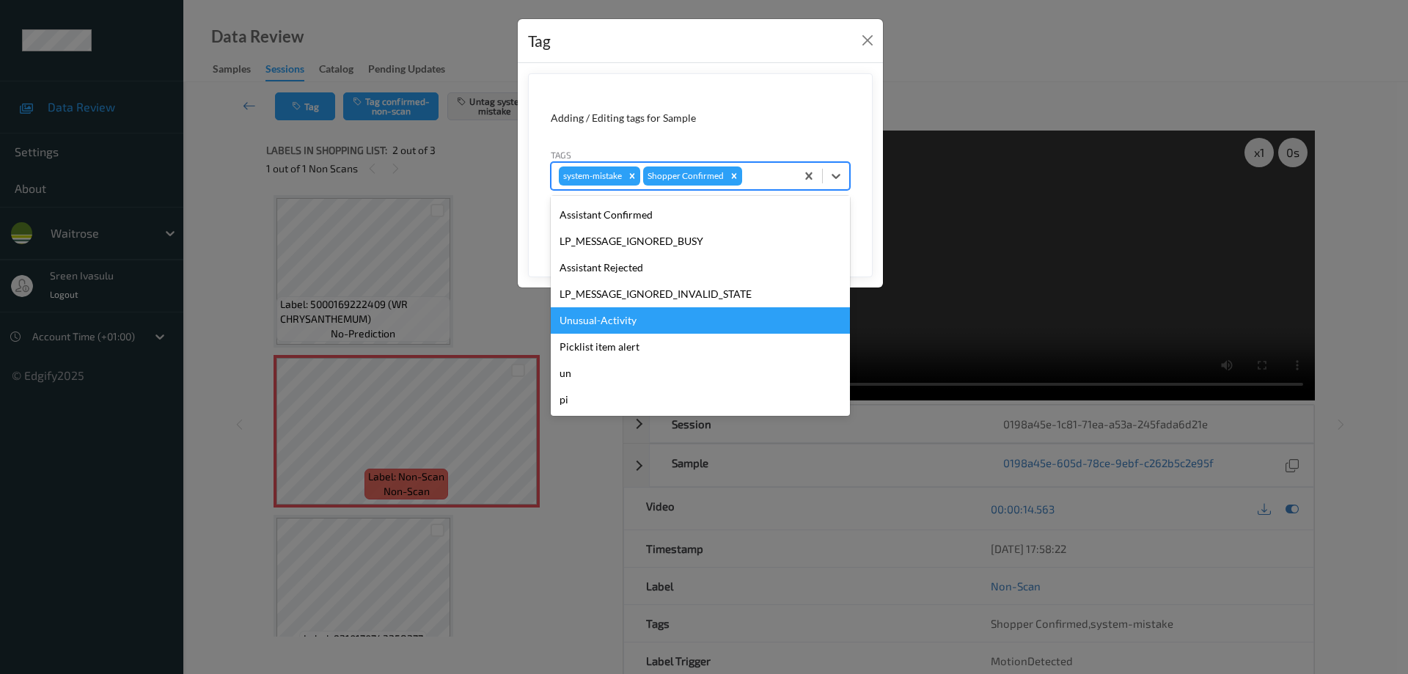
click at [617, 324] on div "Unusual-Activity" at bounding box center [700, 320] width 299 height 26
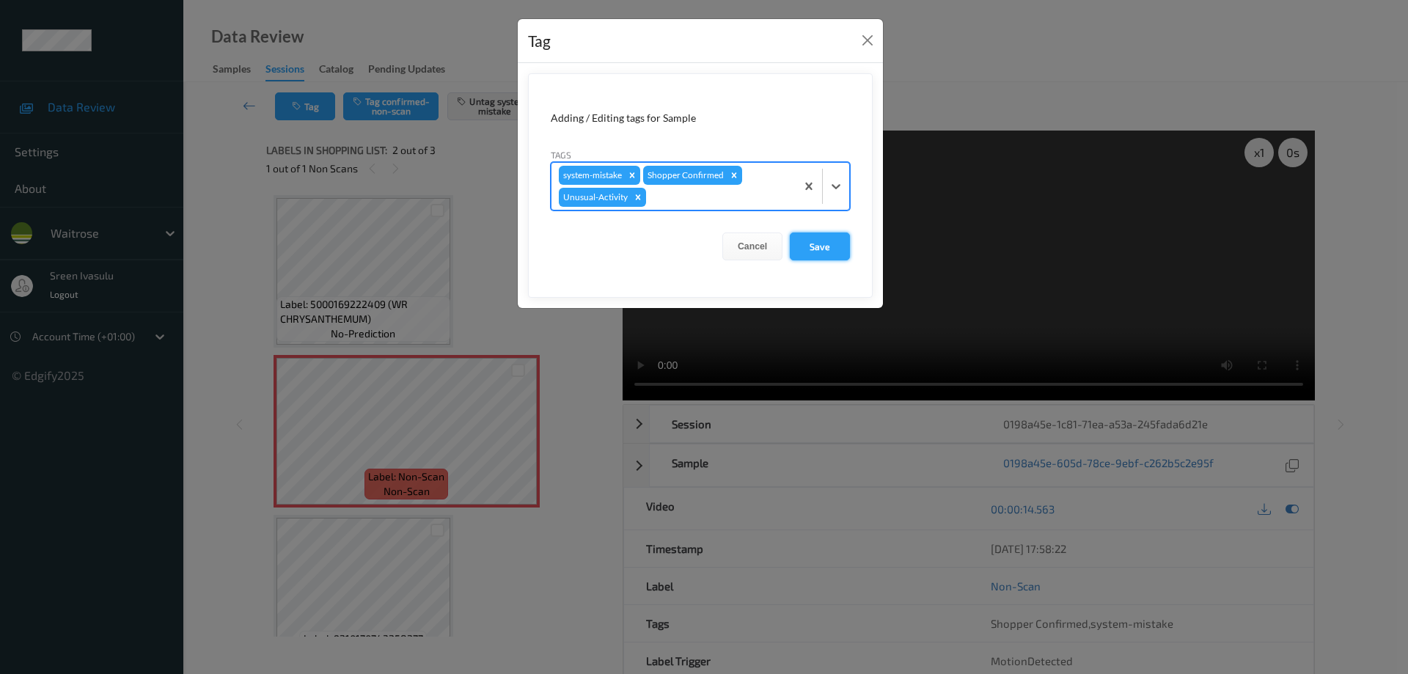
click at [821, 250] on button "Save" at bounding box center [820, 246] width 60 height 28
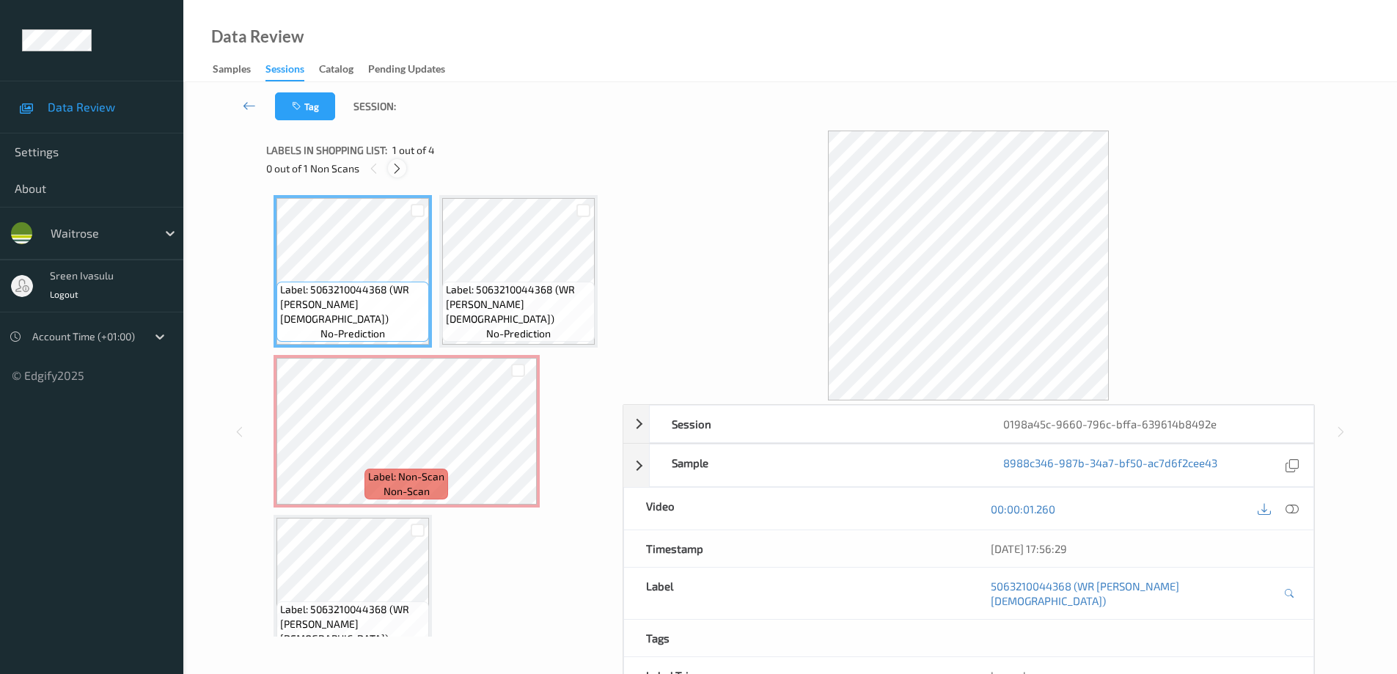
click at [389, 169] on div at bounding box center [397, 168] width 18 height 18
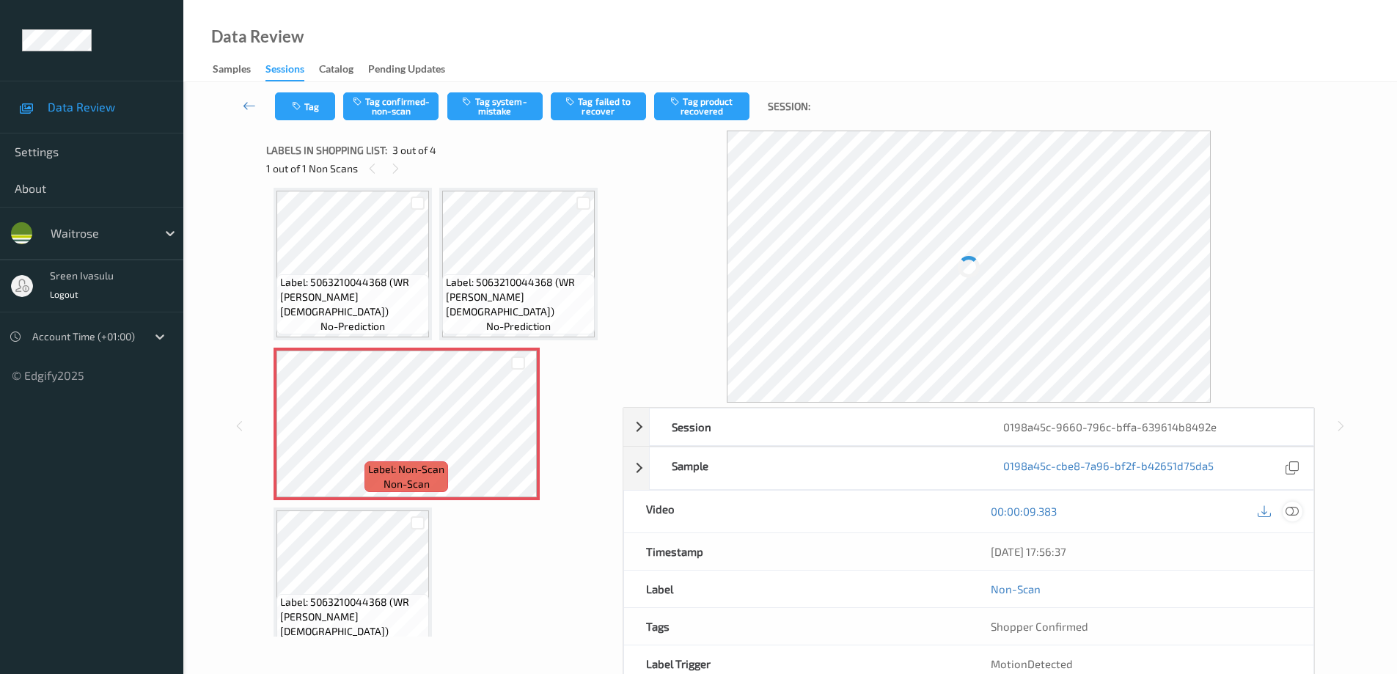
click at [1291, 511] on icon at bounding box center [1291, 511] width 13 height 13
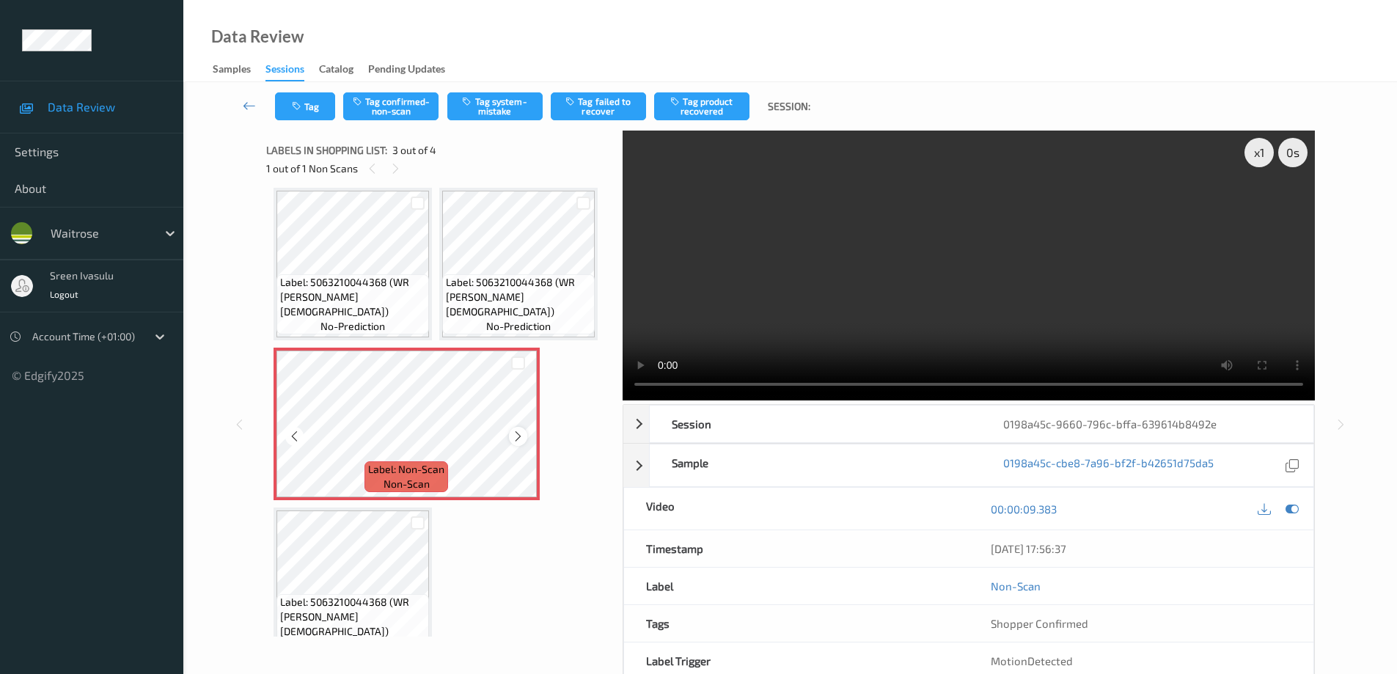
click at [515, 437] on icon at bounding box center [518, 436] width 12 height 13
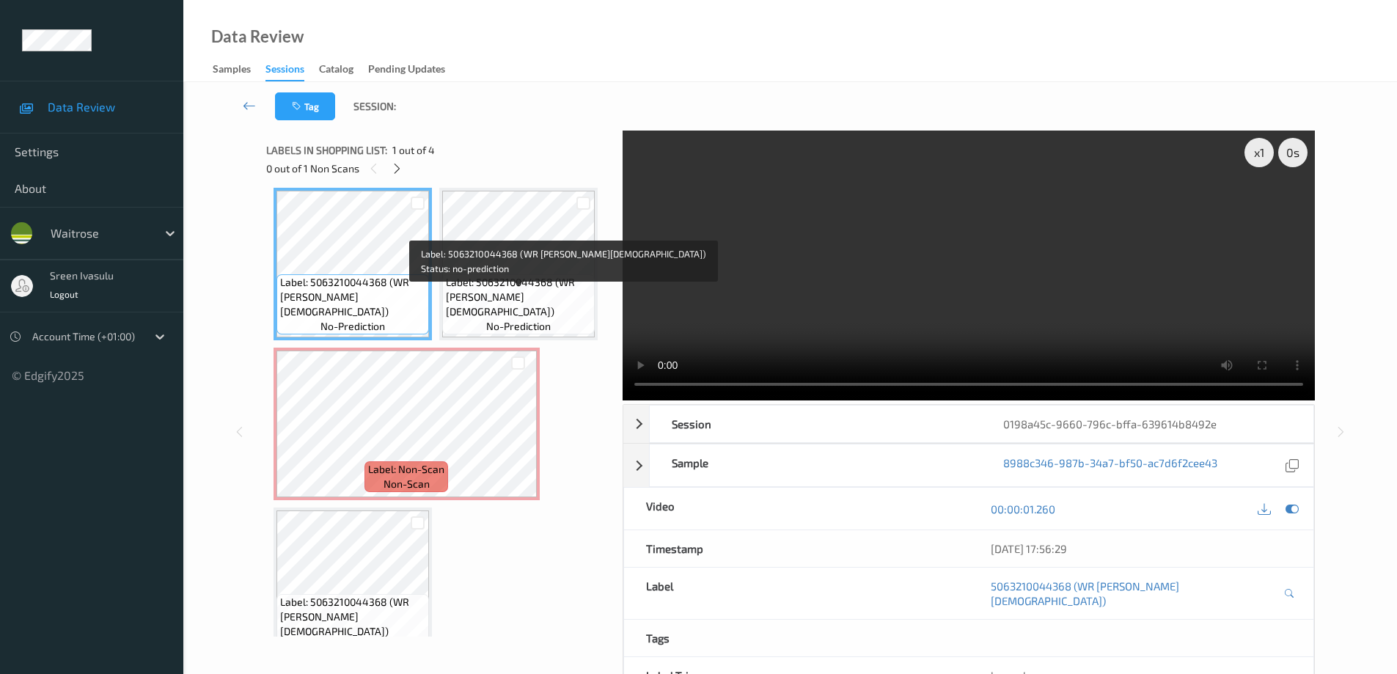
click at [543, 289] on div "Label: 5063210044368 (WR [PERSON_NAME][DEMOGRAPHIC_DATA]) no-prediction" at bounding box center [518, 304] width 153 height 60
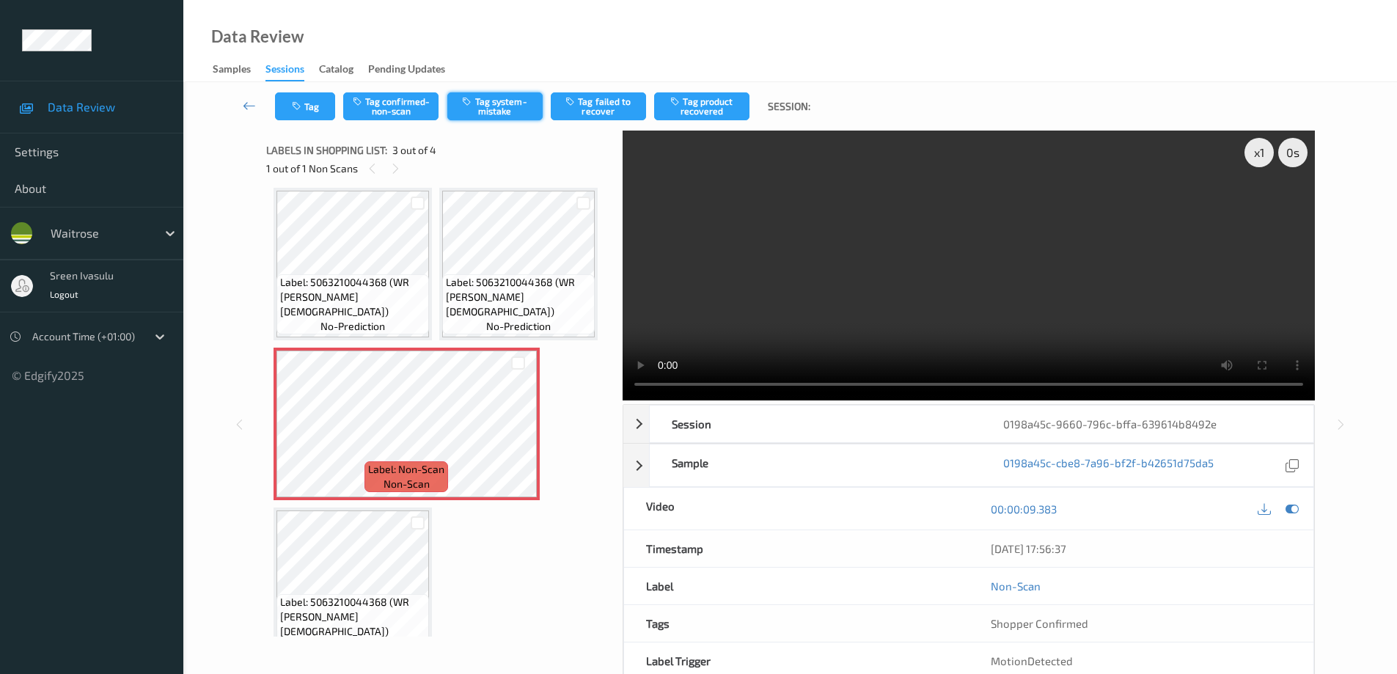
click at [494, 103] on button "Tag system-mistake" at bounding box center [494, 106] width 95 height 28
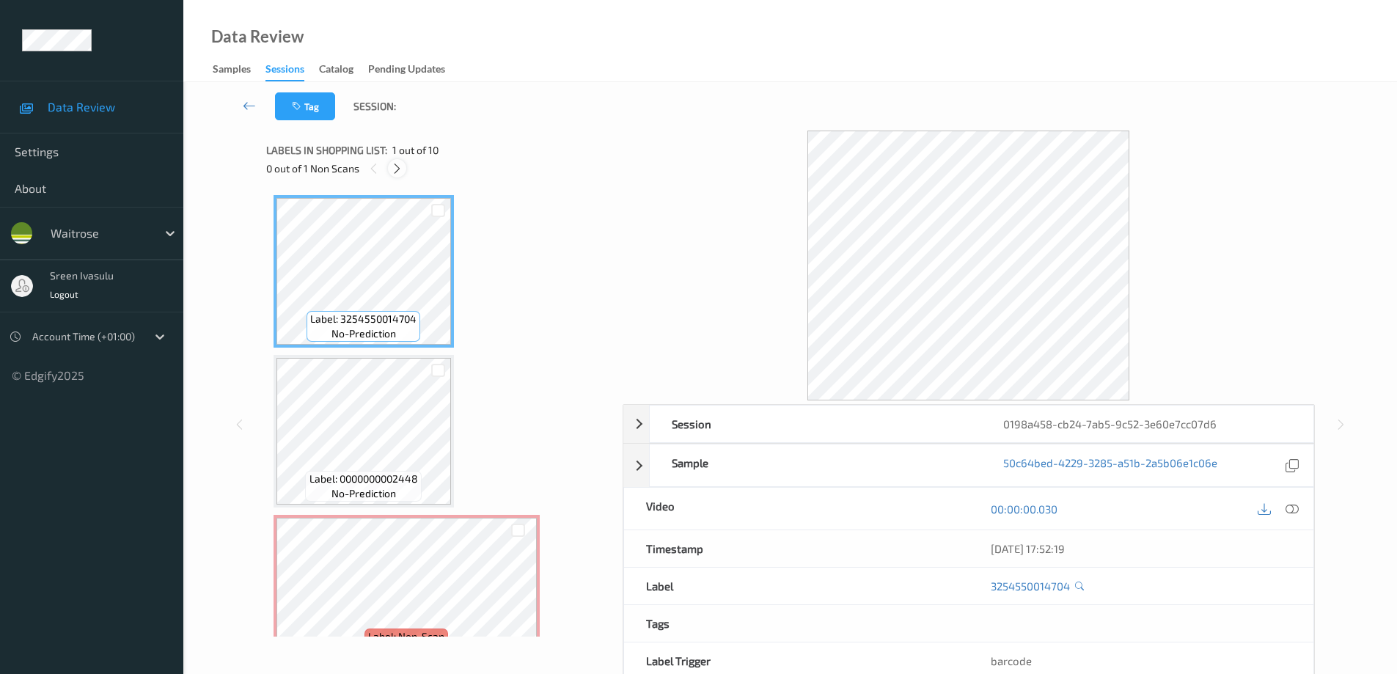
click at [398, 169] on icon at bounding box center [397, 168] width 12 height 13
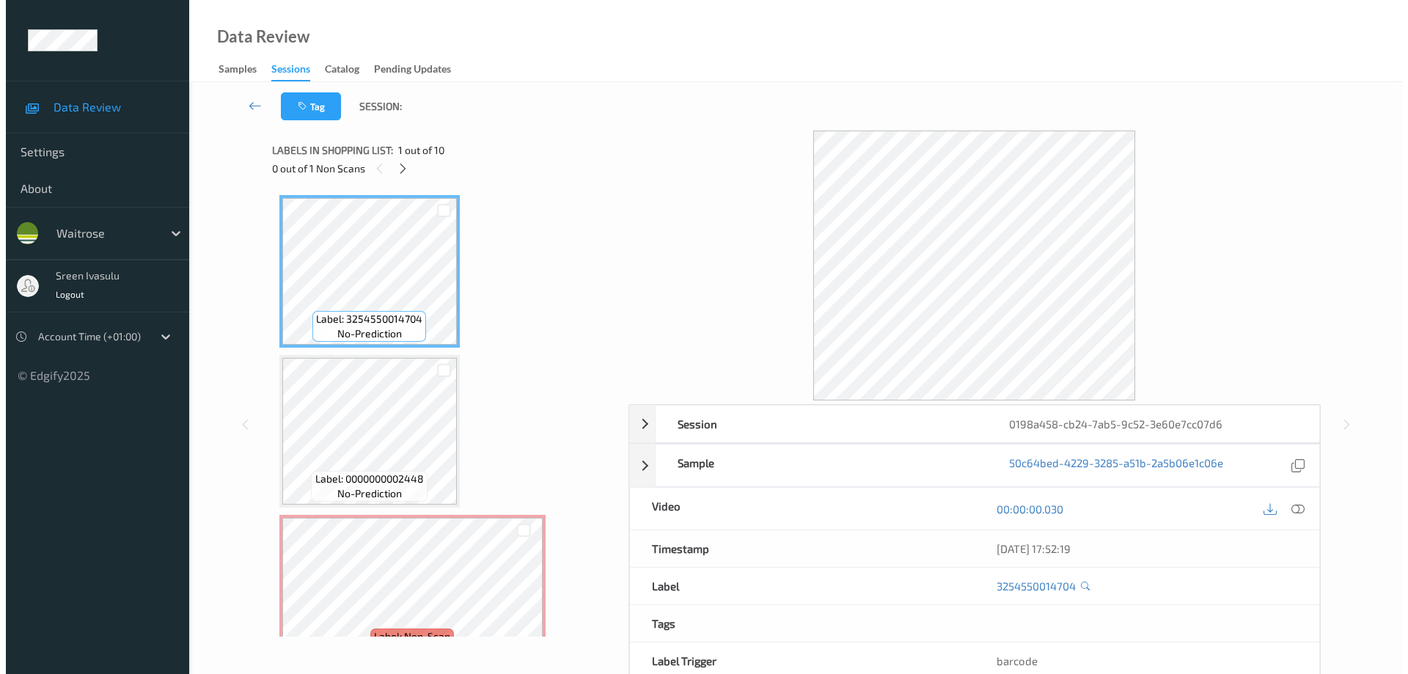
scroll to position [167, 0]
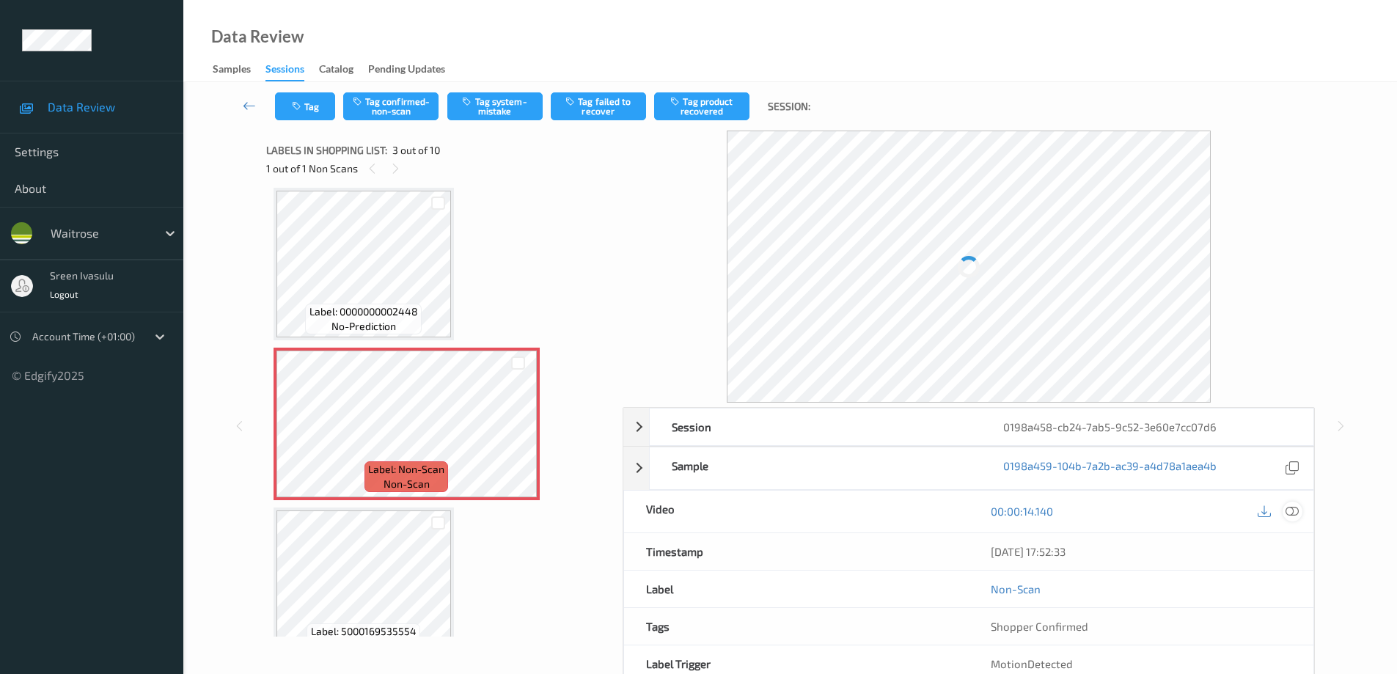
click at [1288, 510] on icon at bounding box center [1291, 511] width 13 height 13
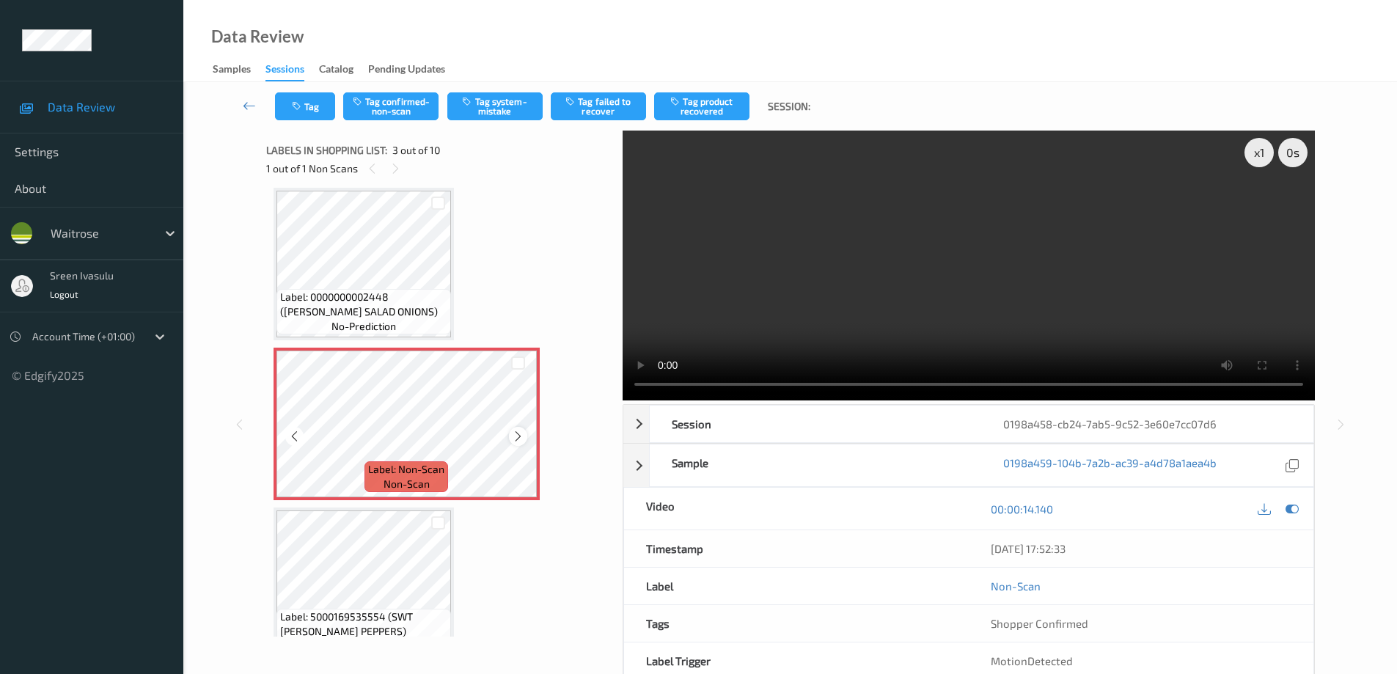
click at [510, 438] on div at bounding box center [518, 436] width 18 height 18
click at [520, 109] on button "Tag system-mistake" at bounding box center [494, 106] width 95 height 28
click at [313, 114] on button "Tag" at bounding box center [305, 106] width 60 height 28
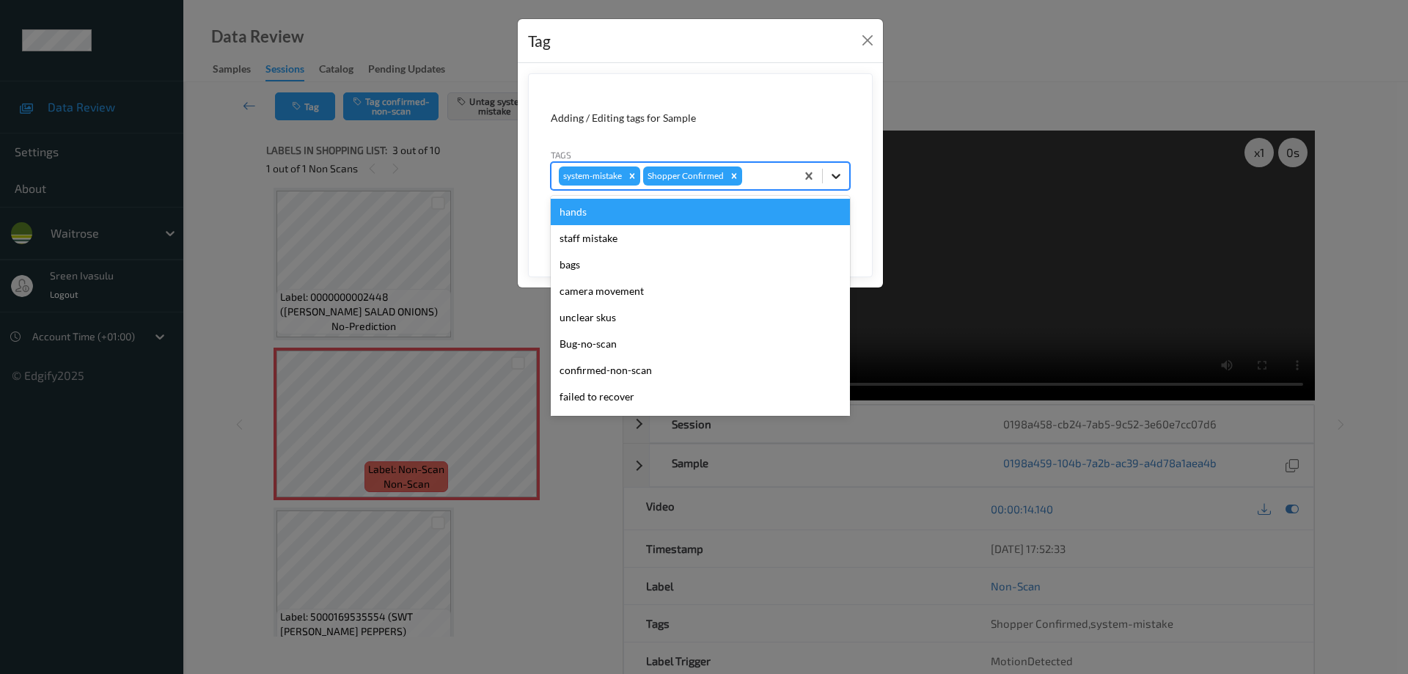
click at [836, 186] on div at bounding box center [836, 176] width 26 height 26
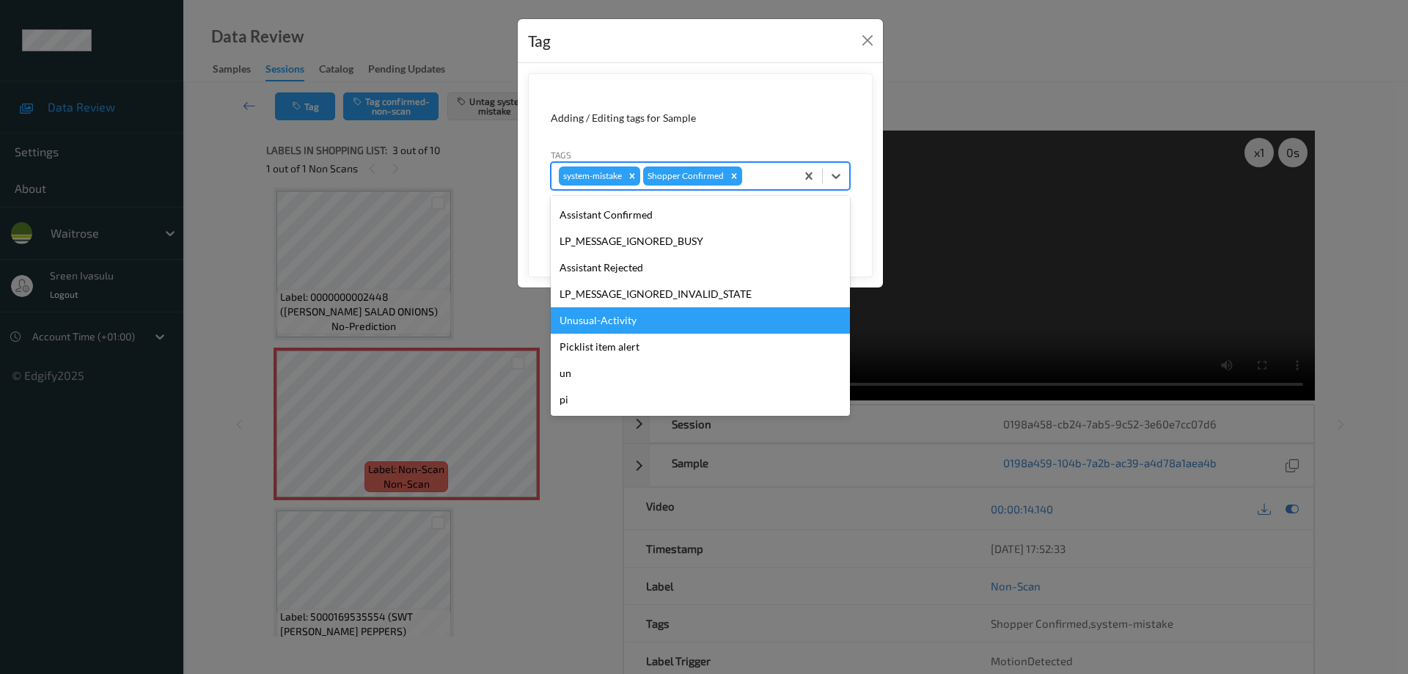
click at [613, 314] on div "Unusual-Activity" at bounding box center [700, 320] width 299 height 26
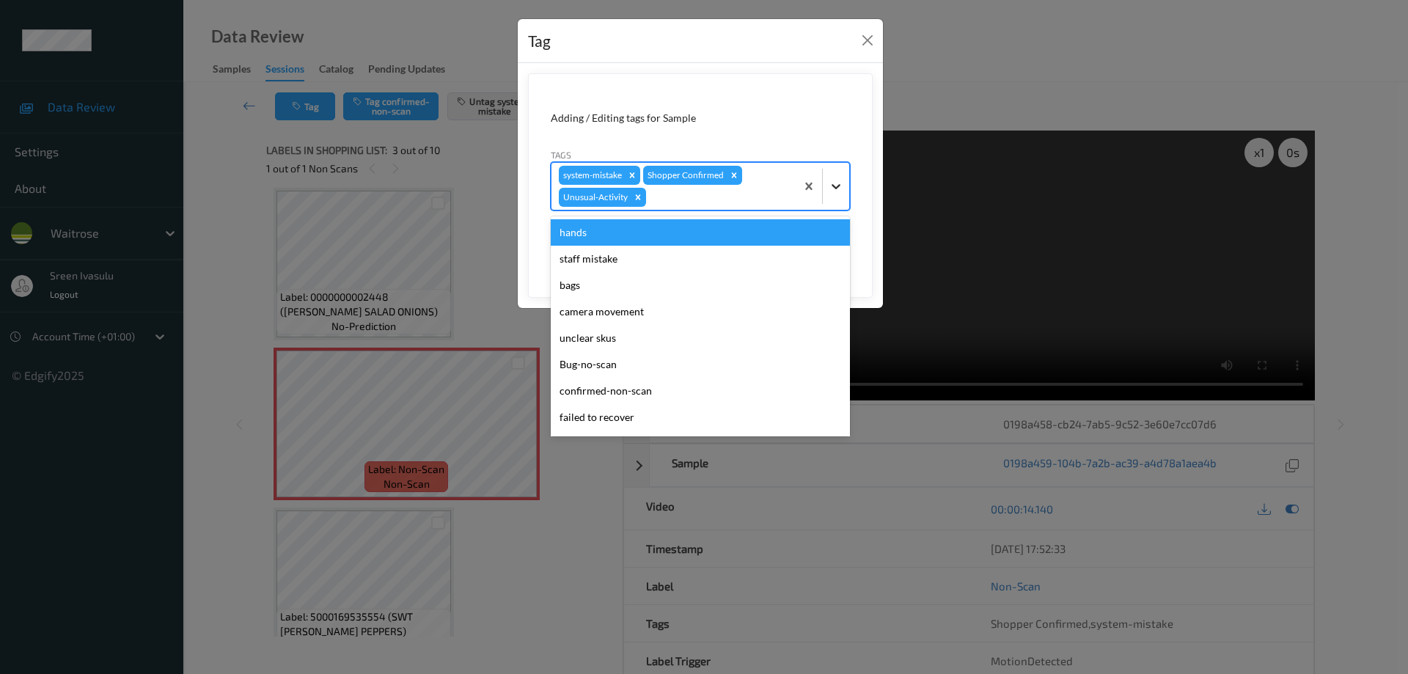
click at [831, 175] on div at bounding box center [836, 186] width 26 height 26
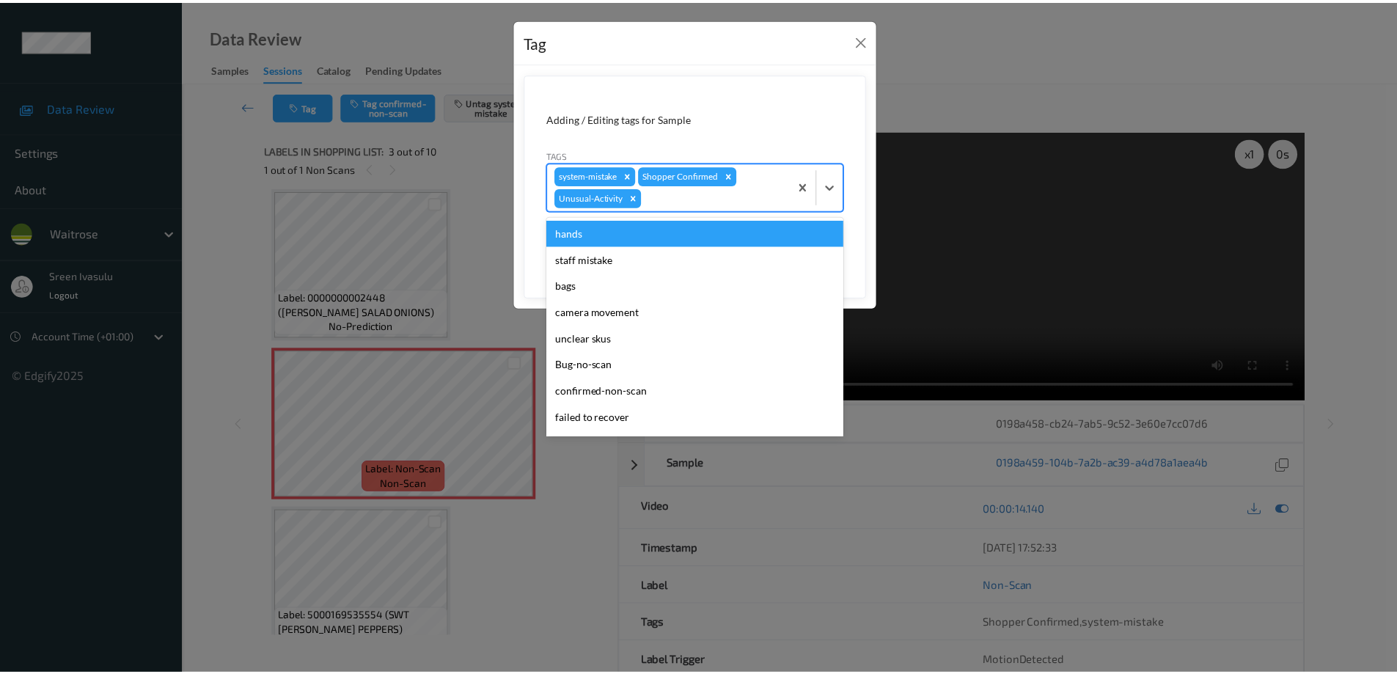
scroll to position [261, 0]
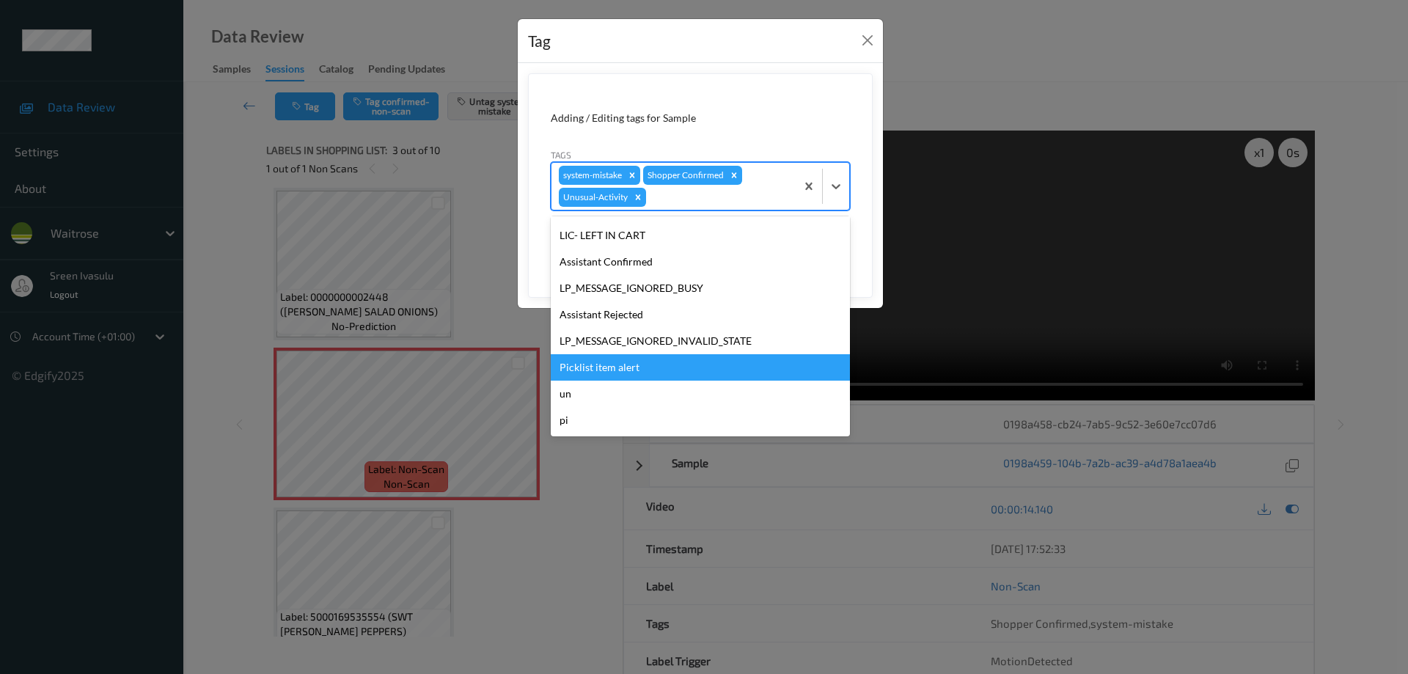
click at [617, 366] on div "Picklist item alert" at bounding box center [700, 367] width 299 height 26
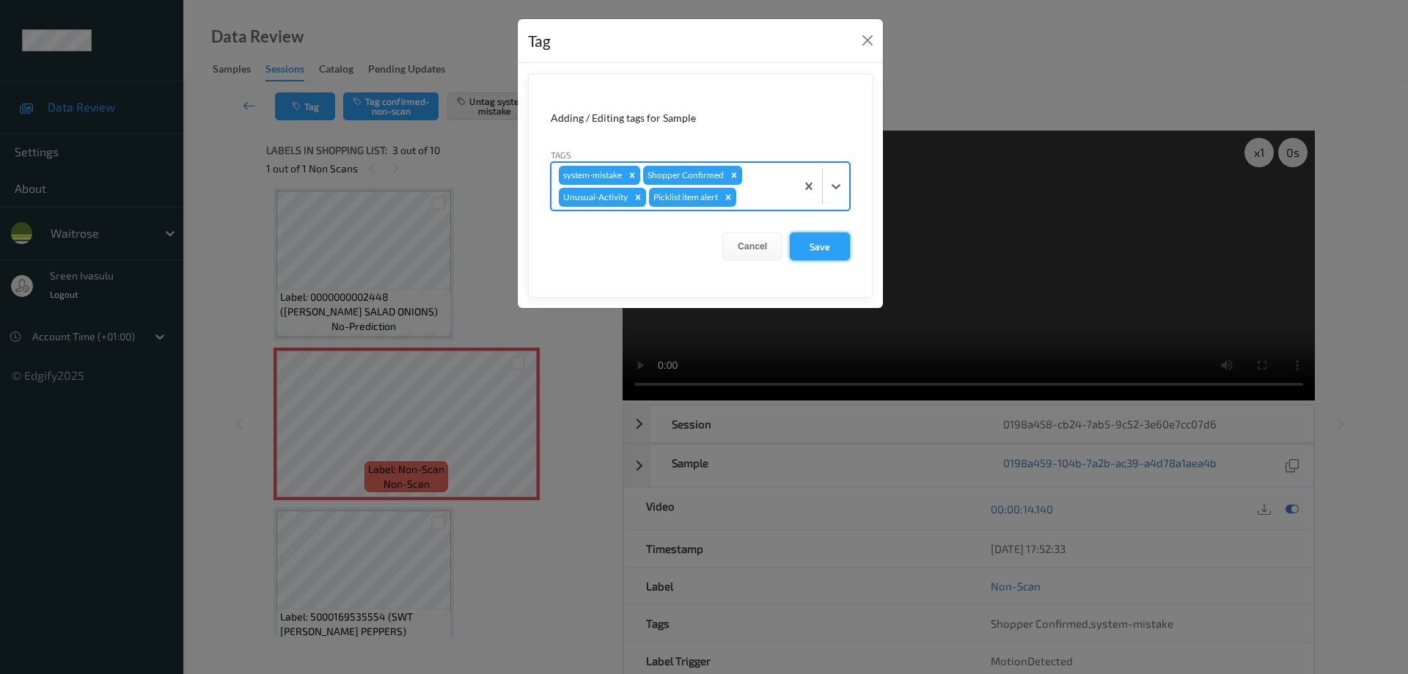
click at [825, 241] on button "Save" at bounding box center [820, 246] width 60 height 28
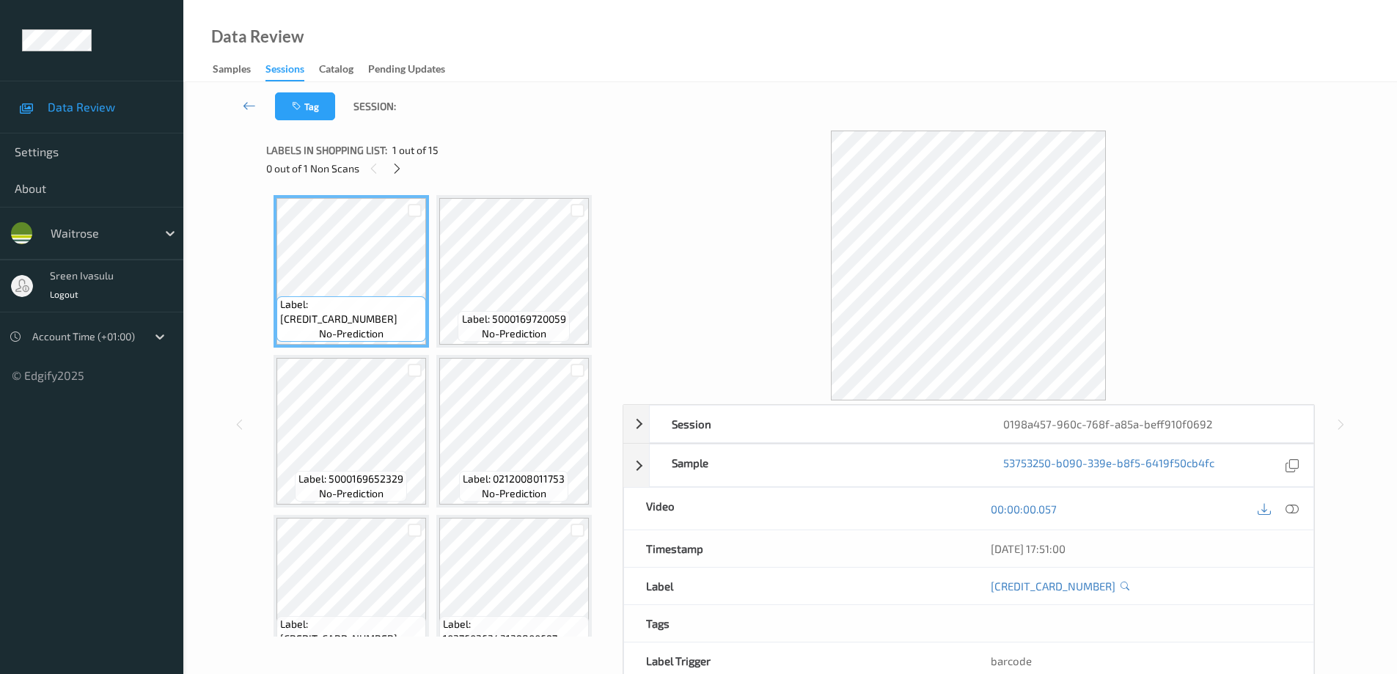
click at [399, 180] on div "Labels in shopping list: 1 out of 15 0 out of 1 Non Scans" at bounding box center [439, 159] width 346 height 57
click at [398, 173] on icon at bounding box center [397, 168] width 12 height 13
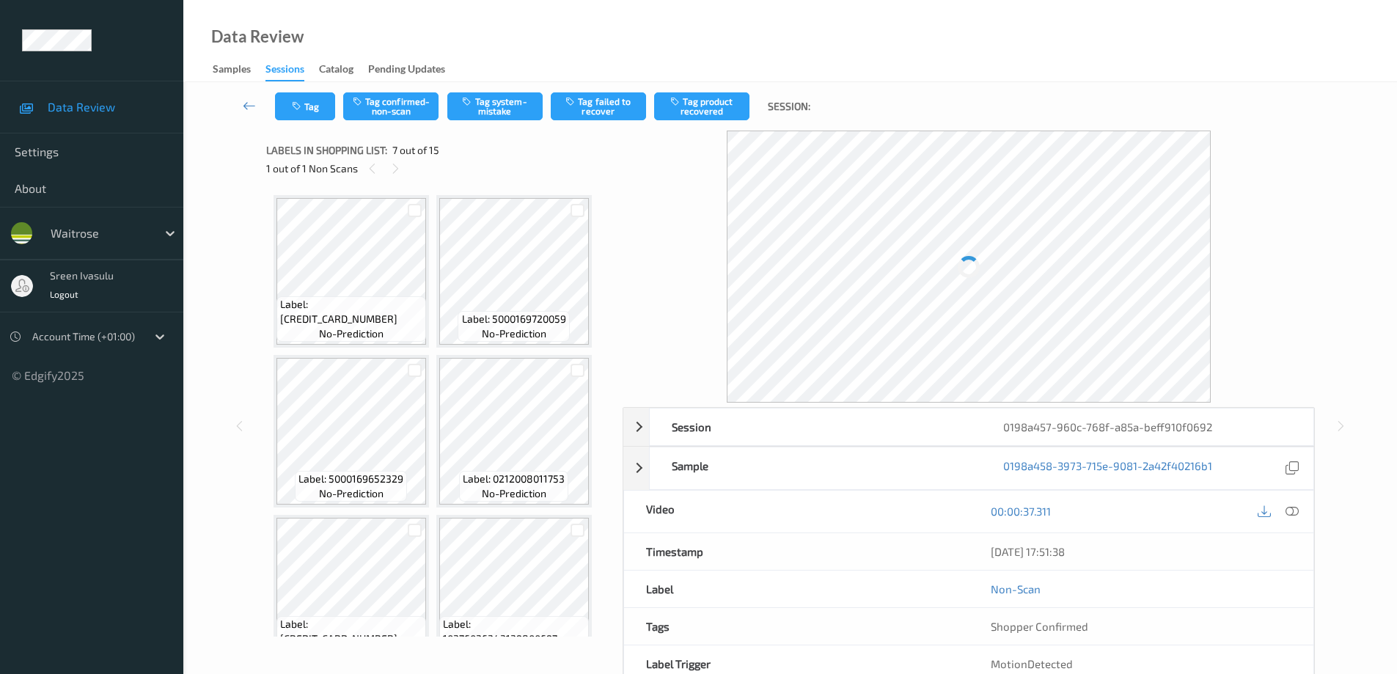
scroll to position [327, 0]
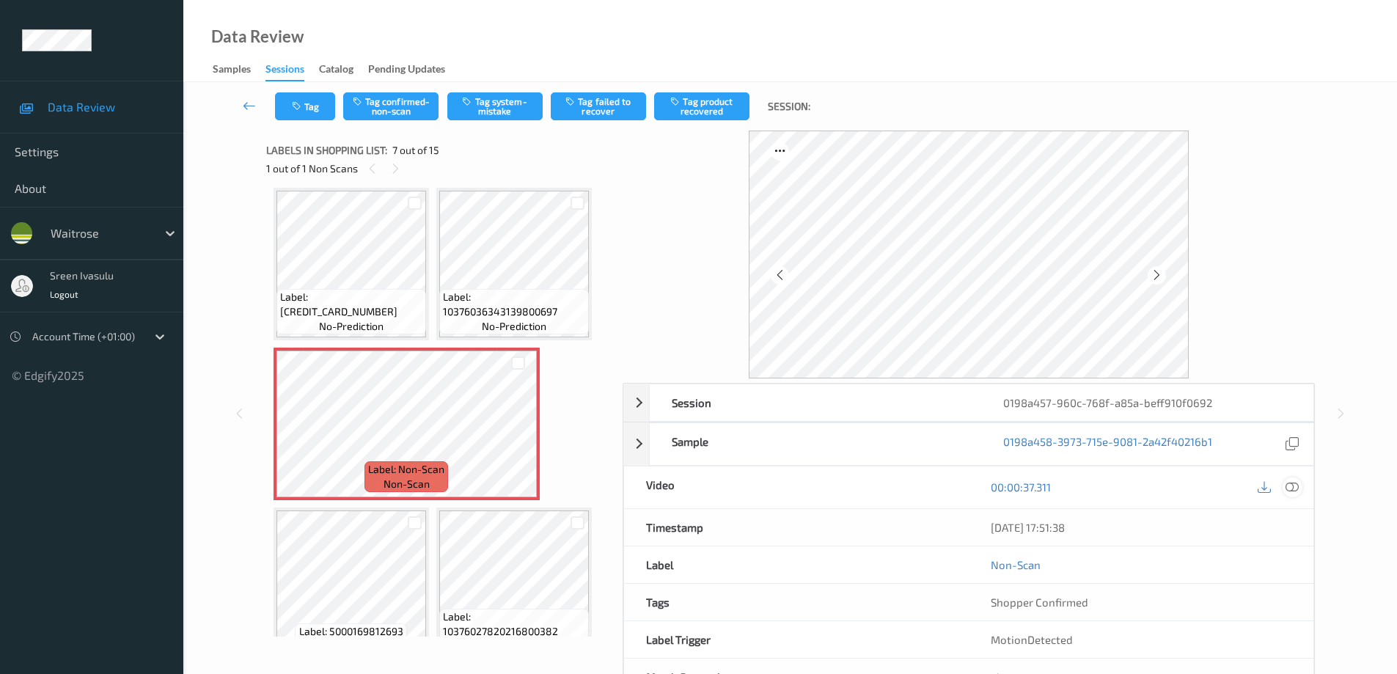
click at [1292, 487] on icon at bounding box center [1291, 486] width 13 height 13
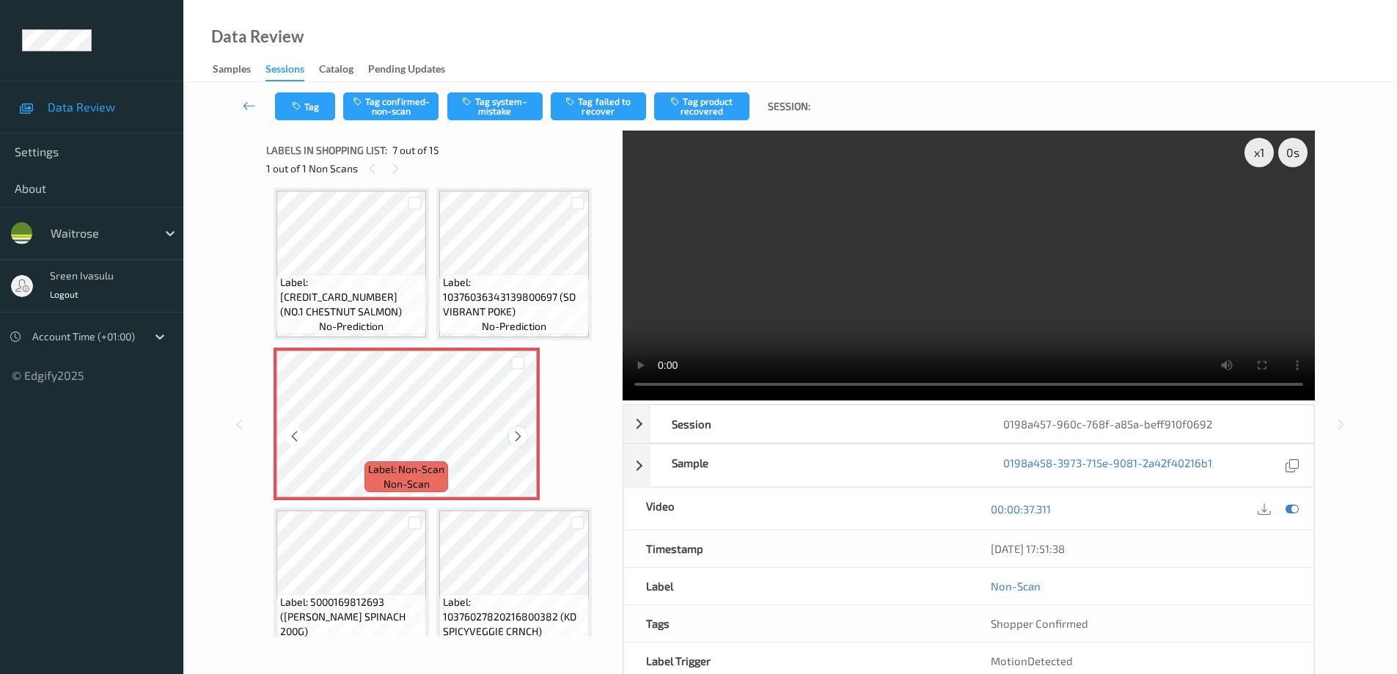
click at [513, 433] on icon at bounding box center [518, 436] width 12 height 13
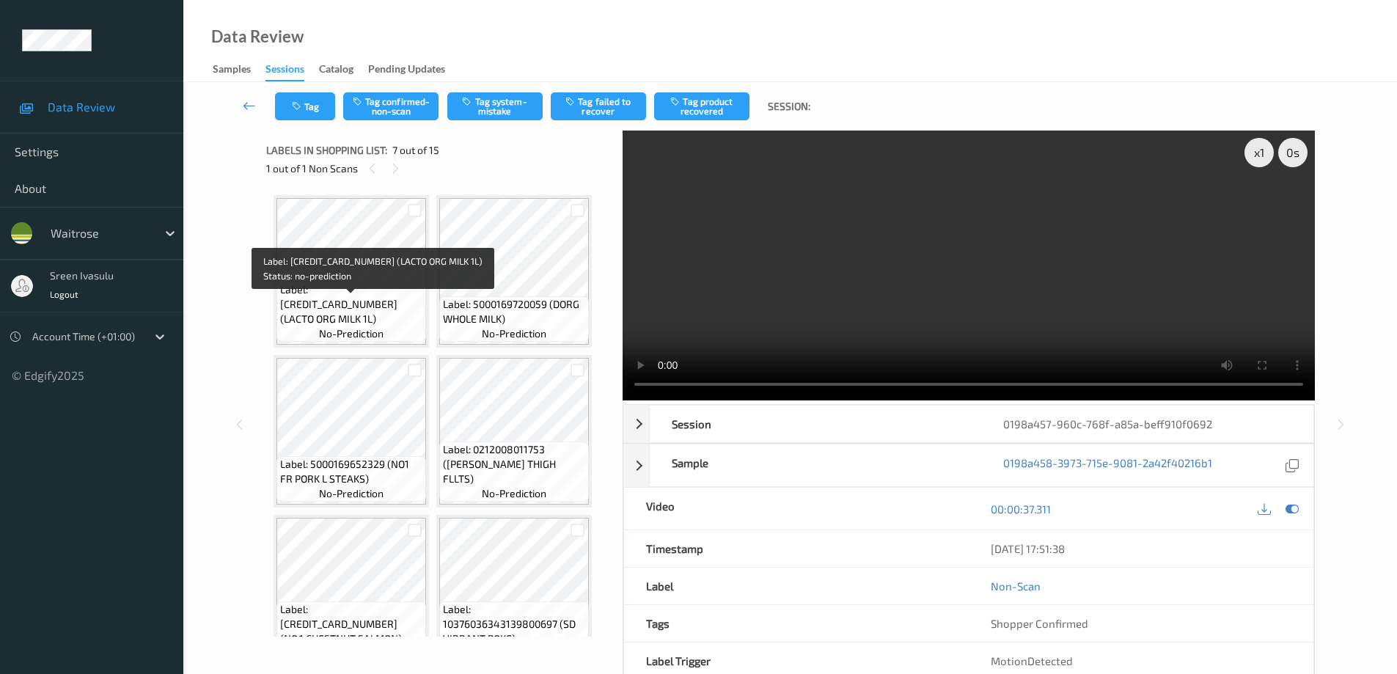
scroll to position [293, 0]
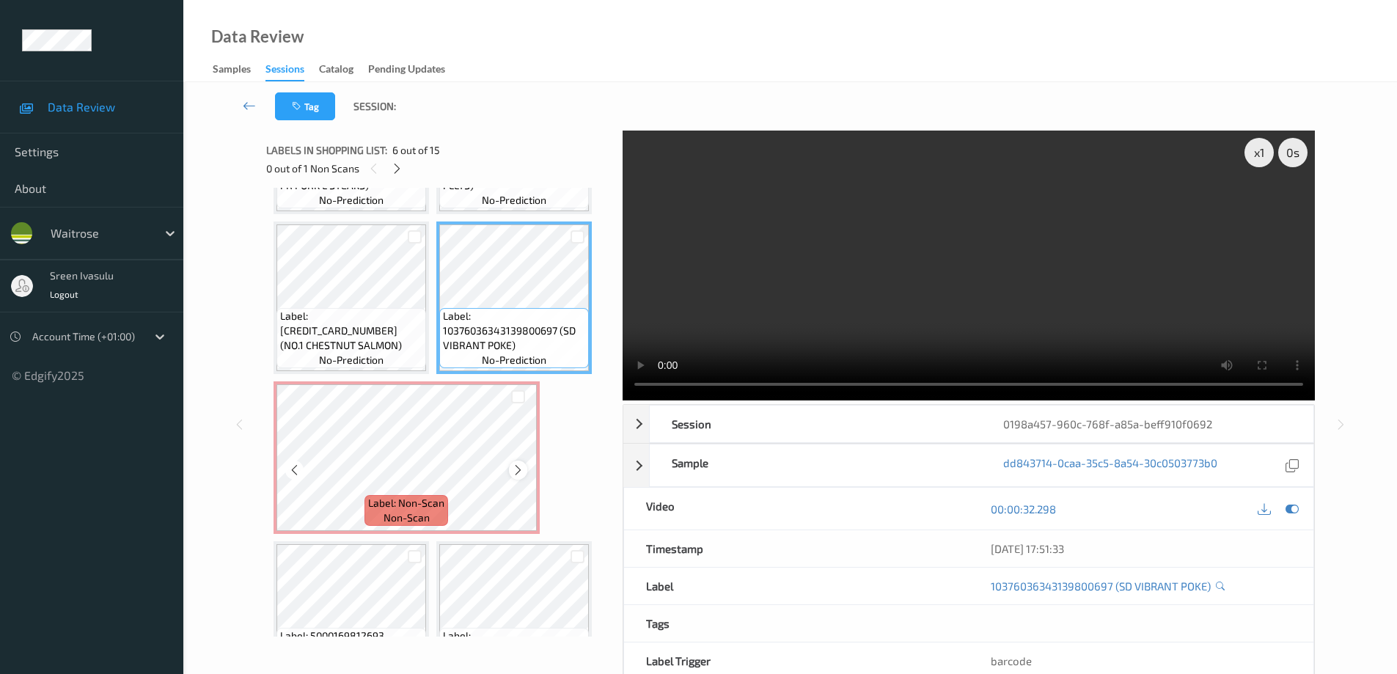
click at [518, 466] on icon at bounding box center [518, 469] width 12 height 13
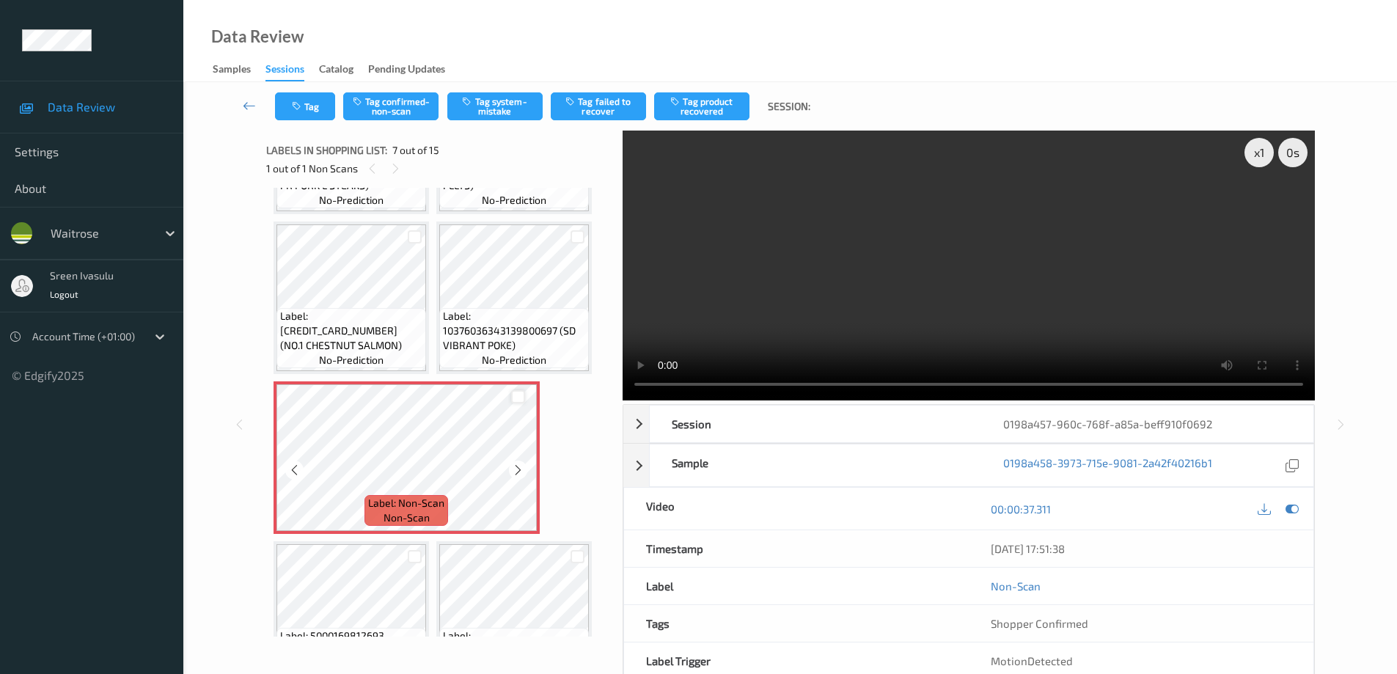
scroll to position [587, 0]
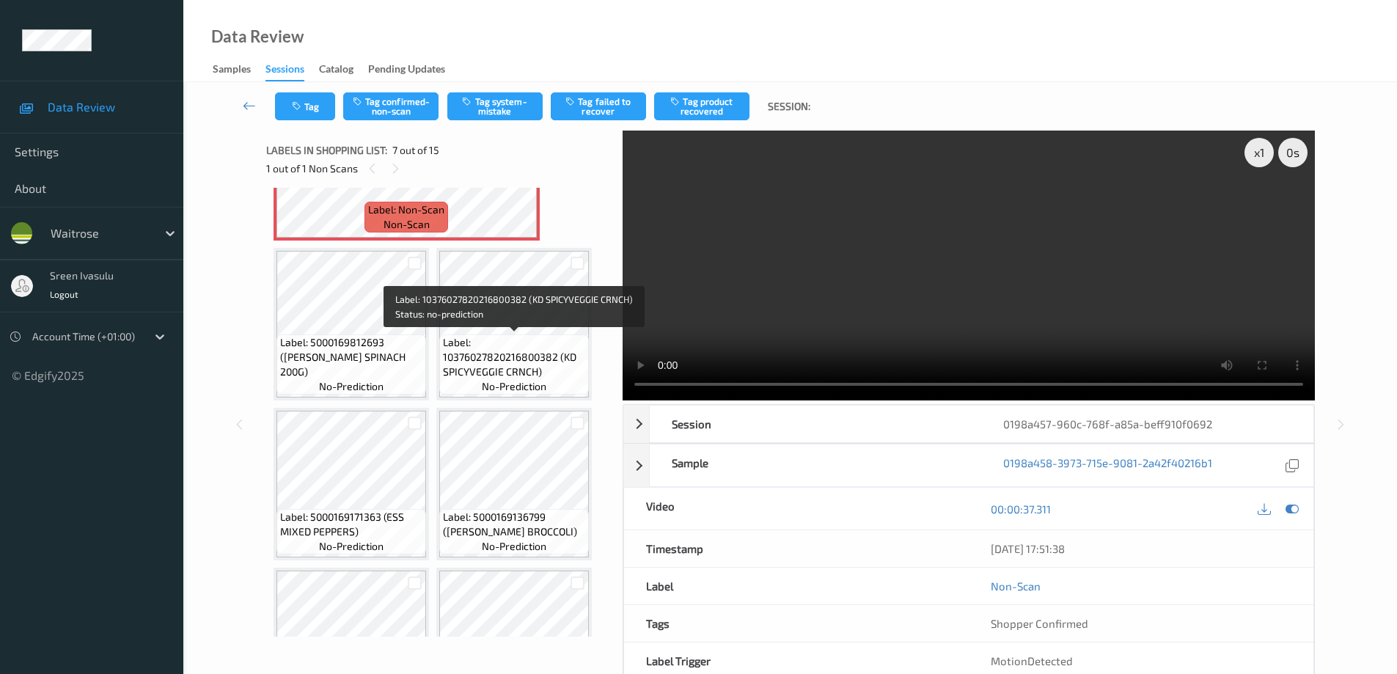
click at [541, 339] on span "Label: 10376027820216800382 (KD SPICYVEGGIE CRNCH)" at bounding box center [514, 357] width 142 height 44
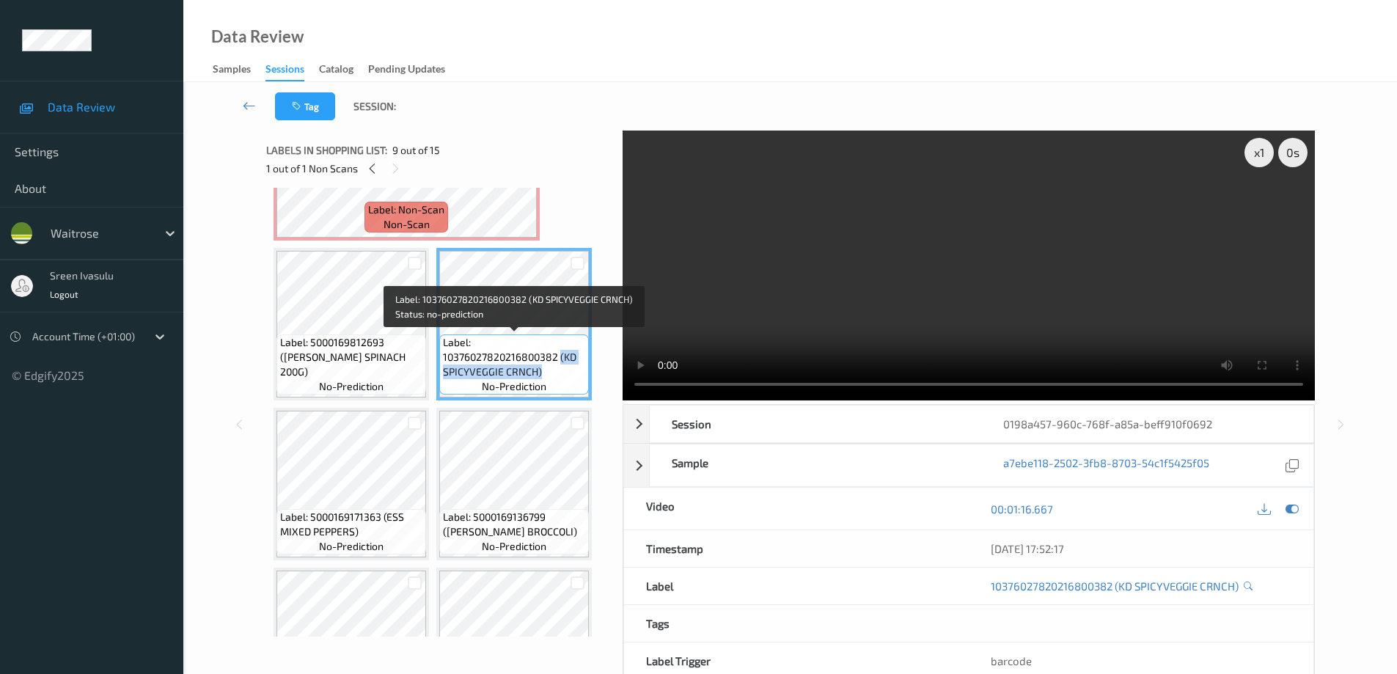
drag, startPoint x: 559, startPoint y: 357, endPoint x: 568, endPoint y: 376, distance: 21.3
click at [568, 376] on span "Label: 10376027820216800382 (KD SPICYVEGGIE CRNCH)" at bounding box center [514, 357] width 142 height 44
copy span "(KD SPICYVEGGIE CRNCH)"
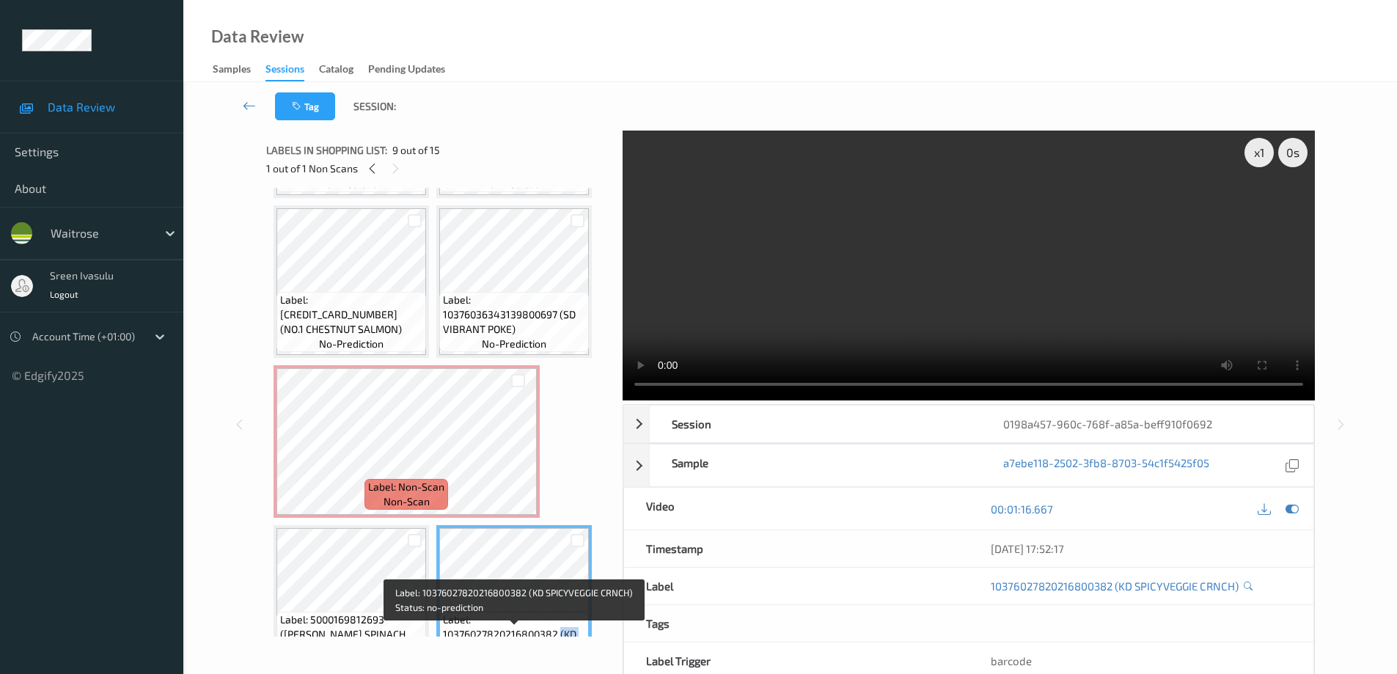
scroll to position [293, 0]
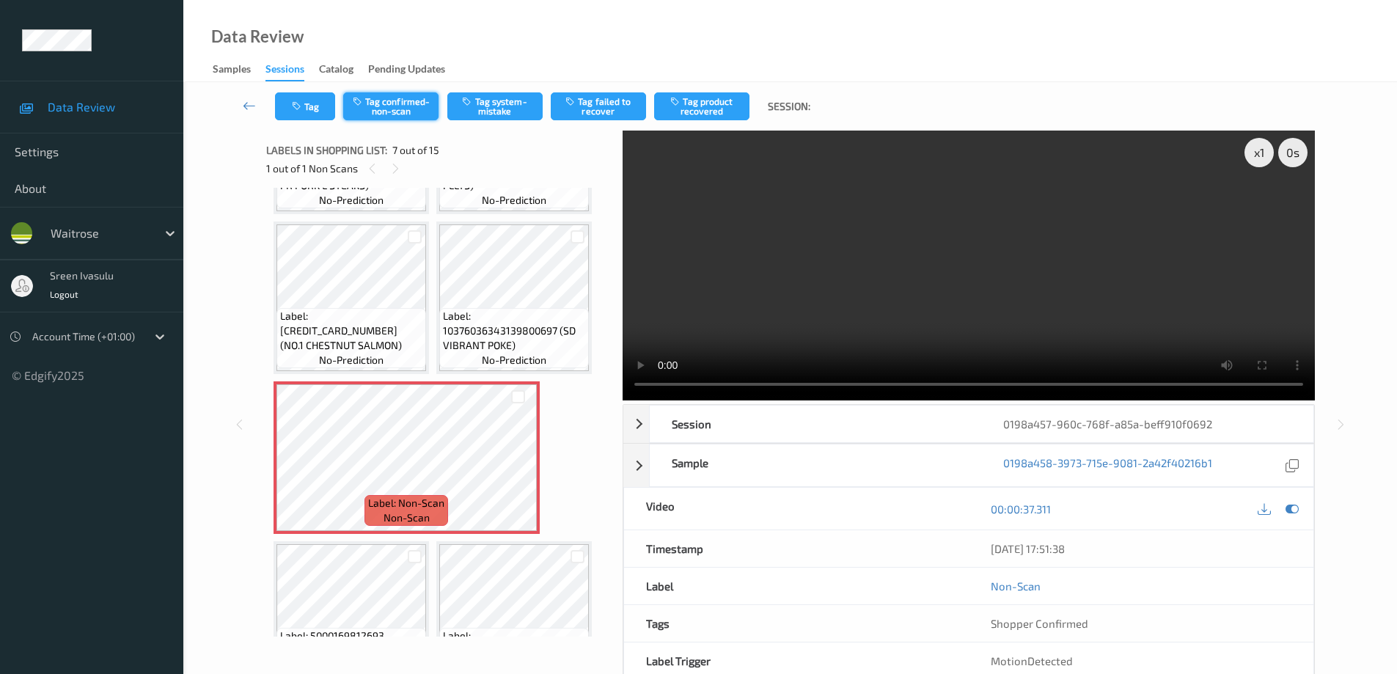
click at [389, 100] on button "Tag confirmed-non-scan" at bounding box center [390, 106] width 95 height 28
click at [713, 110] on button "Tag product recovered" at bounding box center [701, 106] width 95 height 28
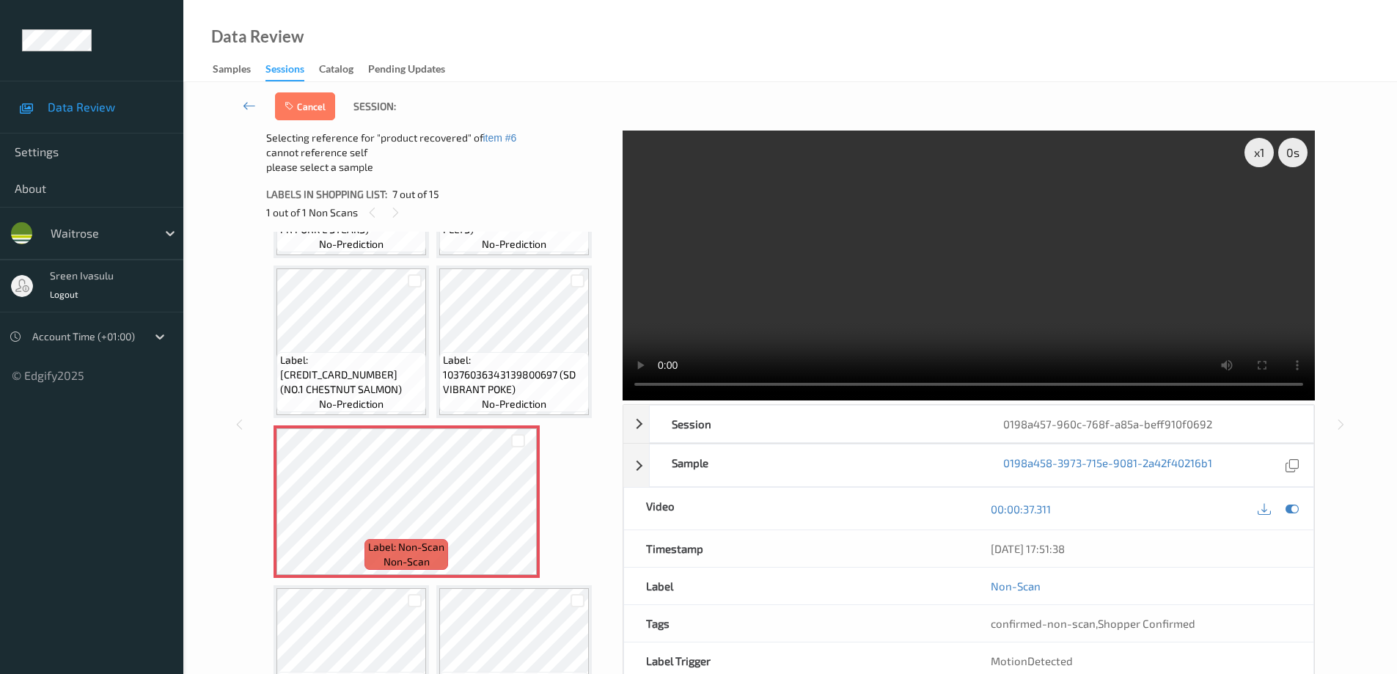
scroll to position [587, 0]
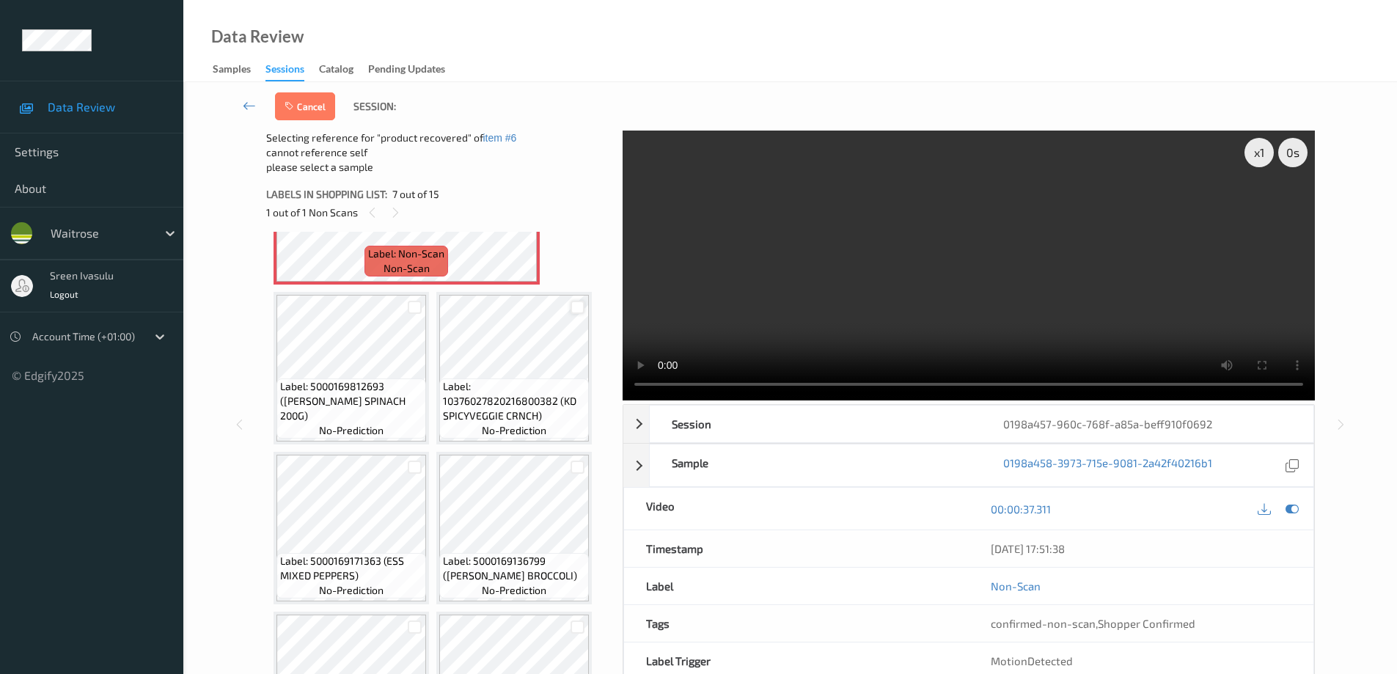
click at [576, 307] on div at bounding box center [578, 308] width 14 height 14
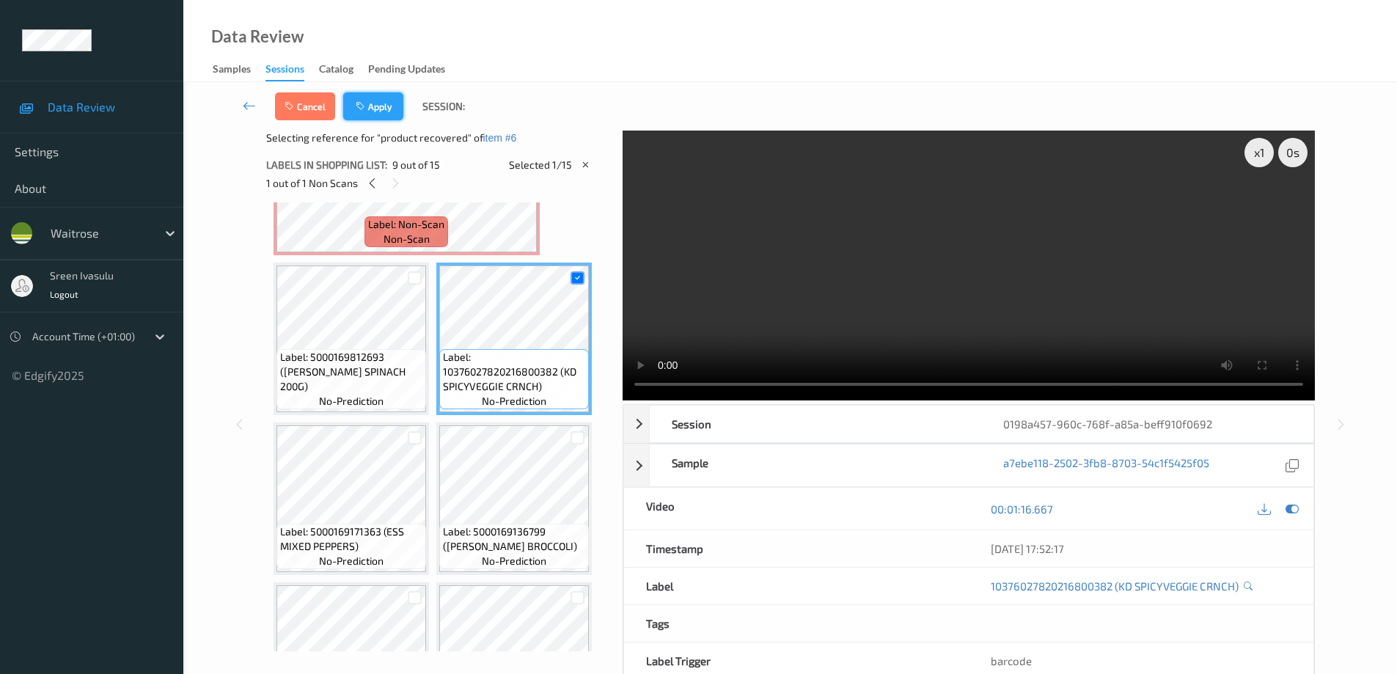
click at [381, 109] on button "Apply" at bounding box center [373, 106] width 60 height 28
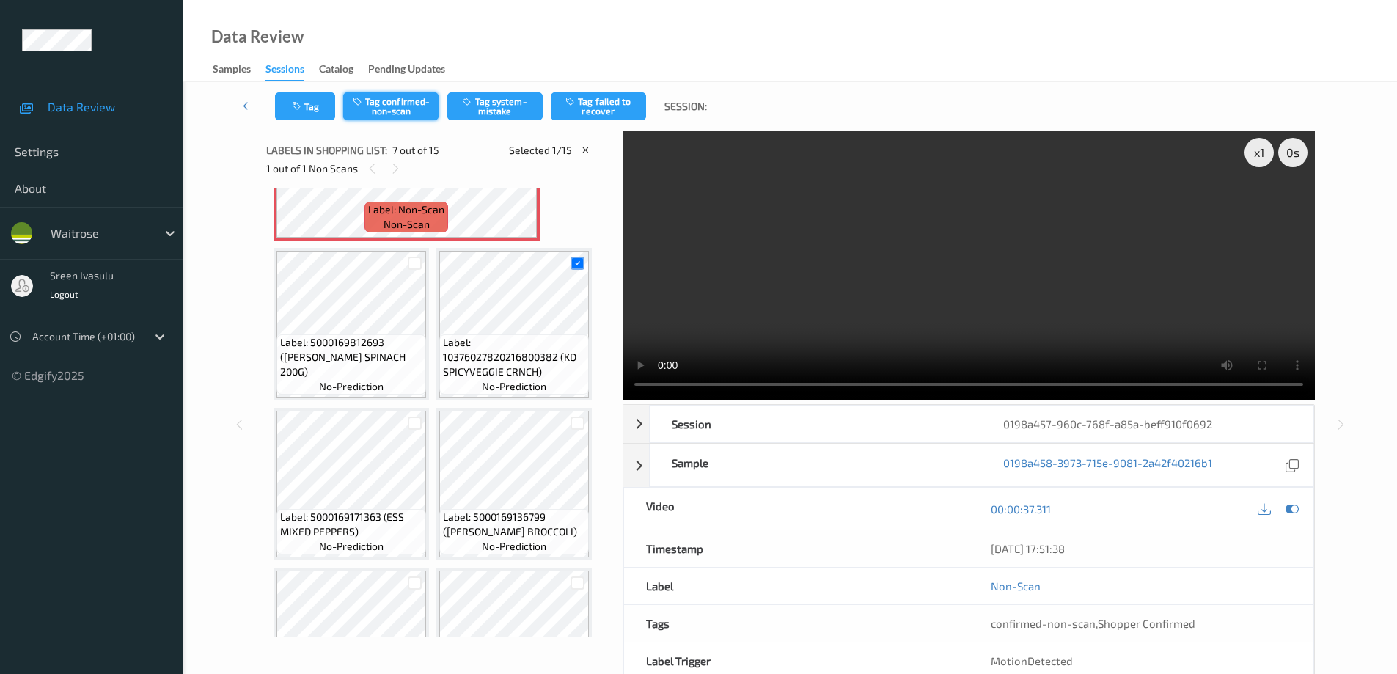
scroll to position [327, 0]
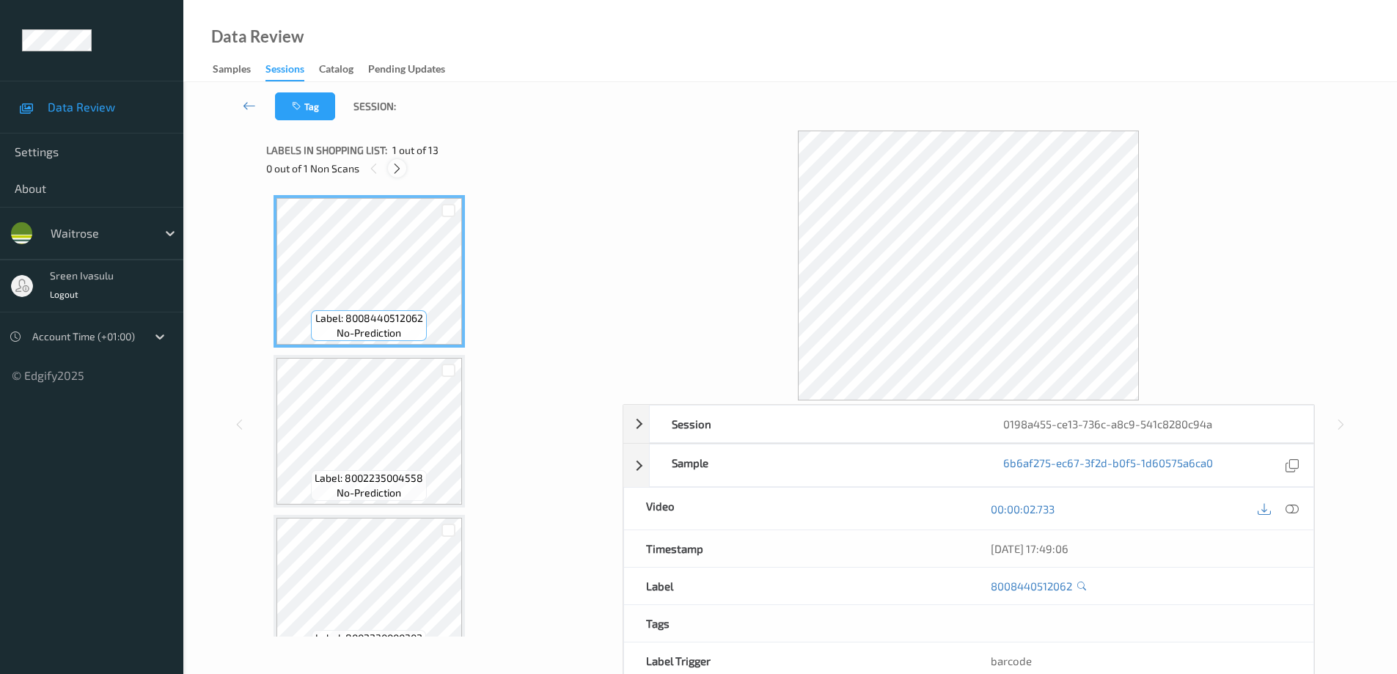
click at [396, 172] on icon at bounding box center [397, 168] width 12 height 13
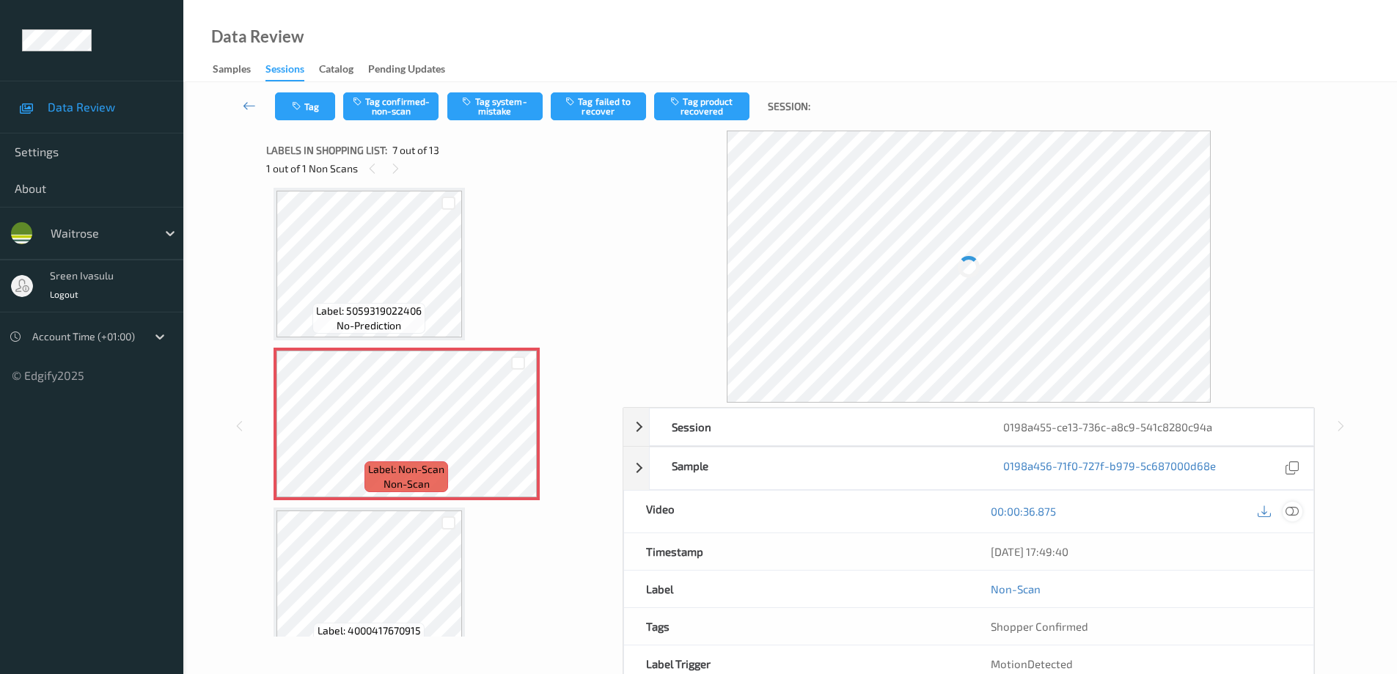
click at [1291, 510] on icon at bounding box center [1291, 511] width 13 height 13
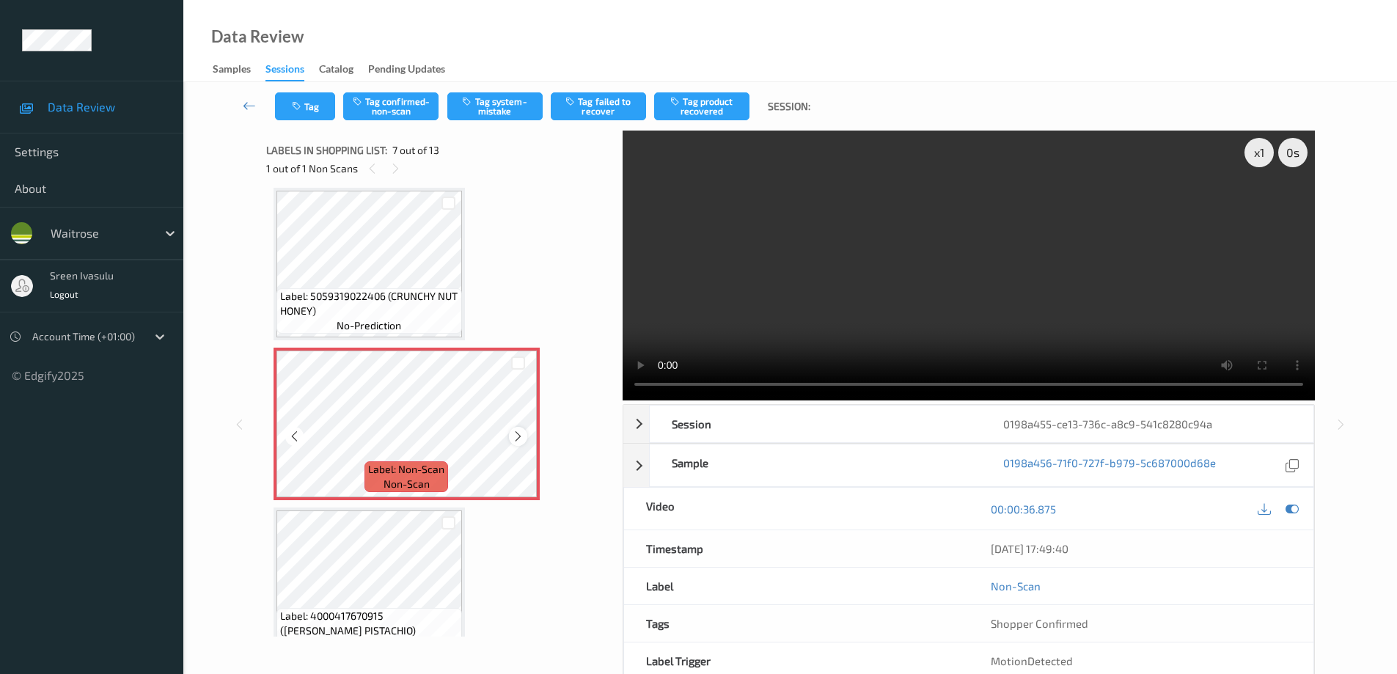
click at [513, 429] on div at bounding box center [518, 436] width 18 height 18
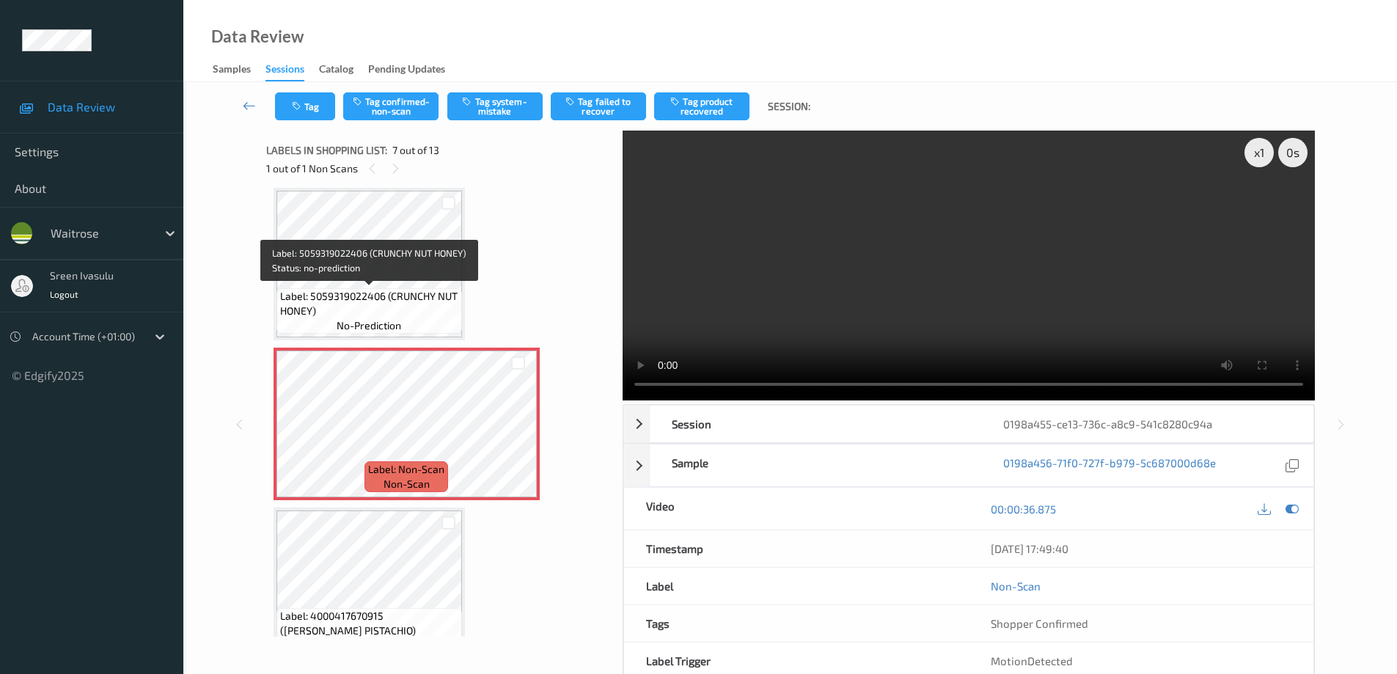
click at [425, 289] on span "Label: 5059319022406 (CRUNCHY NUT HONEY)" at bounding box center [369, 303] width 178 height 29
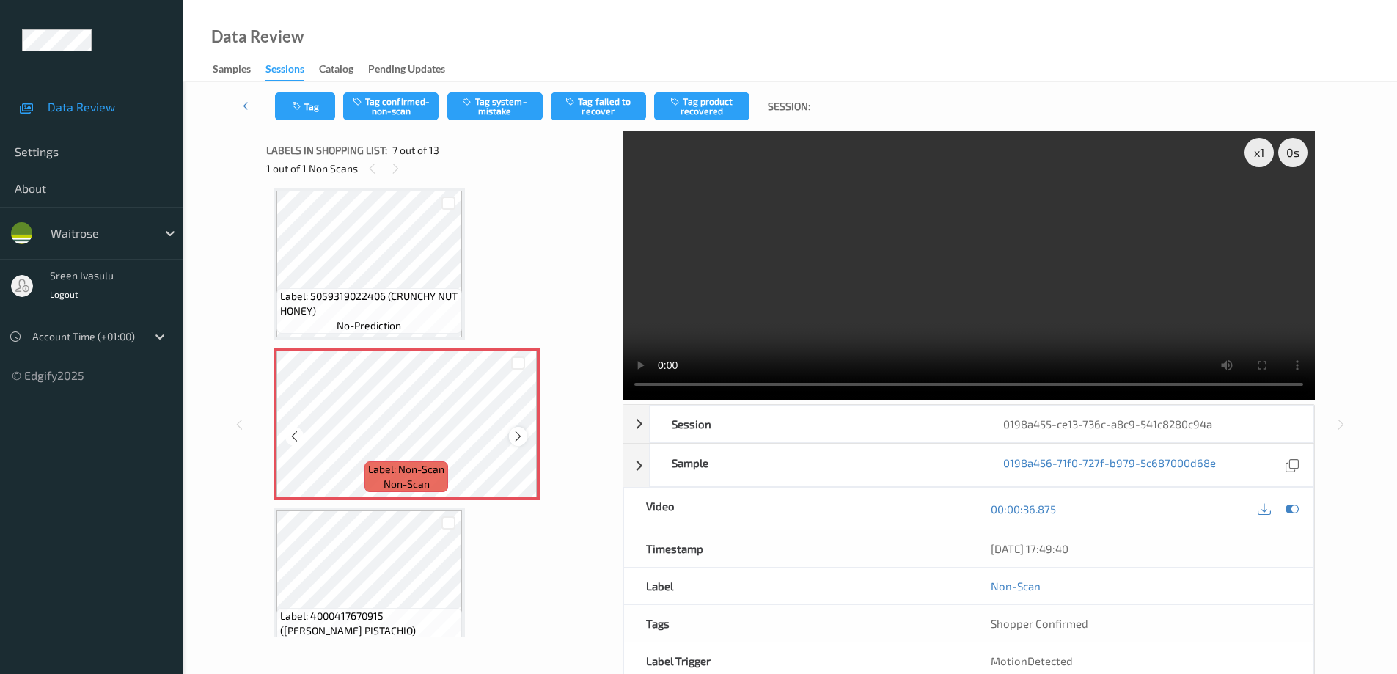
click at [521, 433] on icon at bounding box center [518, 436] width 12 height 13
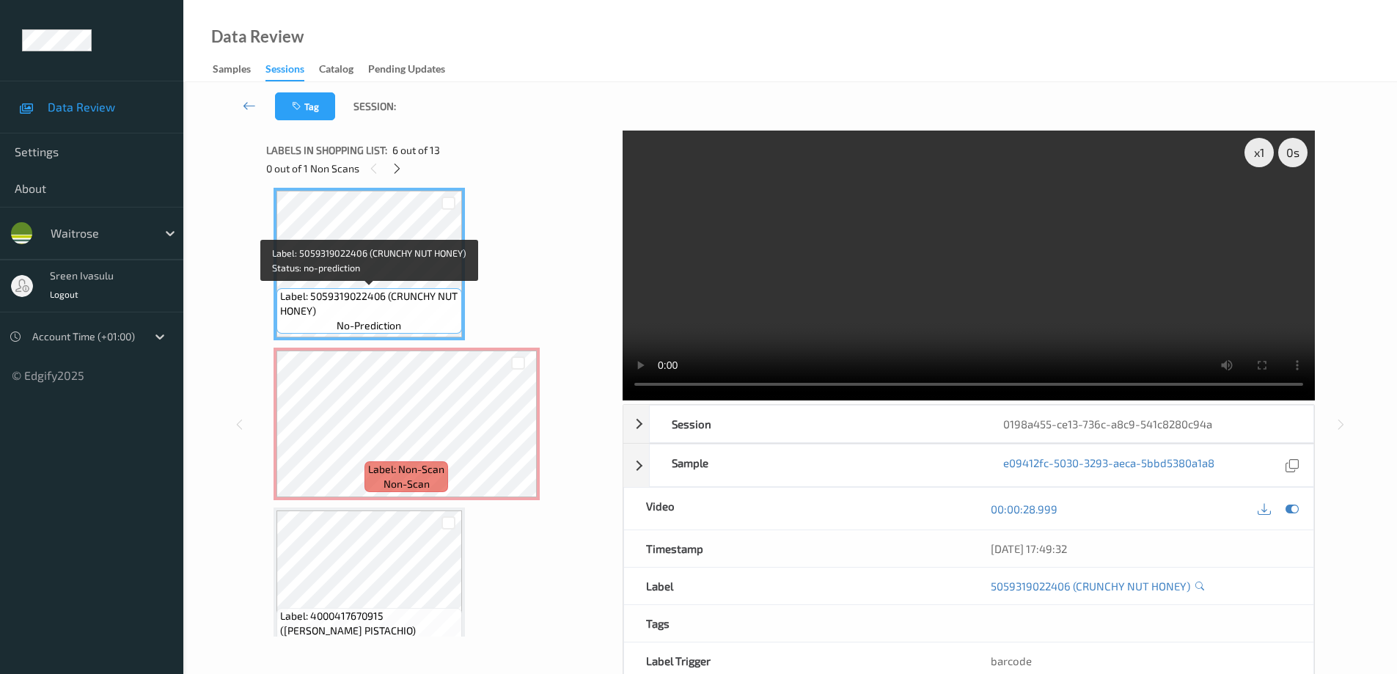
click at [406, 342] on div "Label: 8008440512062 (PERONI NASTRO CAPRI) no-prediction Label: 8002235004558 (…" at bounding box center [439, 423] width 331 height 2071
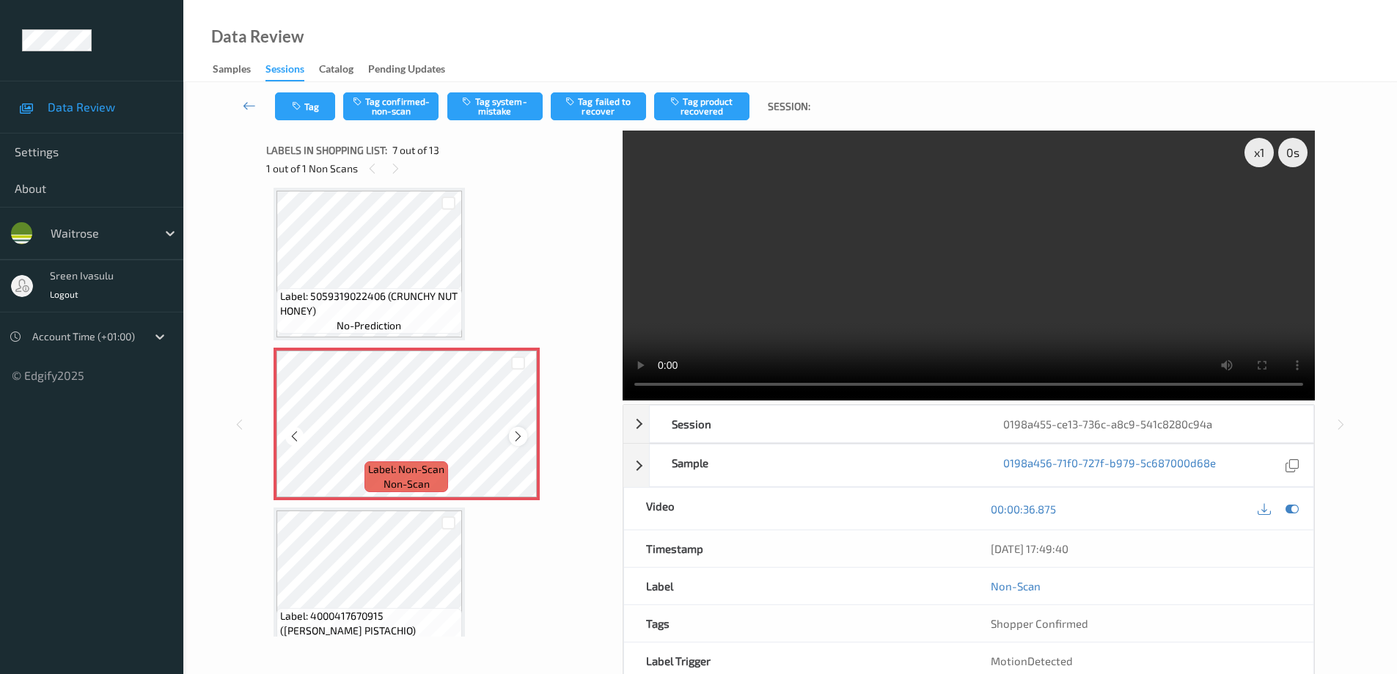
click at [524, 436] on div at bounding box center [518, 436] width 18 height 18
click at [414, 101] on button "Tag confirmed-non-scan" at bounding box center [390, 106] width 95 height 28
click at [714, 107] on button "Tag product recovered" at bounding box center [701, 106] width 95 height 28
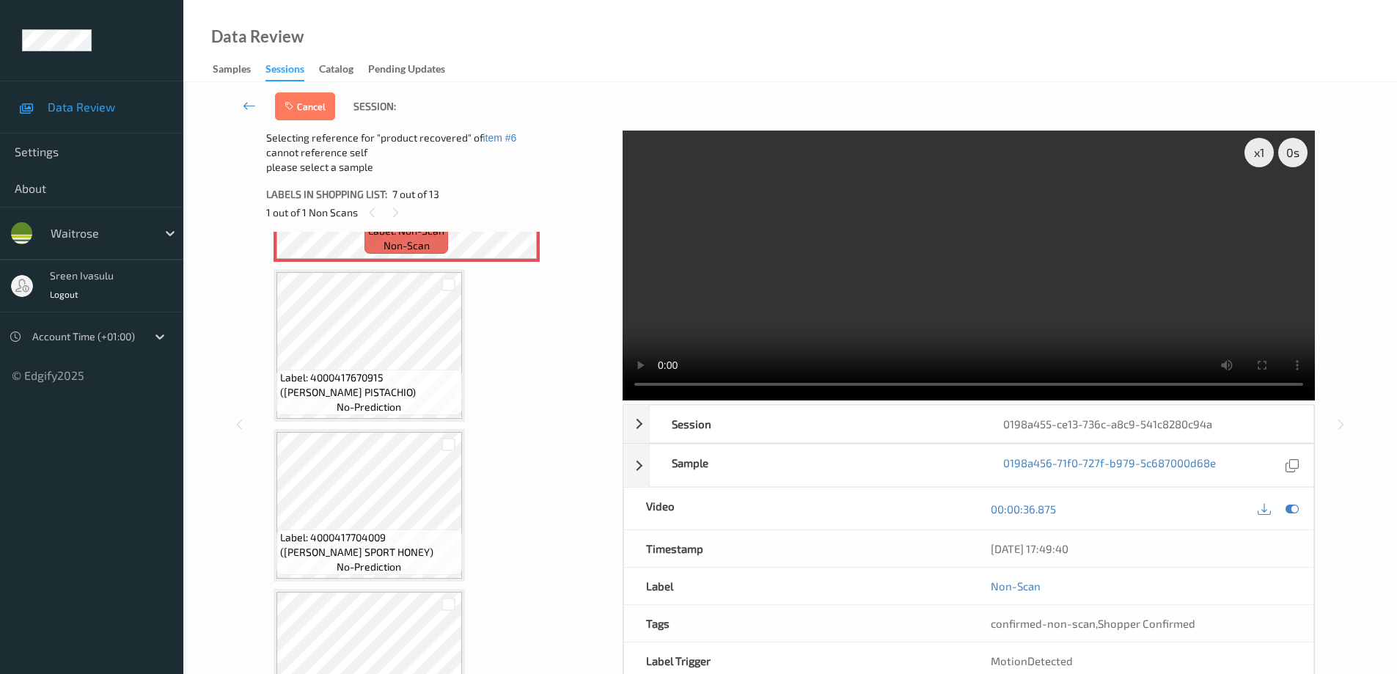
scroll to position [1100, 0]
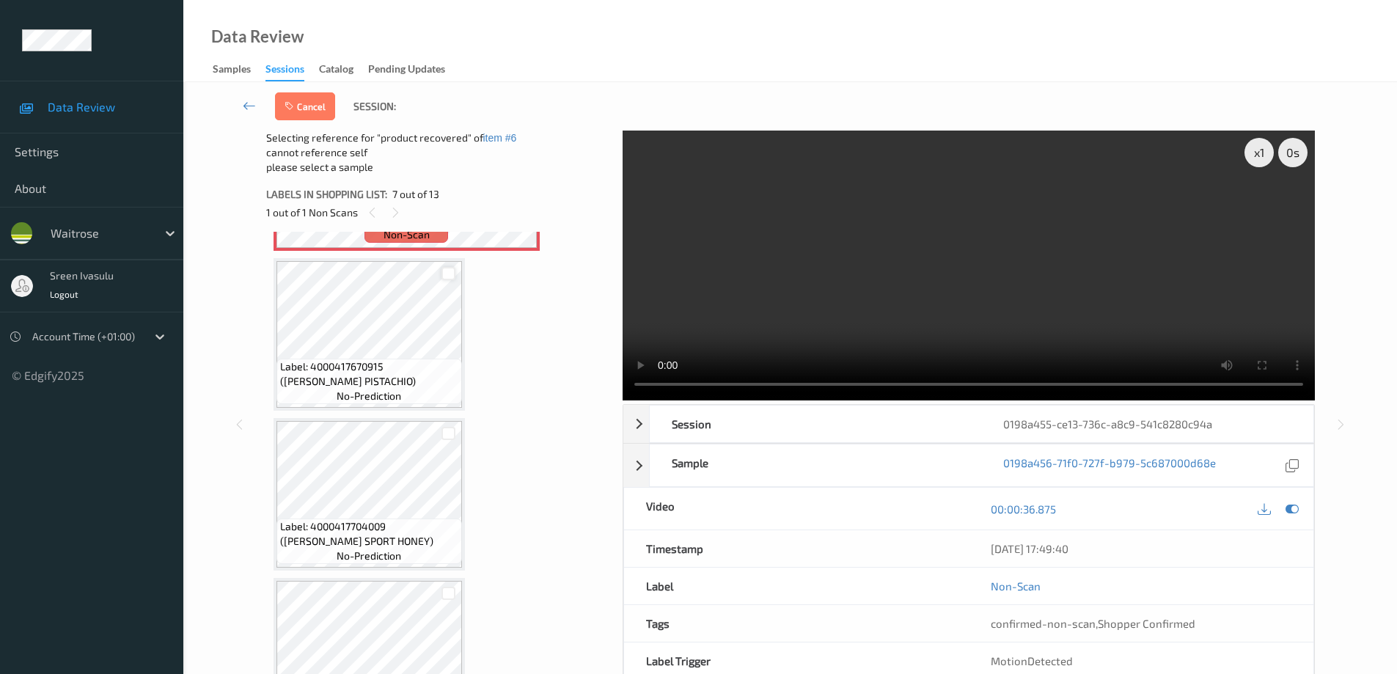
click at [447, 275] on div at bounding box center [448, 274] width 14 height 14
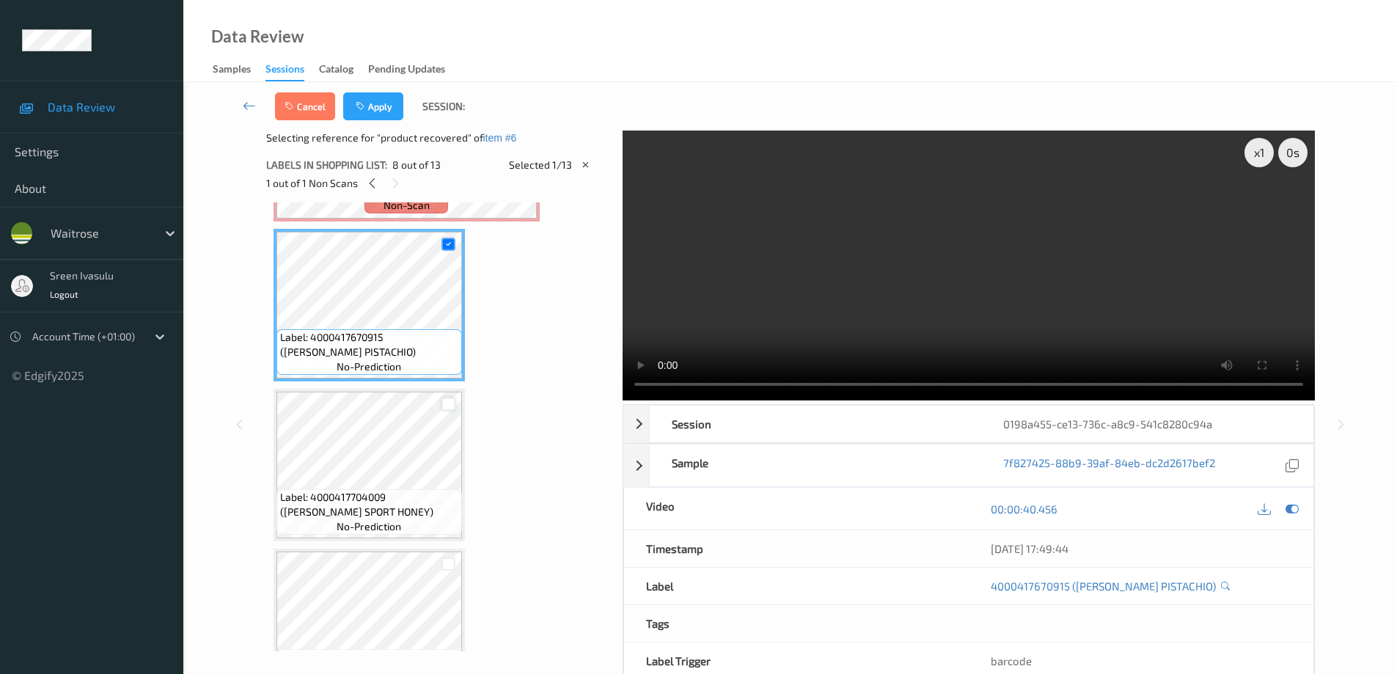
click at [447, 404] on div at bounding box center [448, 404] width 14 height 14
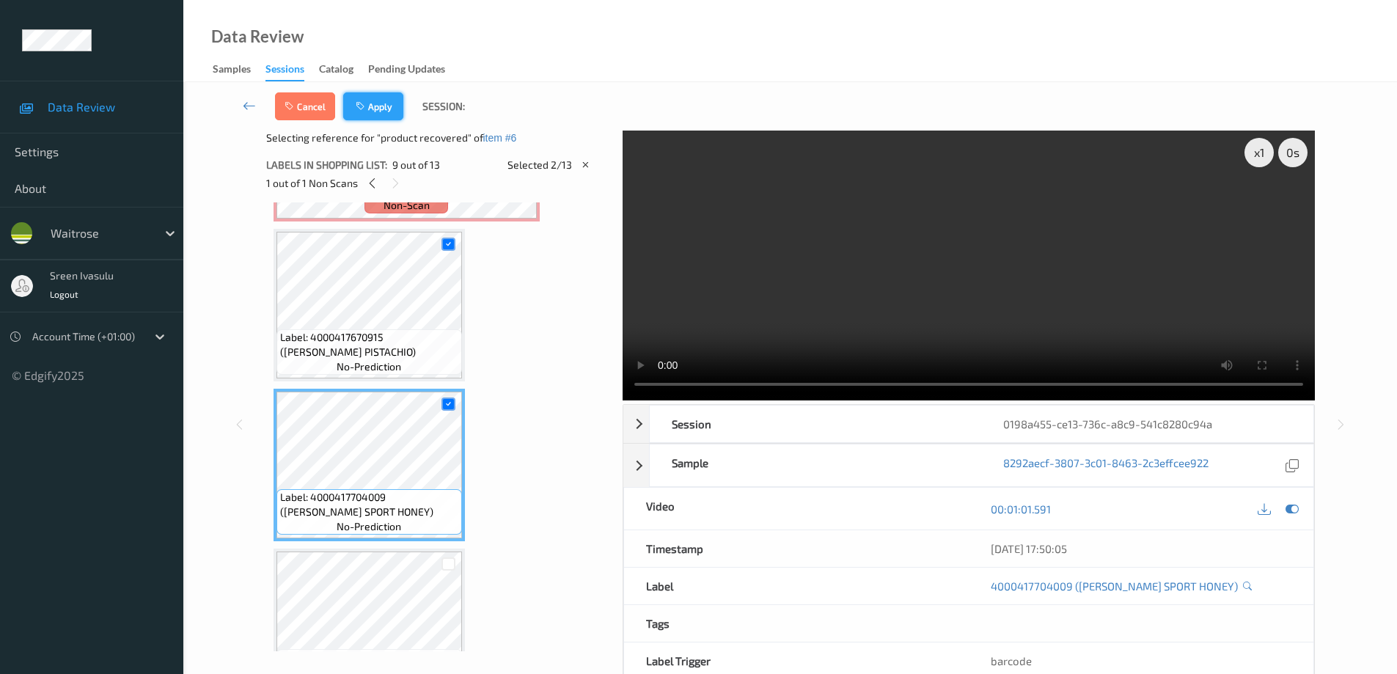
click at [373, 112] on button "Apply" at bounding box center [373, 106] width 60 height 28
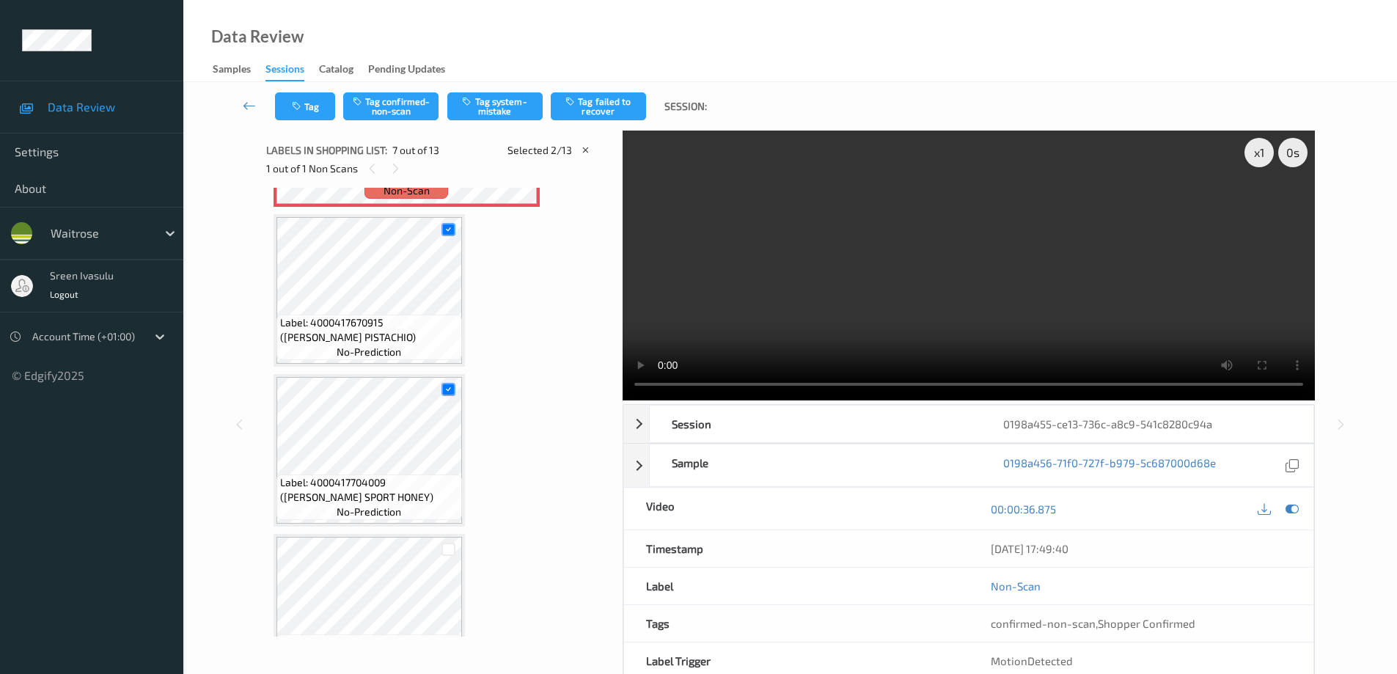
scroll to position [807, 0]
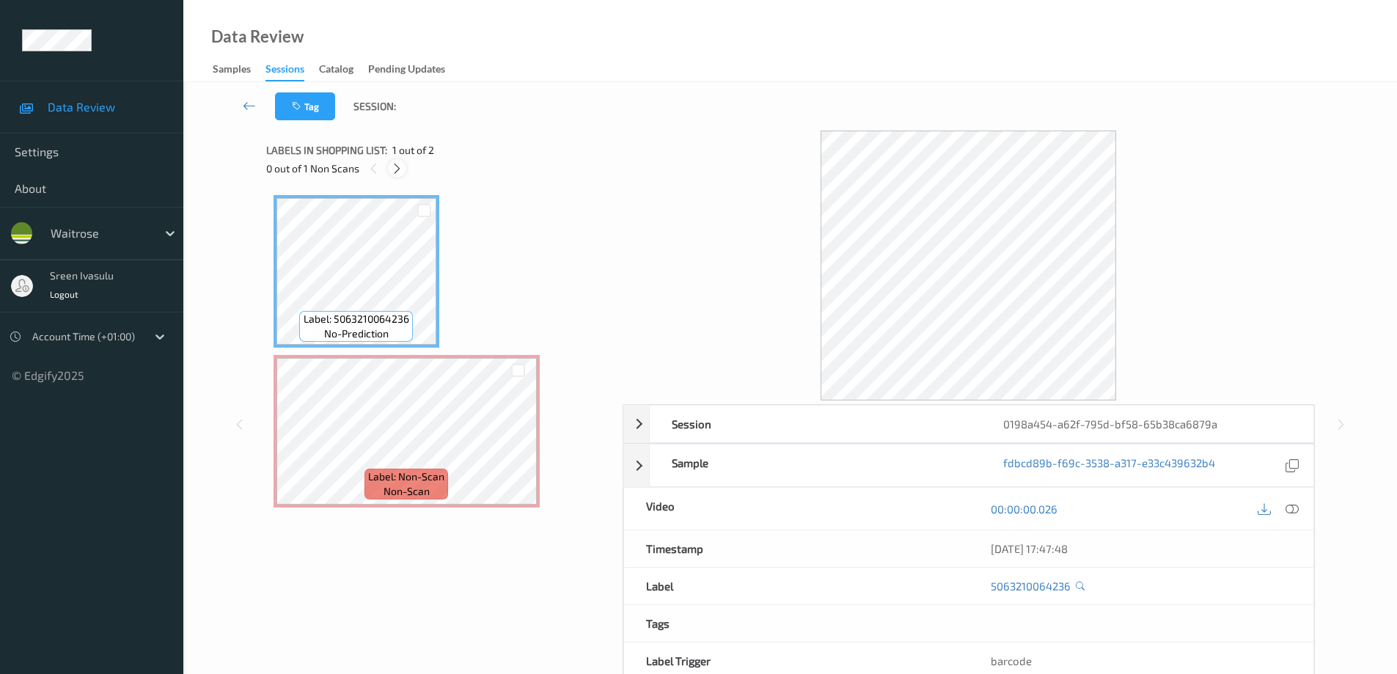
click at [392, 172] on icon at bounding box center [397, 168] width 12 height 13
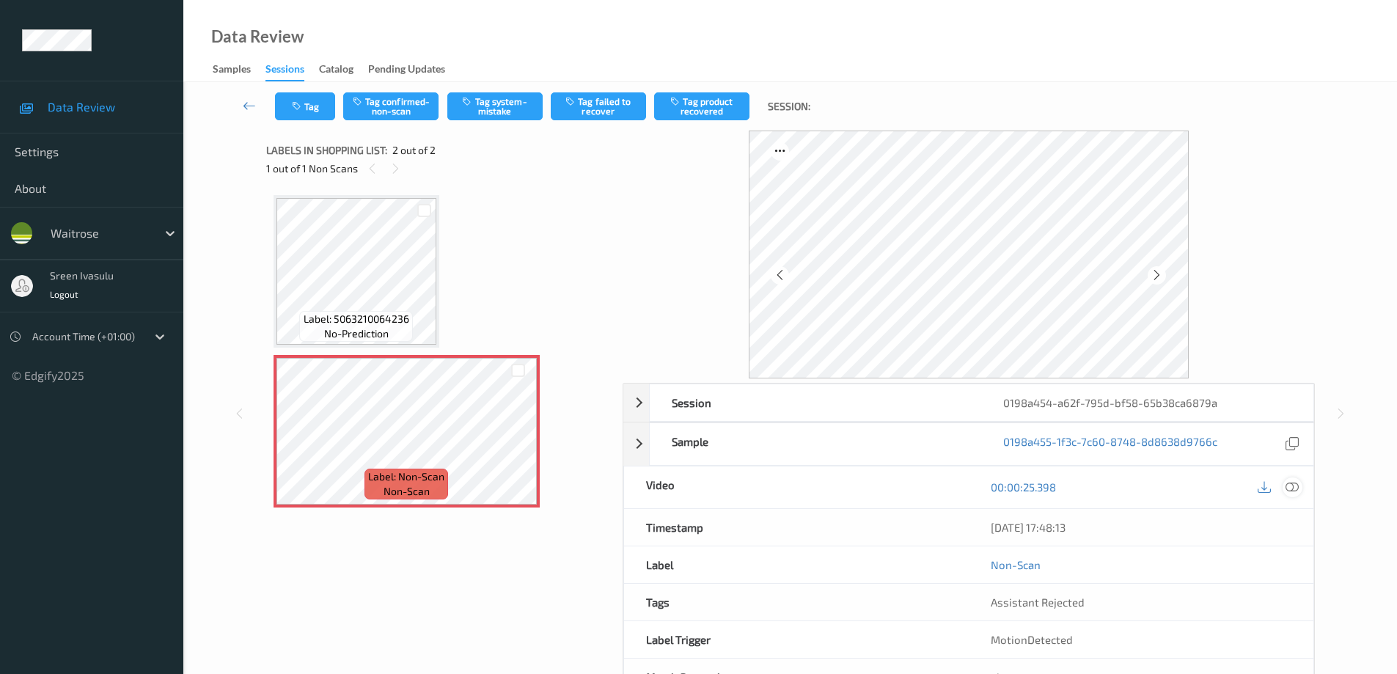
click at [1291, 486] on icon at bounding box center [1291, 486] width 13 height 13
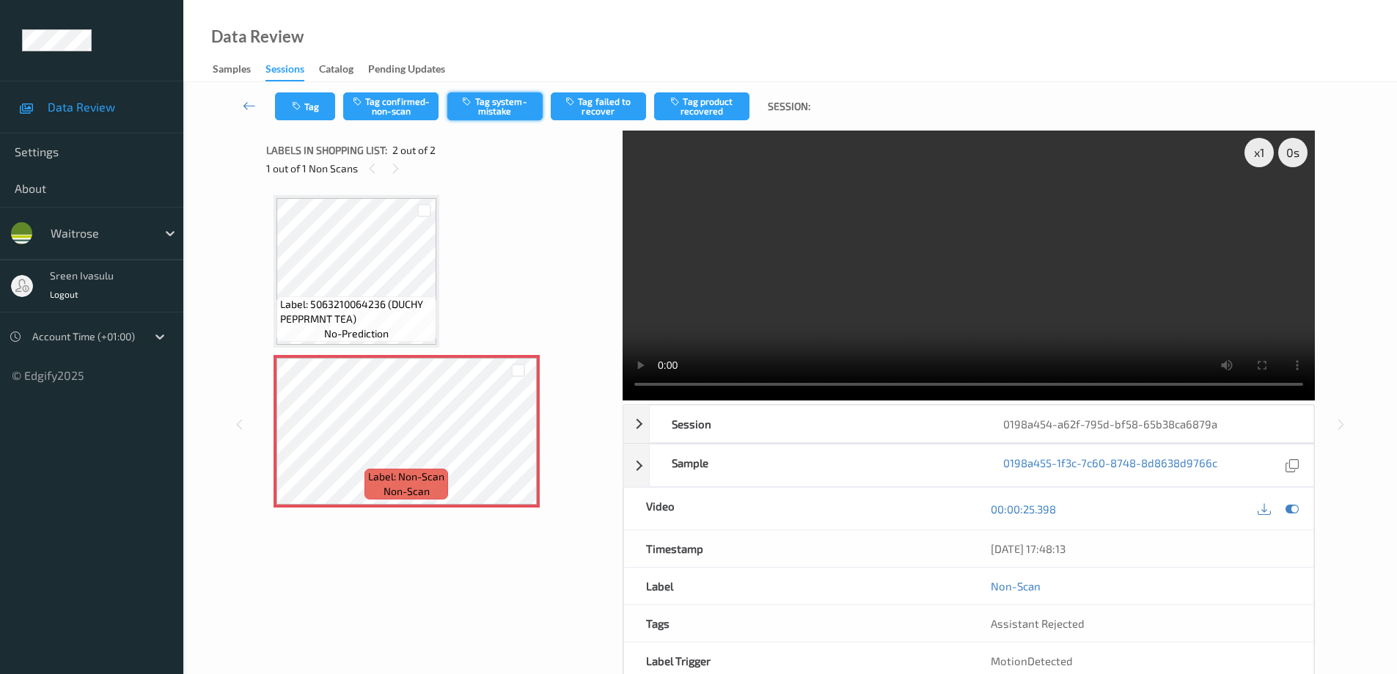
click at [495, 92] on button "Tag system-mistake" at bounding box center [494, 106] width 95 height 28
click at [309, 114] on button "Tag" at bounding box center [305, 106] width 60 height 28
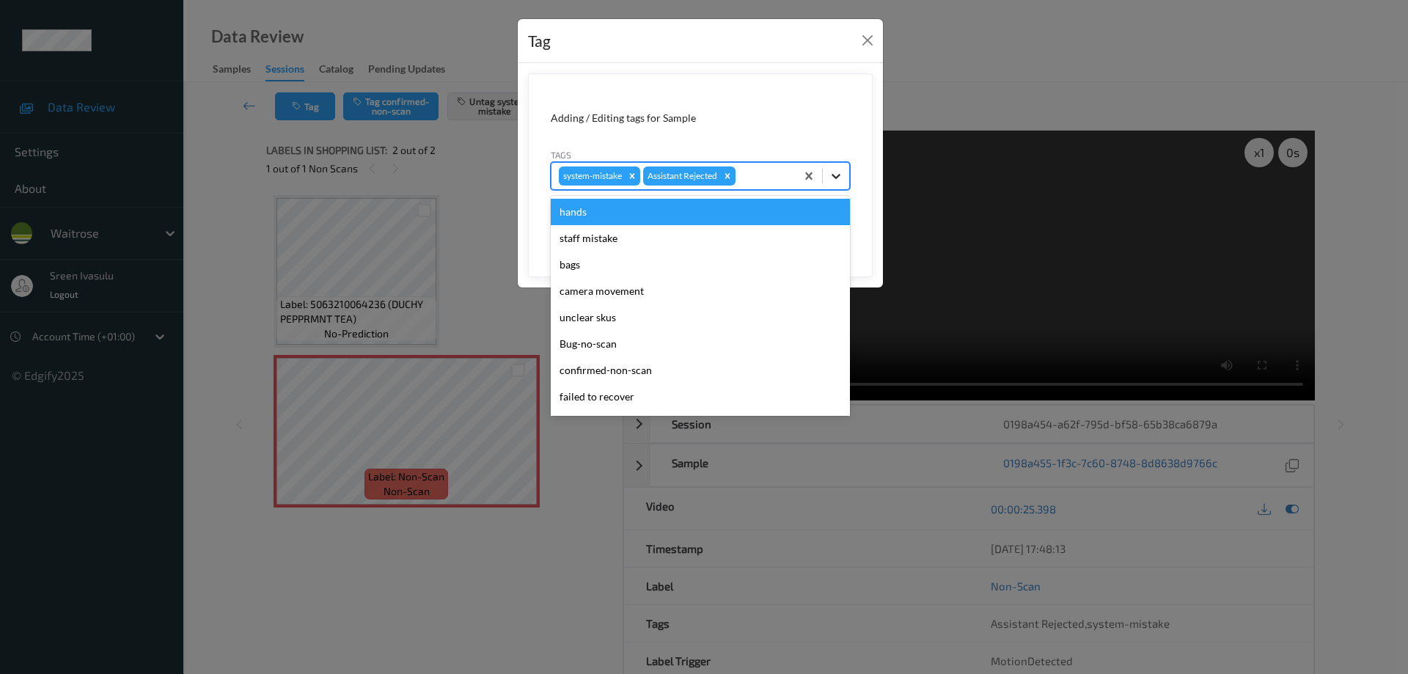
click at [830, 169] on icon at bounding box center [836, 176] width 15 height 15
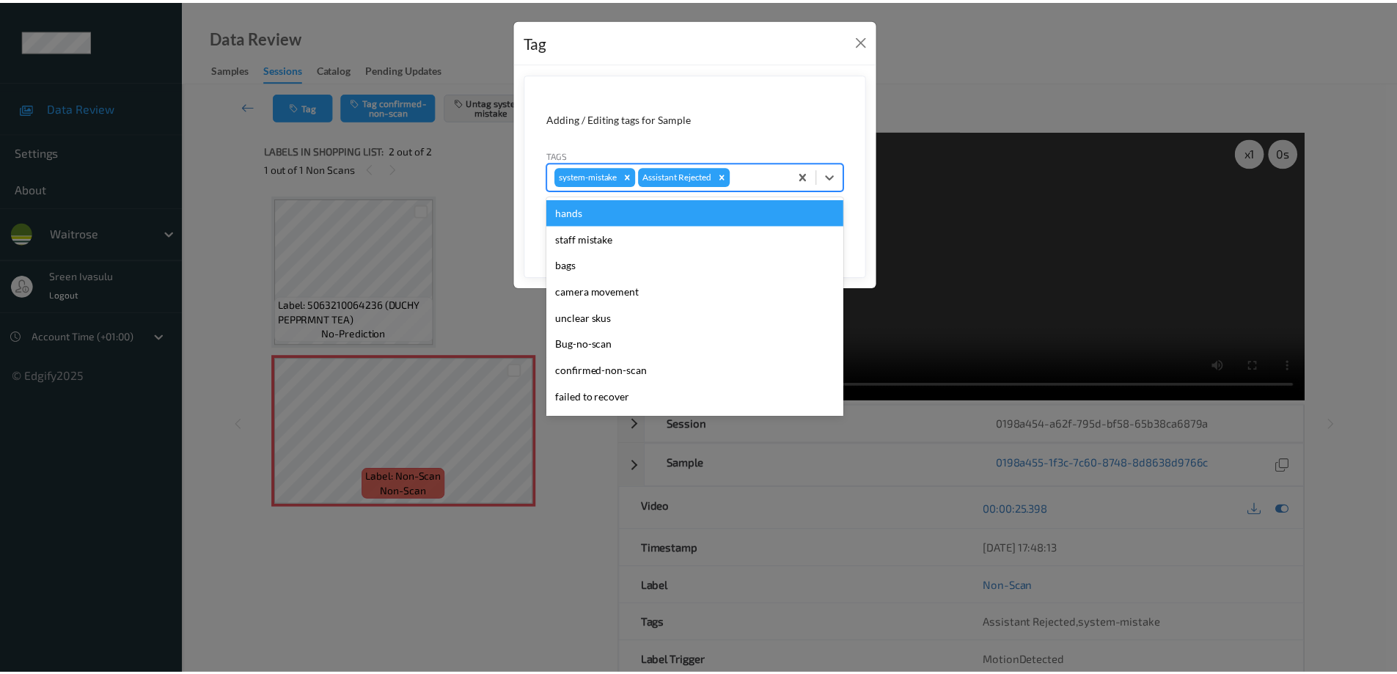
scroll to position [287, 0]
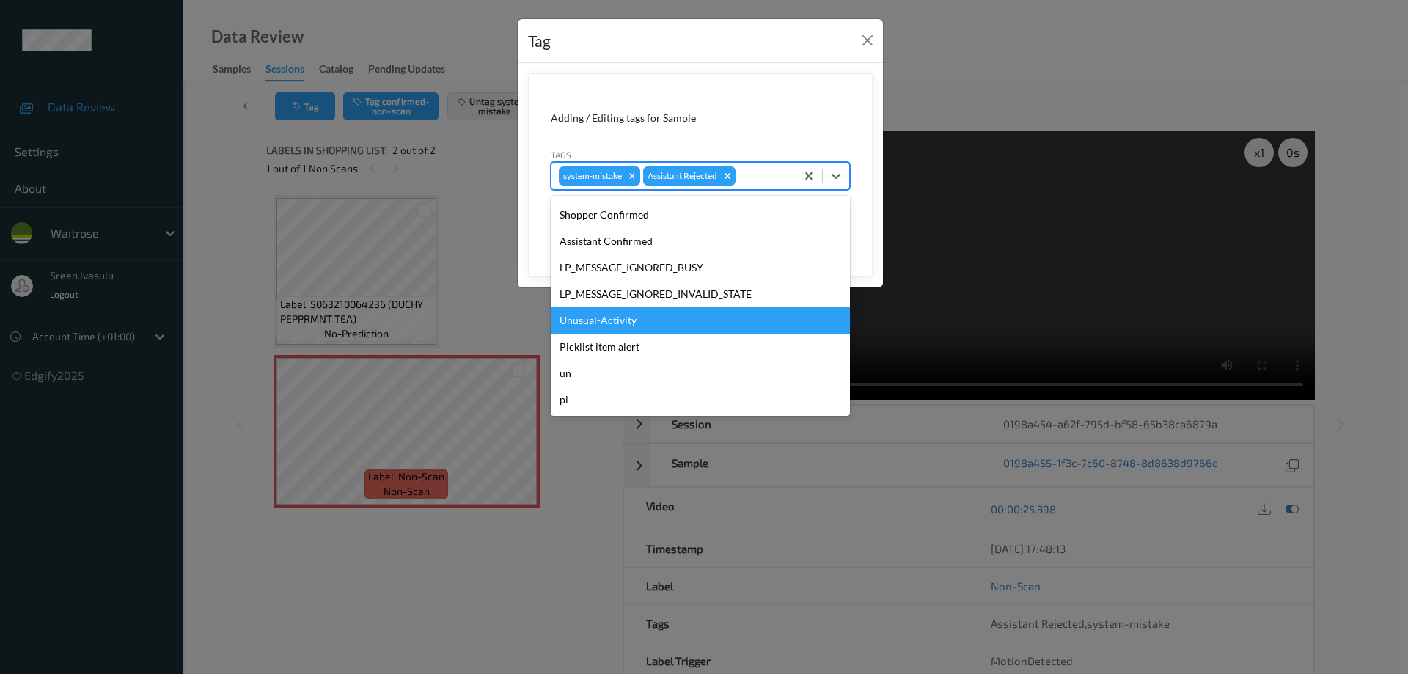
click at [636, 323] on div "Unusual-Activity" at bounding box center [700, 320] width 299 height 26
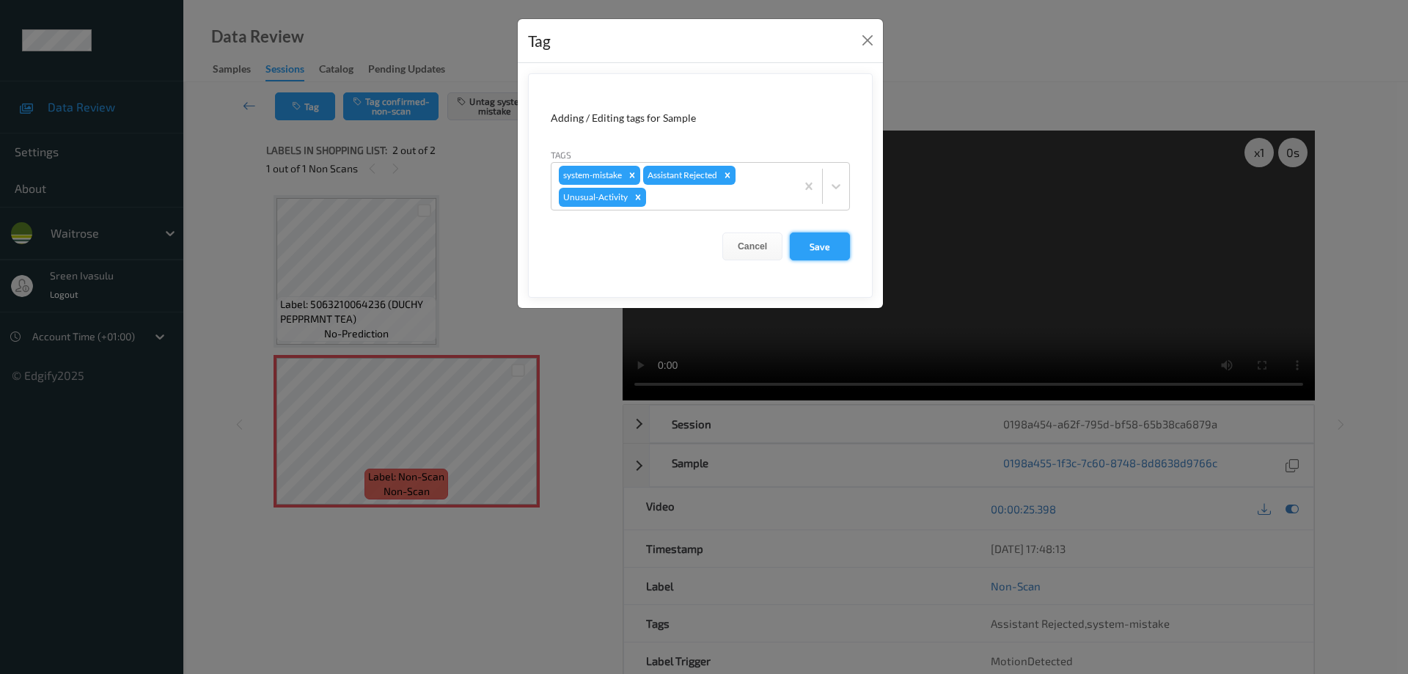
click at [820, 243] on button "Save" at bounding box center [820, 246] width 60 height 28
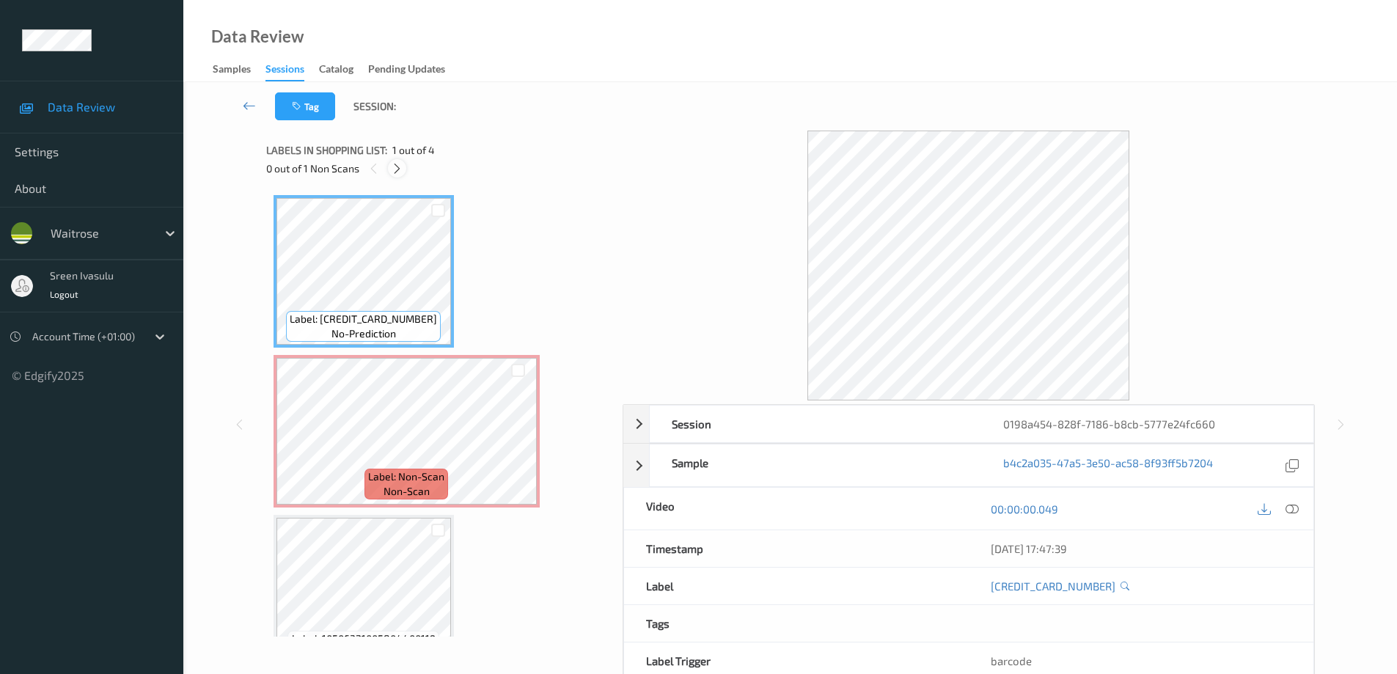
click at [390, 168] on div at bounding box center [397, 168] width 18 height 18
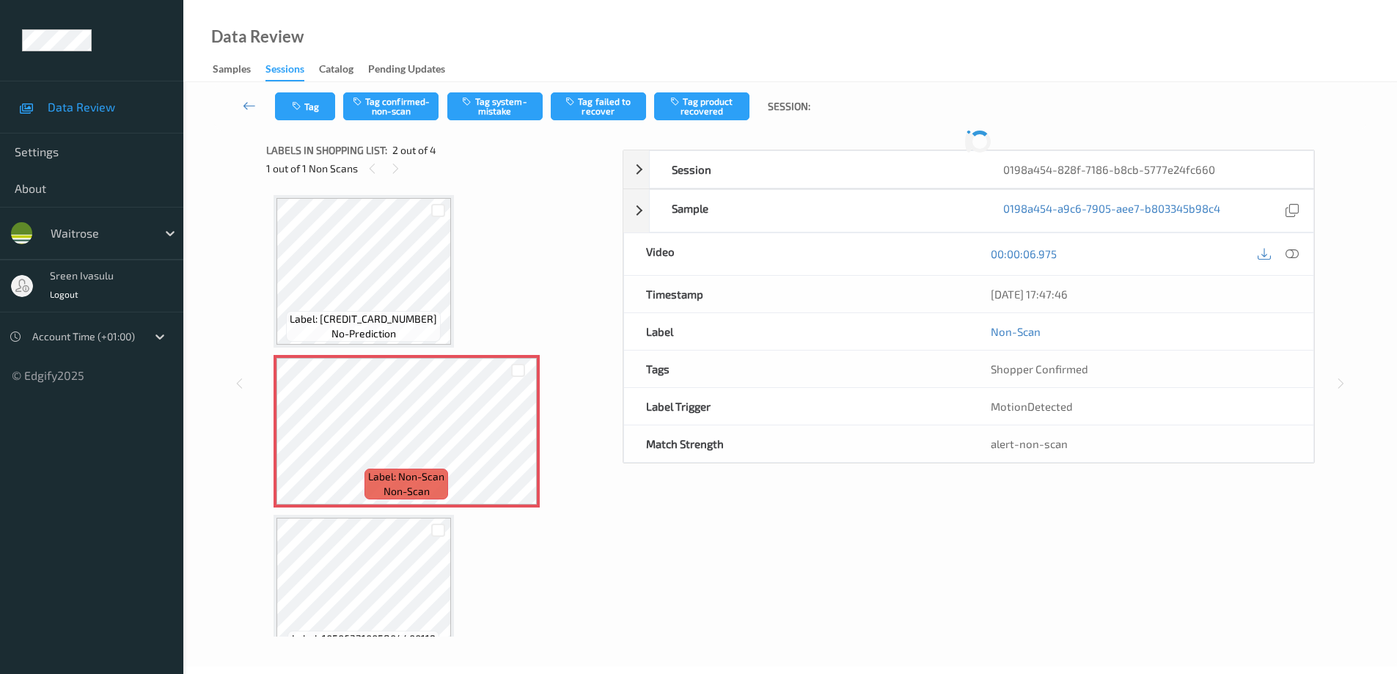
scroll to position [7, 0]
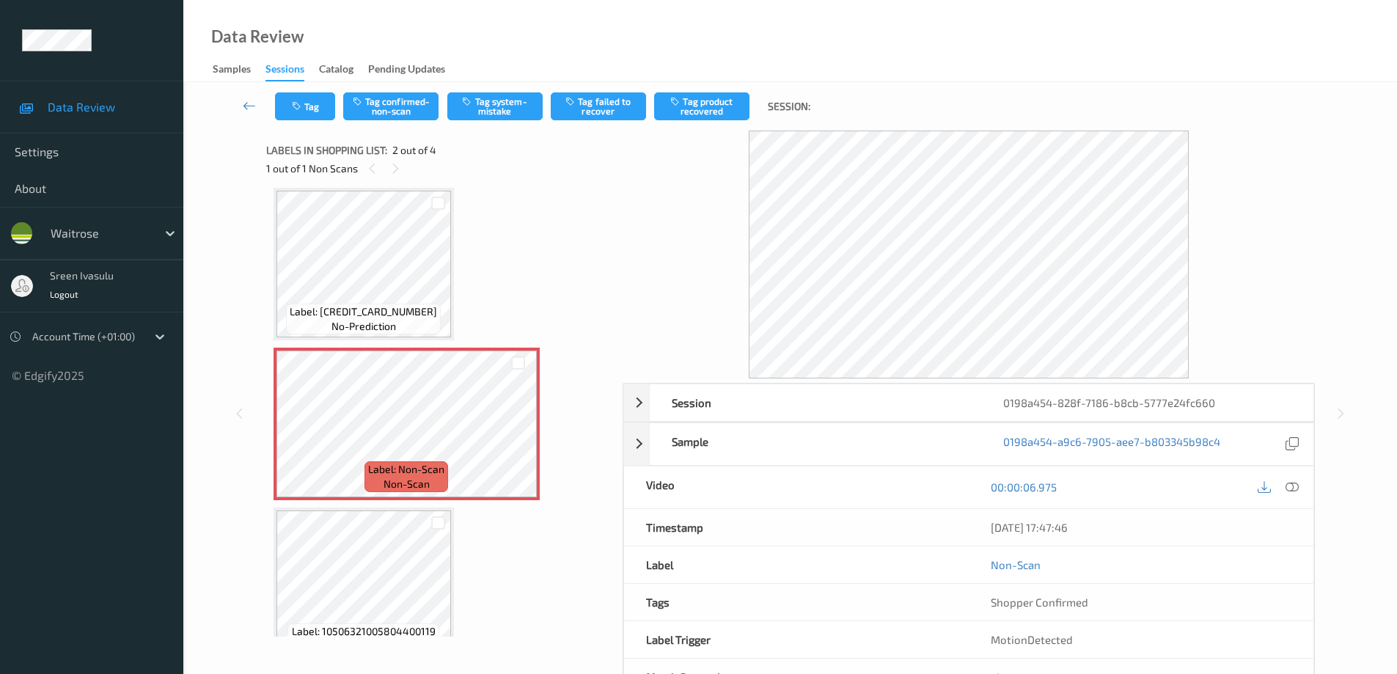
click at [1296, 485] on icon at bounding box center [1291, 486] width 13 height 13
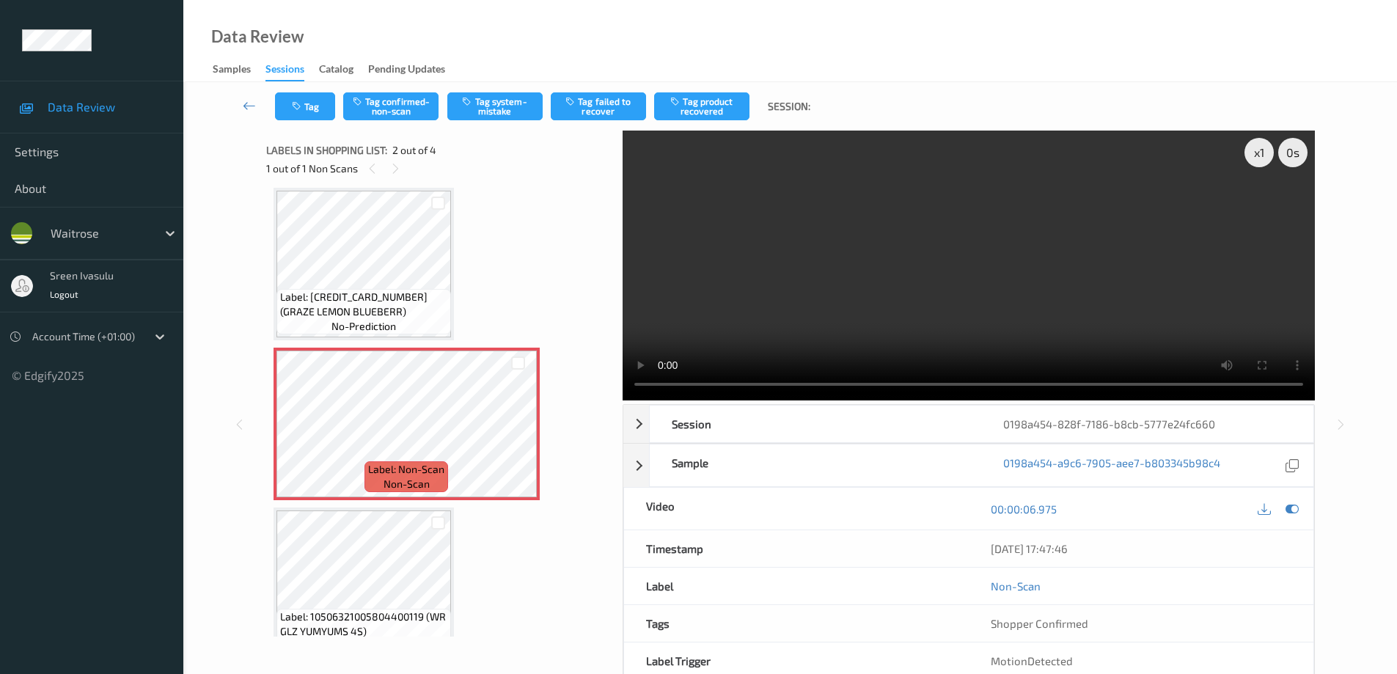
click at [623, 362] on video at bounding box center [969, 266] width 692 height 270
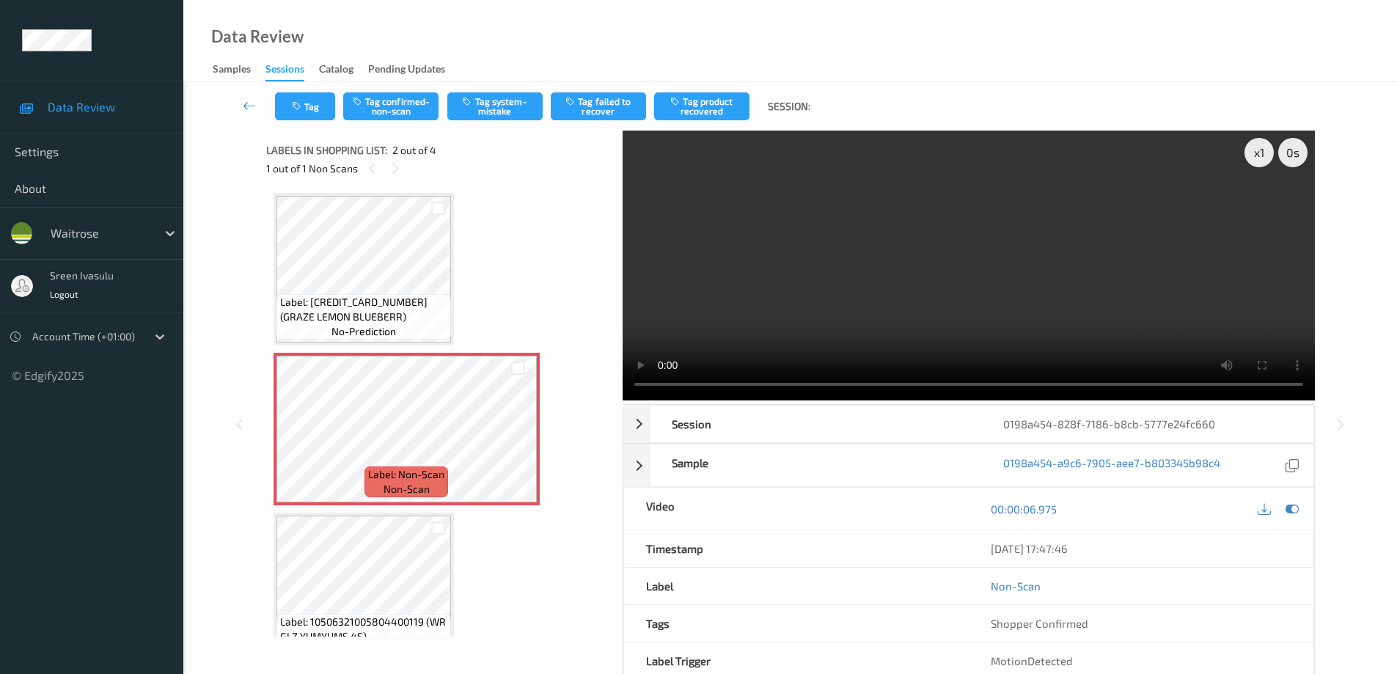
scroll to position [0, 0]
click at [515, 109] on button "Tag system-mistake" at bounding box center [494, 106] width 95 height 28
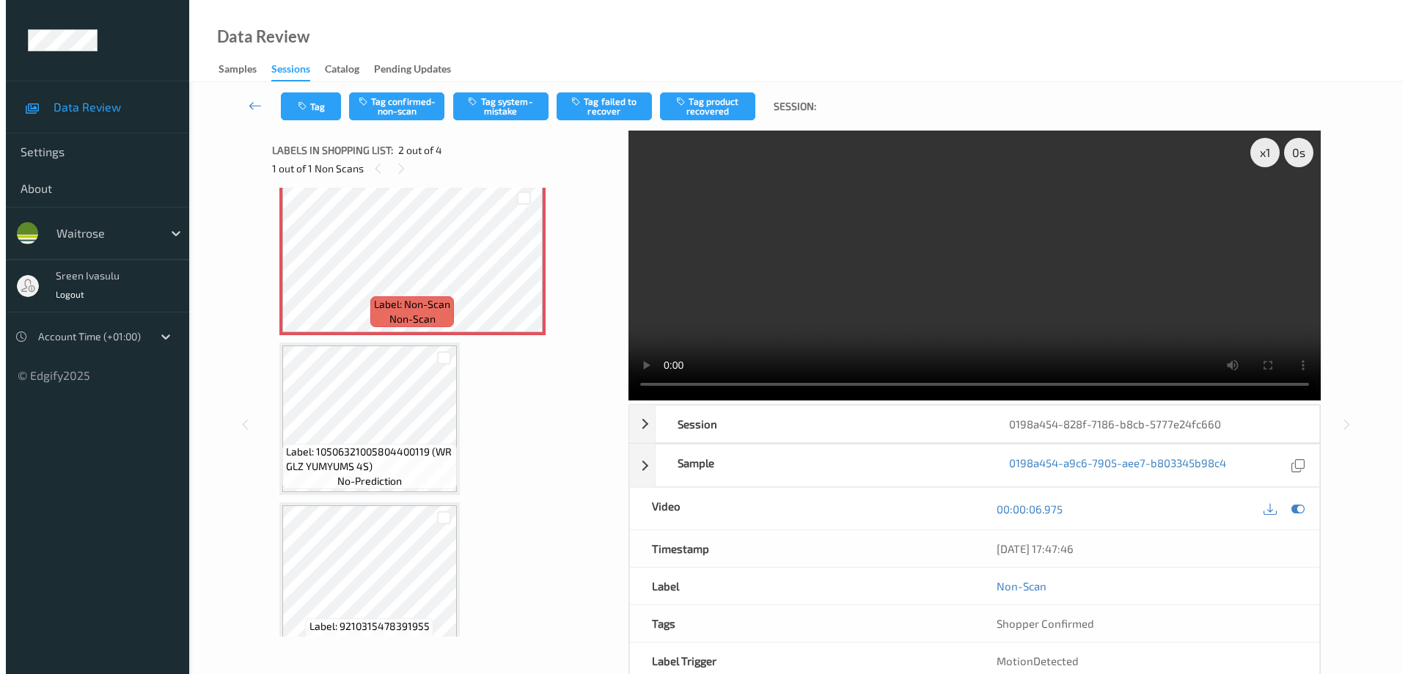
scroll to position [198, 0]
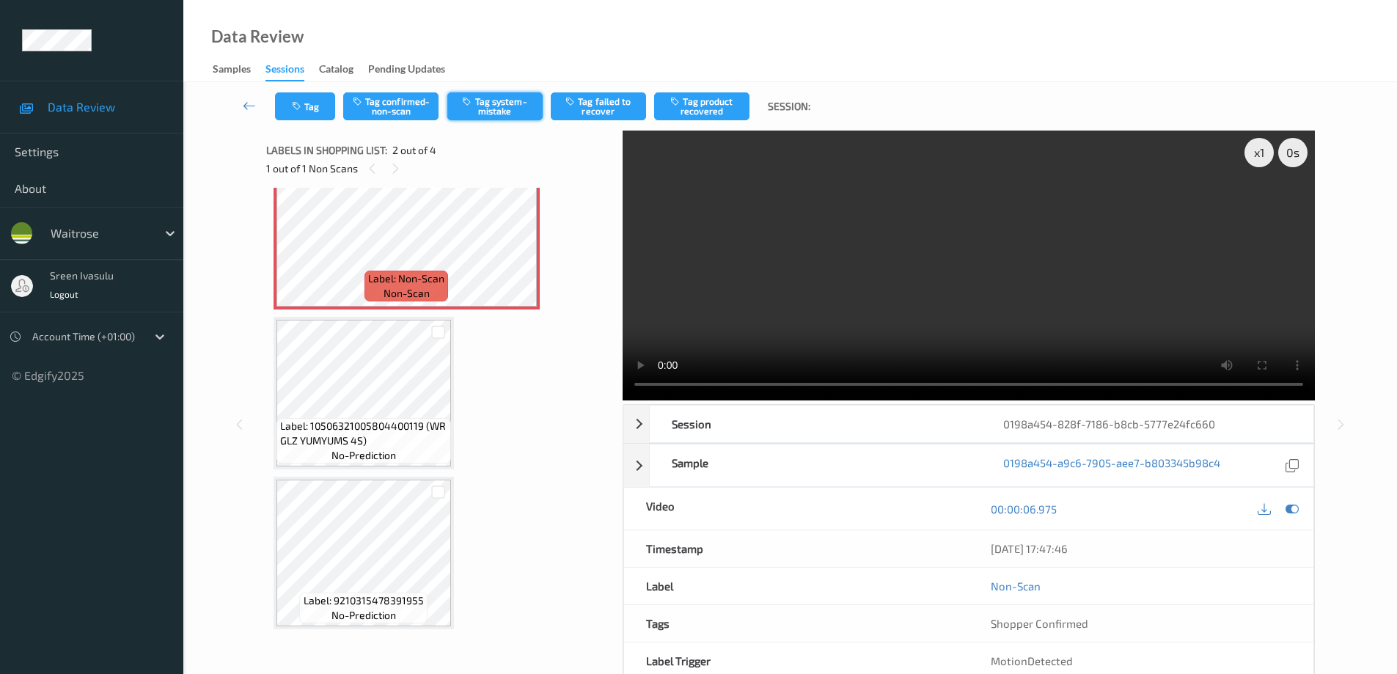
click at [487, 96] on button "Tag system-mistake" at bounding box center [494, 106] width 95 height 28
click at [487, 111] on button "Tag system-mistake" at bounding box center [494, 106] width 95 height 28
click at [308, 117] on button "Tag" at bounding box center [305, 106] width 60 height 28
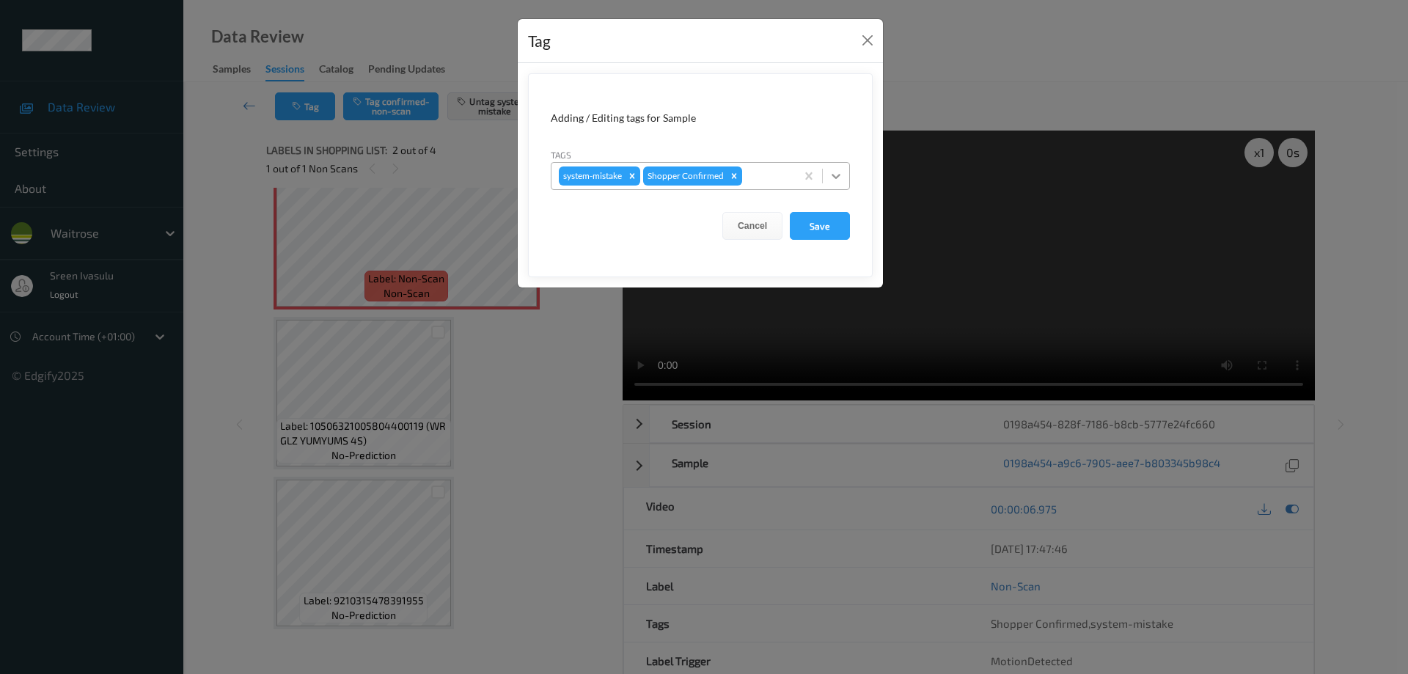
click at [839, 177] on icon at bounding box center [836, 176] width 15 height 15
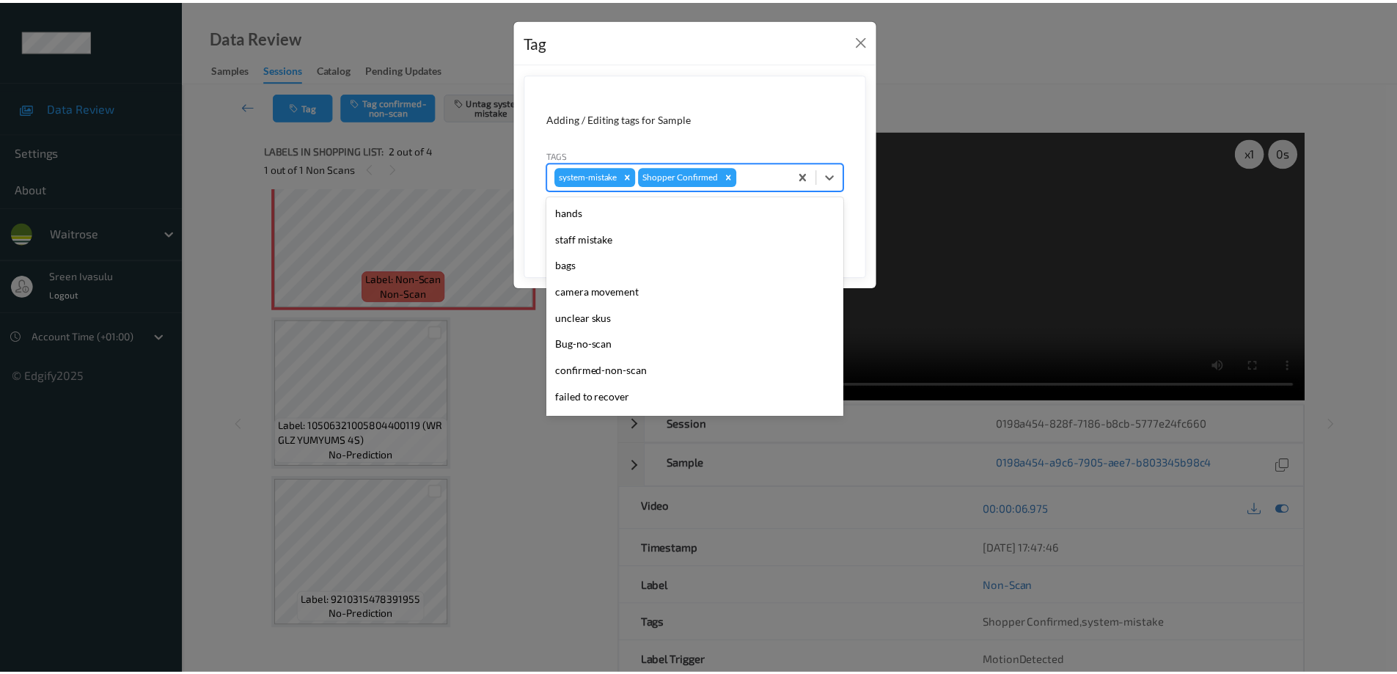
scroll to position [287, 0]
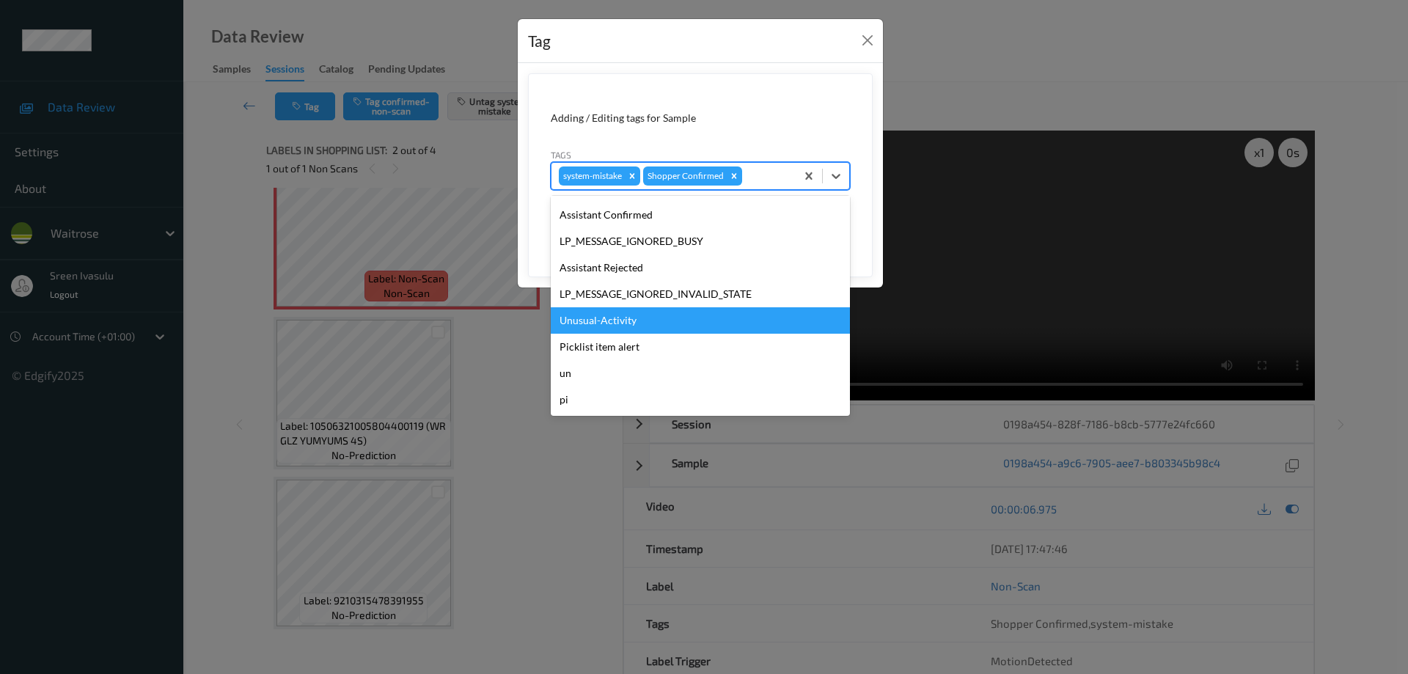
click at [639, 316] on div "Unusual-Activity" at bounding box center [700, 320] width 299 height 26
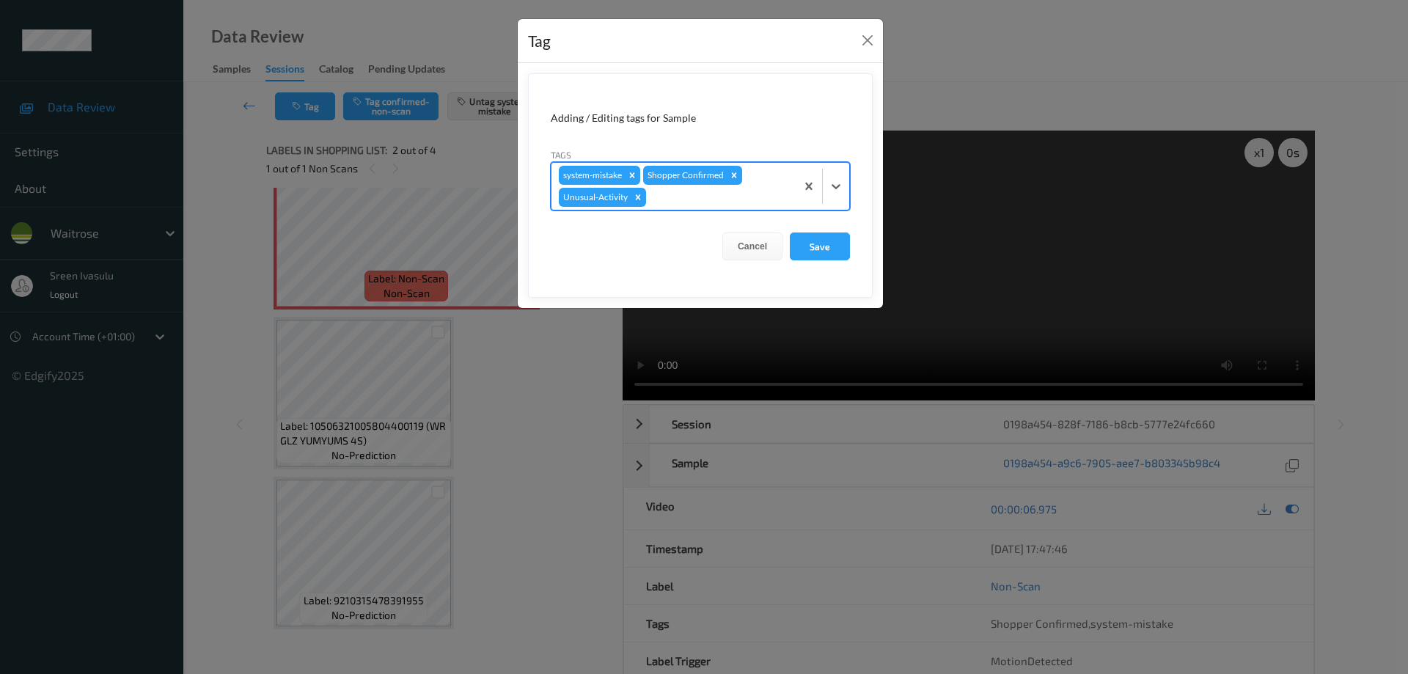
click at [789, 246] on div at bounding box center [785, 247] width 7 height 4
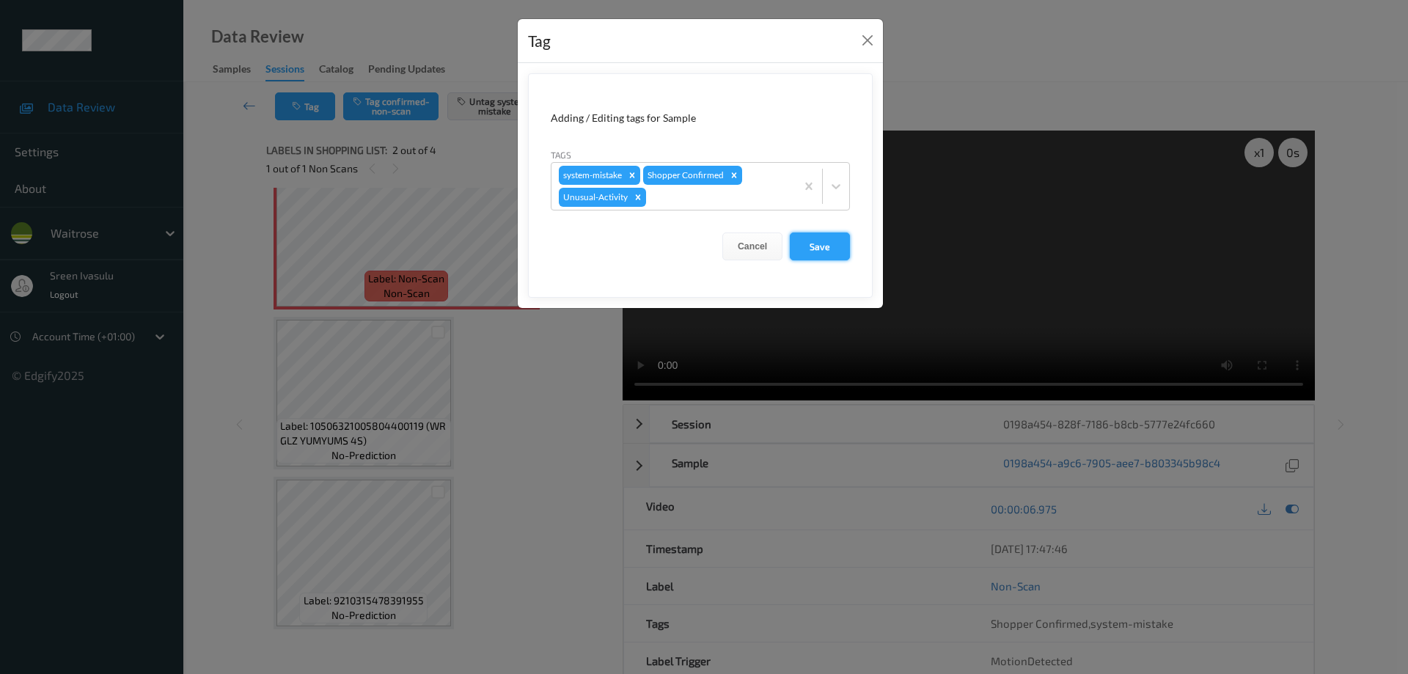
click at [821, 252] on button "Save" at bounding box center [820, 246] width 60 height 28
click at [828, 253] on button "Save" at bounding box center [820, 246] width 60 height 28
click at [817, 246] on button "Save" at bounding box center [820, 246] width 60 height 28
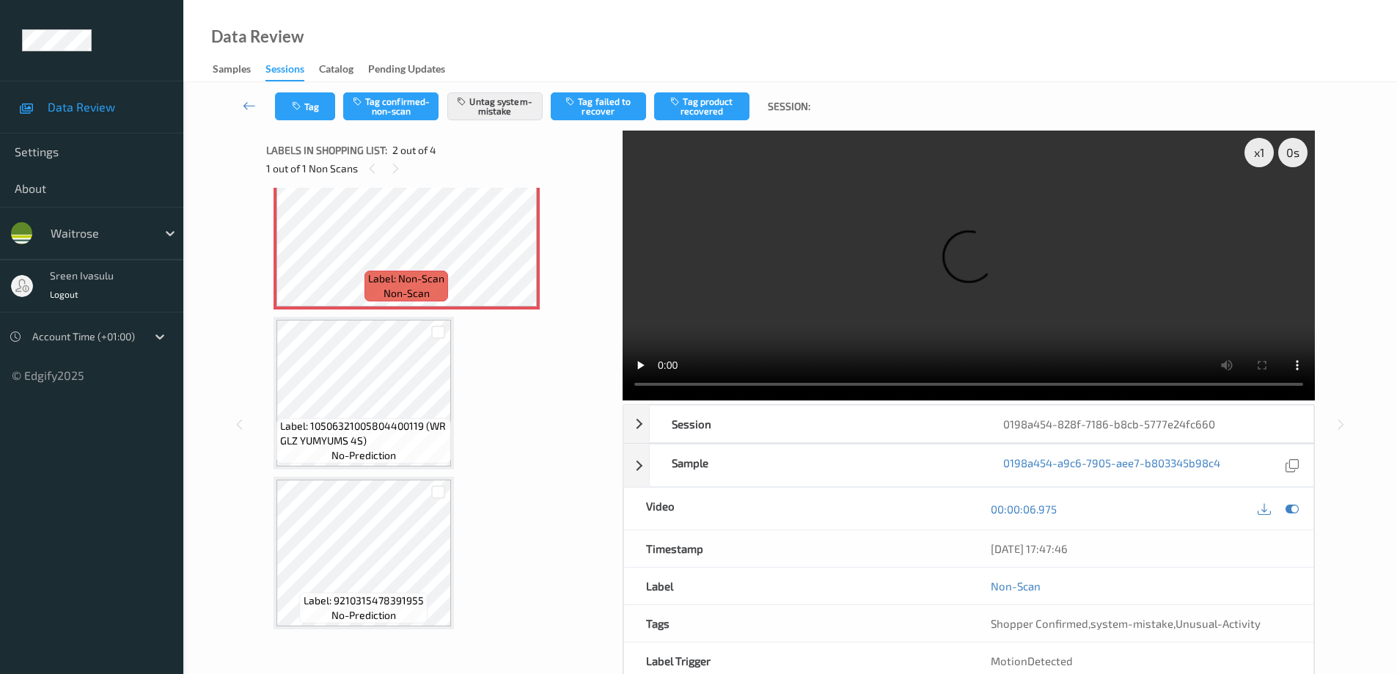
scroll to position [0, 0]
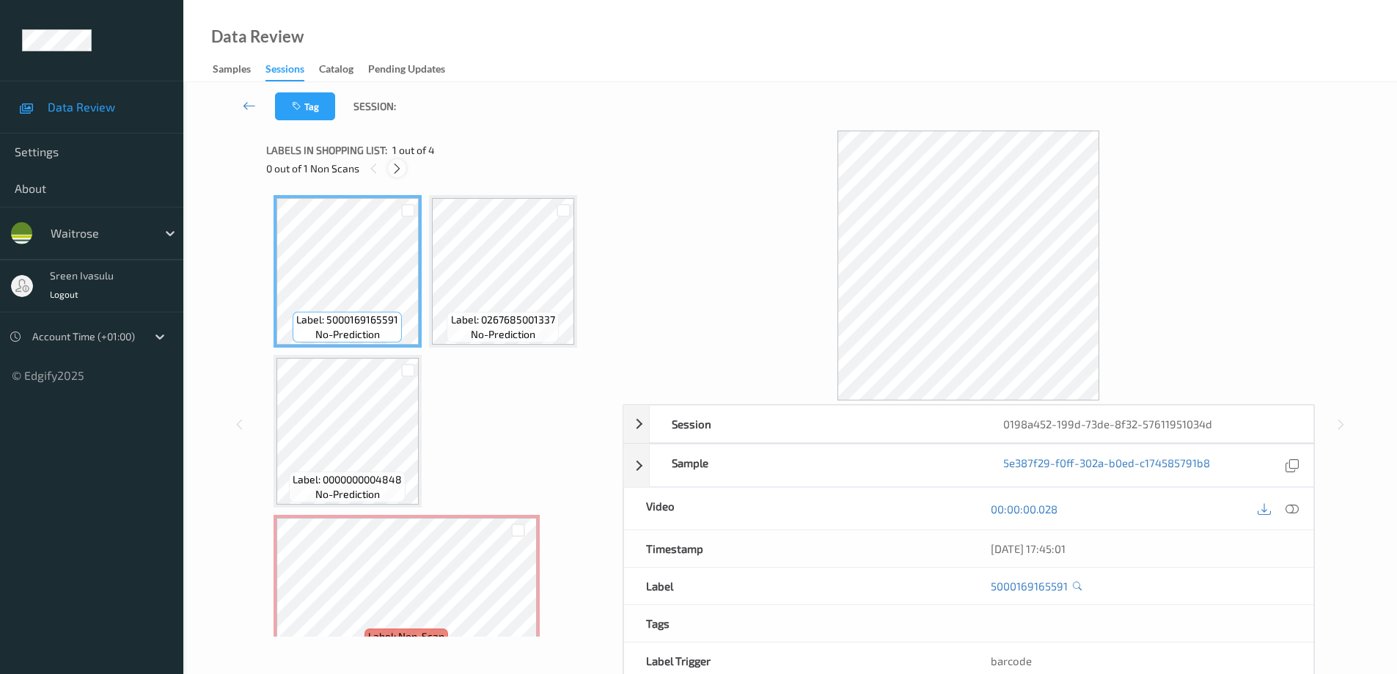
click at [403, 175] on div at bounding box center [397, 168] width 18 height 18
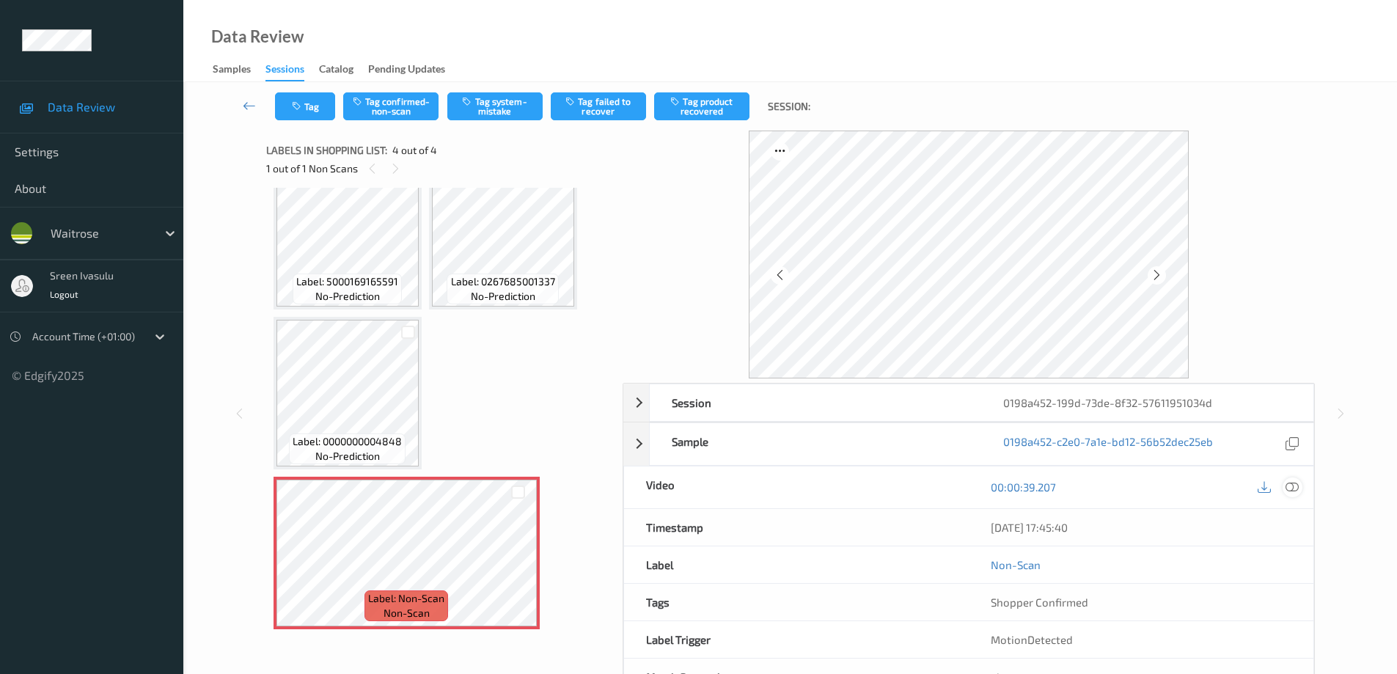
click at [1298, 491] on icon at bounding box center [1291, 486] width 13 height 13
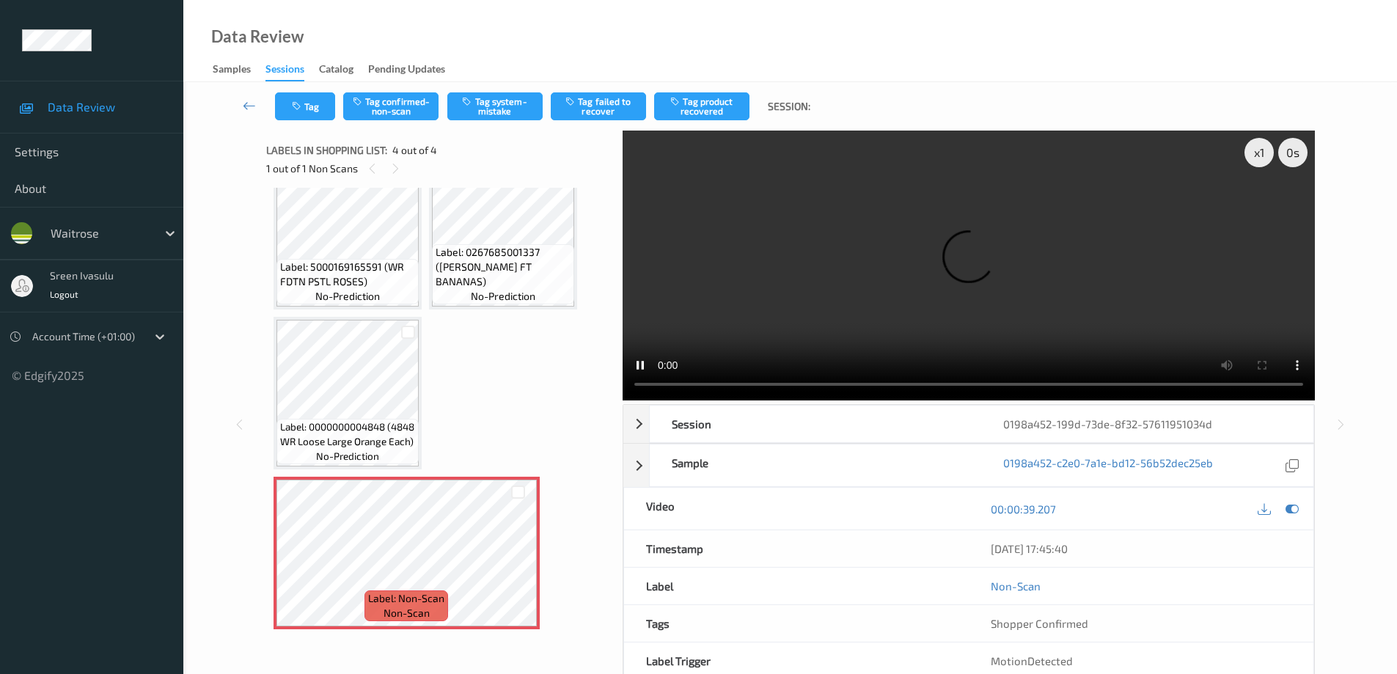
scroll to position [23, 0]
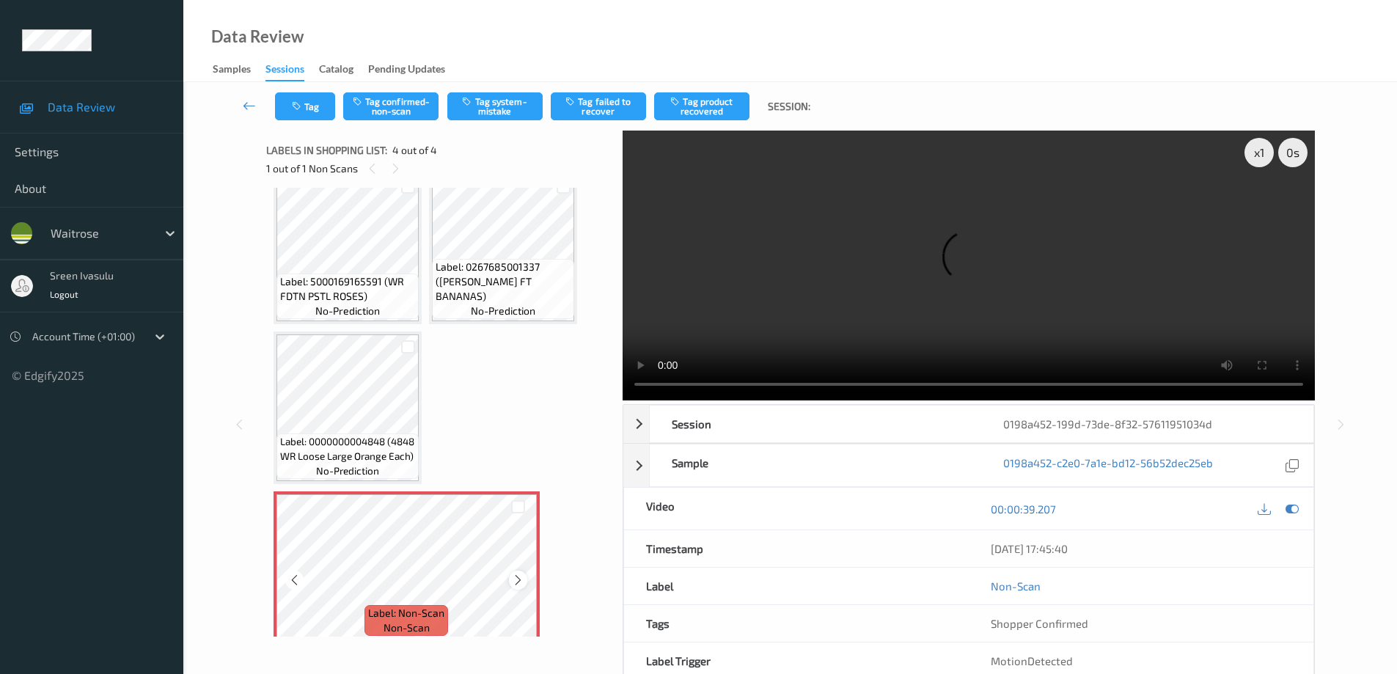
click at [519, 580] on icon at bounding box center [518, 579] width 12 height 13
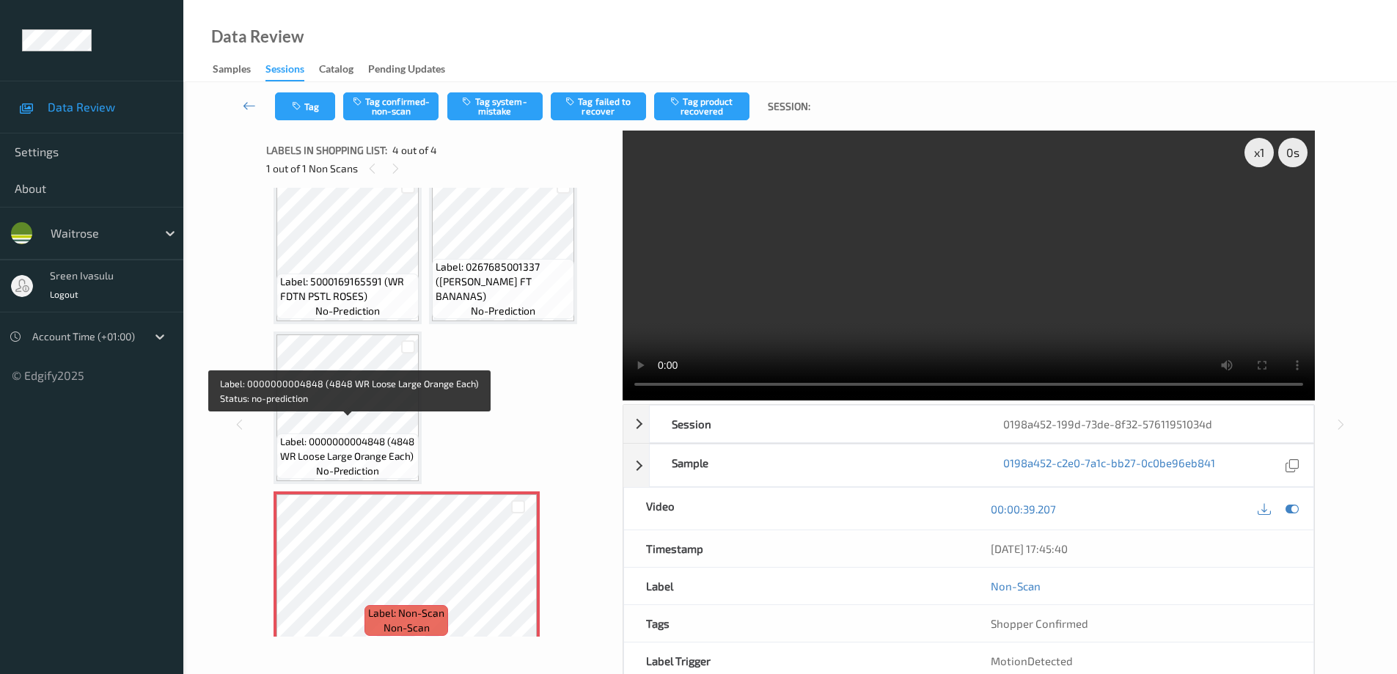
click at [367, 441] on span "Label: 0000000004848 (4848 WR Loose Large Orange Each)" at bounding box center [347, 448] width 135 height 29
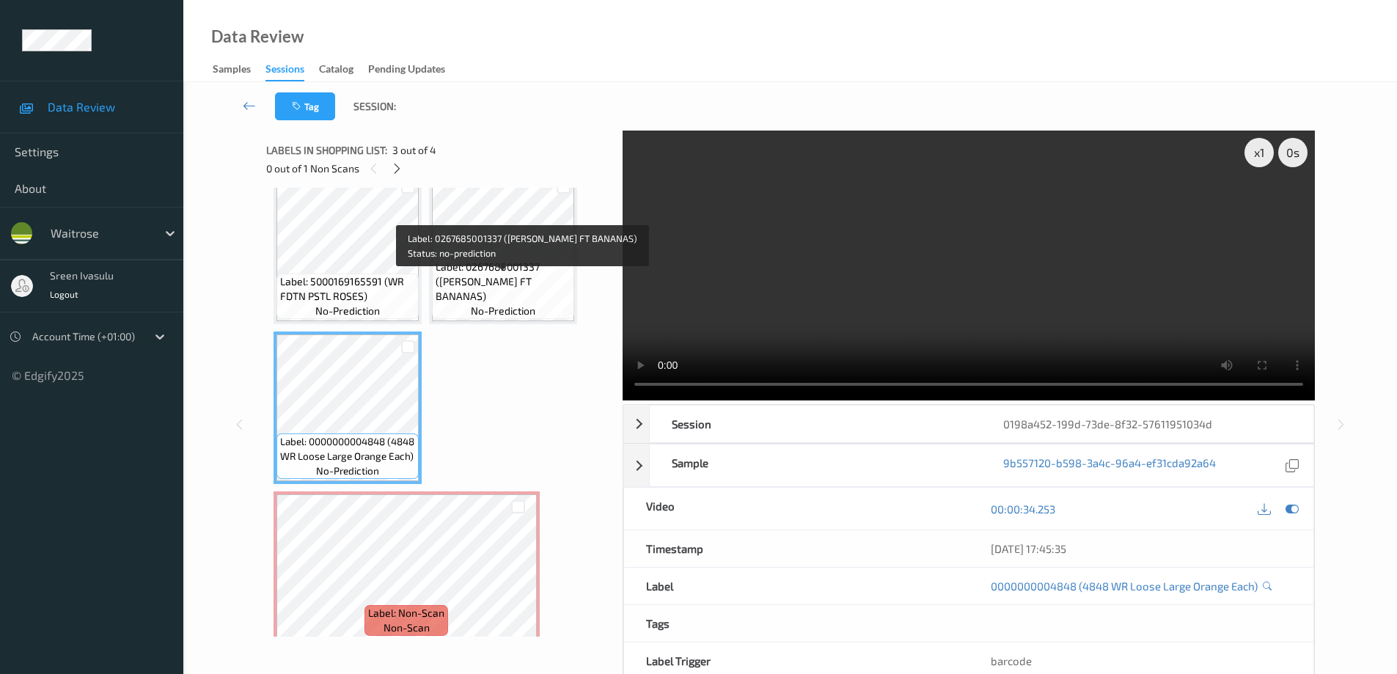
click at [509, 285] on span "Label: 0267685001337 ([PERSON_NAME] FT BANANAS)" at bounding box center [503, 282] width 135 height 44
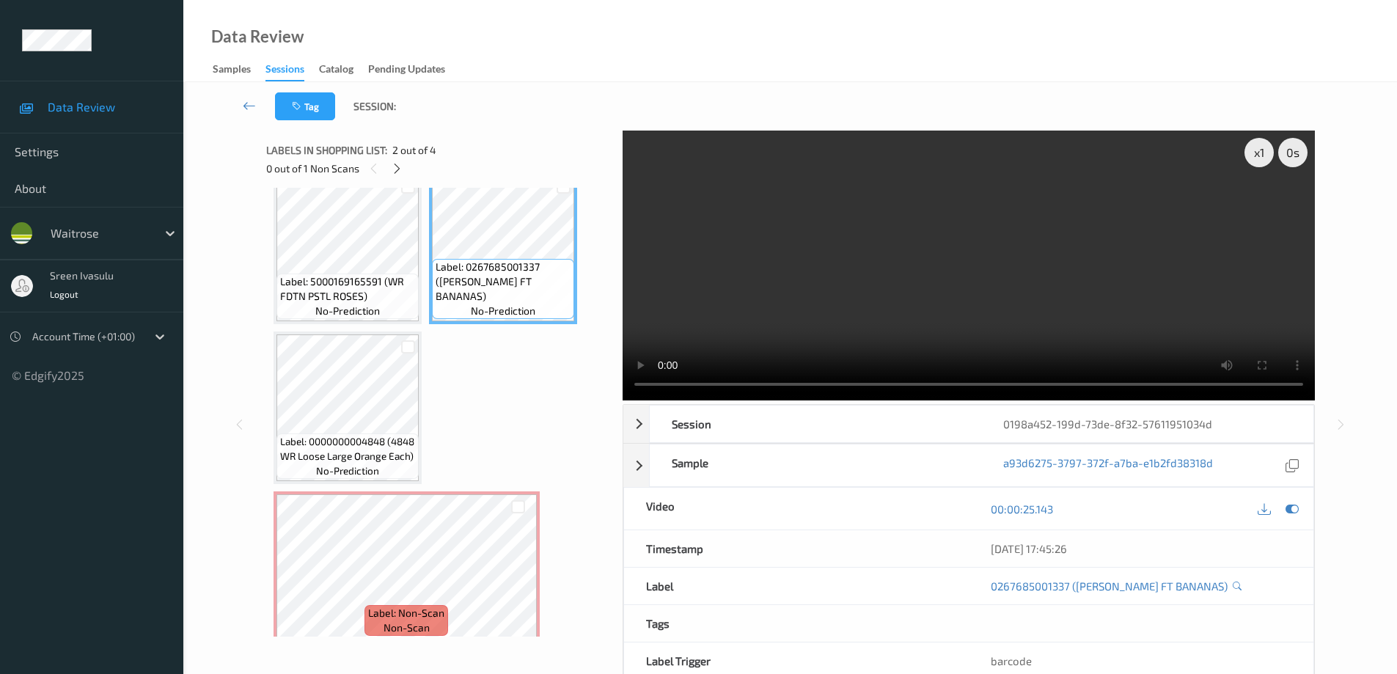
click at [343, 434] on span "Label: 0000000004848 (4848 WR Loose Large Orange Each)" at bounding box center [347, 448] width 135 height 29
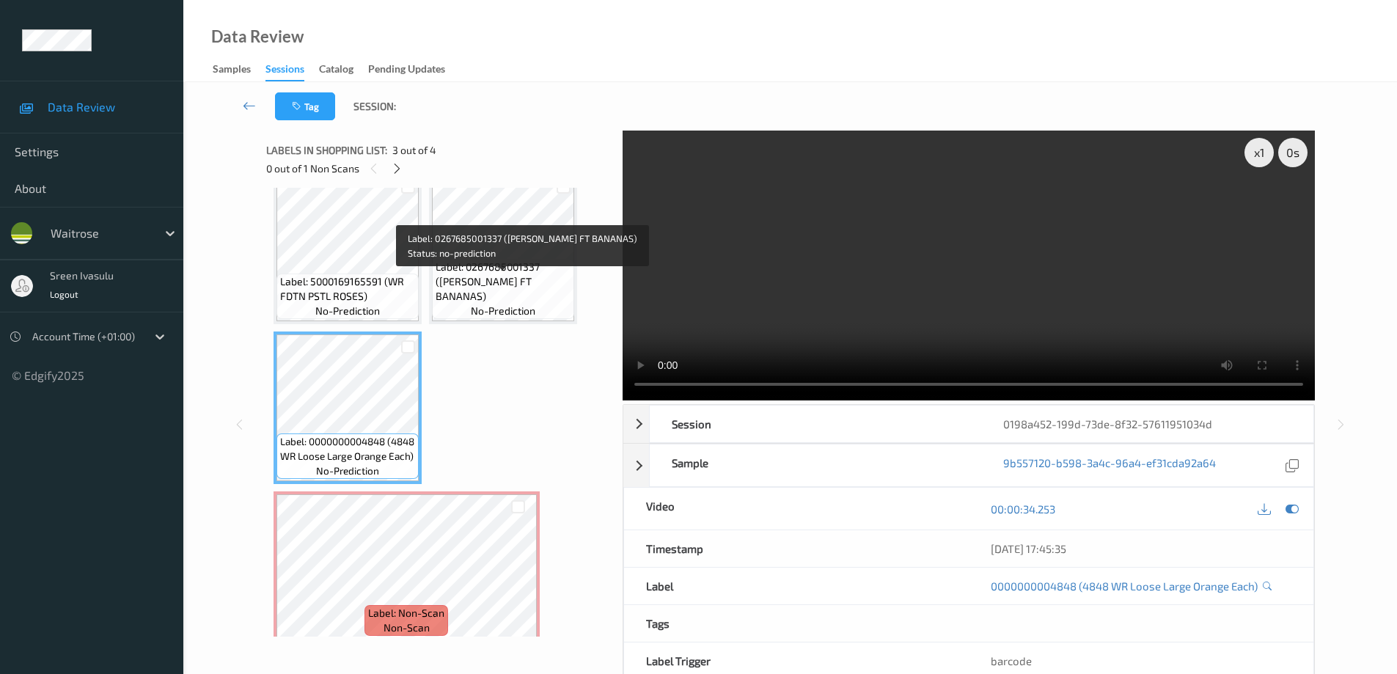
click at [512, 287] on span "Label: 0267685001337 ([PERSON_NAME] FT BANANAS)" at bounding box center [503, 282] width 135 height 44
click at [524, 291] on span "Label: 0267685001337 ([PERSON_NAME] FT BANANAS)" at bounding box center [503, 282] width 135 height 44
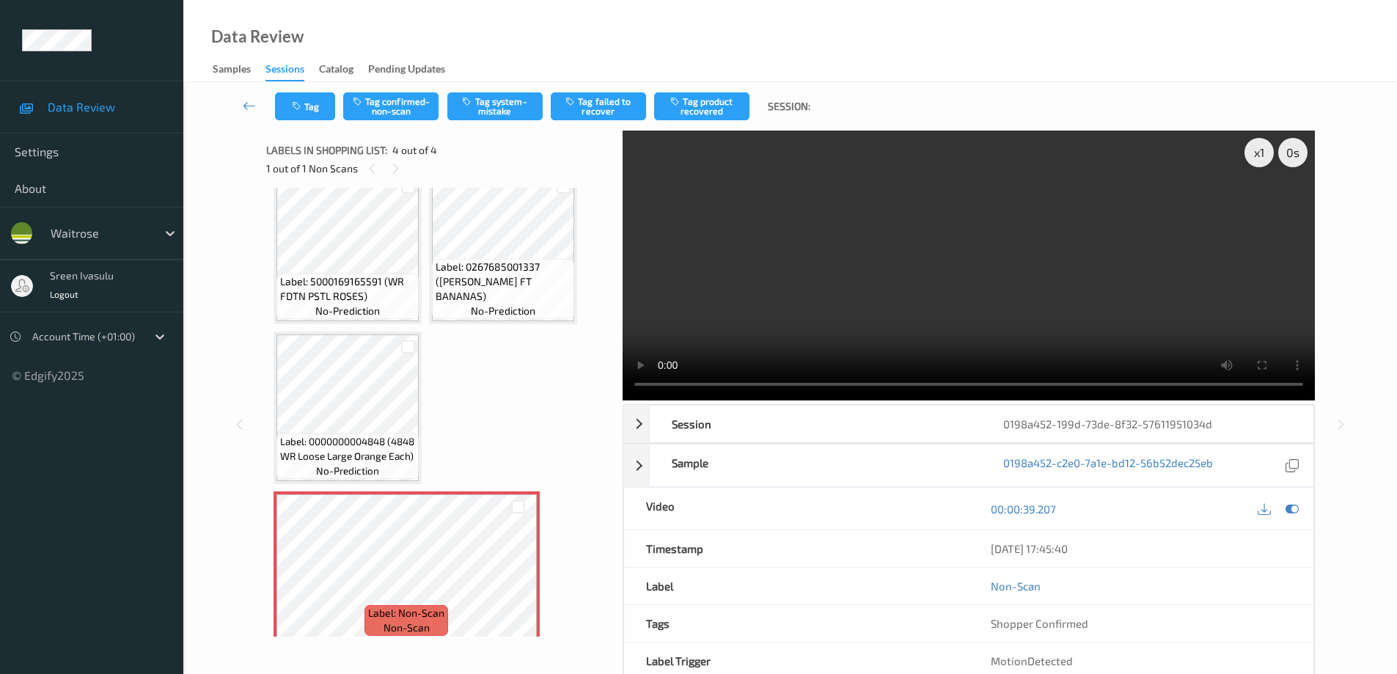
click at [491, 87] on div "Tag Tag confirmed-non-scan Tag system-mistake Tag failed to recover Tag product…" at bounding box center [789, 106] width 1153 height 48
click at [501, 103] on button "Tag system-mistake" at bounding box center [494, 106] width 95 height 28
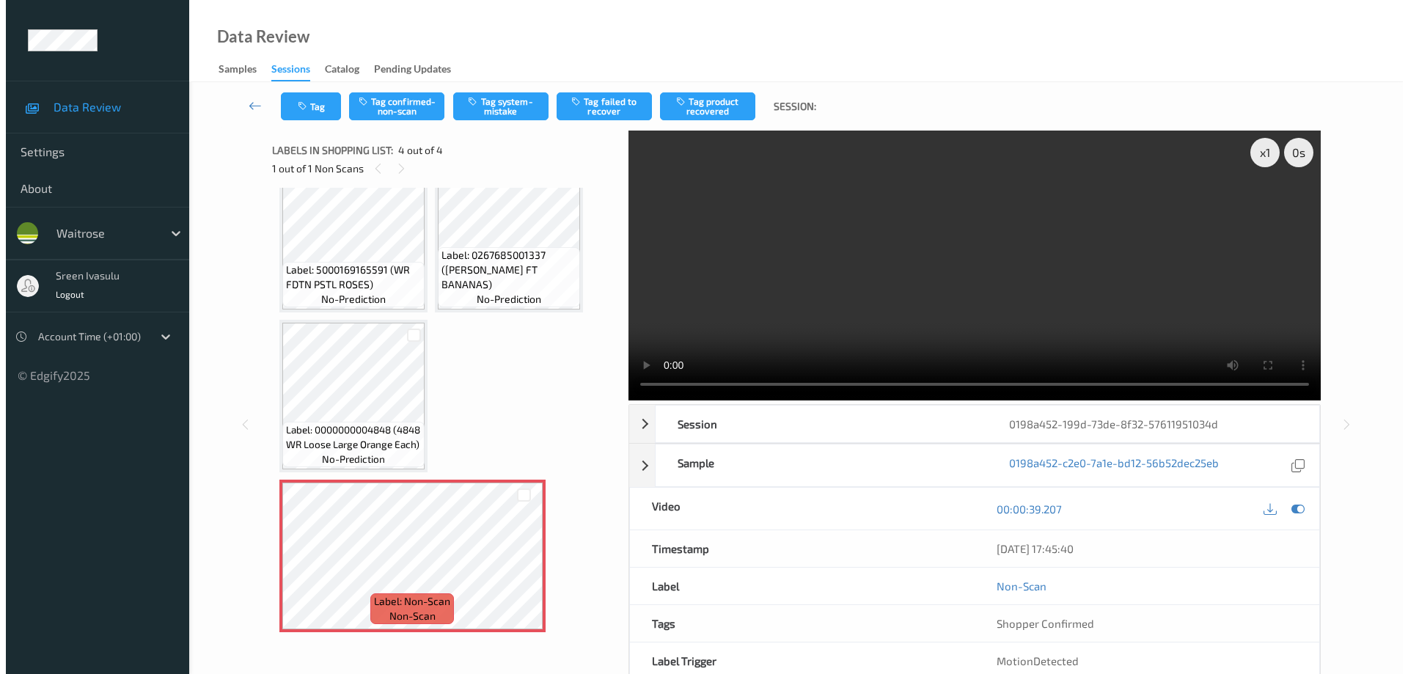
scroll to position [38, 0]
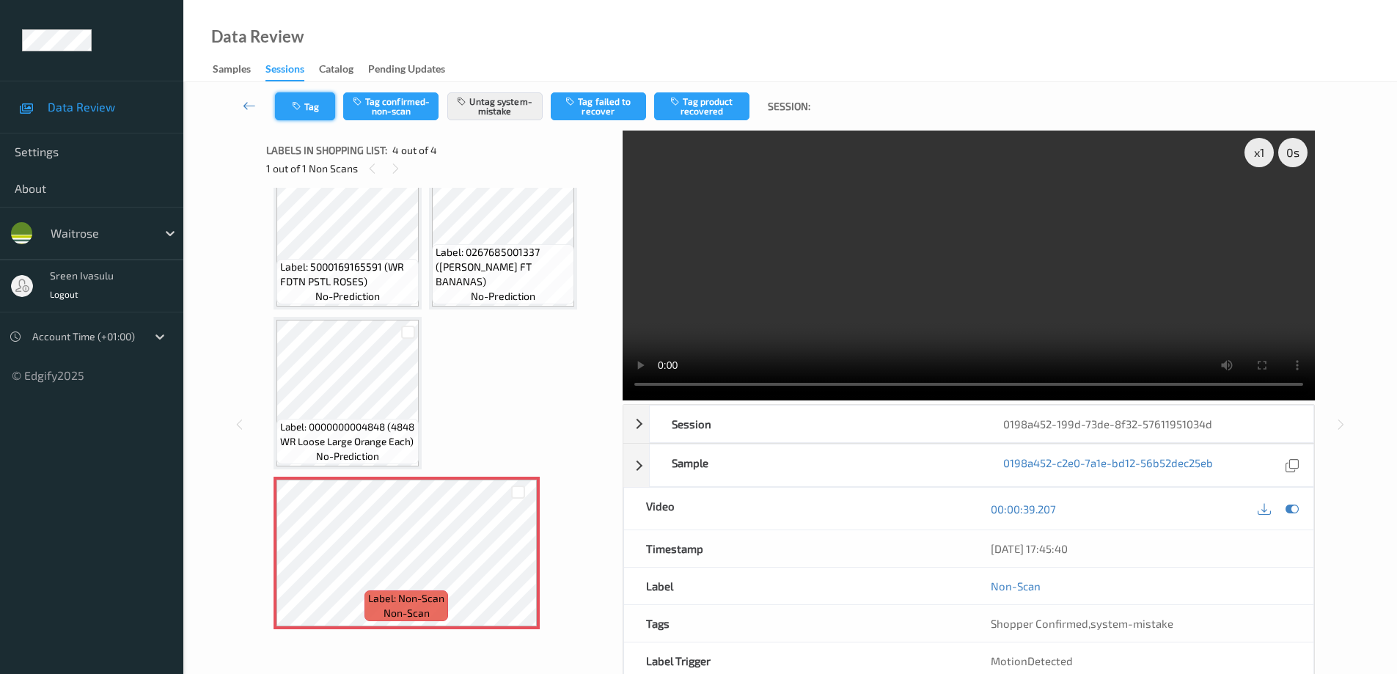
click at [304, 111] on button "Tag" at bounding box center [305, 106] width 60 height 28
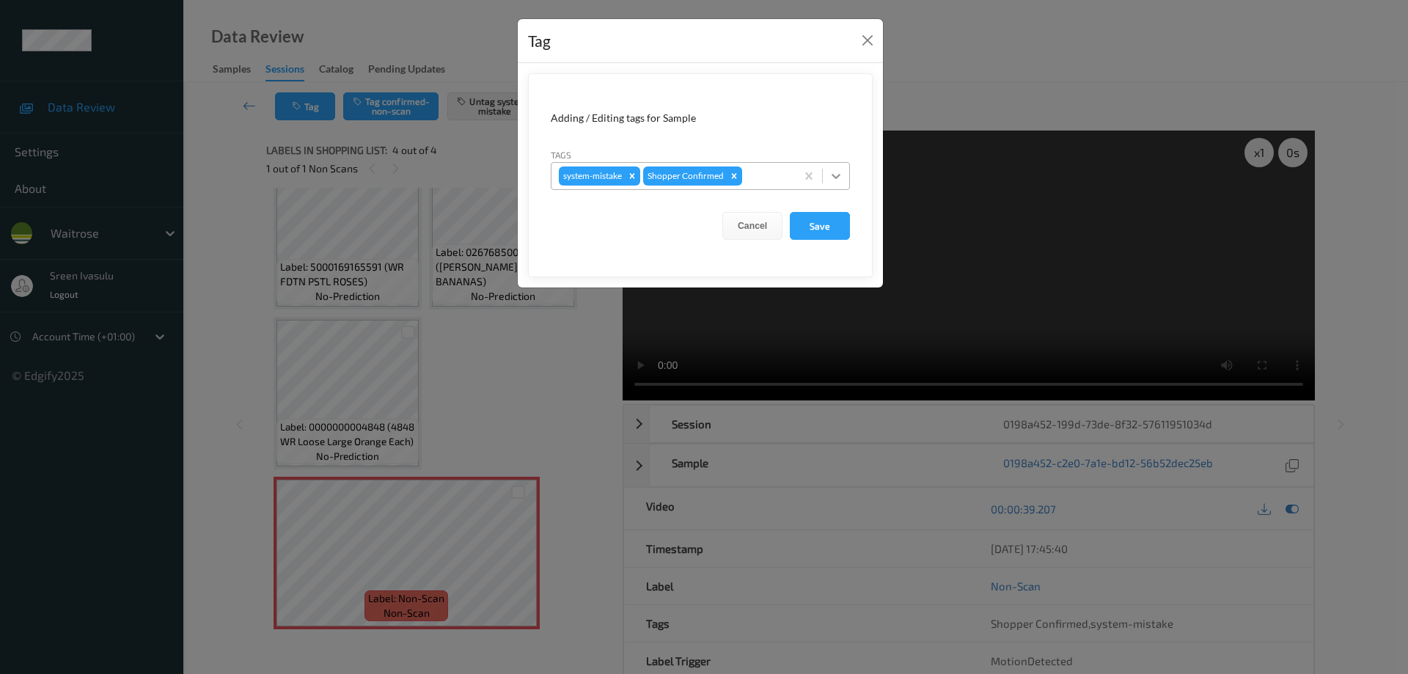
click at [842, 175] on icon at bounding box center [836, 176] width 15 height 15
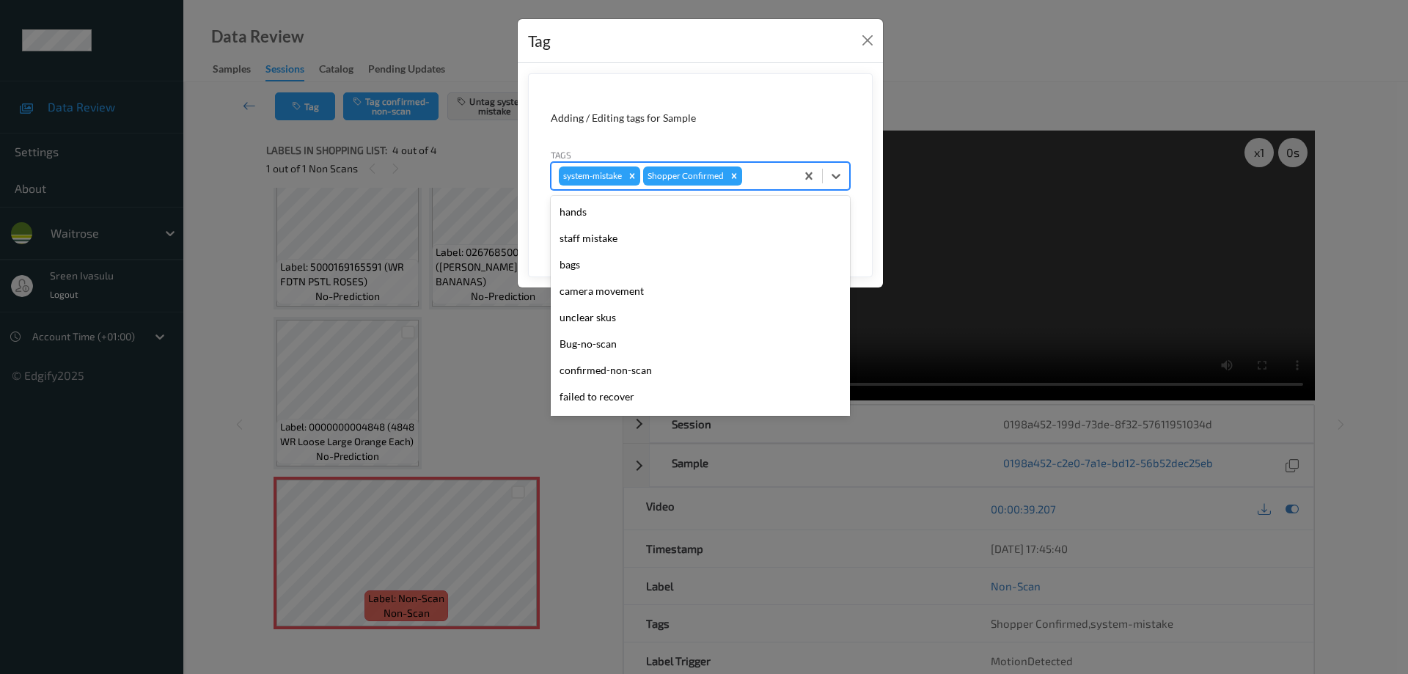
scroll to position [287, 0]
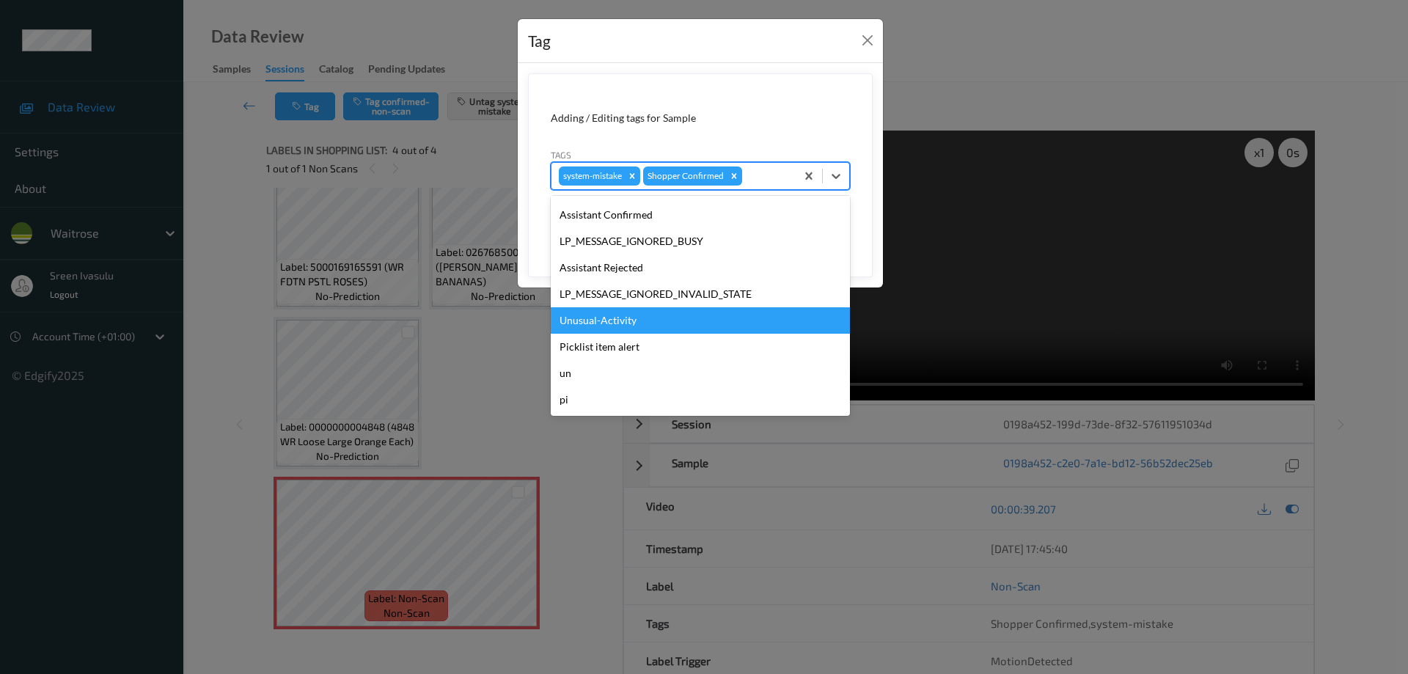
click at [611, 320] on div "Unusual-Activity" at bounding box center [700, 320] width 299 height 26
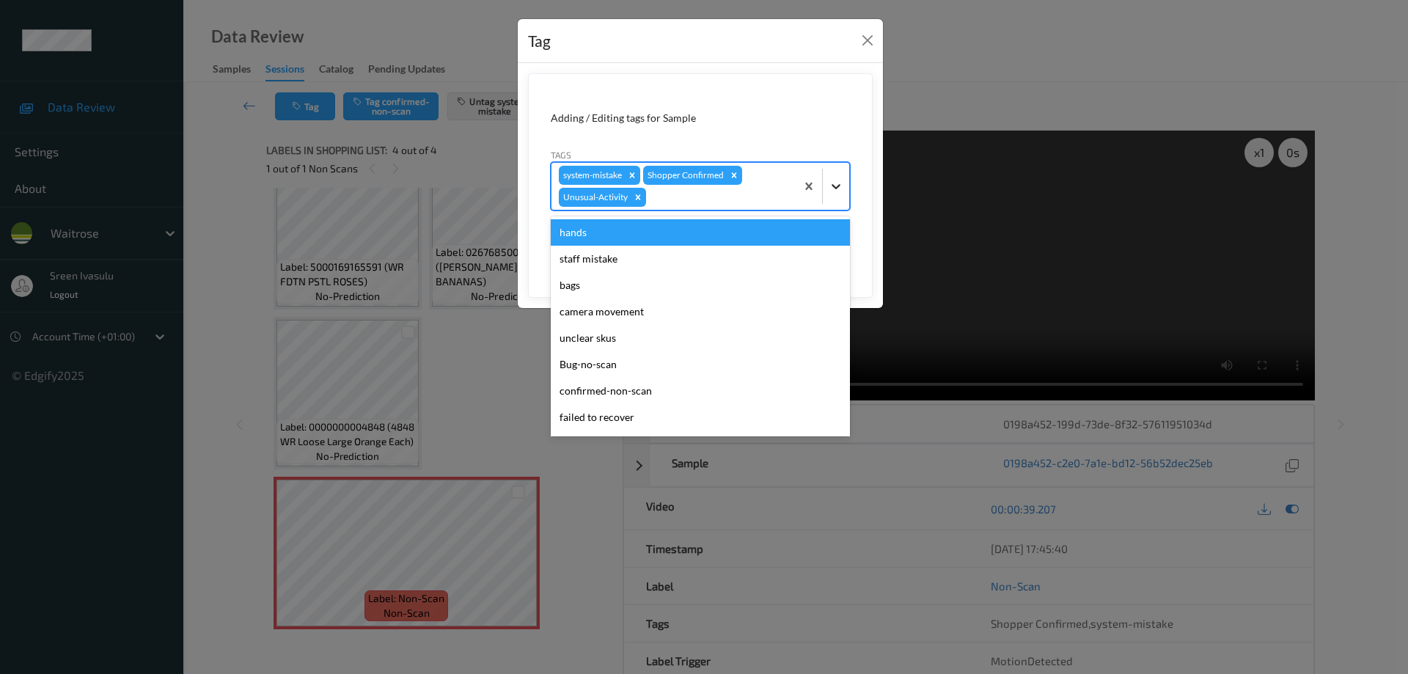
click at [837, 186] on icon at bounding box center [836, 186] width 15 height 15
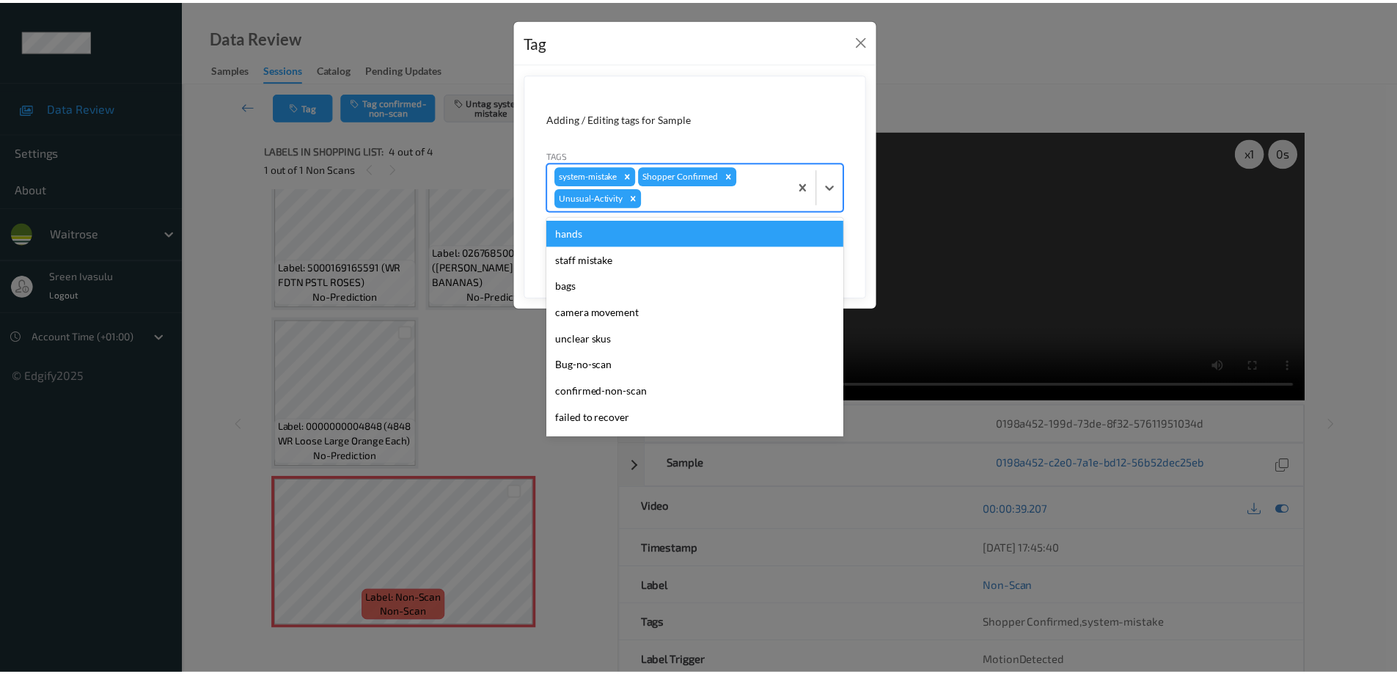
scroll to position [261, 0]
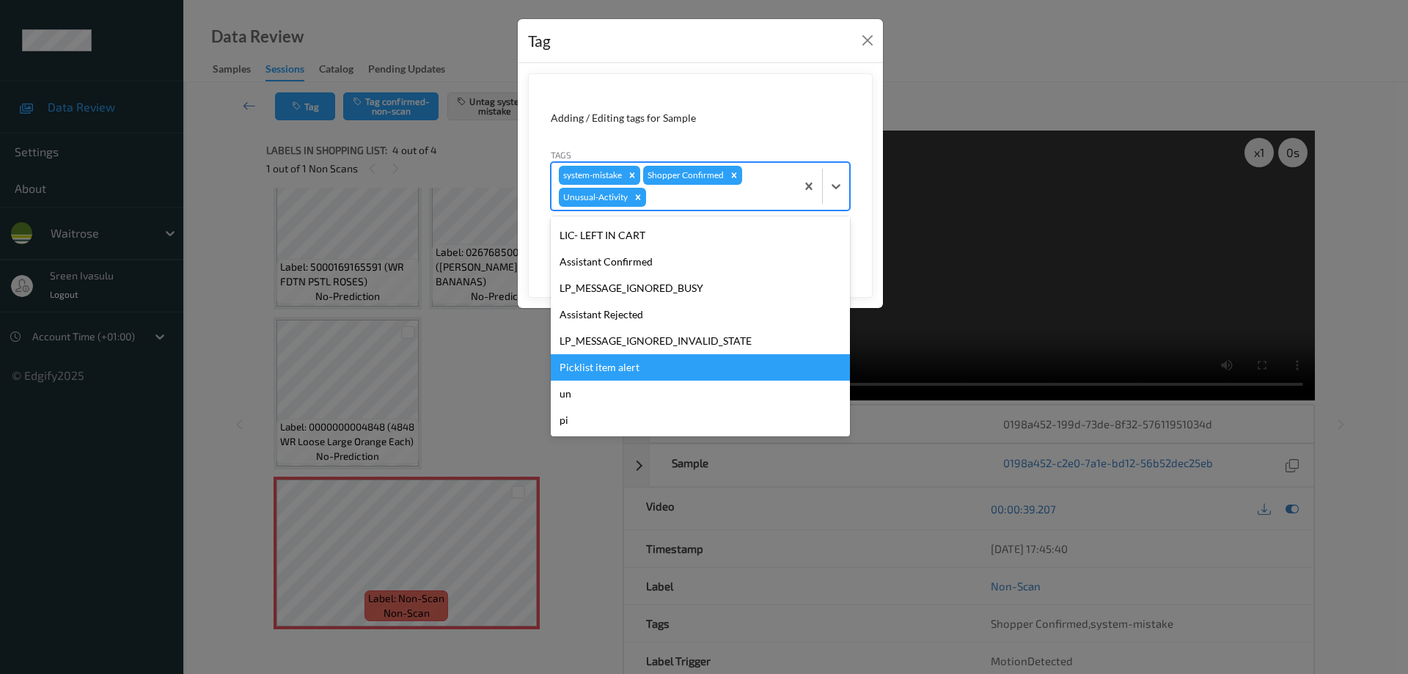
click at [625, 364] on div "Picklist item alert" at bounding box center [700, 367] width 299 height 26
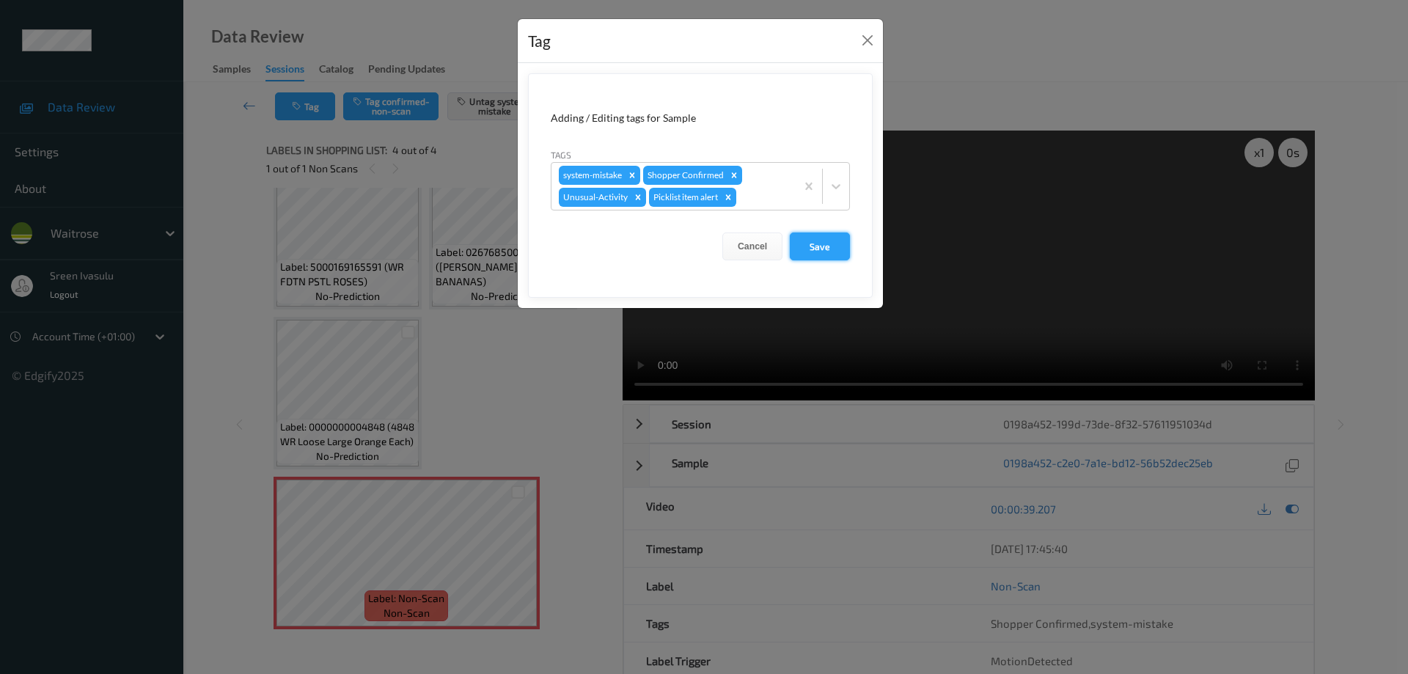
click at [818, 247] on button "Save" at bounding box center [820, 246] width 60 height 28
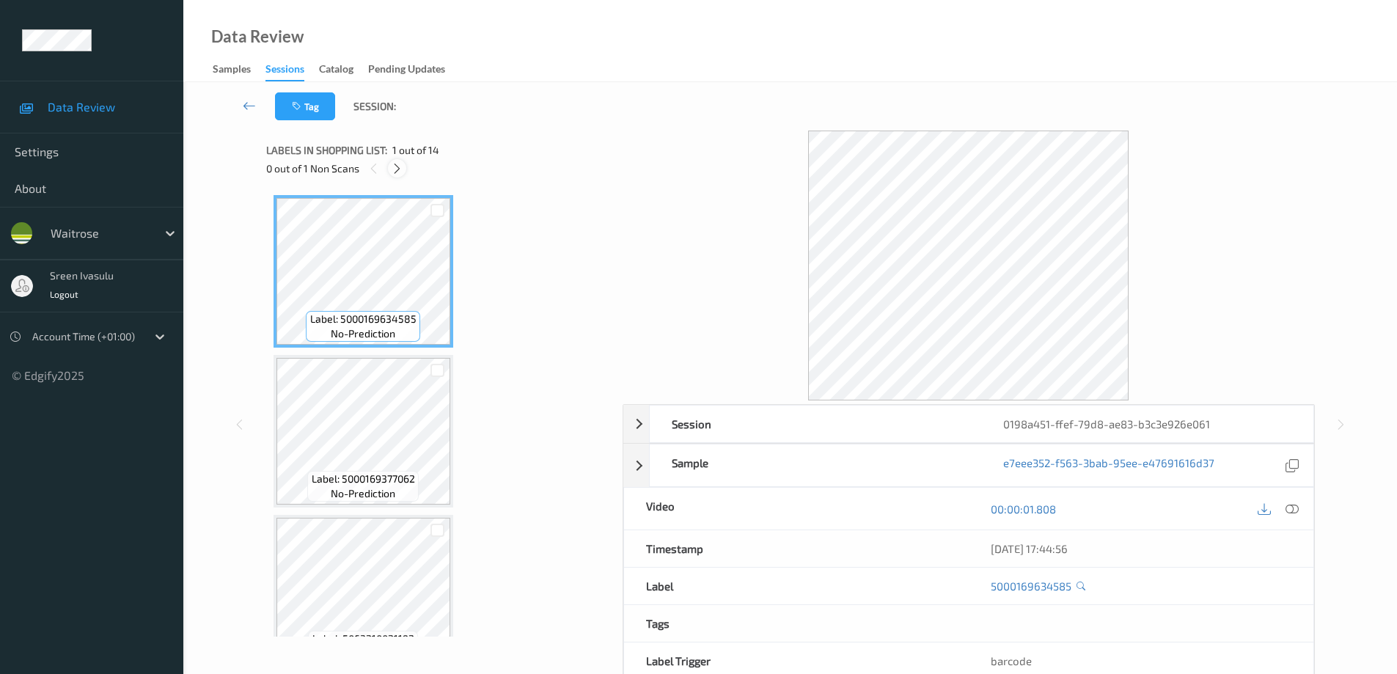
click at [395, 169] on icon at bounding box center [397, 168] width 12 height 13
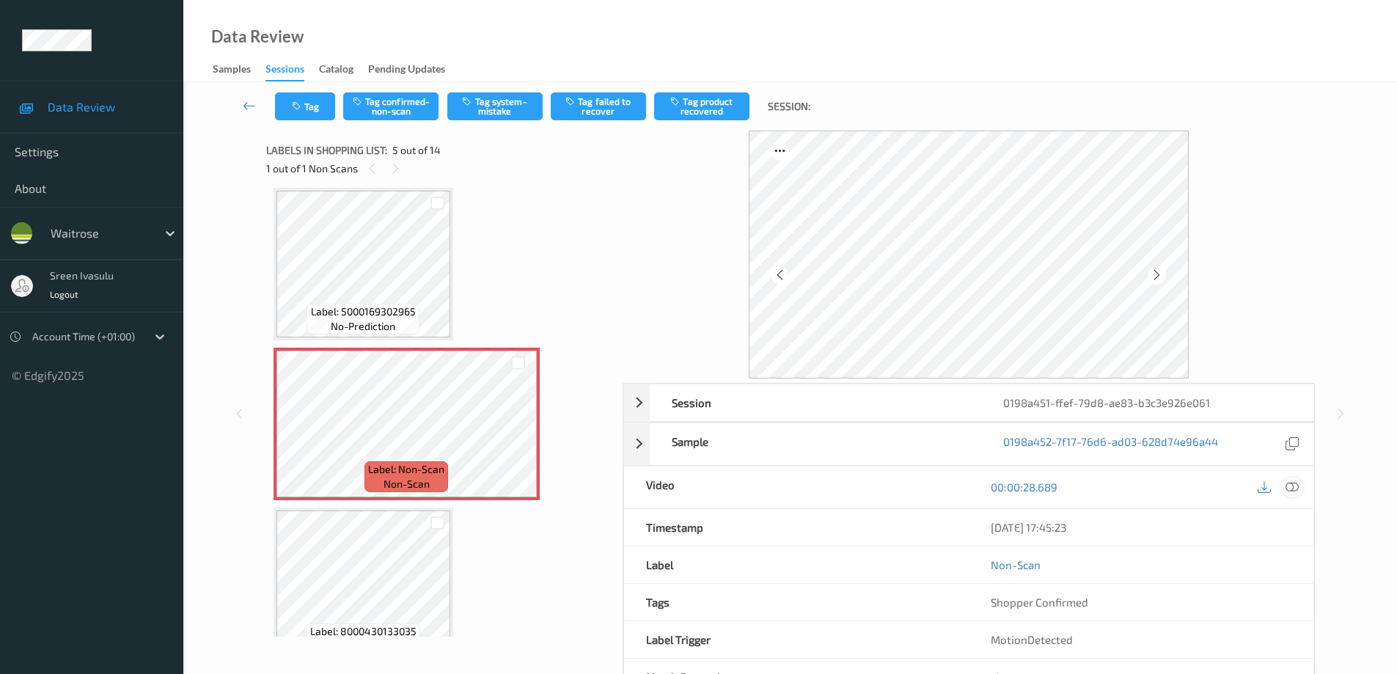
click at [1289, 489] on icon at bounding box center [1291, 486] width 13 height 13
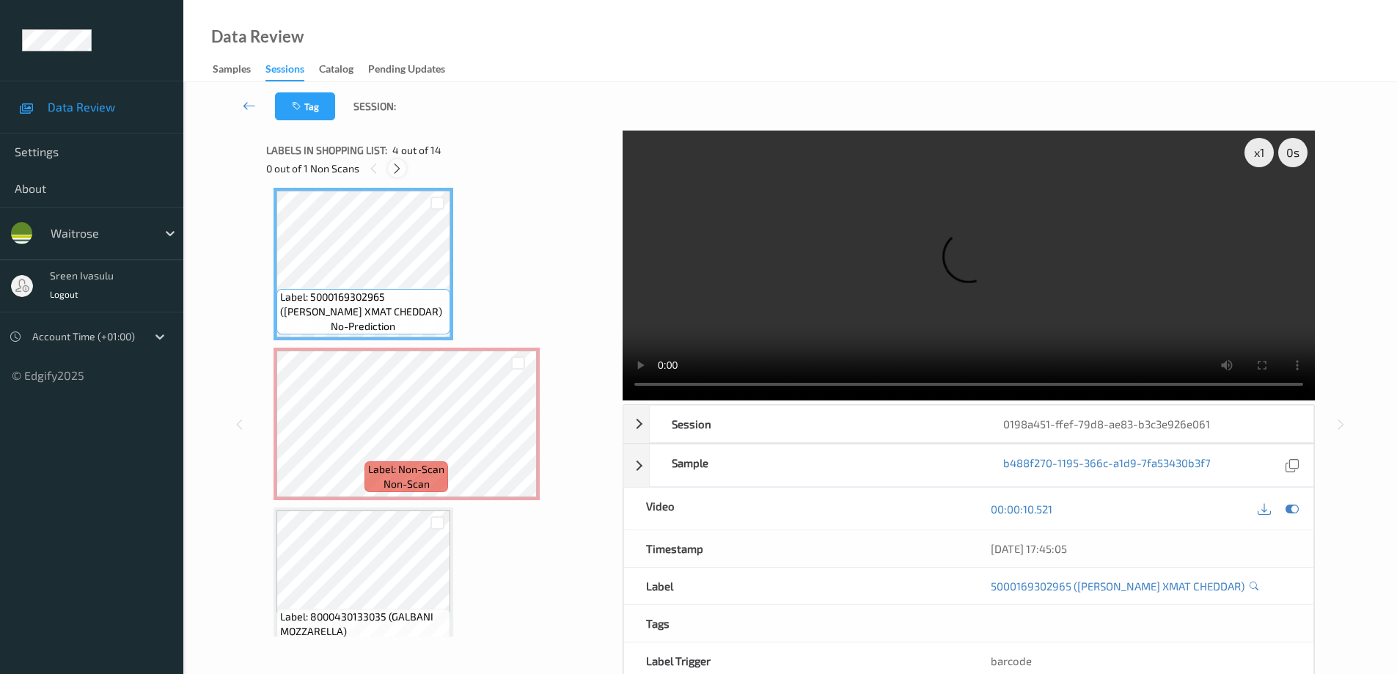
click at [400, 169] on icon at bounding box center [397, 168] width 12 height 13
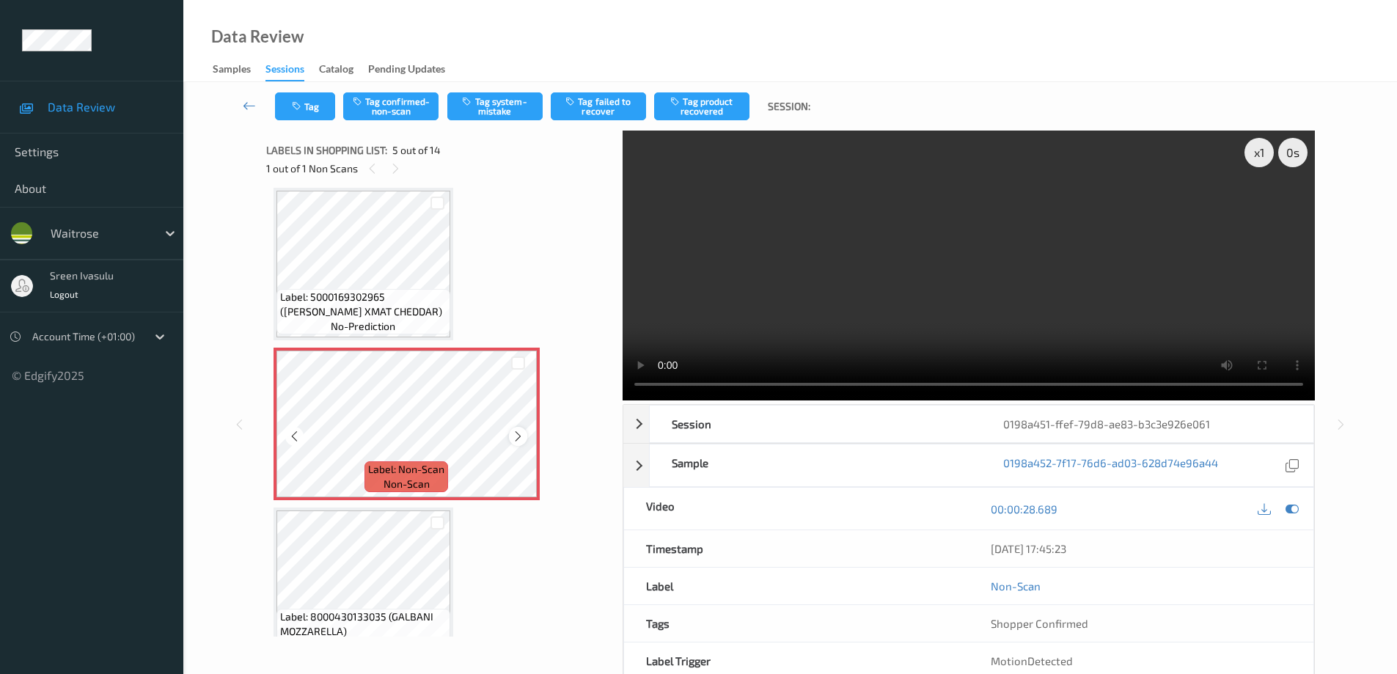
click at [517, 436] on icon at bounding box center [518, 436] width 12 height 13
click at [516, 436] on icon at bounding box center [518, 436] width 12 height 13
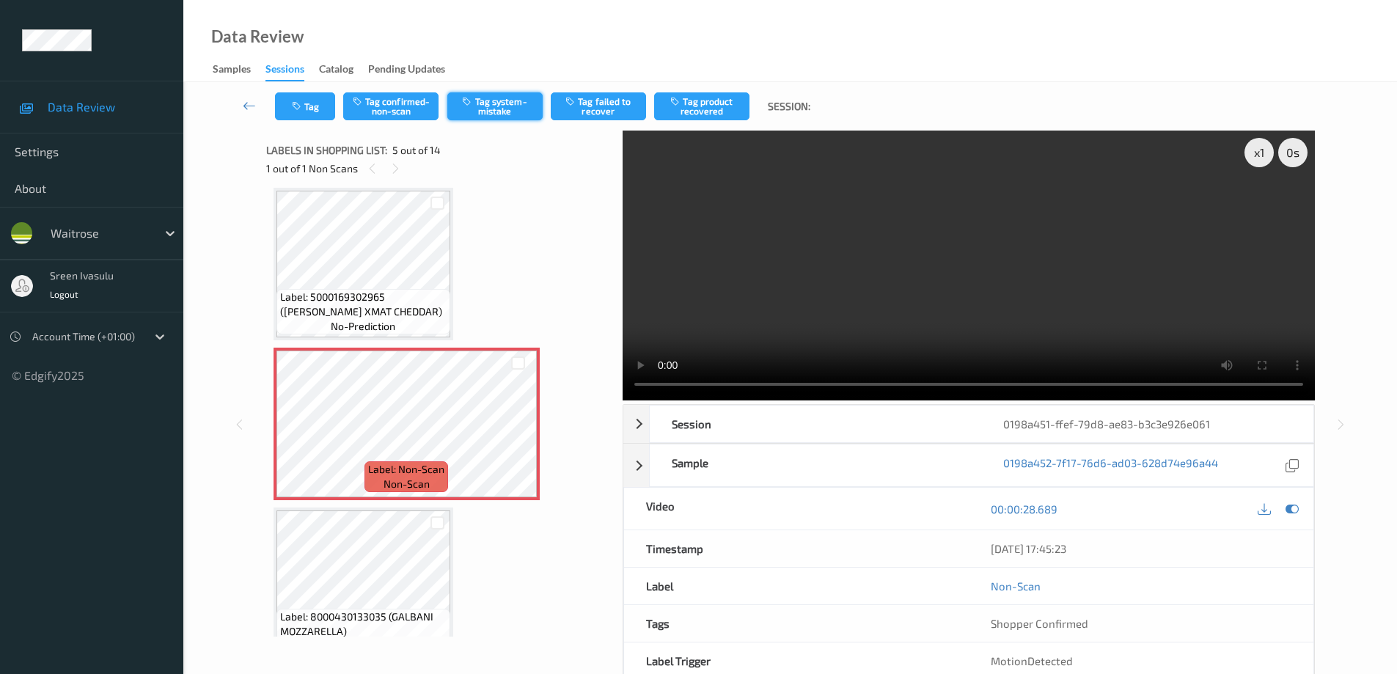
click at [502, 95] on button "Tag system-mistake" at bounding box center [494, 106] width 95 height 28
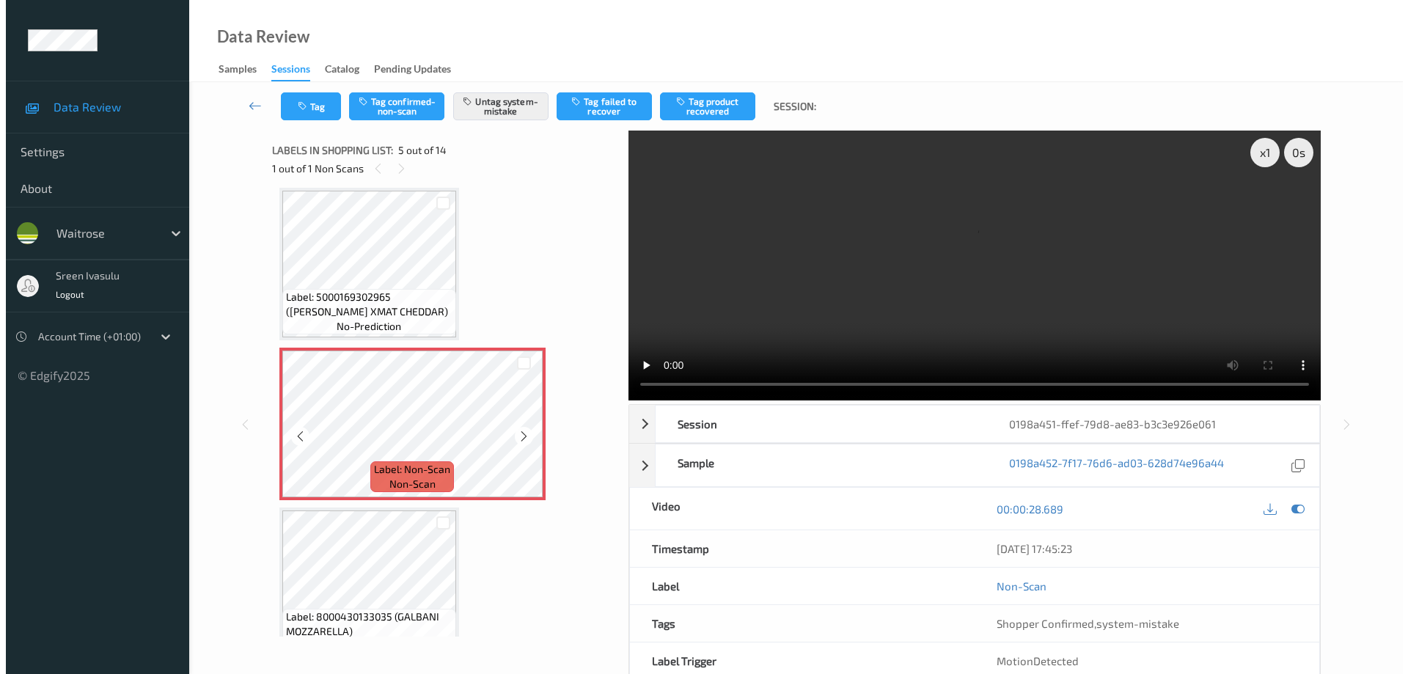
scroll to position [780, 0]
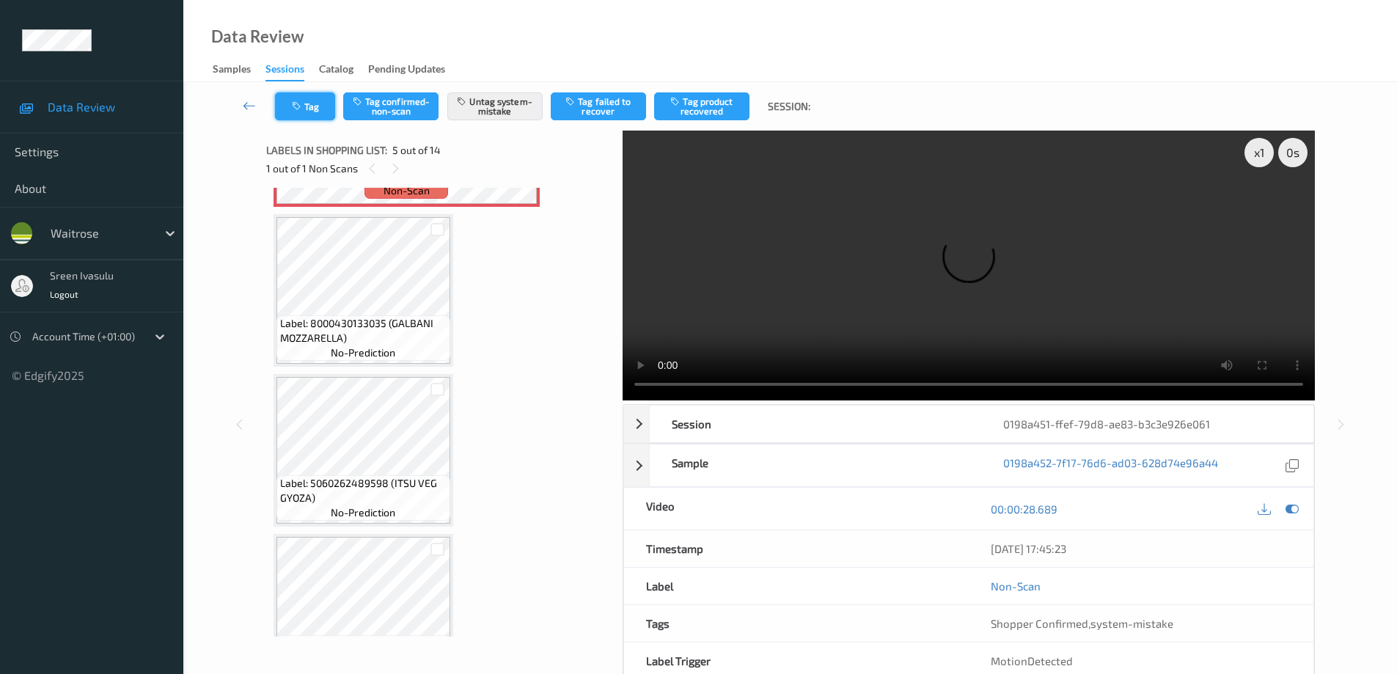
click at [334, 109] on button "Tag" at bounding box center [305, 106] width 60 height 28
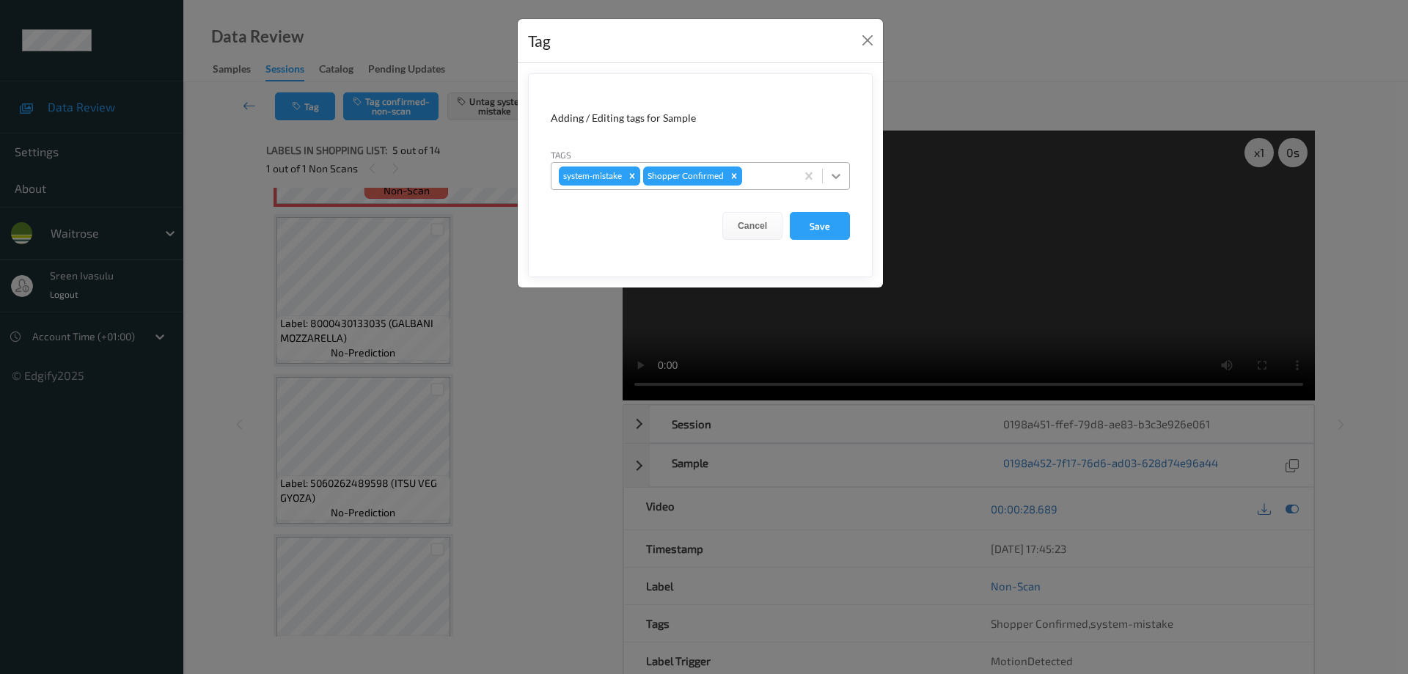
click at [843, 180] on icon at bounding box center [836, 176] width 15 height 15
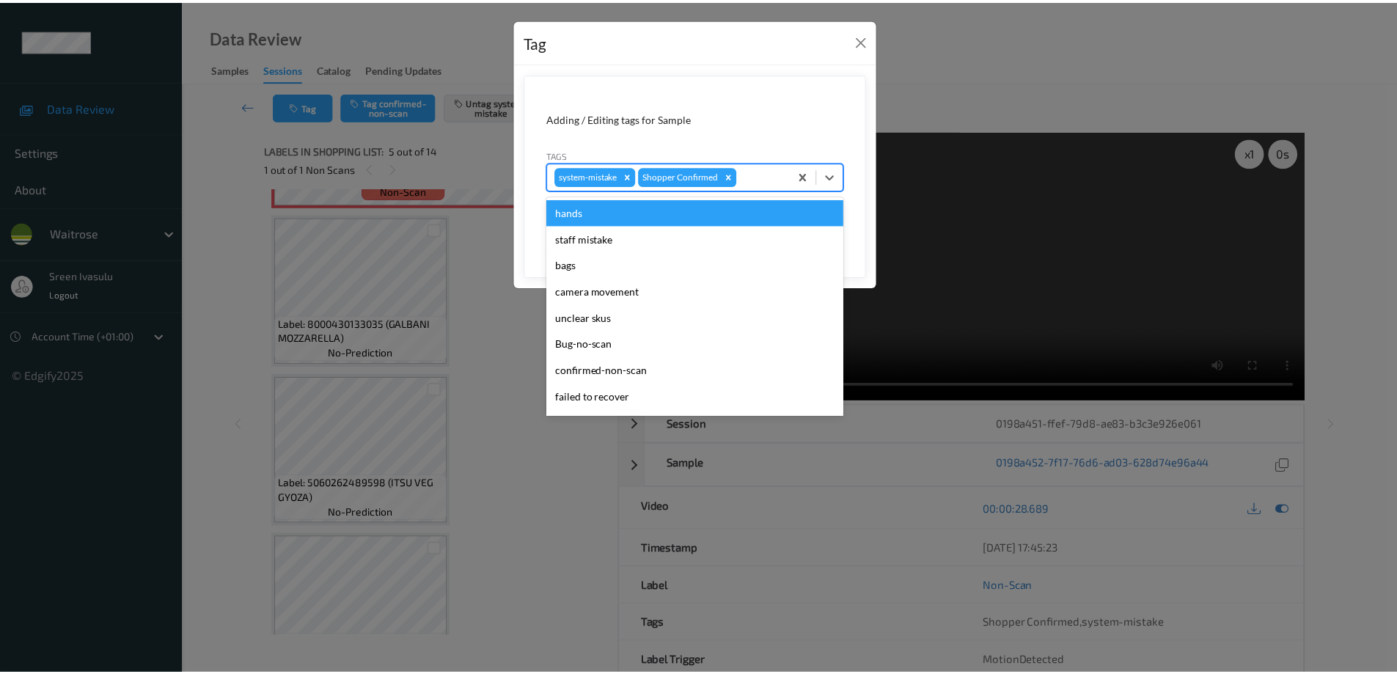
scroll to position [287, 0]
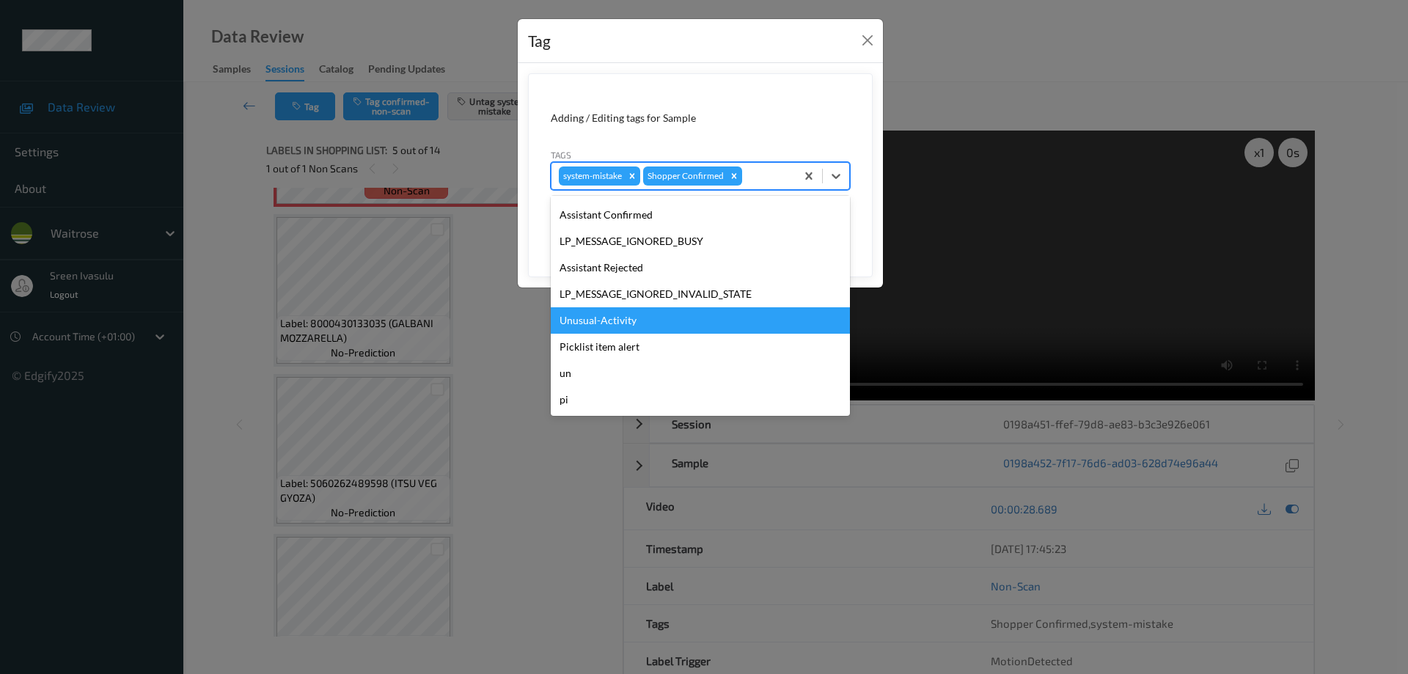
click at [661, 320] on div "Unusual-Activity" at bounding box center [700, 320] width 299 height 26
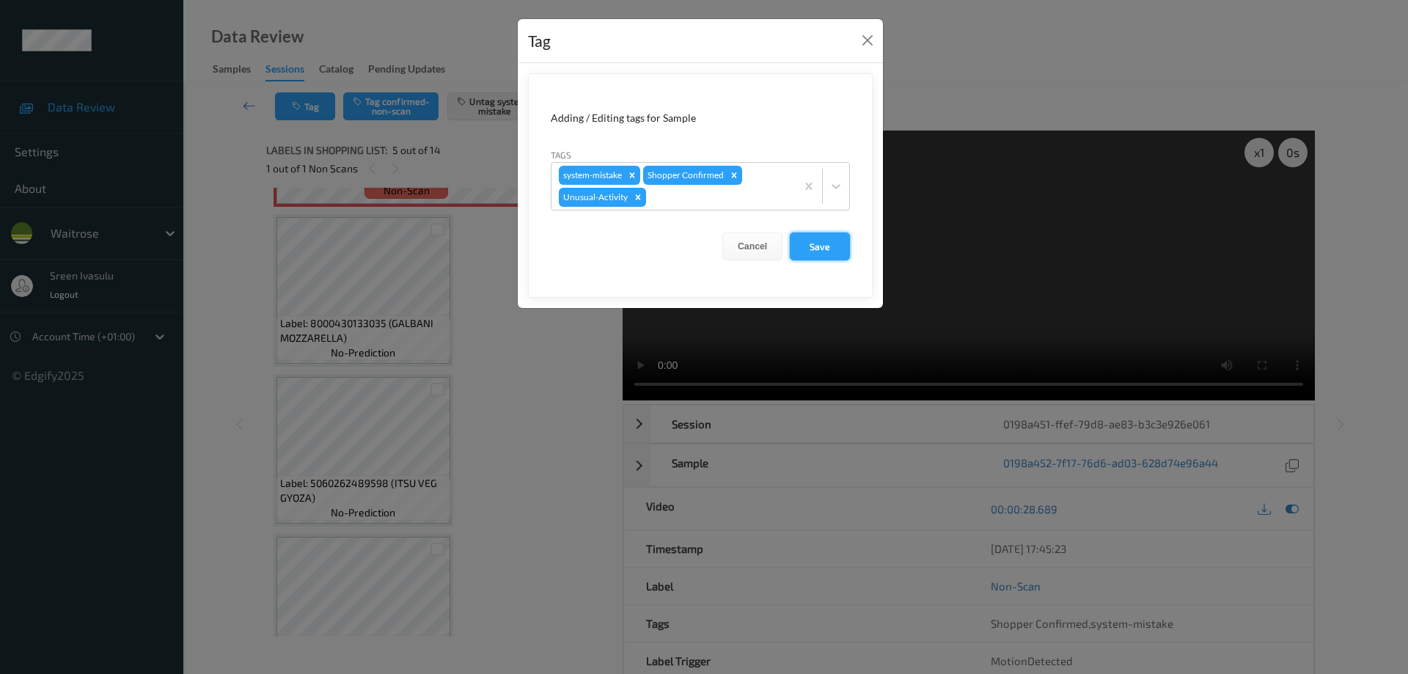
click at [814, 243] on button "Save" at bounding box center [820, 246] width 60 height 28
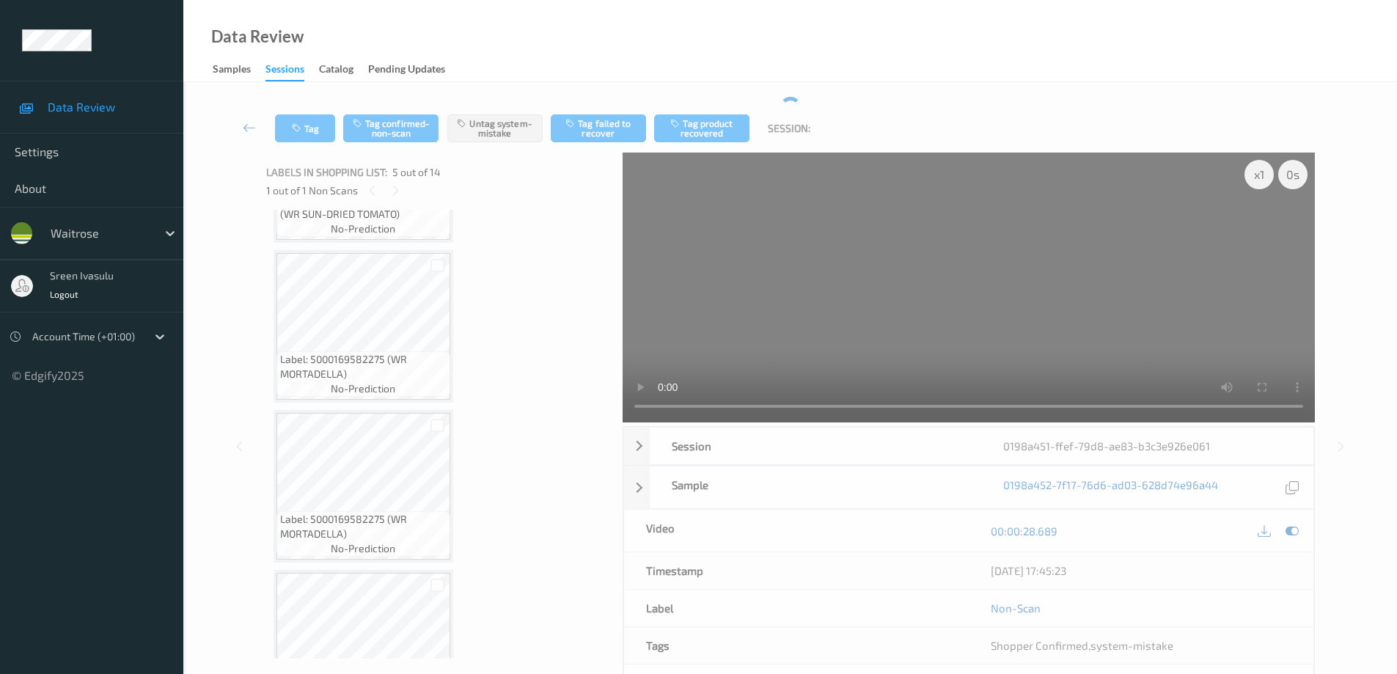
scroll to position [1660, 0]
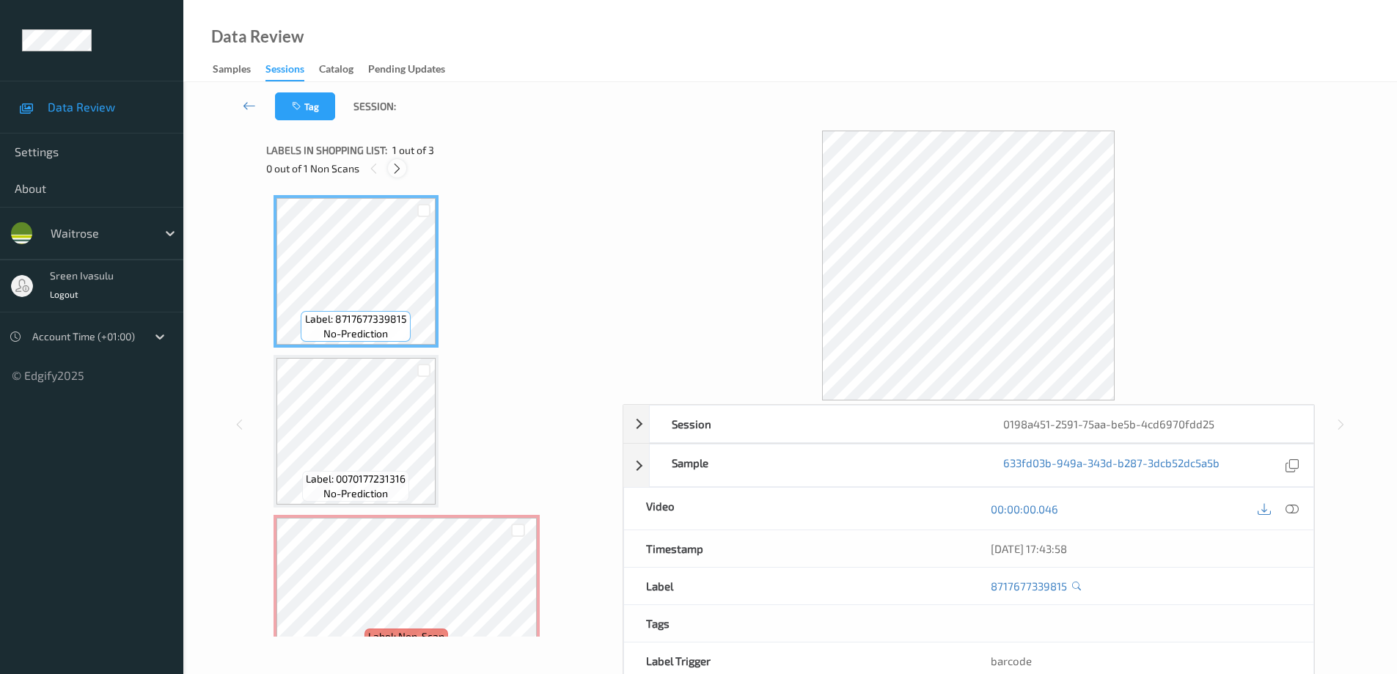
click at [394, 172] on icon at bounding box center [397, 168] width 12 height 13
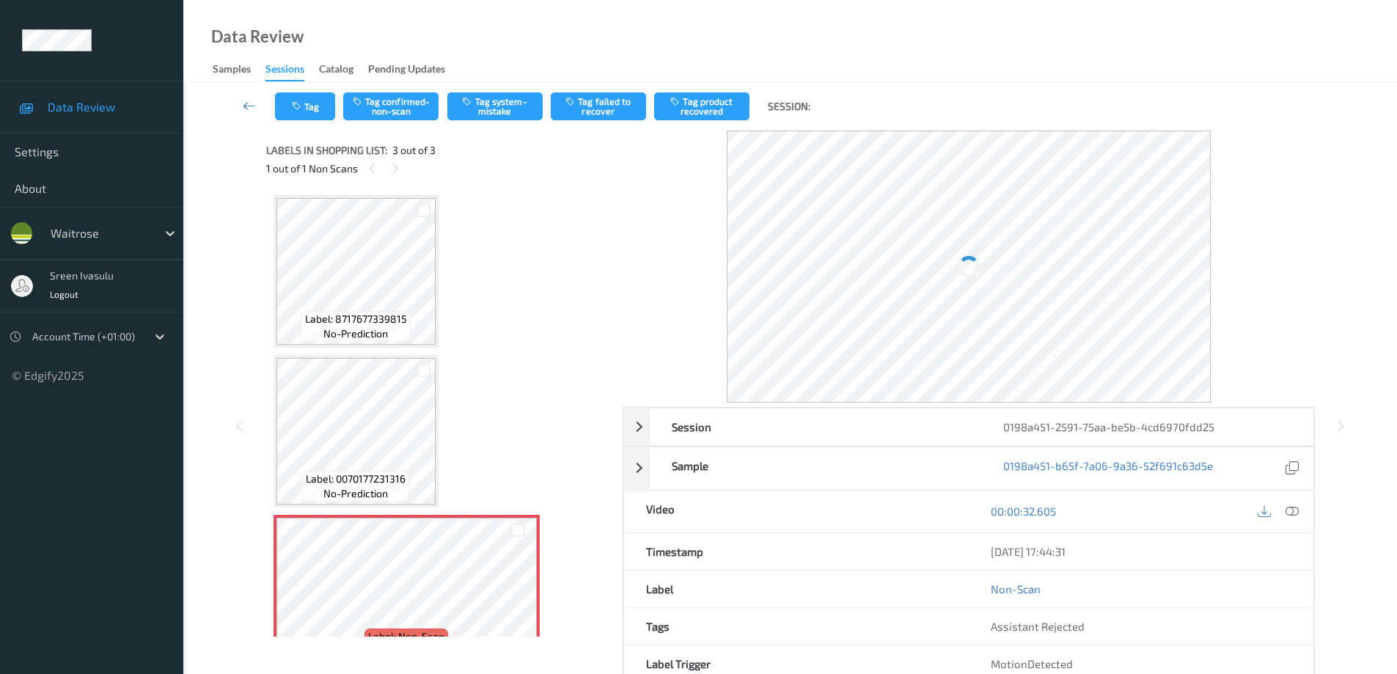
scroll to position [38, 0]
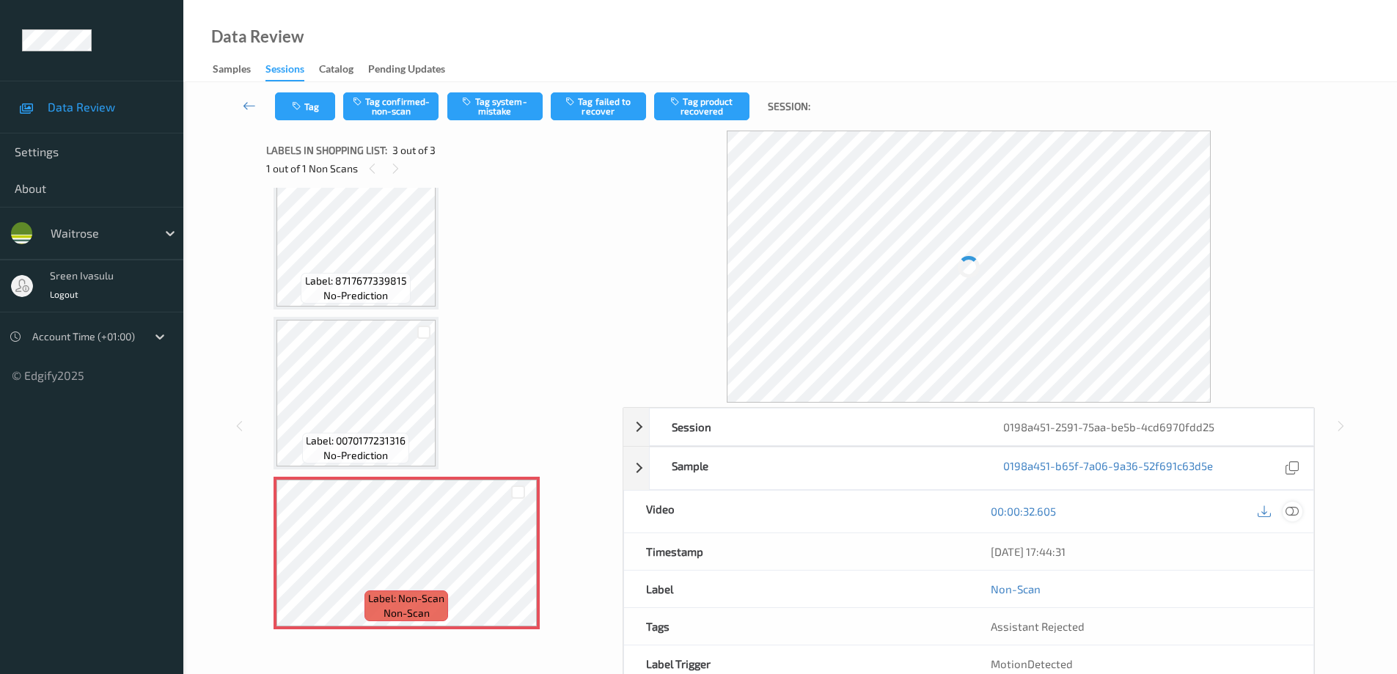
click at [1291, 506] on icon at bounding box center [1291, 511] width 13 height 13
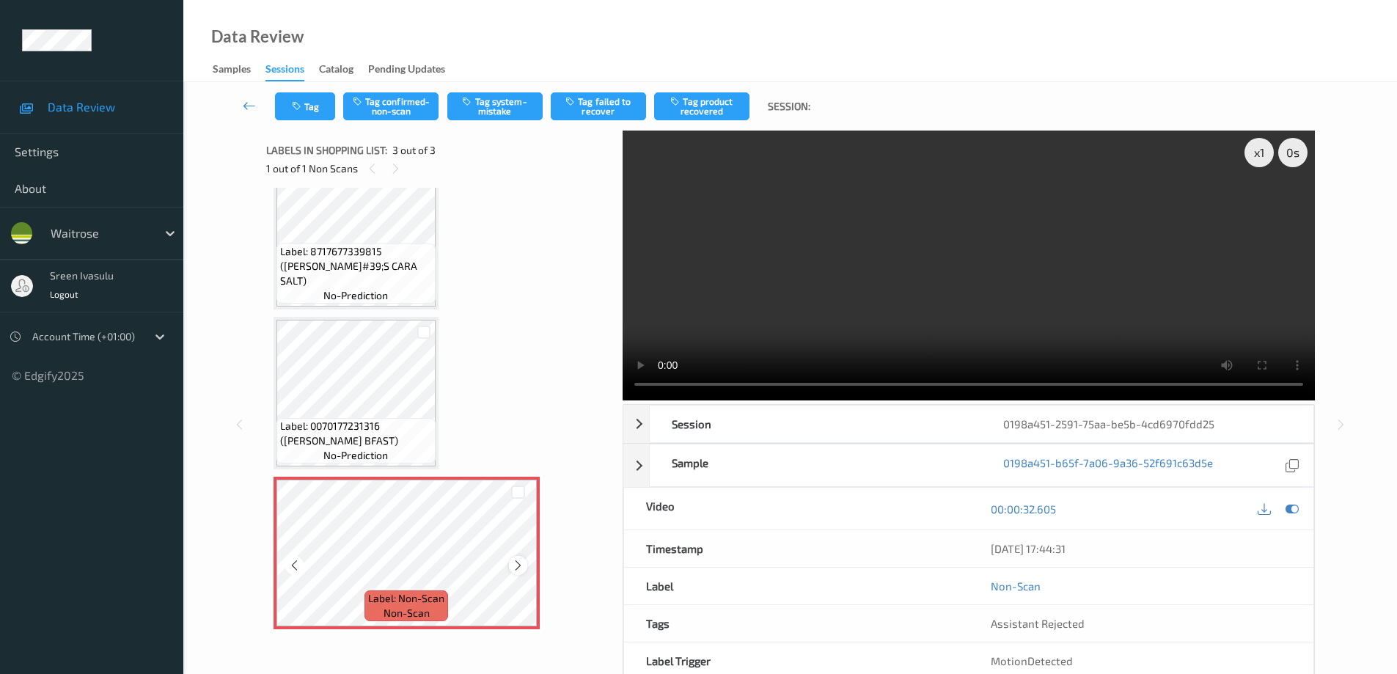
click at [518, 567] on icon at bounding box center [518, 565] width 12 height 13
click at [498, 104] on button "Tag system-mistake" at bounding box center [494, 106] width 95 height 28
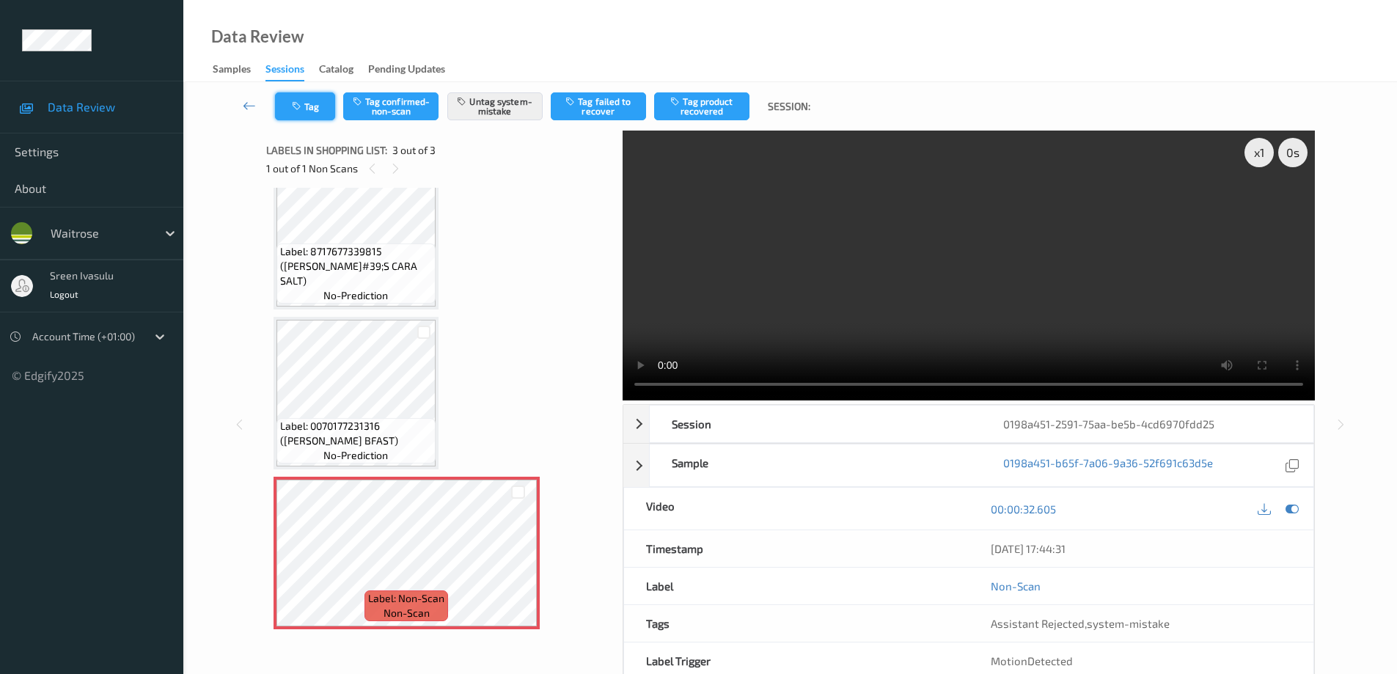
click at [311, 110] on button "Tag" at bounding box center [305, 106] width 60 height 28
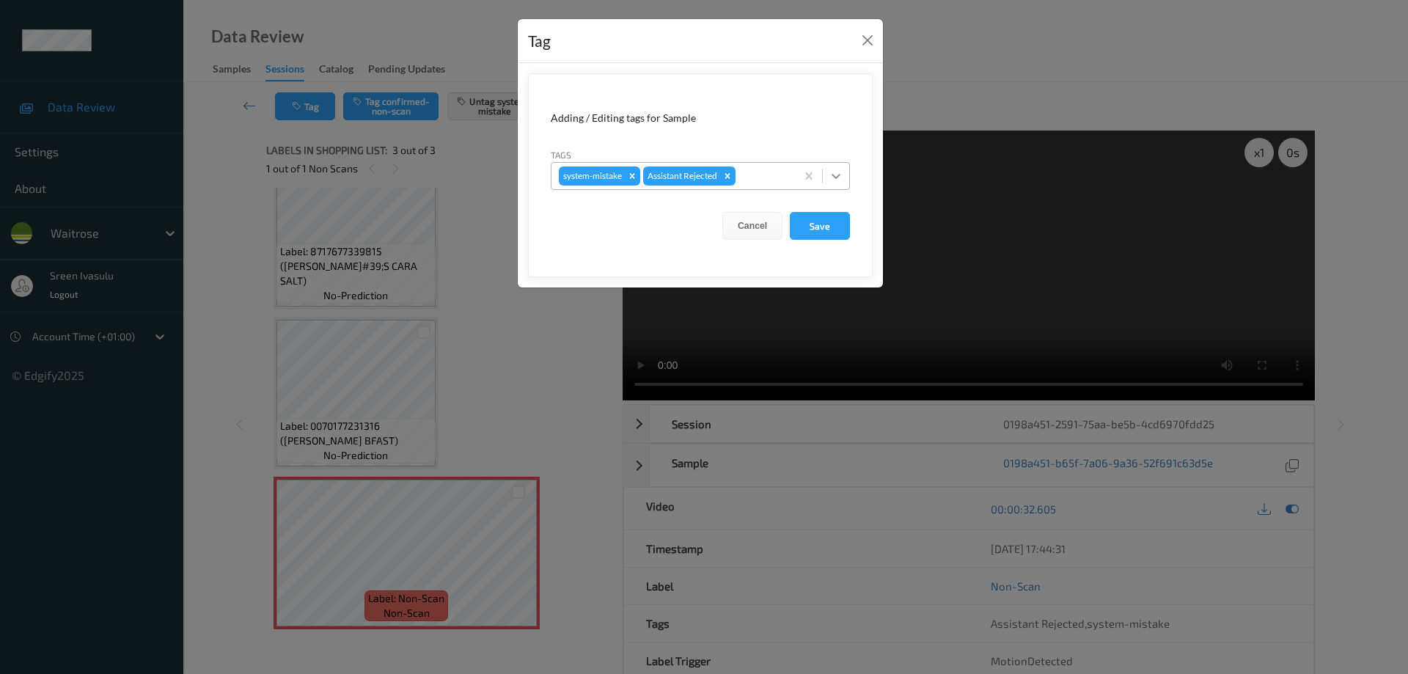
click at [840, 182] on icon at bounding box center [836, 176] width 15 height 15
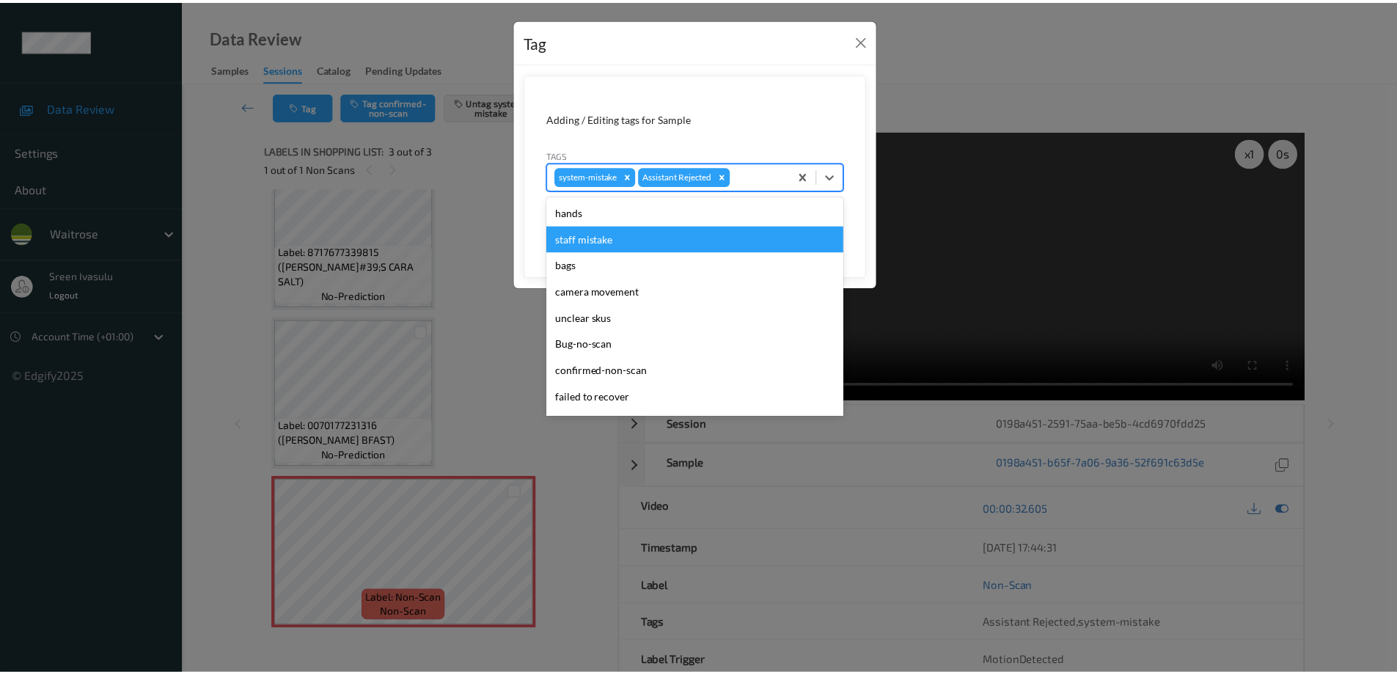
scroll to position [287, 0]
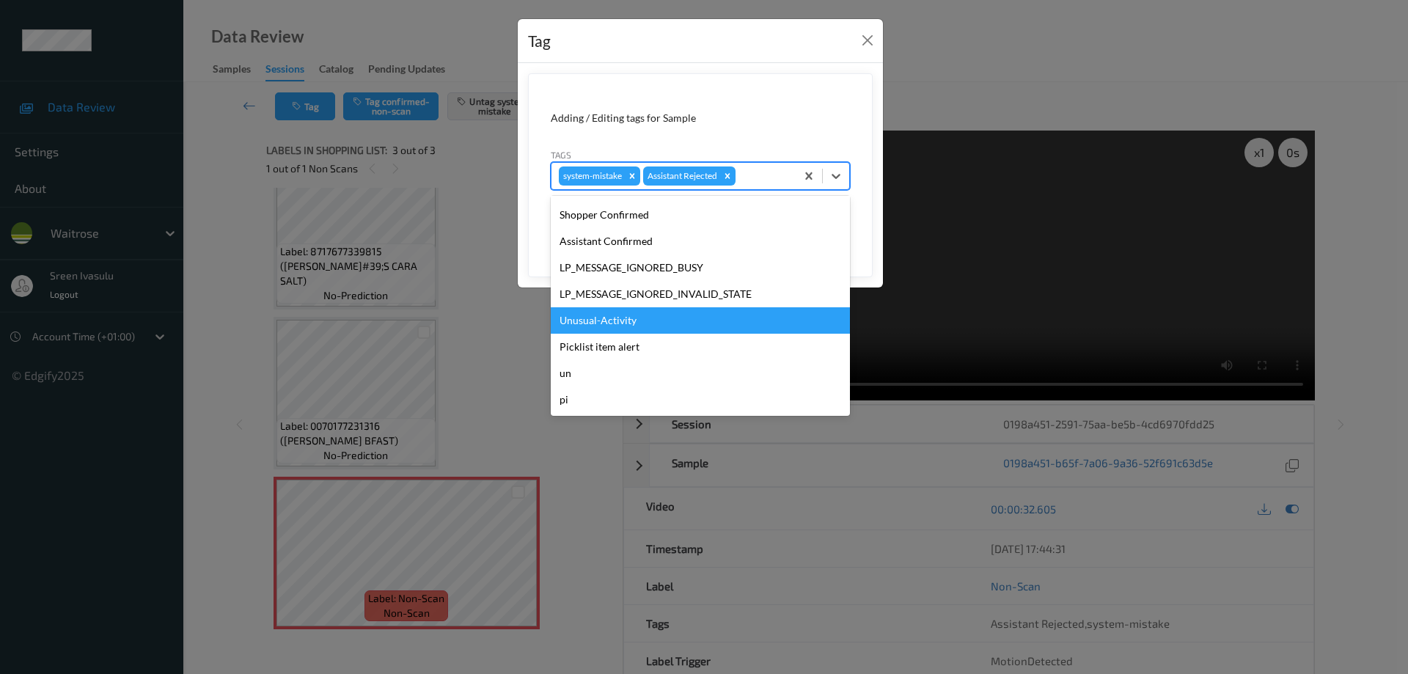
click at [638, 329] on div "Unusual-Activity" at bounding box center [700, 320] width 299 height 26
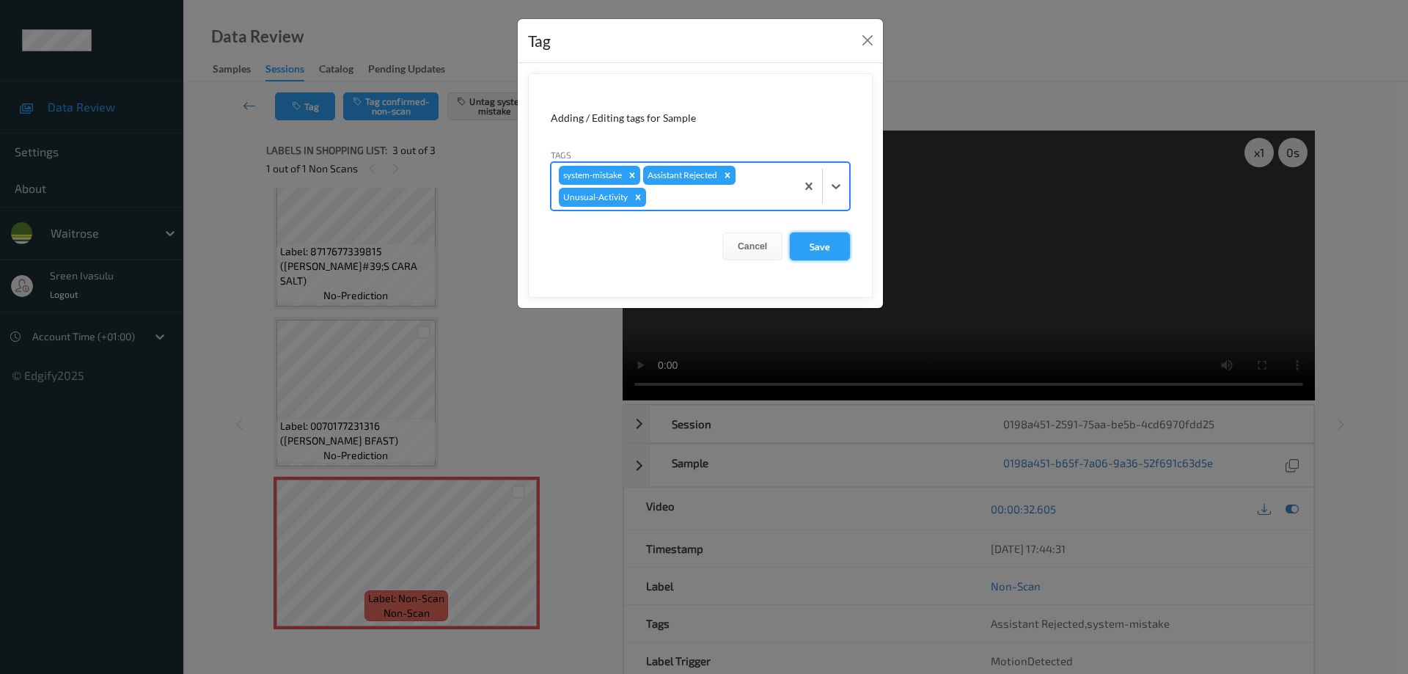
click at [813, 248] on button "Save" at bounding box center [820, 246] width 60 height 28
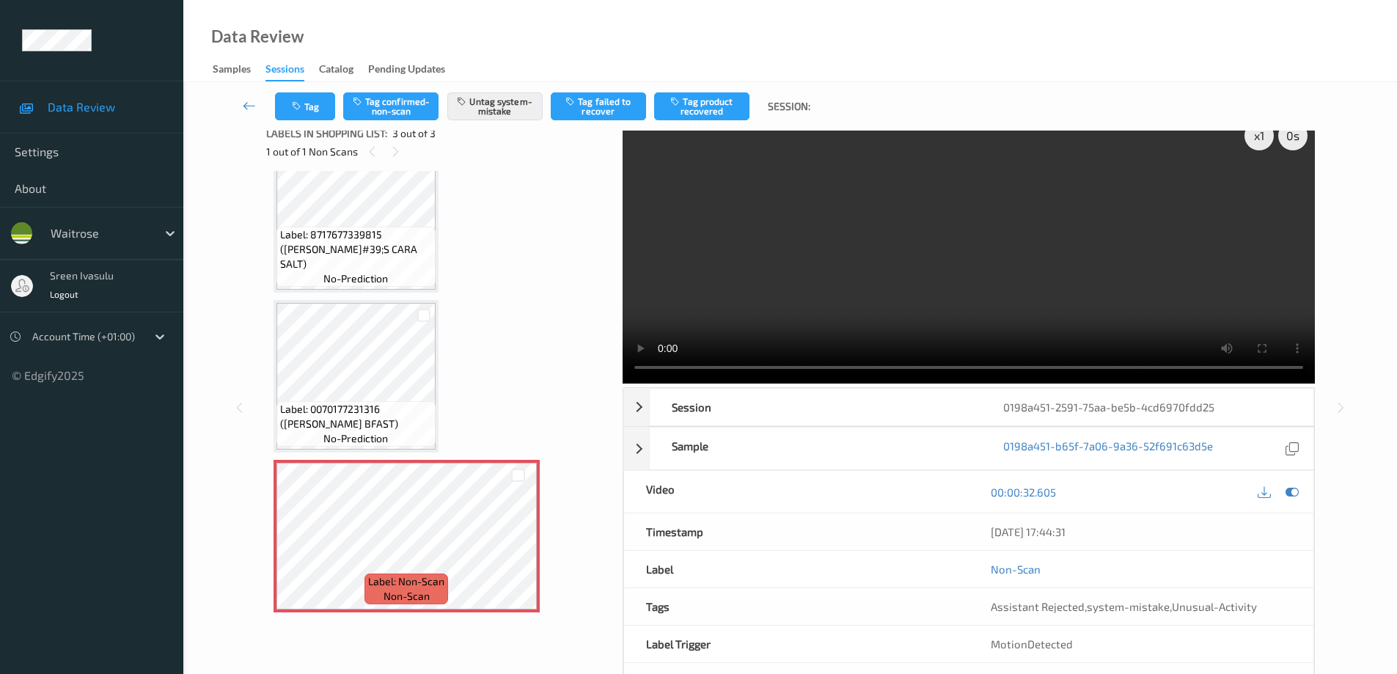
scroll to position [0, 0]
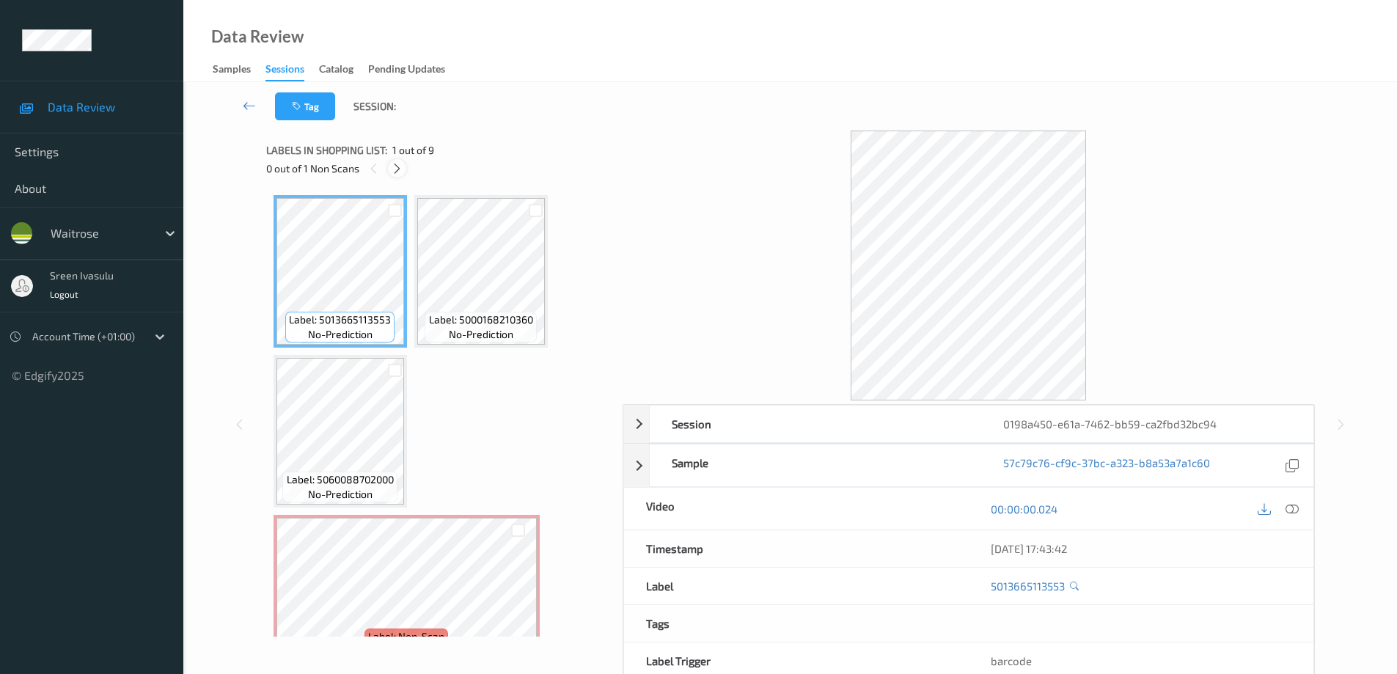
click at [393, 163] on icon at bounding box center [397, 168] width 12 height 13
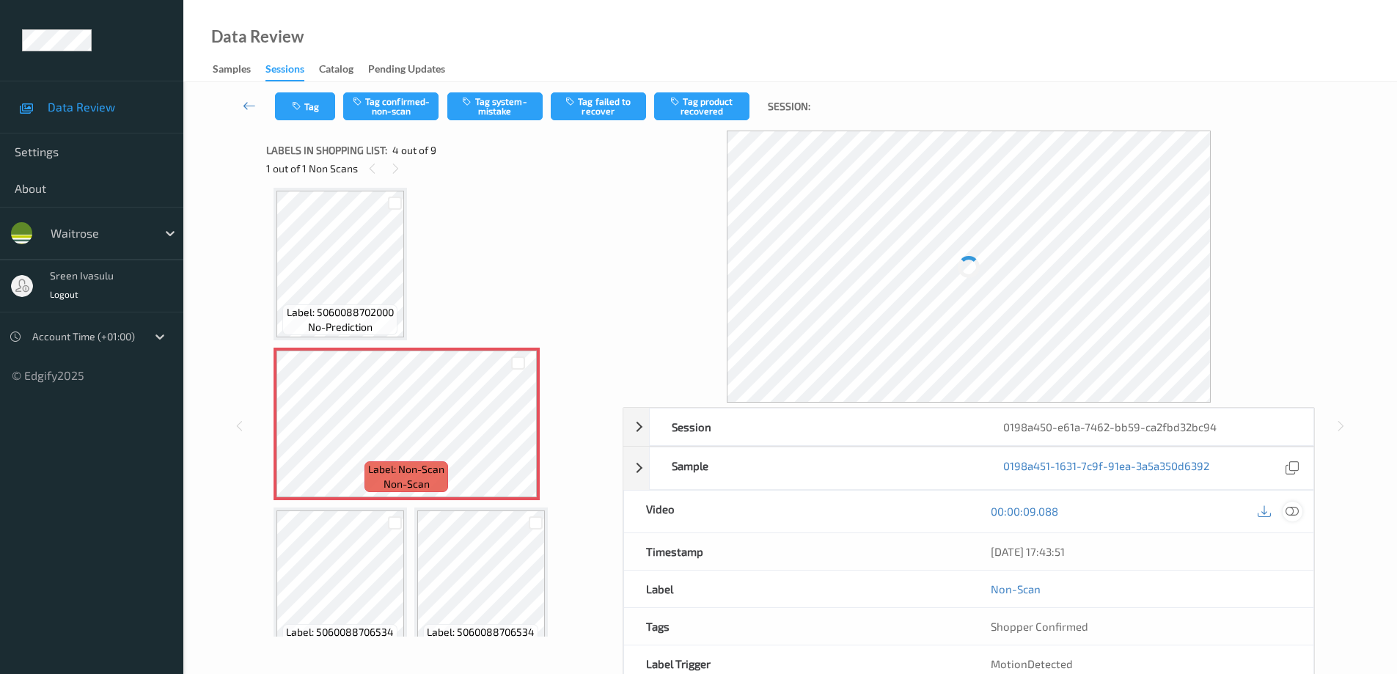
click at [1291, 507] on icon at bounding box center [1291, 511] width 13 height 13
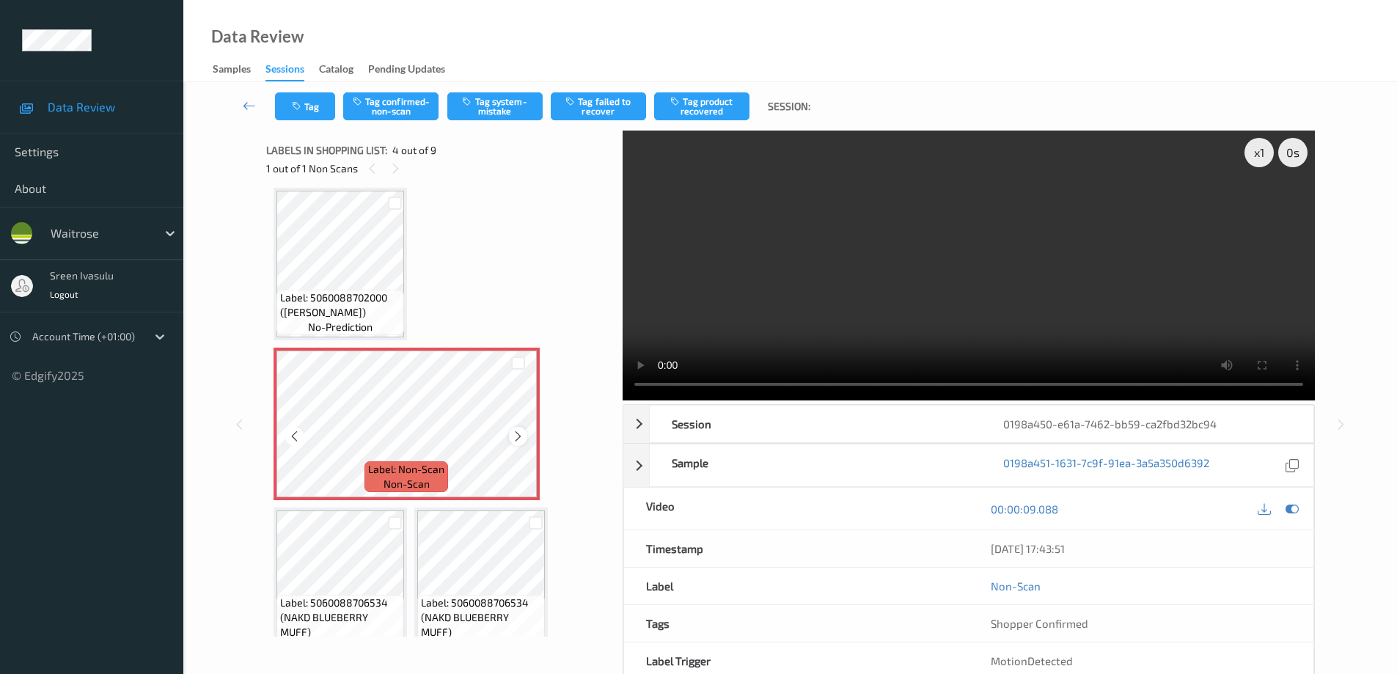
click at [516, 444] on div at bounding box center [518, 436] width 18 height 18
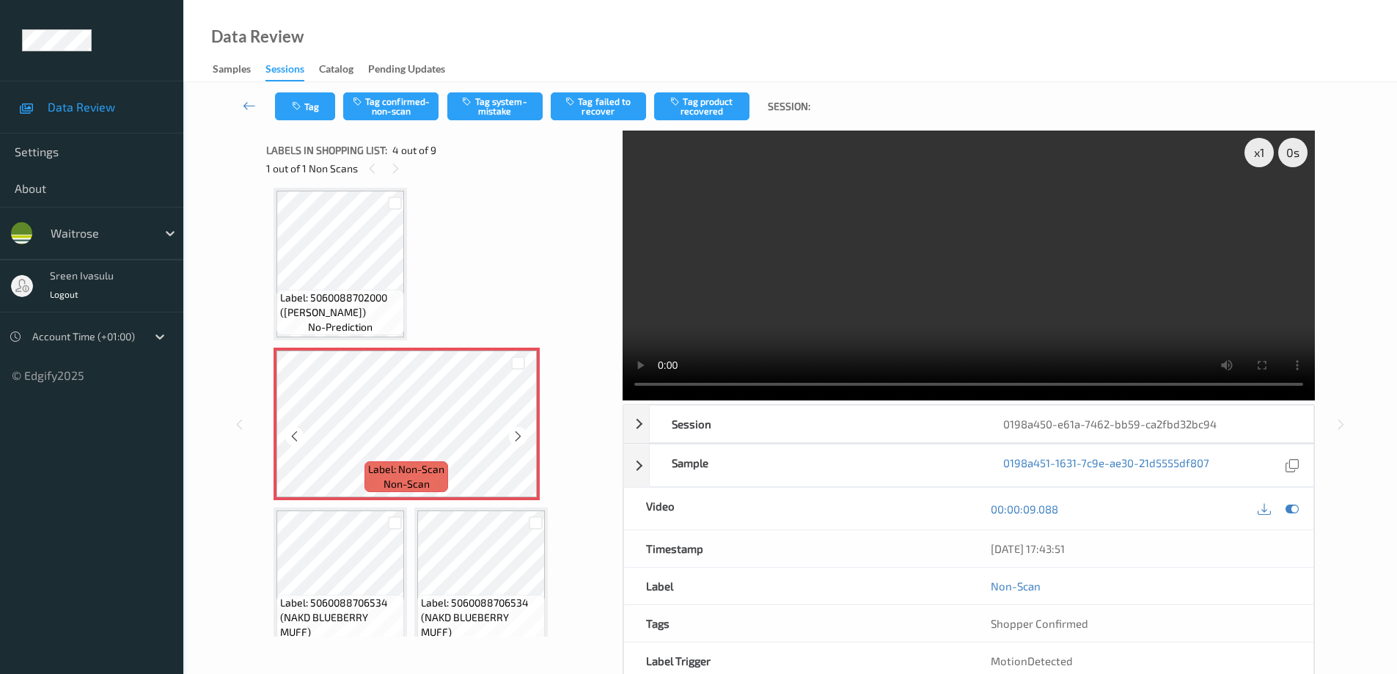
click at [516, 444] on div at bounding box center [518, 436] width 18 height 18
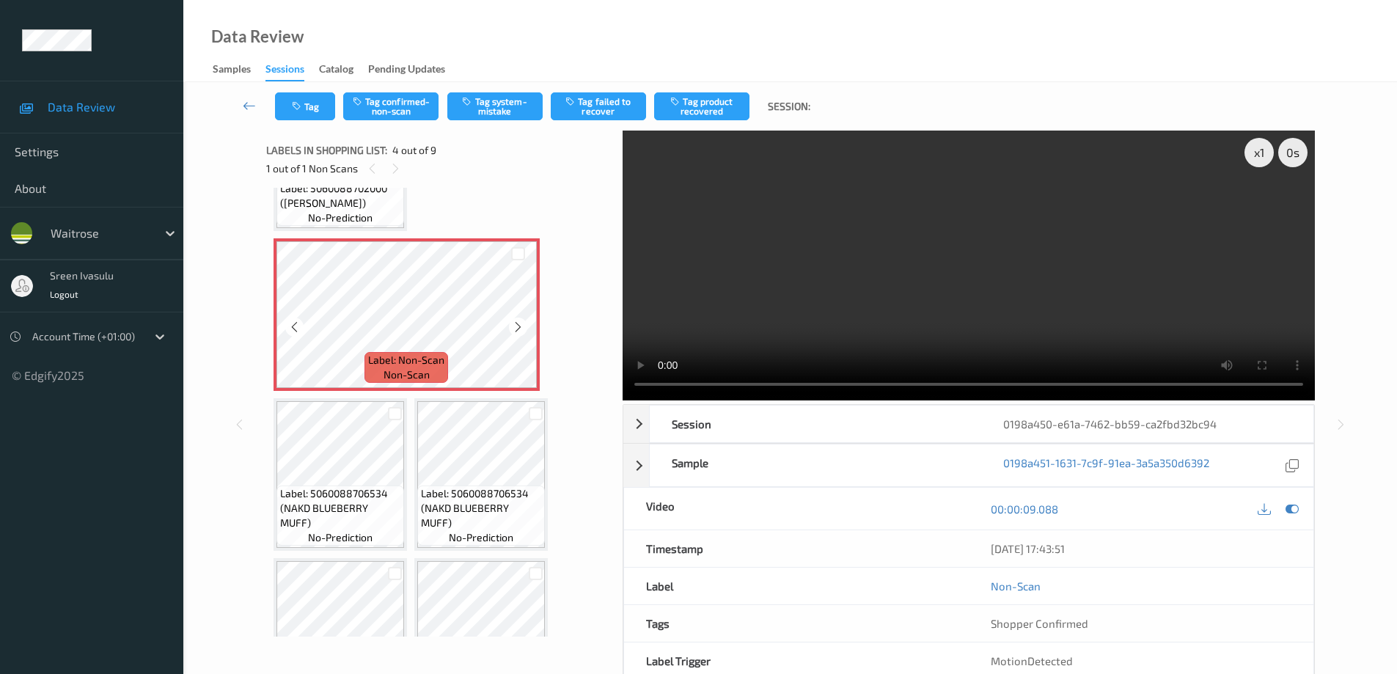
scroll to position [293, 0]
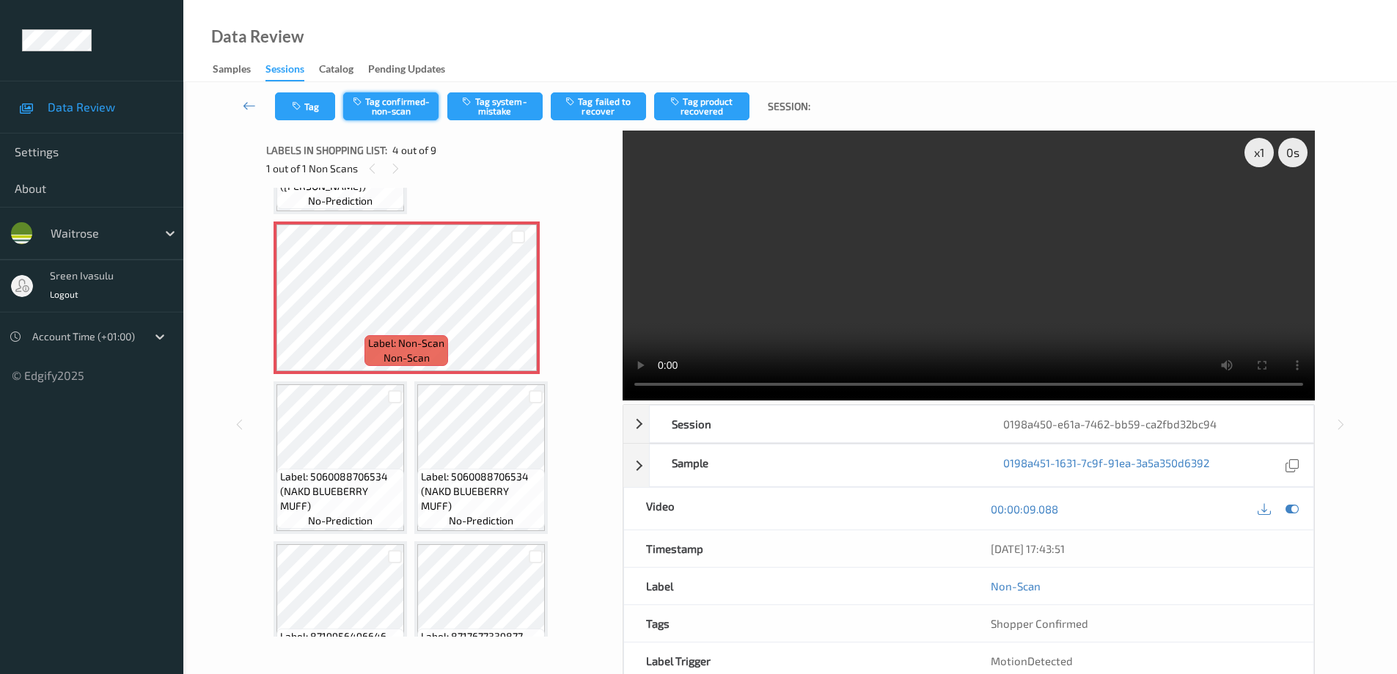
click at [387, 110] on button "Tag confirmed-non-scan" at bounding box center [390, 106] width 95 height 28
click at [601, 101] on button "Tag failed to recover" at bounding box center [598, 106] width 95 height 28
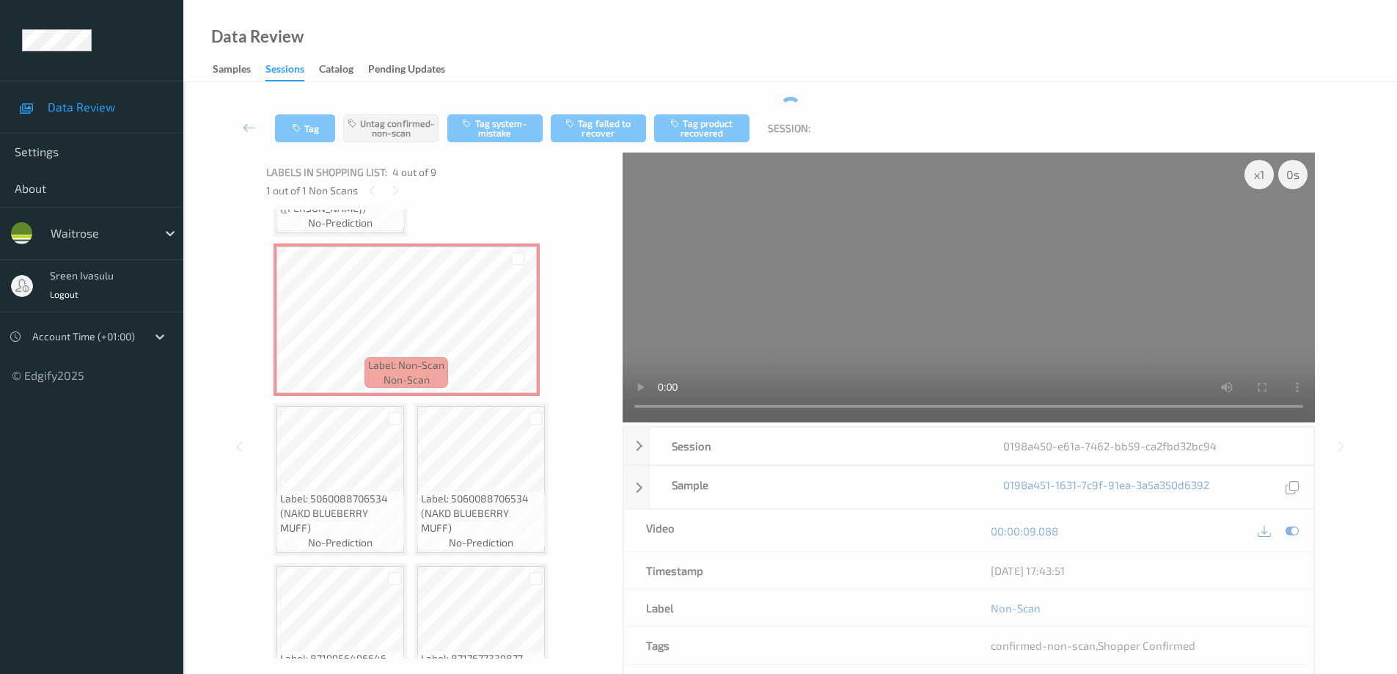
scroll to position [518, 0]
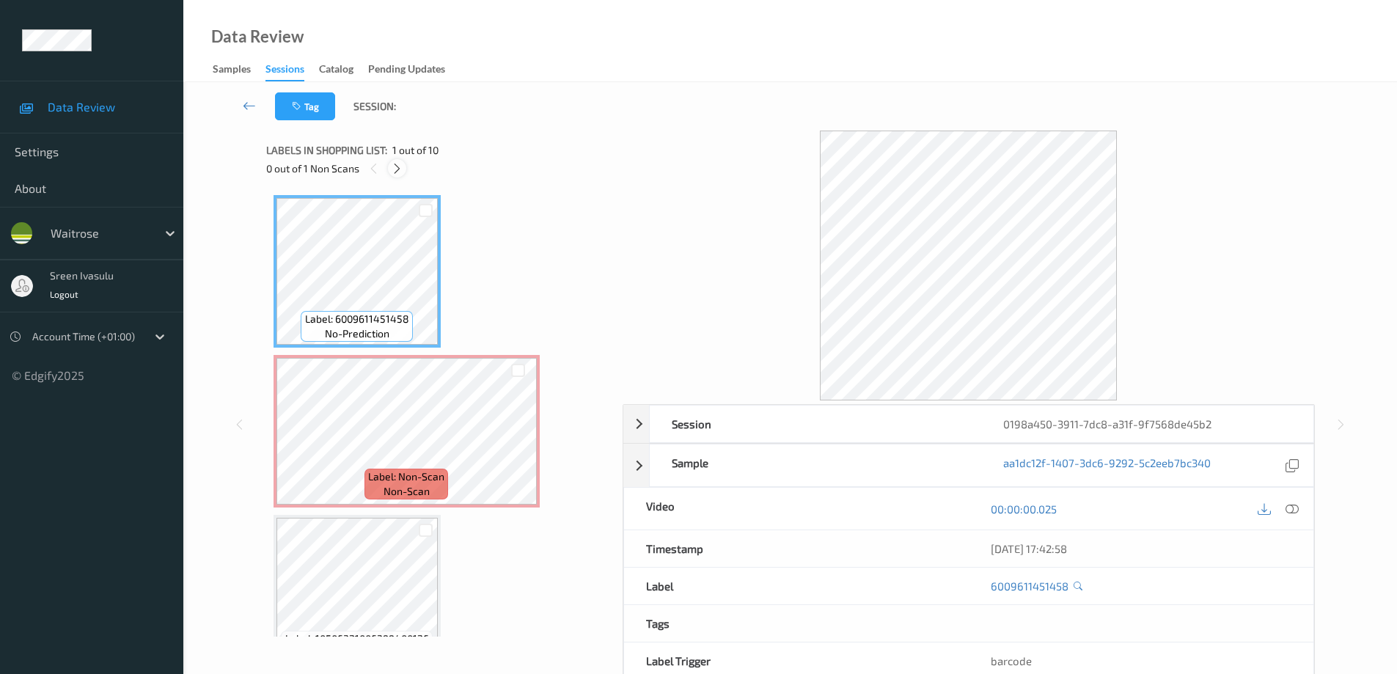
click at [397, 165] on icon at bounding box center [397, 168] width 12 height 13
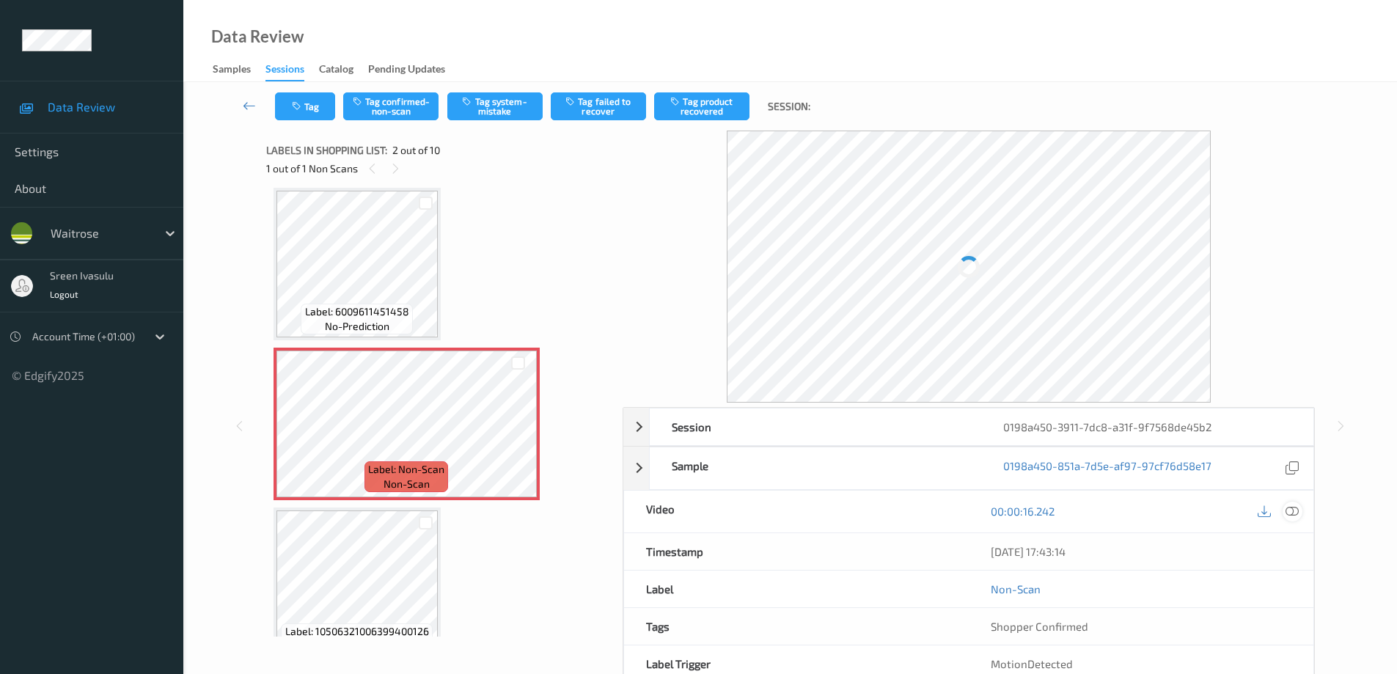
click at [1294, 511] on icon at bounding box center [1291, 511] width 13 height 13
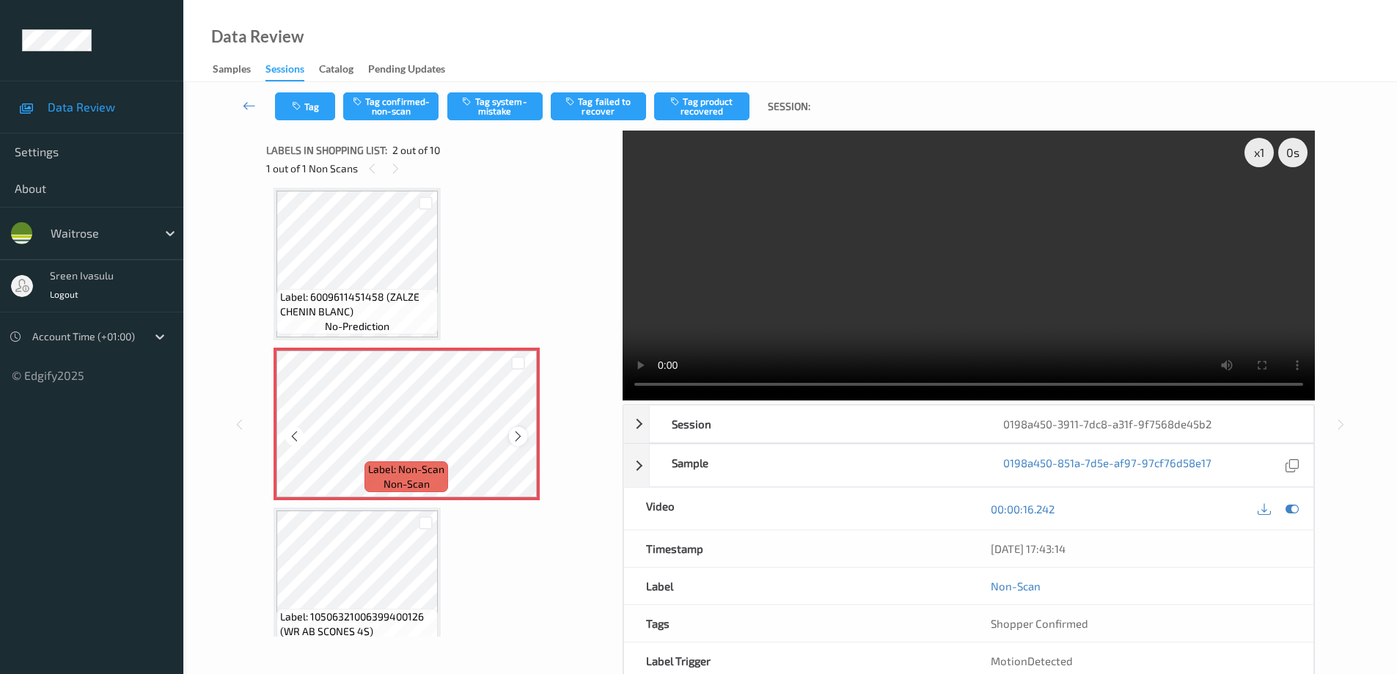
click at [514, 433] on icon at bounding box center [518, 436] width 12 height 13
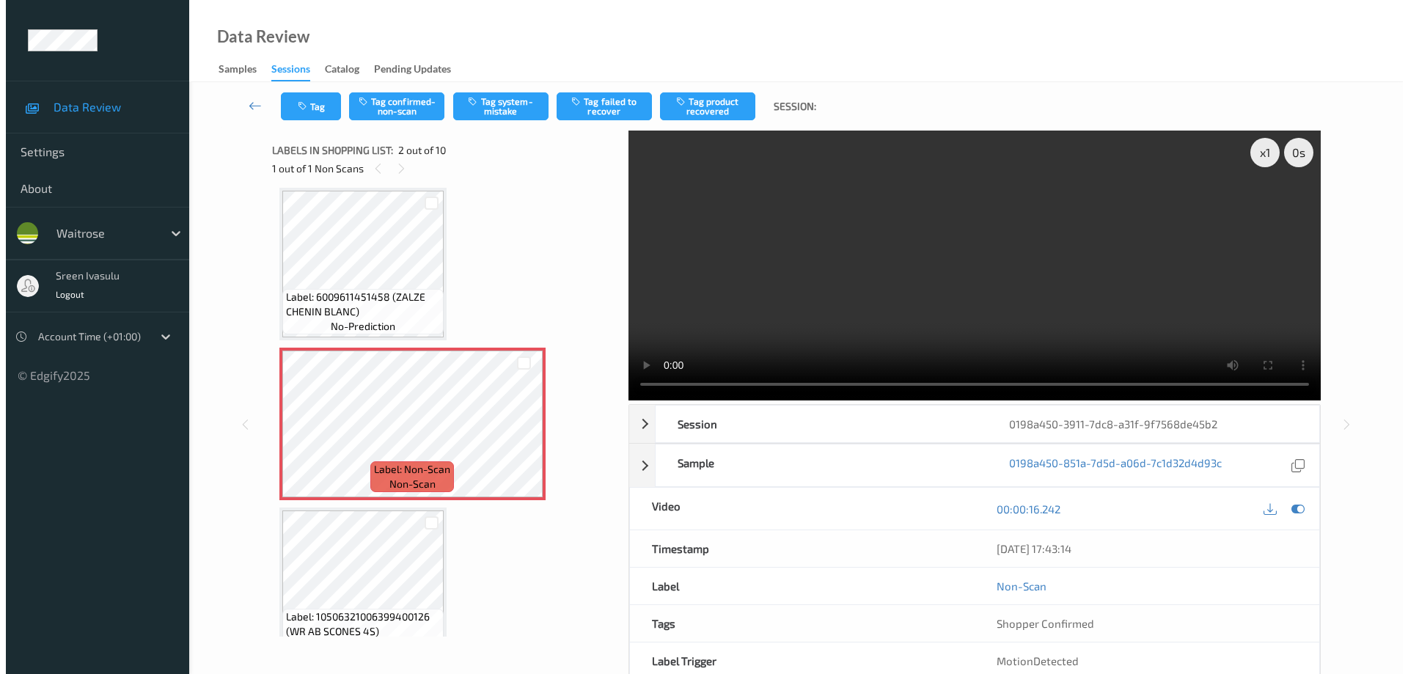
scroll to position [0, 0]
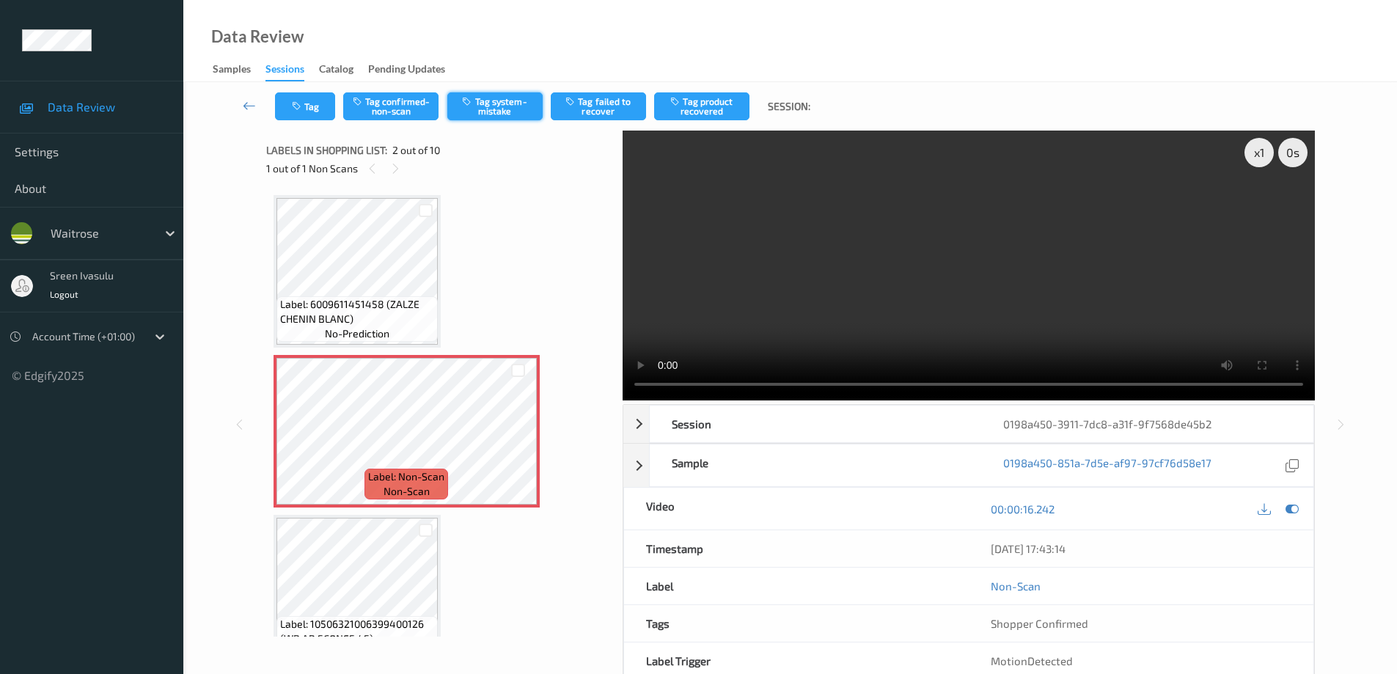
click at [516, 103] on button "Tag system-mistake" at bounding box center [494, 106] width 95 height 28
click at [311, 108] on button "Tag" at bounding box center [305, 106] width 60 height 28
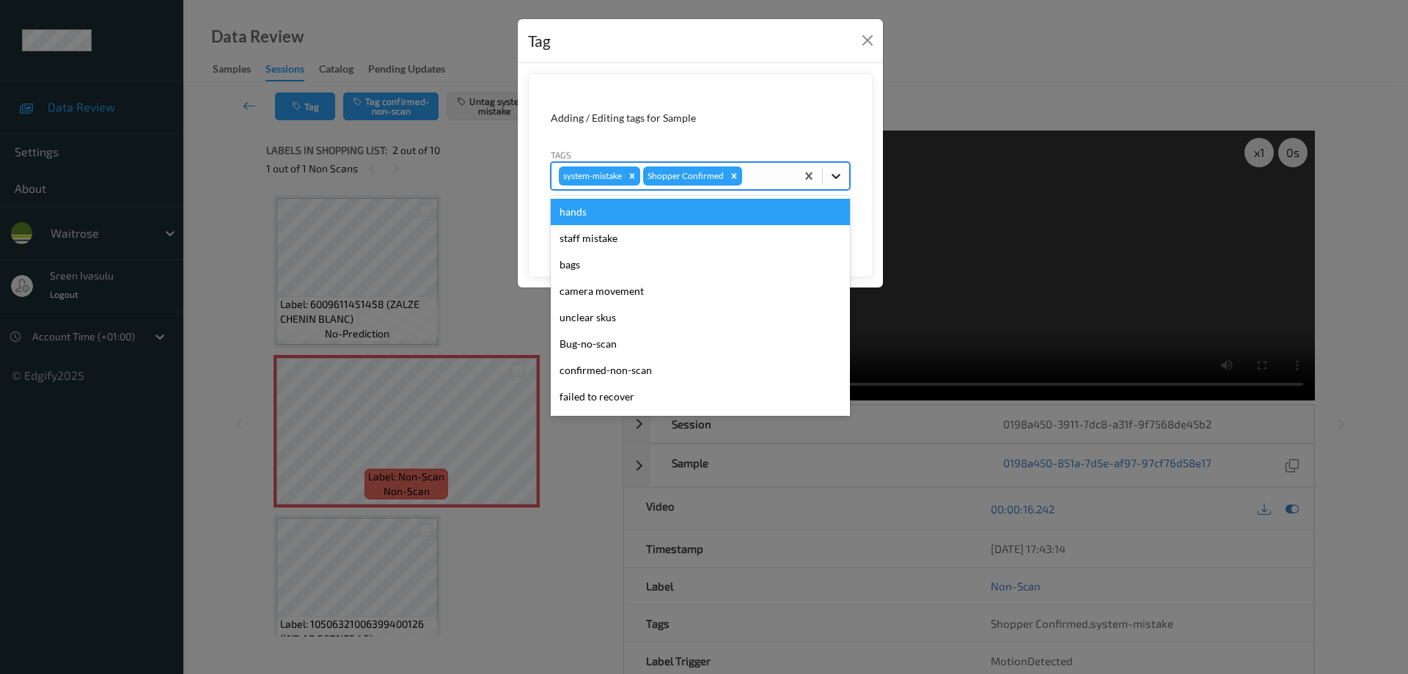
click at [837, 179] on icon at bounding box center [836, 176] width 15 height 15
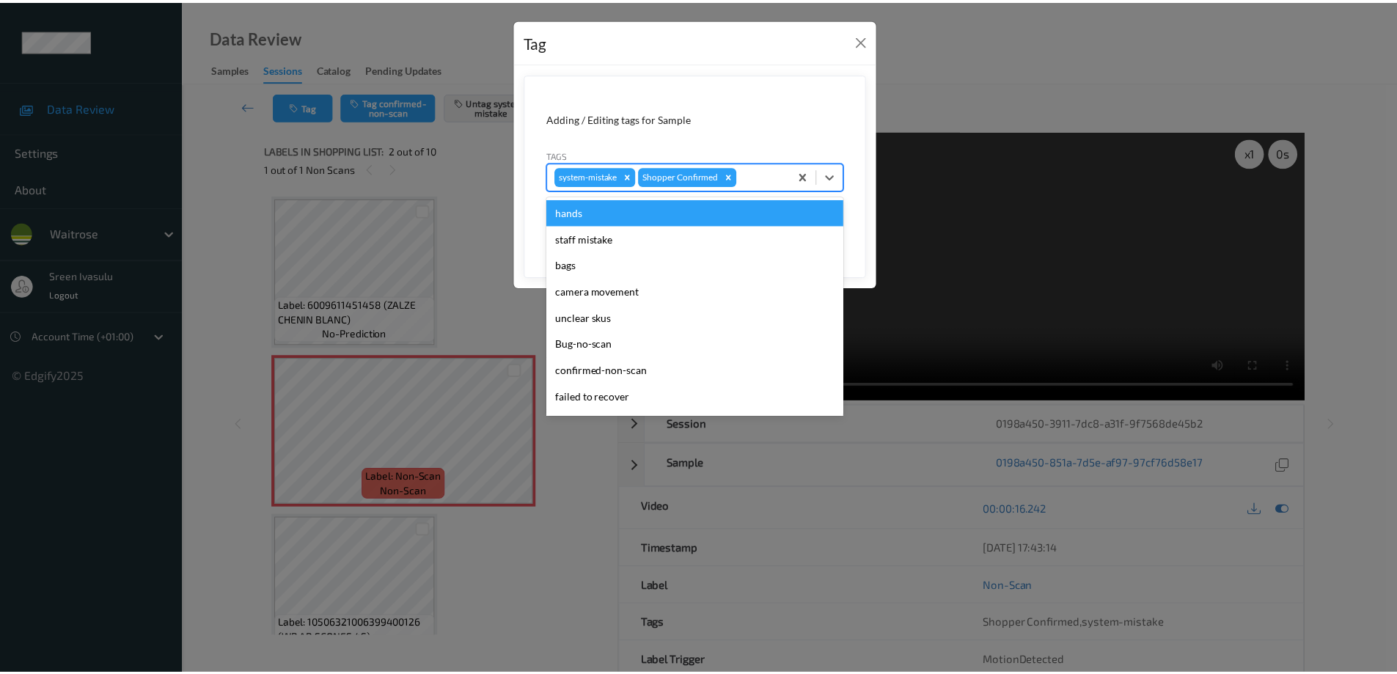
scroll to position [287, 0]
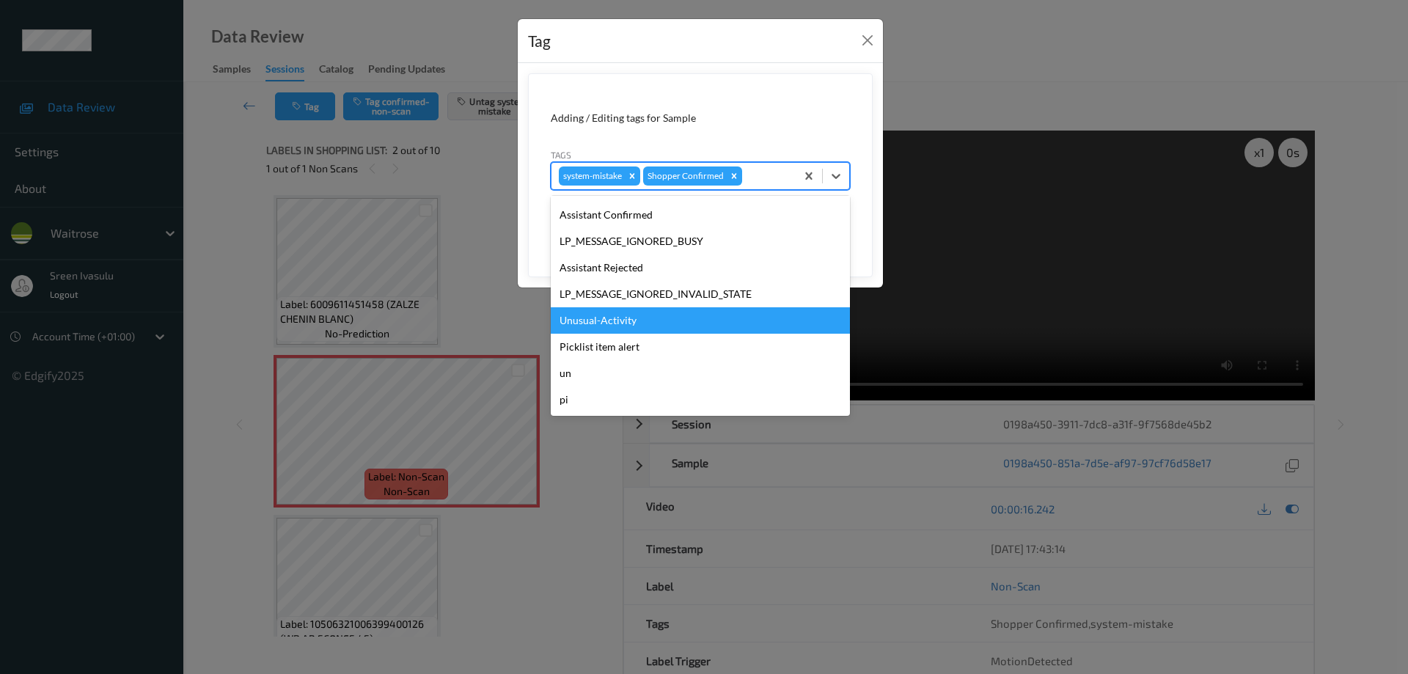
click at [604, 325] on div "Unusual-Activity" at bounding box center [700, 320] width 299 height 26
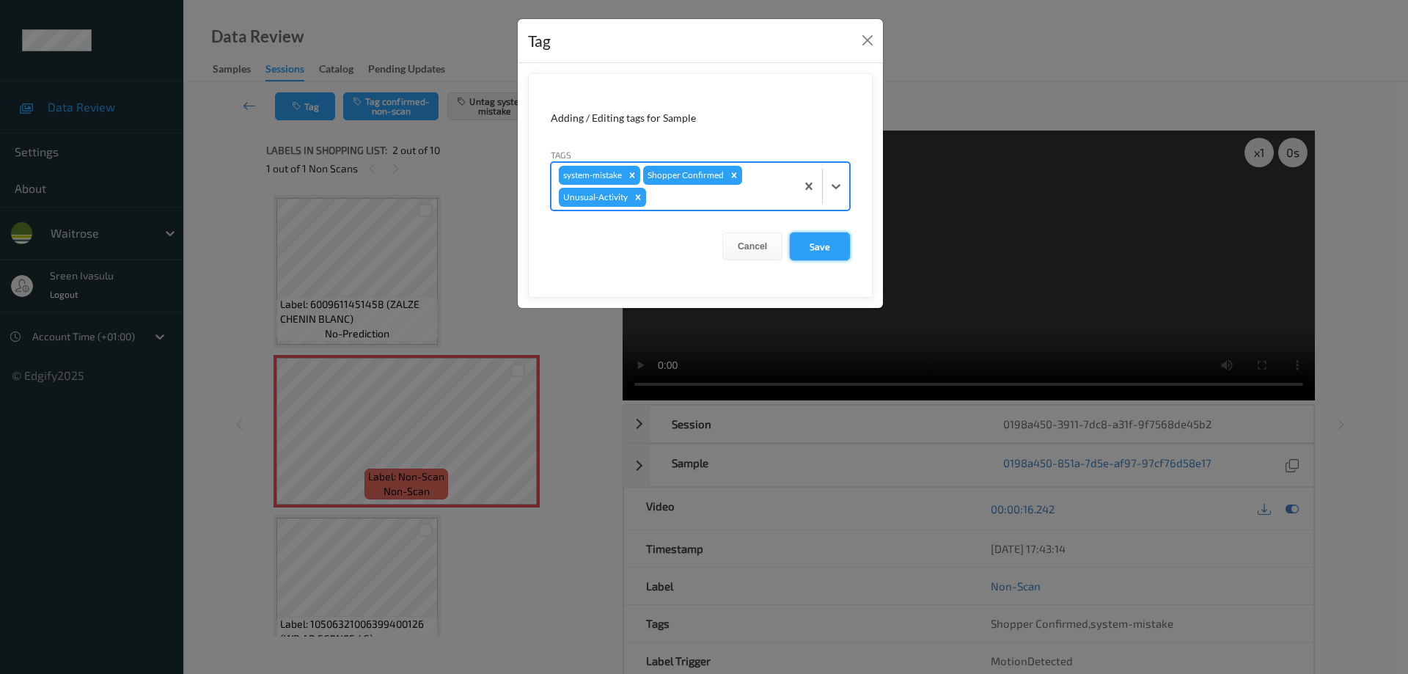
click at [791, 241] on button "Save" at bounding box center [820, 246] width 60 height 28
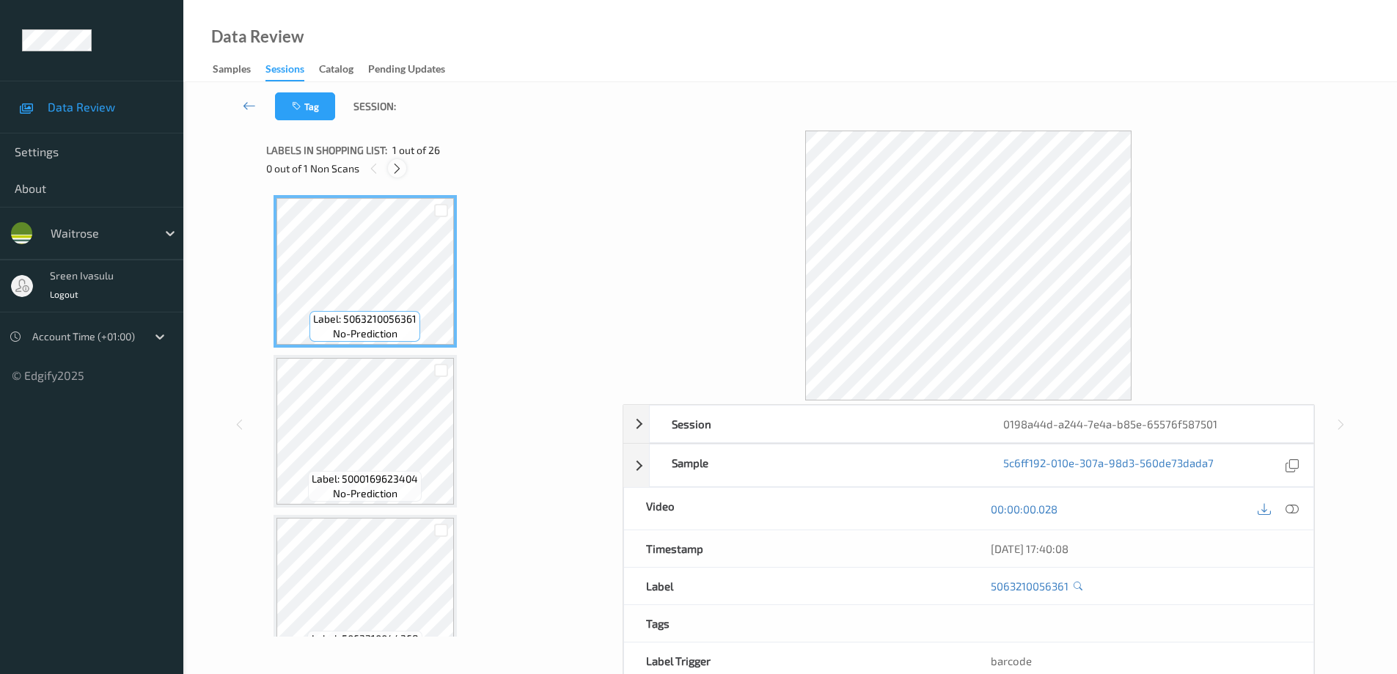
click at [400, 166] on icon at bounding box center [397, 168] width 12 height 13
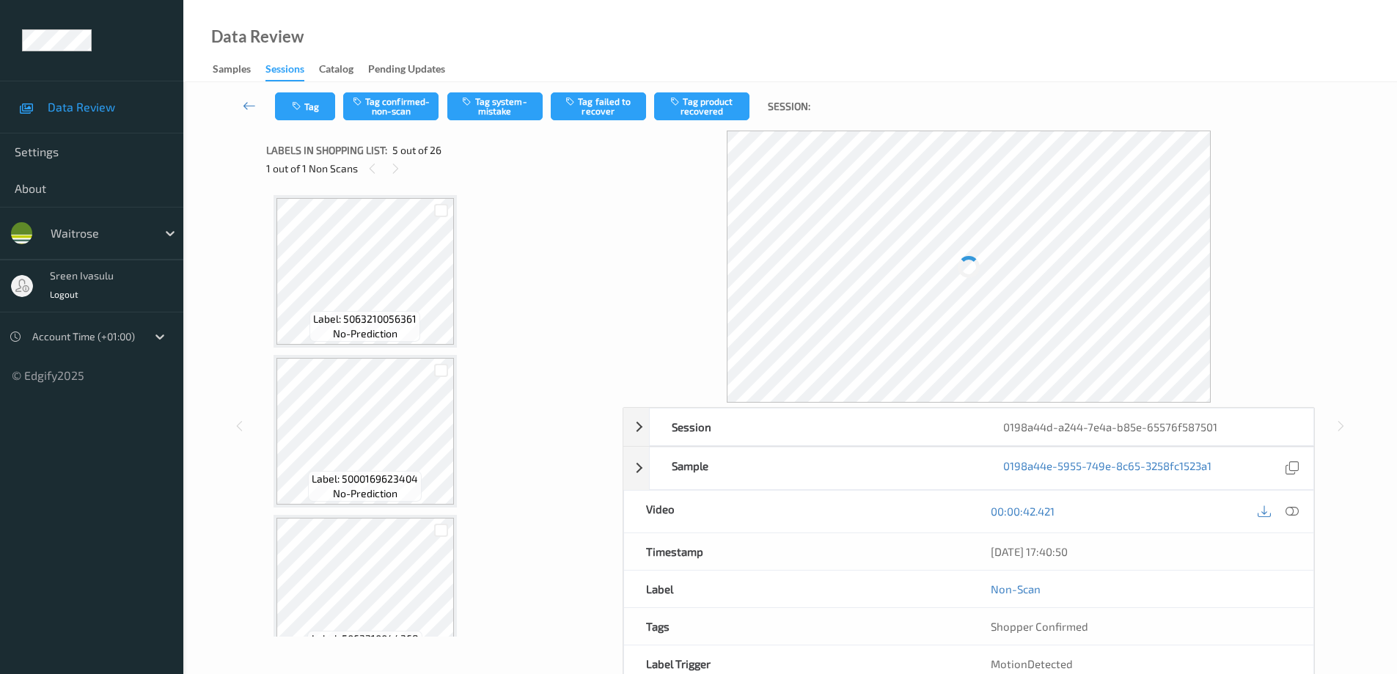
scroll to position [487, 0]
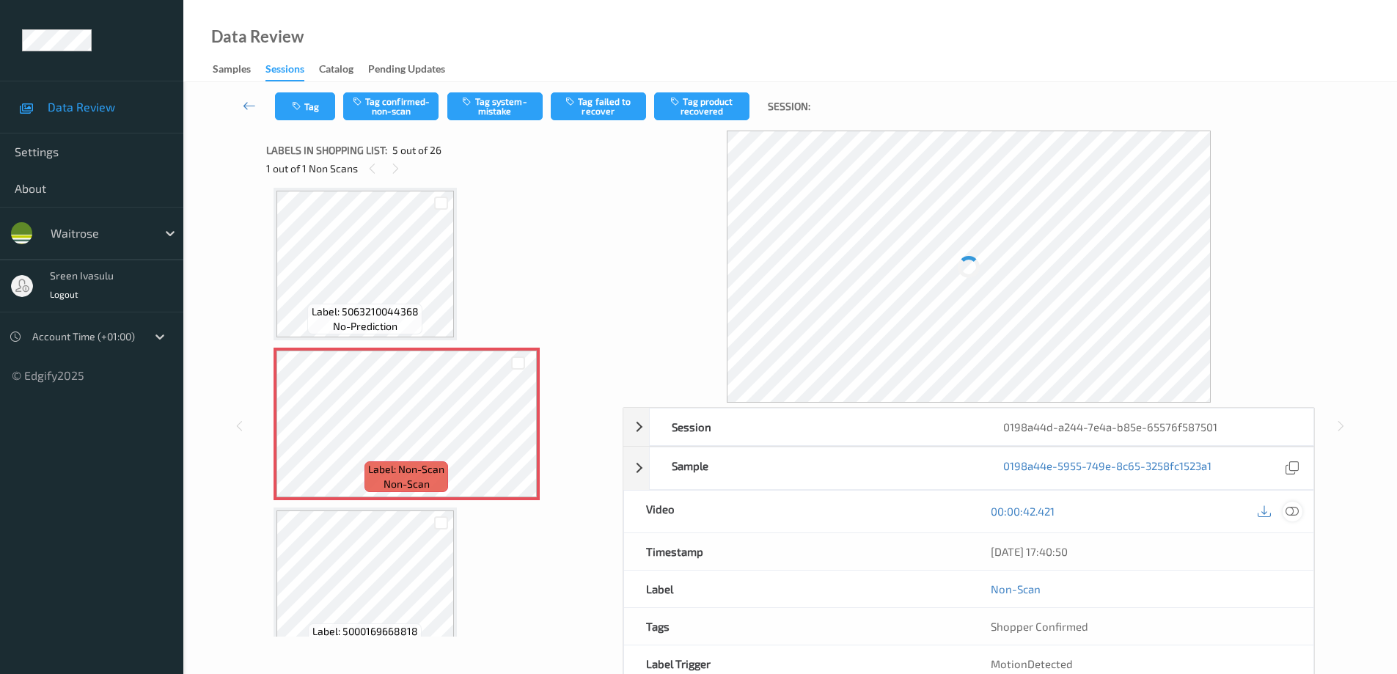
click at [1295, 510] on icon at bounding box center [1291, 511] width 13 height 13
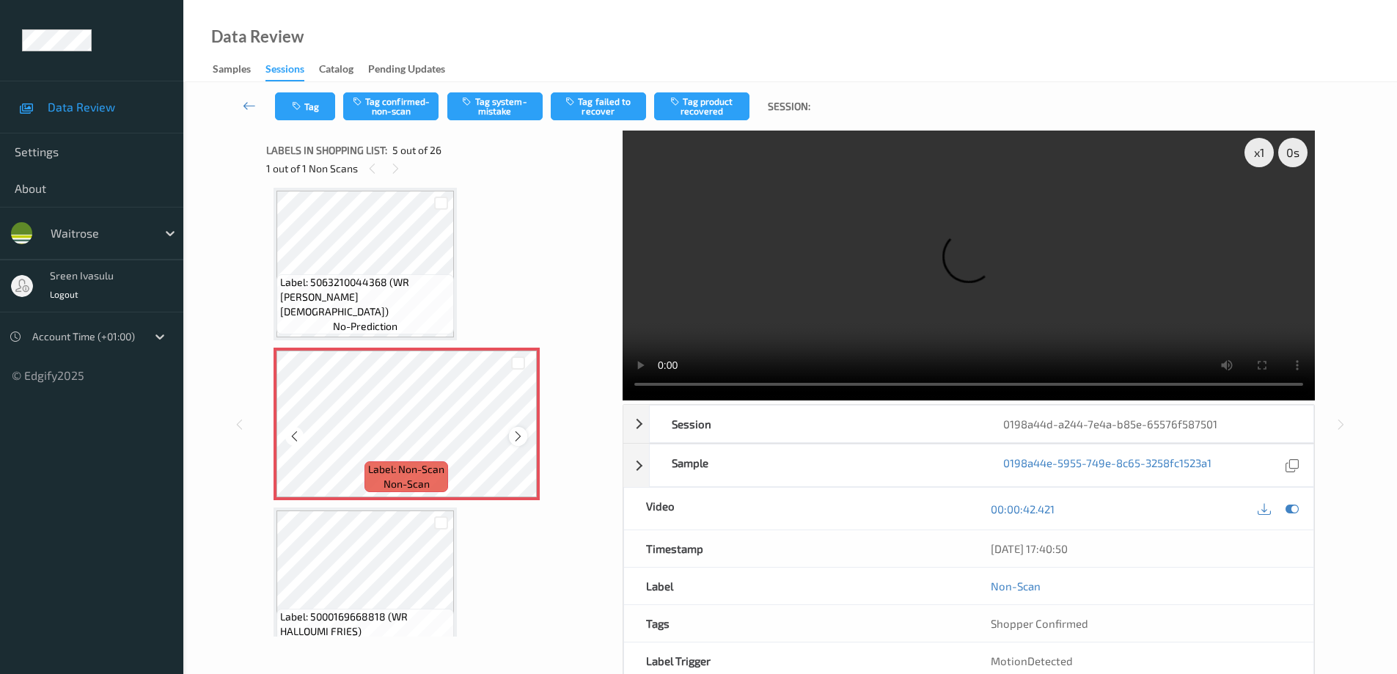
click at [514, 436] on icon at bounding box center [518, 436] width 12 height 13
click at [516, 435] on icon at bounding box center [518, 436] width 12 height 13
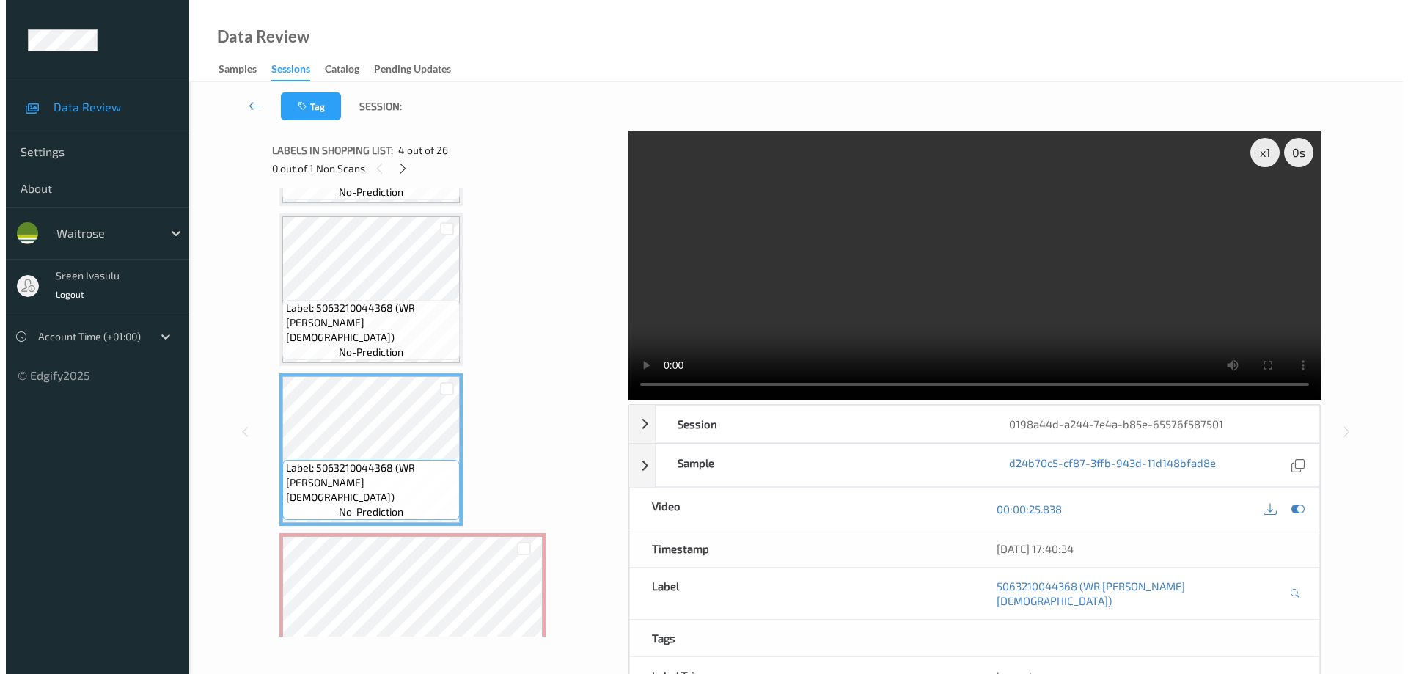
scroll to position [587, 0]
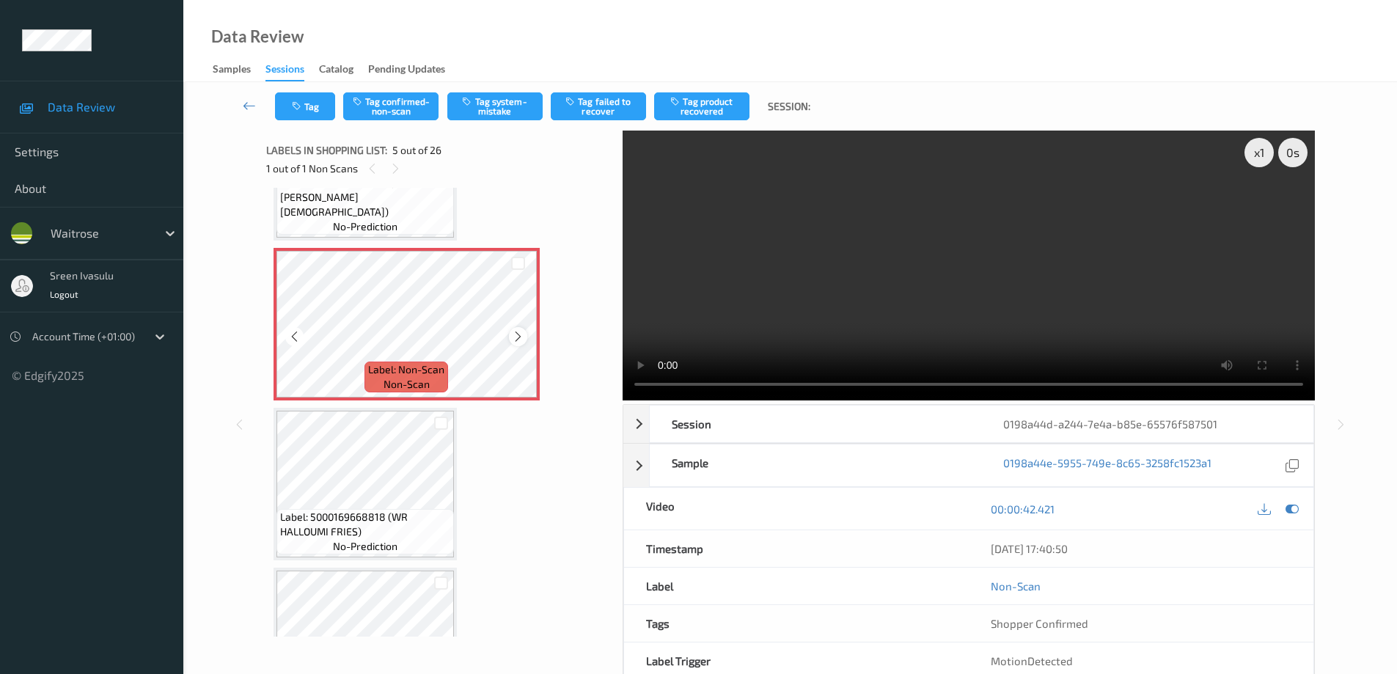
click at [522, 331] on icon at bounding box center [518, 336] width 12 height 13
click at [381, 513] on span "Label: 5000169668818 (WR HALLOUMI FRIES)" at bounding box center [365, 524] width 170 height 29
click at [500, 85] on div "Tag Tag confirmed-non-scan Tag system-mistake Tag failed to recover Tag product…" at bounding box center [789, 106] width 1153 height 48
click at [508, 130] on div "Tag Tag confirmed-non-scan Tag system-mistake Tag failed to recover Tag product…" at bounding box center [789, 106] width 1153 height 48
click at [521, 102] on button "Tag system-mistake" at bounding box center [494, 106] width 95 height 28
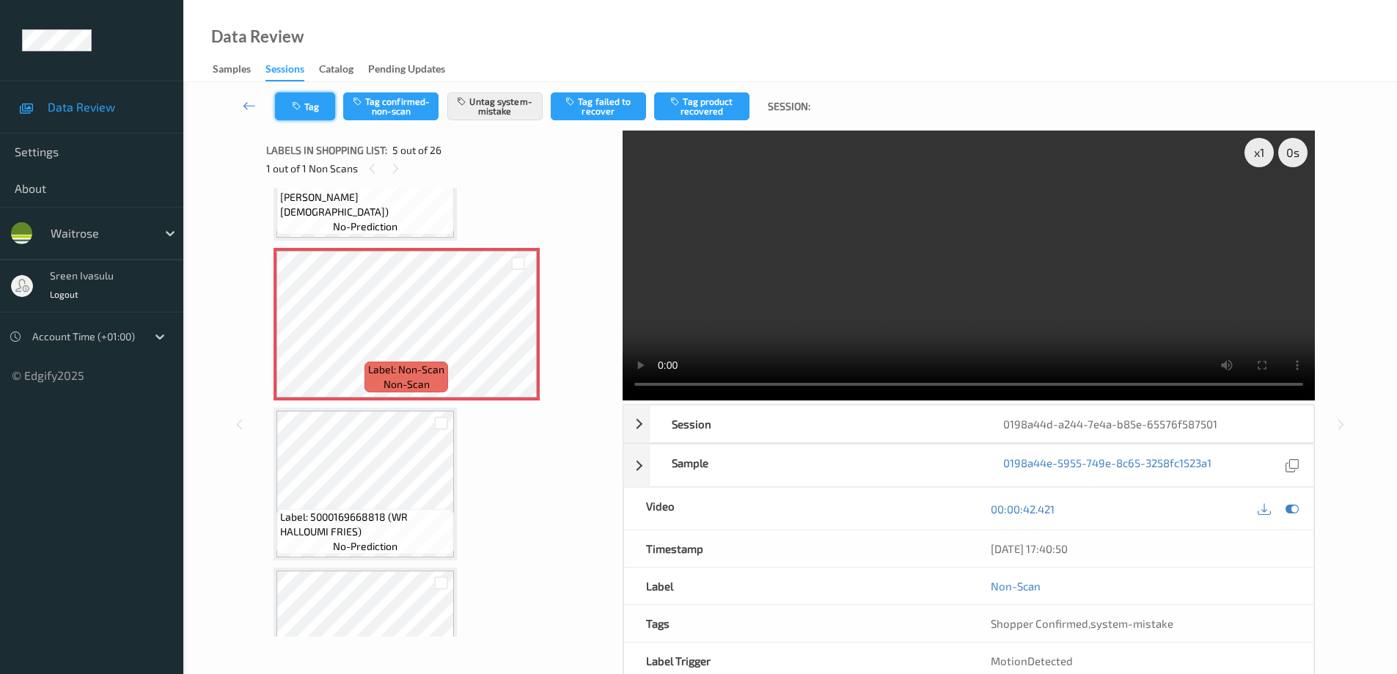
click at [315, 112] on button "Tag" at bounding box center [305, 106] width 60 height 28
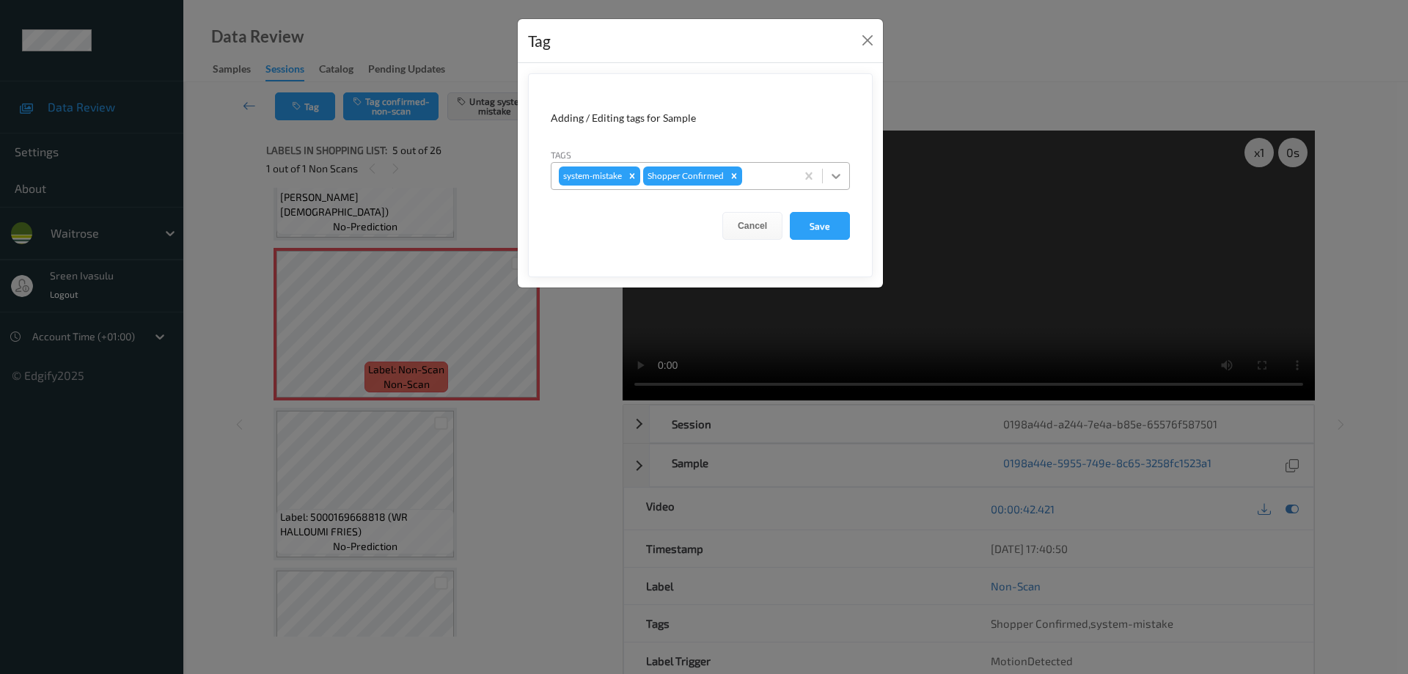
click at [836, 175] on icon at bounding box center [836, 176] width 15 height 15
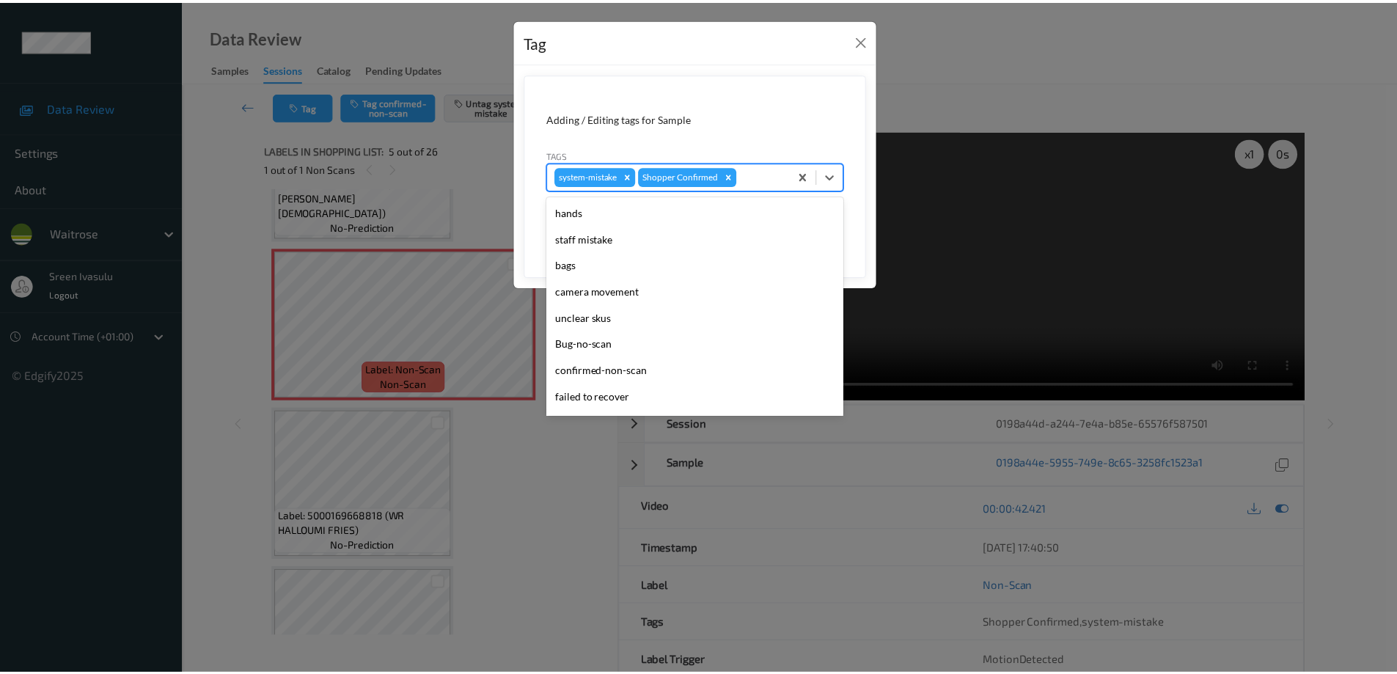
scroll to position [287, 0]
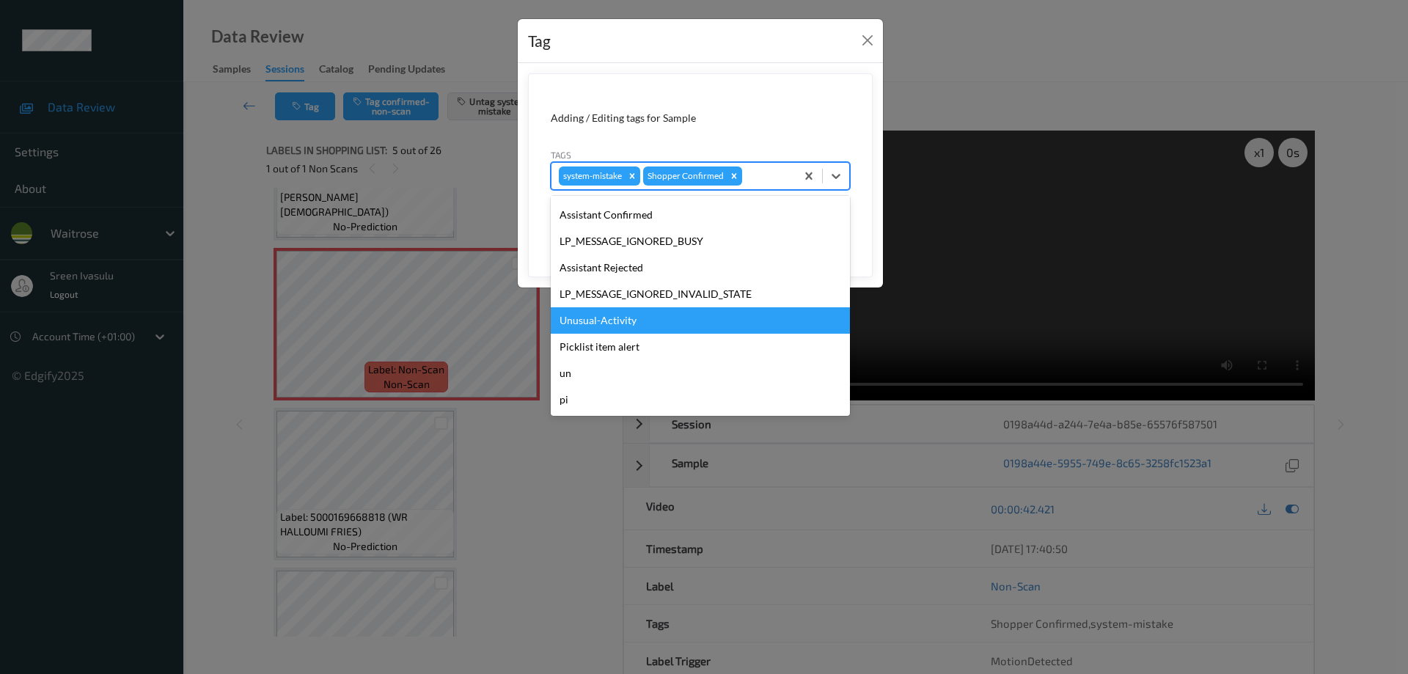
drag, startPoint x: 646, startPoint y: 318, endPoint x: 705, endPoint y: 287, distance: 66.6
click at [646, 318] on div "Unusual-Activity" at bounding box center [700, 320] width 299 height 26
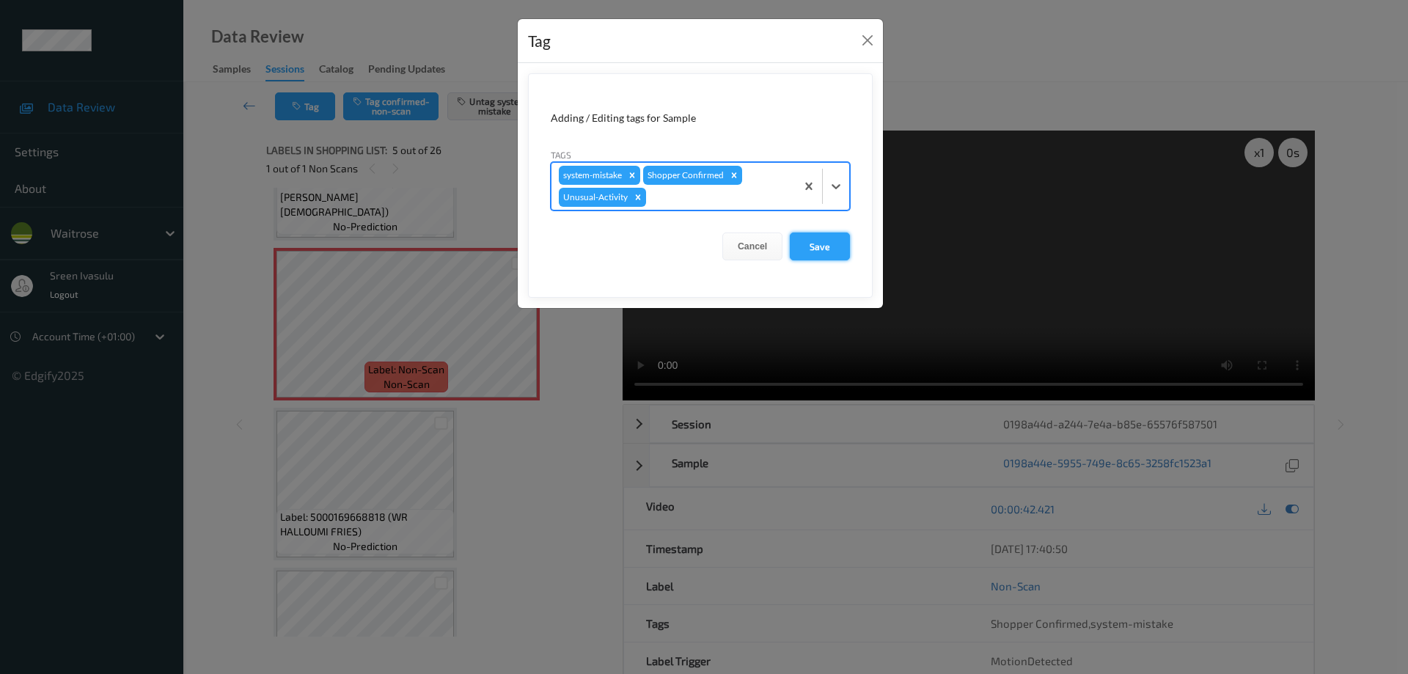
click at [812, 242] on button "Save" at bounding box center [820, 246] width 60 height 28
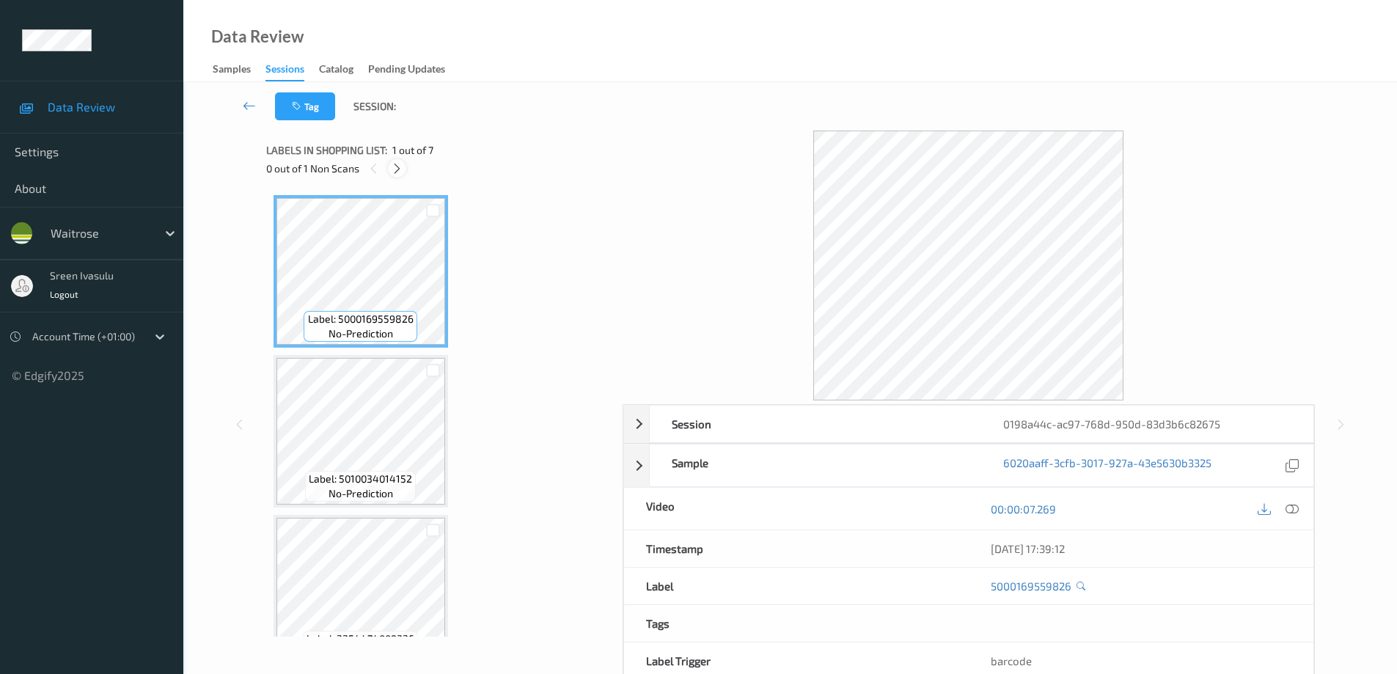
click at [400, 166] on icon at bounding box center [397, 168] width 12 height 13
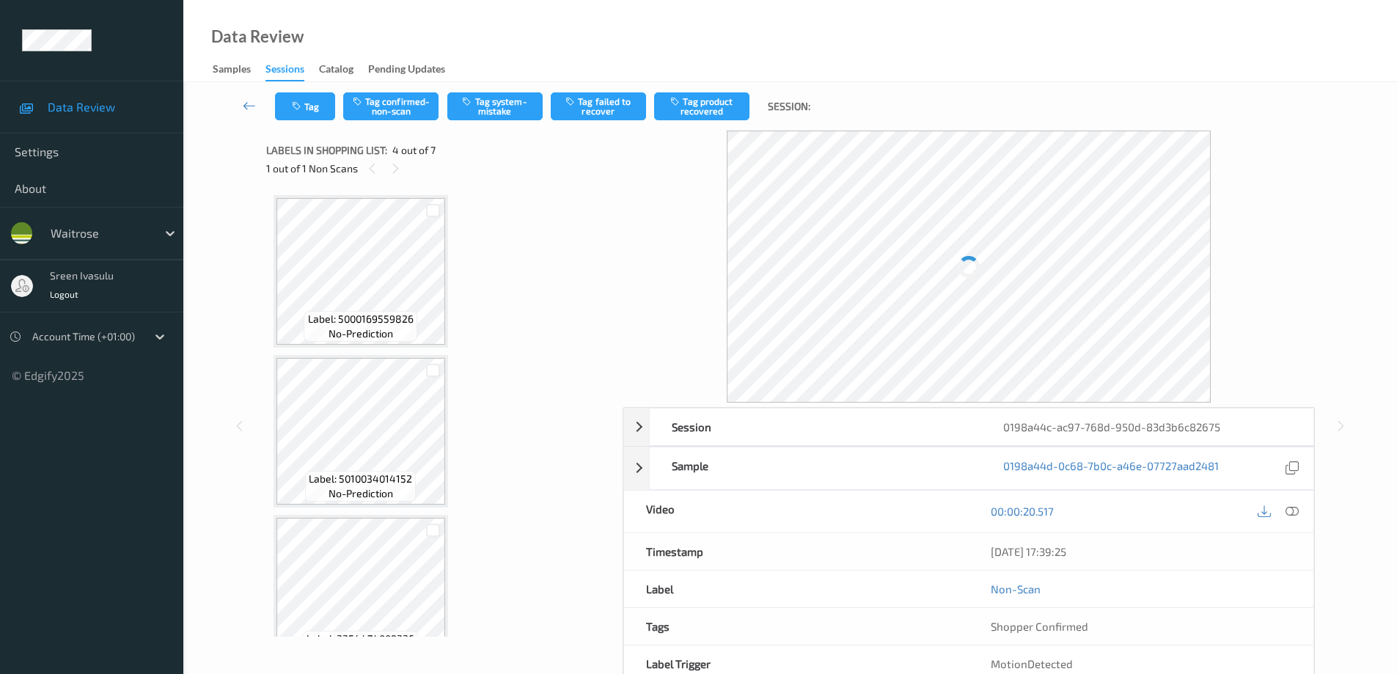
scroll to position [327, 0]
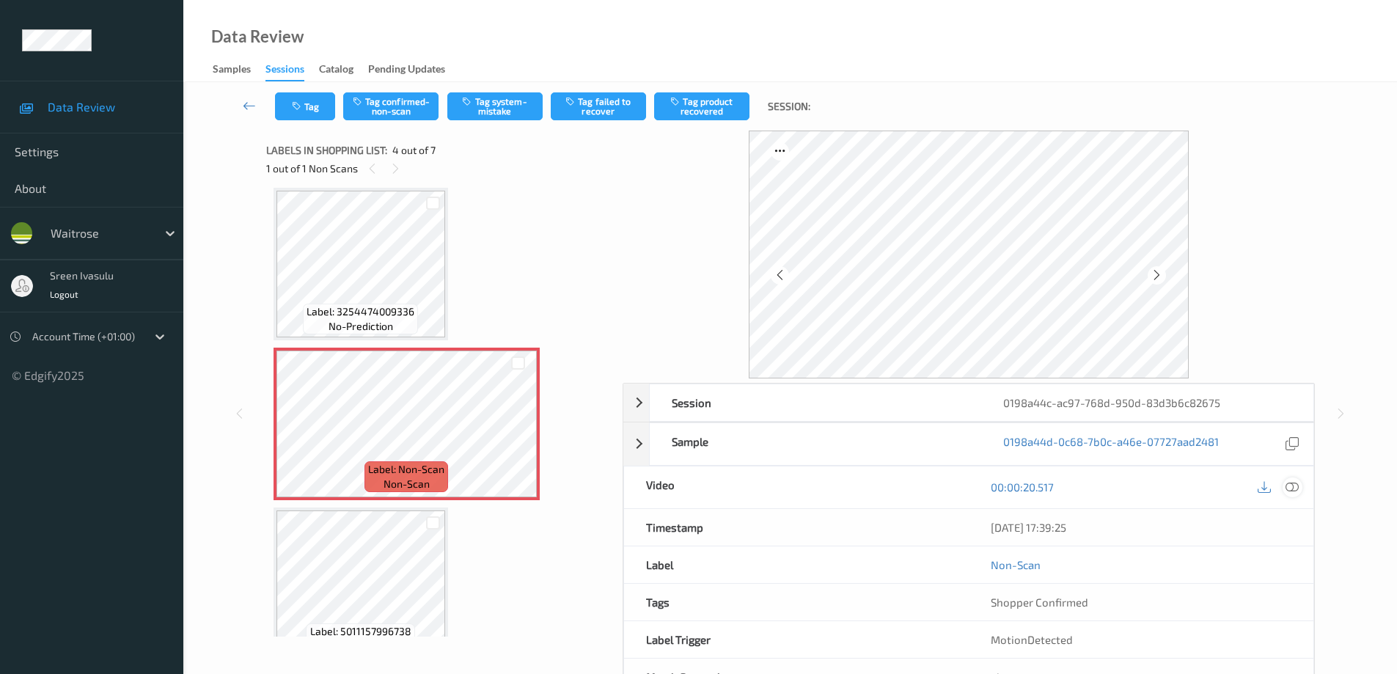
click at [1293, 485] on icon at bounding box center [1291, 486] width 13 height 13
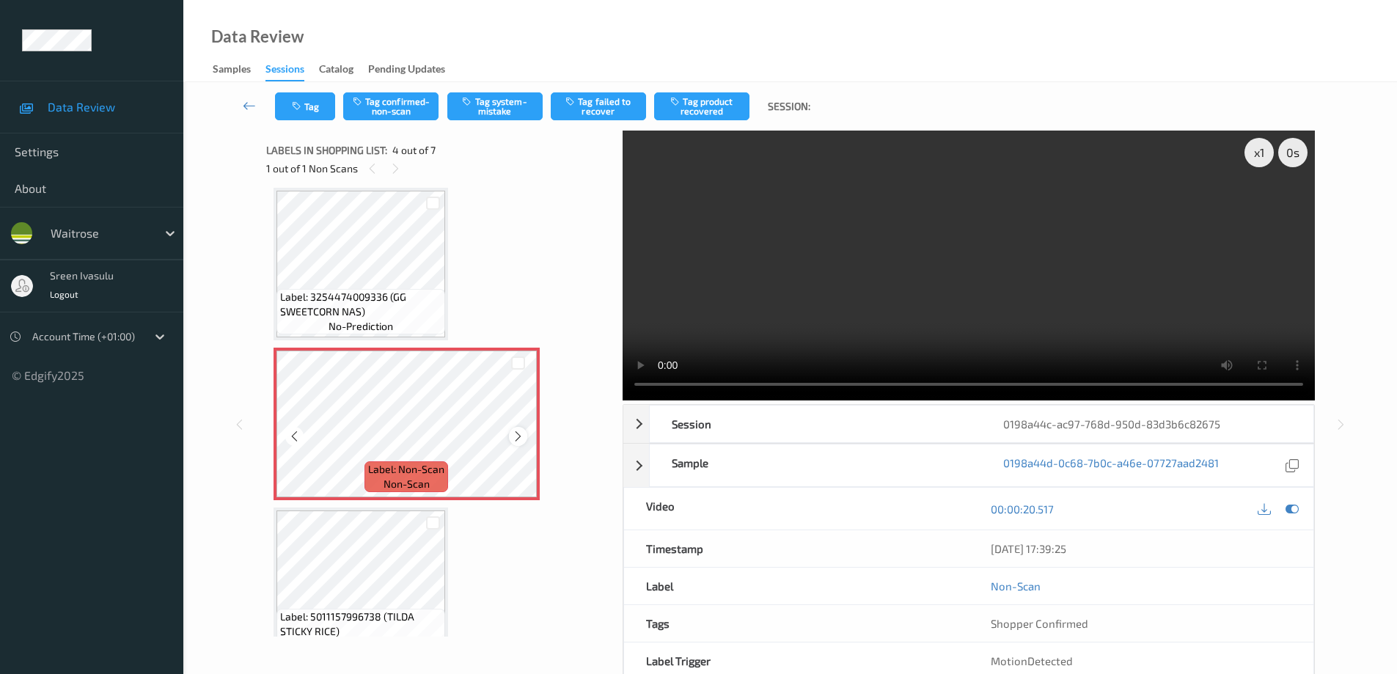
click at [517, 439] on icon at bounding box center [518, 436] width 12 height 13
drag, startPoint x: 397, startPoint y: 100, endPoint x: 408, endPoint y: 103, distance: 11.6
click at [397, 100] on button "Tag confirmed-non-scan" at bounding box center [390, 106] width 95 height 28
click at [700, 95] on button "Tag product recovered" at bounding box center [701, 106] width 95 height 28
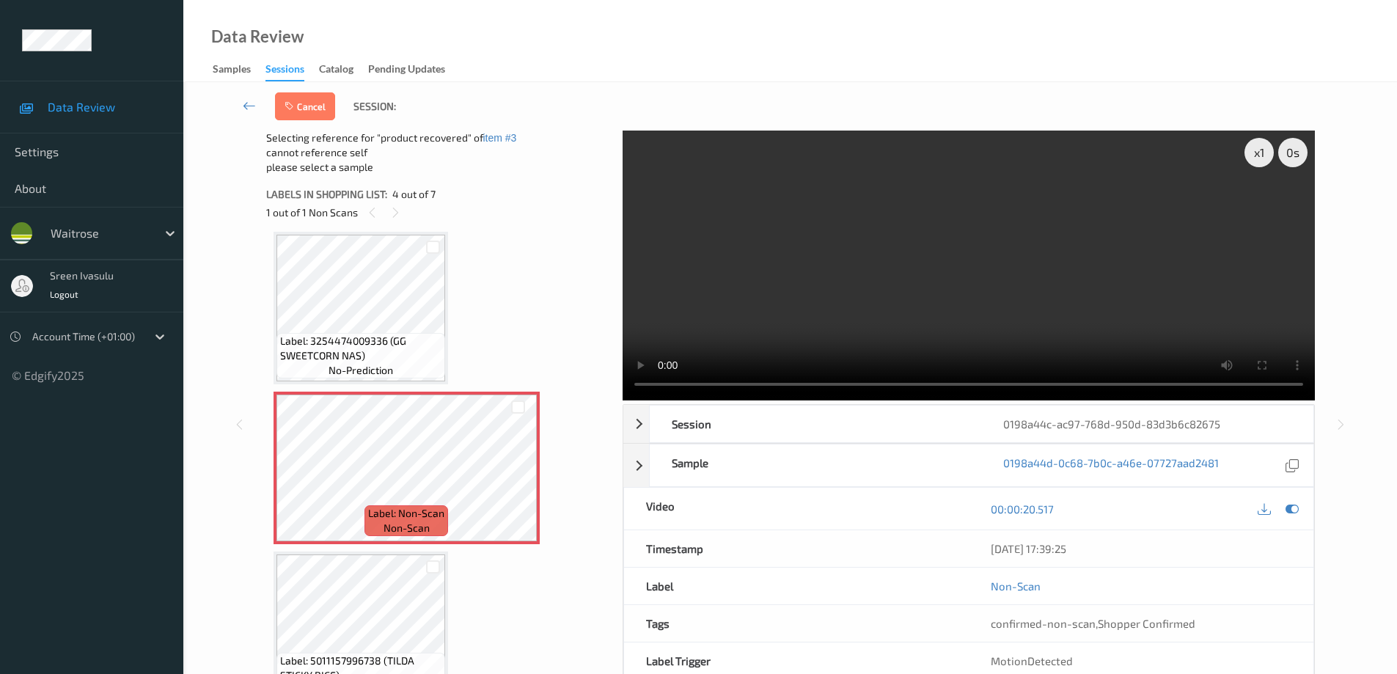
scroll to position [620, 0]
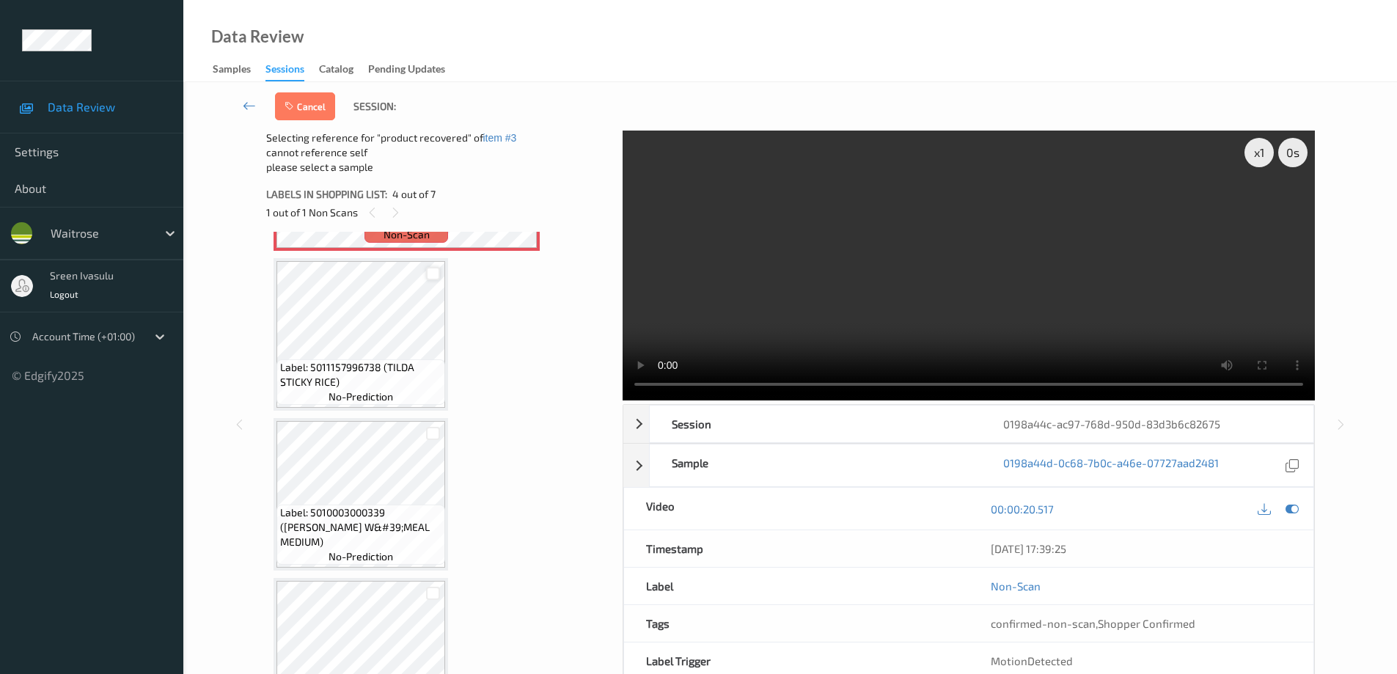
click at [433, 271] on div at bounding box center [433, 274] width 14 height 14
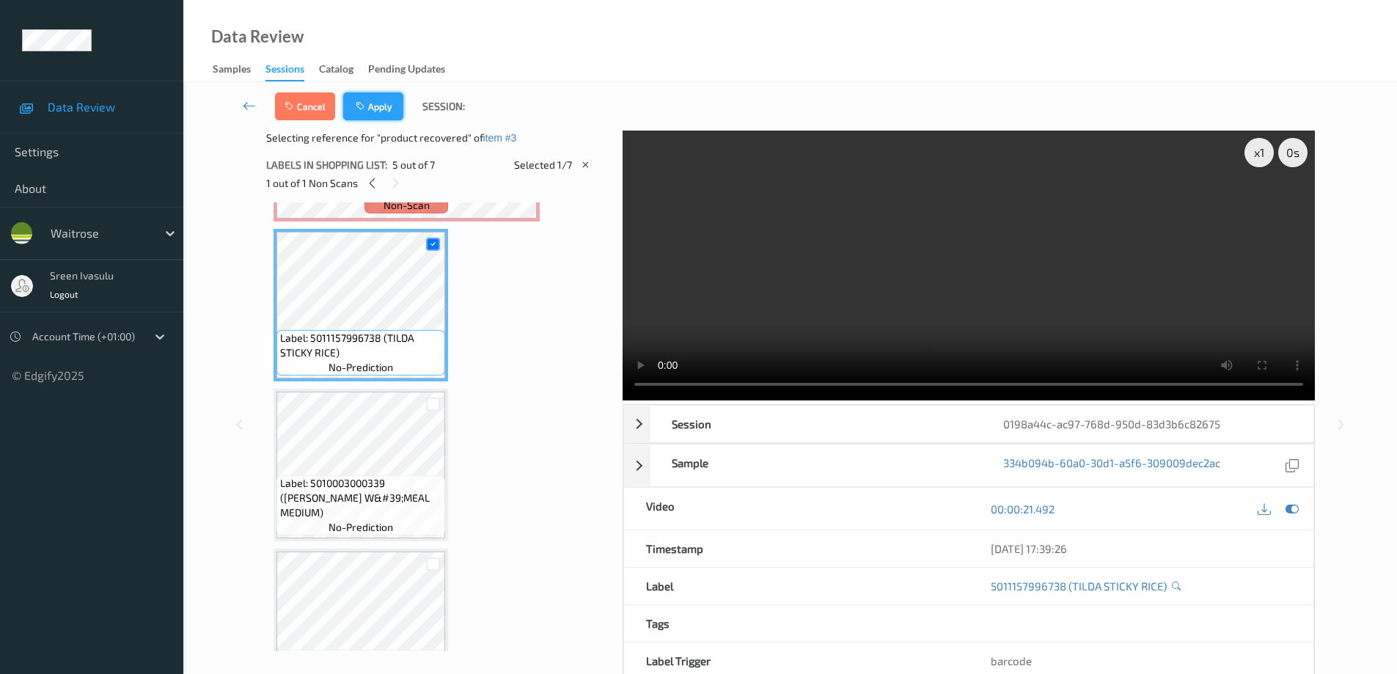
click at [375, 105] on button "Apply" at bounding box center [373, 106] width 60 height 28
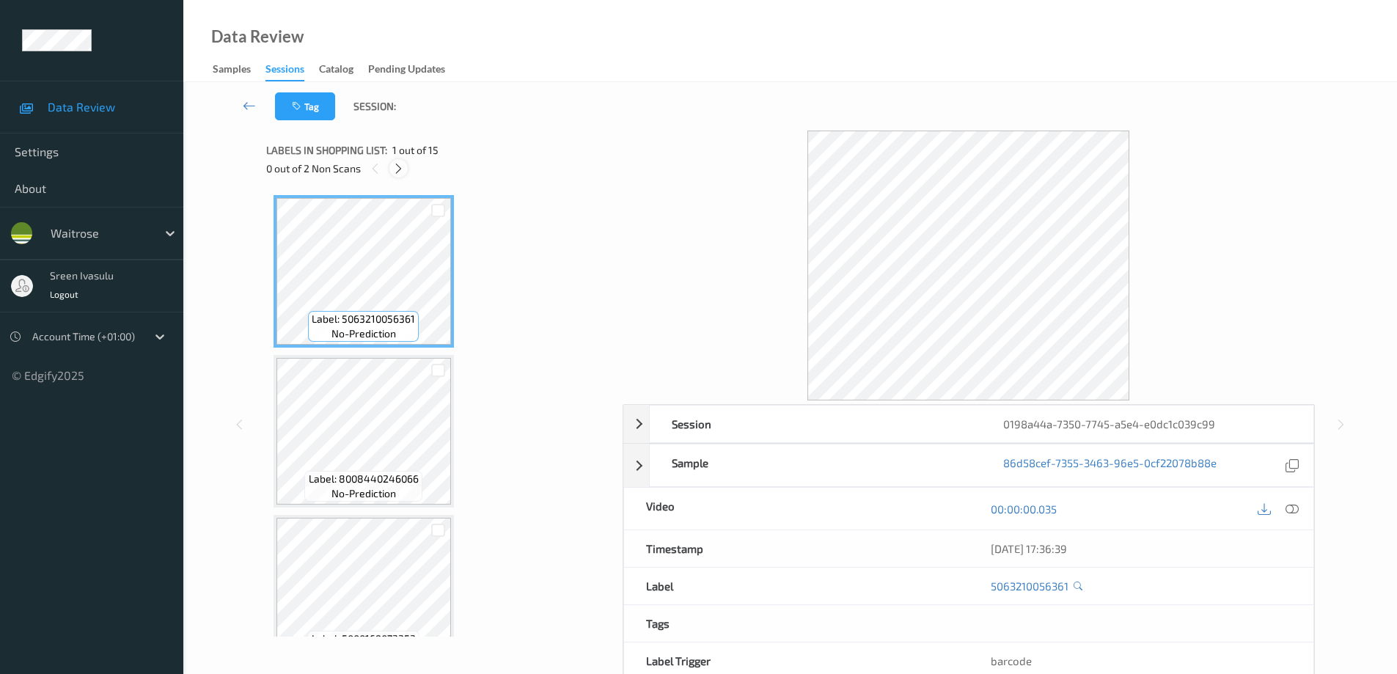
click at [399, 165] on icon at bounding box center [398, 168] width 12 height 13
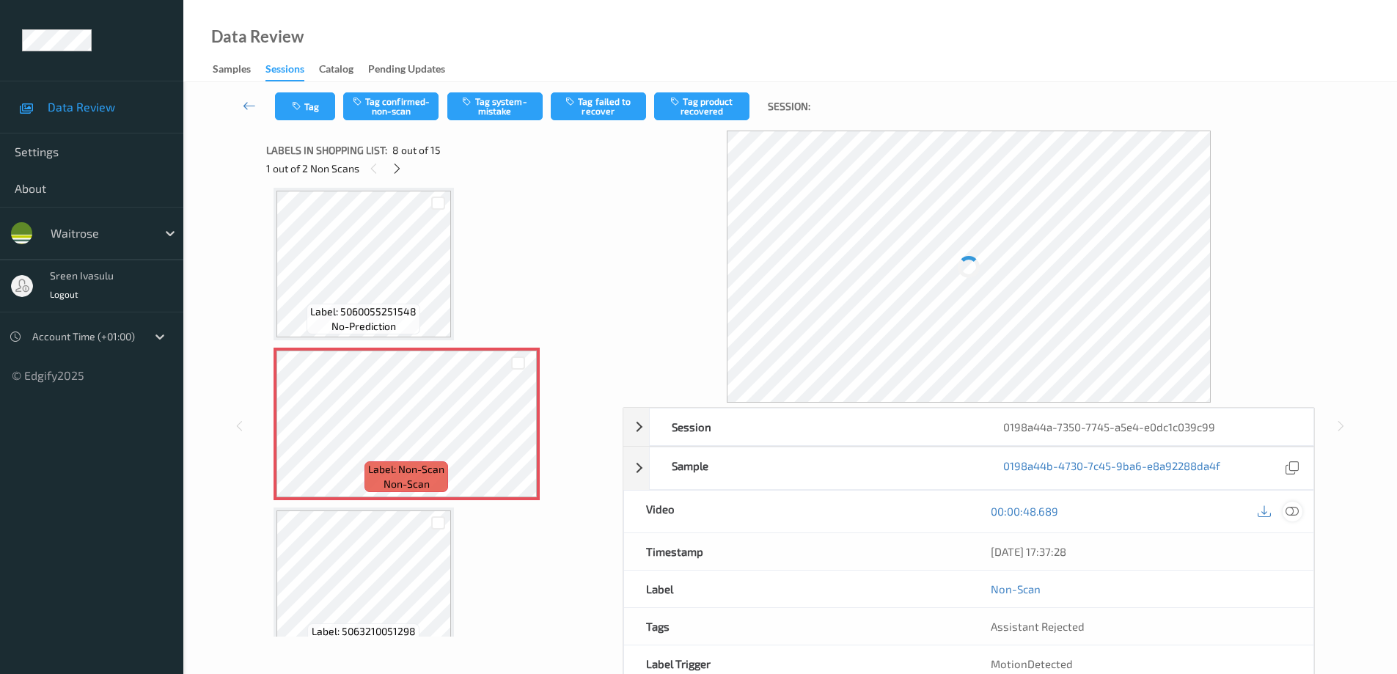
click at [1292, 517] on icon at bounding box center [1291, 511] width 13 height 13
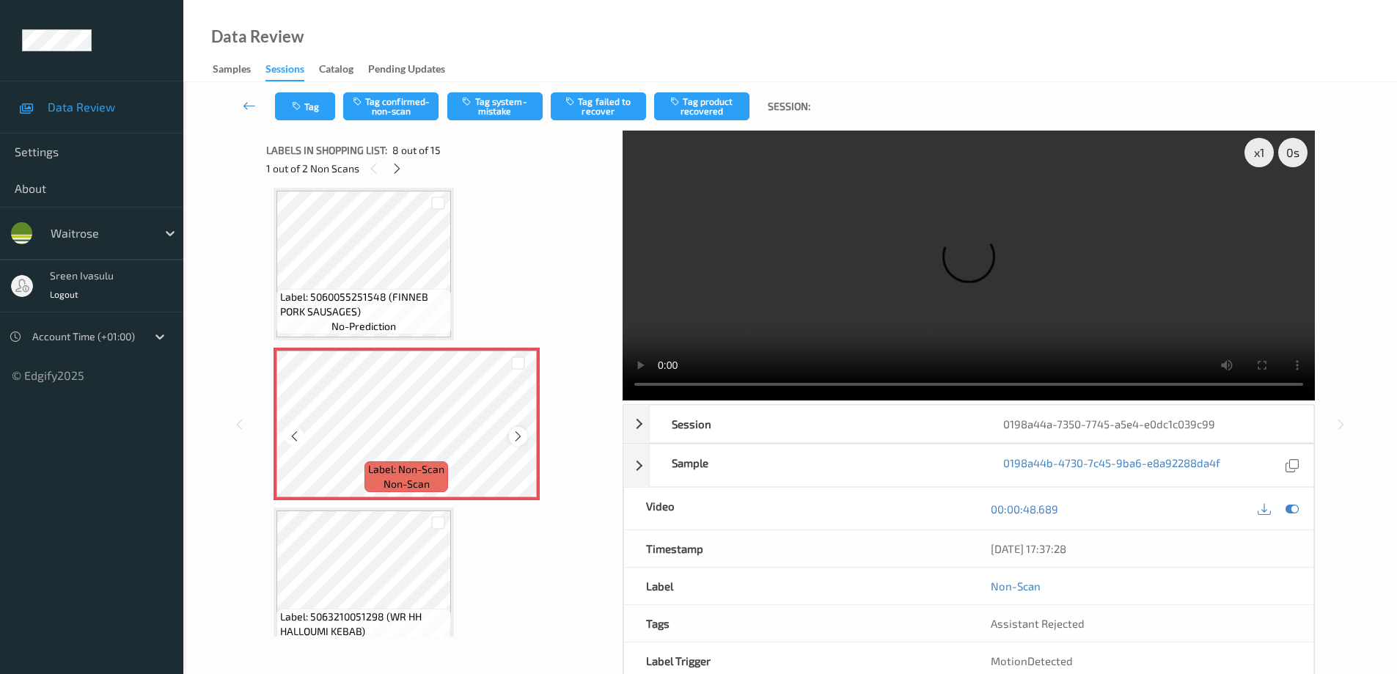
click at [518, 439] on icon at bounding box center [518, 436] width 12 height 13
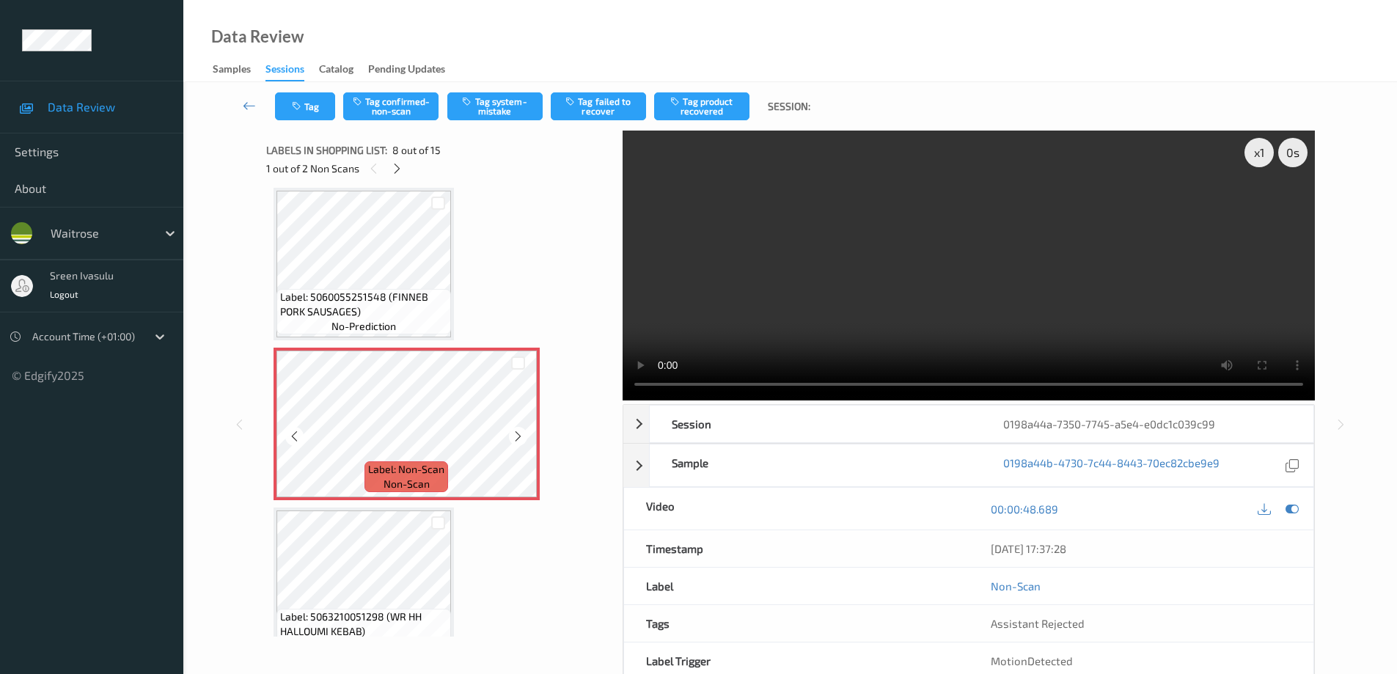
click at [518, 439] on icon at bounding box center [518, 436] width 12 height 13
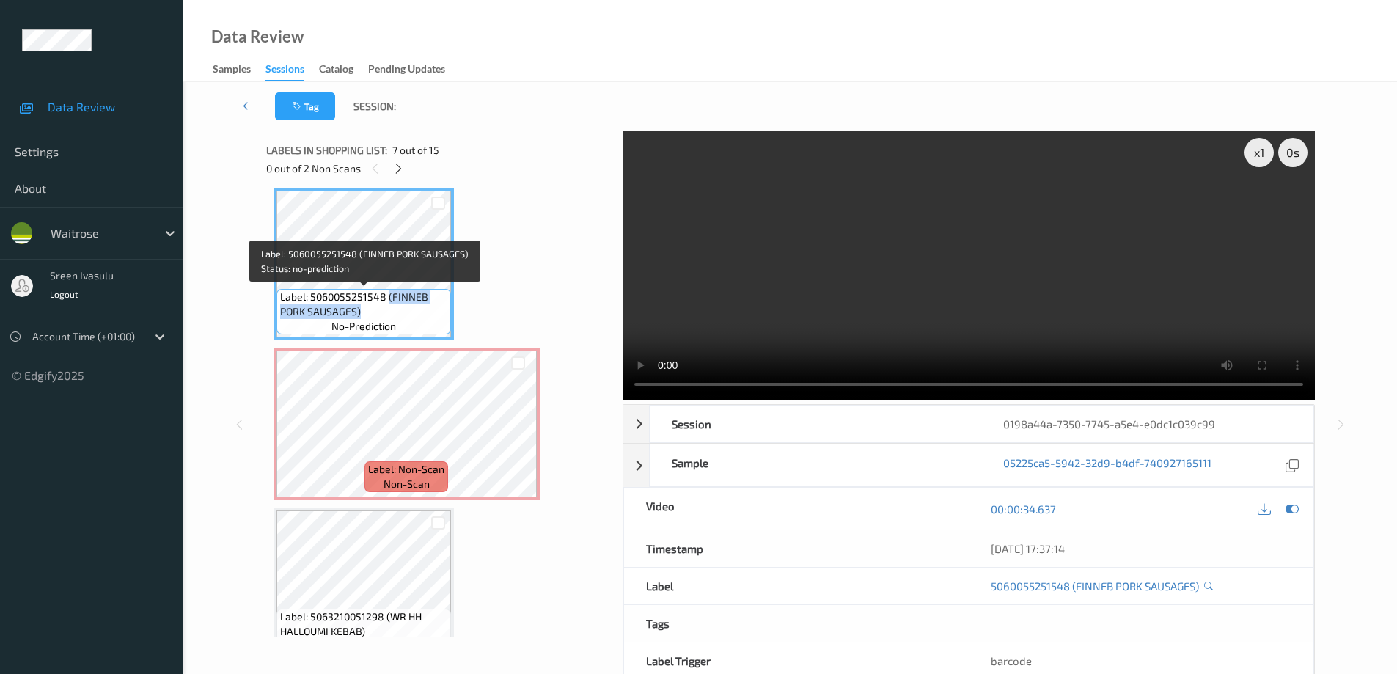
drag, startPoint x: 388, startPoint y: 297, endPoint x: 403, endPoint y: 310, distance: 20.3
click at [403, 310] on span "Label: 5060055251548 (FINNEB PORK SAUSAGES)" at bounding box center [363, 304] width 167 height 29
copy span "(FINNEB PORK SAUSAGES)"
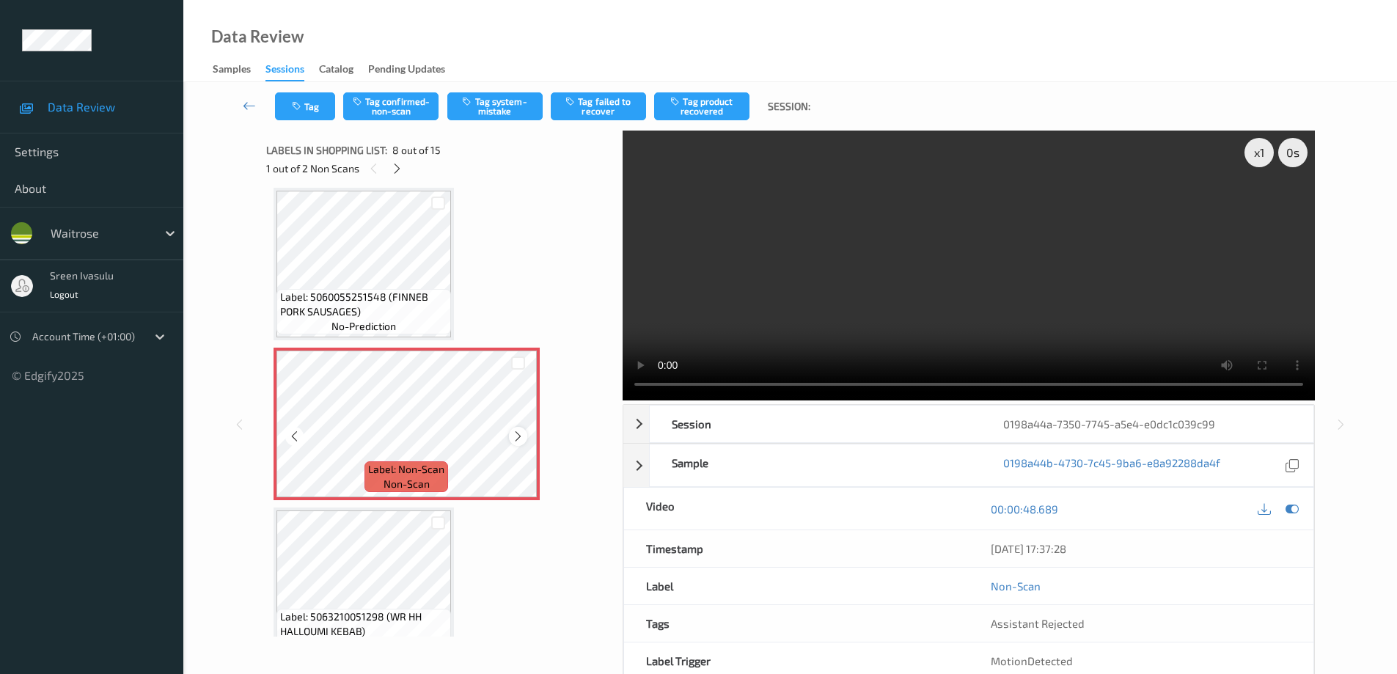
click at [520, 437] on icon at bounding box center [518, 436] width 12 height 13
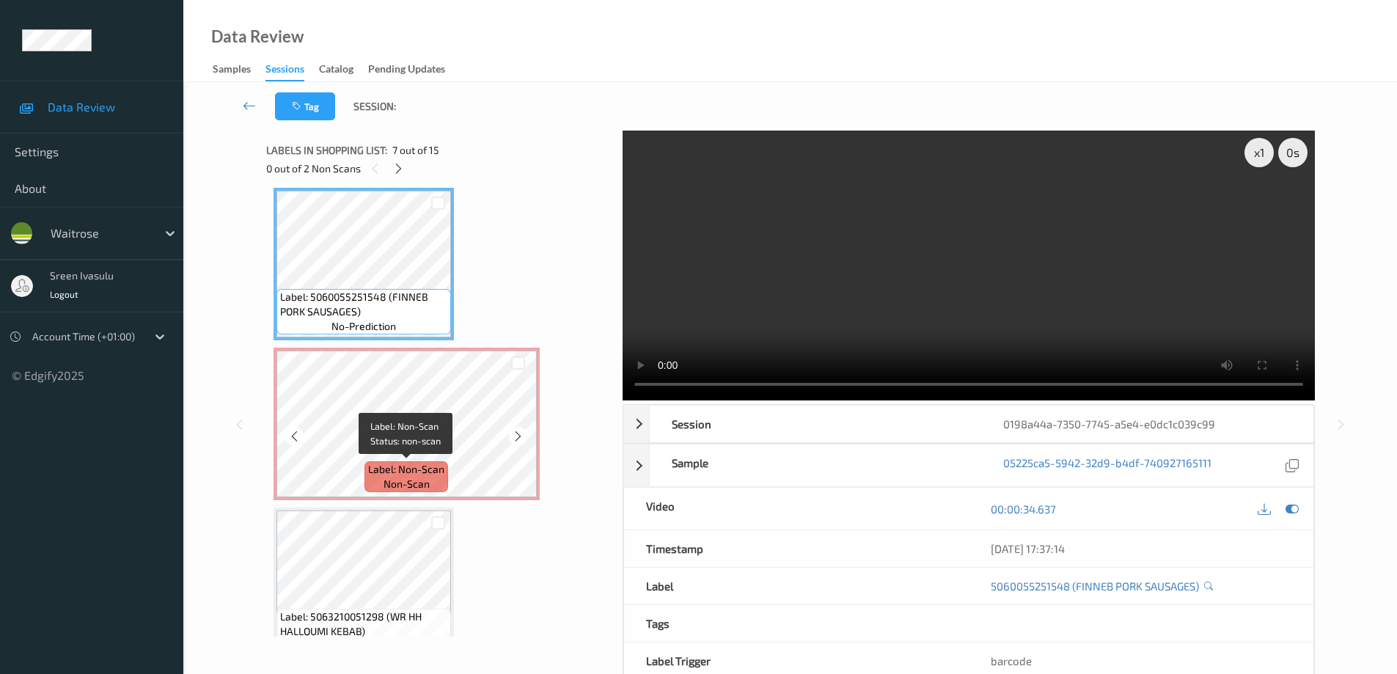
click at [413, 483] on span "non-scan" at bounding box center [407, 484] width 46 height 15
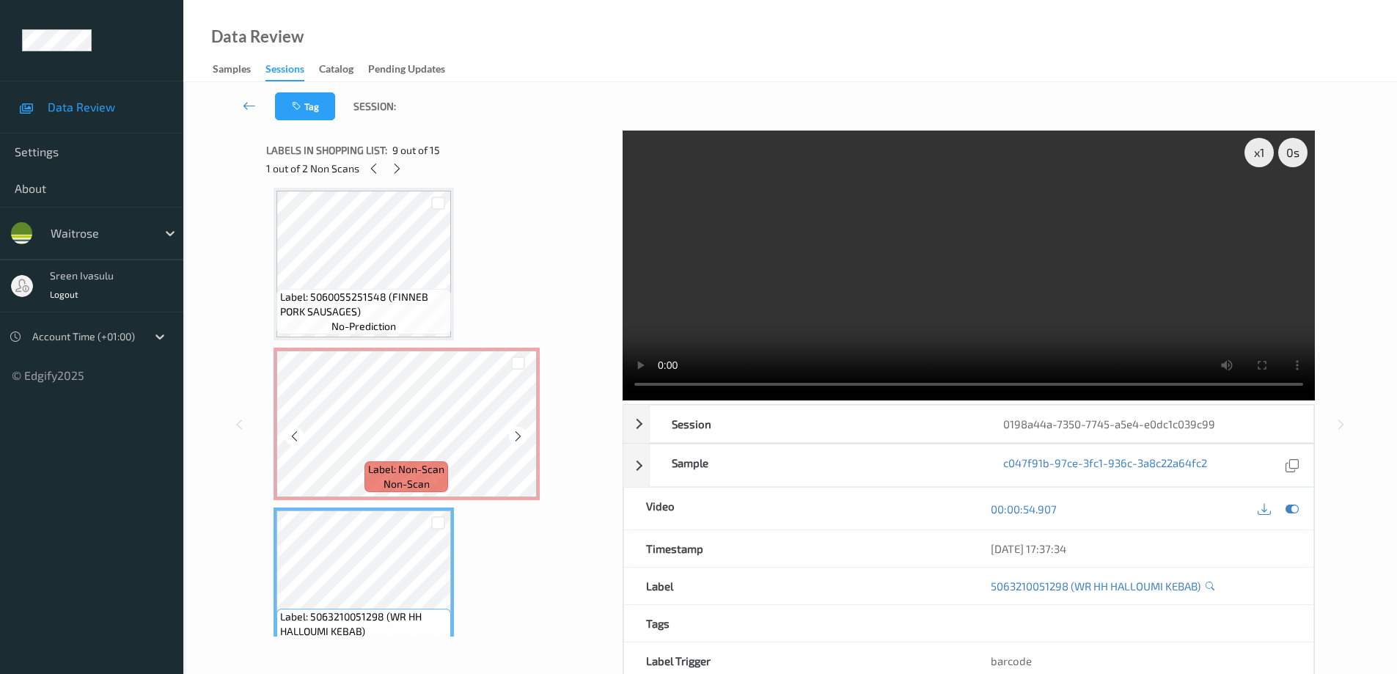
scroll to position [1260, 0]
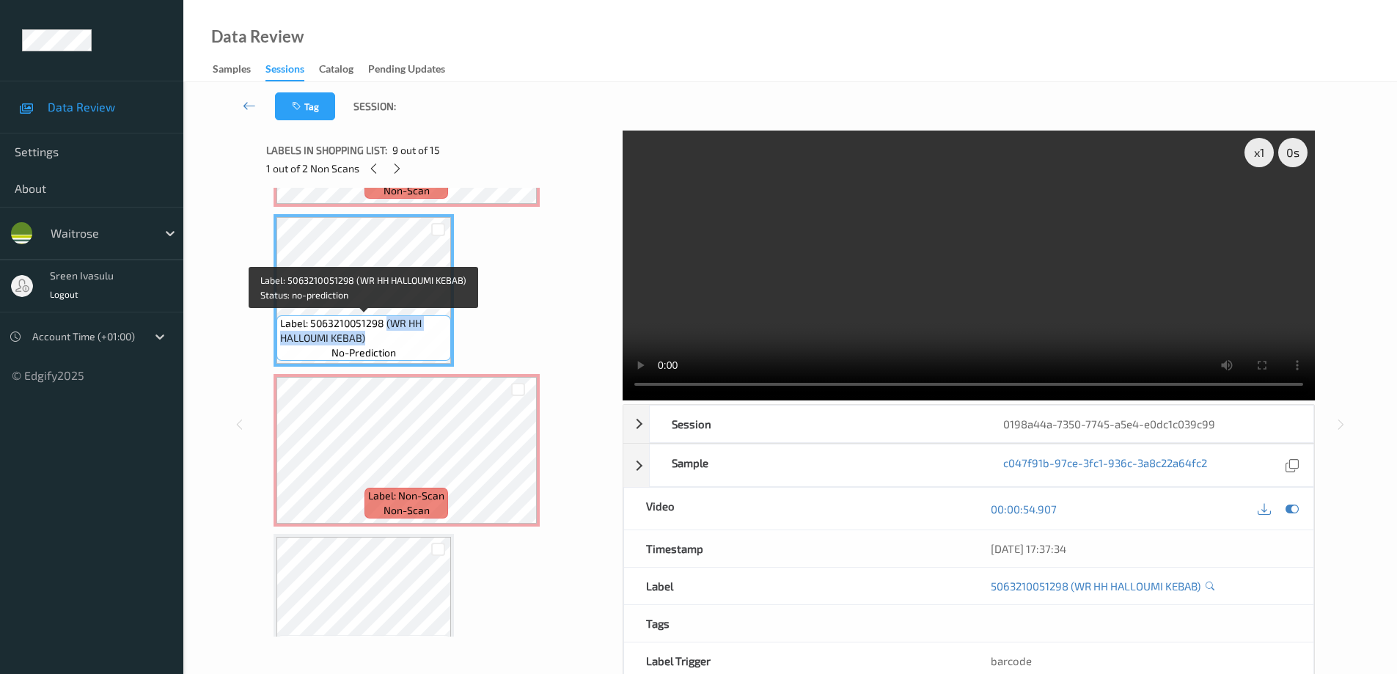
drag, startPoint x: 385, startPoint y: 323, endPoint x: 411, endPoint y: 342, distance: 33.0
click at [411, 342] on span "Label: 5063210051298 (WR HH HALLOUMI KEBAB)" at bounding box center [363, 330] width 167 height 29
copy span "(WR HH HALLOUMI KEBAB)"
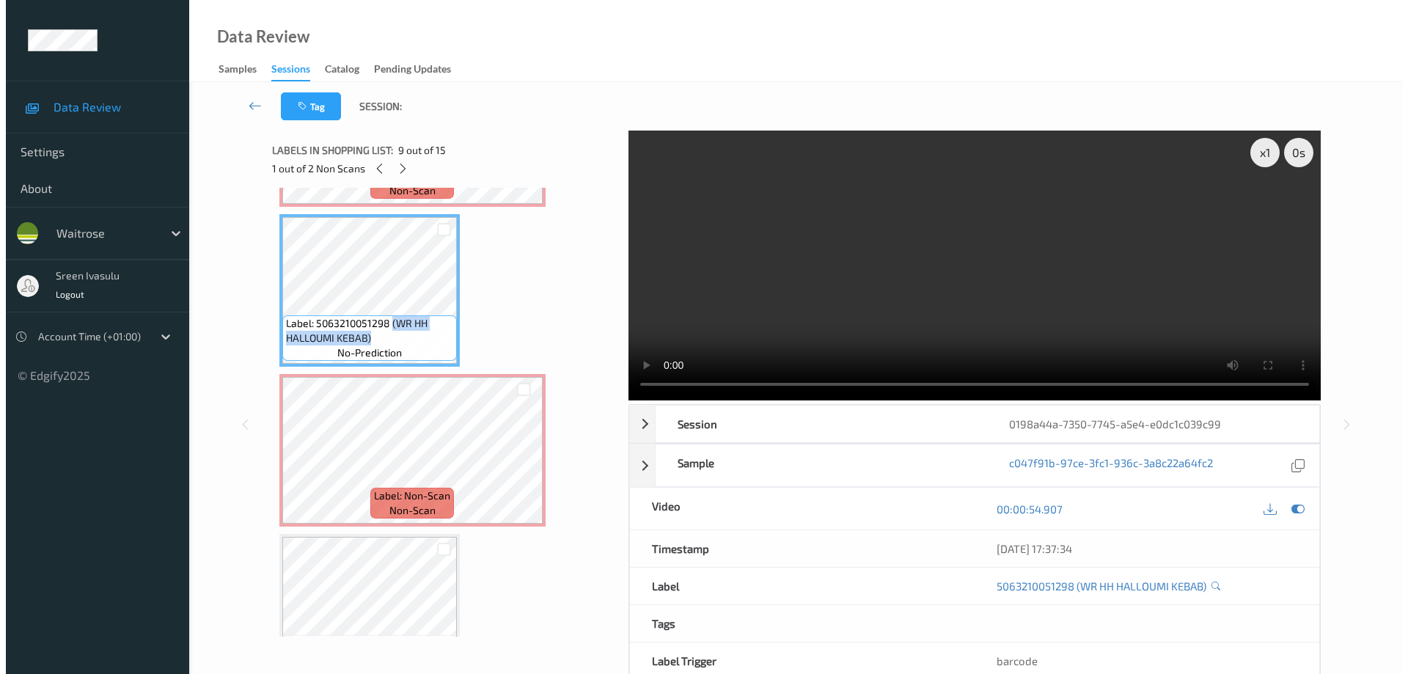
scroll to position [966, 0]
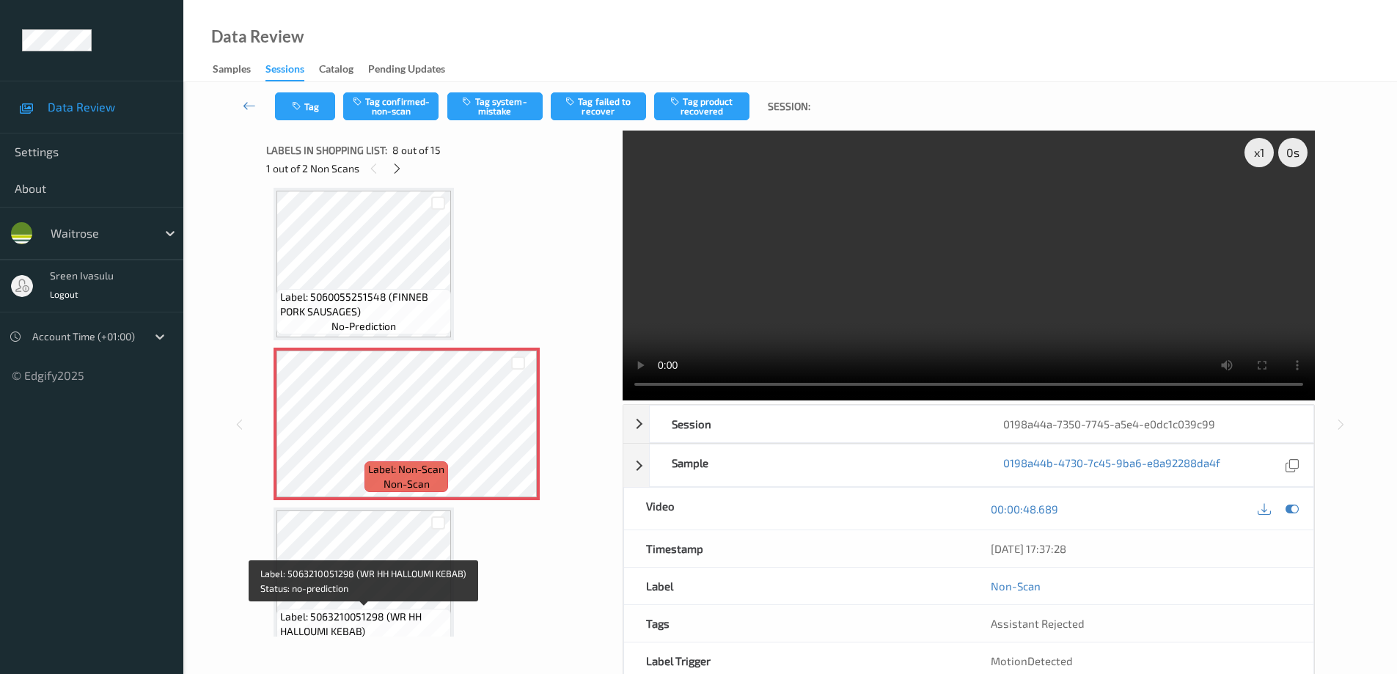
click at [382, 612] on span "Label: 5063210051298 (WR HH HALLOUMI KEBAB)" at bounding box center [363, 623] width 167 height 29
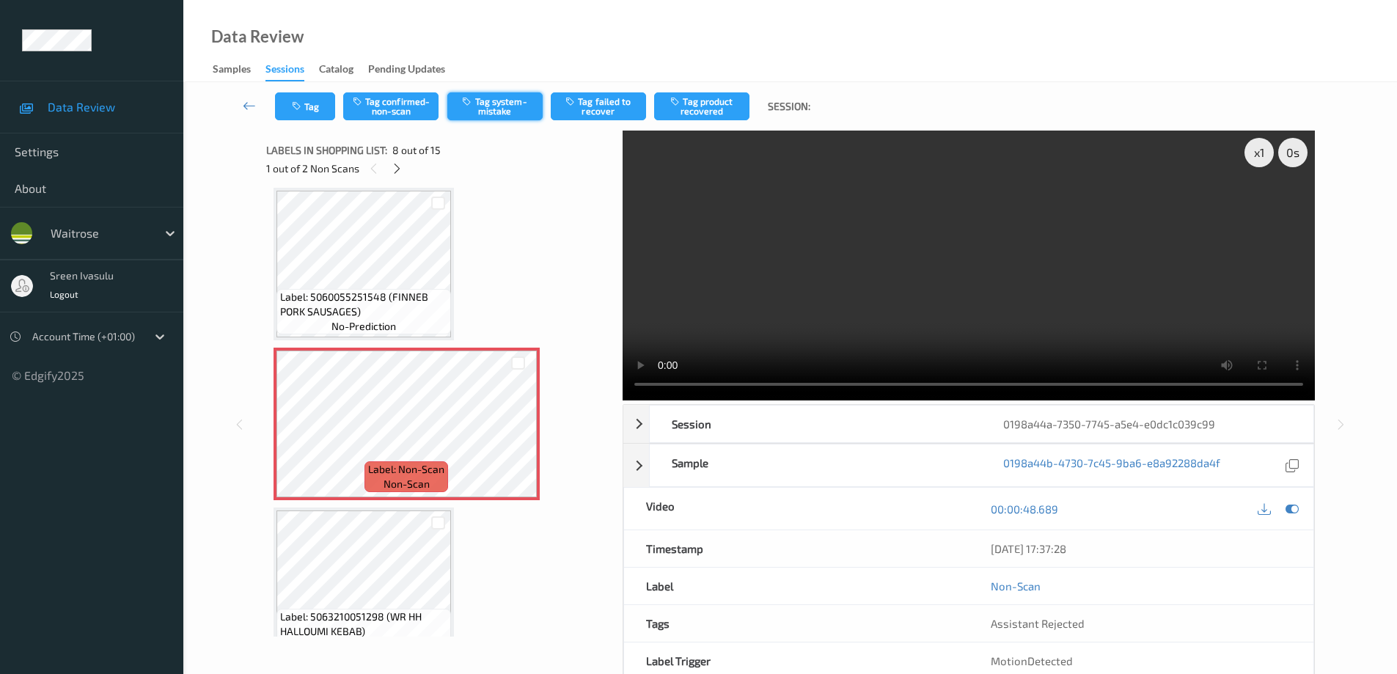
click at [502, 103] on button "Tag system-mistake" at bounding box center [494, 106] width 95 height 28
click at [320, 106] on button "Tag" at bounding box center [305, 106] width 60 height 28
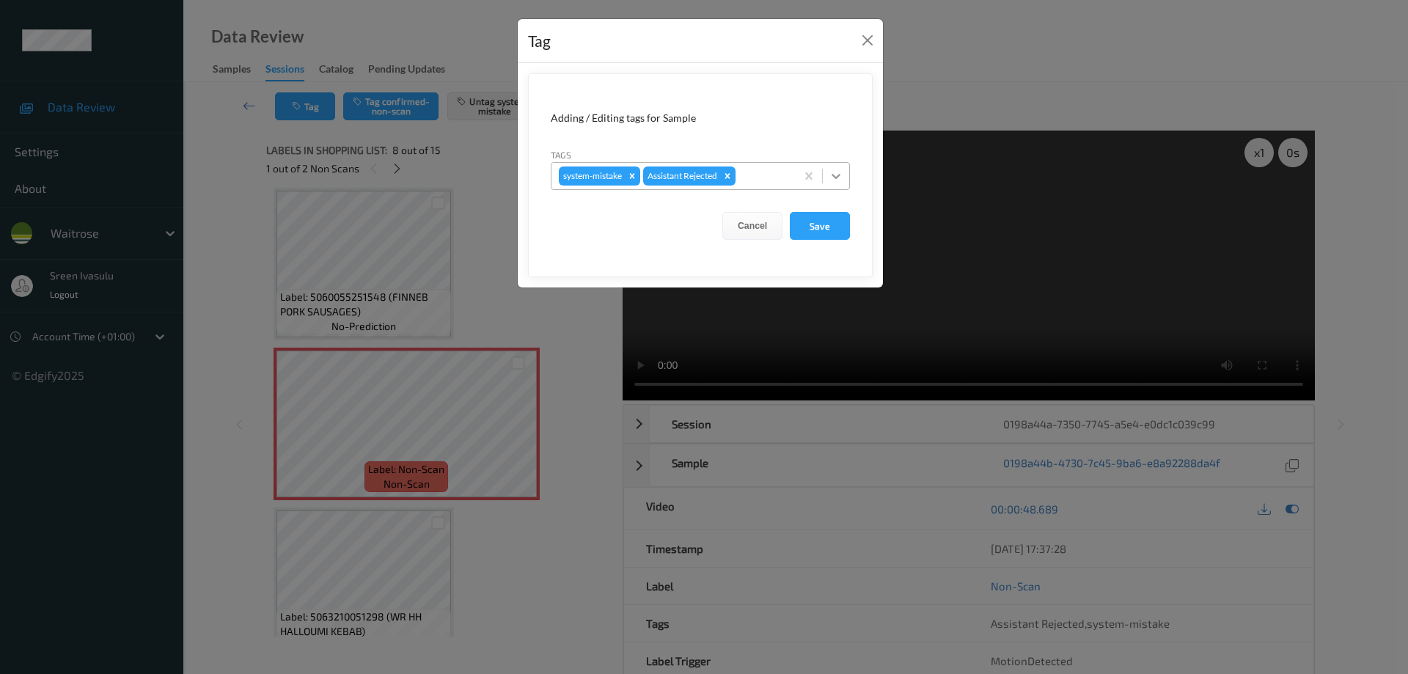
click at [831, 180] on icon at bounding box center [836, 176] width 15 height 15
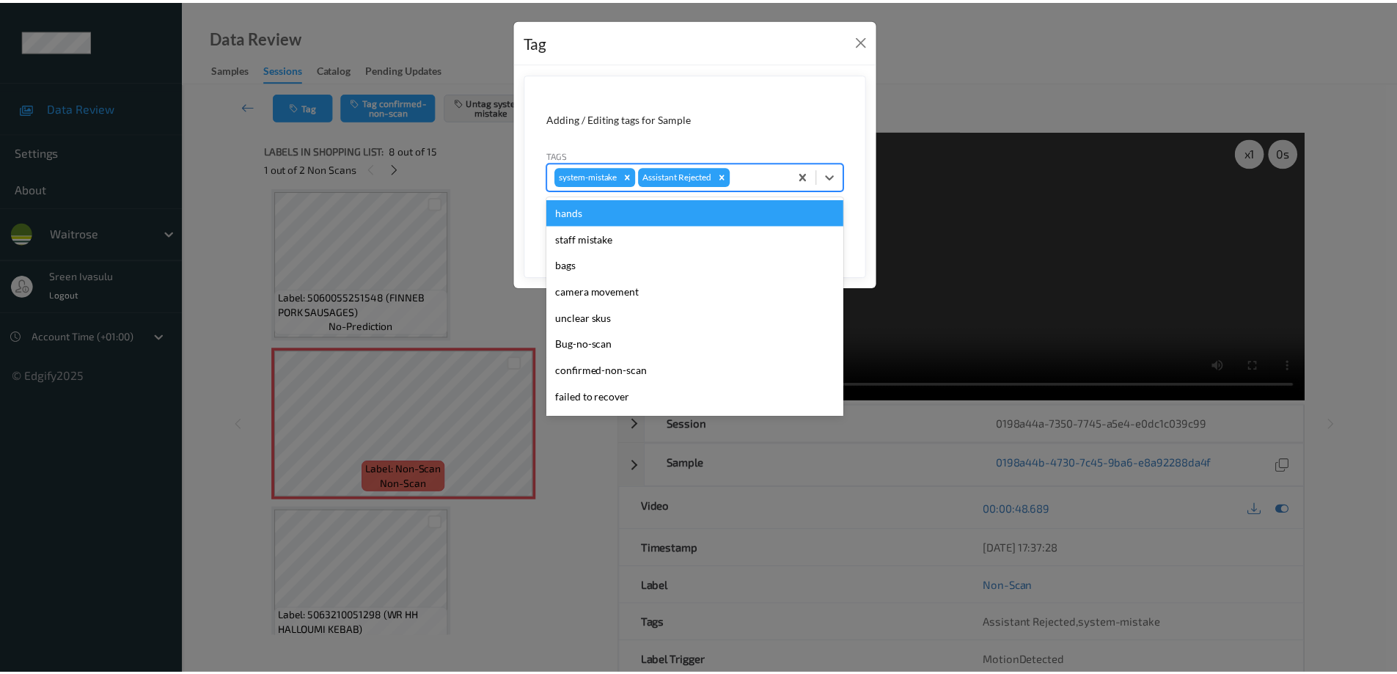
scroll to position [287, 0]
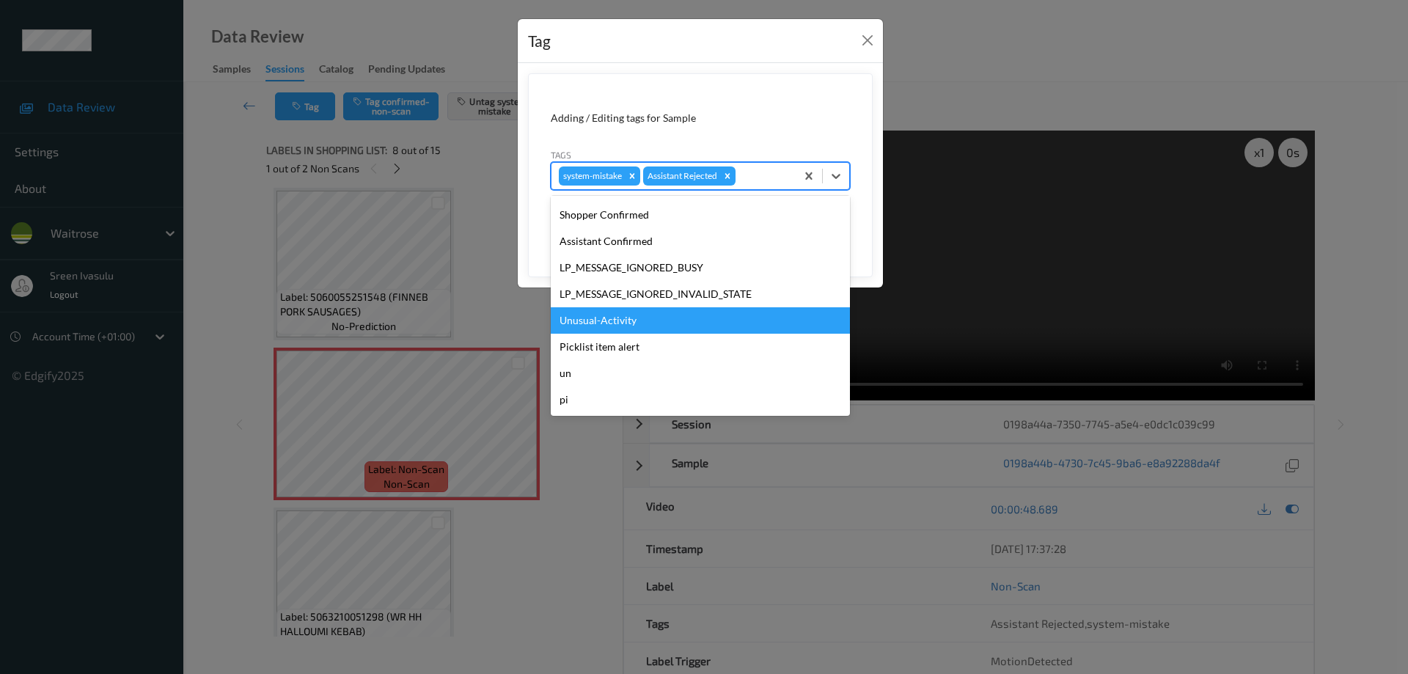
click at [605, 323] on div "Unusual-Activity" at bounding box center [700, 320] width 299 height 26
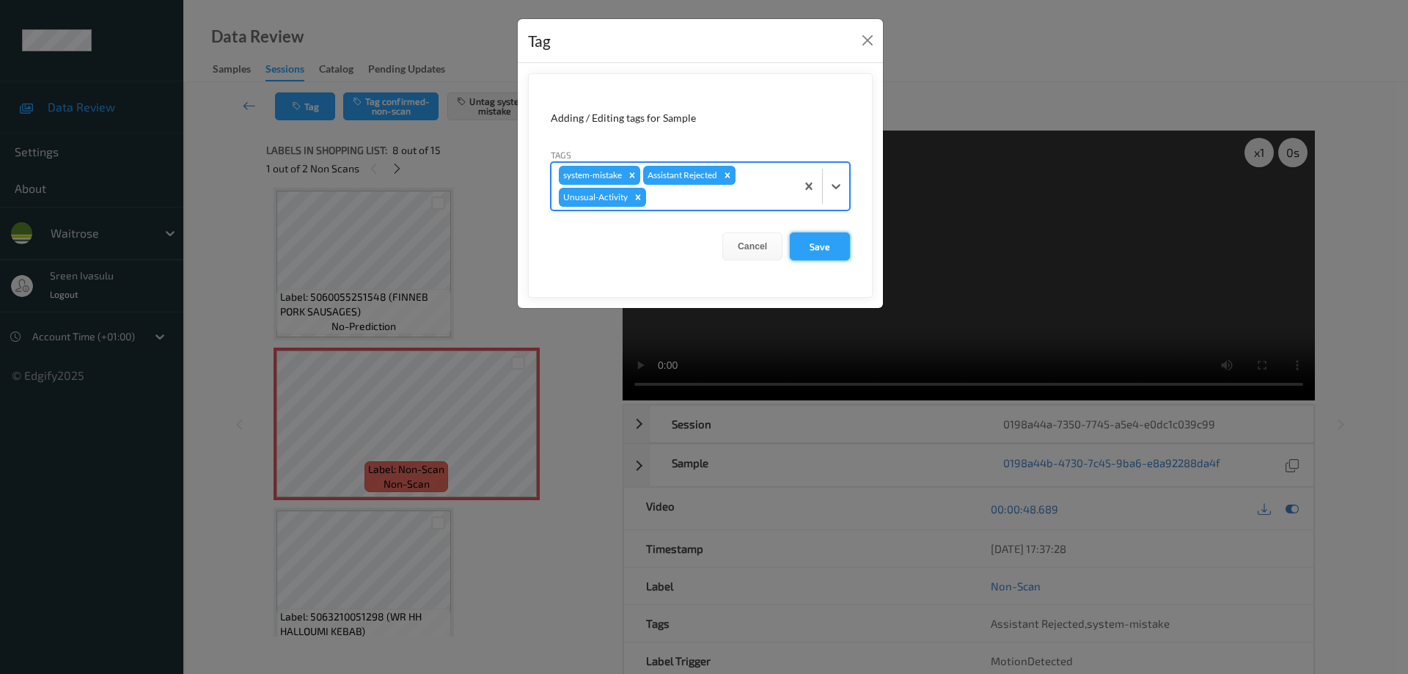
click at [842, 237] on button "Save" at bounding box center [820, 246] width 60 height 28
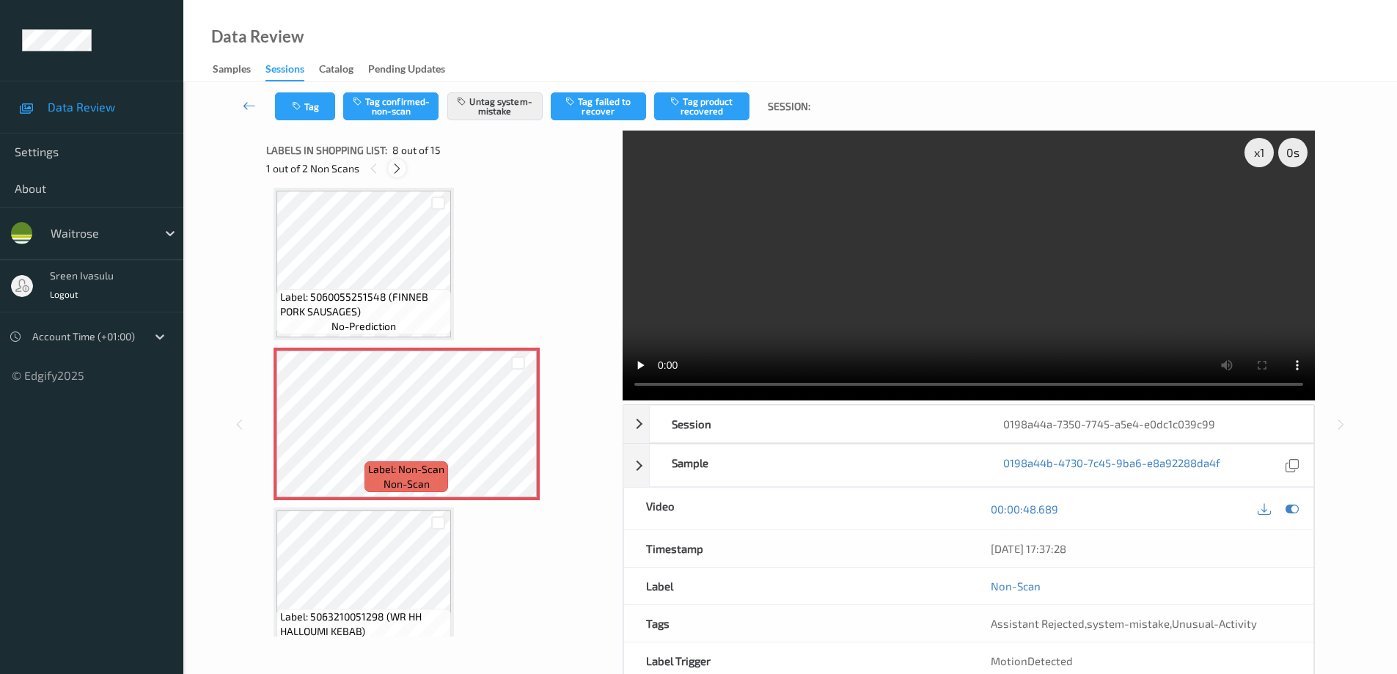
click at [397, 168] on icon at bounding box center [397, 168] width 12 height 13
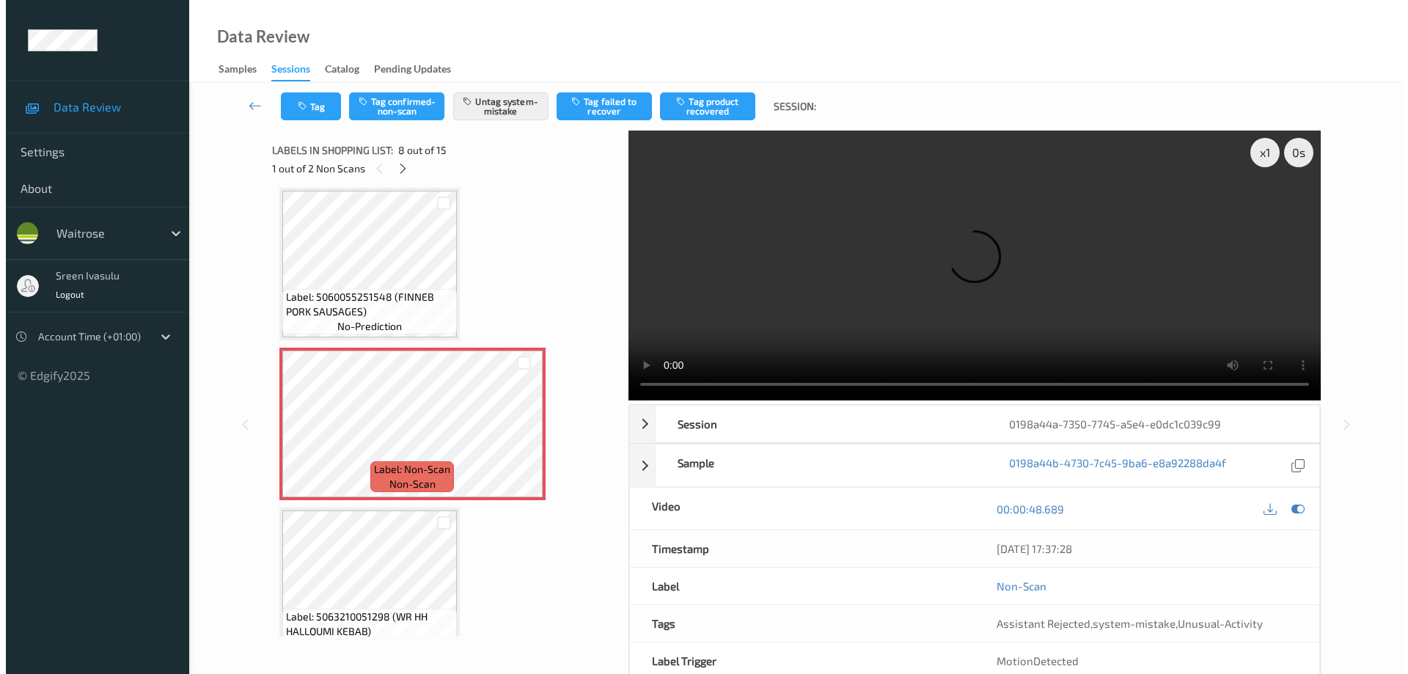
scroll to position [1286, 0]
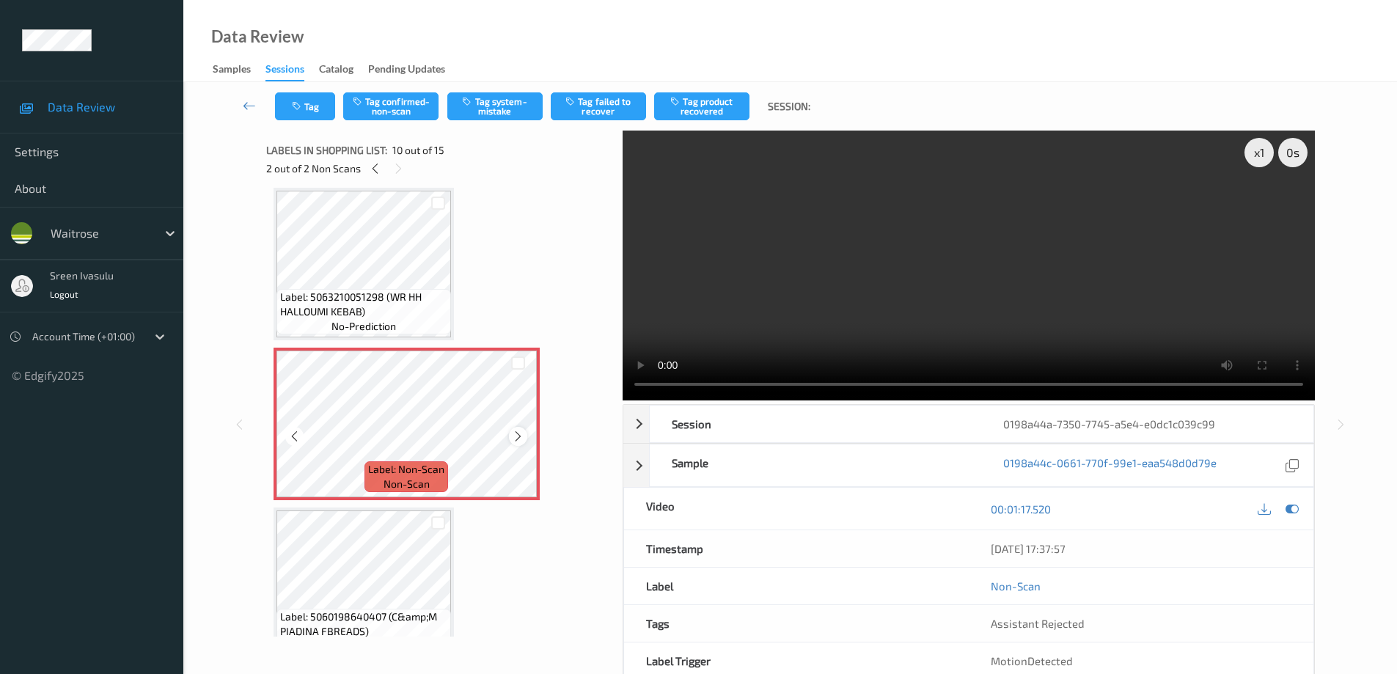
click at [518, 434] on icon at bounding box center [518, 436] width 12 height 13
click at [510, 114] on button "Tag system-mistake" at bounding box center [494, 106] width 95 height 28
click at [315, 114] on button "Tag" at bounding box center [305, 106] width 60 height 28
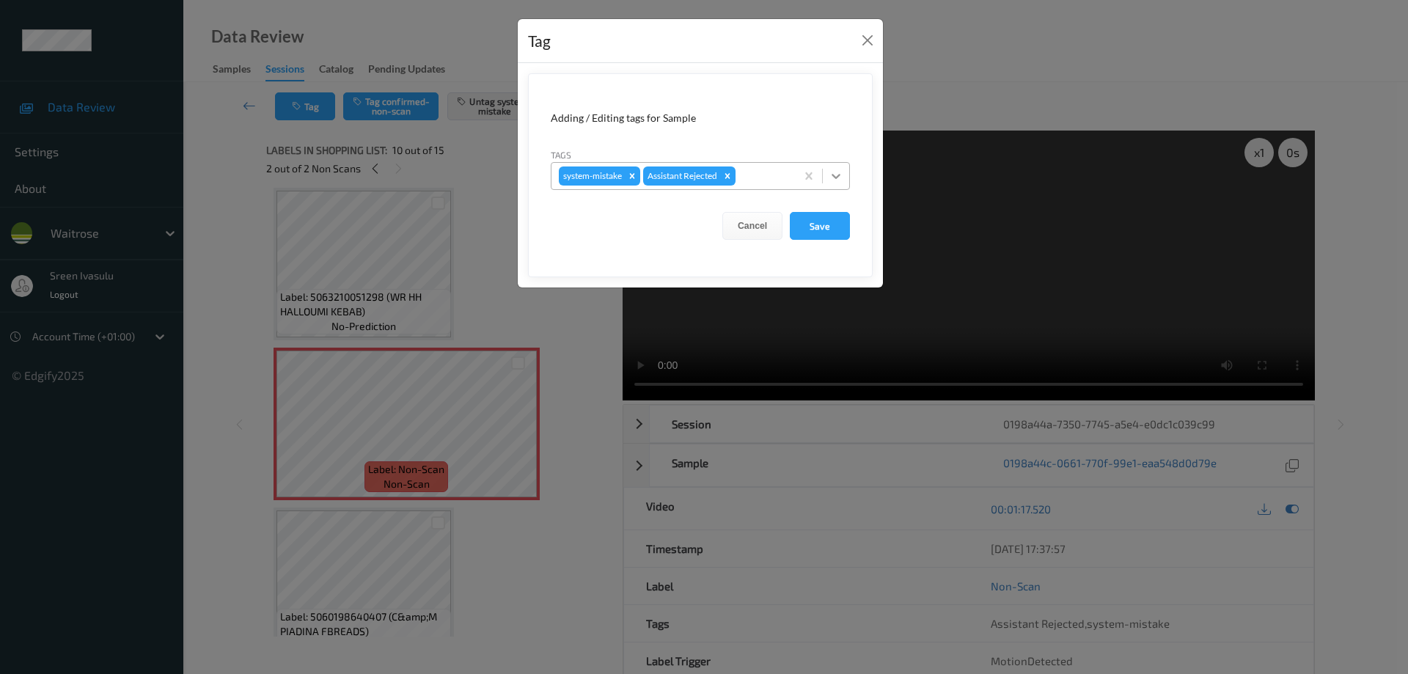
click at [838, 177] on icon at bounding box center [836, 176] width 9 height 5
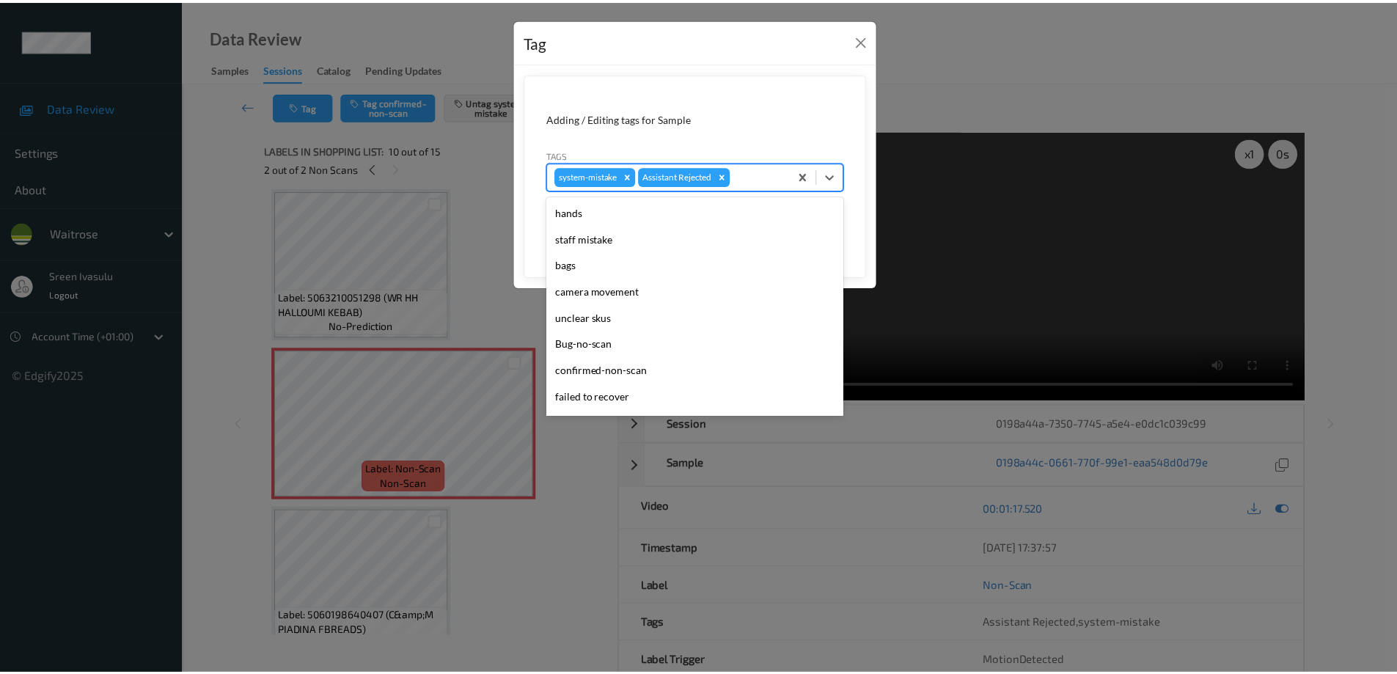
scroll to position [287, 0]
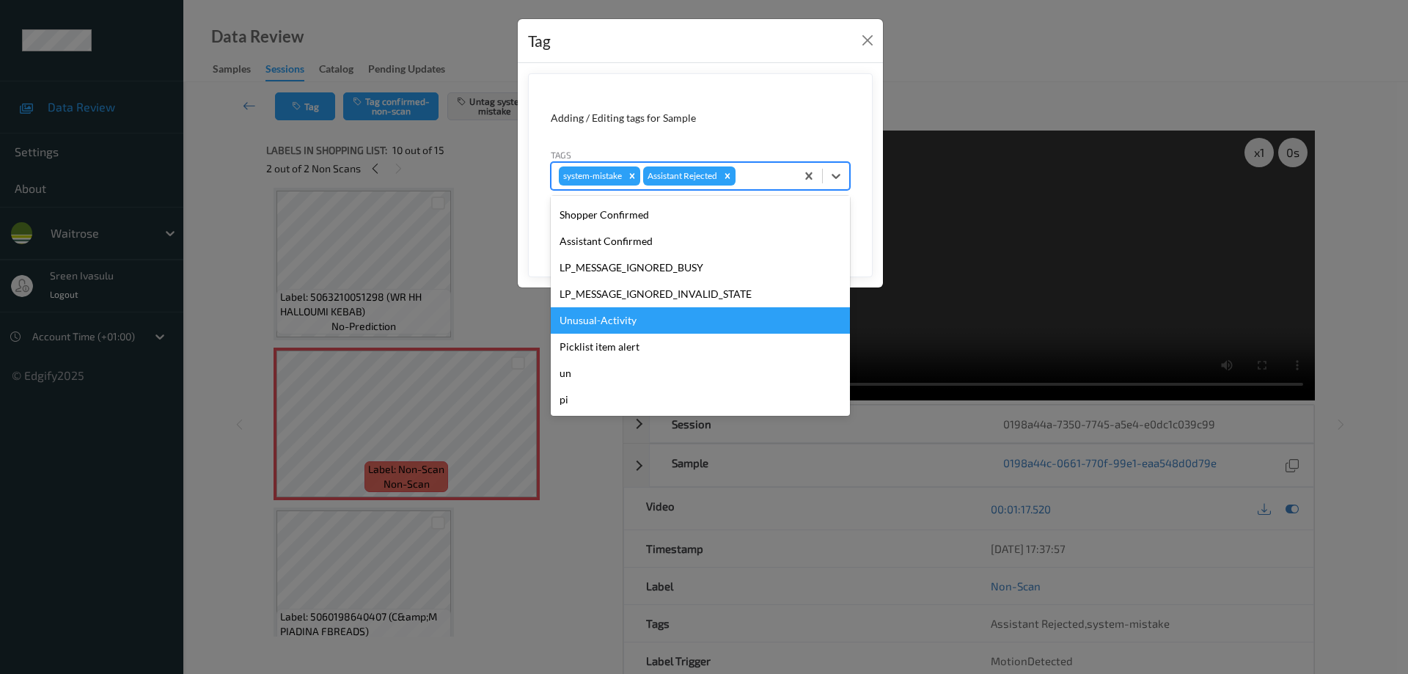
click at [602, 330] on div "Unusual-Activity" at bounding box center [700, 320] width 299 height 26
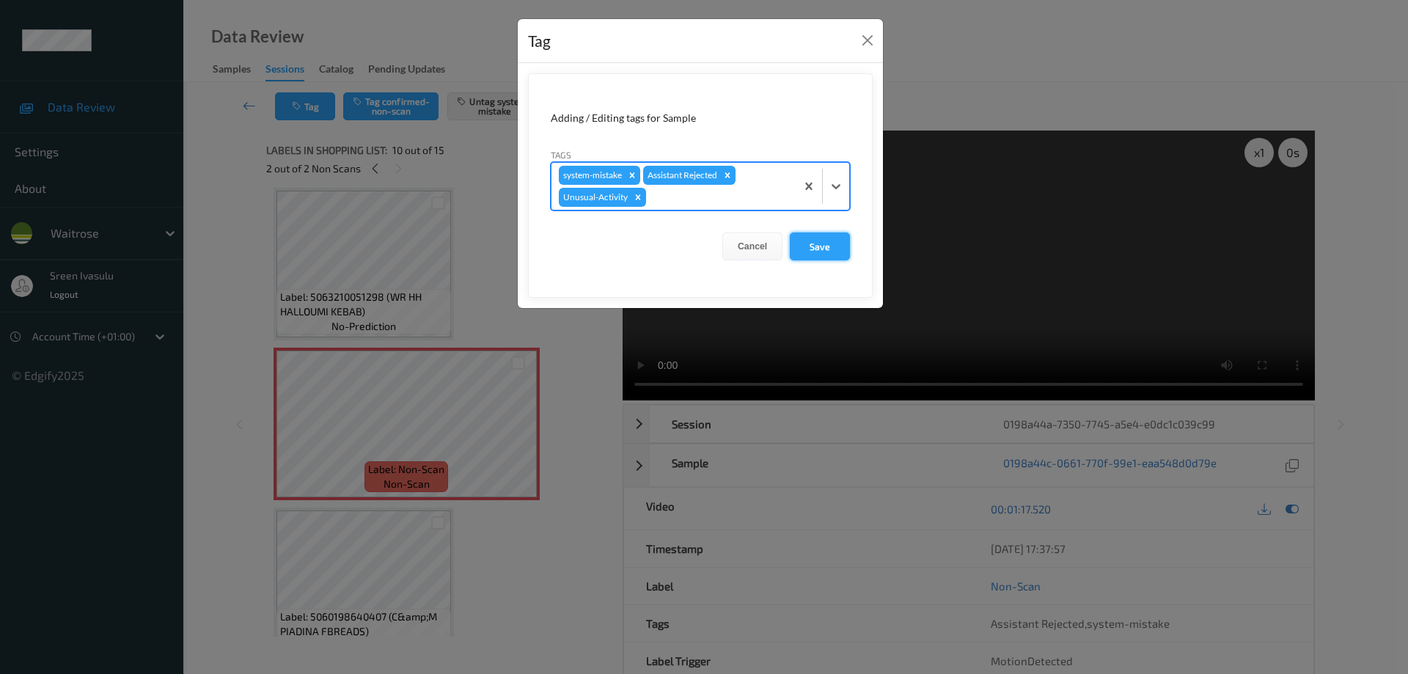
click at [821, 253] on button "Save" at bounding box center [820, 246] width 60 height 28
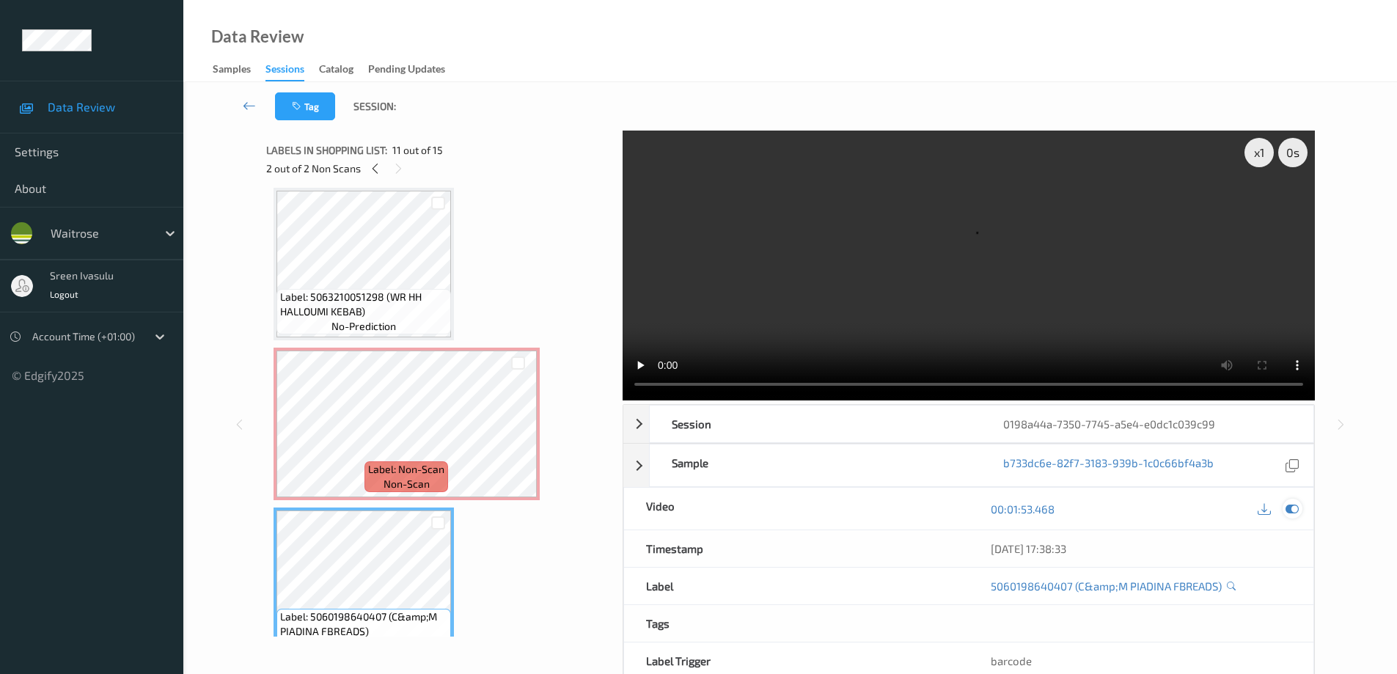
click at [1301, 509] on div "00:01:53.468" at bounding box center [1141, 509] width 345 height 42
click at [1294, 509] on icon at bounding box center [1291, 508] width 13 height 13
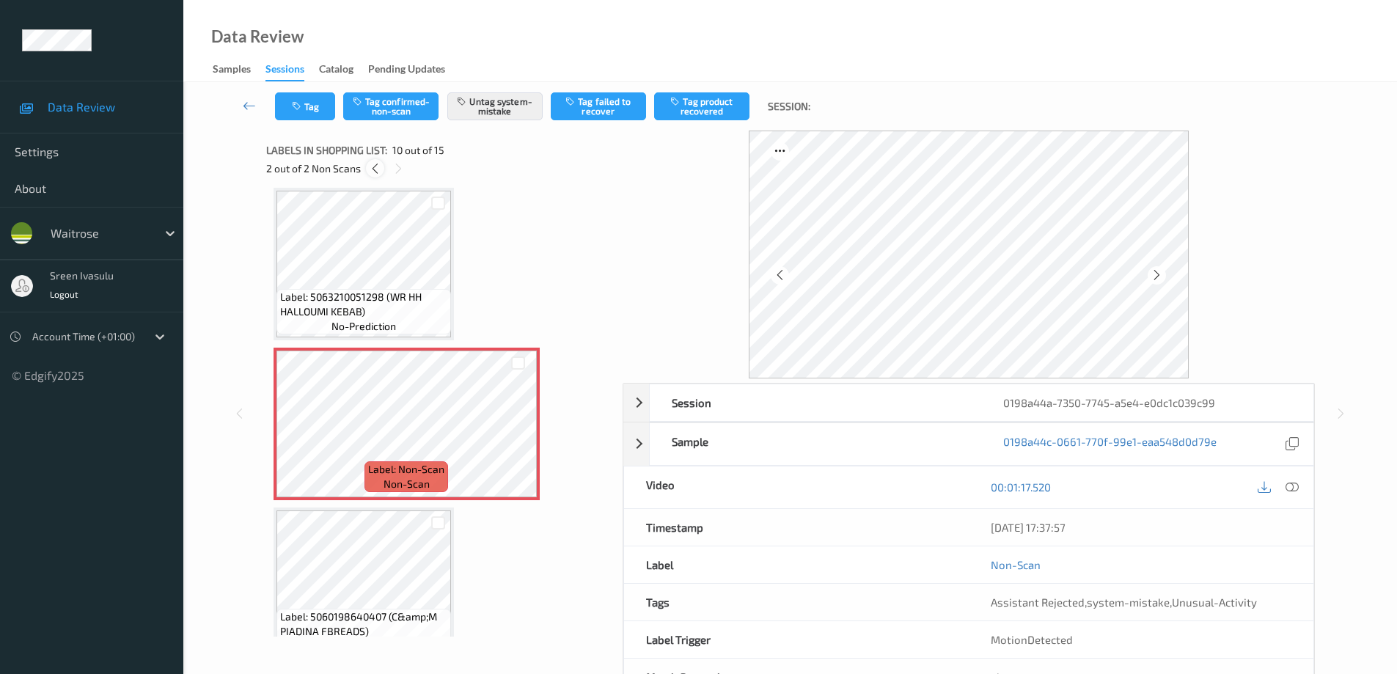
click at [377, 174] on icon at bounding box center [375, 168] width 12 height 13
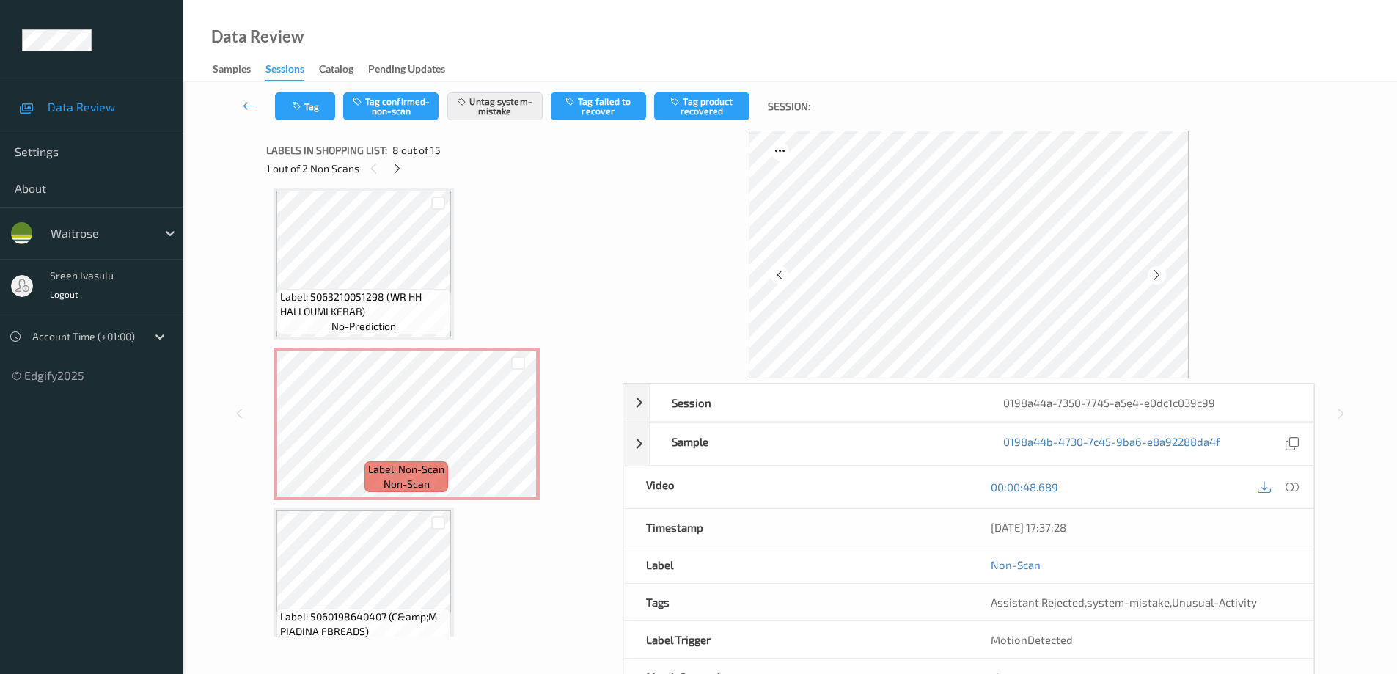
scroll to position [966, 0]
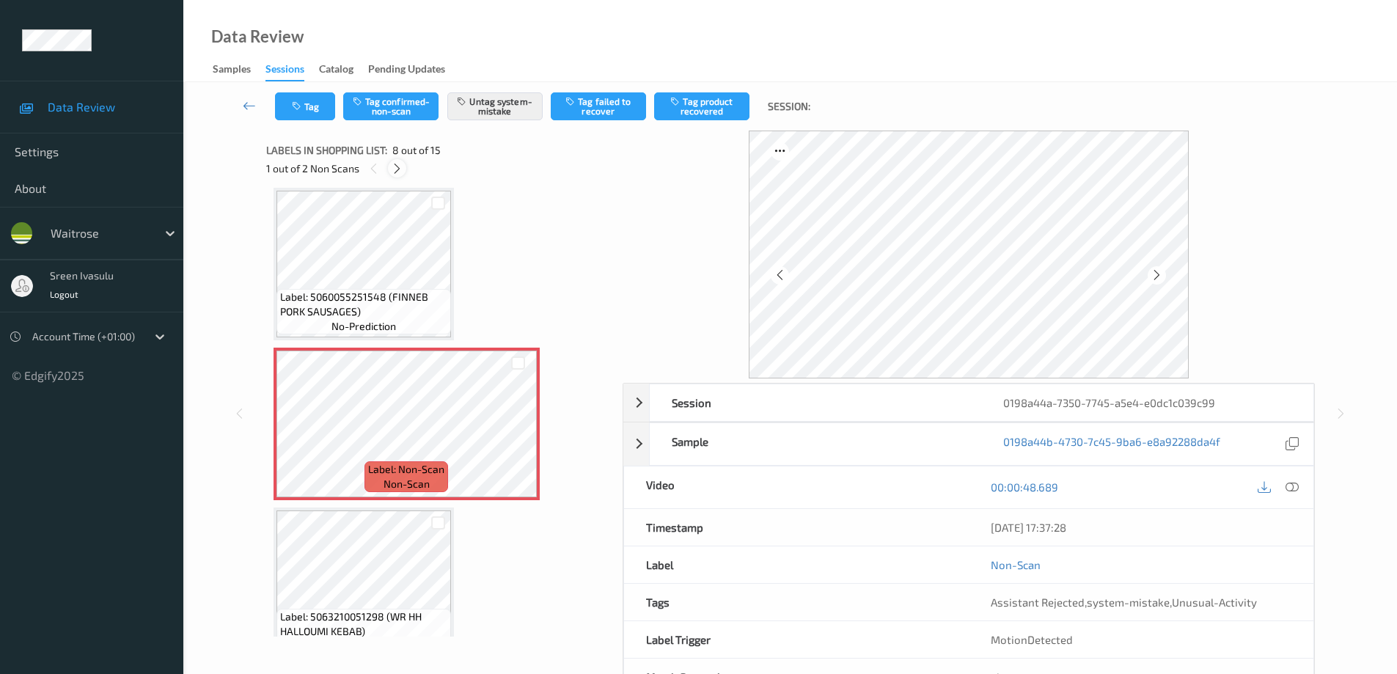
click at [400, 162] on icon at bounding box center [397, 168] width 12 height 13
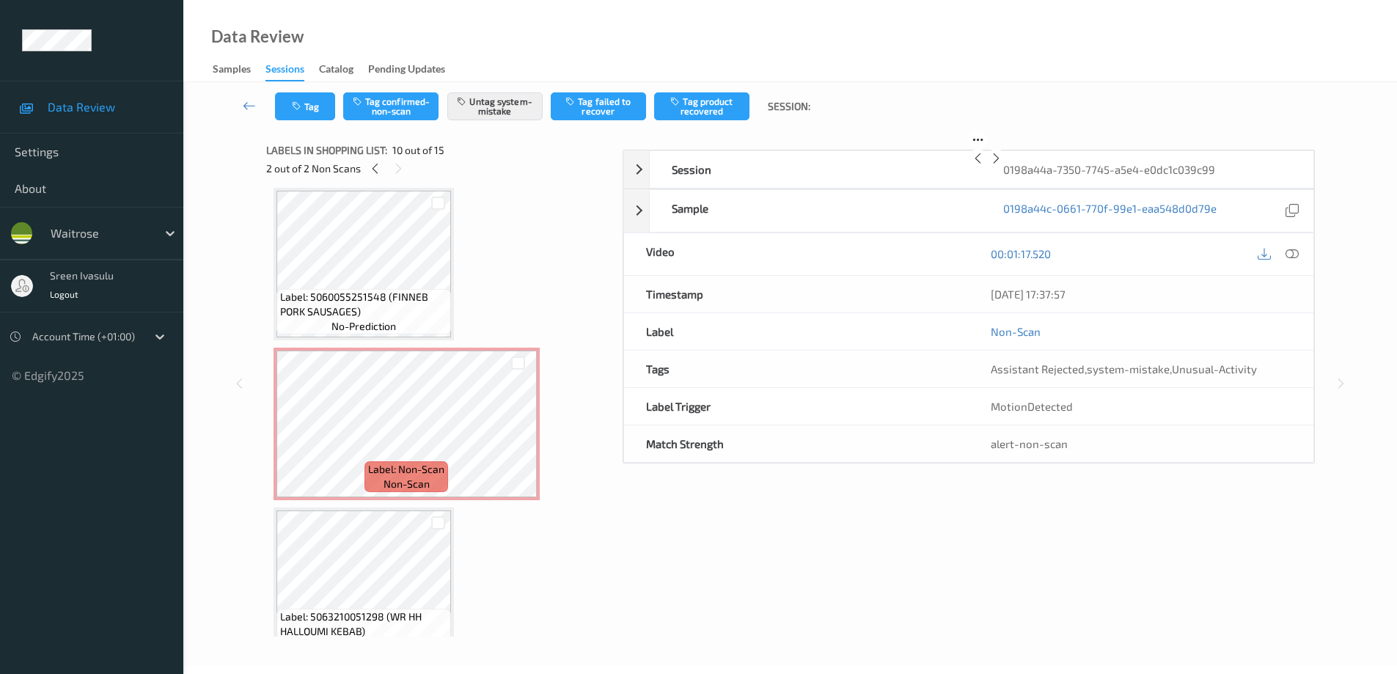
scroll to position [1286, 0]
